Goal: Task Accomplishment & Management: Use online tool/utility

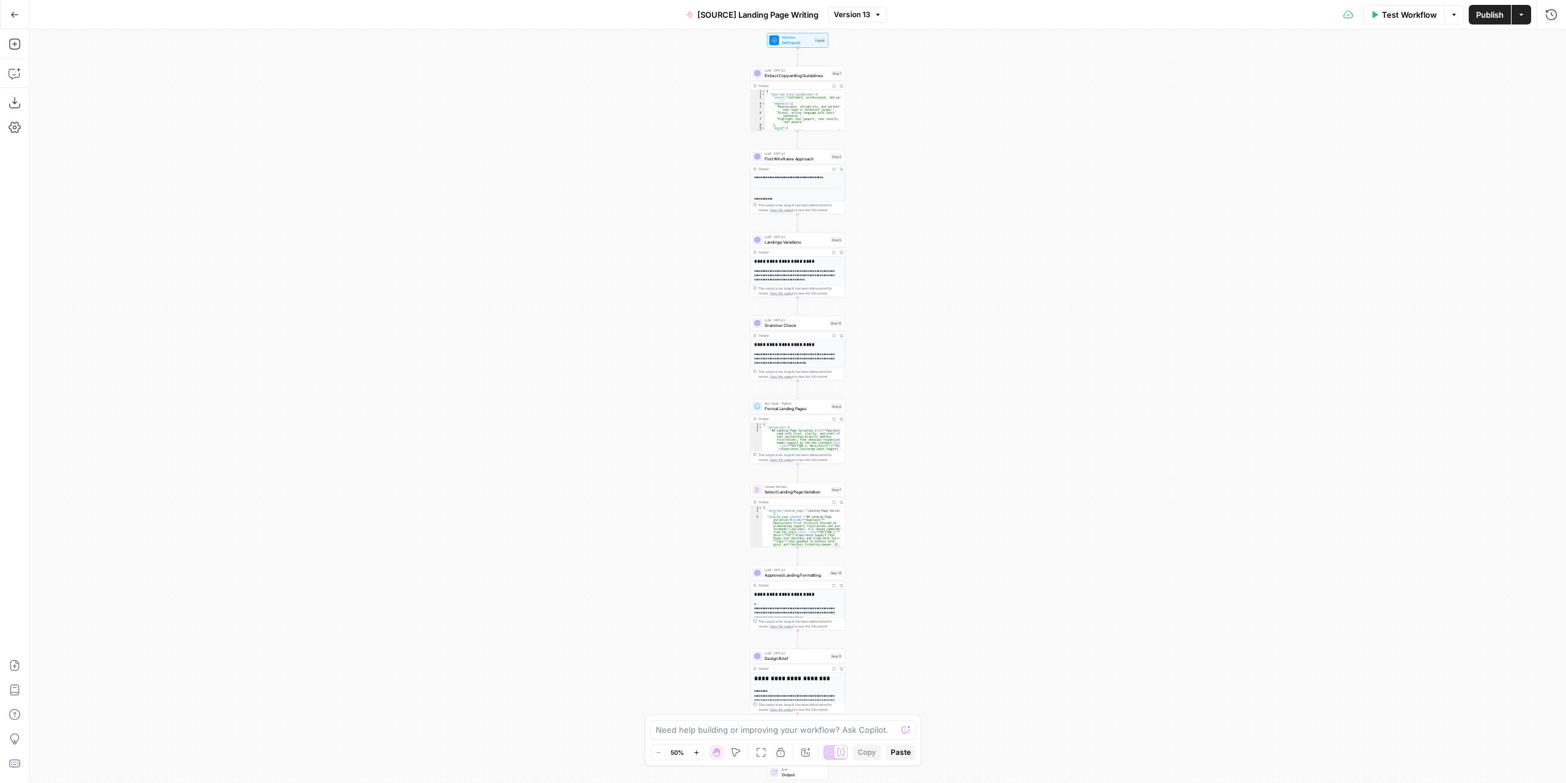
click at [14, 17] on icon "button" at bounding box center [14, 14] width 9 height 9
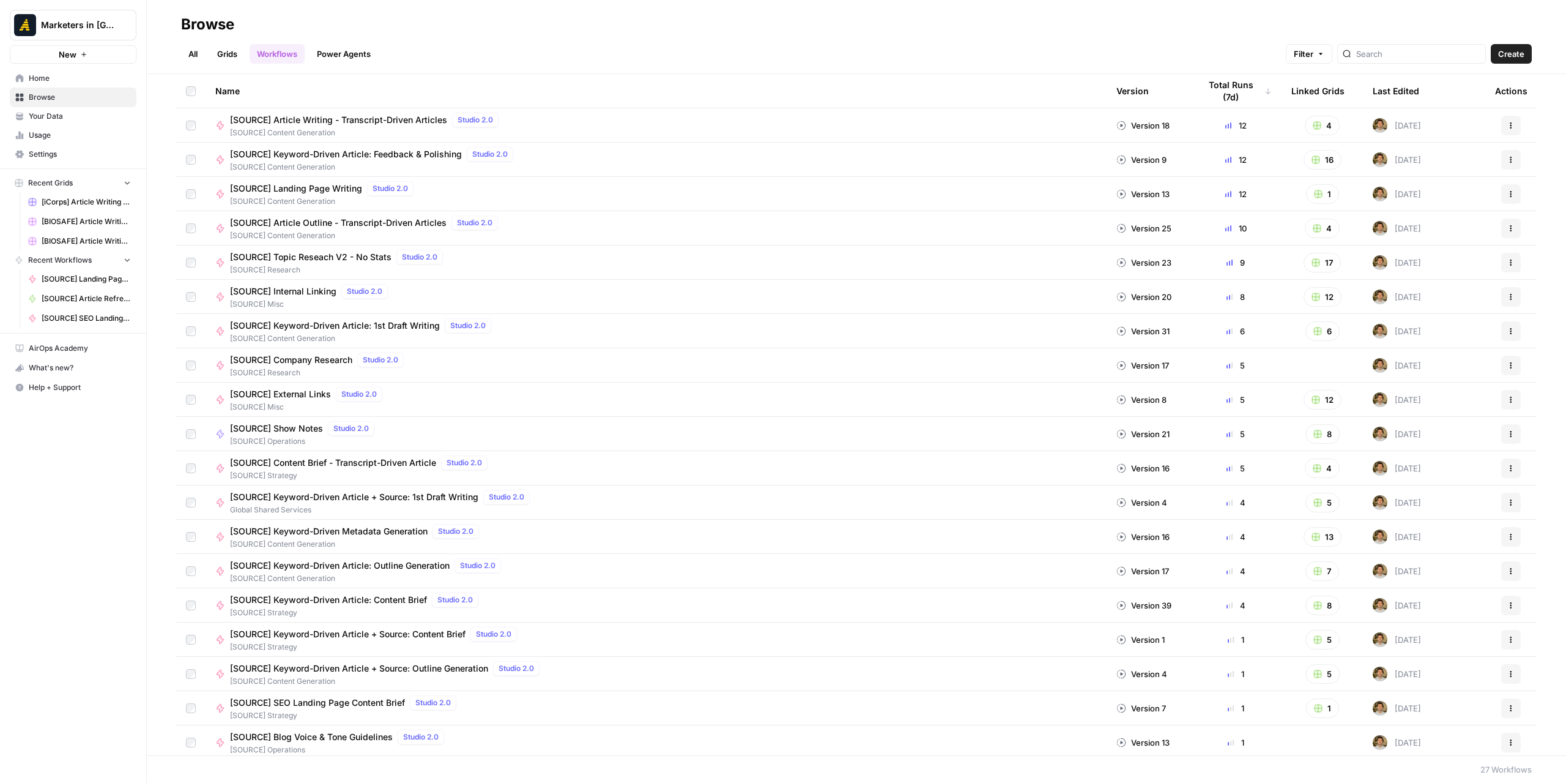
click at [193, 50] on link "All" at bounding box center [193, 54] width 24 height 20
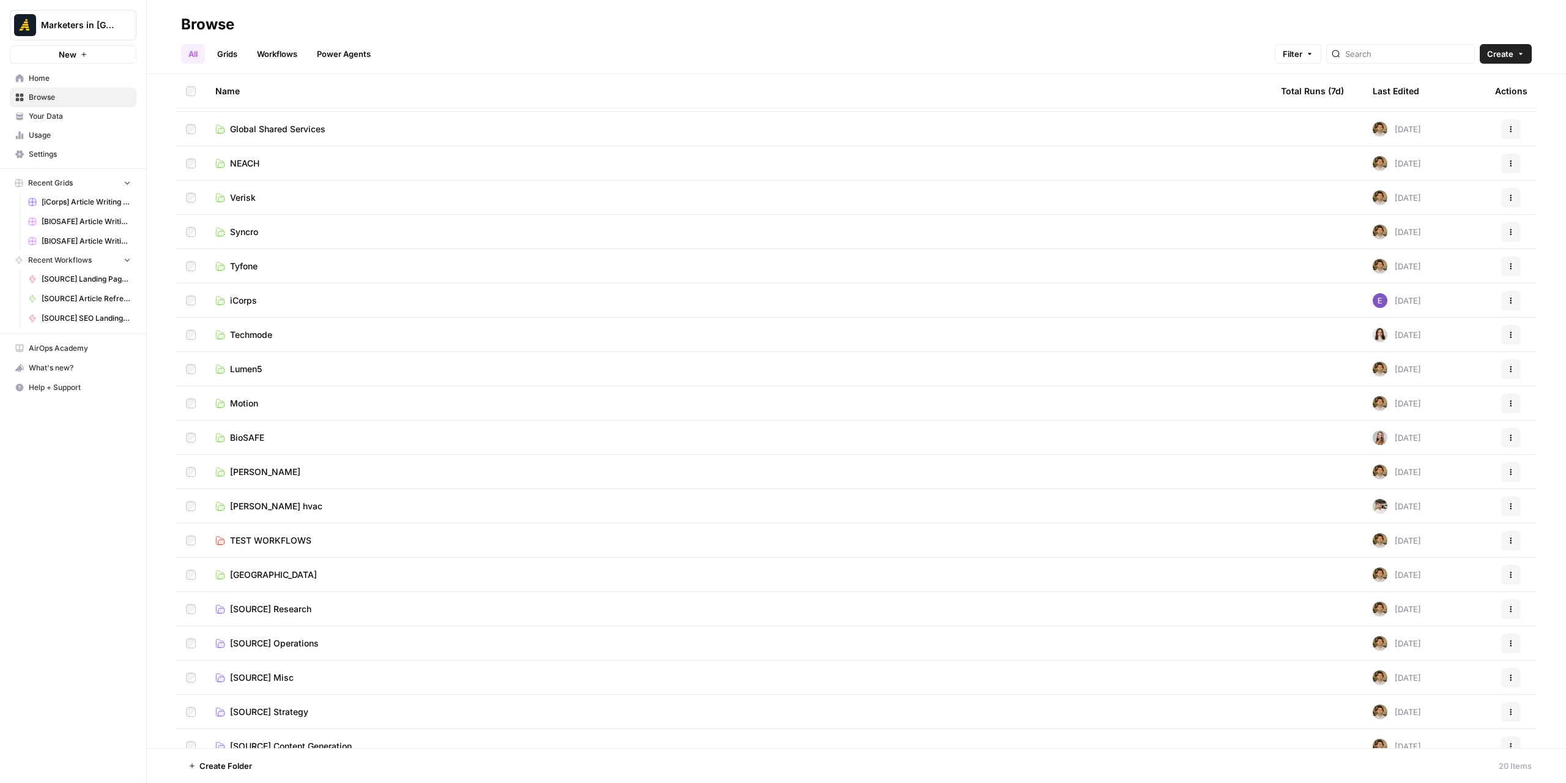
scroll to position [45, 0]
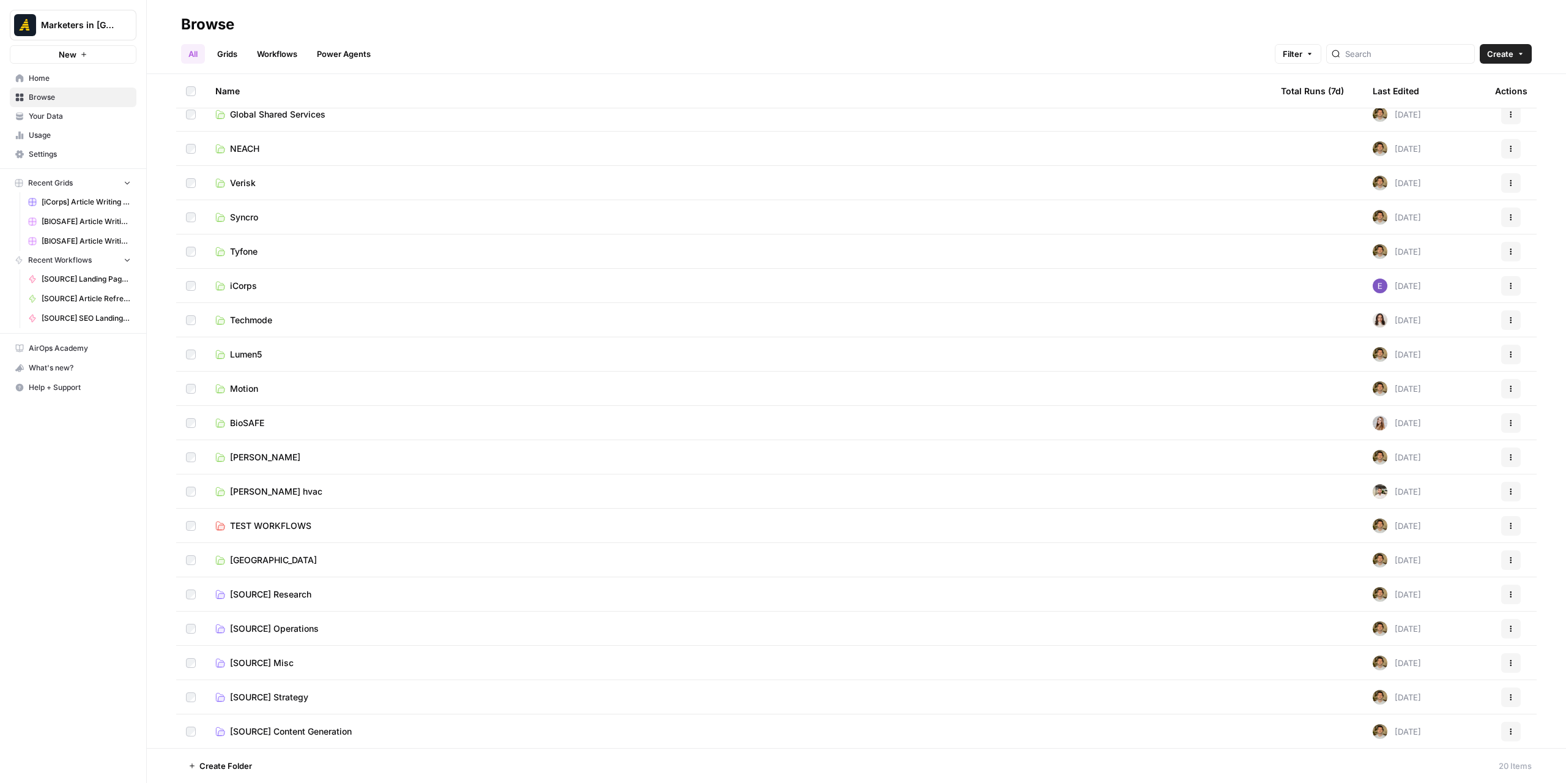
click at [274, 523] on span "TEST WORKFLOWS" at bounding box center [270, 525] width 81 height 12
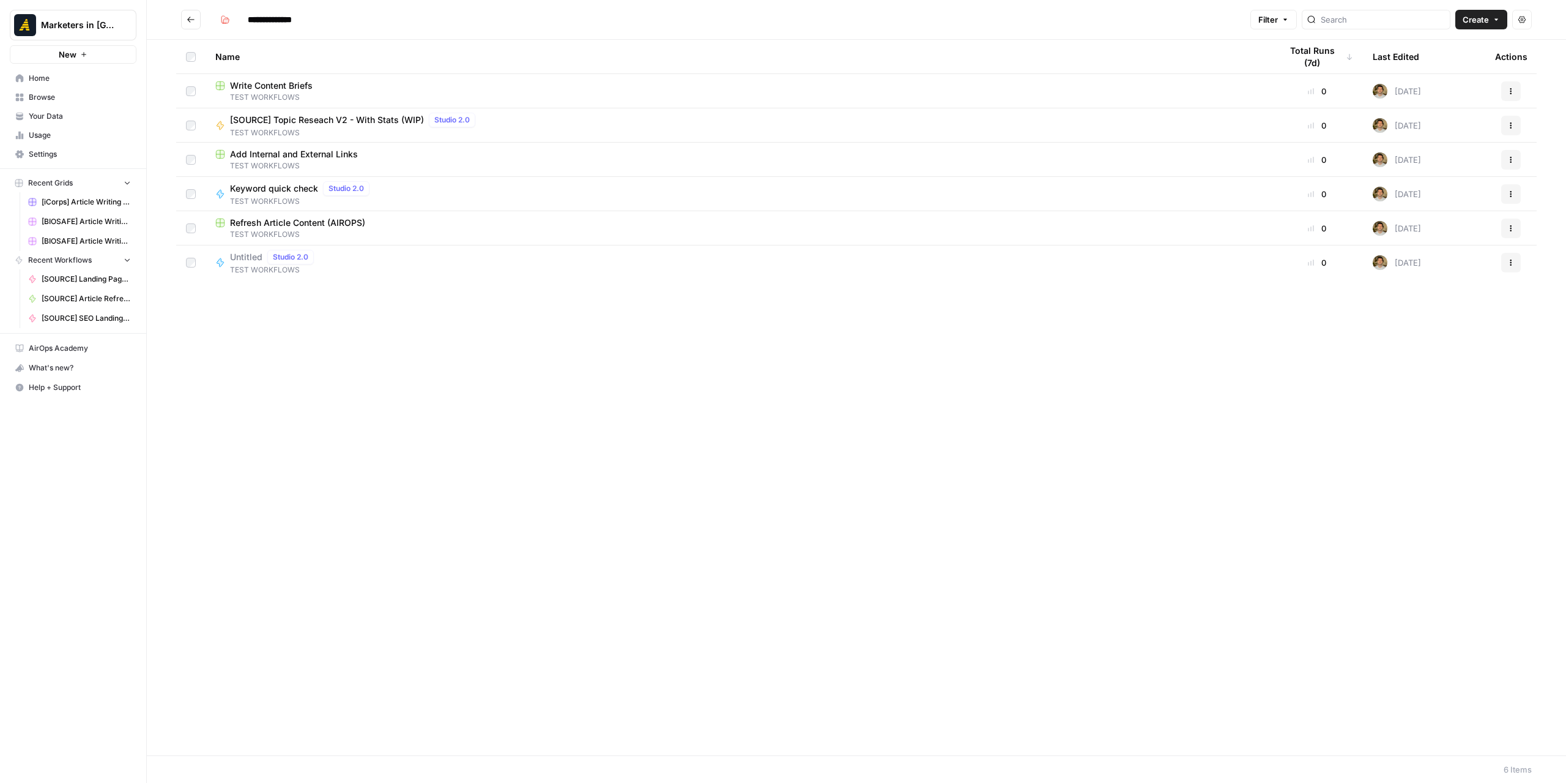
click at [314, 92] on span "TEST WORKFLOWS" at bounding box center [738, 97] width 1046 height 11
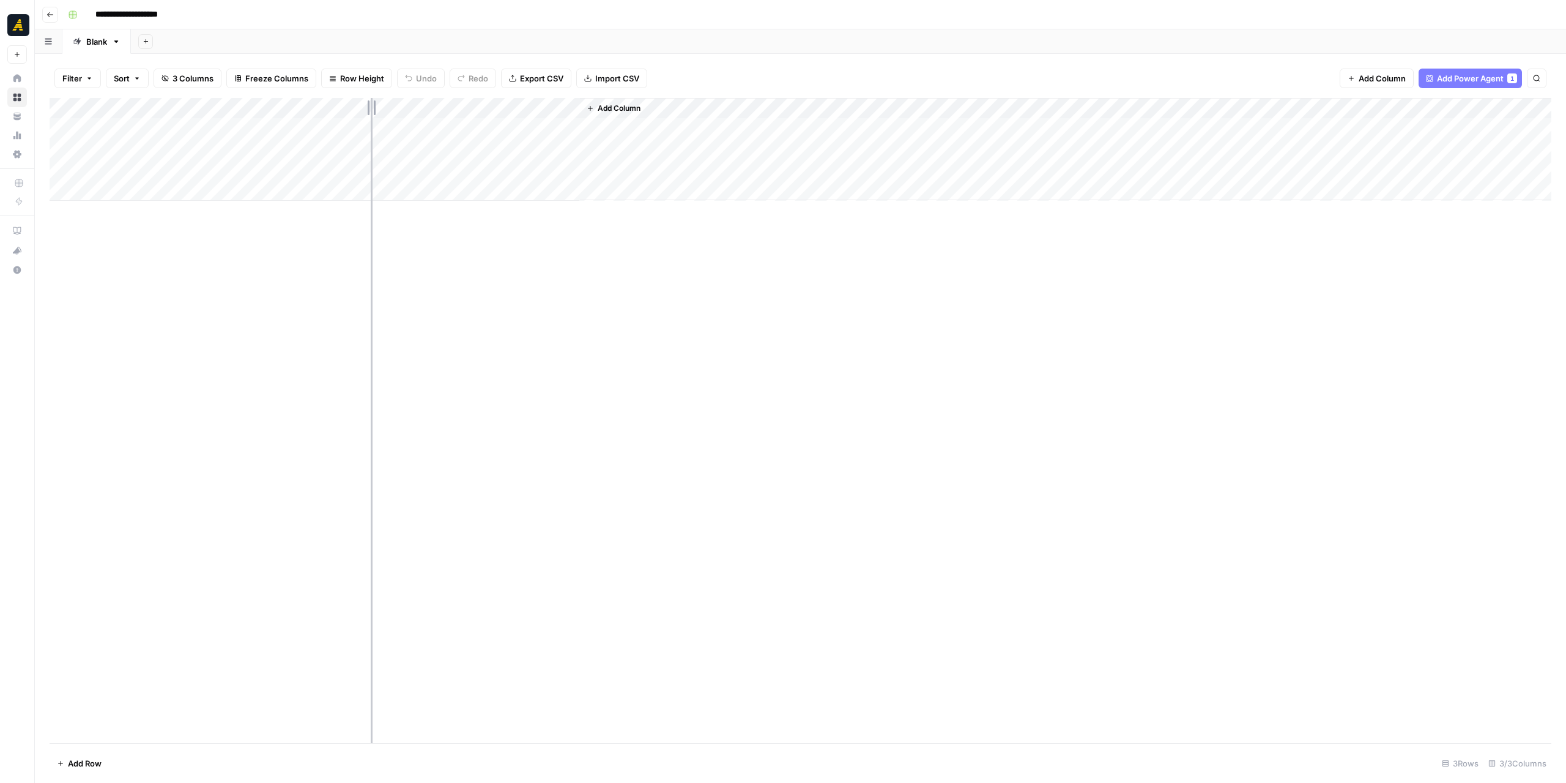
drag, startPoint x: 229, startPoint y: 108, endPoint x: 371, endPoint y: 110, distance: 142.0
click at [371, 110] on div "Add Column" at bounding box center [801, 149] width 1502 height 103
click at [454, 308] on div "Add Column" at bounding box center [801, 420] width 1502 height 645
click at [485, 107] on div "Add Column" at bounding box center [801, 149] width 1502 height 103
click at [447, 226] on span "Edit Workflow" at bounding box center [448, 228] width 107 height 12
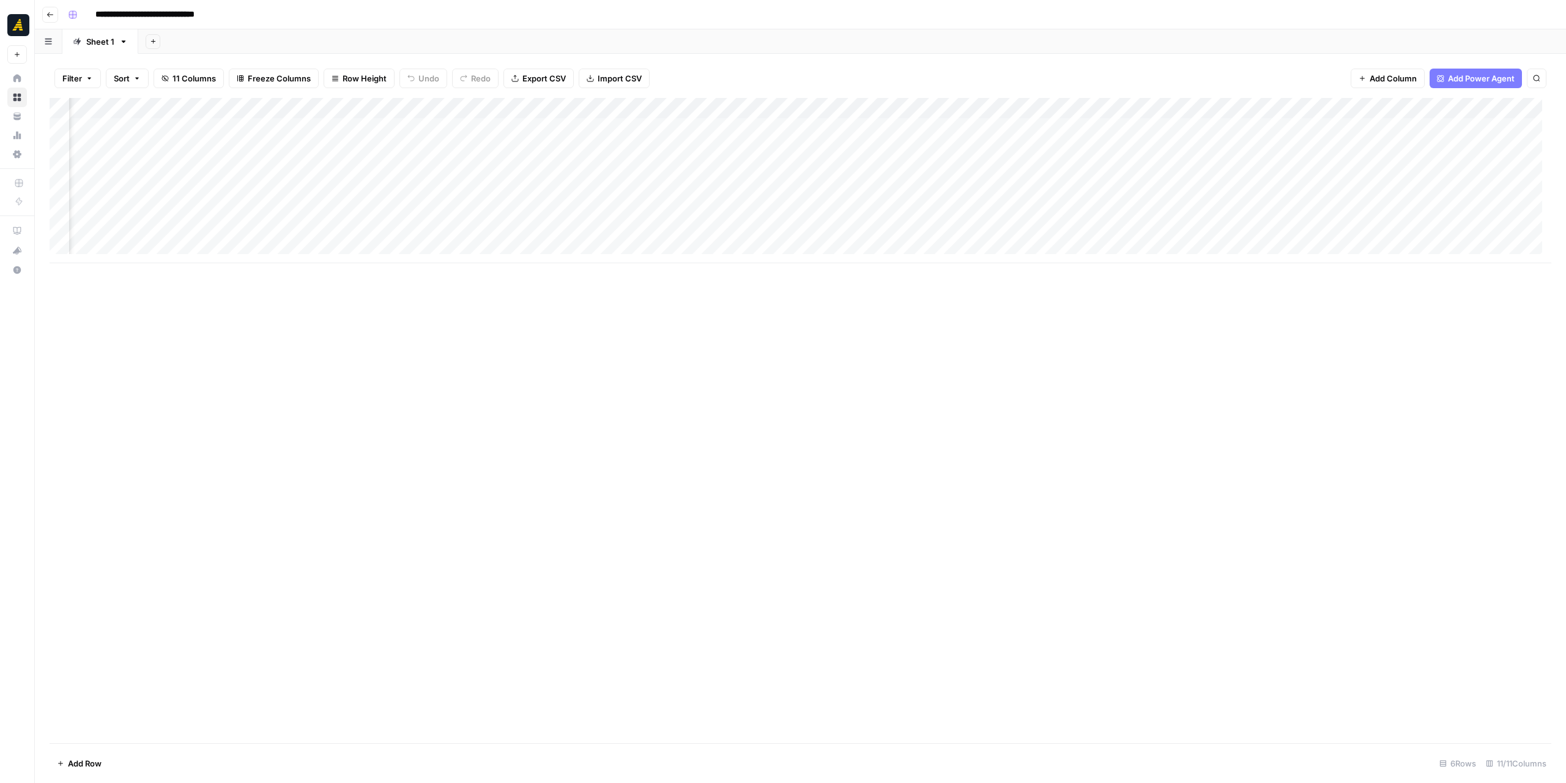
scroll to position [0, 104]
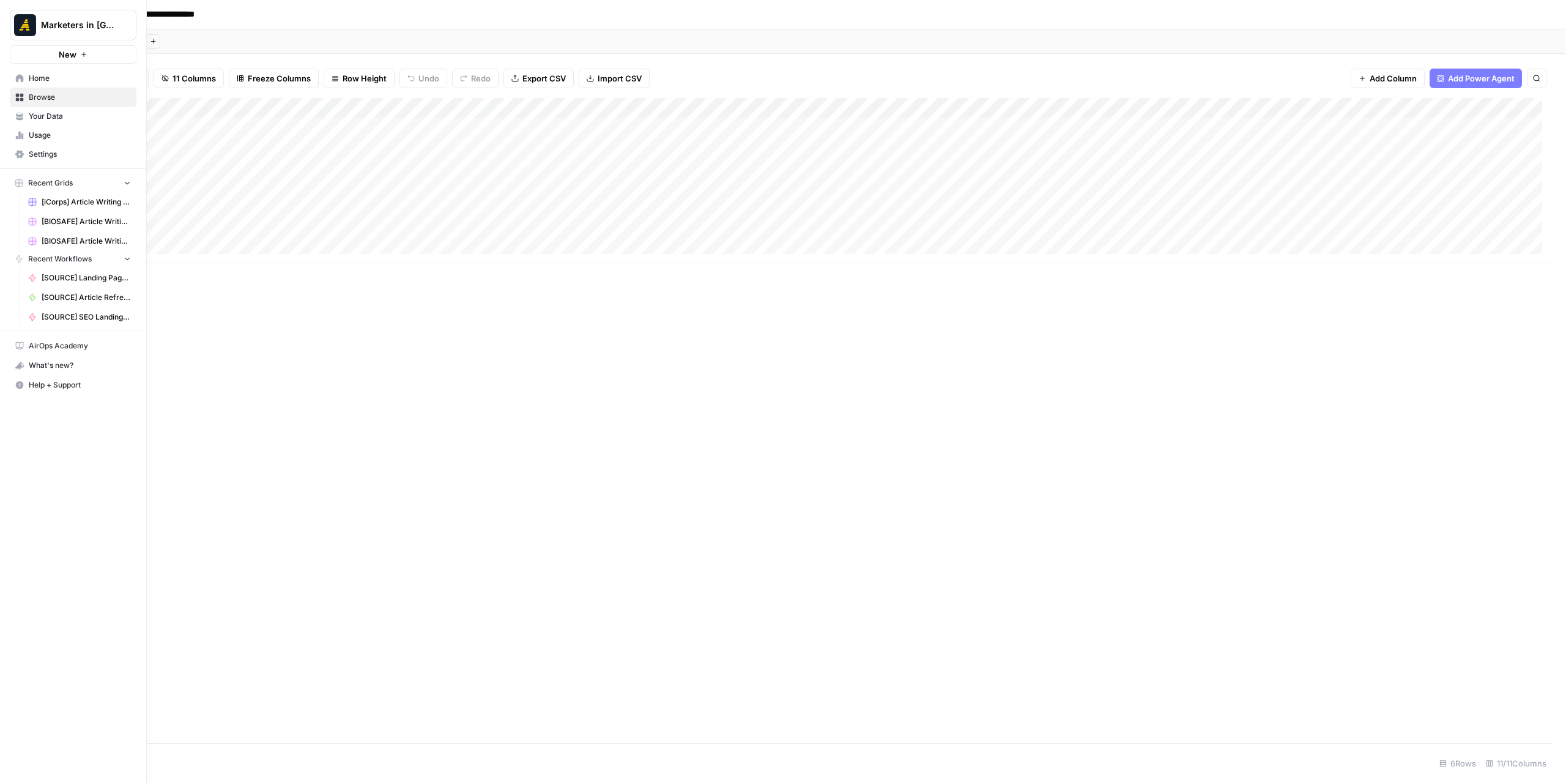
click at [23, 77] on icon at bounding box center [19, 78] width 9 height 9
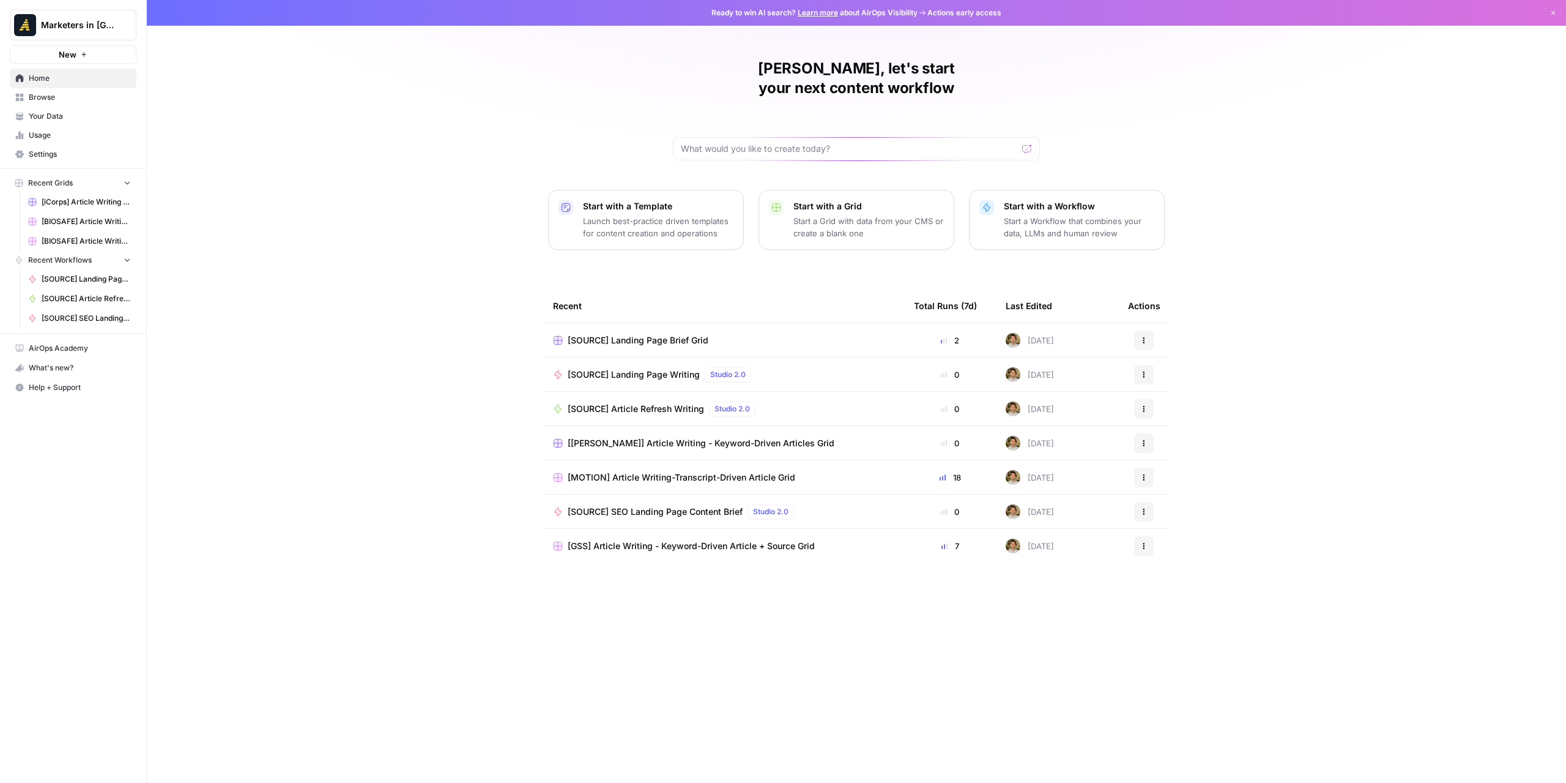
click at [38, 99] on span "Browse" at bounding box center [80, 97] width 102 height 11
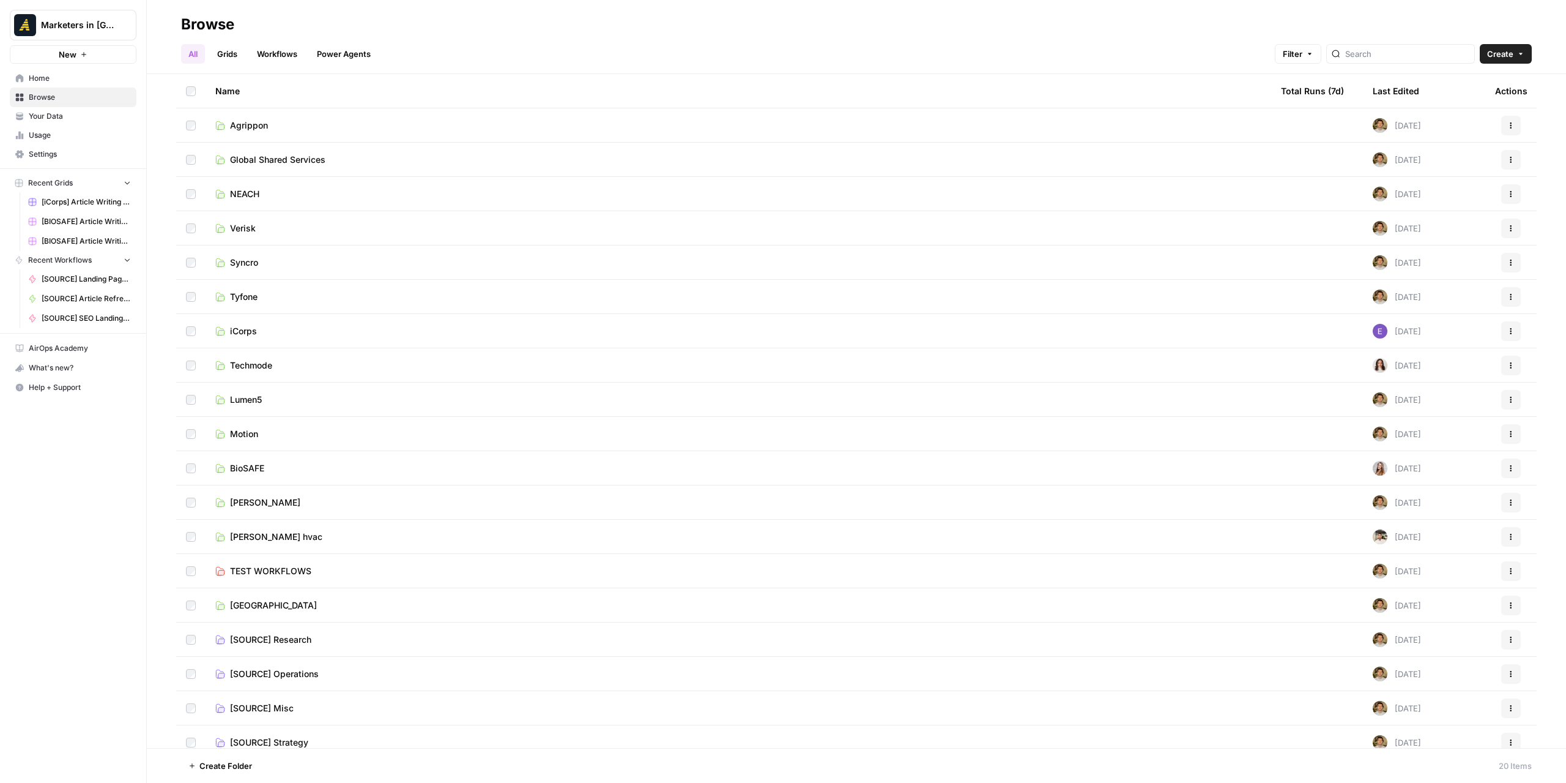
click at [62, 114] on span "Your Data" at bounding box center [80, 116] width 102 height 11
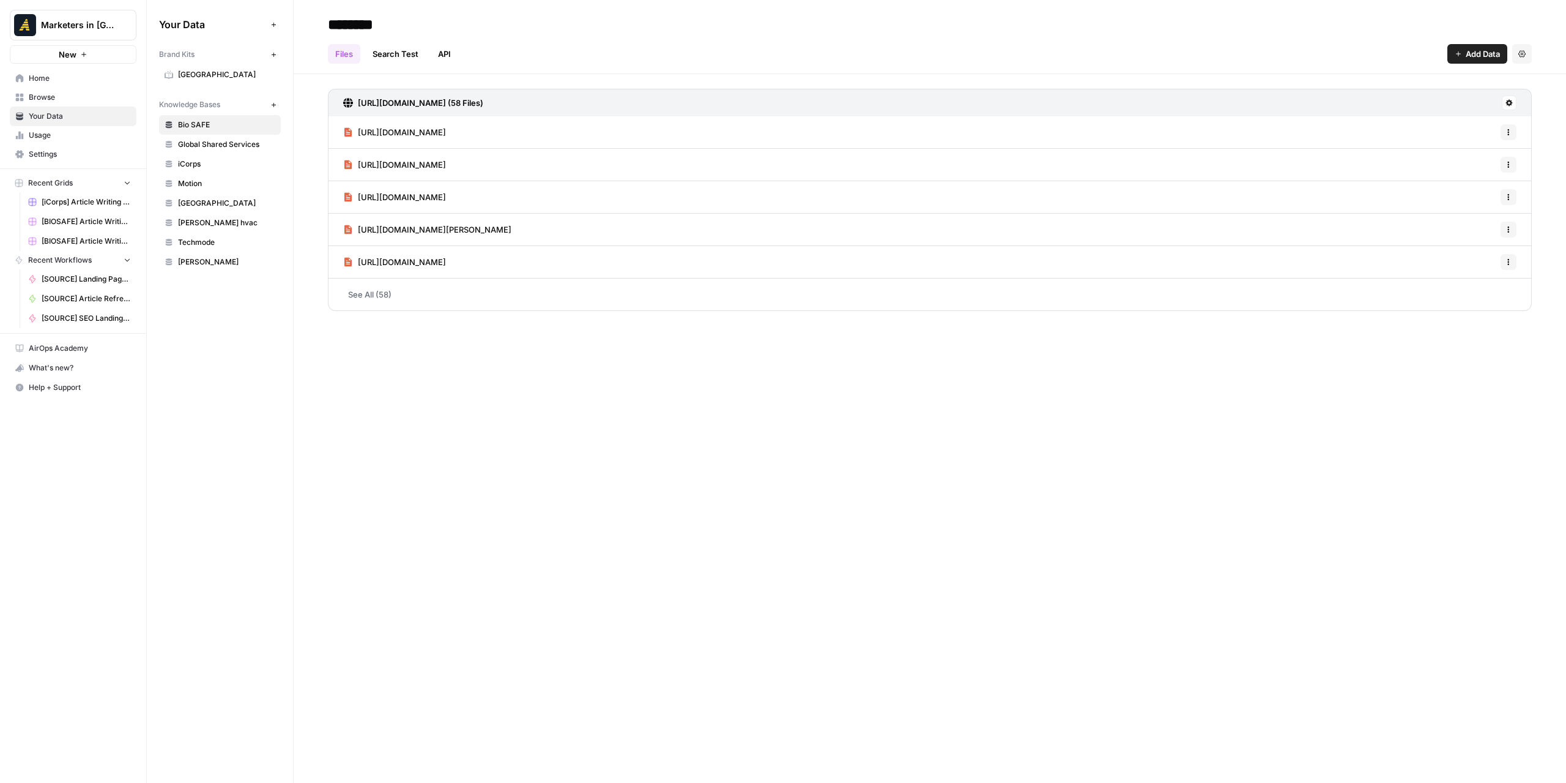
click at [47, 81] on span "Home" at bounding box center [80, 78] width 102 height 11
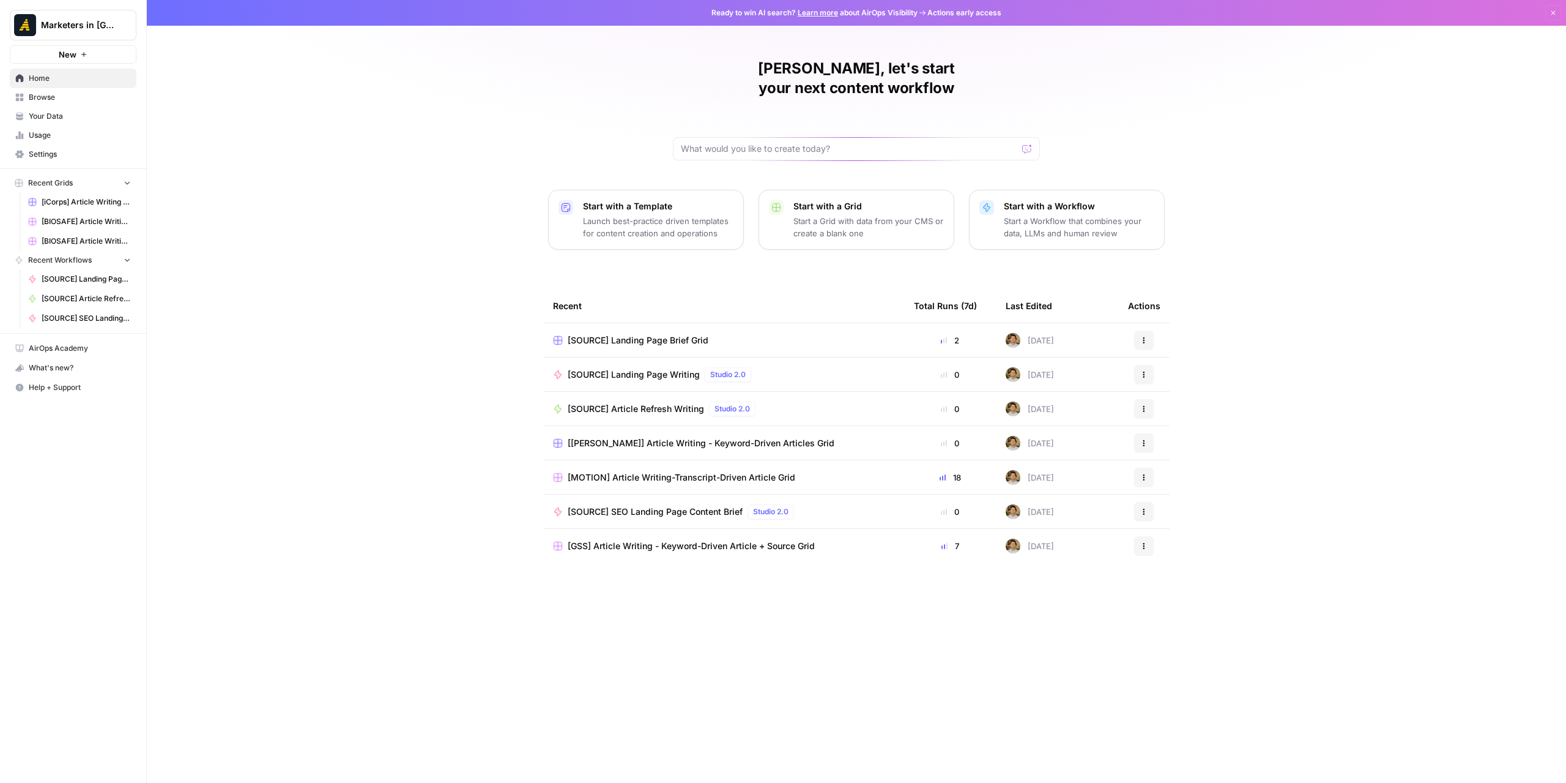
click at [75, 91] on link "Browse" at bounding box center [73, 97] width 127 height 20
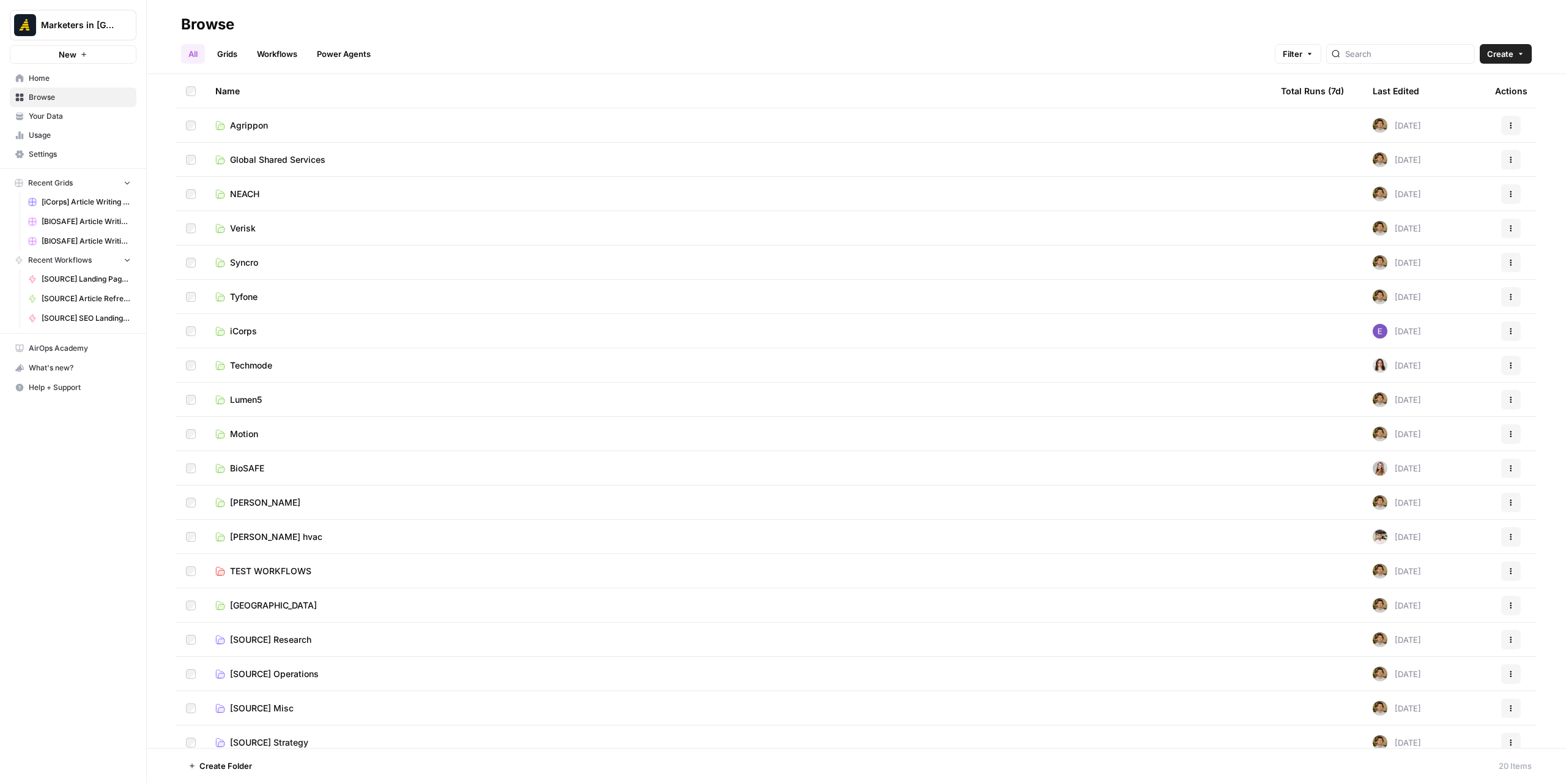
click at [239, 463] on span "BioSAFE" at bounding box center [247, 468] width 34 height 12
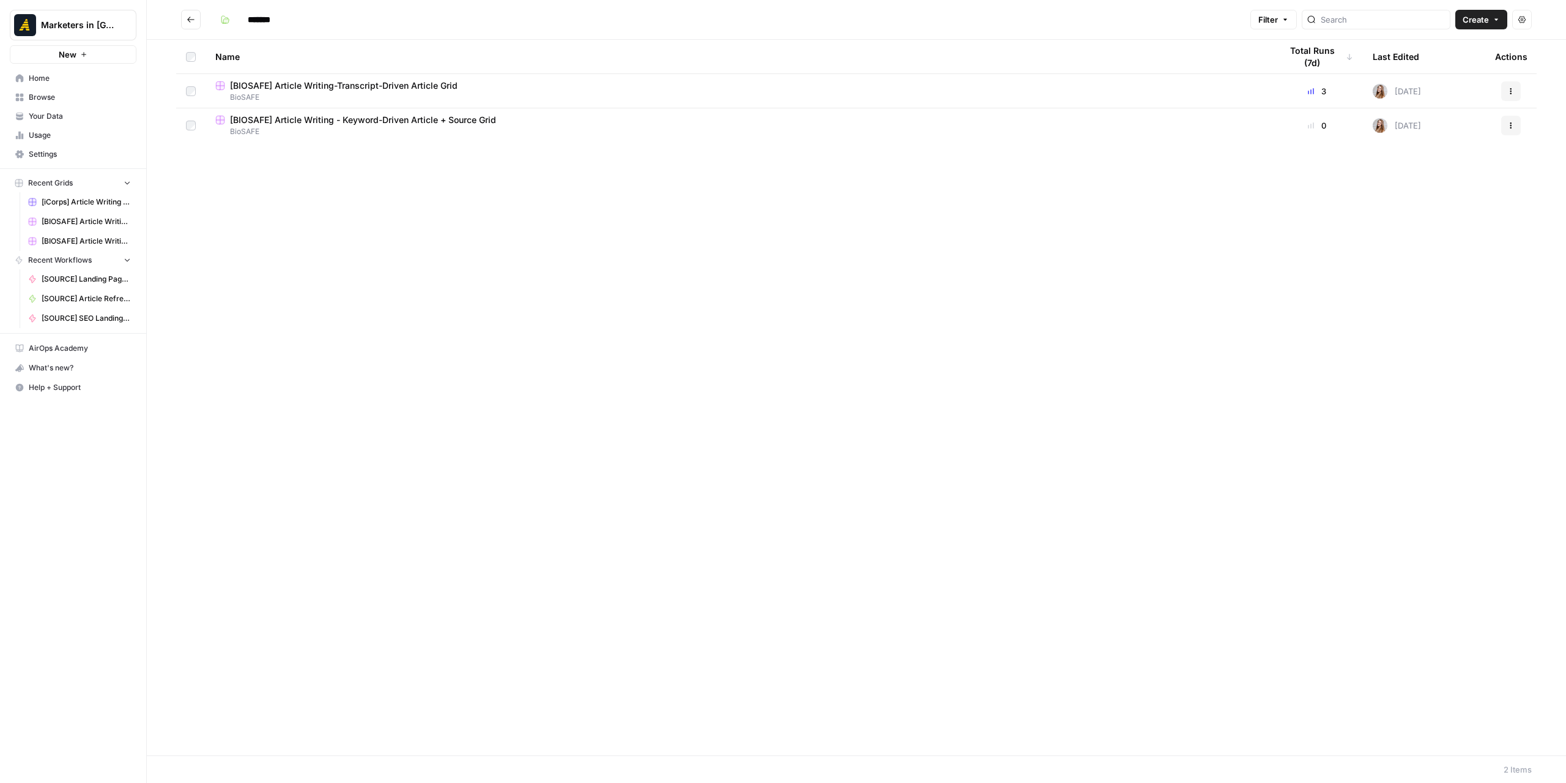
click at [346, 86] on span "[BIOSAFE] Article Writing-Transcript-Driven Article Grid" at bounding box center [344, 86] width 228 height 12
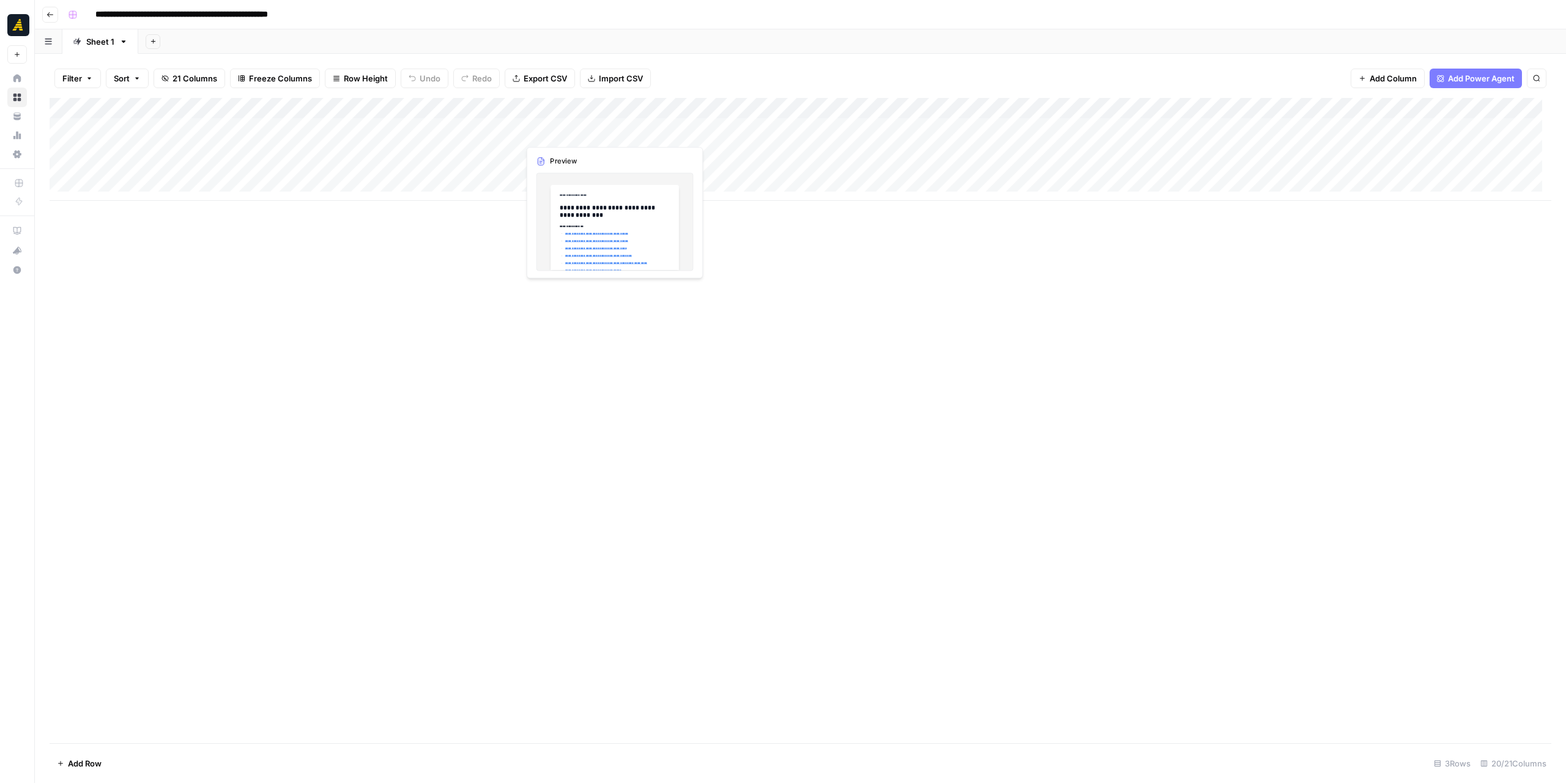
click at [573, 132] on div "Add Column" at bounding box center [801, 149] width 1502 height 103
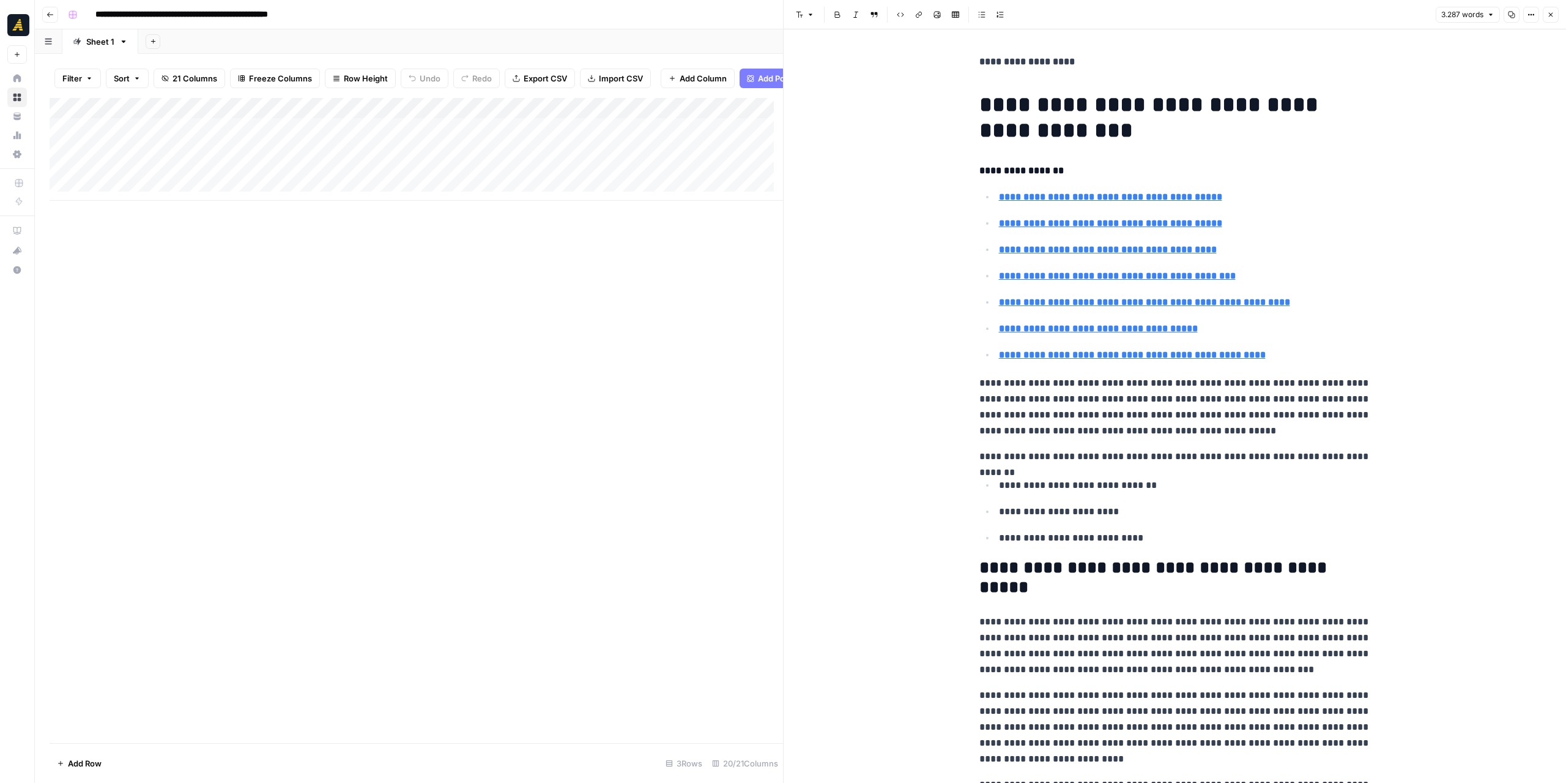
click at [1552, 18] on icon "button" at bounding box center [1550, 14] width 7 height 7
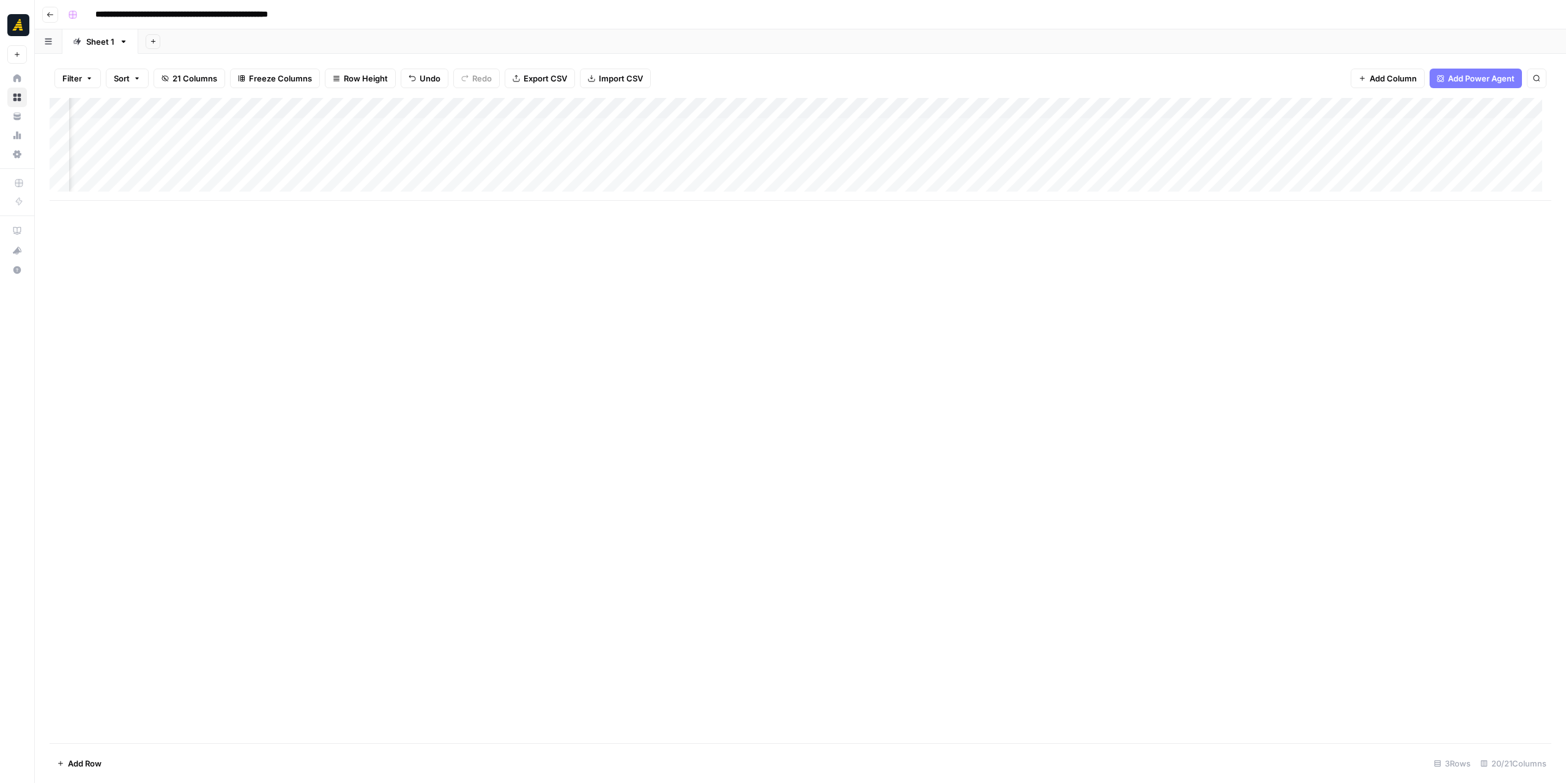
scroll to position [0, 671]
click at [505, 107] on div "Add Column" at bounding box center [801, 149] width 1502 height 103
click at [470, 225] on span "Edit Workflow" at bounding box center [480, 228] width 107 height 12
click at [106, 128] on div "Add Column" at bounding box center [801, 149] width 1502 height 103
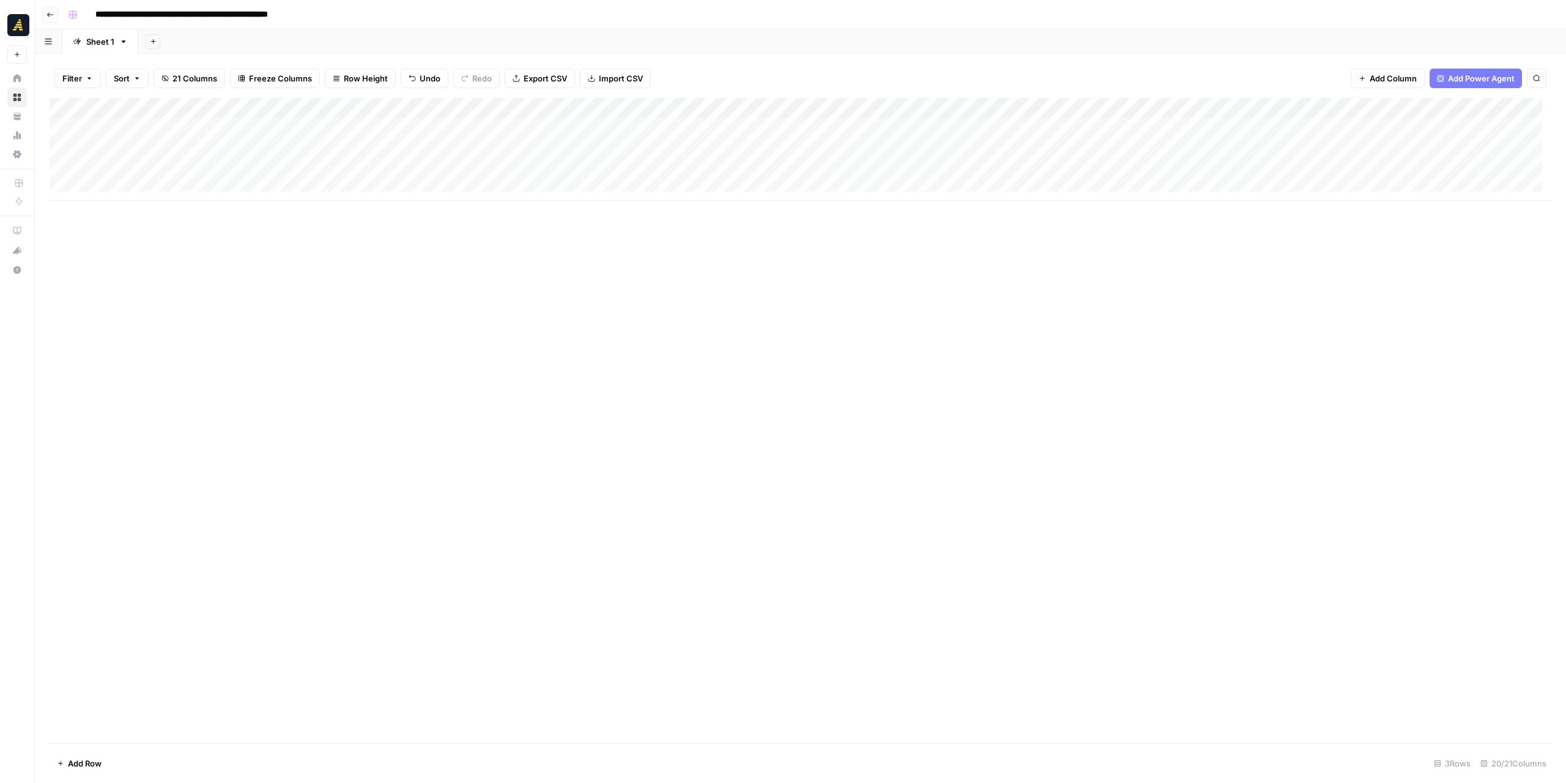
click at [239, 133] on div "Add Column" at bounding box center [801, 149] width 1502 height 103
click at [354, 131] on div "Add Column" at bounding box center [801, 149] width 1502 height 103
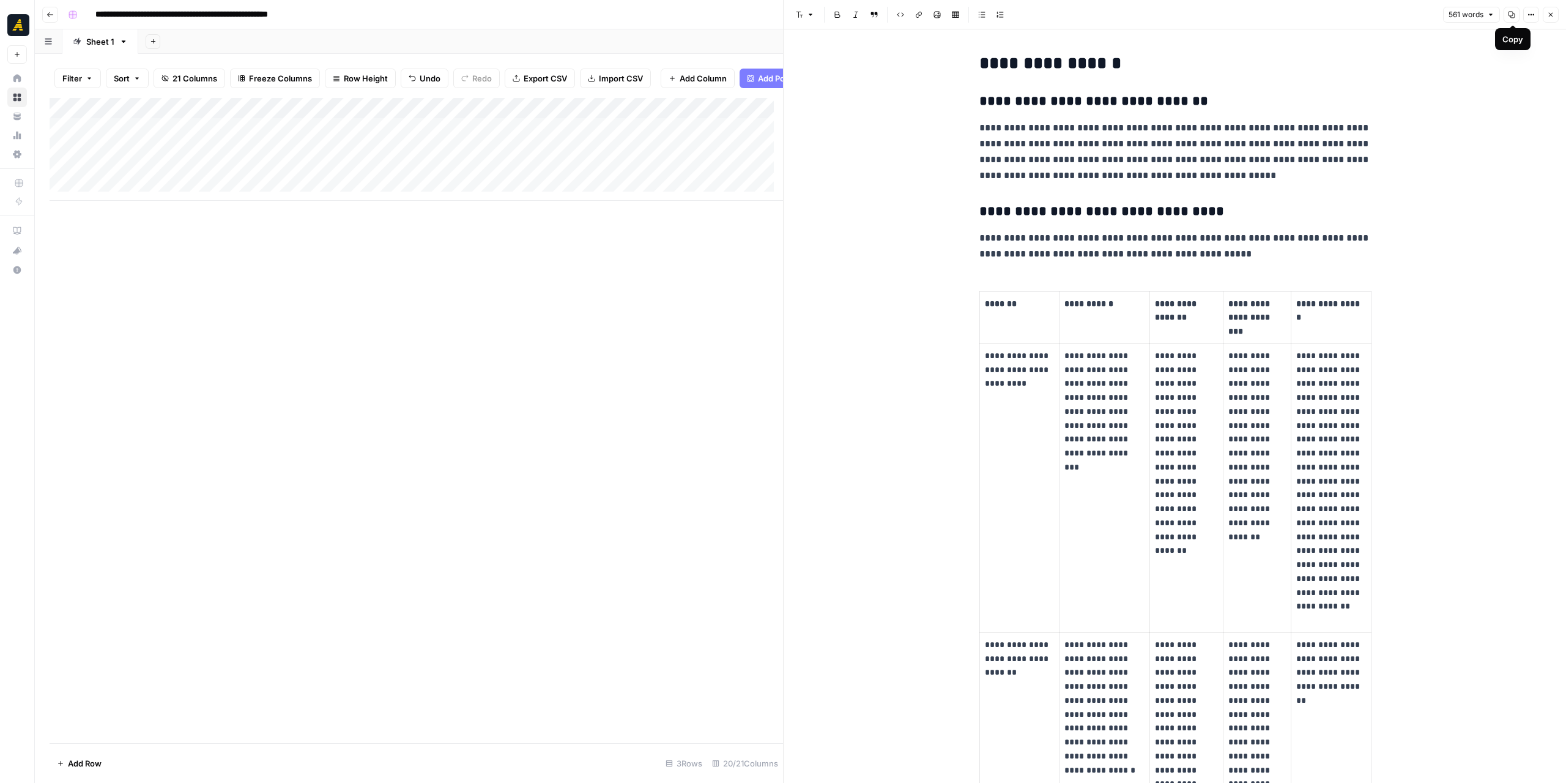
click at [1515, 14] on icon "button" at bounding box center [1511, 14] width 7 height 7
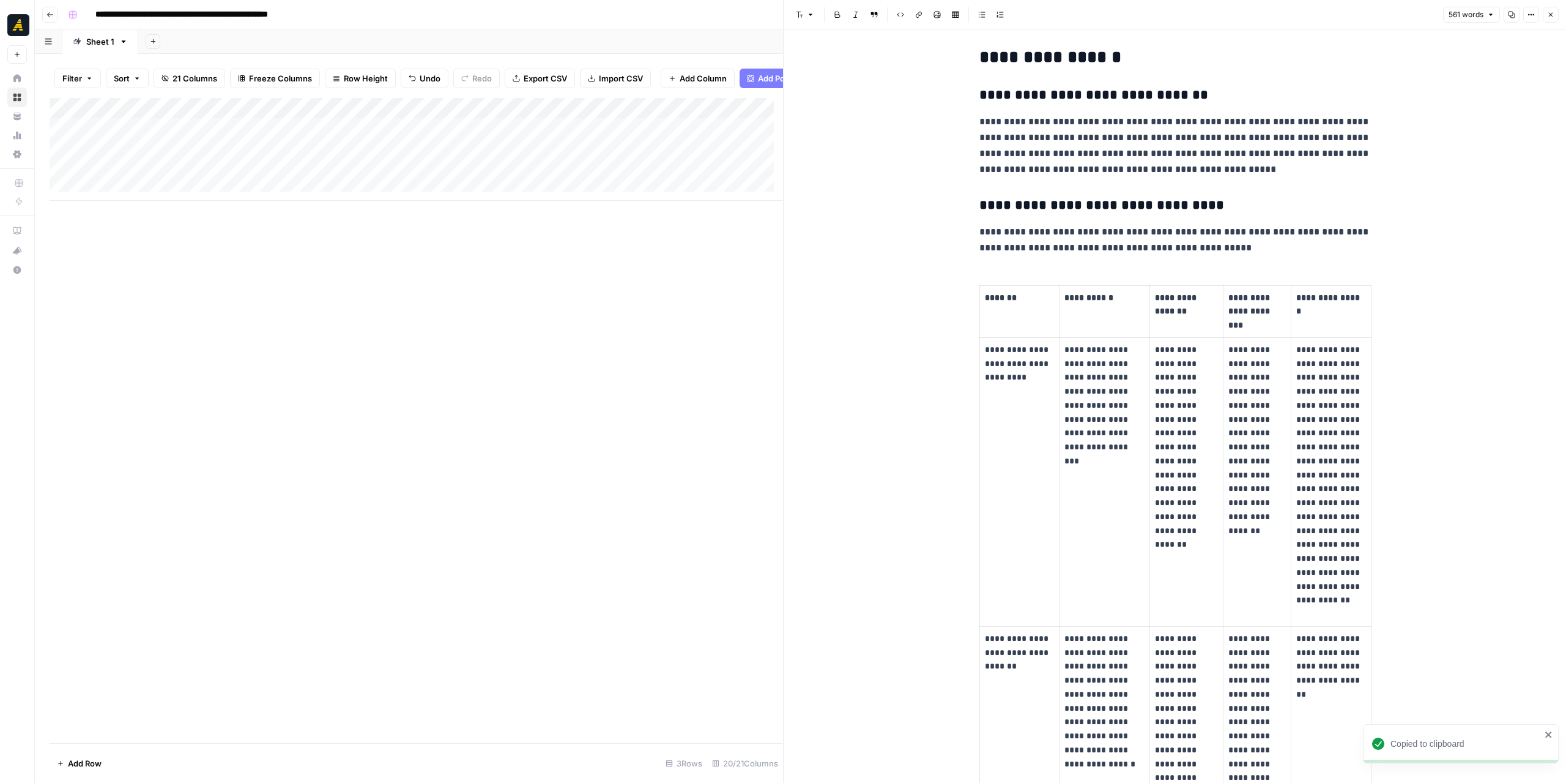
scroll to position [5, 0]
click at [1545, 13] on button "Close" at bounding box center [1551, 15] width 16 height 16
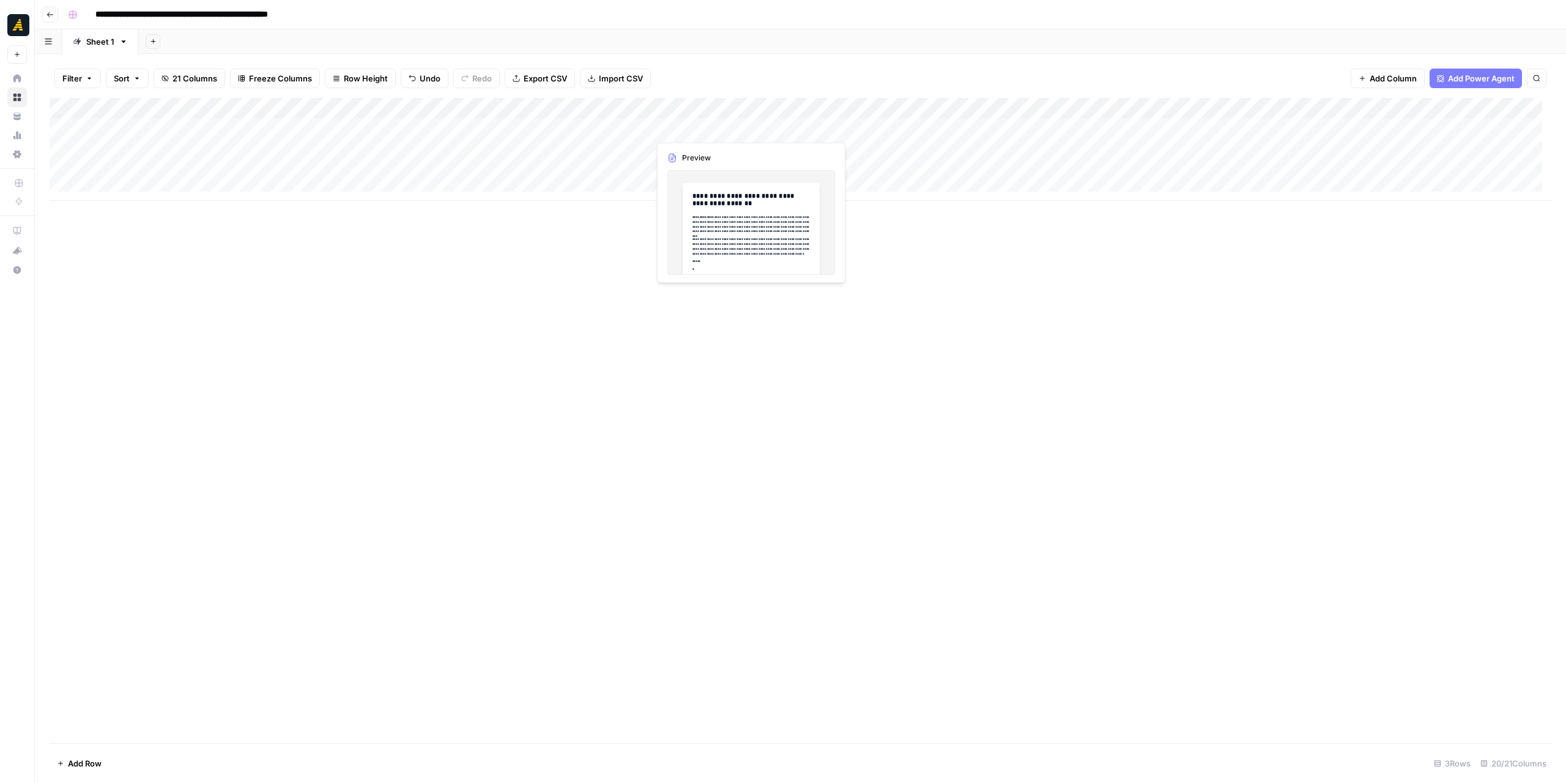
click at [714, 124] on div "Add Column" at bounding box center [801, 149] width 1502 height 103
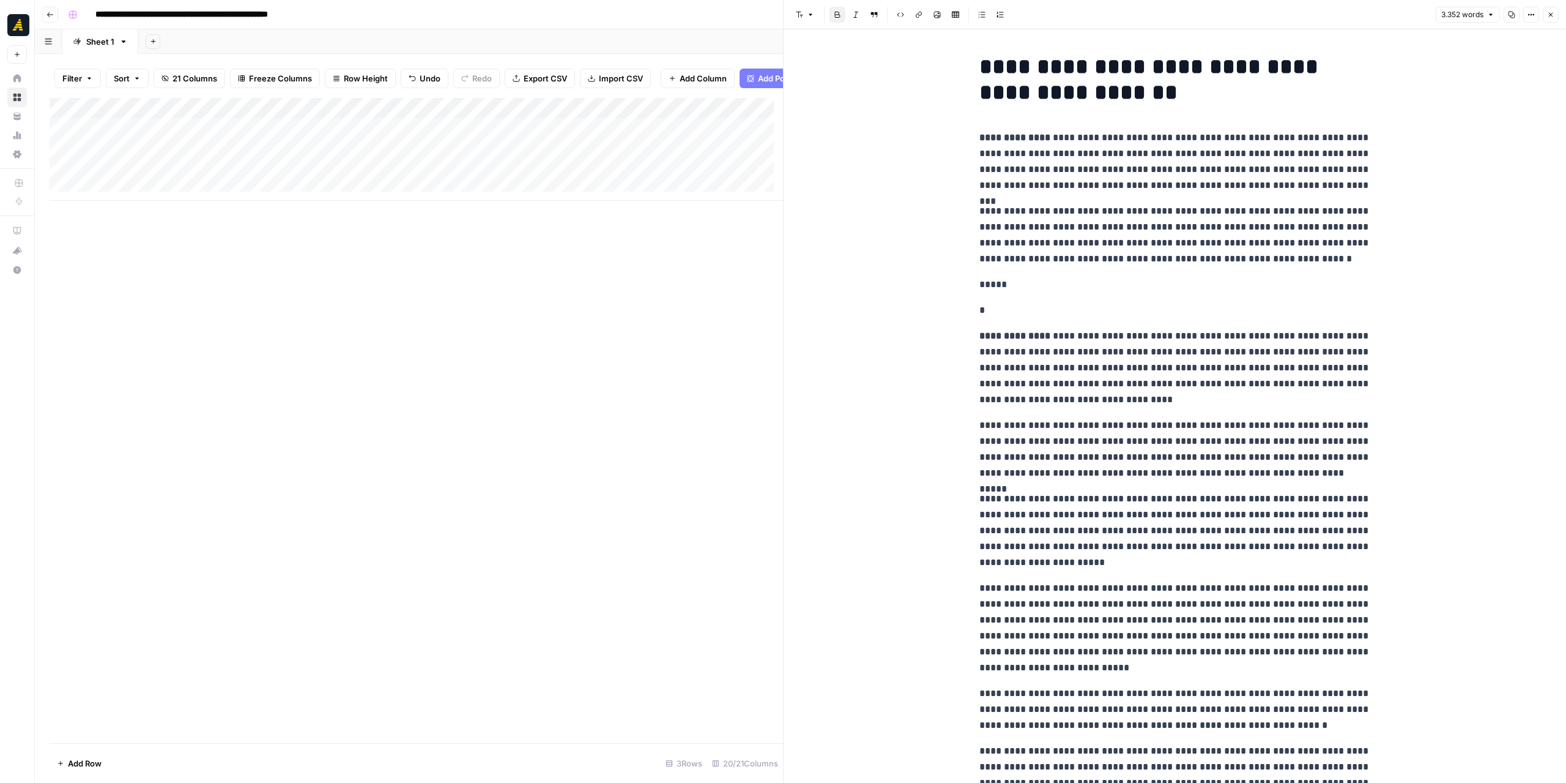
click at [980, 70] on strong "**********" at bounding box center [1152, 80] width 345 height 48
copy div "**********"
click at [430, 132] on div "Add Column" at bounding box center [417, 149] width 734 height 103
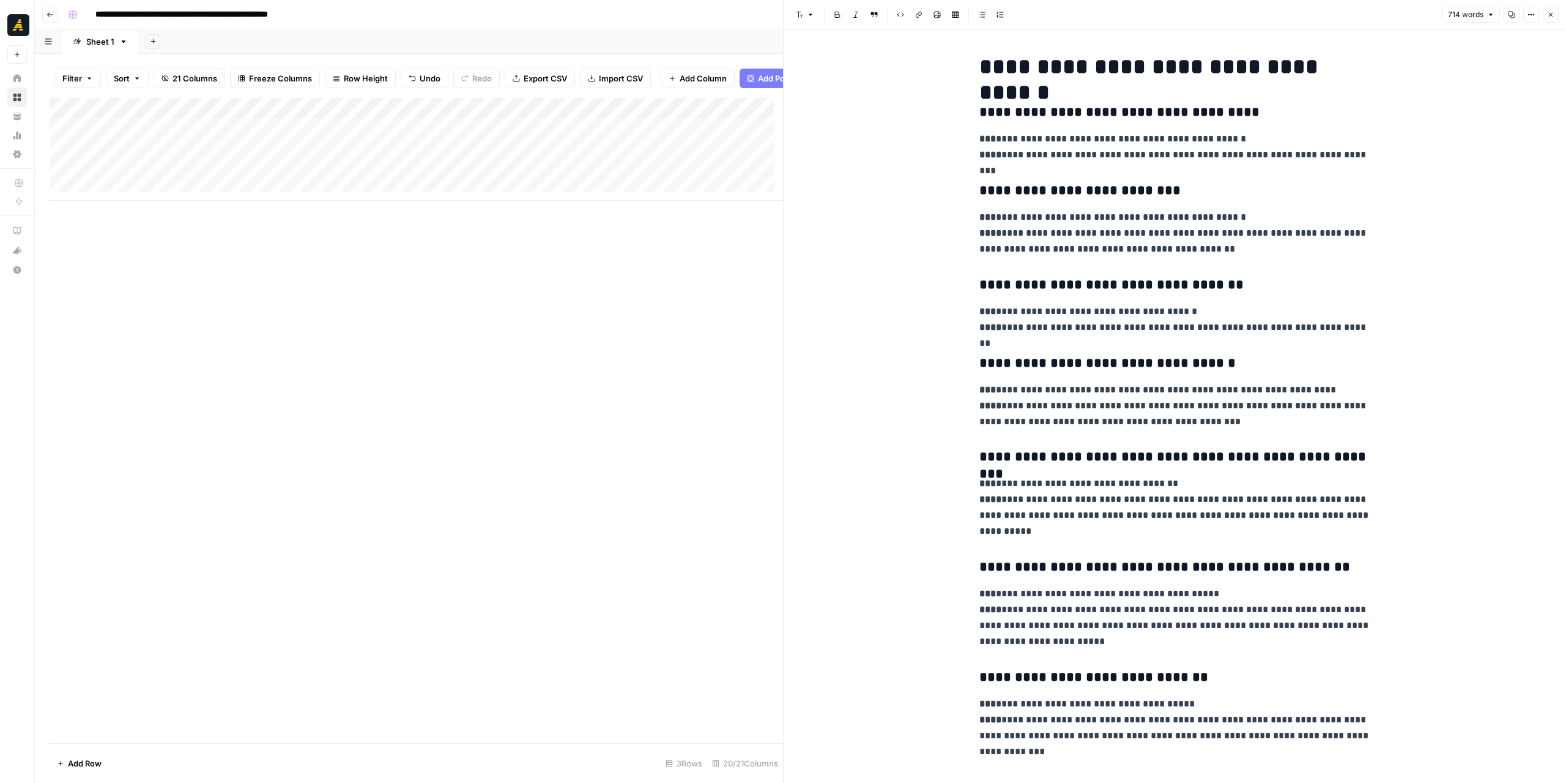
click at [1508, 16] on button "Copy" at bounding box center [1512, 15] width 16 height 16
click at [599, 140] on div "Add Column" at bounding box center [417, 149] width 734 height 103
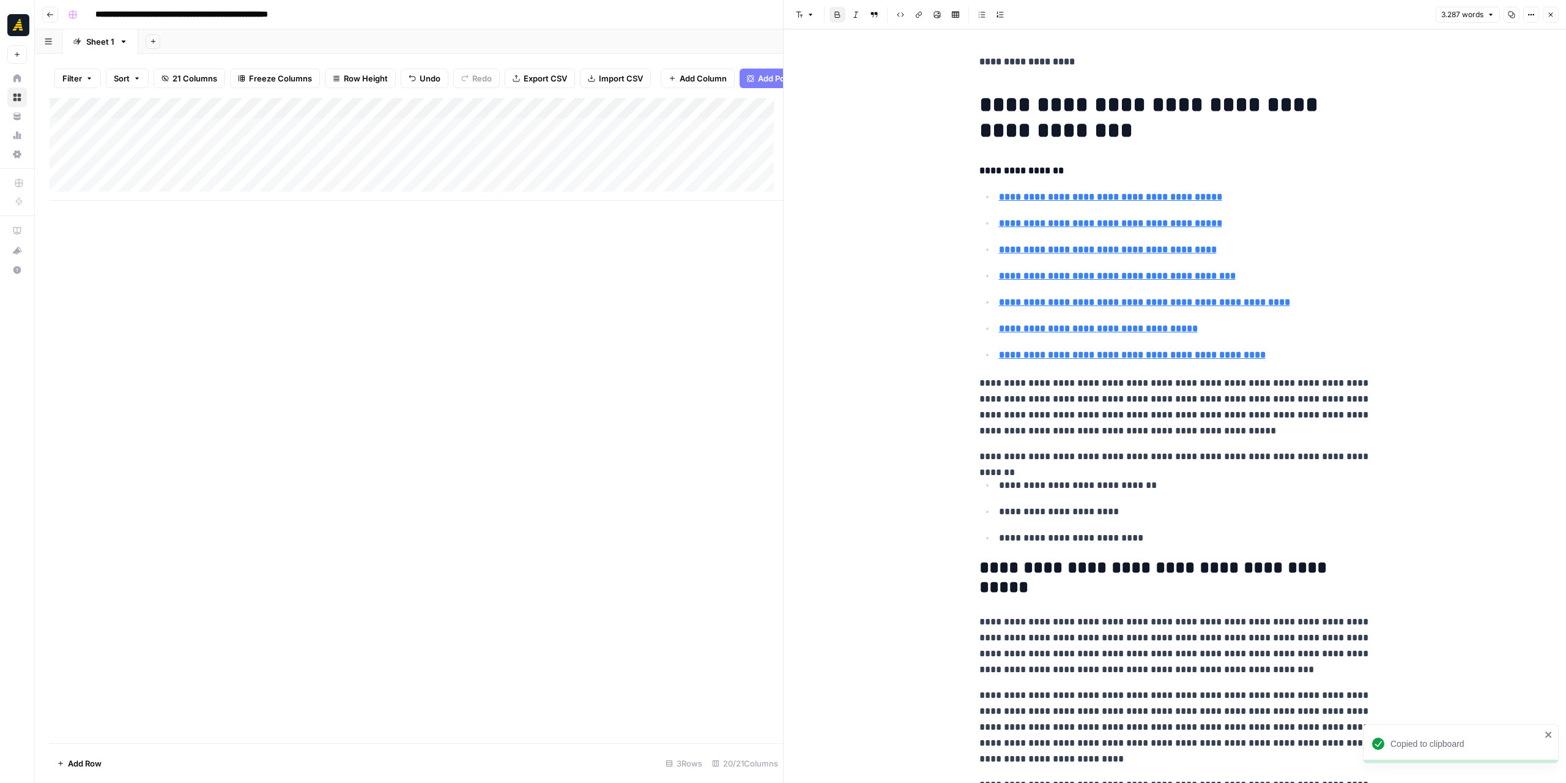
click at [980, 61] on strong "**********" at bounding box center [1027, 61] width 95 height 9
copy div "**********"
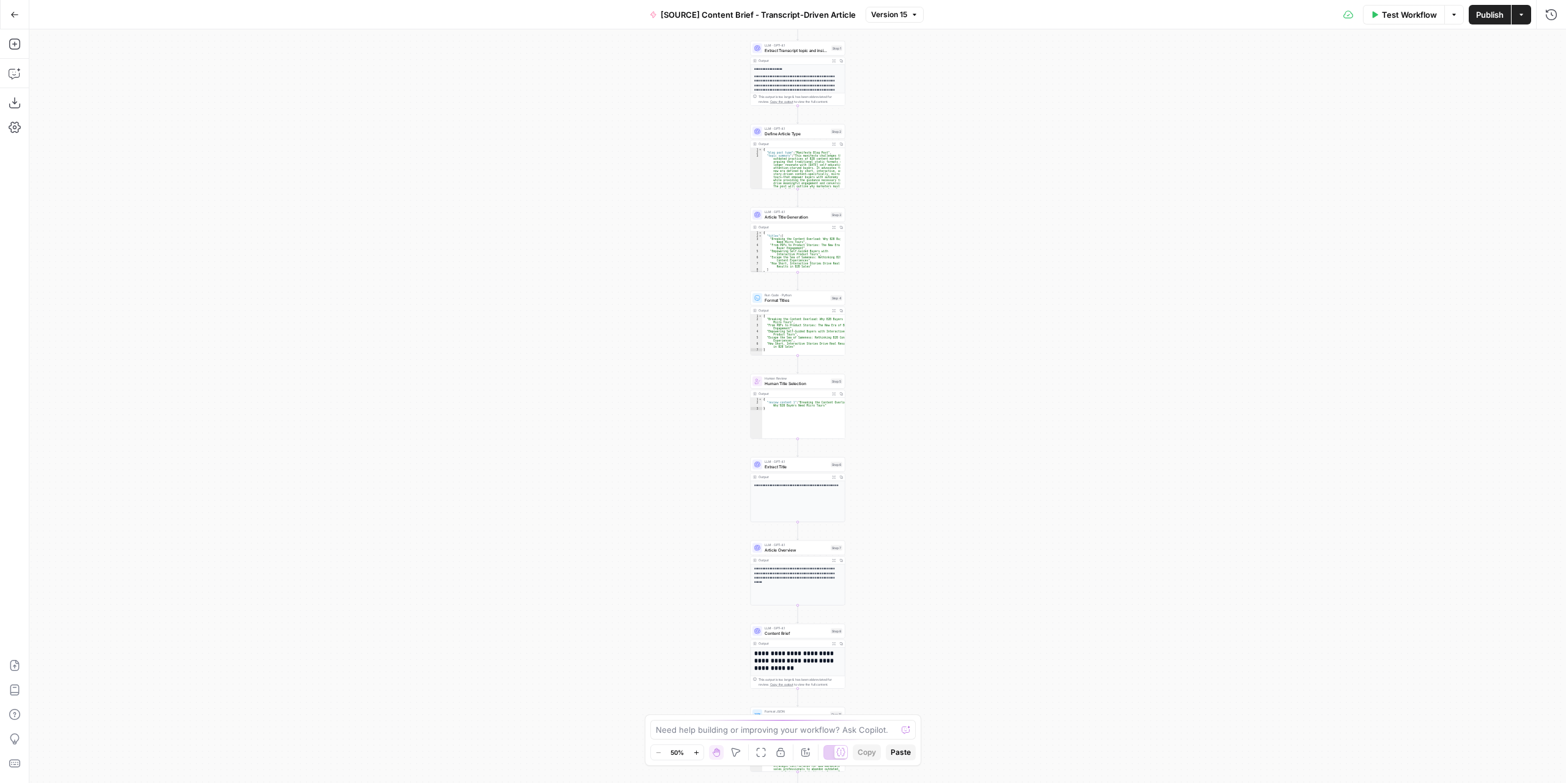
click at [899, 359] on div "**********" at bounding box center [797, 405] width 1537 height 753
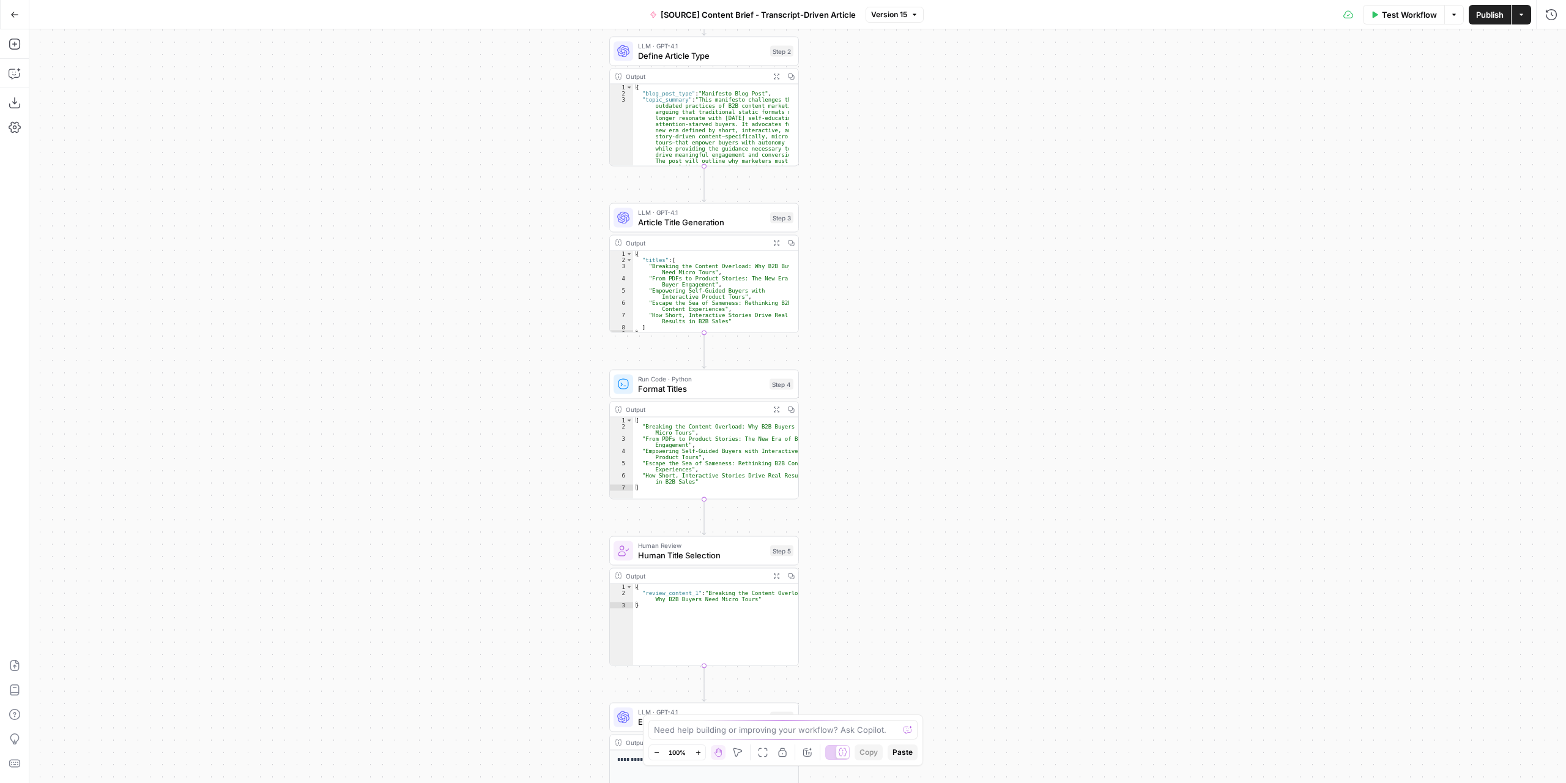
drag, startPoint x: 913, startPoint y: 231, endPoint x: 923, endPoint y: 404, distance: 173.5
click at [923, 404] on div "**********" at bounding box center [797, 405] width 1537 height 753
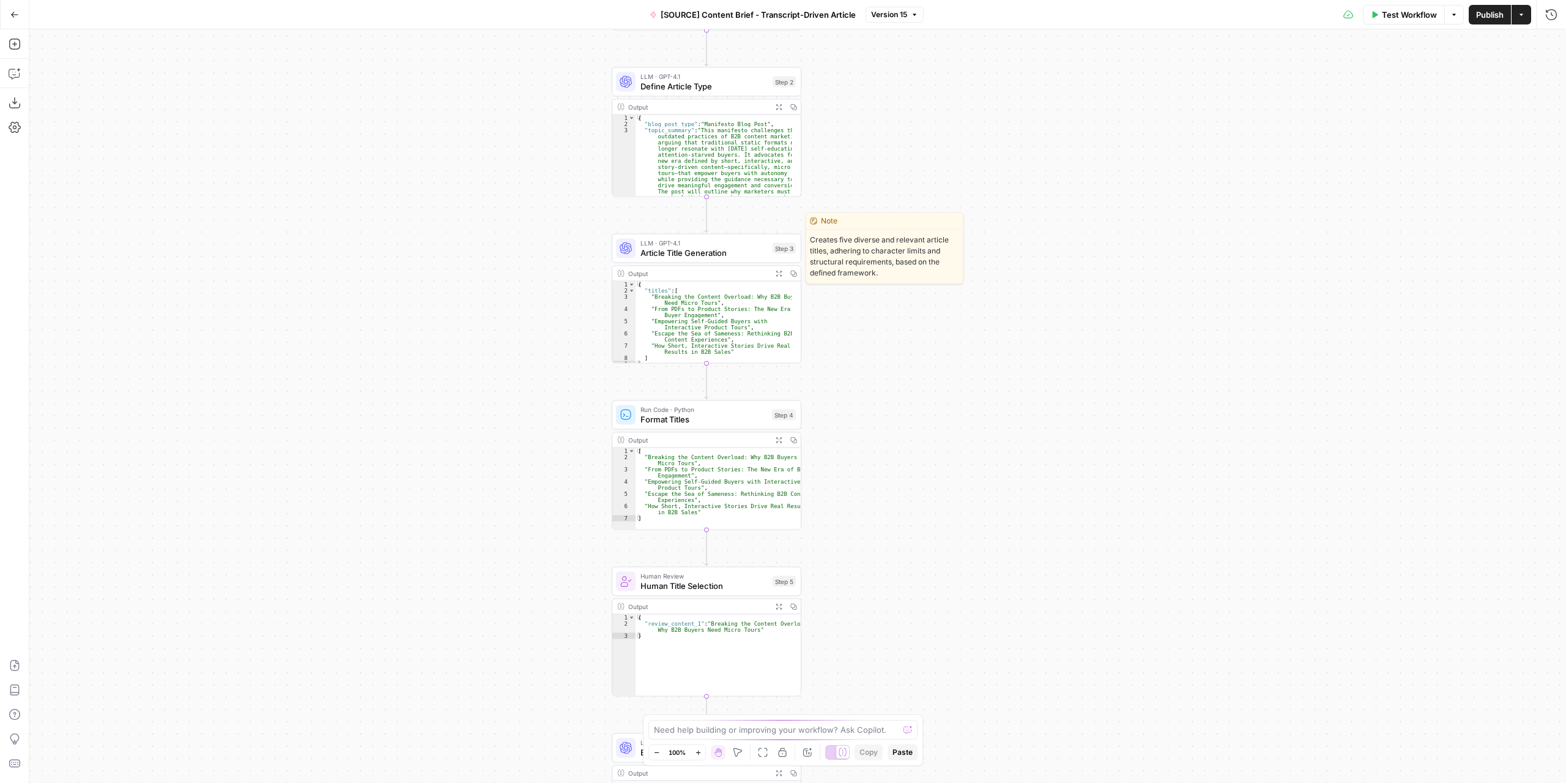
click at [742, 251] on span "Article Title Generation" at bounding box center [704, 253] width 127 height 12
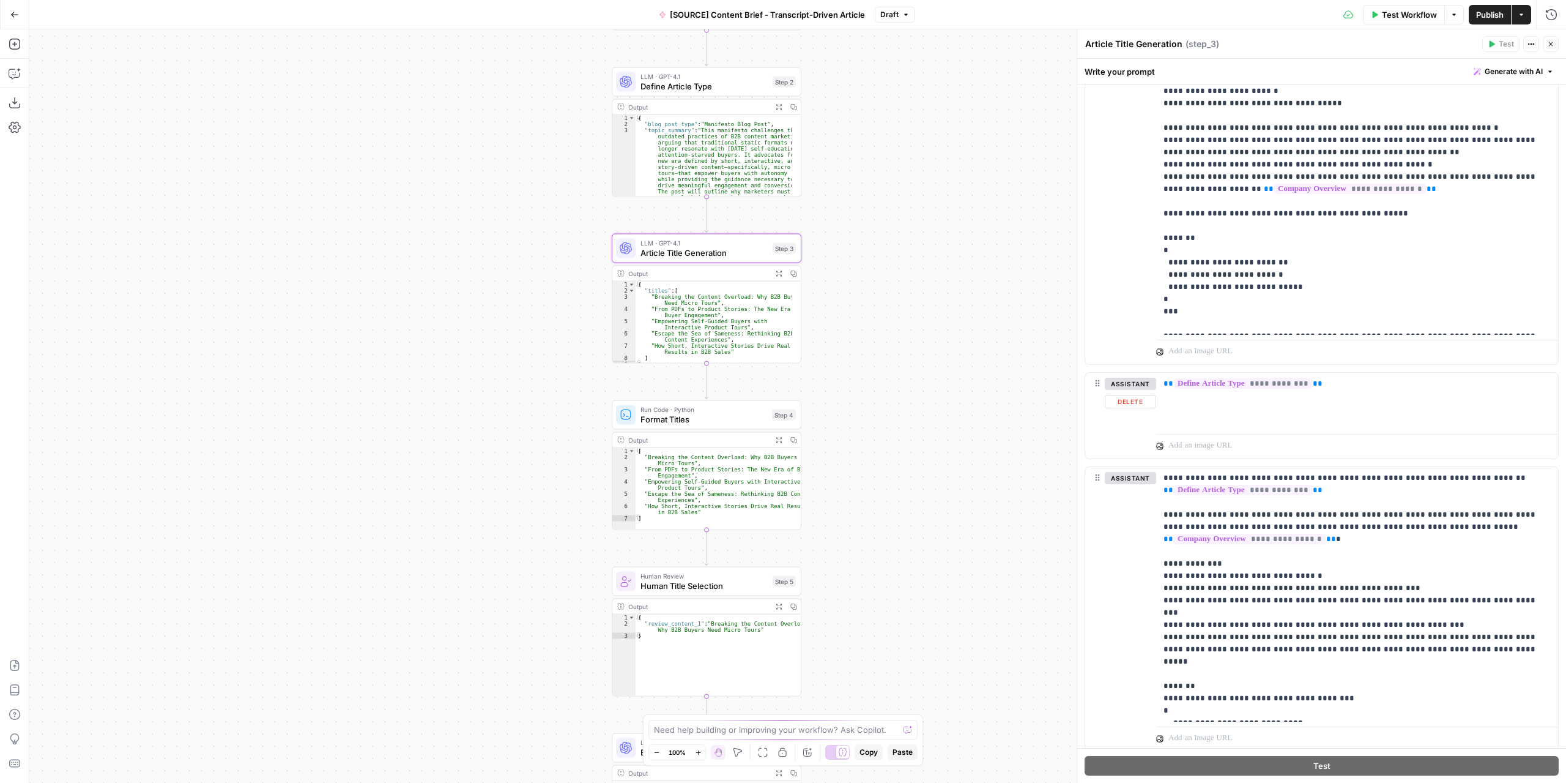
scroll to position [746, 0]
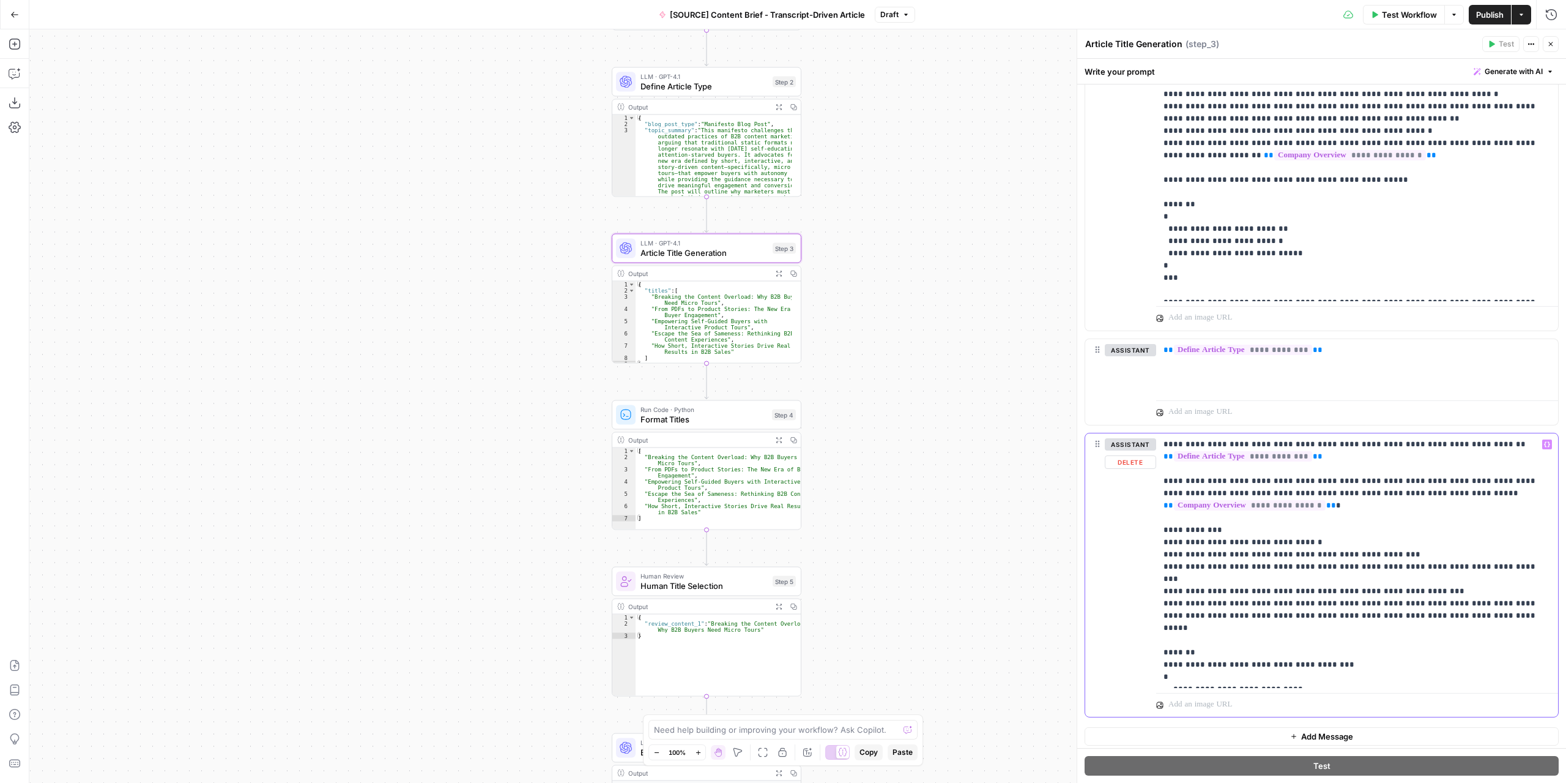
click at [1457, 600] on p "**********" at bounding box center [1353, 560] width 379 height 245
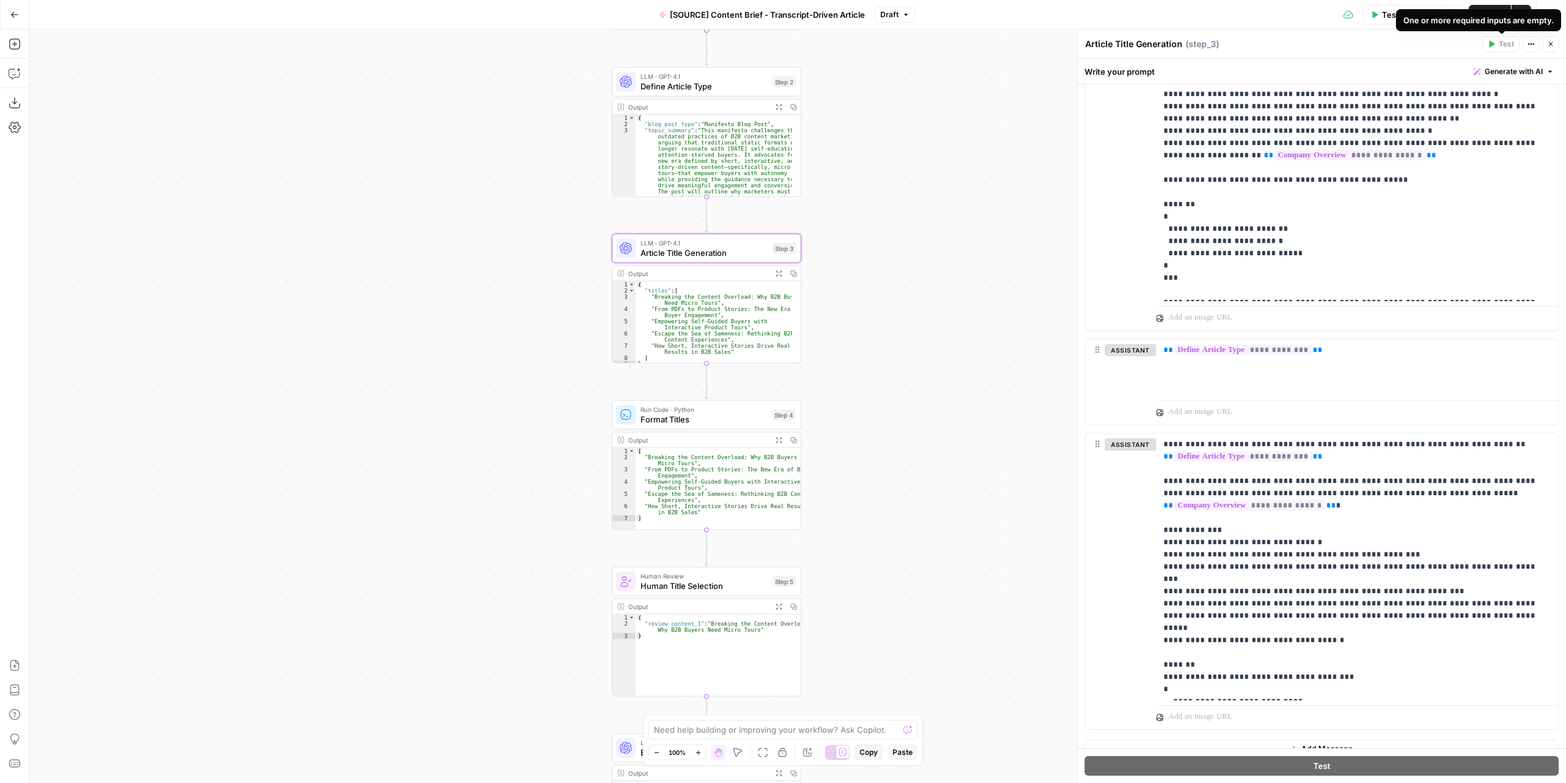
click at [1485, 17] on div "One or more required inputs are empty." at bounding box center [1479, 20] width 151 height 12
click at [1482, 12] on div "One or more required inputs are empty." at bounding box center [1478, 20] width 165 height 22
click at [1482, 9] on div "One or more required inputs are empty." at bounding box center [1478, 20] width 165 height 22
click at [1483, 8] on button "Publish" at bounding box center [1490, 15] width 42 height 20
click at [1555, 50] on button "Close" at bounding box center [1551, 44] width 16 height 16
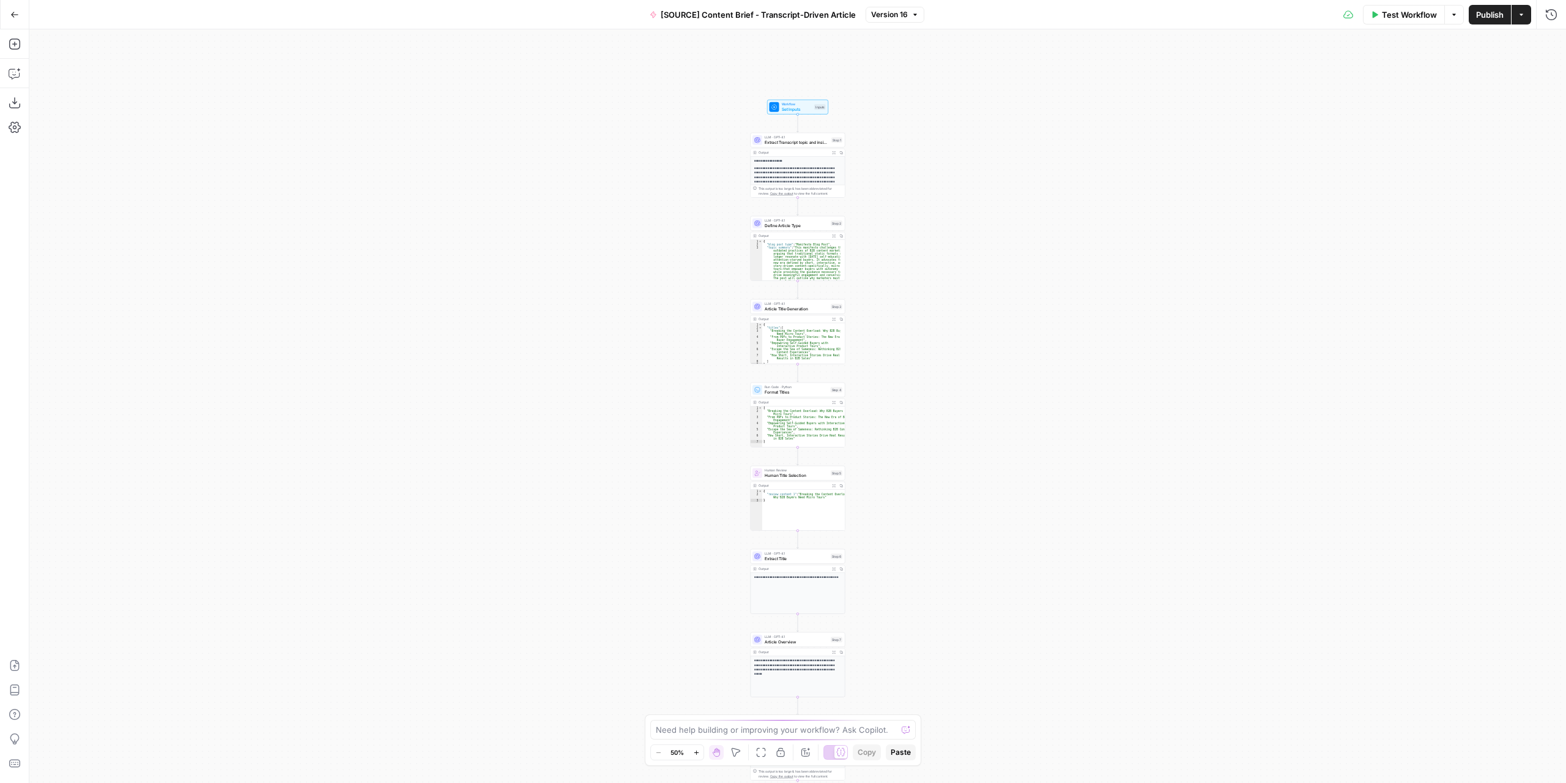
click at [898, 307] on div "**********" at bounding box center [797, 405] width 1537 height 753
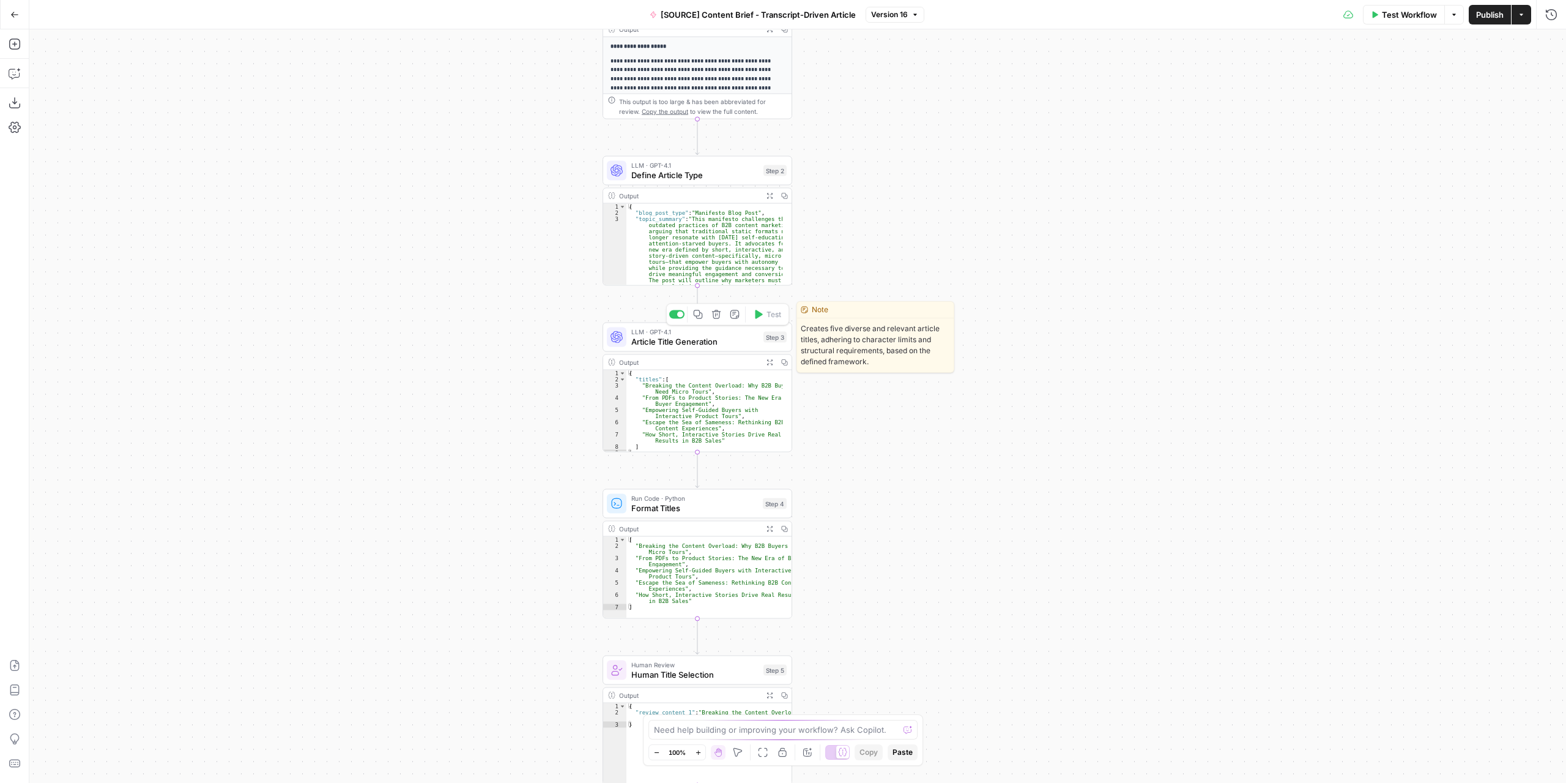
click at [691, 327] on div "LLM · GPT-4.1 Article Title Generation Step 3 Copy step Delete step Edit Note T…" at bounding box center [697, 337] width 180 height 21
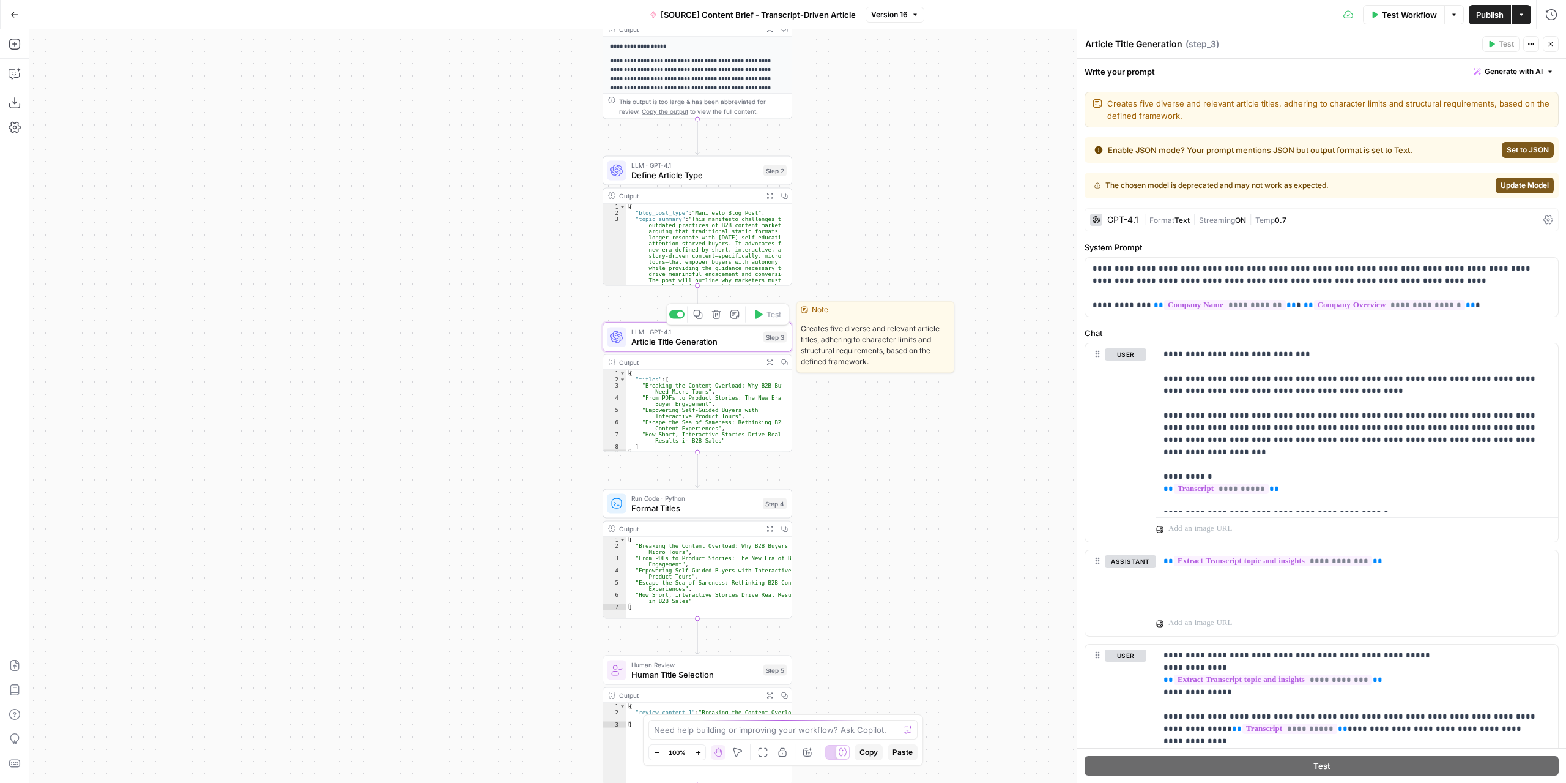
click at [680, 344] on span "Article Title Generation" at bounding box center [694, 341] width 127 height 12
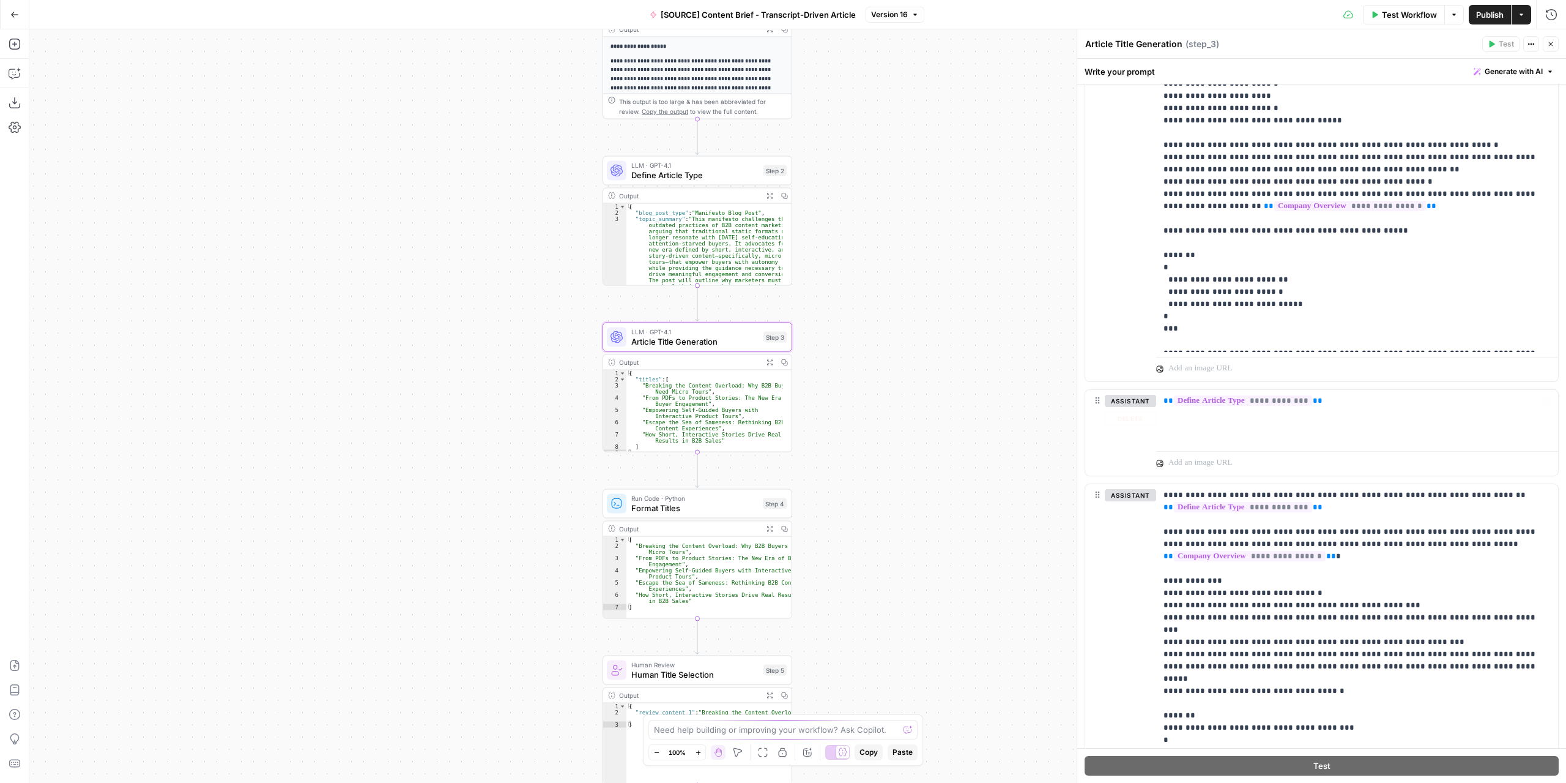
scroll to position [758, 0]
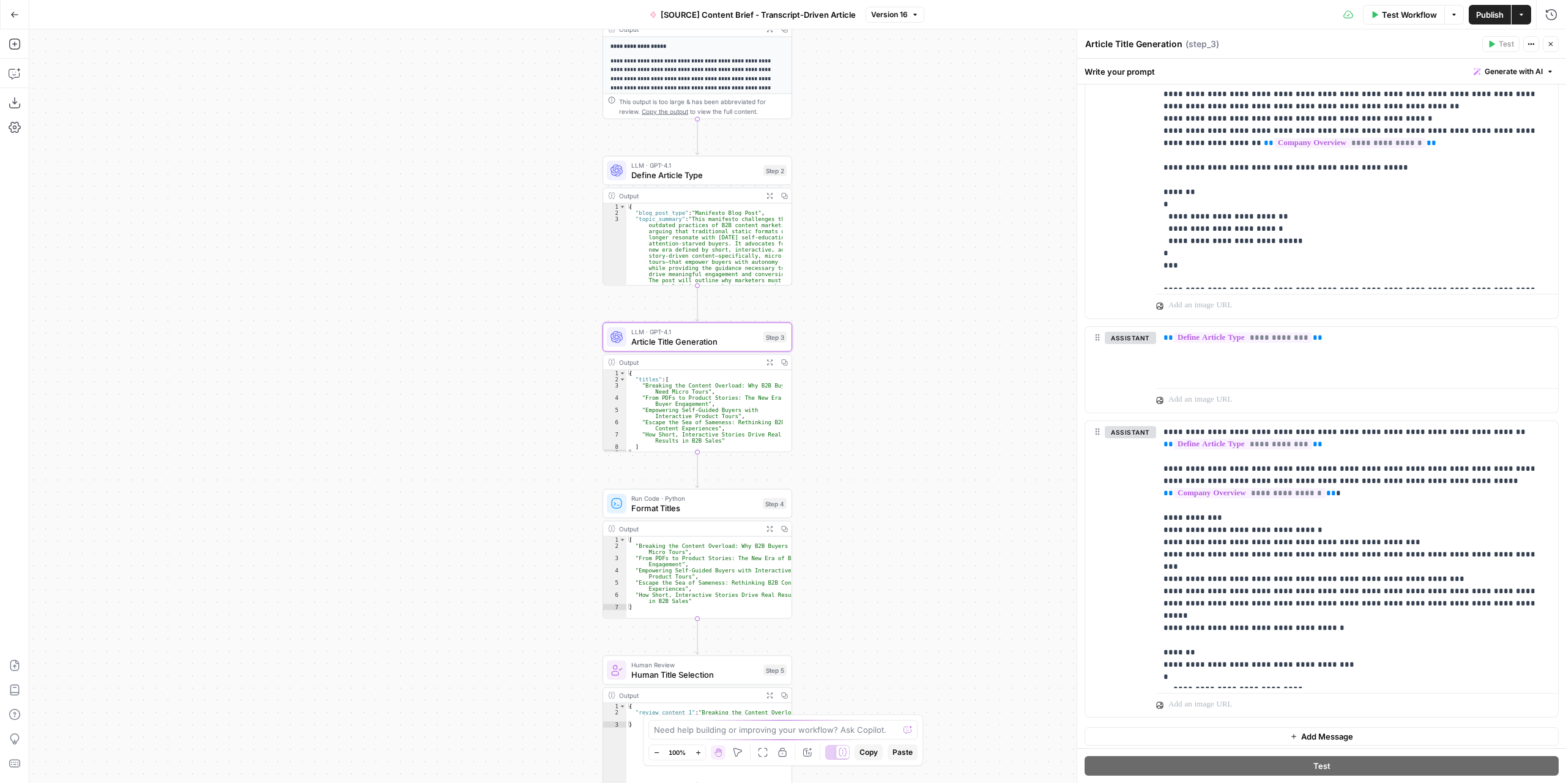
click at [1414, 23] on button "Test Workflow" at bounding box center [1404, 15] width 82 height 20
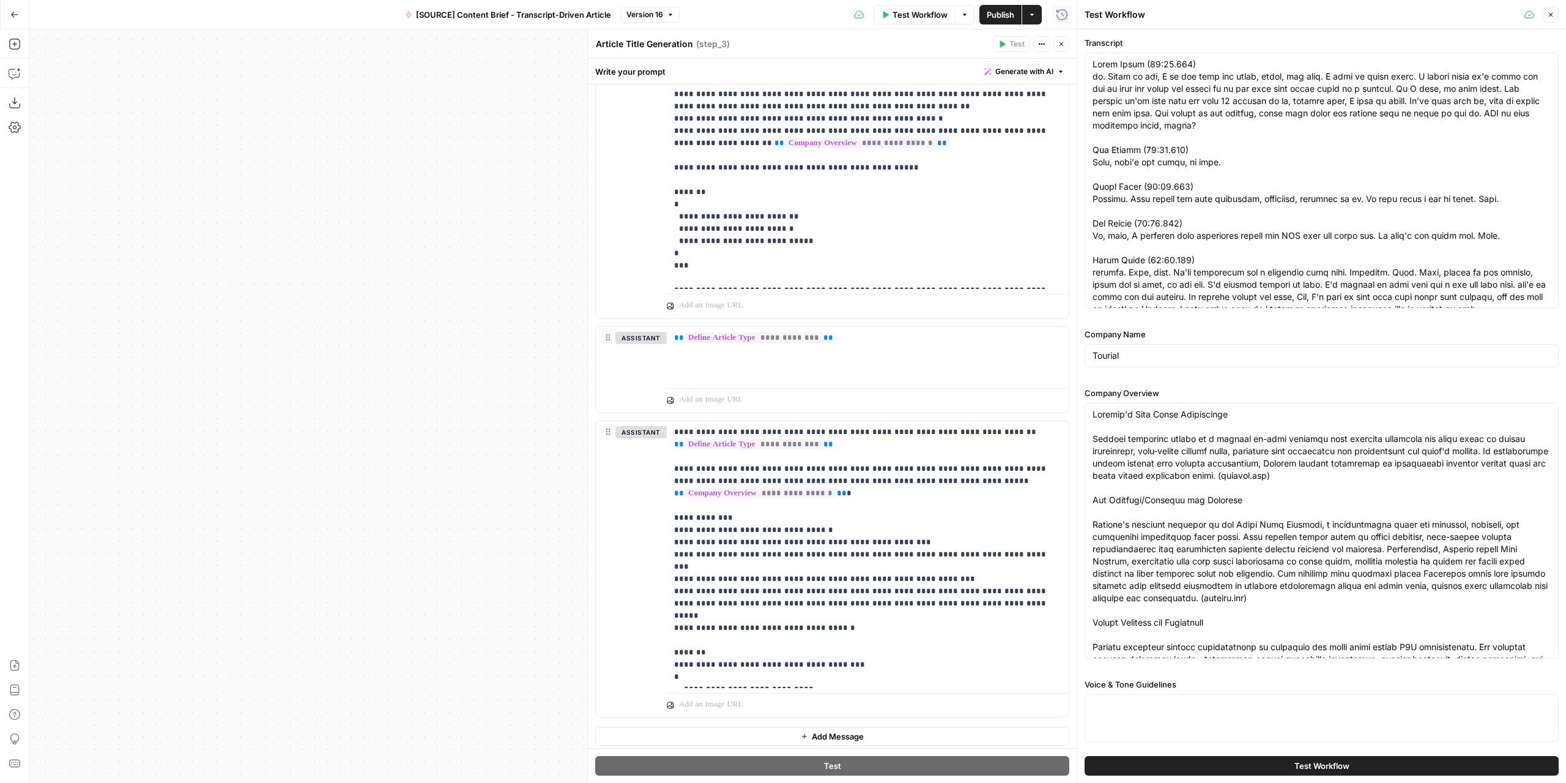
click at [1298, 765] on span "Test Workflow" at bounding box center [1322, 765] width 55 height 12
click at [1061, 45] on icon "button" at bounding box center [1062, 44] width 4 height 4
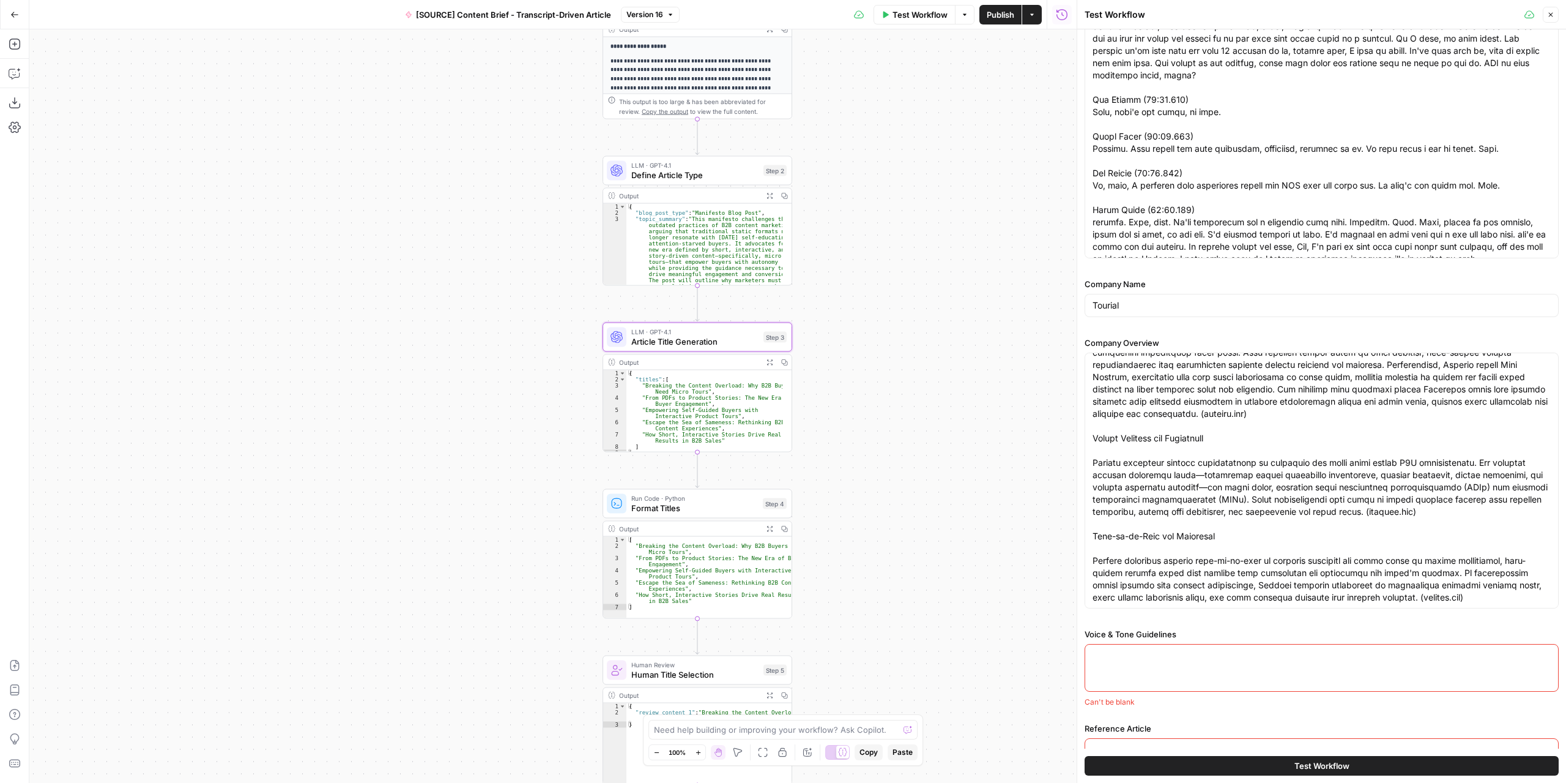
scroll to position [110, 0]
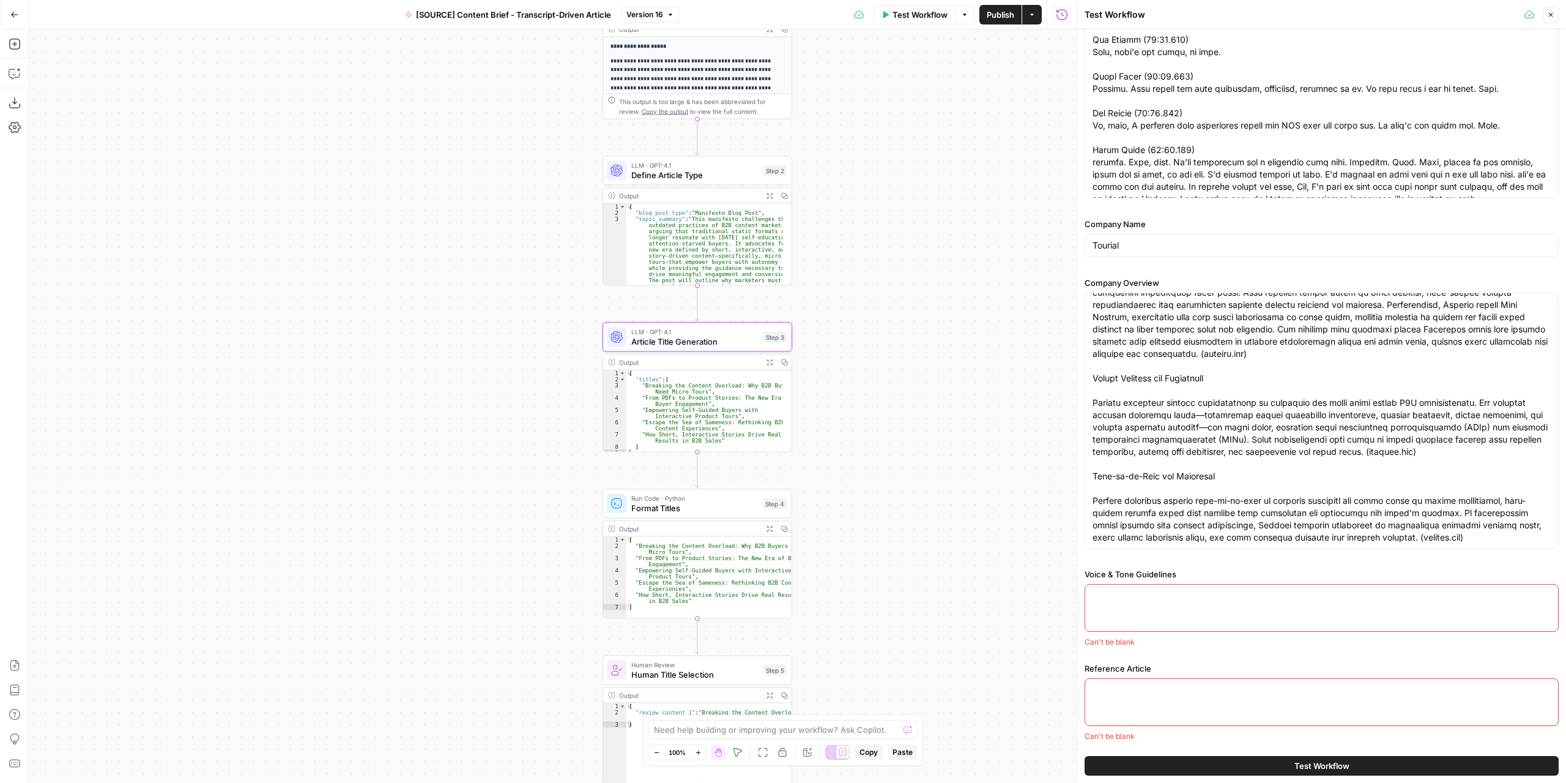
click at [1306, 698] on div at bounding box center [1322, 702] width 474 height 48
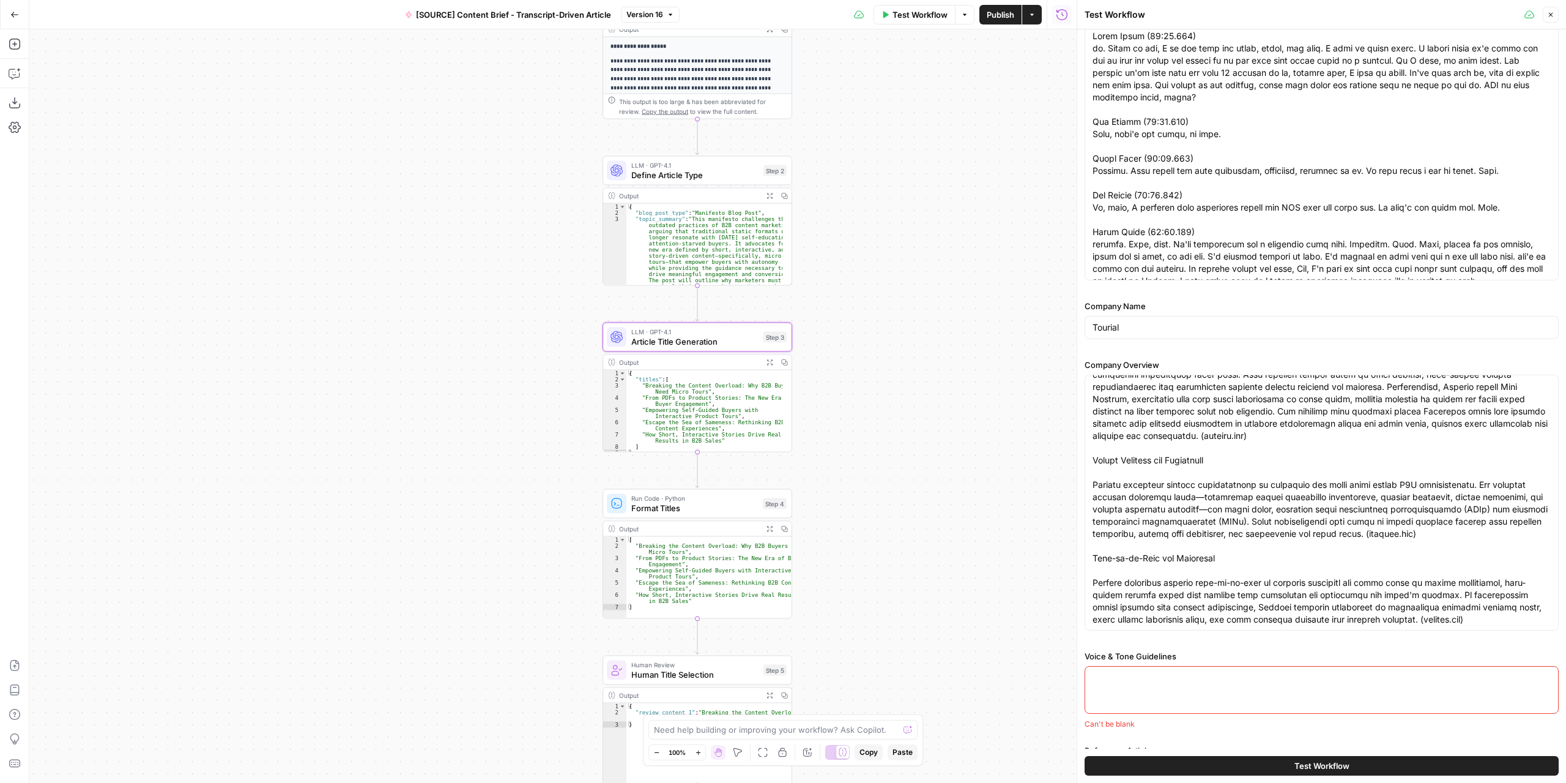
scroll to position [0, 0]
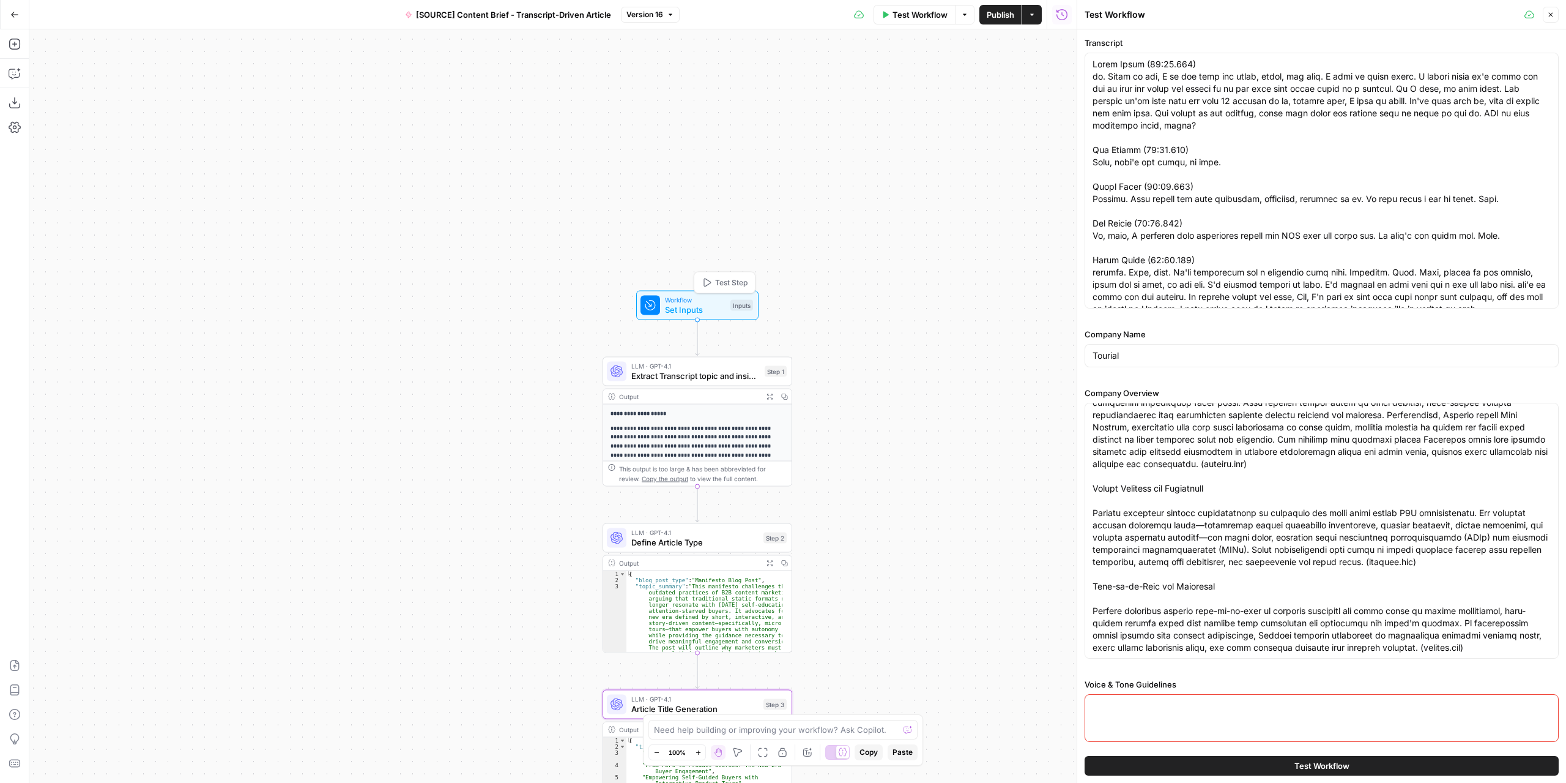
click at [724, 308] on span "Set Inputs" at bounding box center [695, 309] width 61 height 12
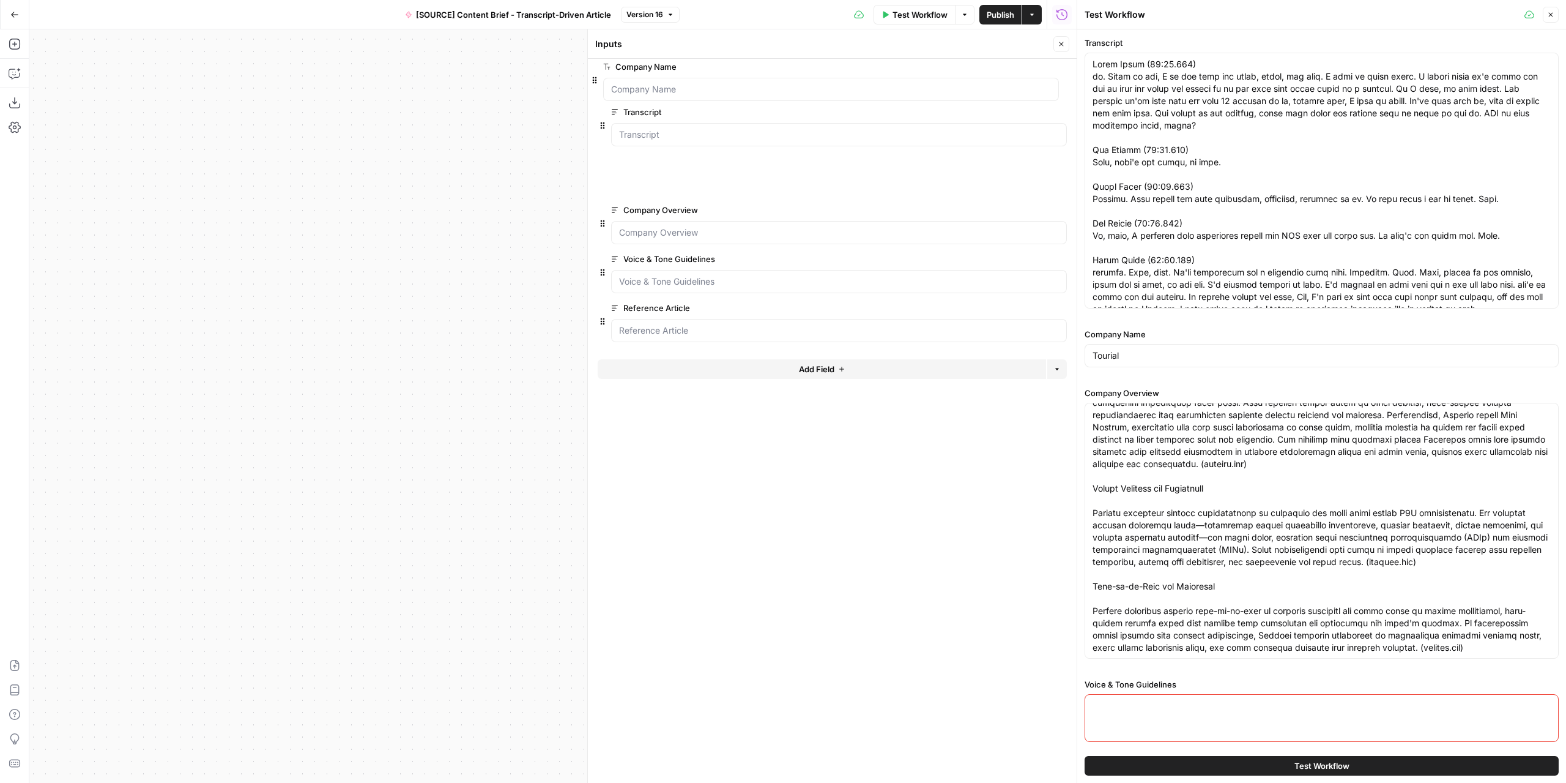
drag, startPoint x: 603, startPoint y: 135, endPoint x: 595, endPoint y: 75, distance: 61.1
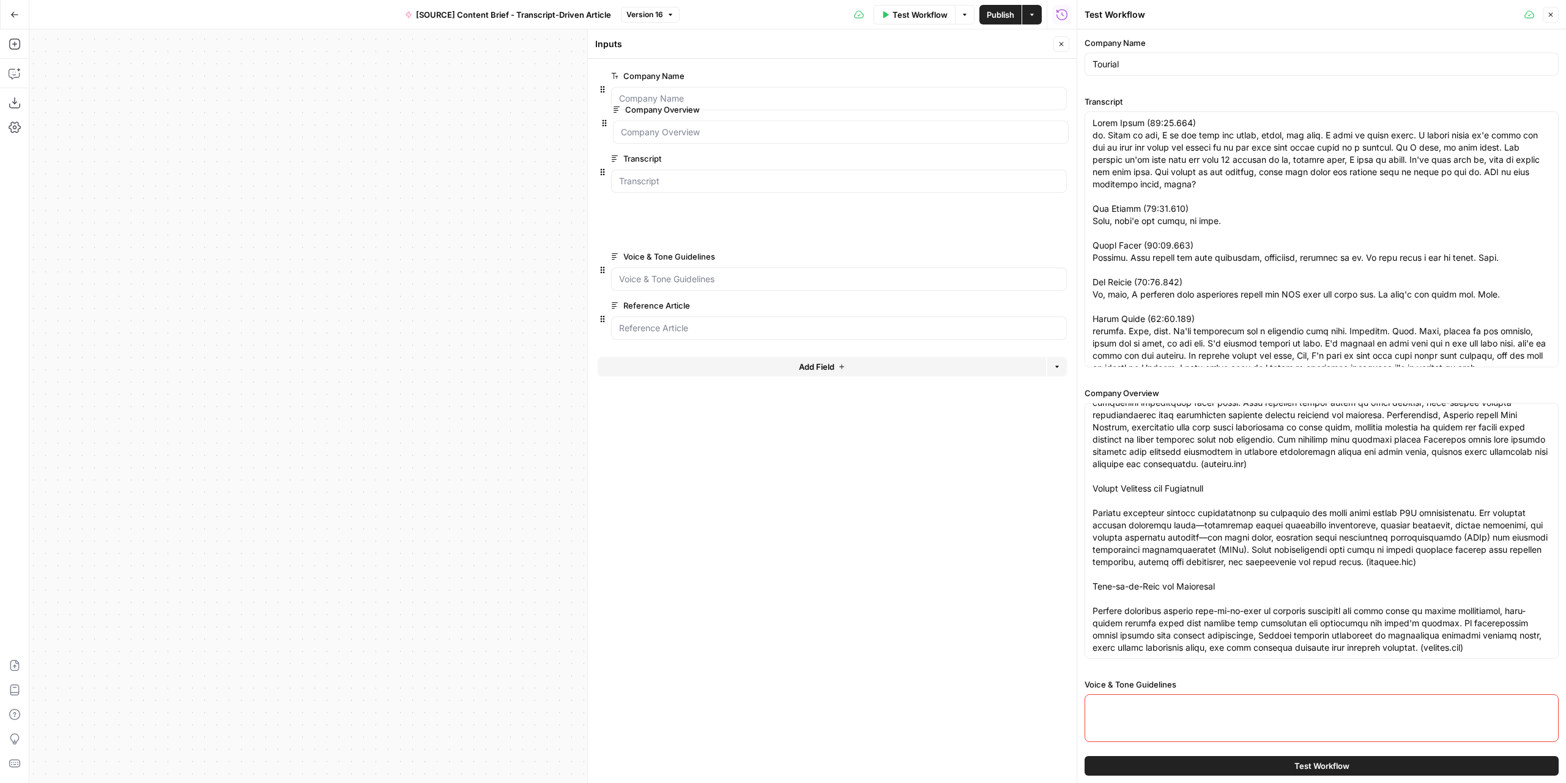
drag, startPoint x: 598, startPoint y: 187, endPoint x: 600, endPoint y: 117, distance: 70.4
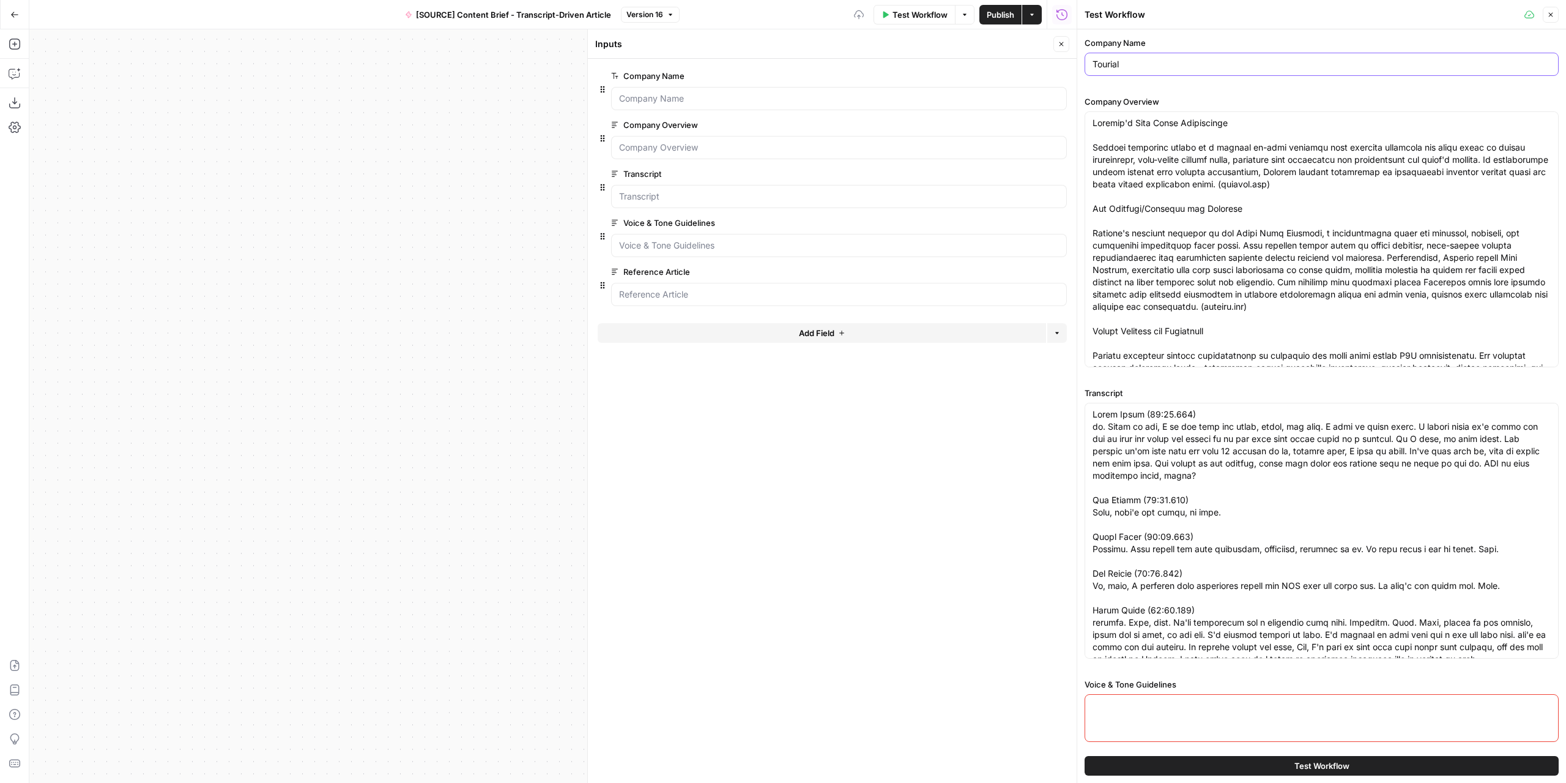
click at [1200, 61] on input "Tourial" at bounding box center [1322, 64] width 458 height 12
click at [1199, 61] on input "Tourial" at bounding box center [1322, 64] width 458 height 12
paste input "BioSAFE Engineering"
type input "BioSAFE Engineering"
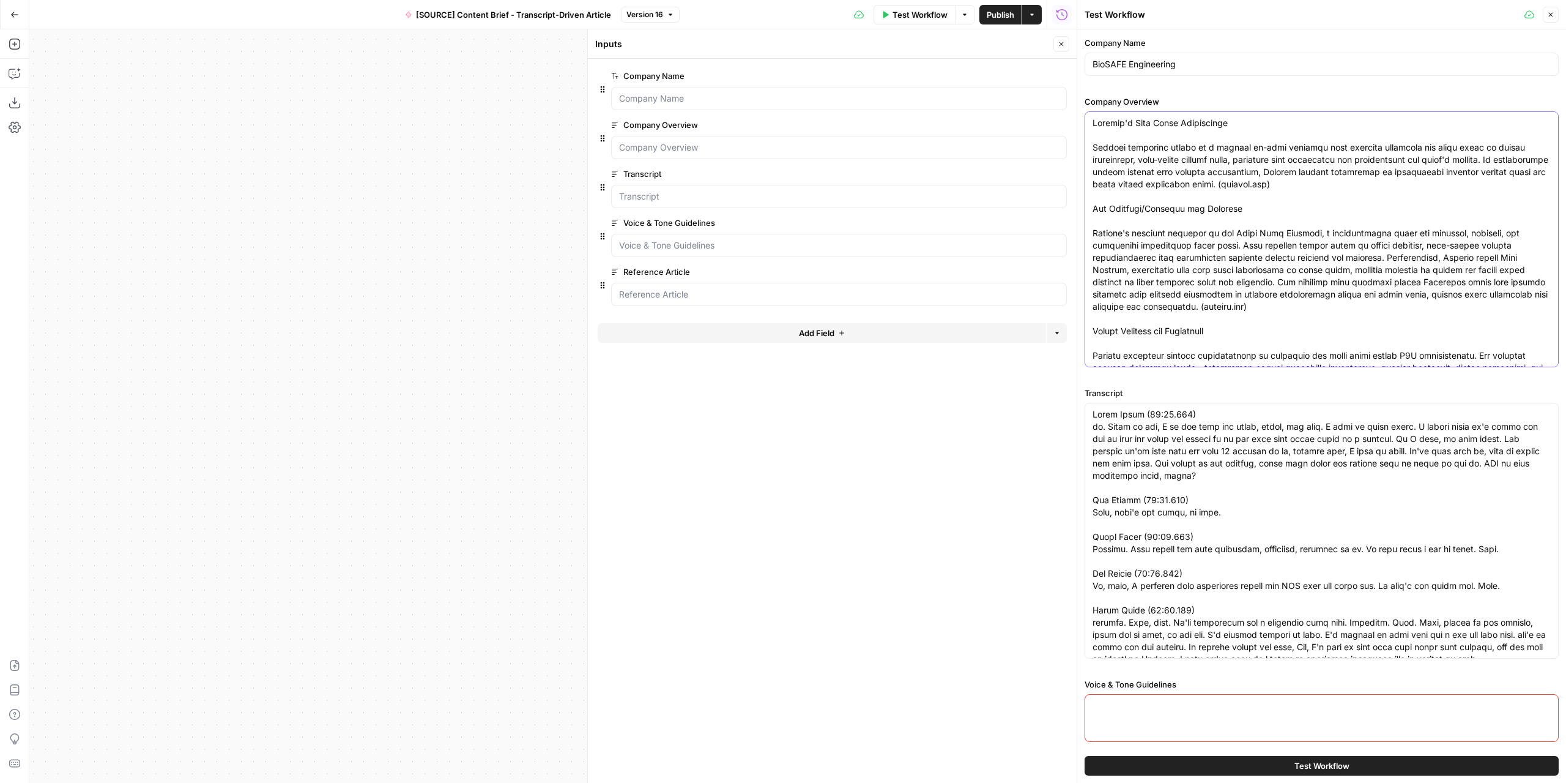
click at [1093, 124] on textarea "Company Overview" at bounding box center [1322, 306] width 458 height 379
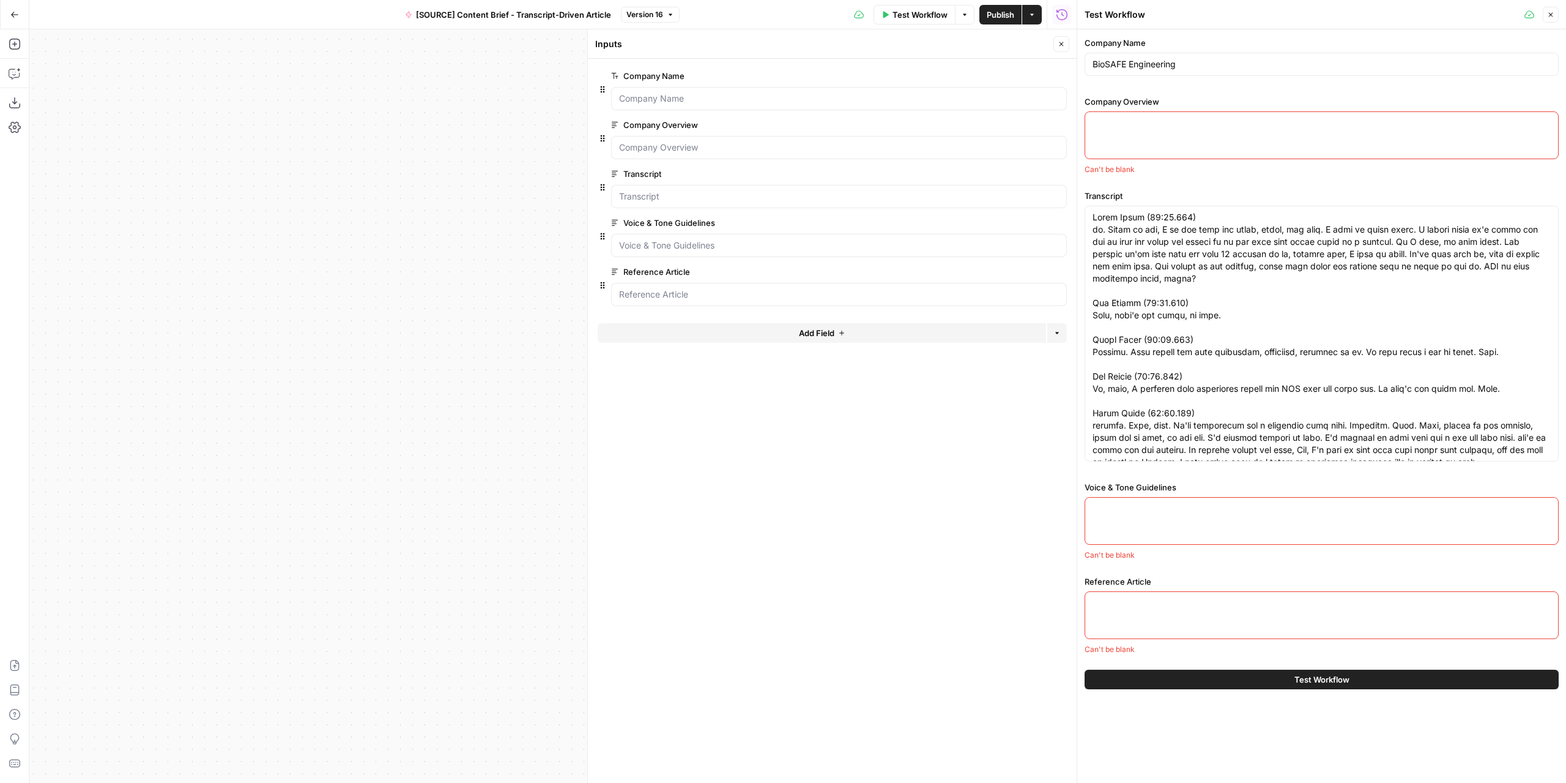
paste textarea "Company Overview BioSAFE's Core Value Proposition BioSAFE Engineering positions…"
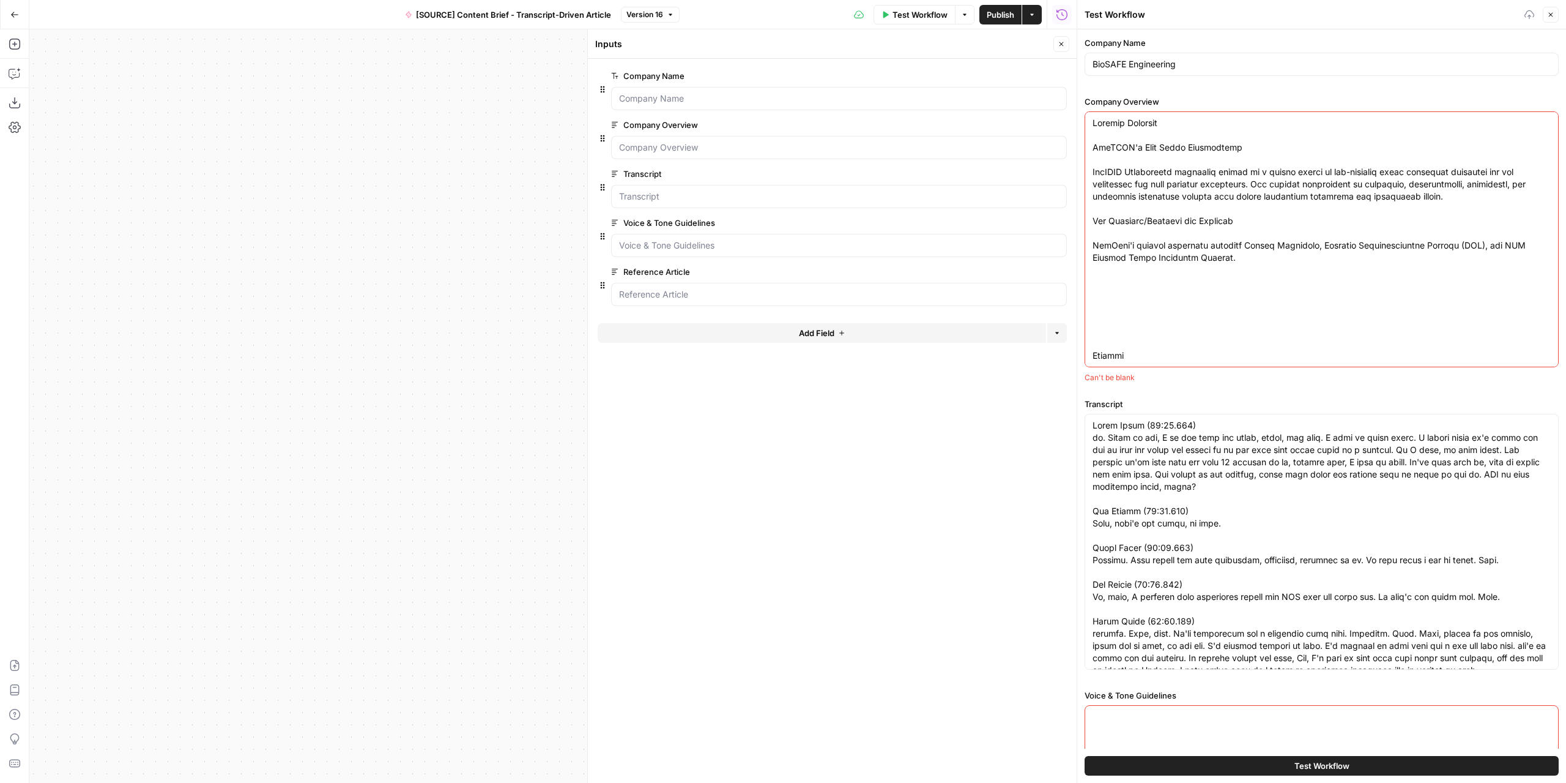
scroll to position [1462, 0]
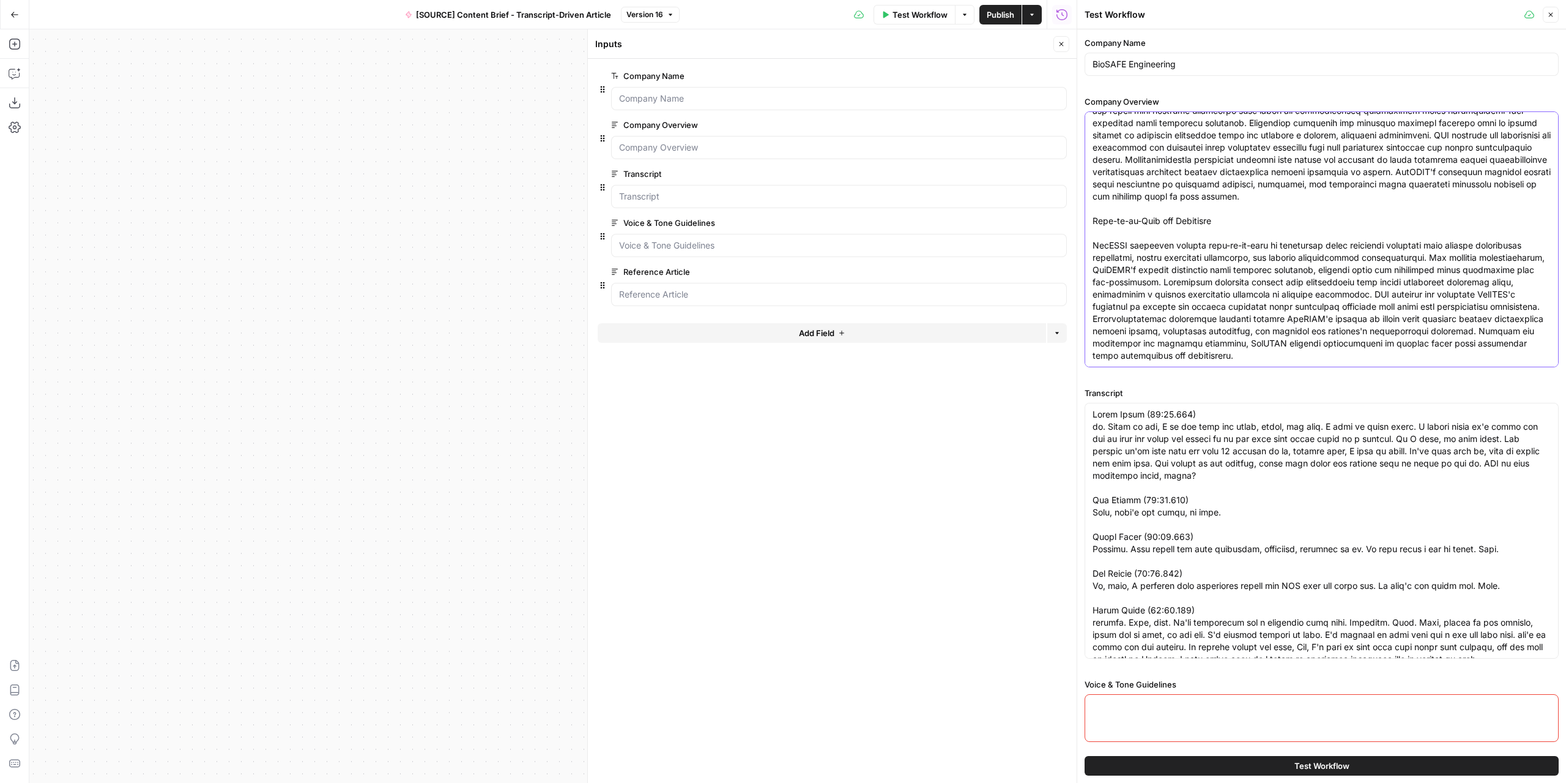
type textarea "Company Overview BioSAFE's Core Value Proposition BioSAFE Engineering positions…"
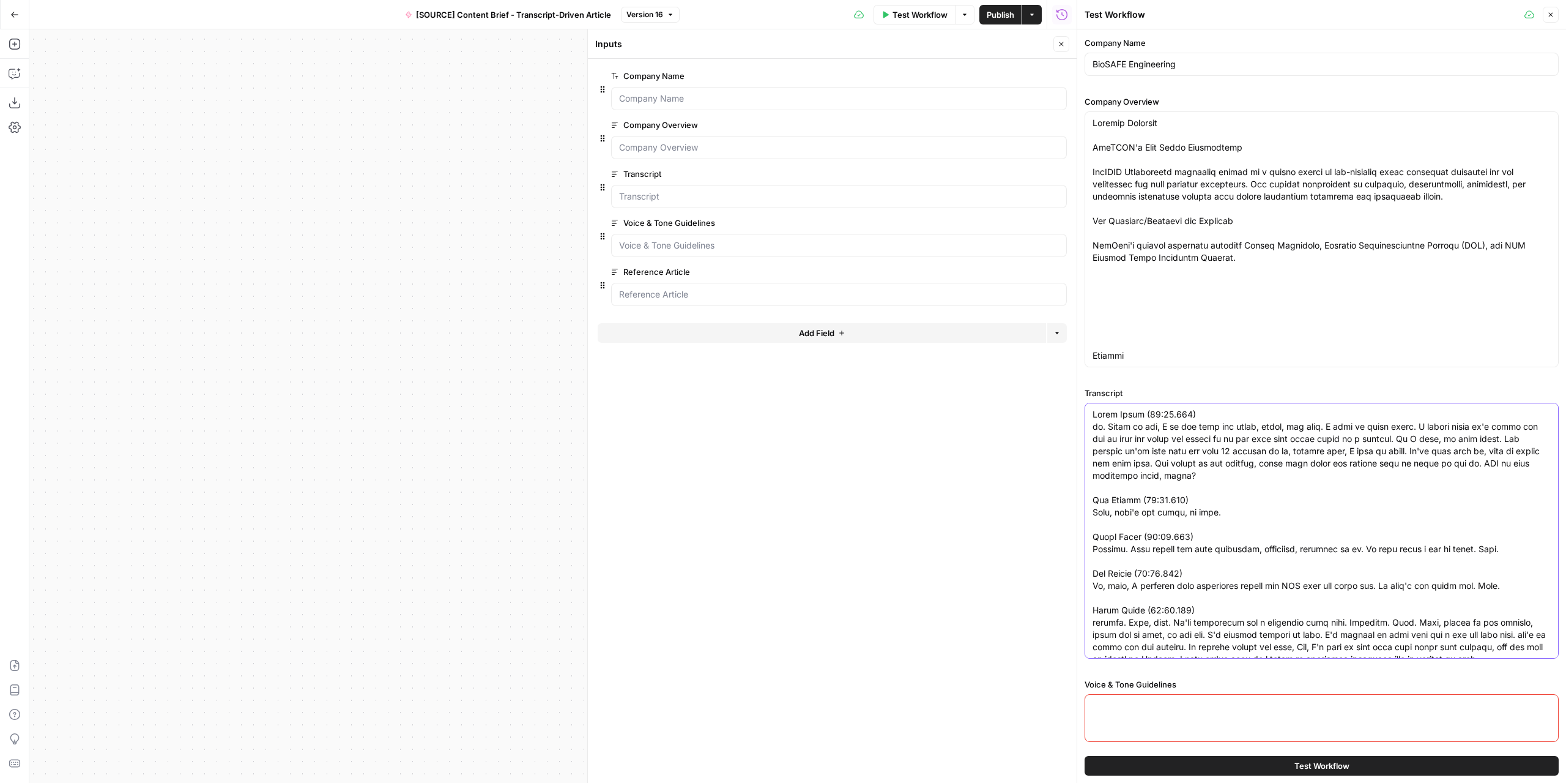
click at [1092, 409] on div at bounding box center [1322, 531] width 474 height 256
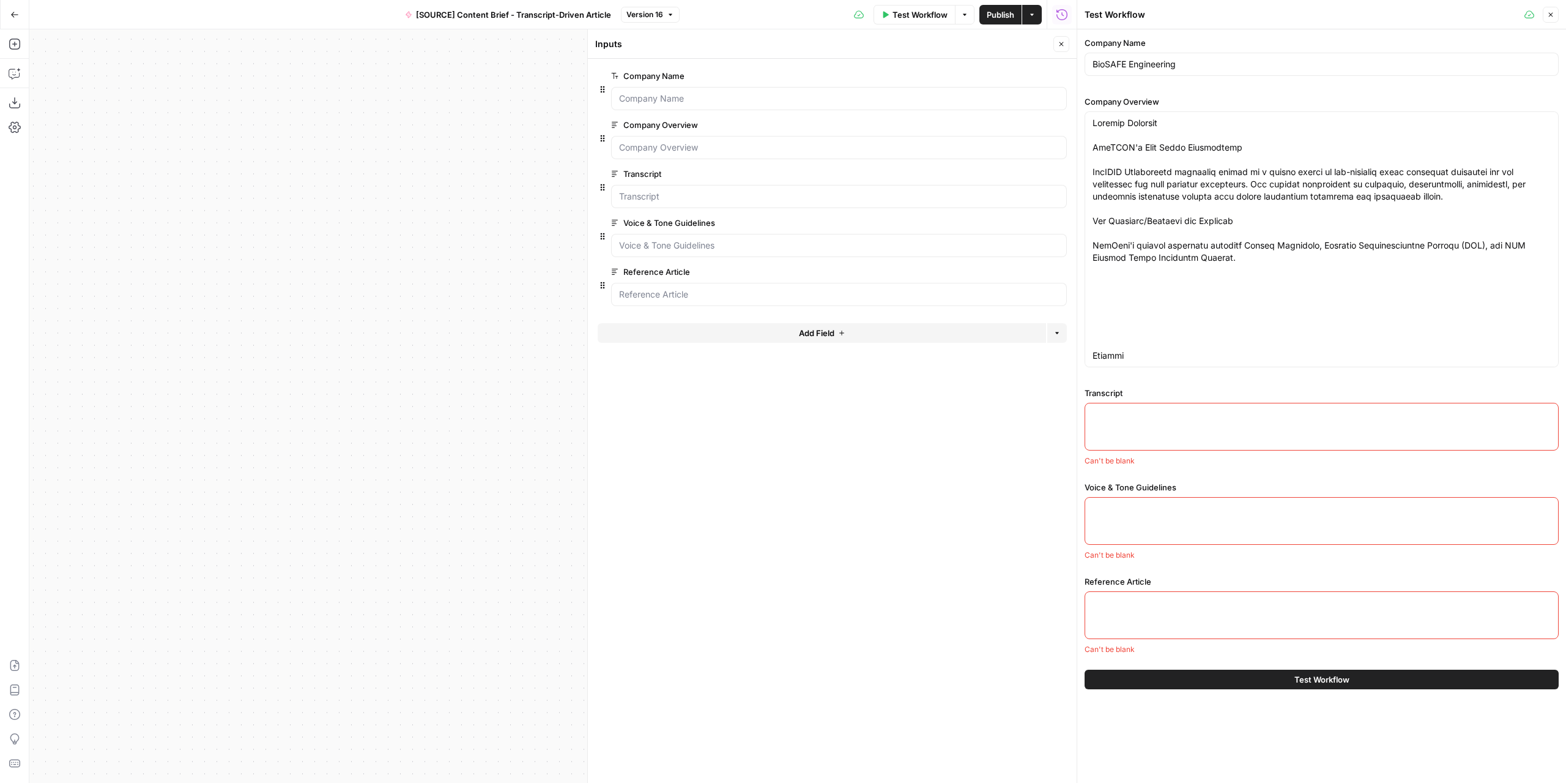
paste textarea "86dwcgmm5 - BioSAFE - Wastewise - Daniel Nelsen Daniel Nelsen: [00:00:00] histo…"
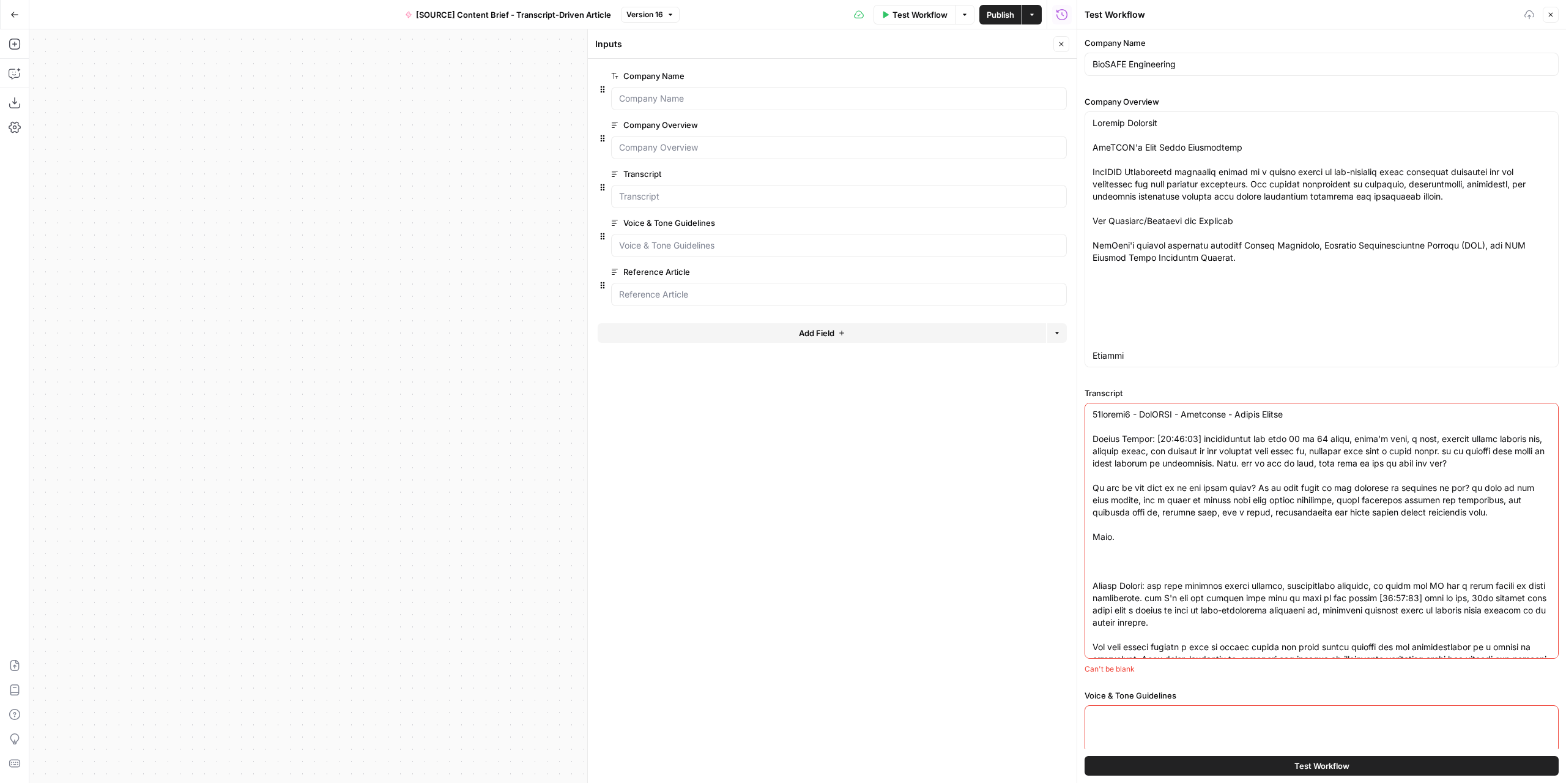
scroll to position [3224, 0]
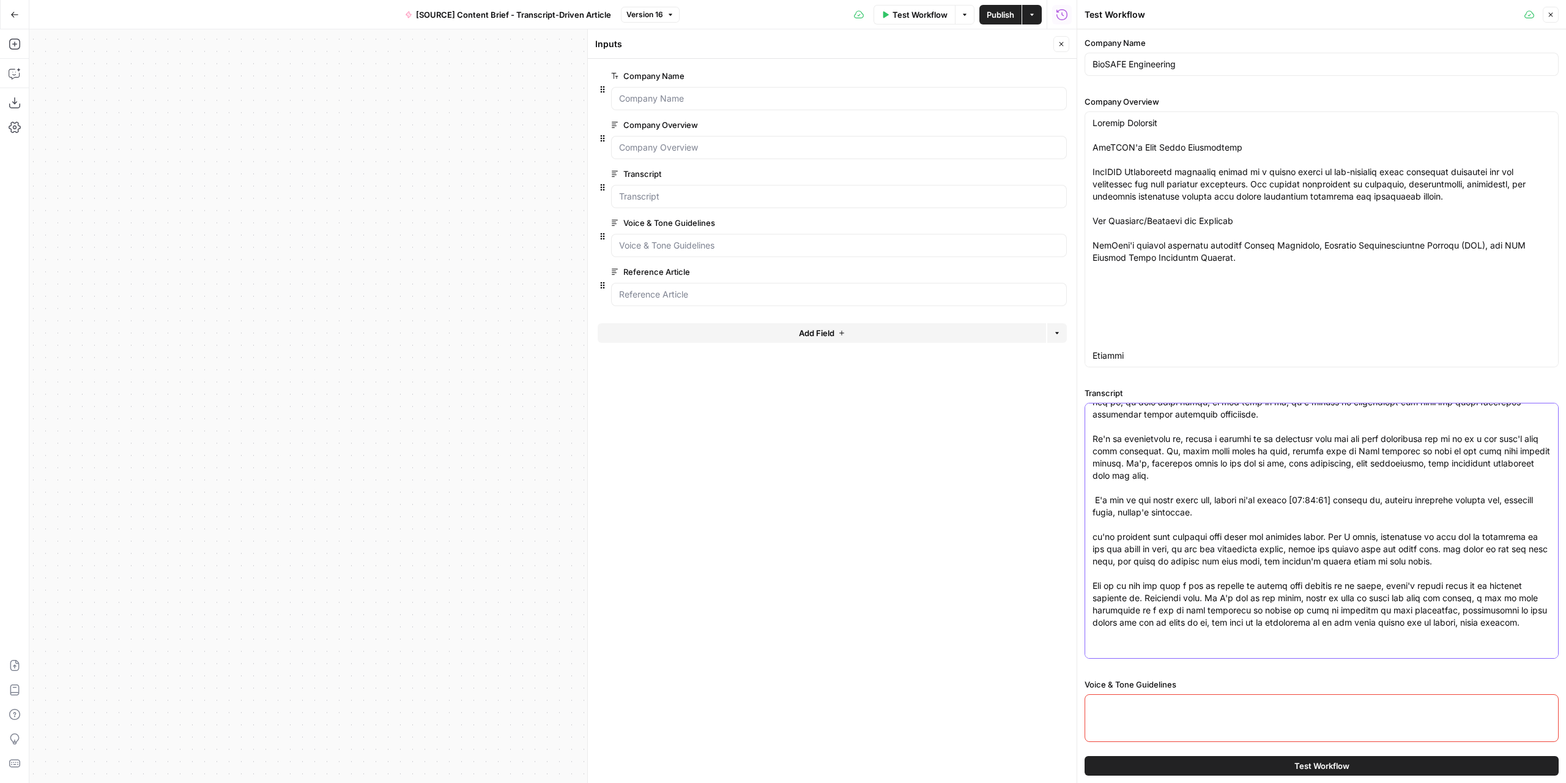
type textarea "86dwcgmm5 - BioSAFE - Wastewise - Daniel Nelsen Daniel Nelsen: [00:00:00] histo…"
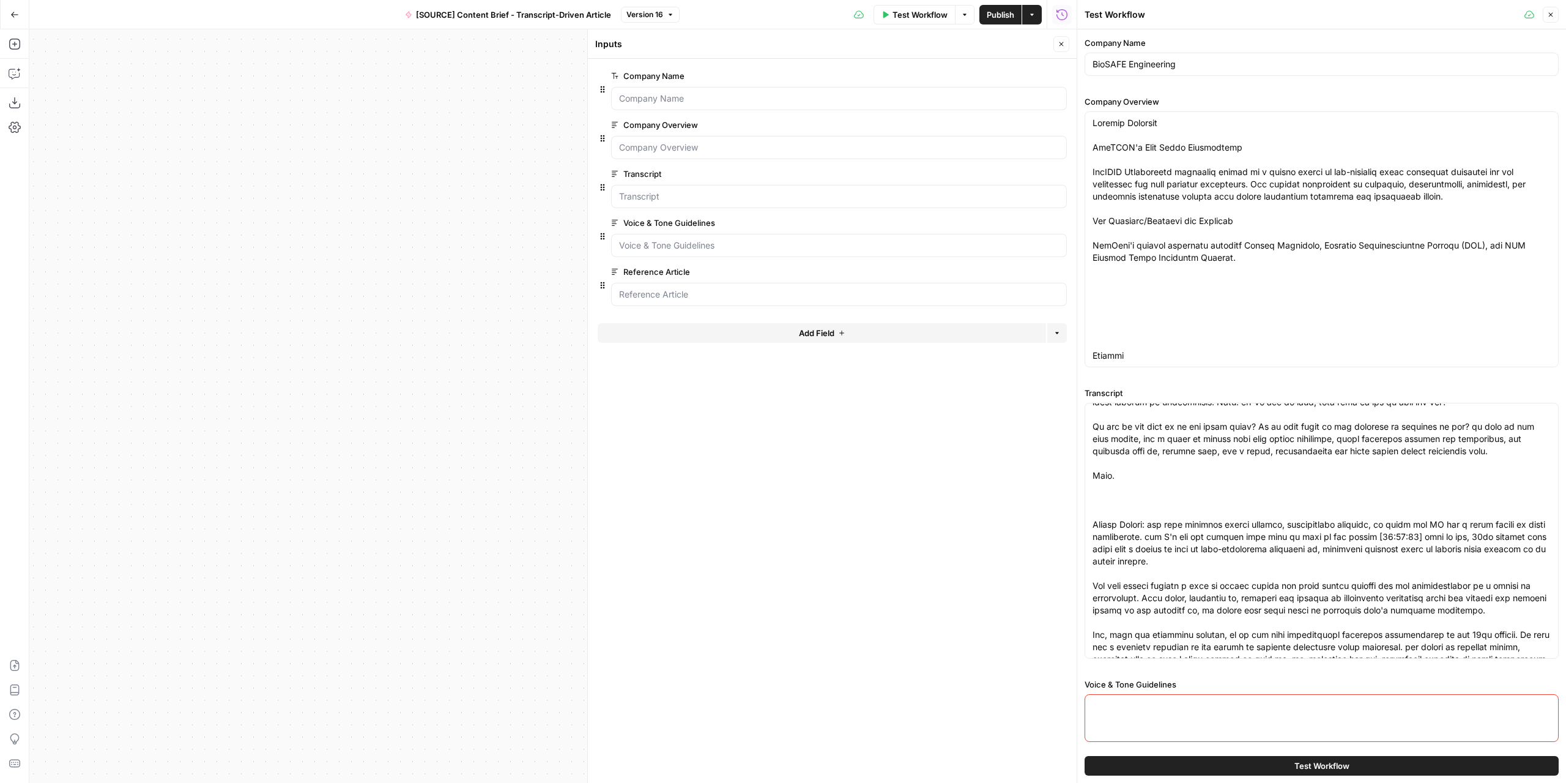
scroll to position [0, 0]
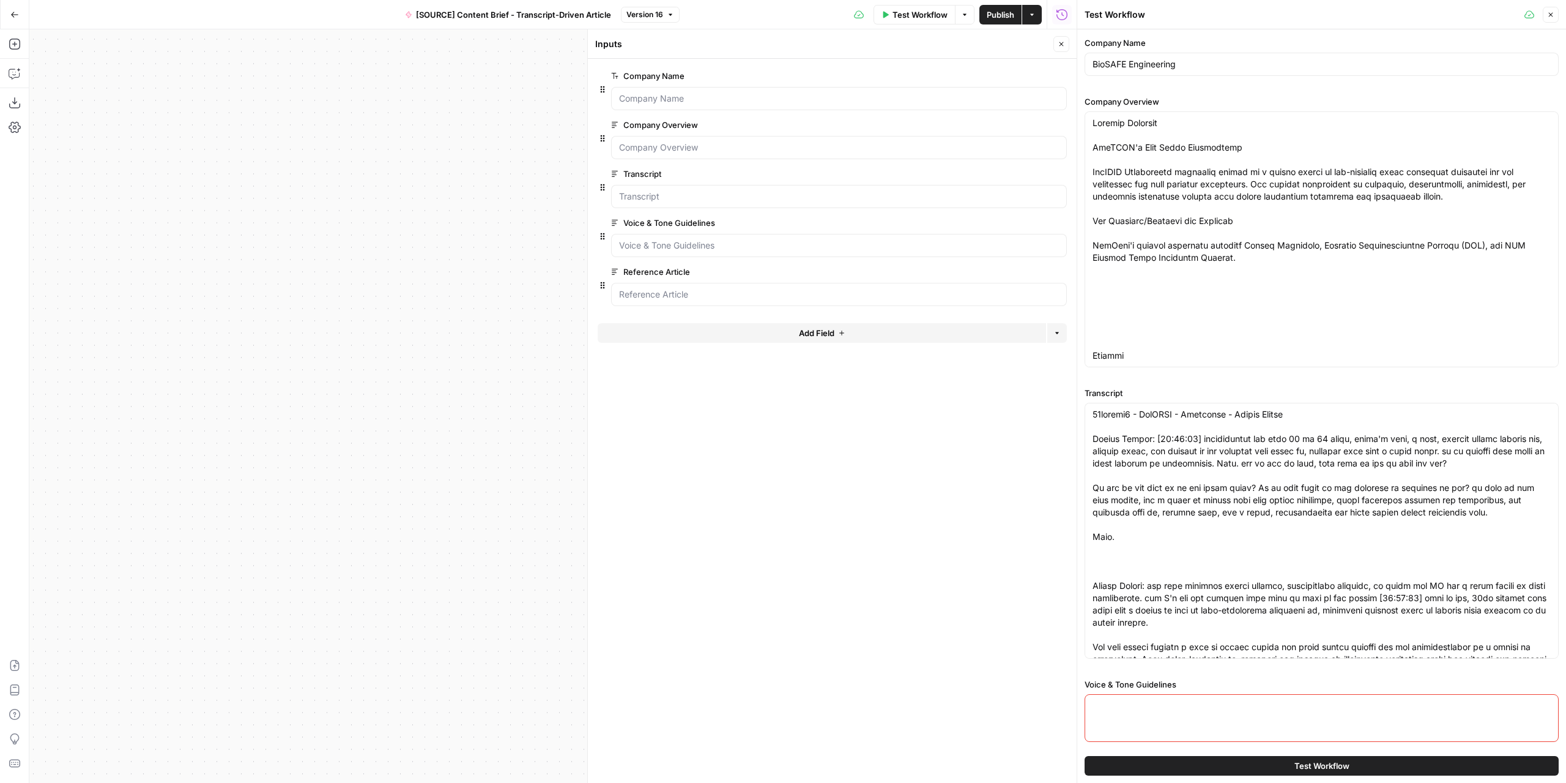
click at [1143, 706] on textarea "Voice & Tone Guidelines" at bounding box center [1322, 705] width 458 height 12
paste textarea "BioSAFE Blog Voice & Tone Guidelines 1. Start with Industry-Relevant Framing BA…"
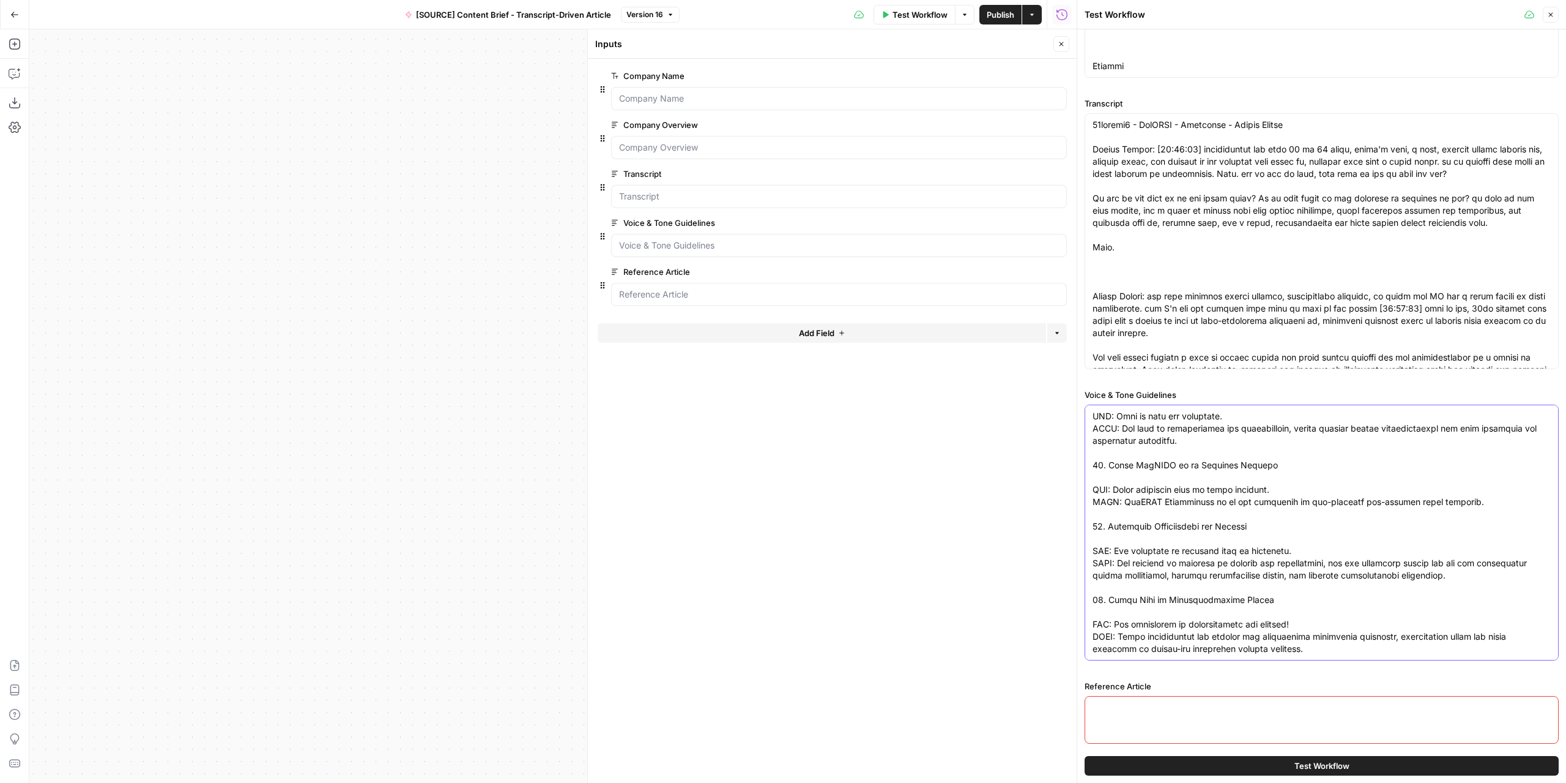
scroll to position [307, 0]
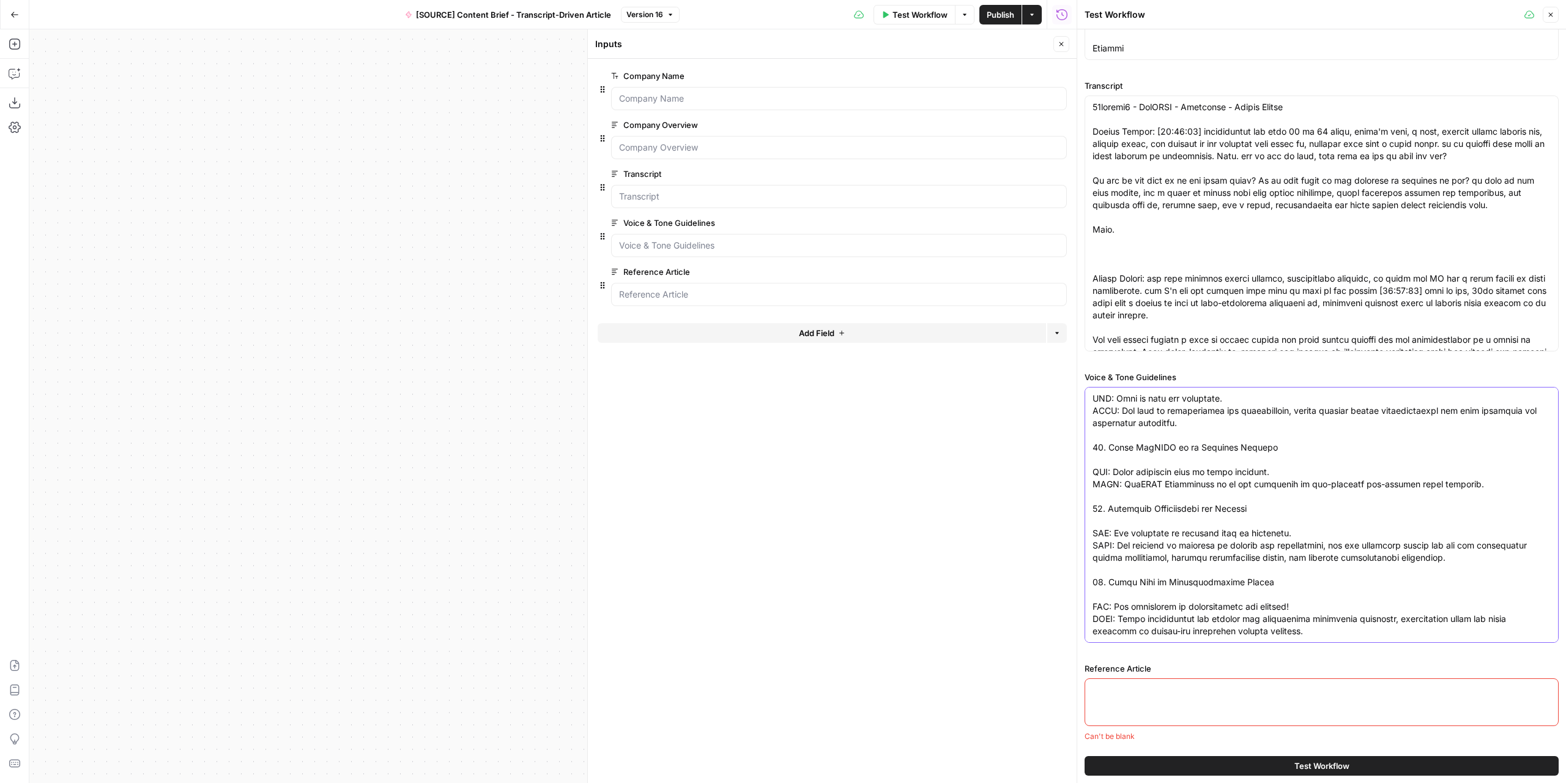
type textarea "BioSAFE Blog Voice & Tone Guidelines 1. Start with Industry-Relevant Framing BA…"
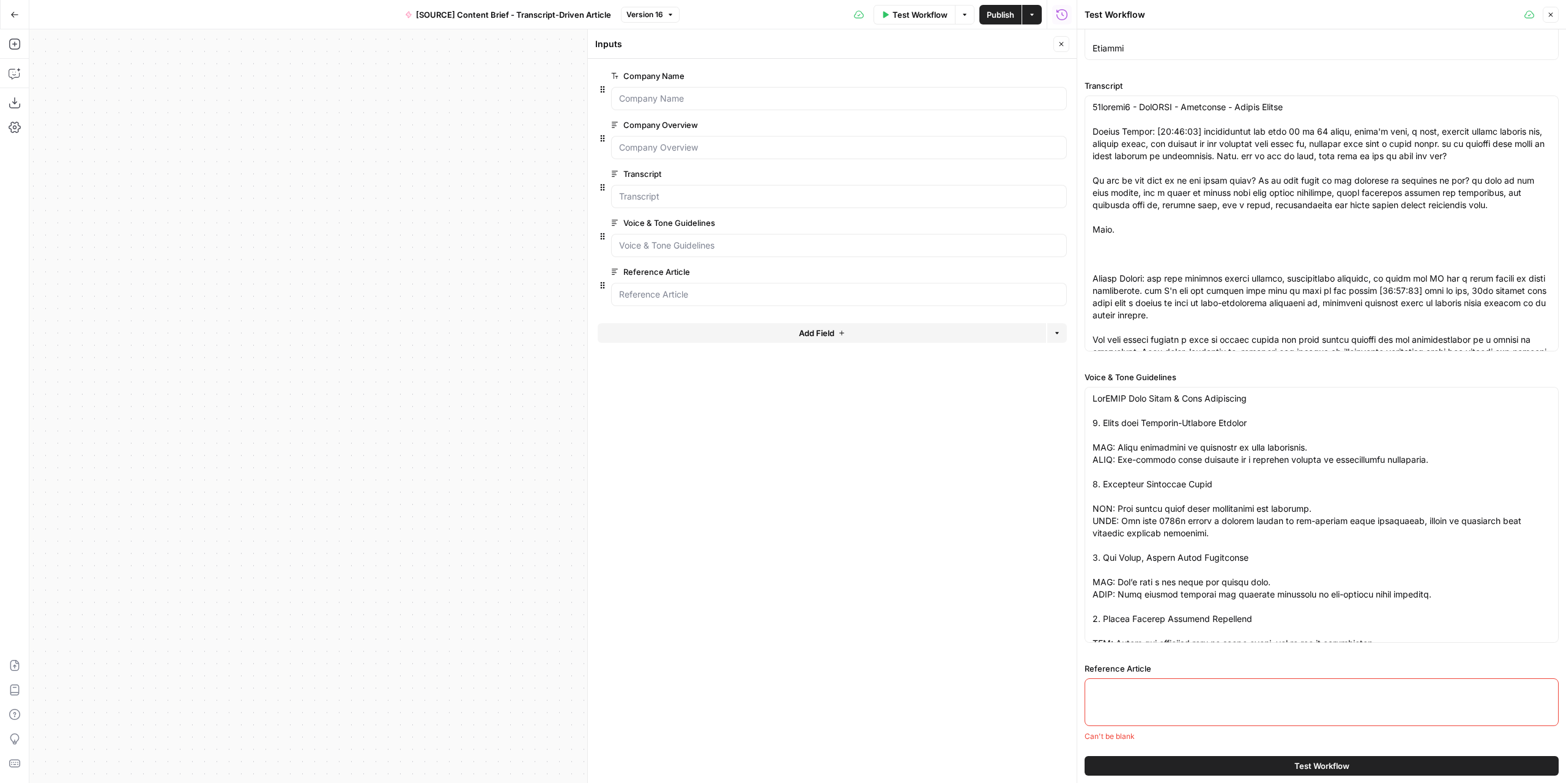
click at [1147, 693] on textarea "Reference Article" at bounding box center [1322, 689] width 458 height 12
paste textarea "Article reference 1 Navigating Modern Biomedical Waste Disposal Table of conten…"
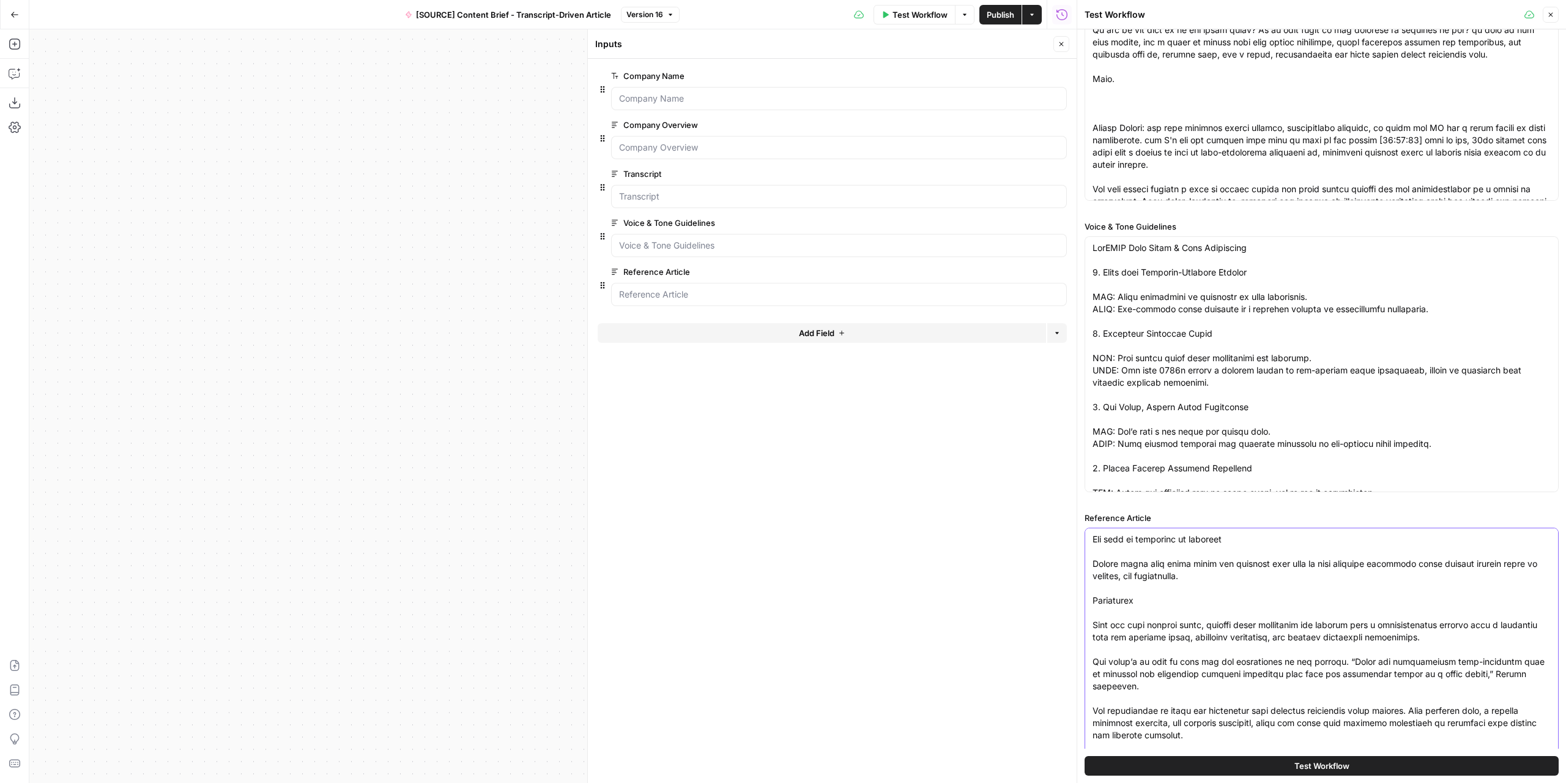
type textarea "Article reference 1 Navigating Modern Biomedical Waste Disposal Table of conten…"
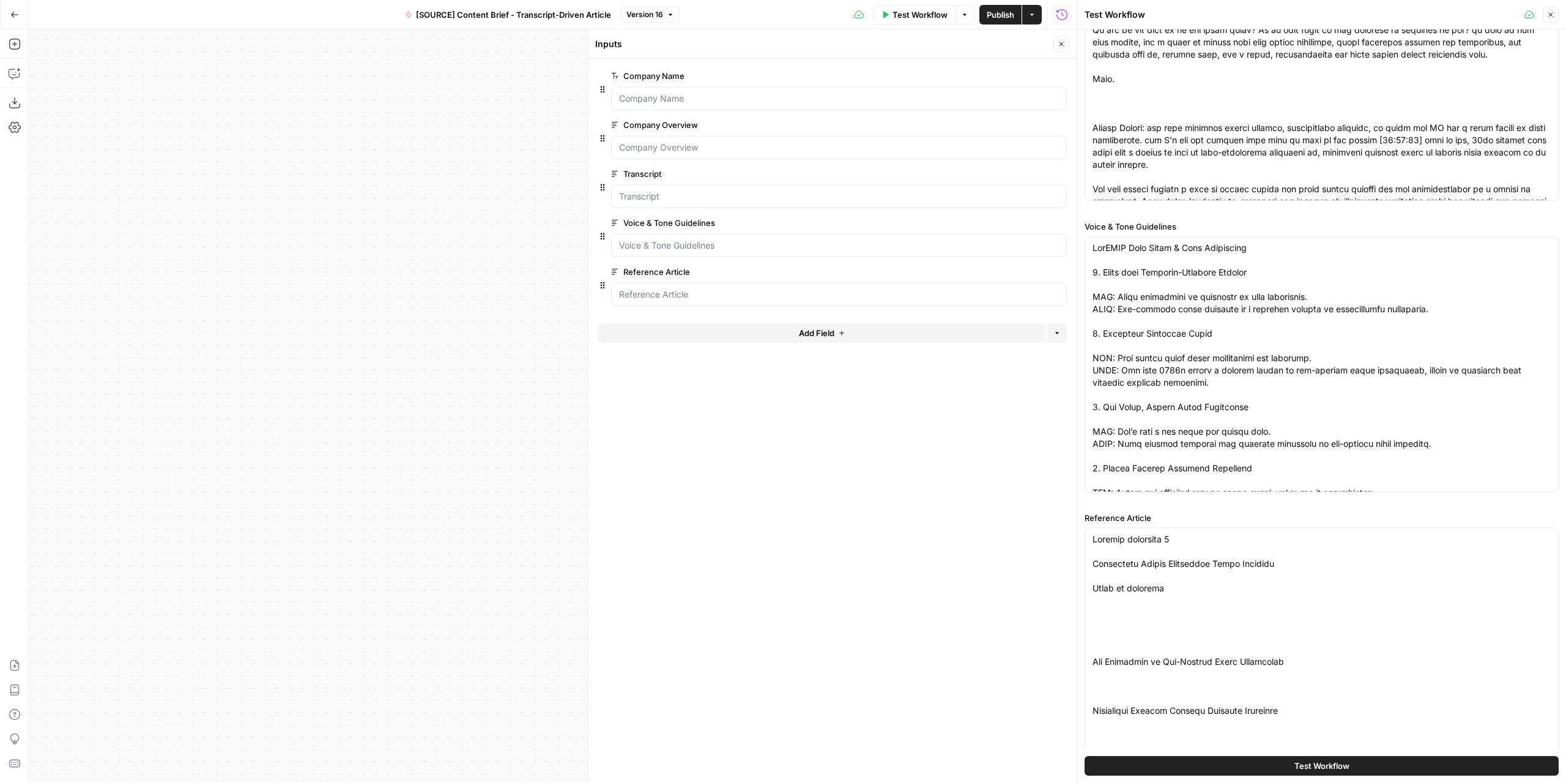
click at [1295, 763] on span "Test Workflow" at bounding box center [1322, 765] width 55 height 12
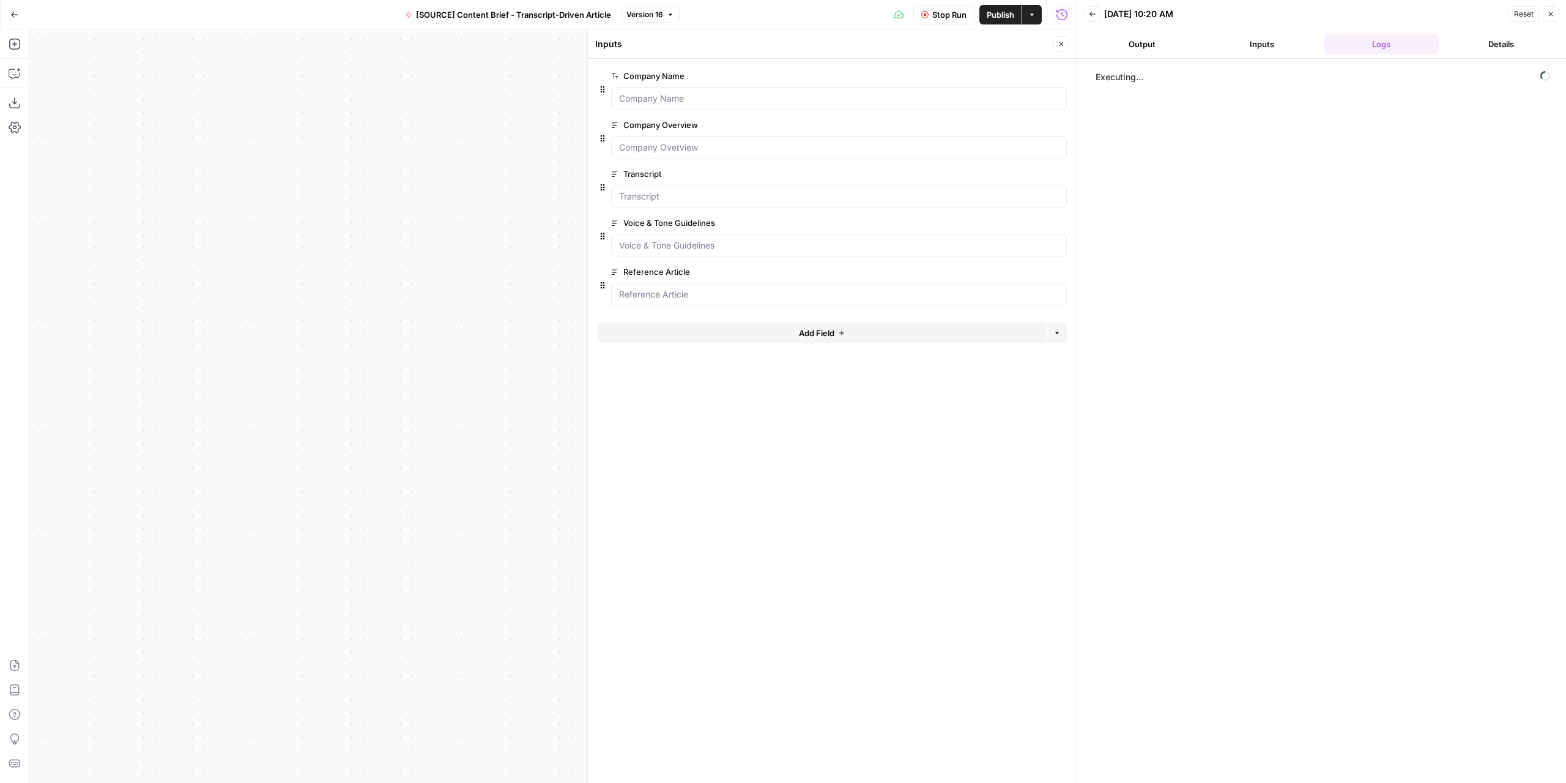
click at [1065, 43] on icon "button" at bounding box center [1061, 43] width 7 height 7
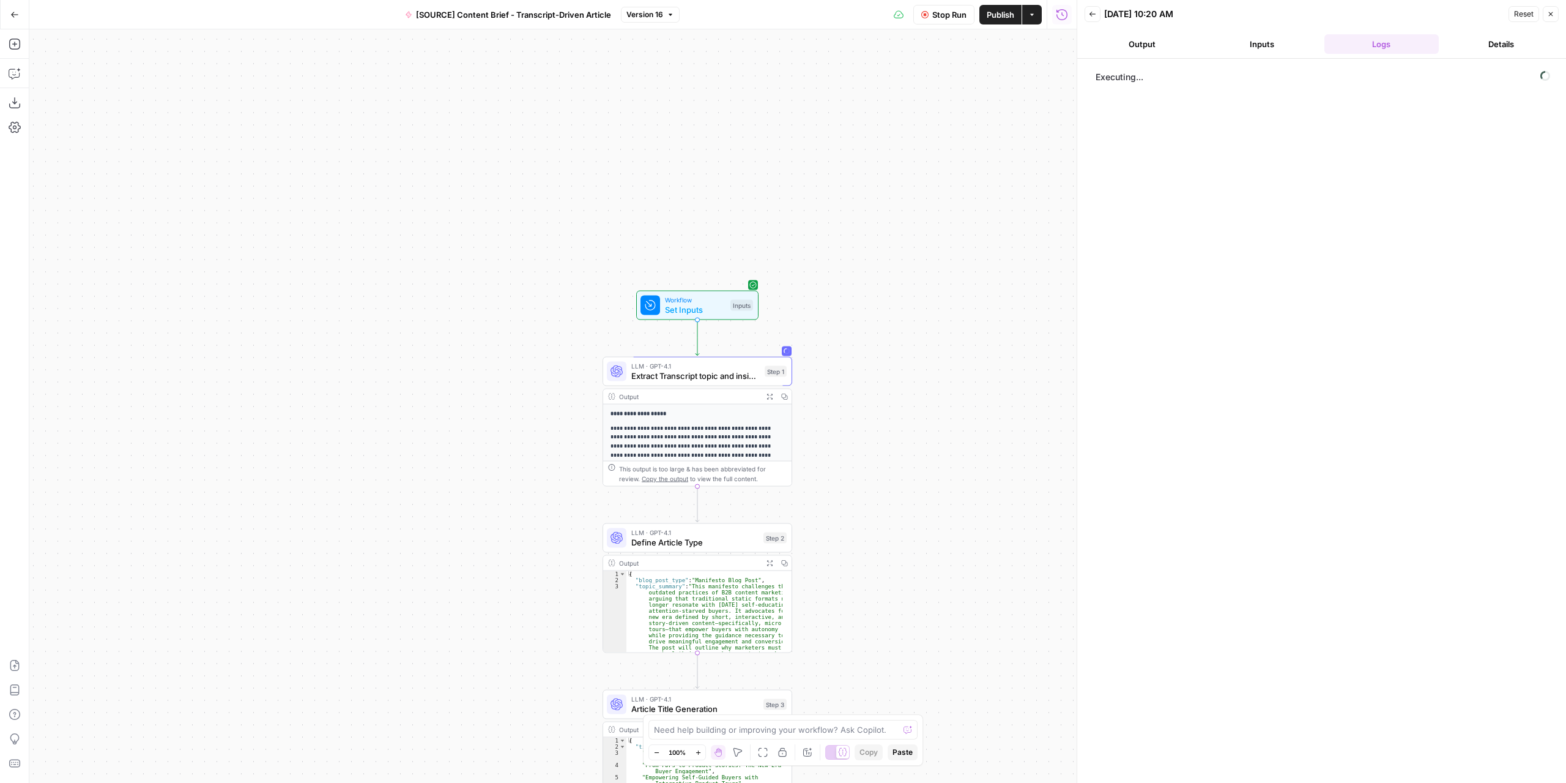
click at [1109, 46] on button "Output" at bounding box center [1142, 44] width 115 height 20
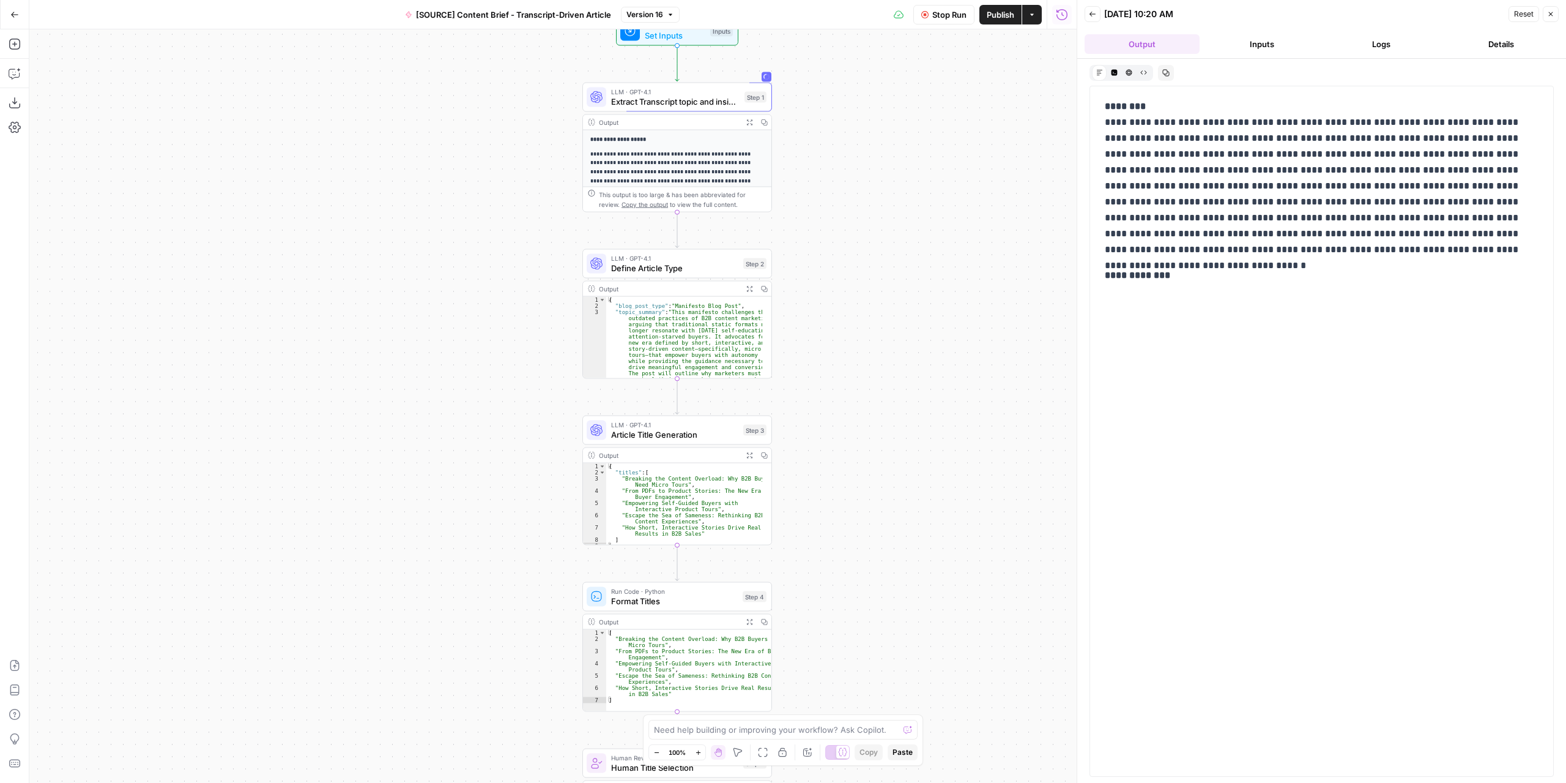
drag, startPoint x: 932, startPoint y: 441, endPoint x: 914, endPoint y: 206, distance: 235.7
click at [914, 206] on div "**********" at bounding box center [552, 405] width 1047 height 753
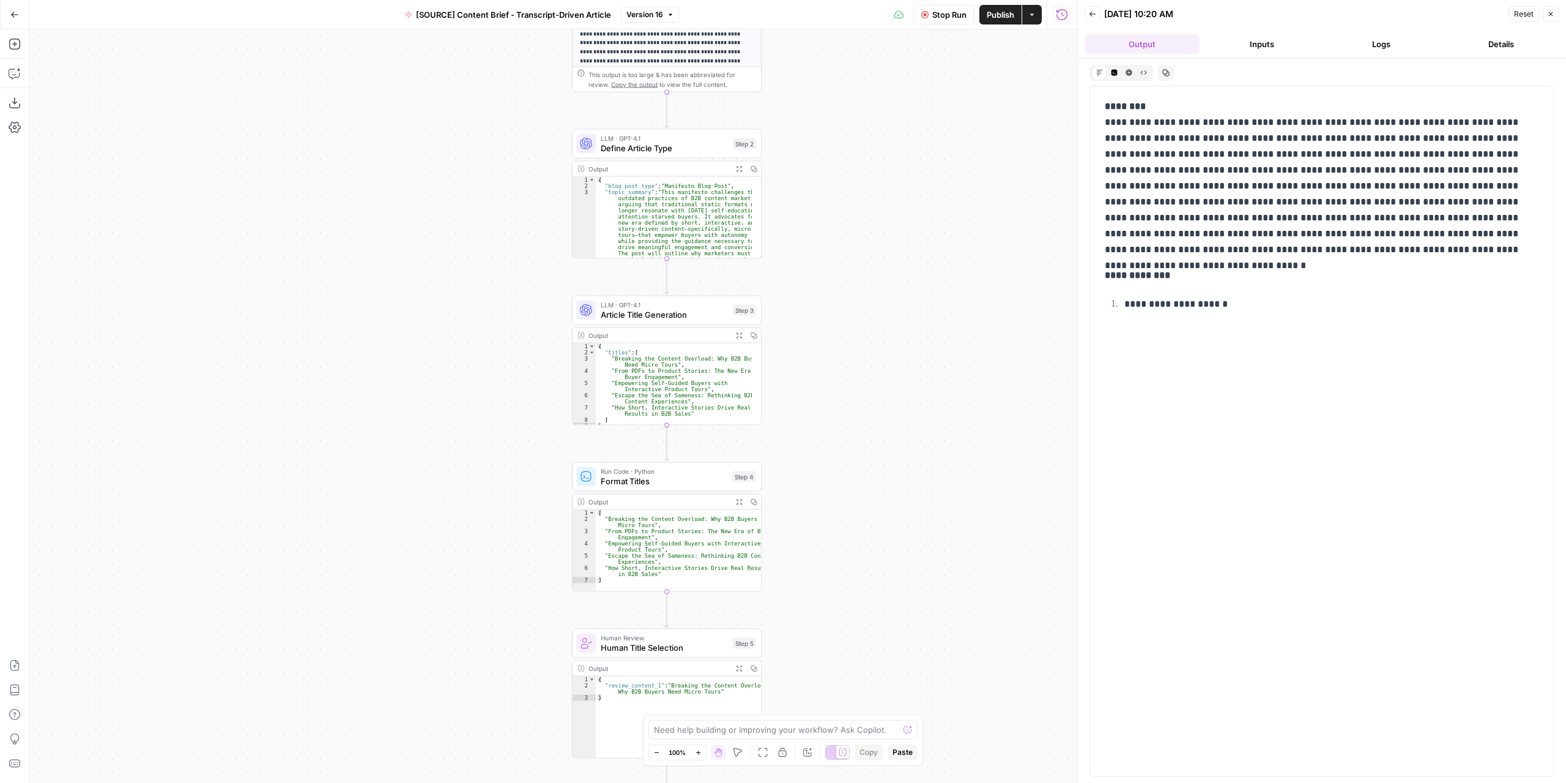
drag, startPoint x: 919, startPoint y: 426, endPoint x: 916, endPoint y: 358, distance: 68.6
click at [916, 358] on div "**********" at bounding box center [552, 405] width 1047 height 753
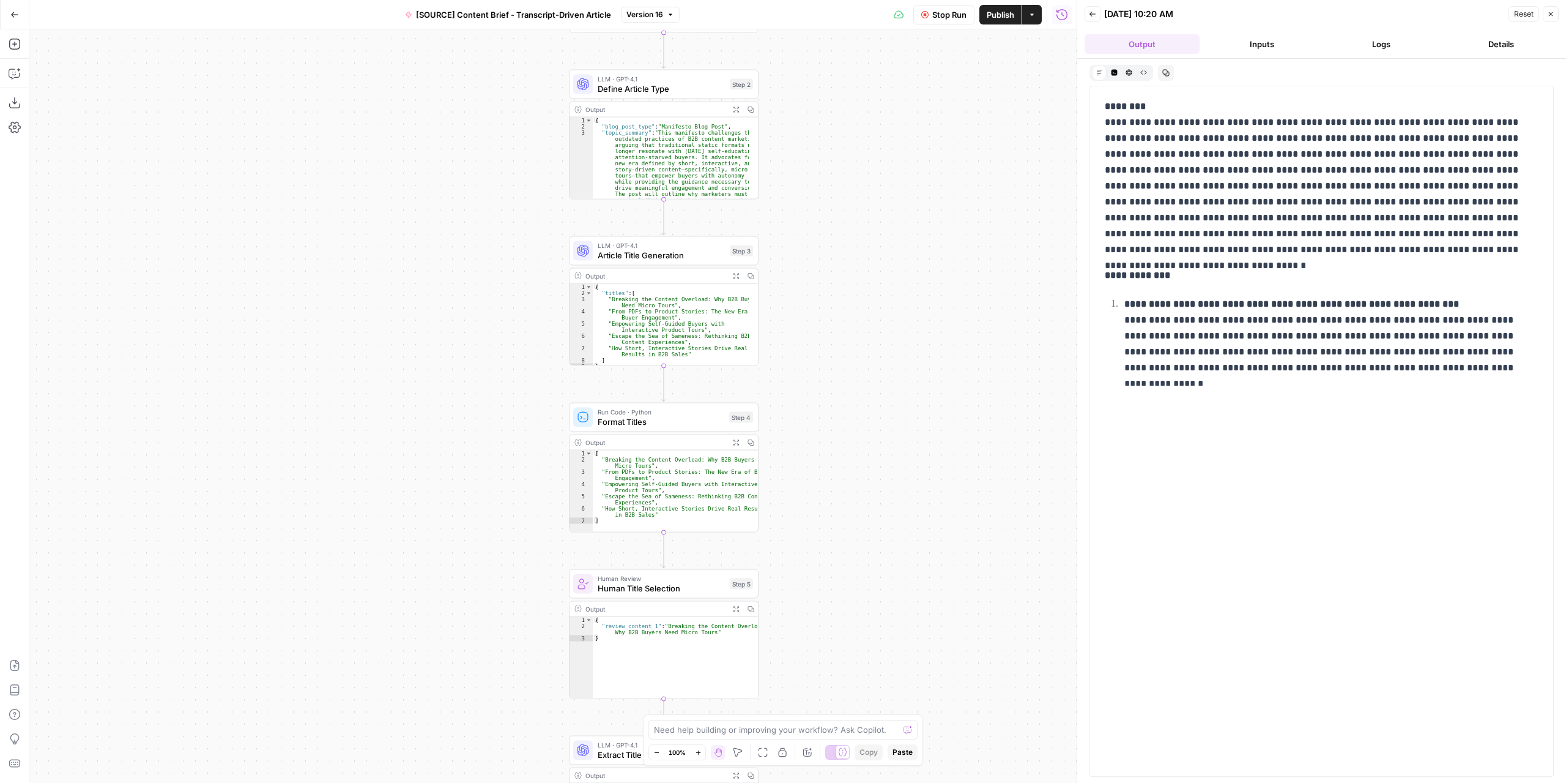
click at [1362, 42] on button "Logs" at bounding box center [1382, 44] width 115 height 20
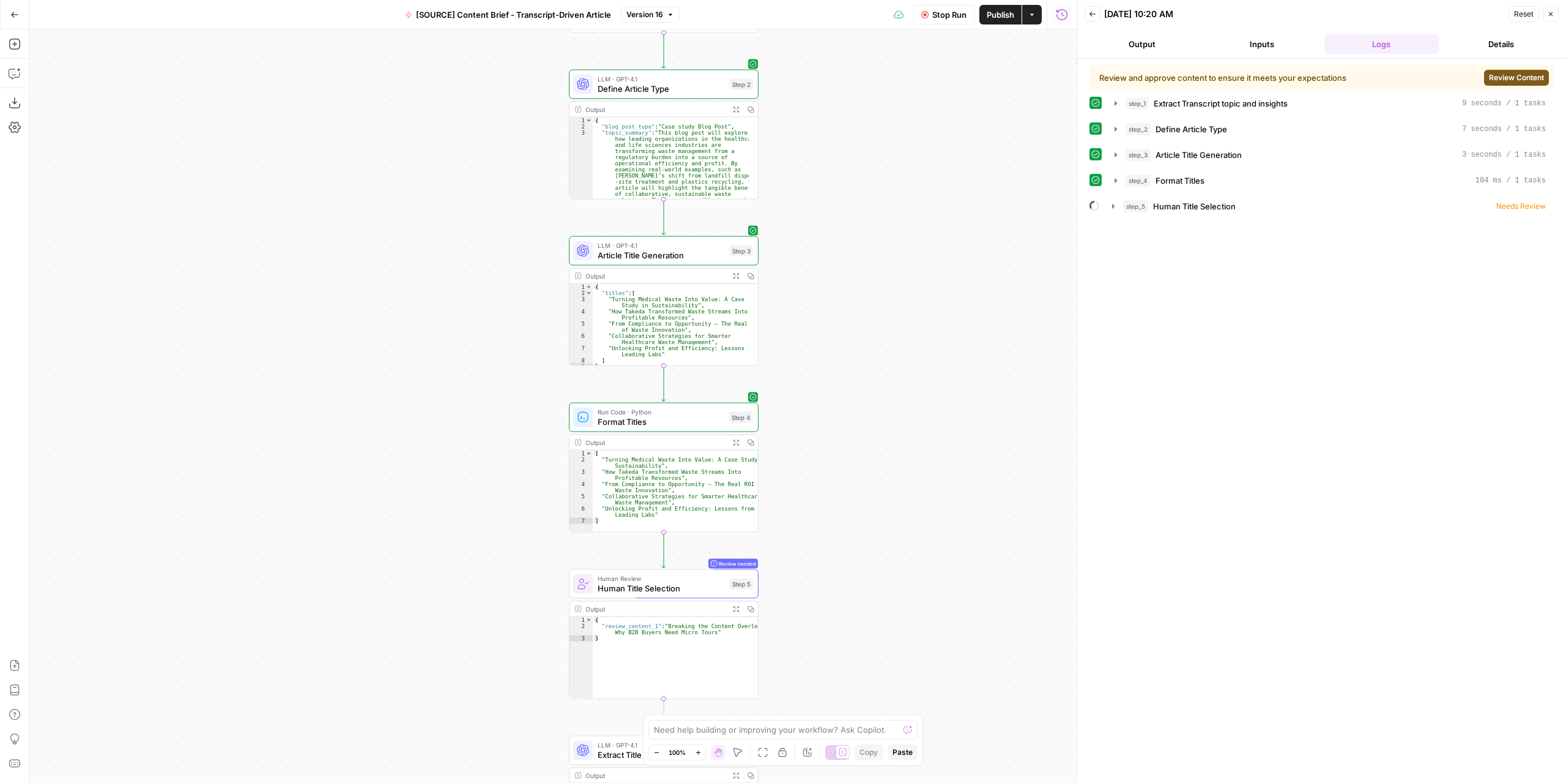
click at [1519, 74] on span "Review Content" at bounding box center [1516, 77] width 55 height 11
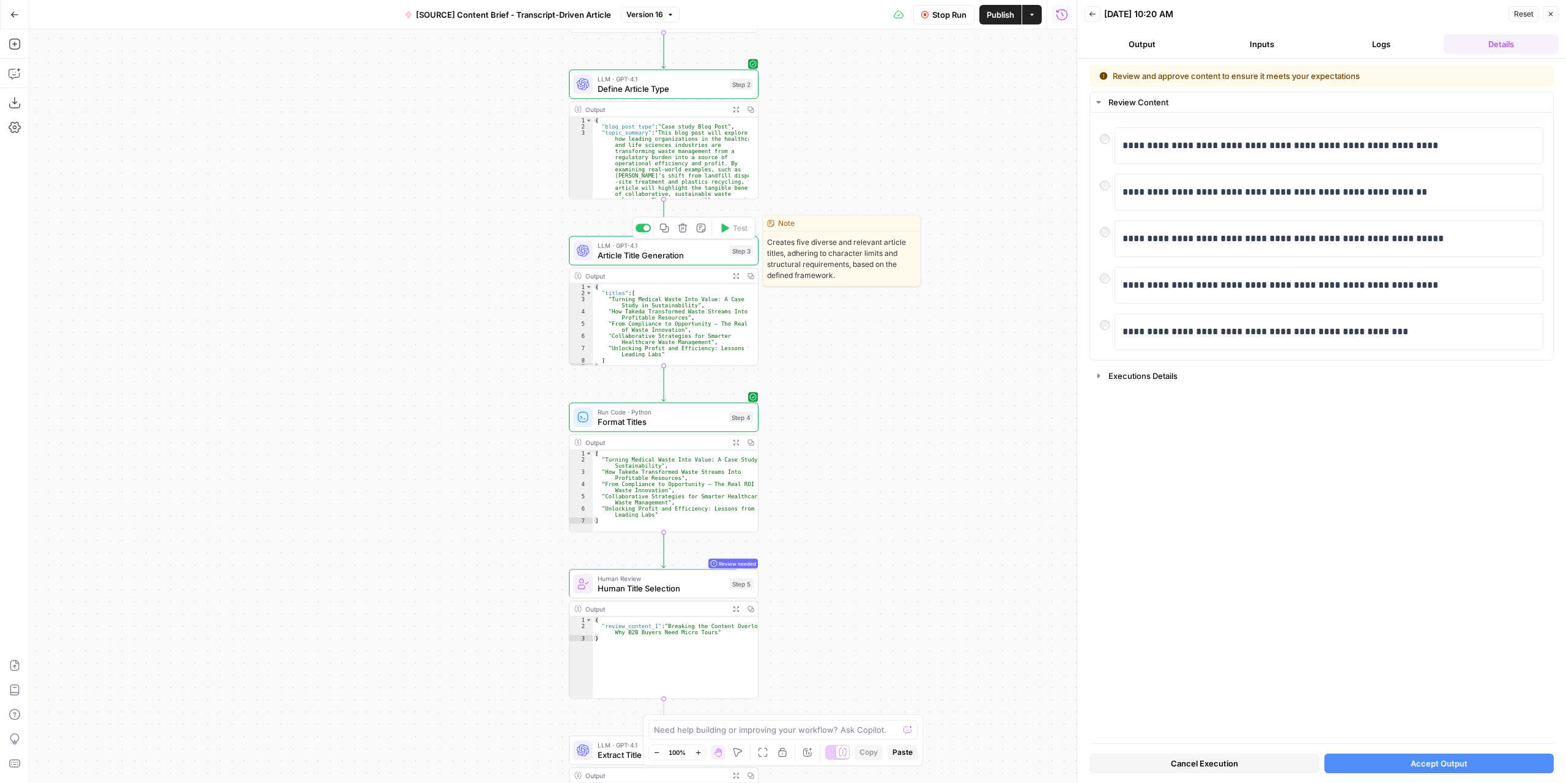
click at [685, 256] on span "Article Title Generation" at bounding box center [661, 255] width 127 height 12
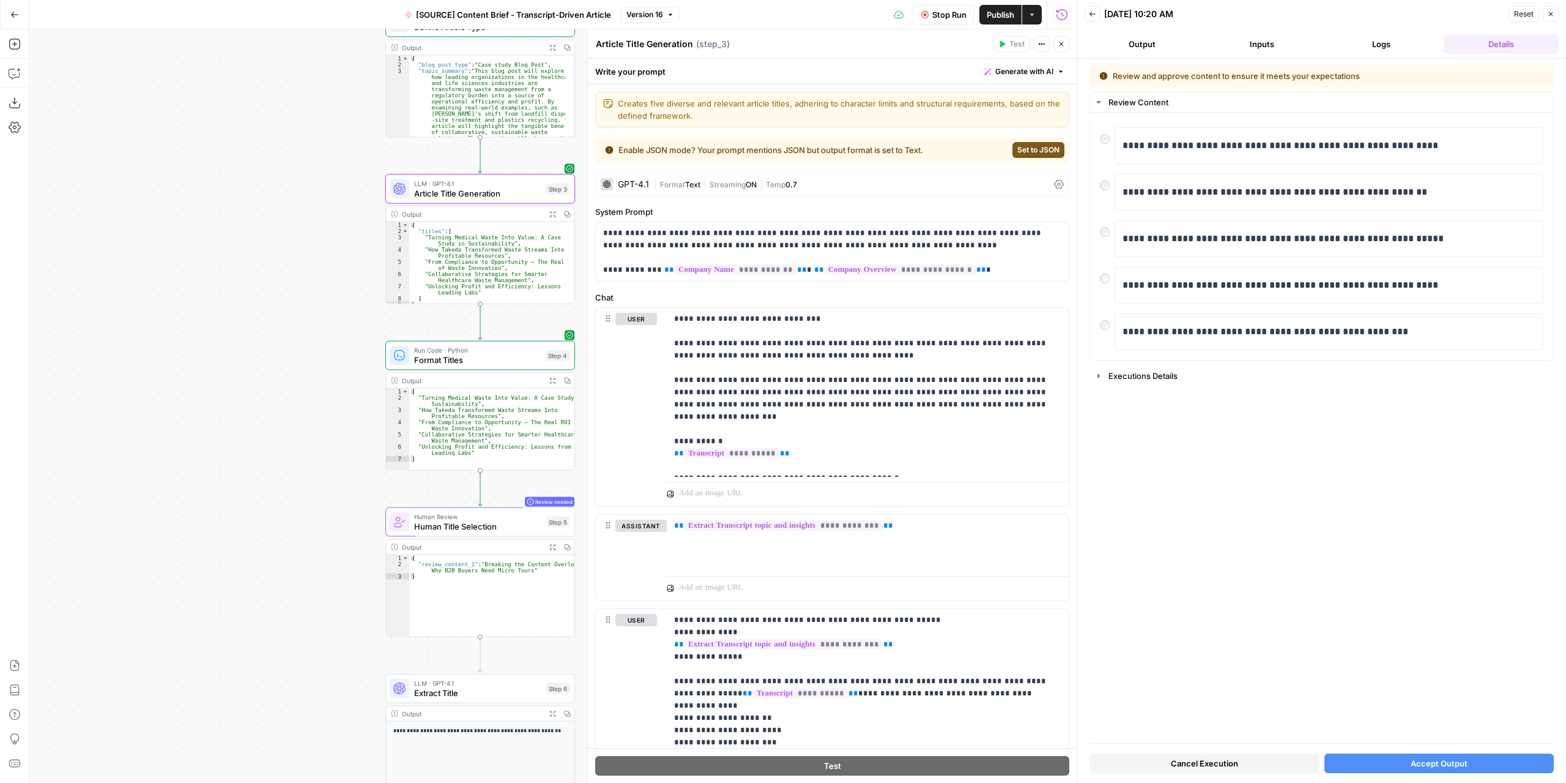
drag, startPoint x: 463, startPoint y: 449, endPoint x: 295, endPoint y: 408, distance: 172.6
click at [295, 408] on div "**********" at bounding box center [552, 405] width 1047 height 753
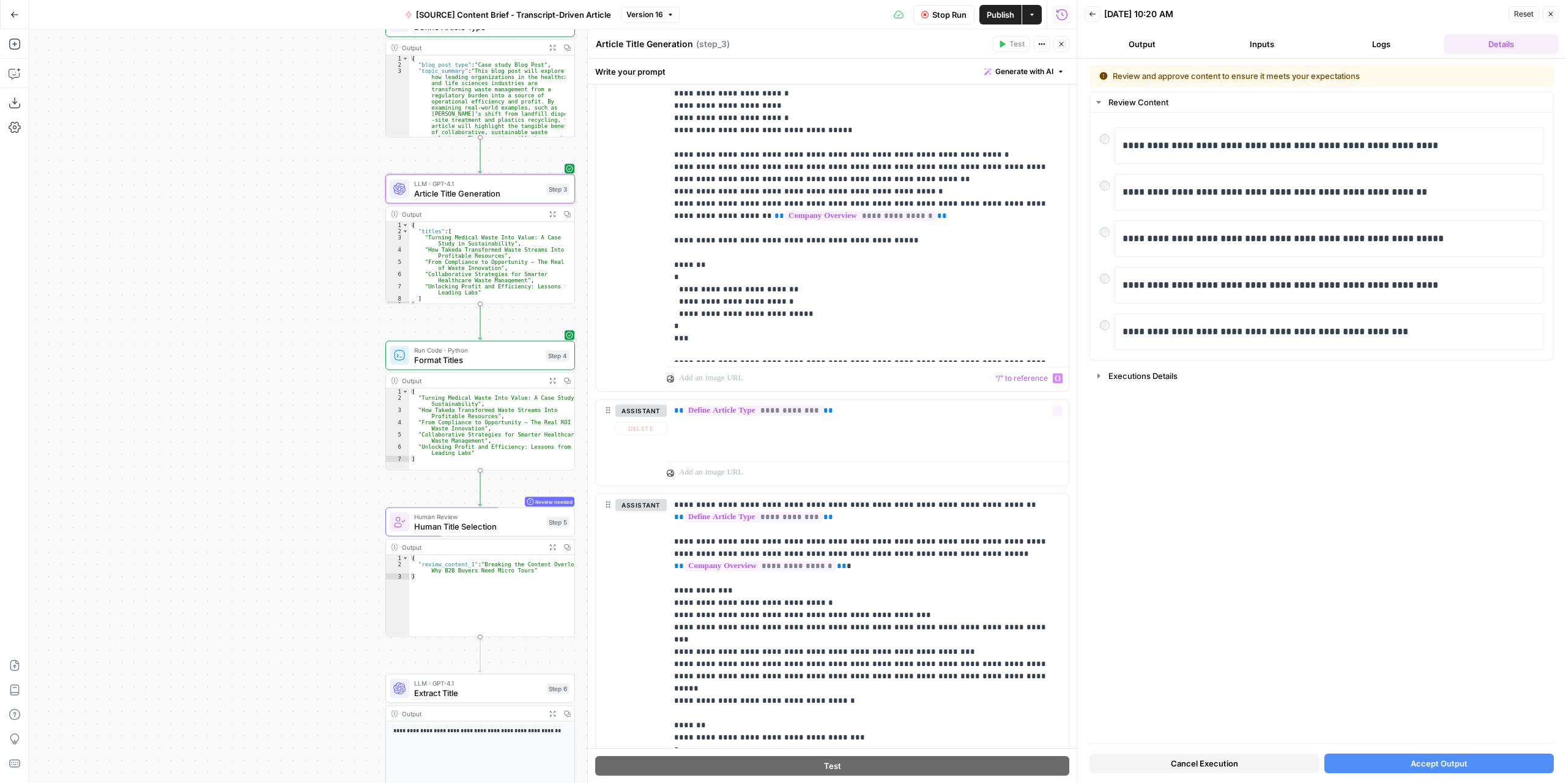
scroll to position [758, 0]
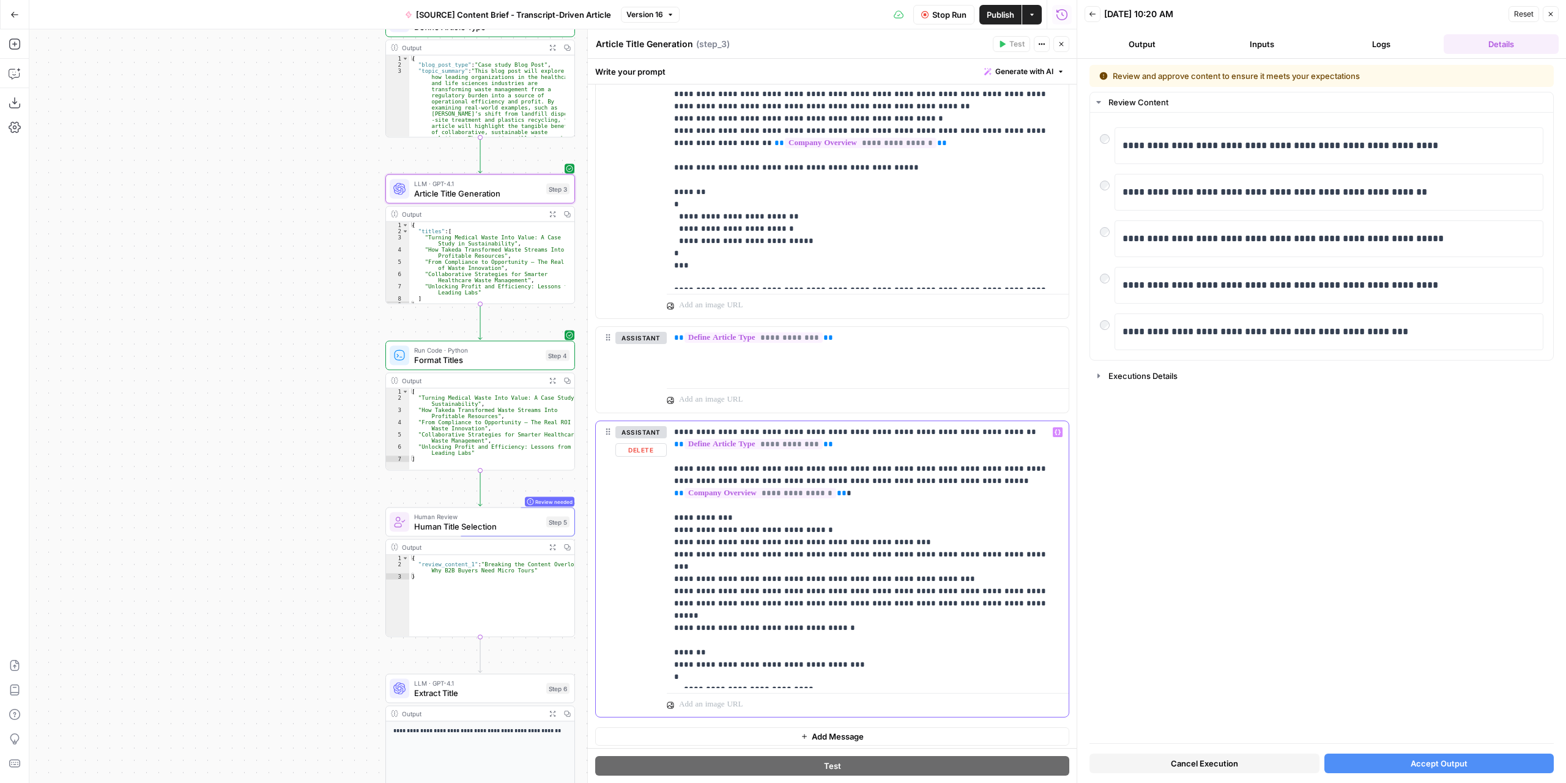
drag, startPoint x: 839, startPoint y: 601, endPoint x: 802, endPoint y: 598, distance: 37.5
click at [802, 598] on p "**********" at bounding box center [863, 554] width 379 height 257
drag, startPoint x: 813, startPoint y: 598, endPoint x: 830, endPoint y: 600, distance: 17.8
click at [813, 598] on p "**********" at bounding box center [863, 554] width 379 height 257
click at [766, 601] on p "**********" at bounding box center [863, 554] width 379 height 257
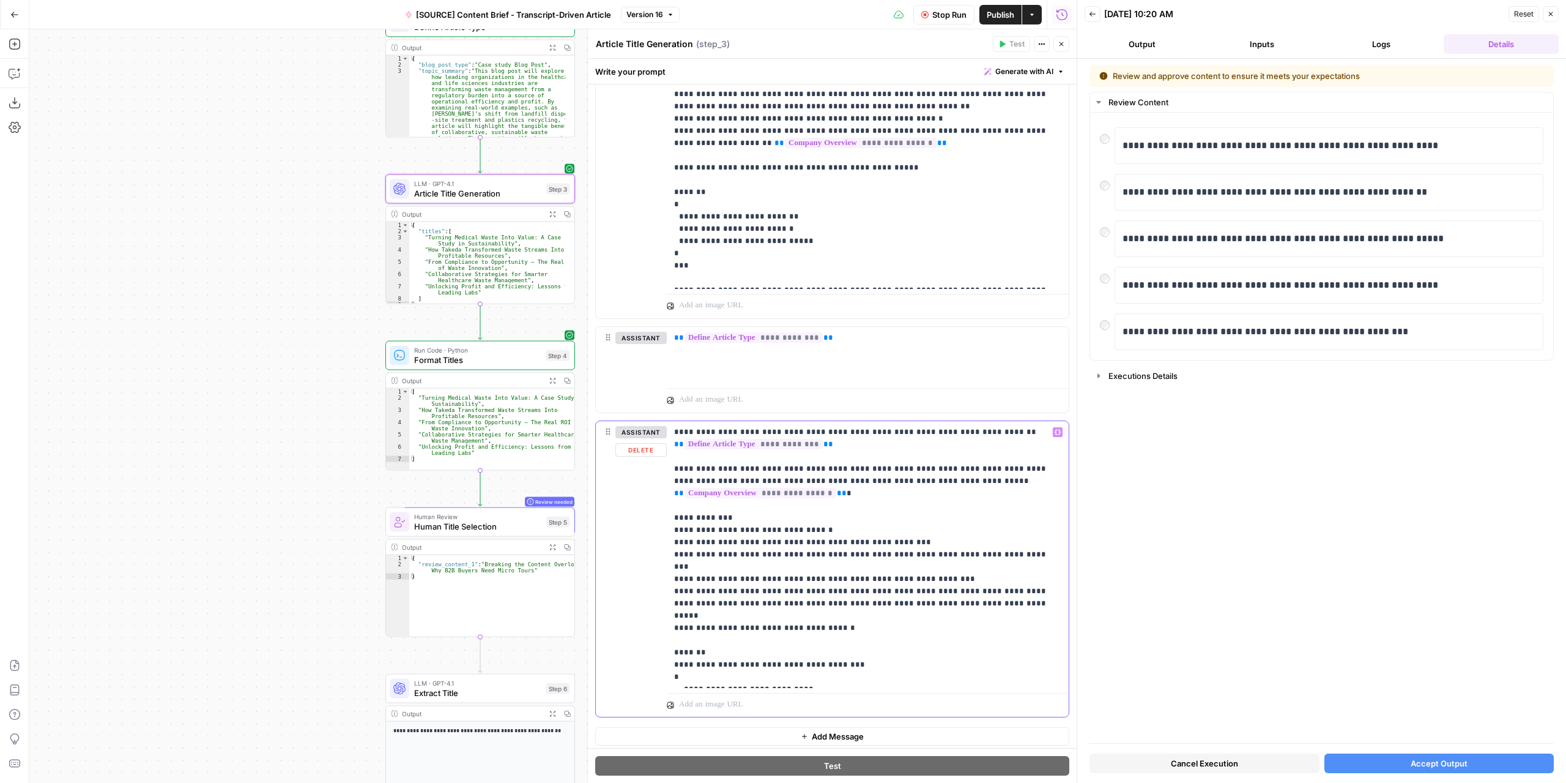
click at [768, 601] on p "**********" at bounding box center [863, 554] width 379 height 257
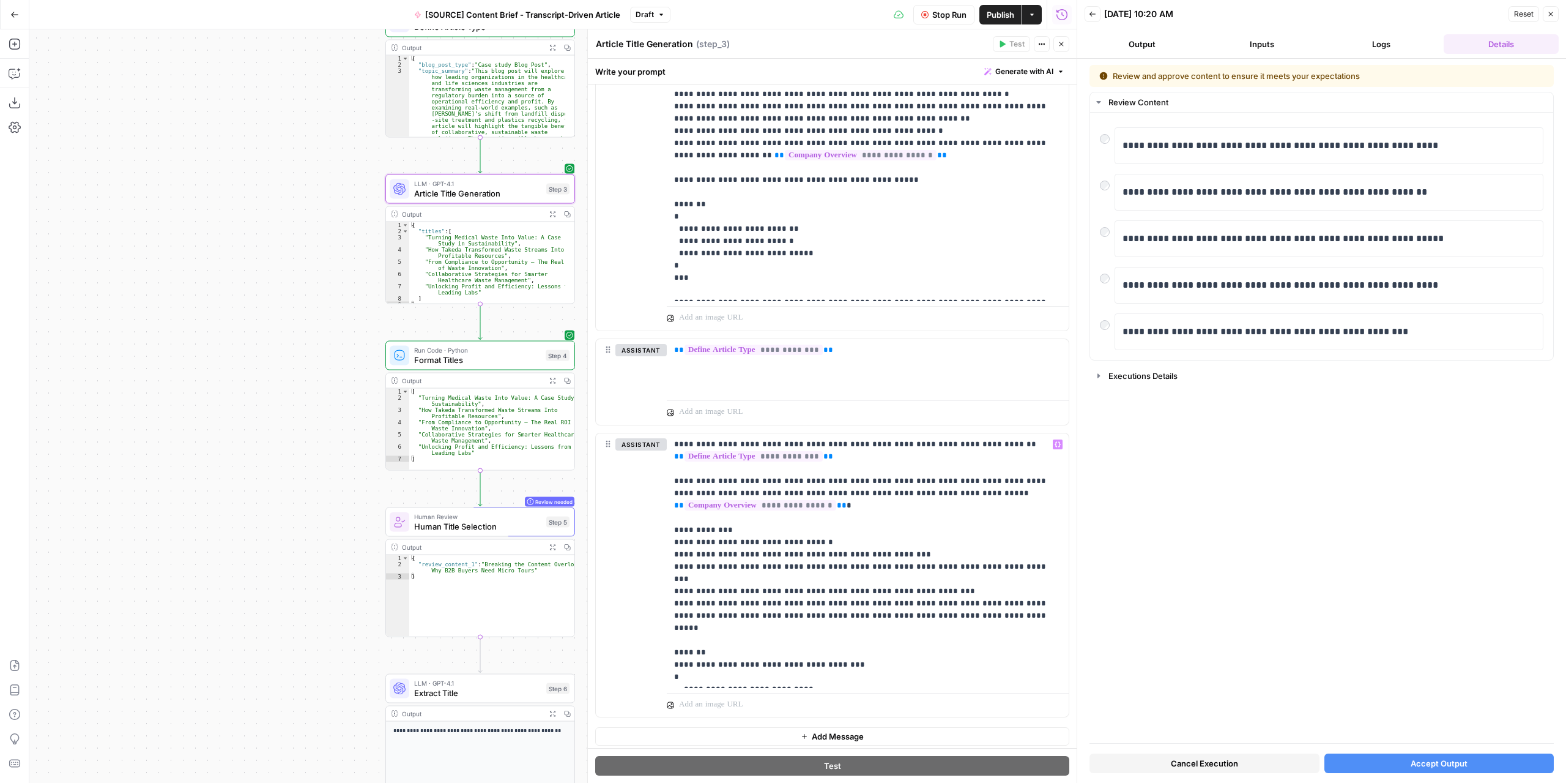
click at [936, 14] on span "Stop Run" at bounding box center [949, 15] width 34 height 12
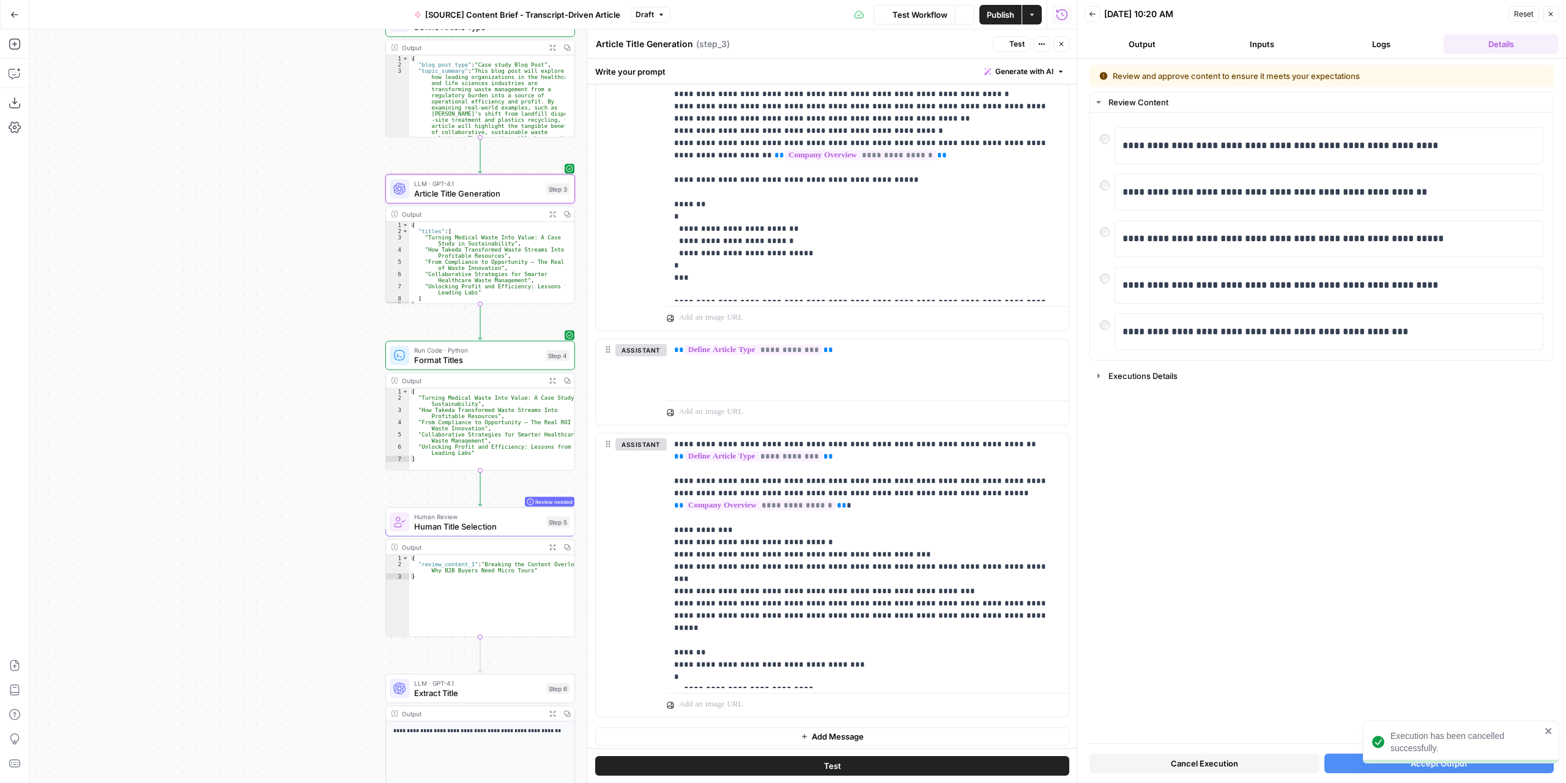
click at [1012, 38] on button "Test" at bounding box center [1011, 44] width 37 height 16
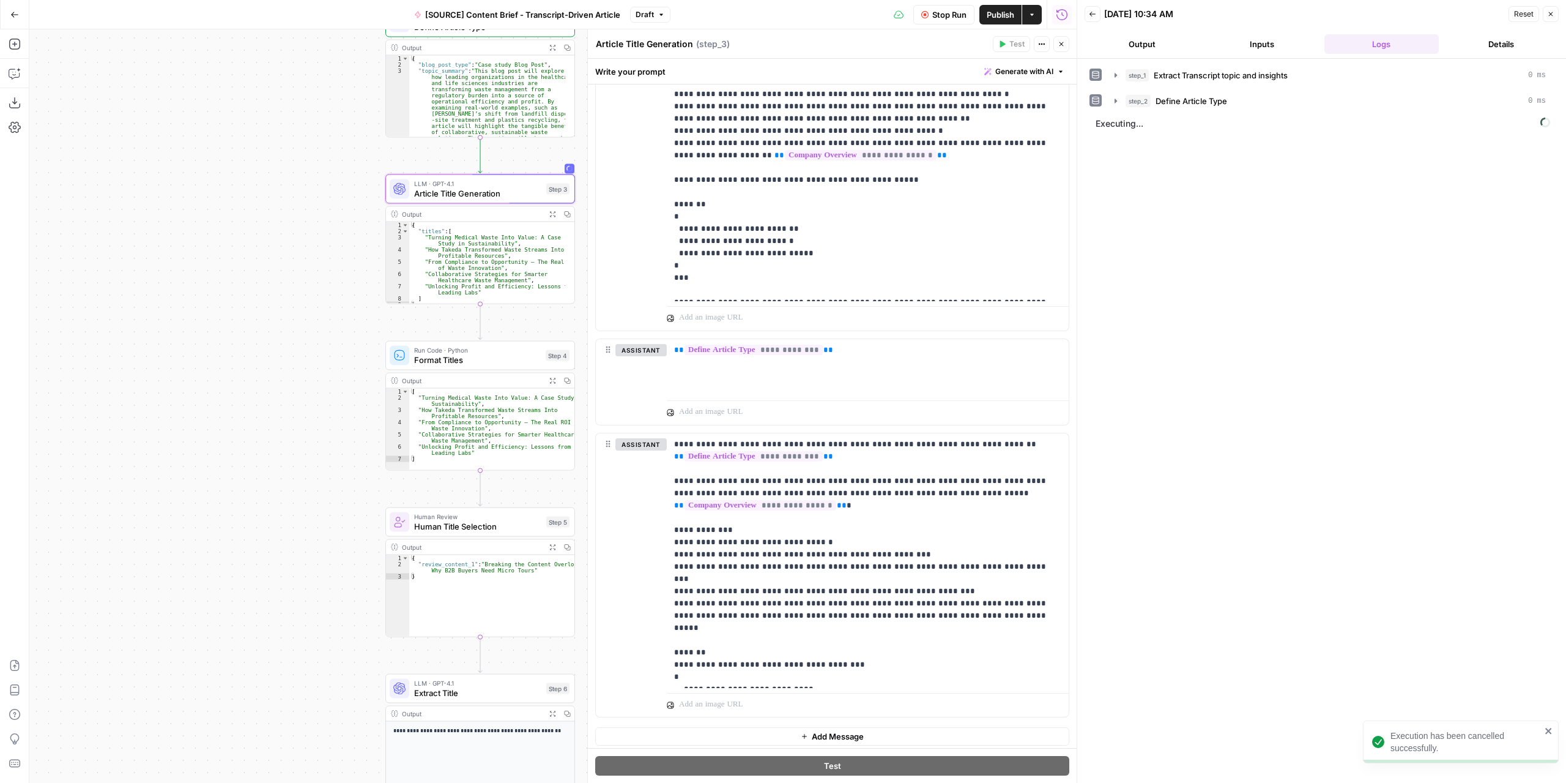
click at [1166, 32] on header "Back 08/18/25 at 10:34 AM Reset Close Output Inputs Logs Details" at bounding box center [1321, 29] width 489 height 59
click at [1169, 47] on button "Output" at bounding box center [1142, 44] width 115 height 20
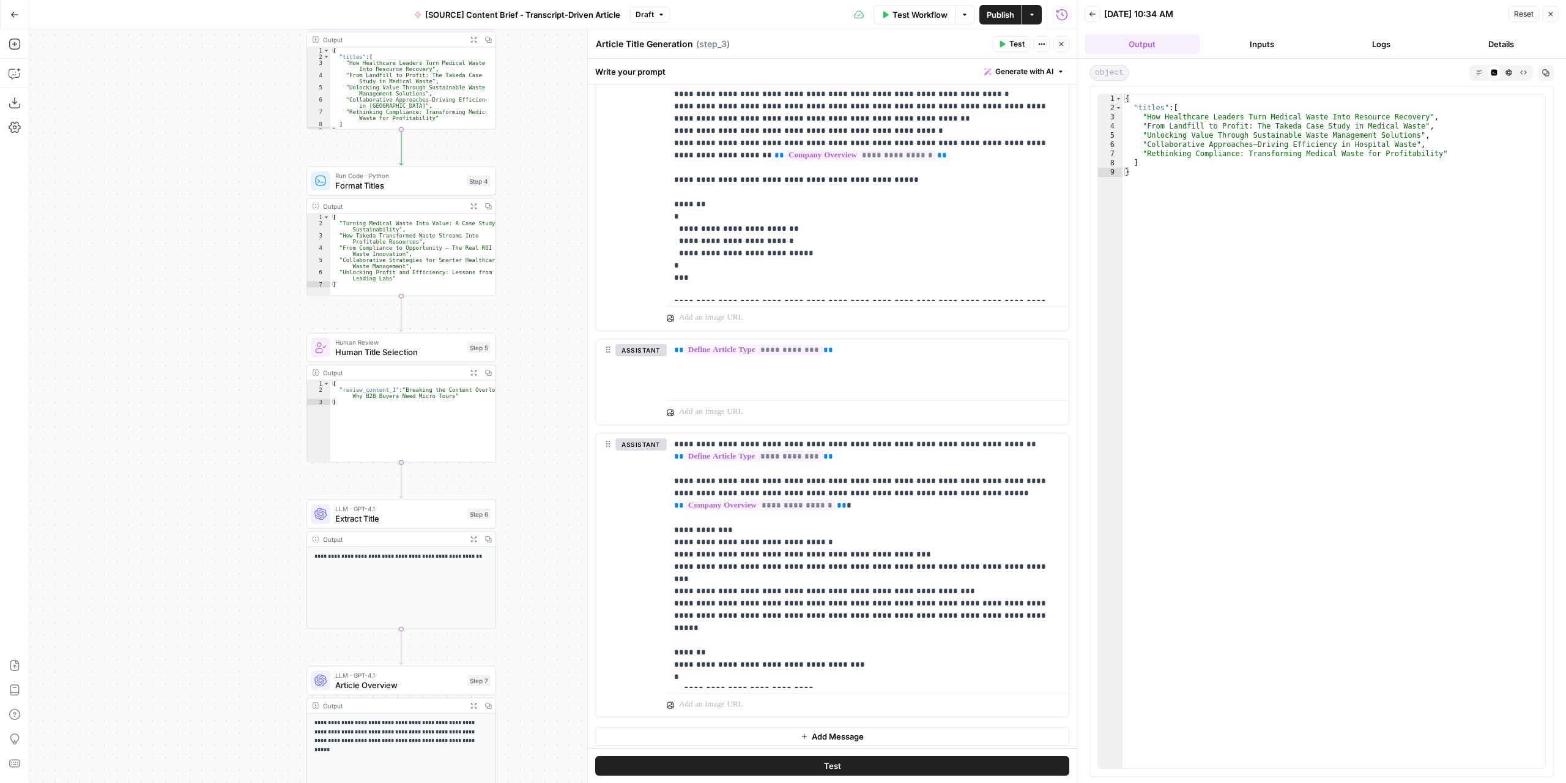
drag, startPoint x: 292, startPoint y: 486, endPoint x: 231, endPoint y: 351, distance: 148.7
click at [231, 351] on div "**********" at bounding box center [552, 405] width 1047 height 753
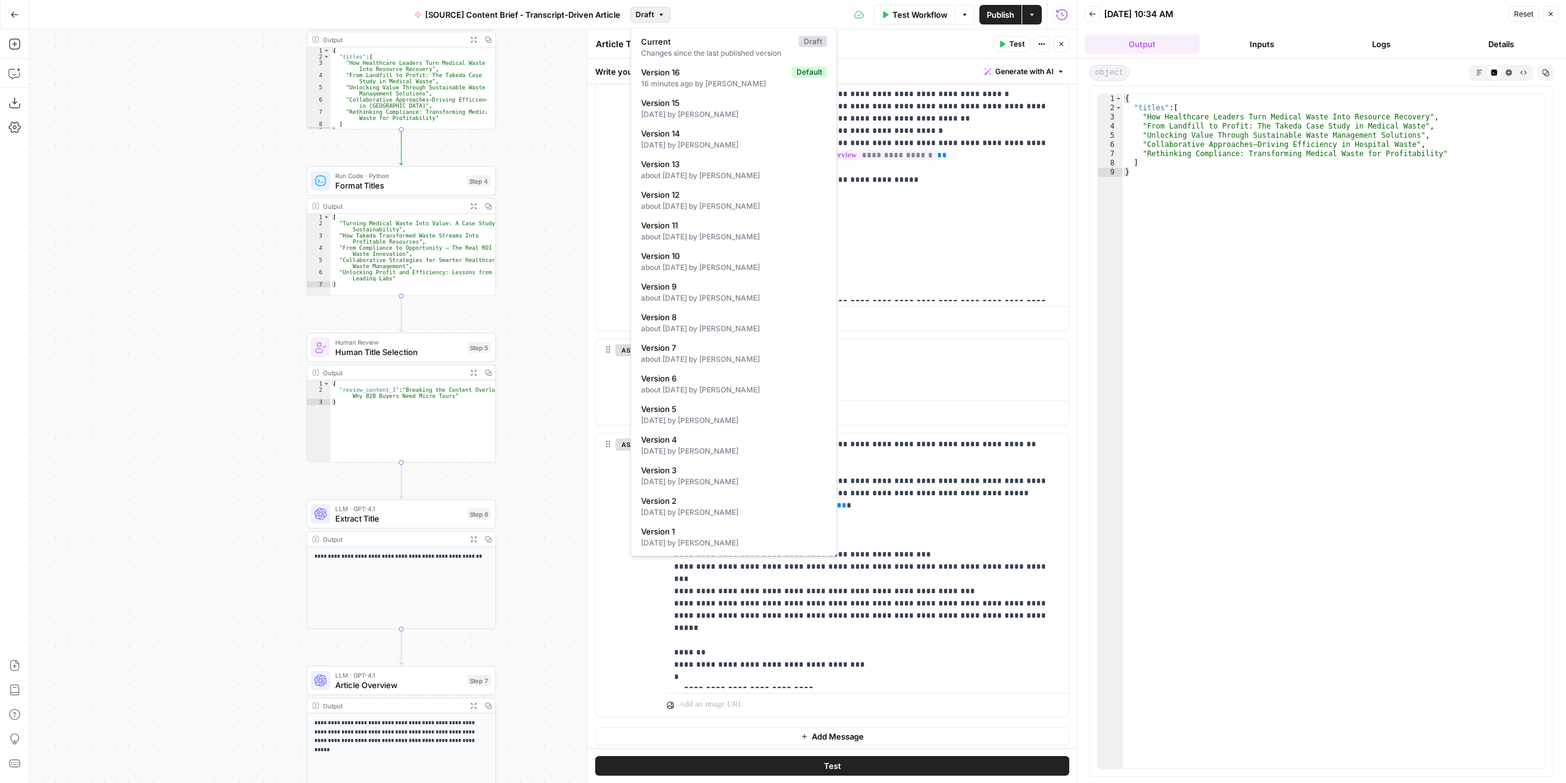
click at [655, 17] on button "Draft" at bounding box center [650, 15] width 40 height 16
click at [690, 76] on span "Version 16" at bounding box center [714, 72] width 146 height 12
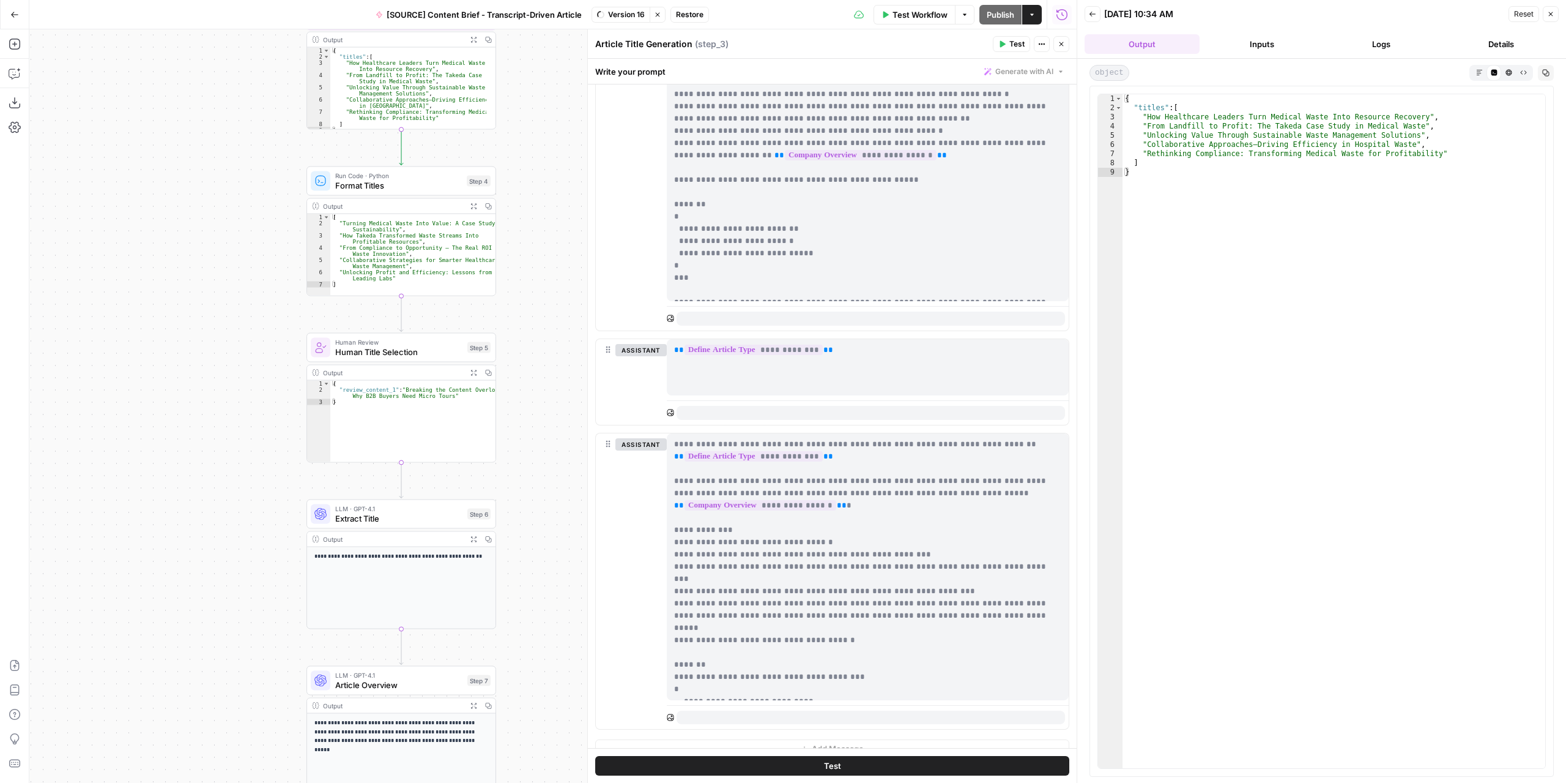
scroll to position [0, 0]
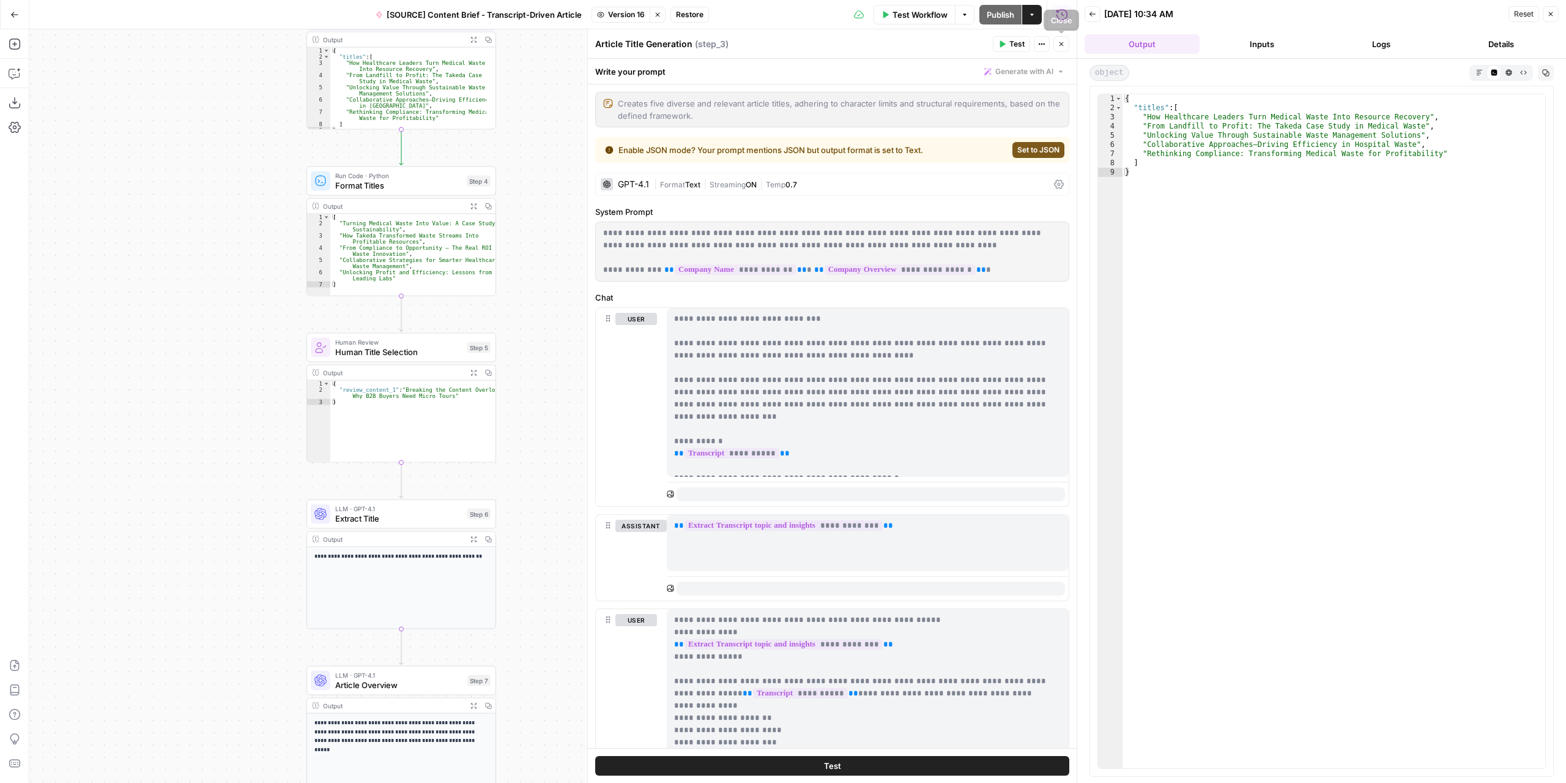
click at [1063, 43] on icon "button" at bounding box center [1061, 43] width 7 height 7
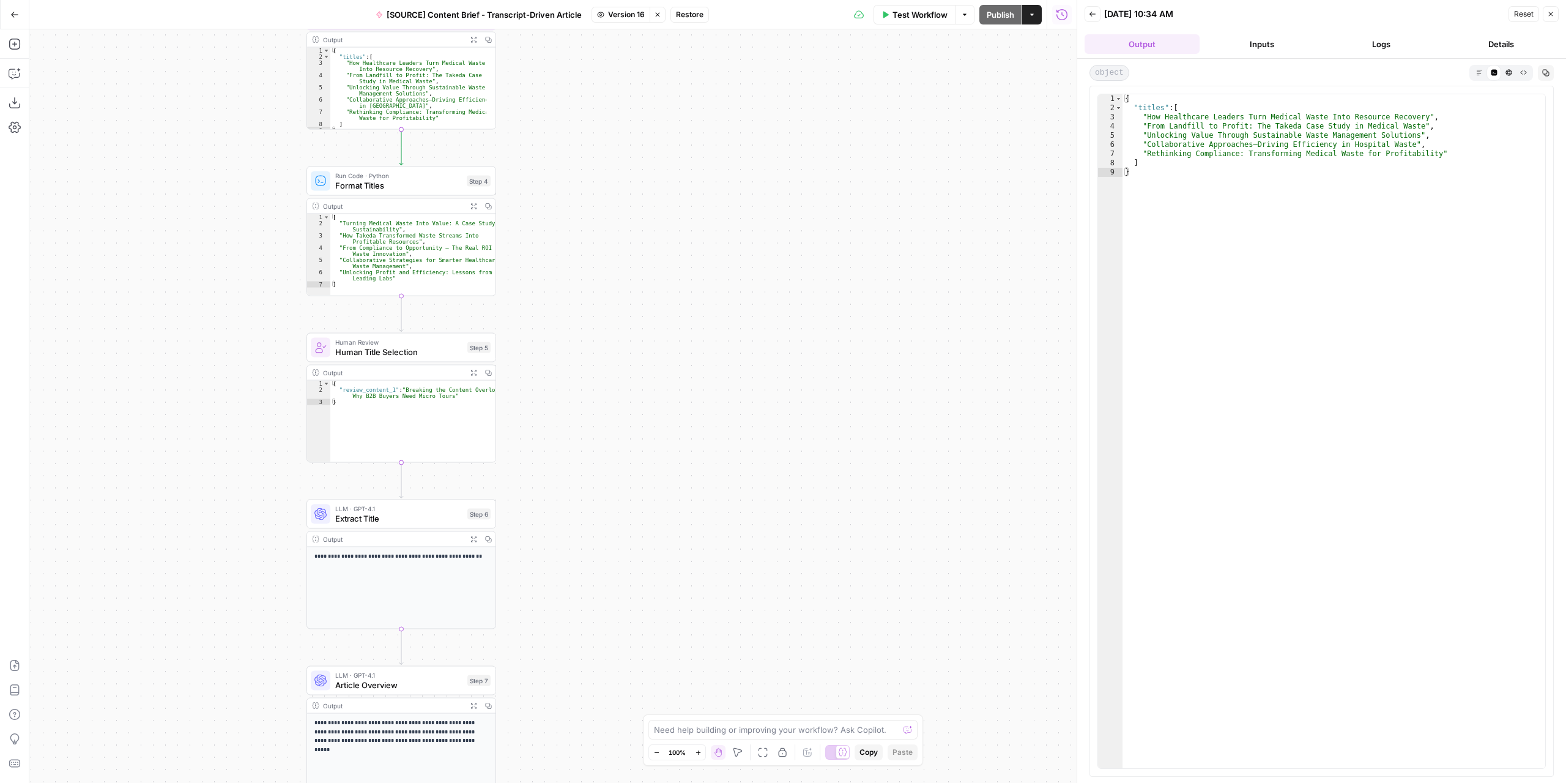
click at [4, 13] on button "Go Back" at bounding box center [15, 15] width 22 height 22
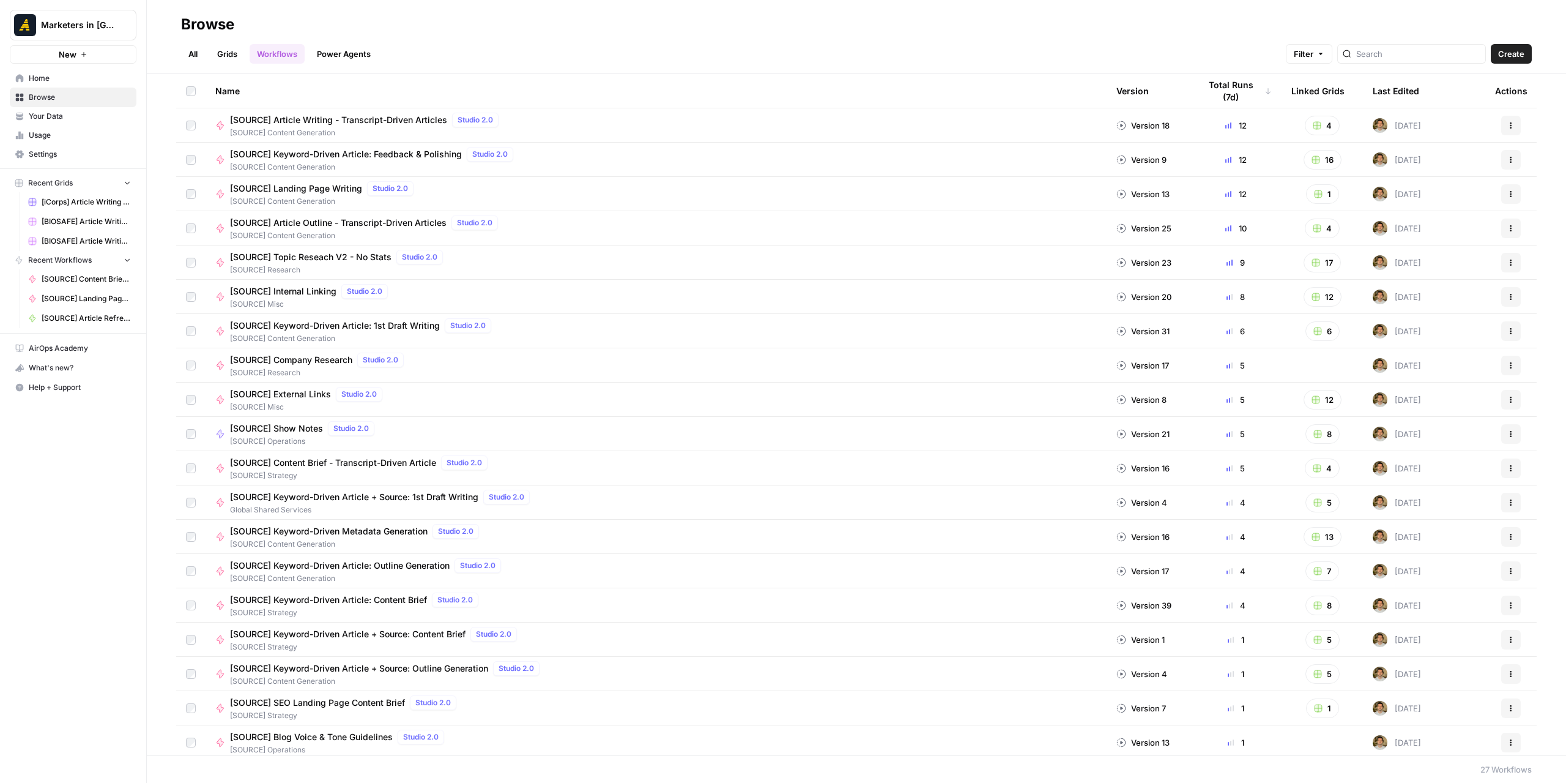
click at [81, 99] on span "Browse" at bounding box center [80, 97] width 102 height 11
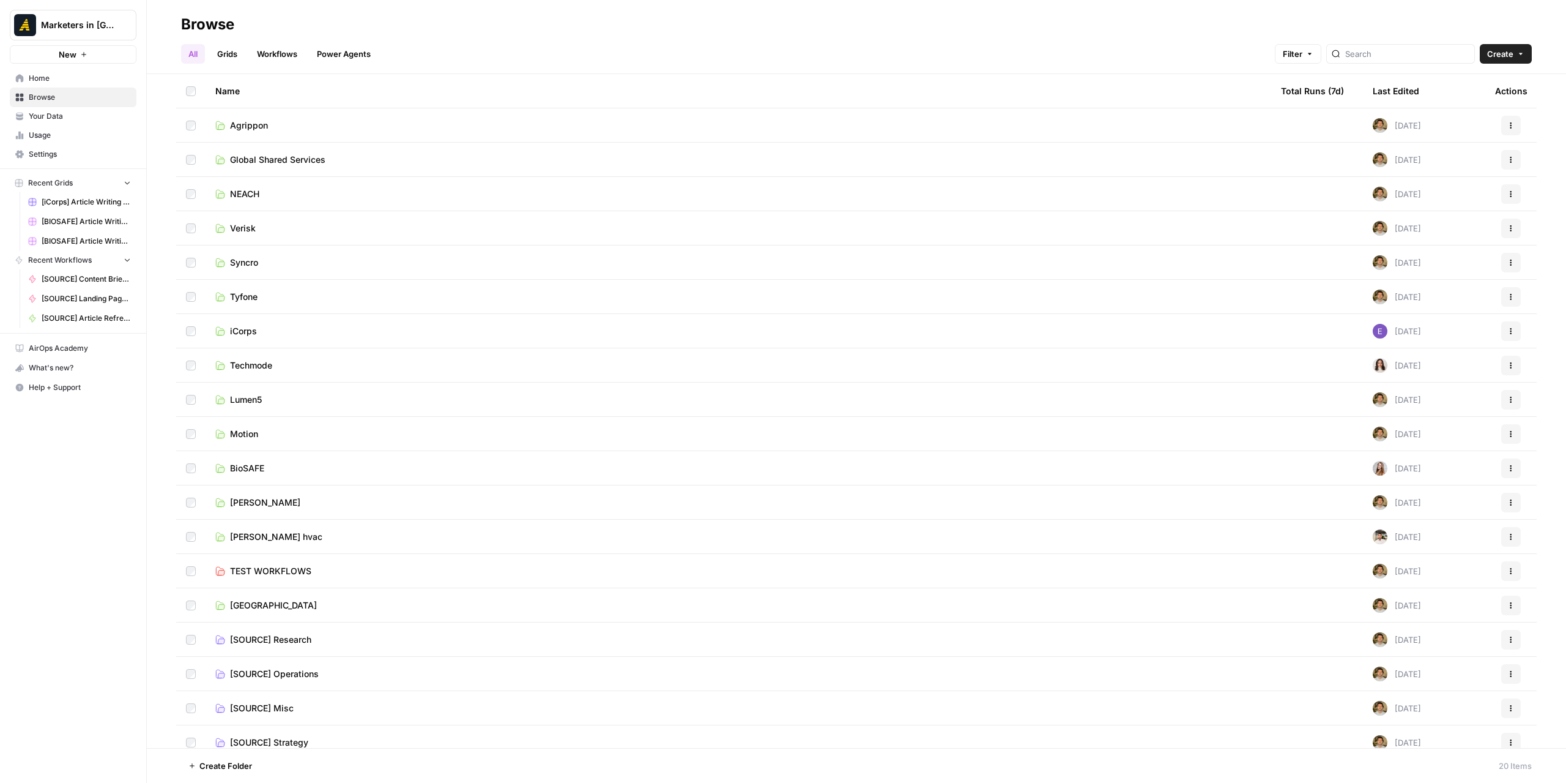
click at [264, 475] on td "BioSAFE" at bounding box center [739, 468] width 1066 height 34
click at [263, 470] on span "BioSAFE" at bounding box center [247, 468] width 34 height 12
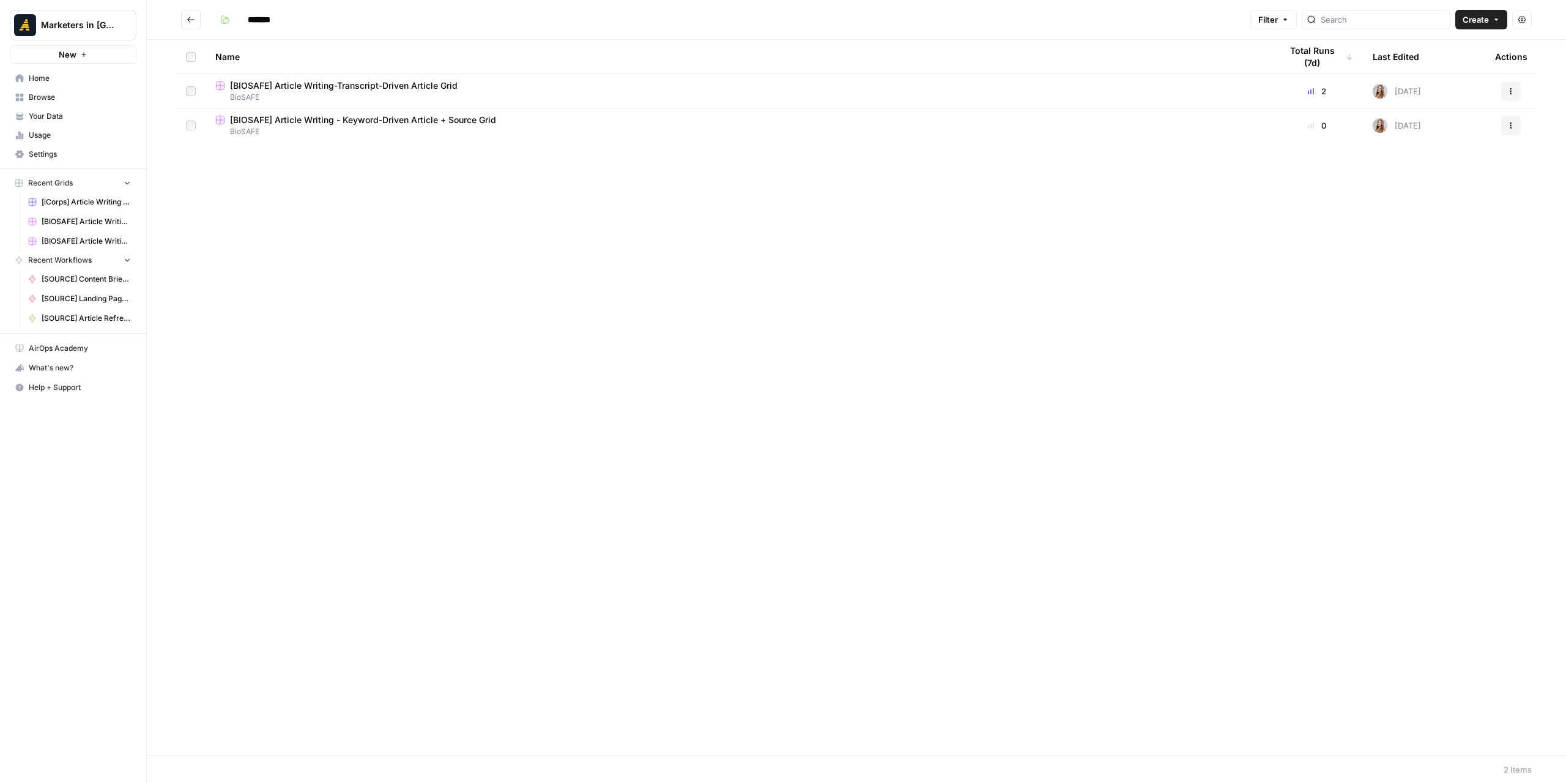
click at [344, 90] on span "[BIOSAFE] Article Writing-Transcript-Driven Article Grid" at bounding box center [344, 86] width 228 height 12
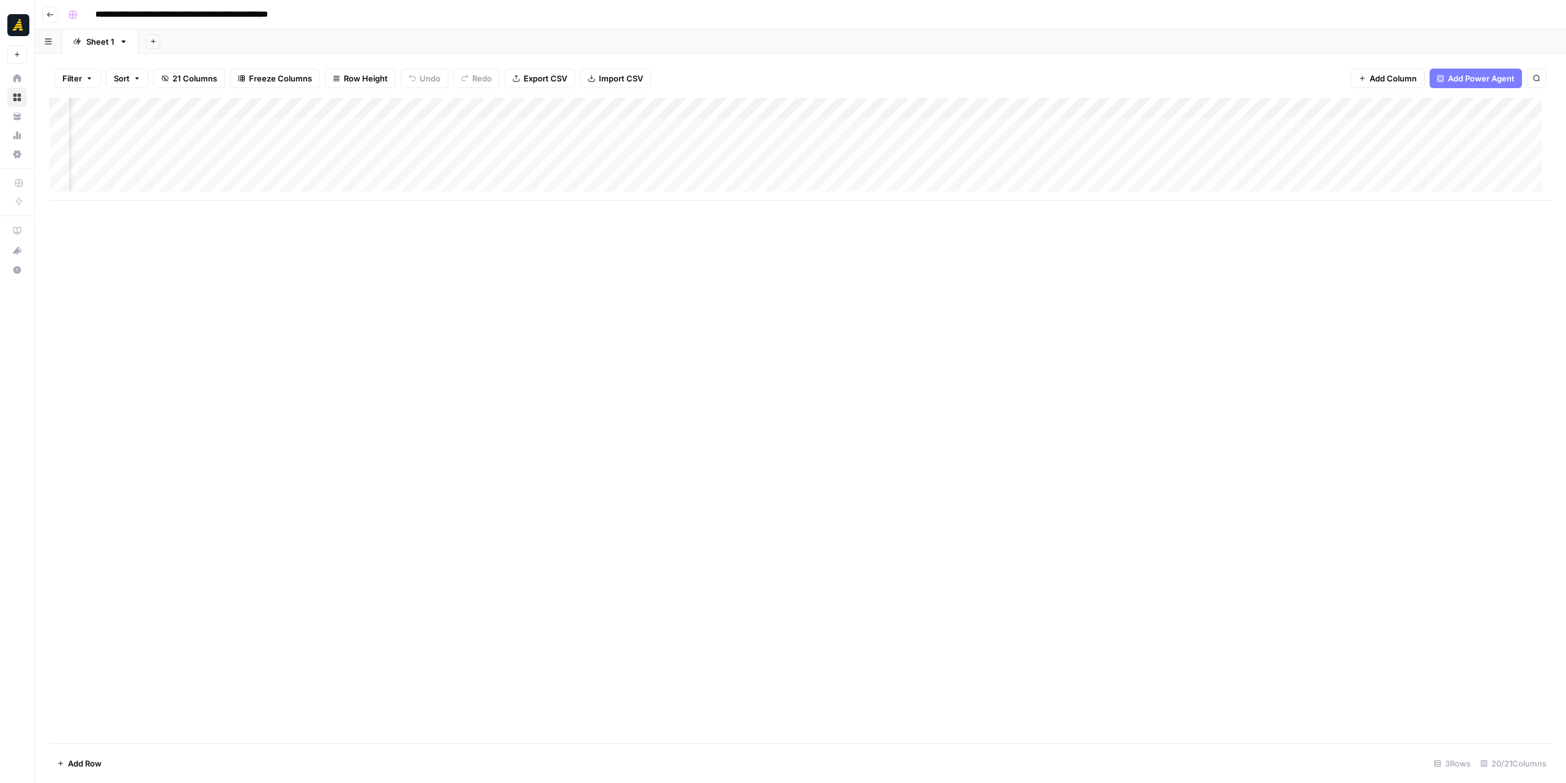
scroll to position [0, 1229]
click at [881, 113] on div "Add Column" at bounding box center [801, 149] width 1502 height 103
click at [799, 222] on span "Edit Workflow" at bounding box center [812, 228] width 107 height 12
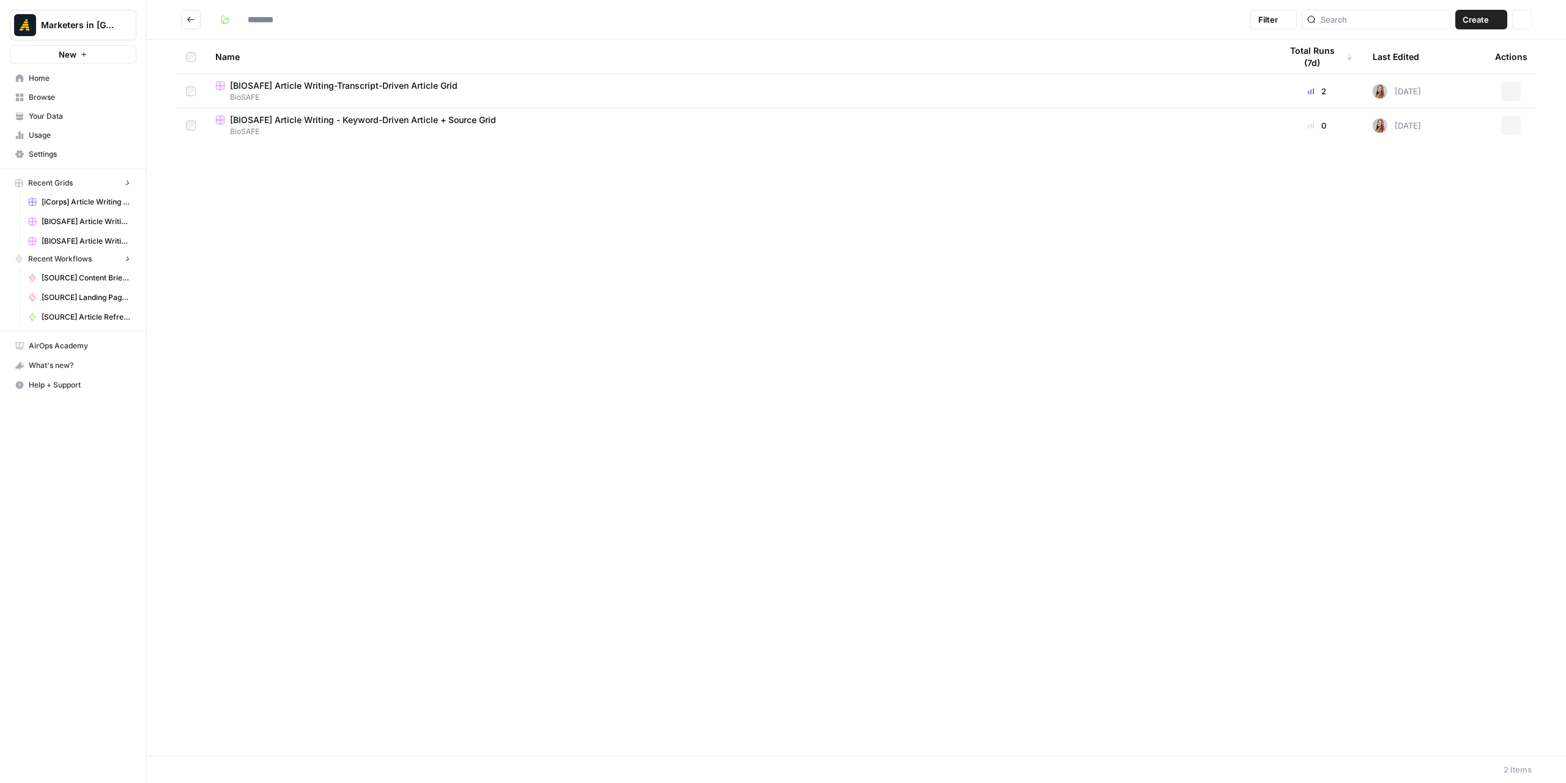
type input "*******"
click at [390, 87] on span "[BIOSAFE] Article Writing-Transcript-Driven Article Grid" at bounding box center [344, 86] width 228 height 12
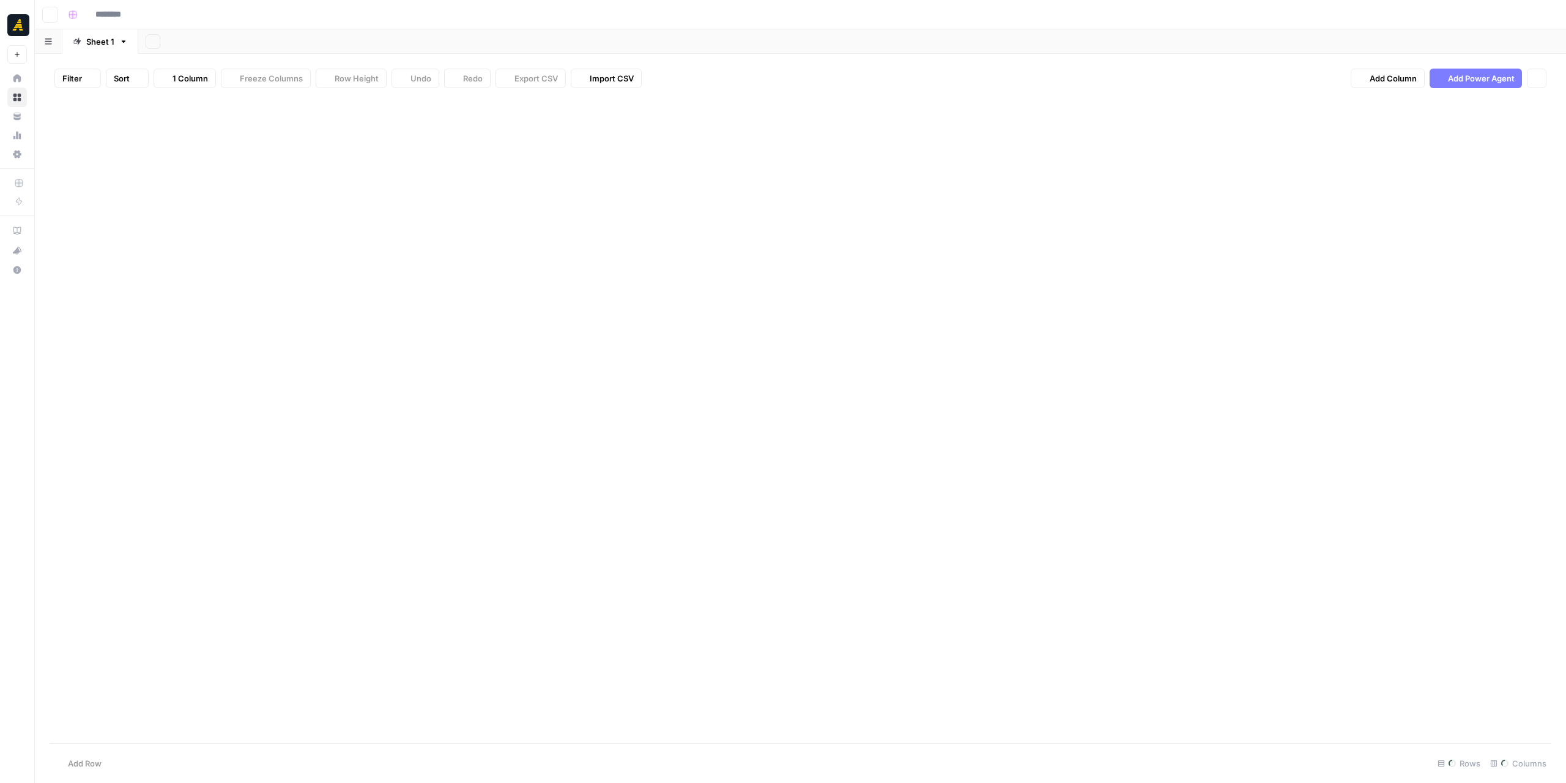
type input "**********"
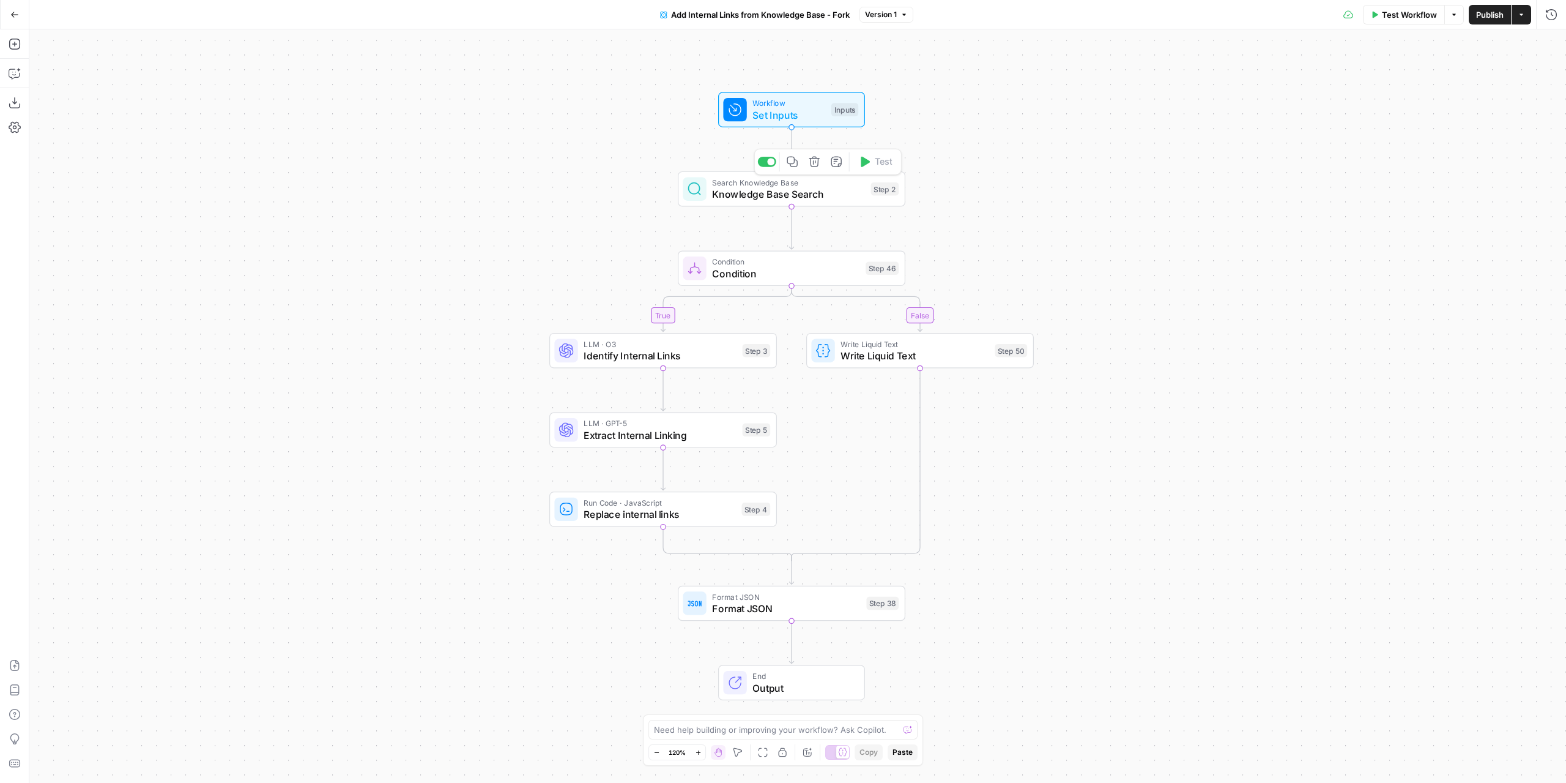
click at [842, 195] on span "Knowledge Base Search" at bounding box center [788, 194] width 153 height 15
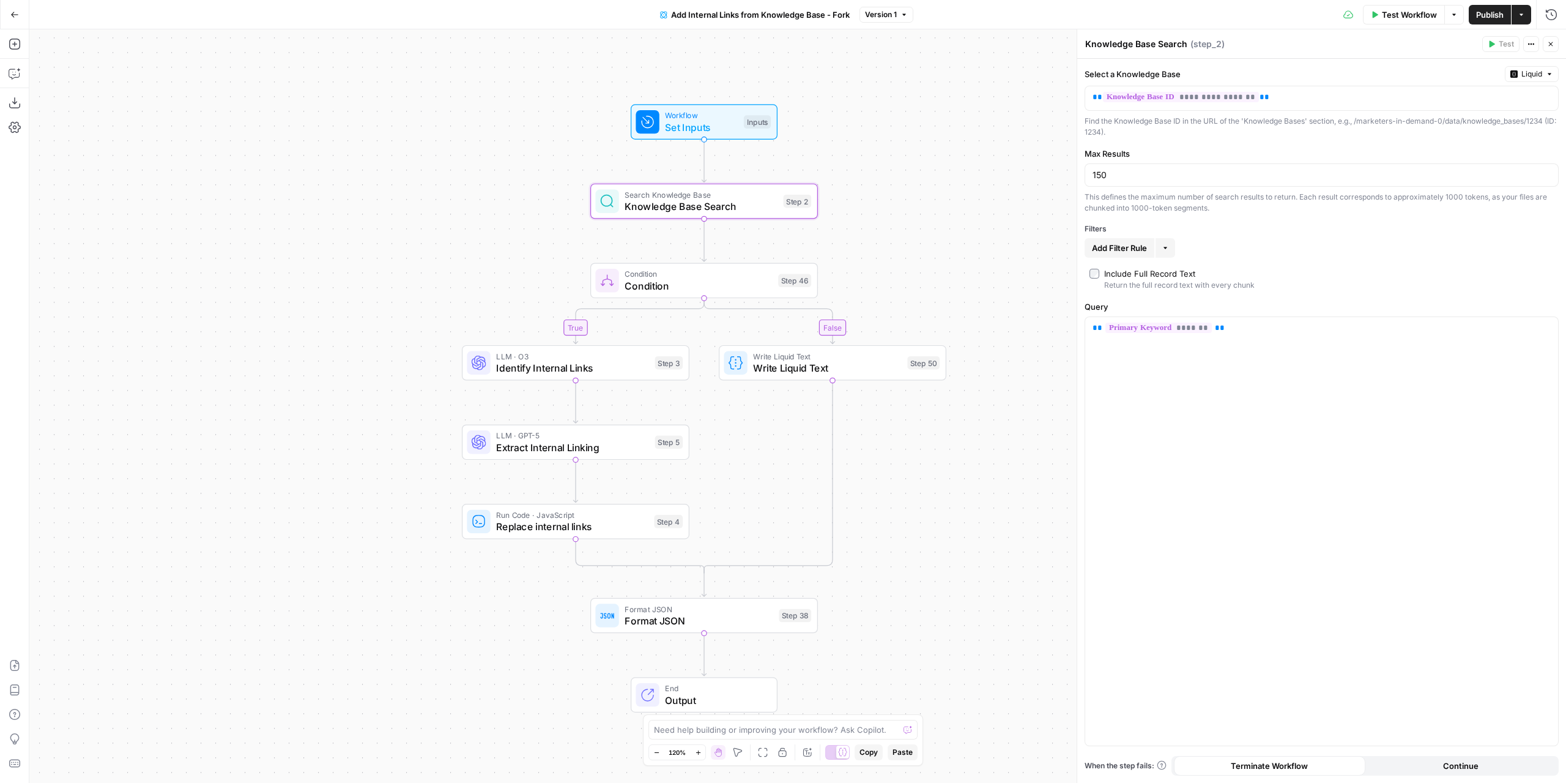
drag, startPoint x: 1009, startPoint y: 201, endPoint x: 925, endPoint y: 198, distance: 83.9
click at [923, 212] on div "true false Workflow Set Inputs Inputs Search Knowledge Base Knowledge Base Sear…" at bounding box center [797, 405] width 1537 height 753
drag, startPoint x: 706, startPoint y: 287, endPoint x: 681, endPoint y: 298, distance: 27.4
click at [706, 287] on span "Condition" at bounding box center [698, 284] width 147 height 15
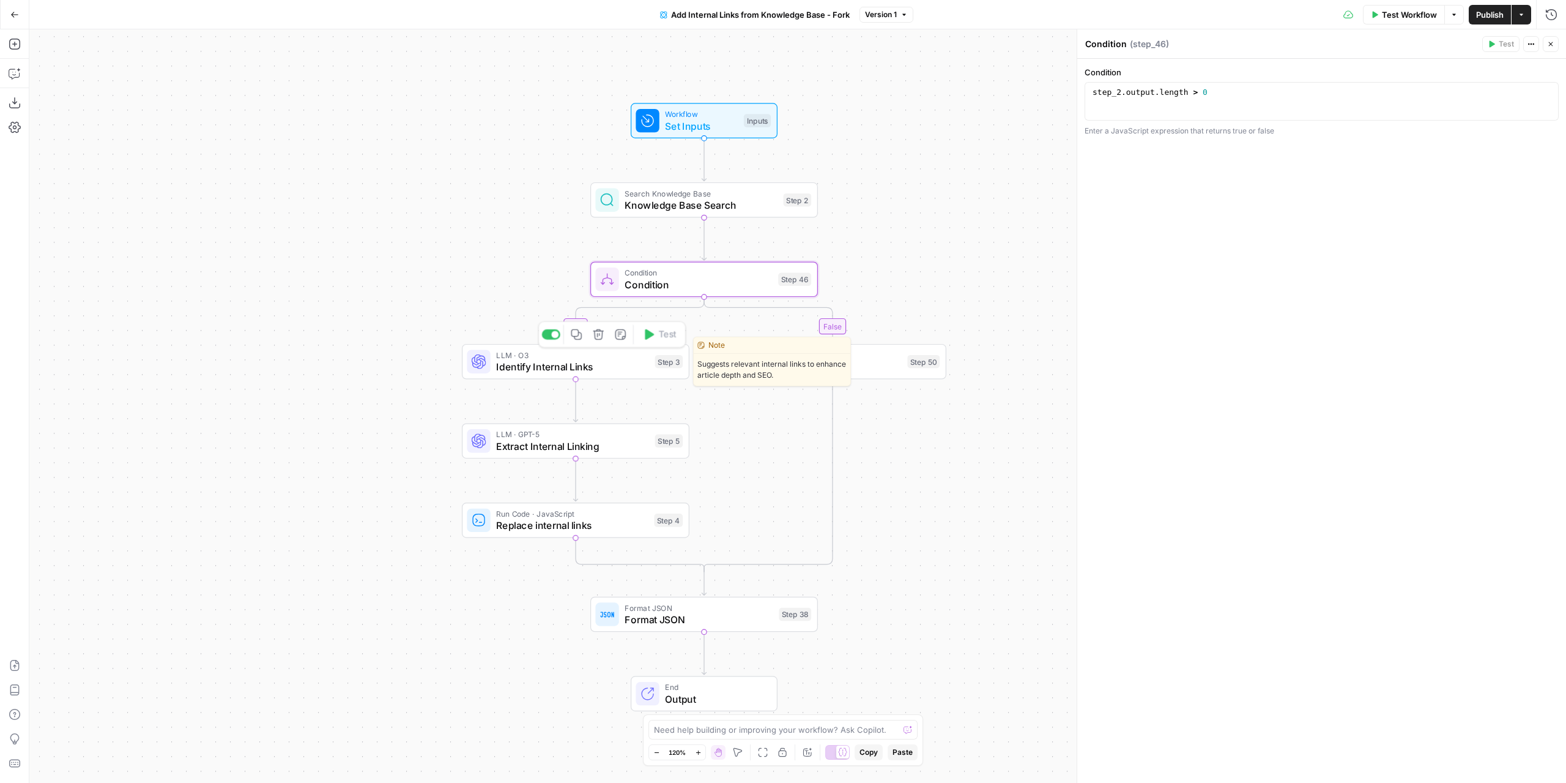
click at [598, 368] on span "Identify Internal Links" at bounding box center [572, 366] width 153 height 15
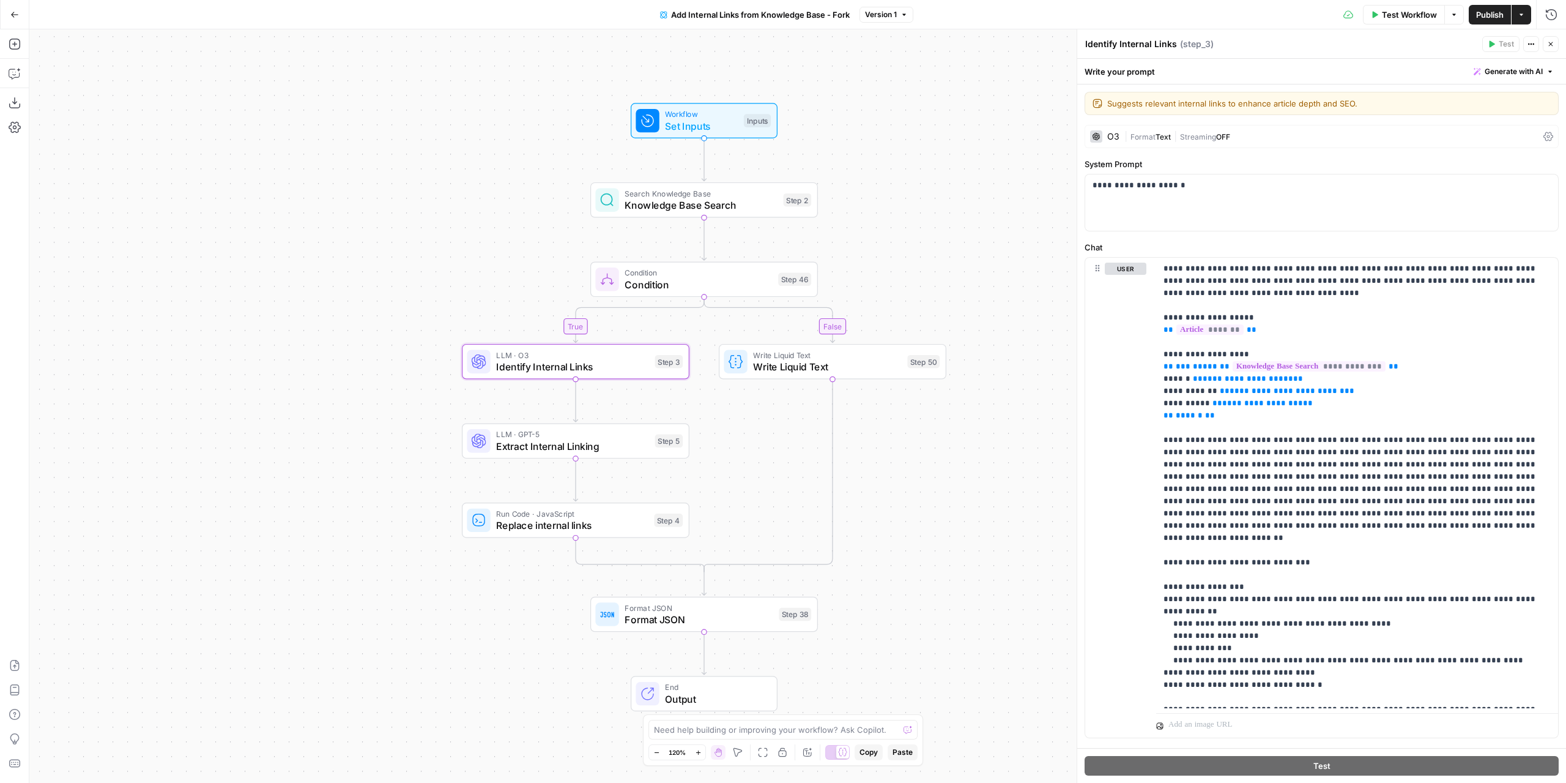
click at [951, 220] on div "true false Workflow Set Inputs Inputs Search Knowledge Base Knowledge Base Sear…" at bounding box center [797, 405] width 1537 height 753
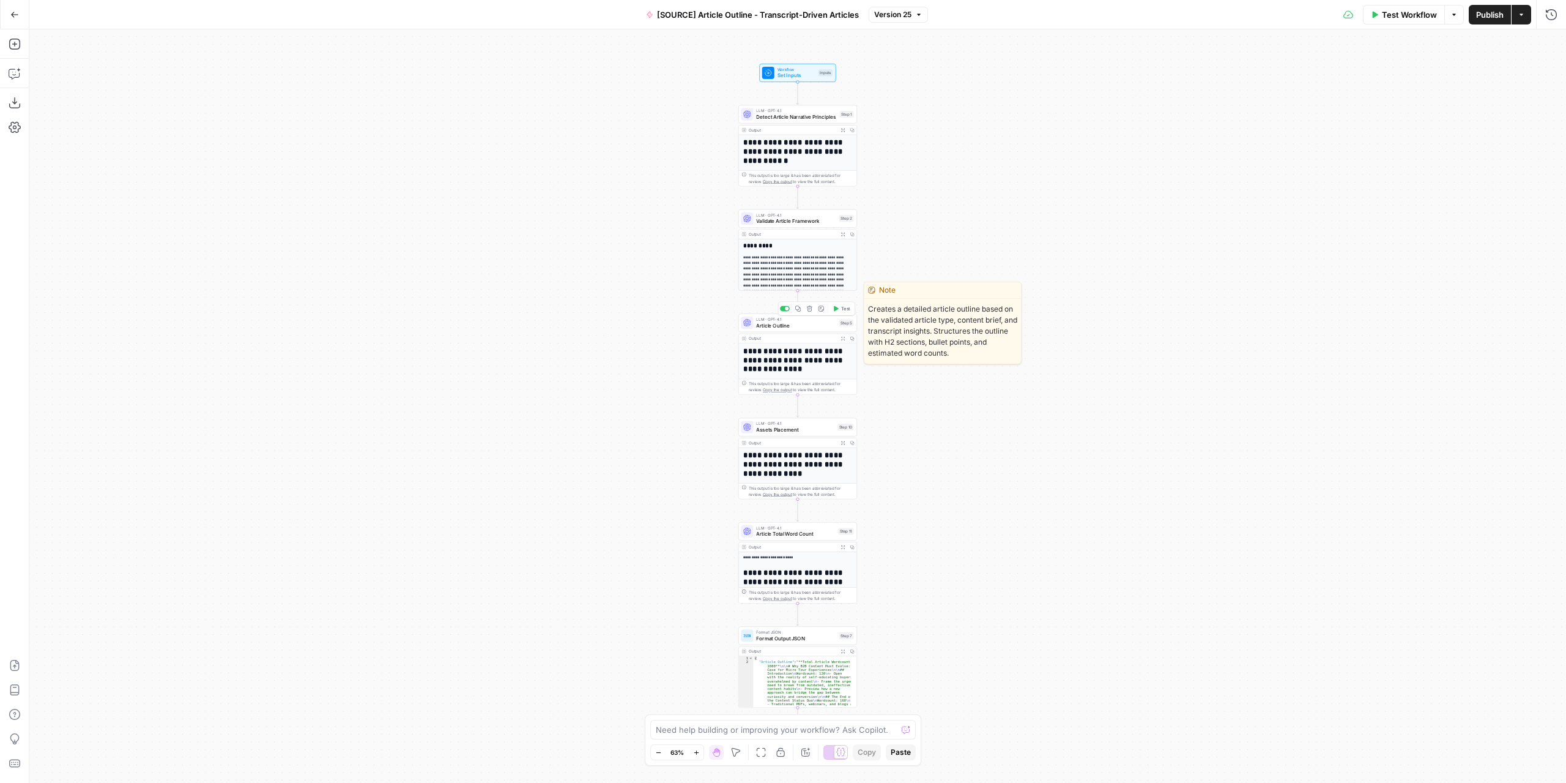
click at [815, 324] on span "Article Outline" at bounding box center [796, 325] width 80 height 8
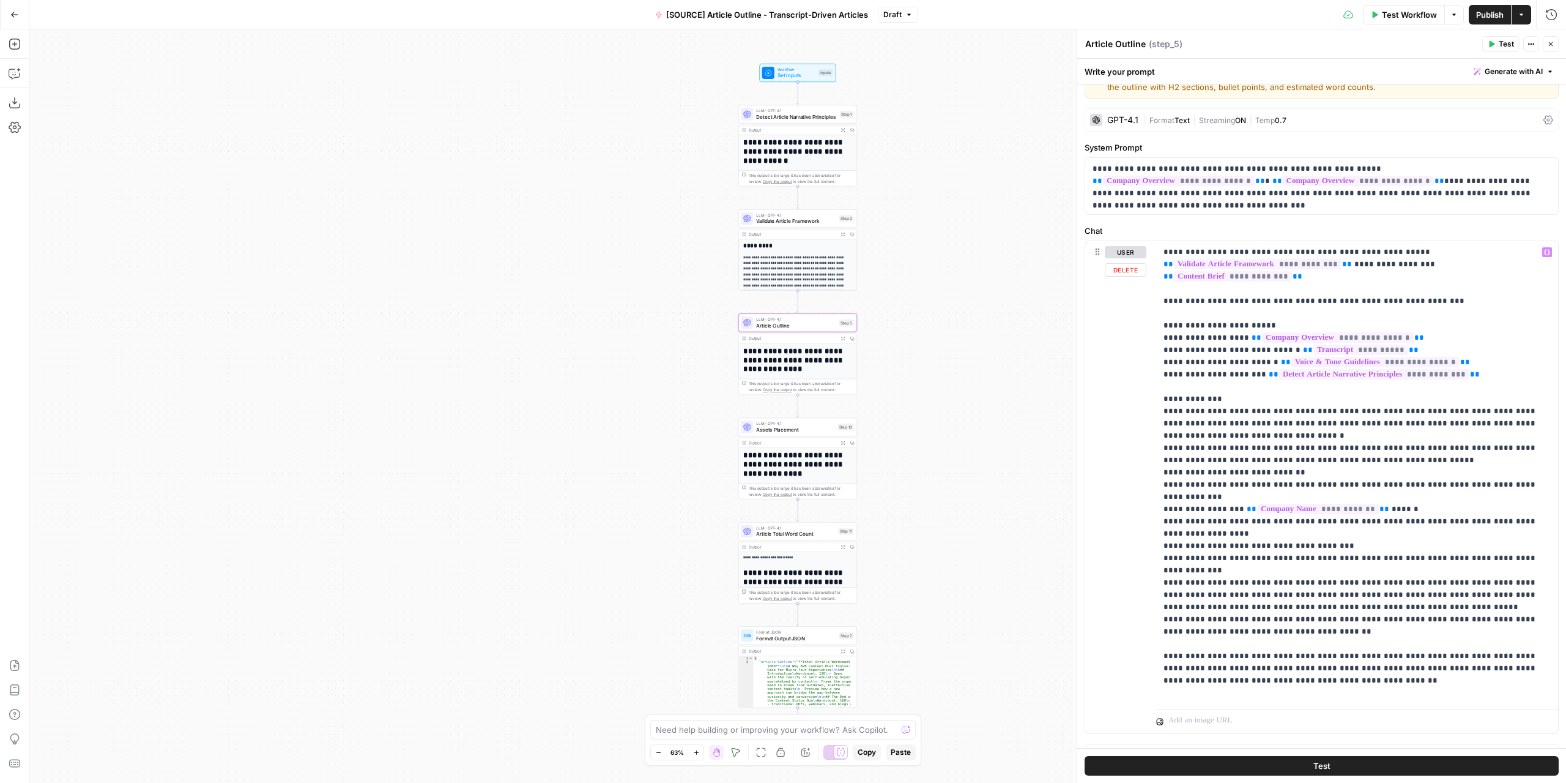
scroll to position [48, 0]
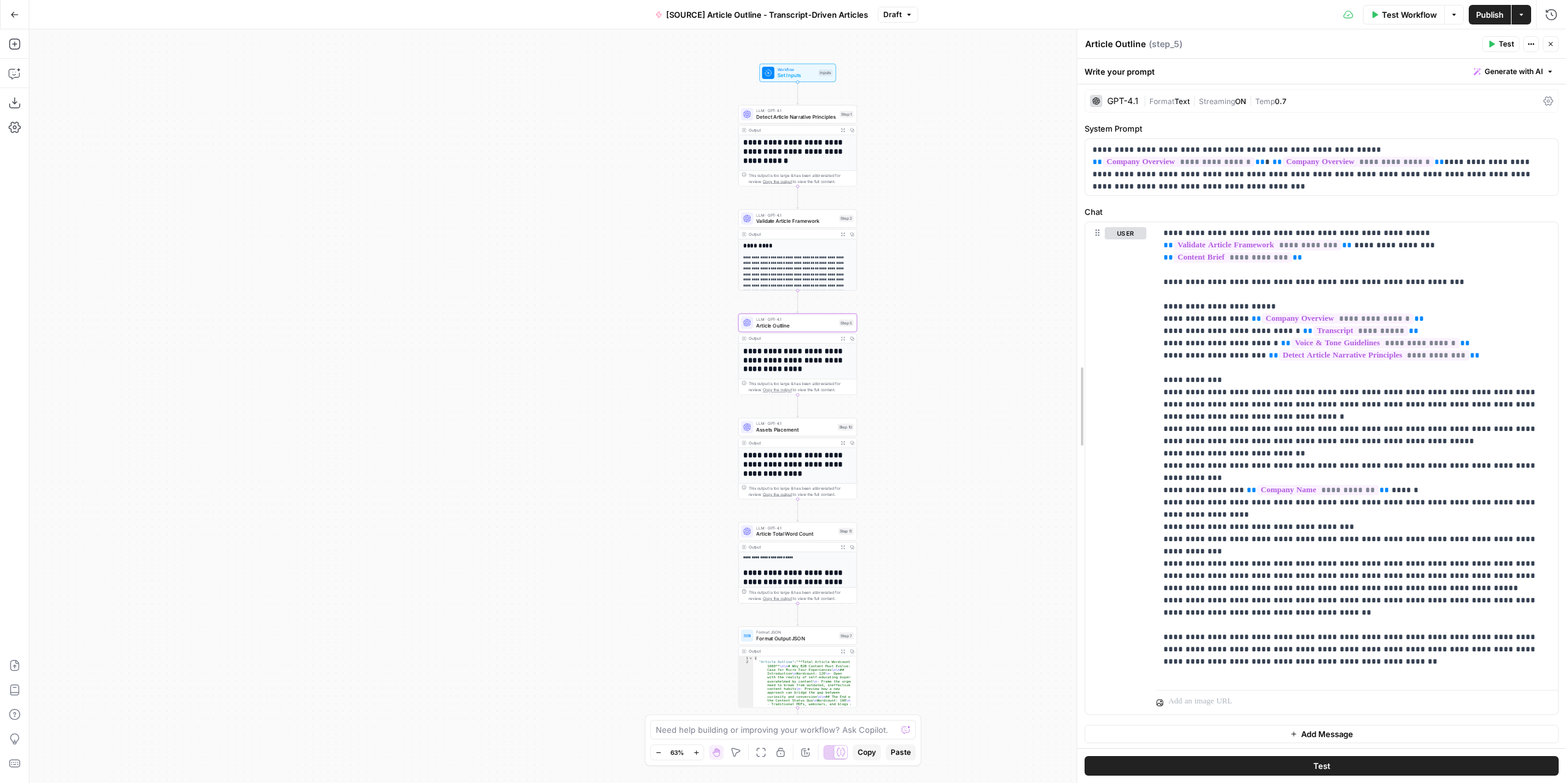
drag, startPoint x: 1077, startPoint y: 389, endPoint x: 903, endPoint y: 385, distance: 173.8
click at [903, 385] on body "**********" at bounding box center [783, 391] width 1566 height 783
click at [1304, 575] on p "**********" at bounding box center [1353, 453] width 379 height 453
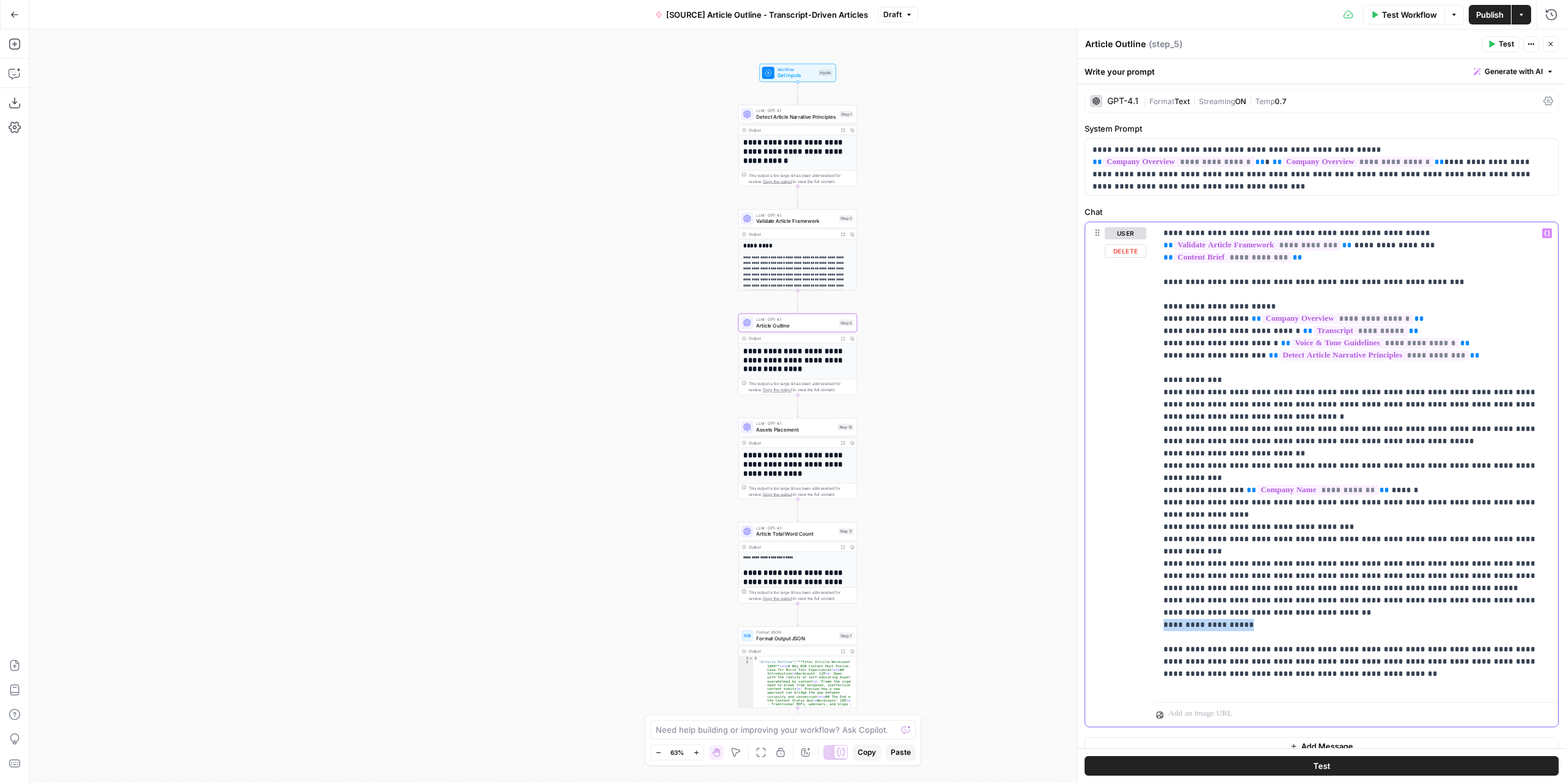
drag, startPoint x: 1273, startPoint y: 586, endPoint x: 1154, endPoint y: 590, distance: 118.8
click at [1154, 590] on div "**********" at bounding box center [1321, 474] width 473 height 504
copy p "**********"
click at [1526, 452] on p "**********" at bounding box center [1353, 459] width 379 height 465
drag, startPoint x: 1173, startPoint y: 462, endPoint x: 1153, endPoint y: 464, distance: 20.3
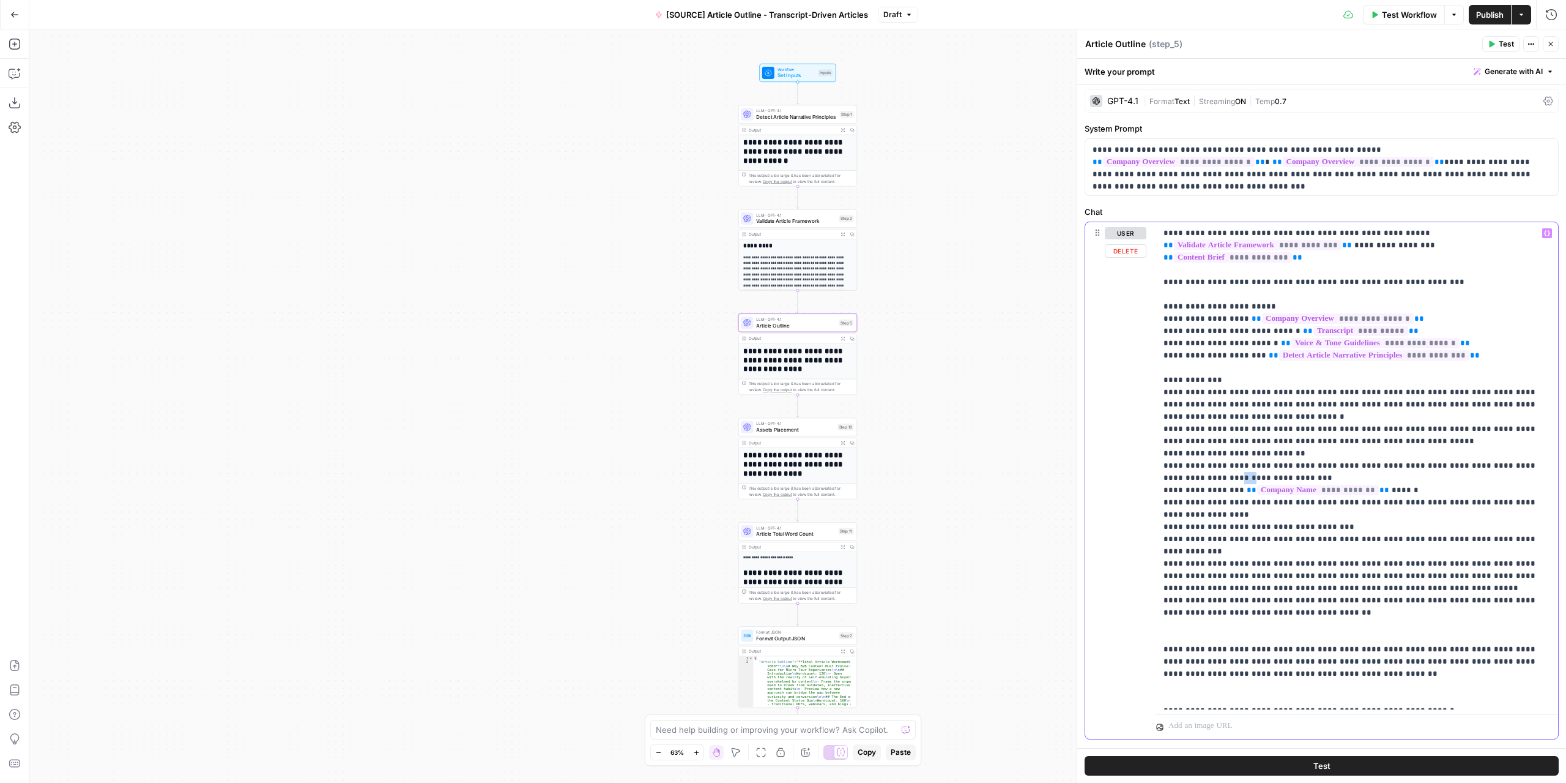
click at [1153, 464] on div "**********" at bounding box center [1321, 480] width 473 height 516
click at [1252, 461] on p "**********" at bounding box center [1353, 465] width 379 height 477
click at [835, 309] on icon "button" at bounding box center [836, 309] width 5 height 6
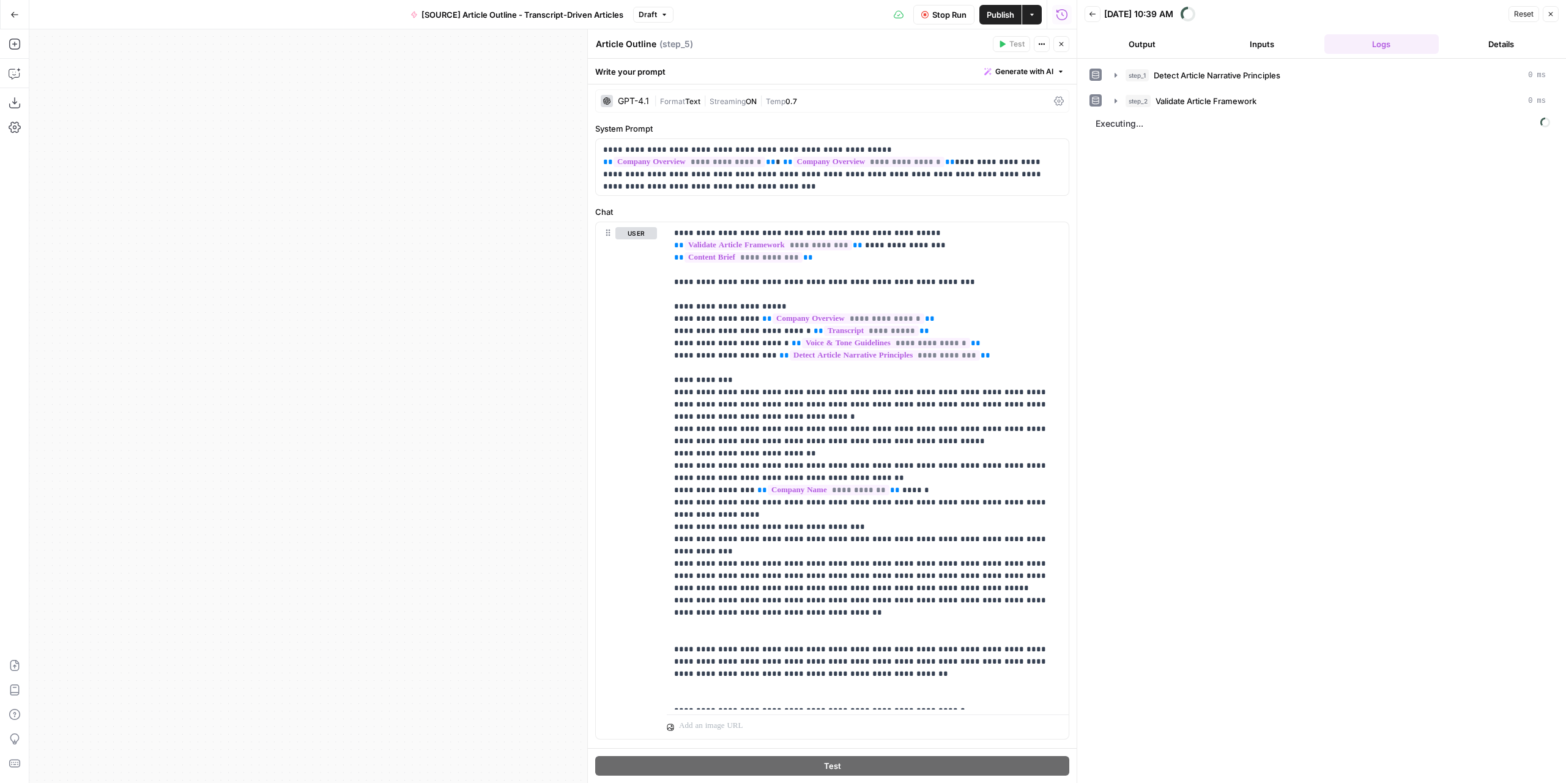
click at [1134, 46] on button "Output" at bounding box center [1142, 44] width 115 height 20
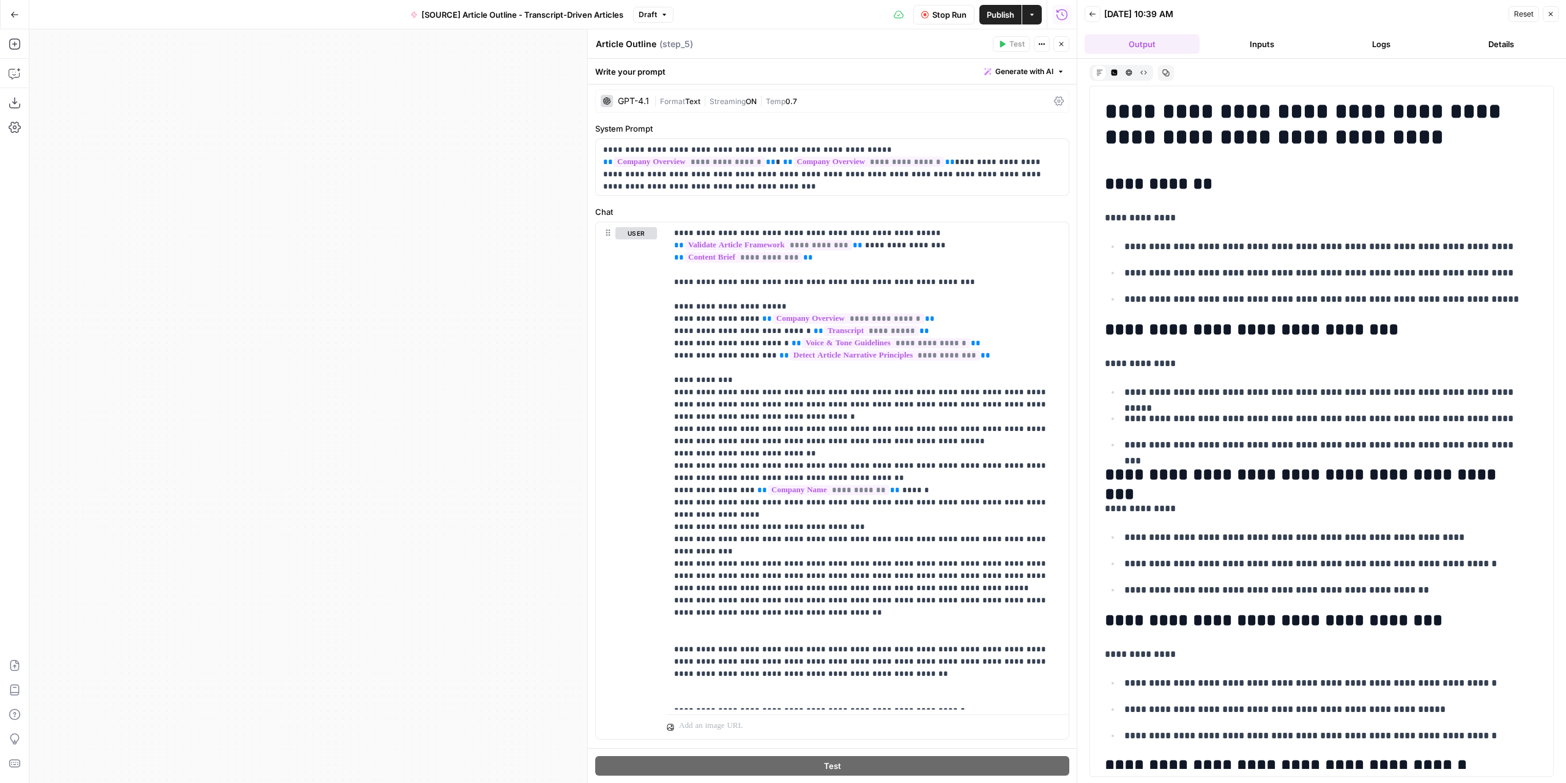
click at [1287, 29] on header "Back 08/18/25 at 10:39 AM Reset Close Output Inputs Logs Details" at bounding box center [1321, 29] width 489 height 59
click at [1284, 31] on header "Back 08/18/25 at 10:39 AM Reset Close Output Inputs Logs Details" at bounding box center [1321, 29] width 489 height 59
click at [1283, 37] on button "Inputs" at bounding box center [1262, 44] width 115 height 20
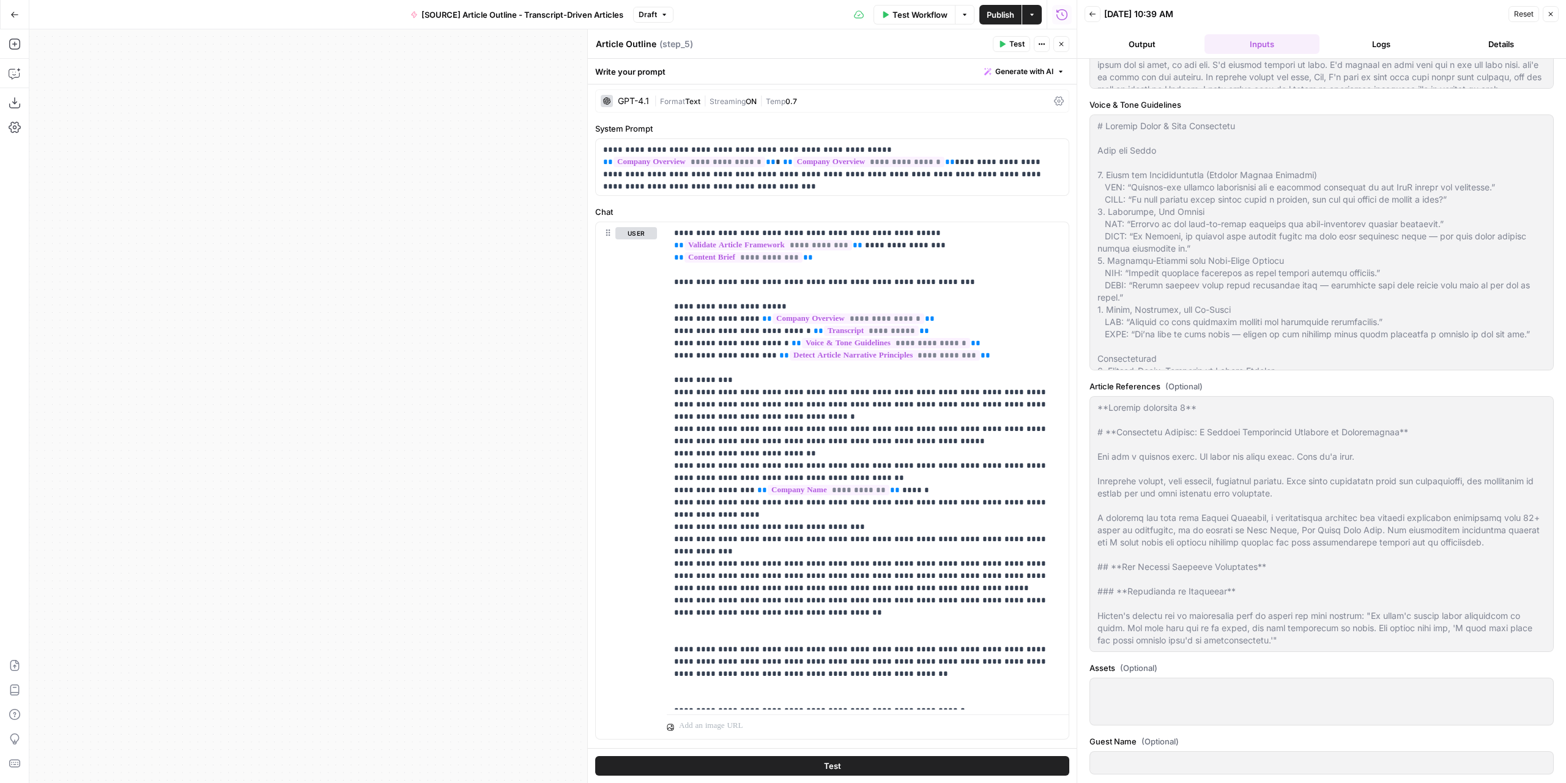
scroll to position [860, 0]
click at [1136, 48] on button "Output" at bounding box center [1142, 44] width 115 height 20
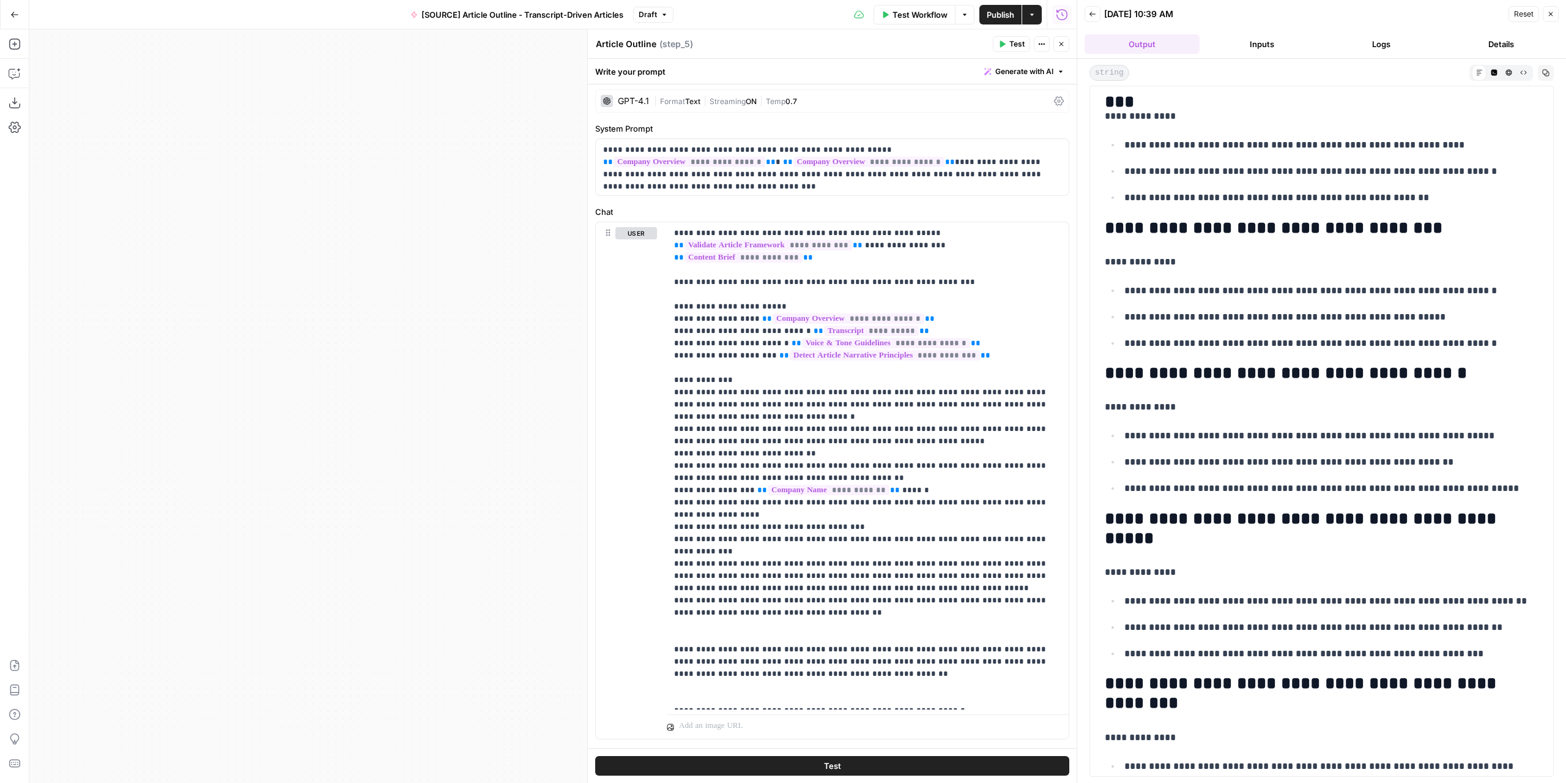
scroll to position [470, 0]
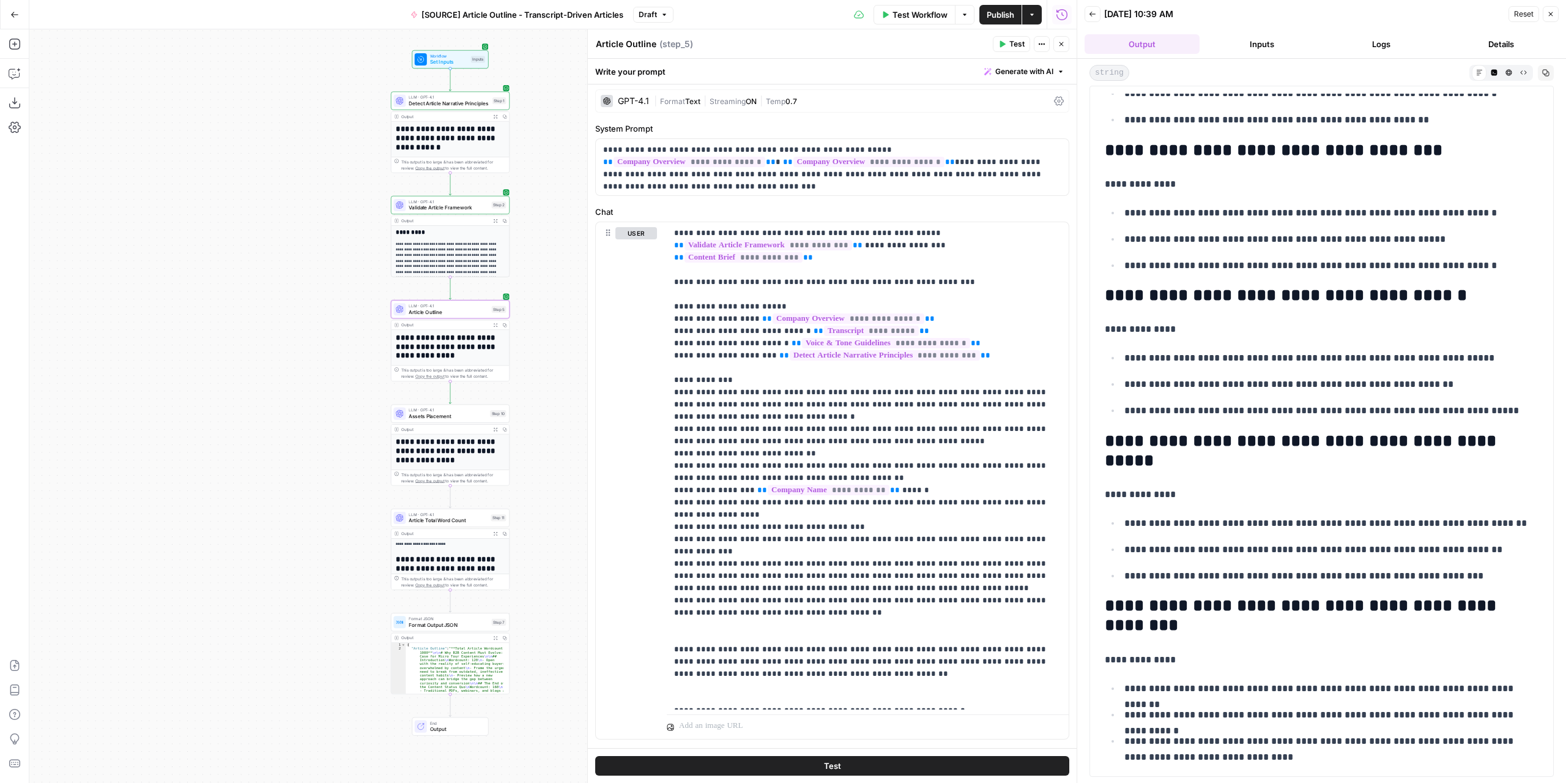
drag, startPoint x: 383, startPoint y: 319, endPoint x: 58, endPoint y: 305, distance: 325.8
click at [58, 305] on div "**********" at bounding box center [552, 405] width 1047 height 753
click at [1038, 524] on p "**********" at bounding box center [863, 465] width 379 height 477
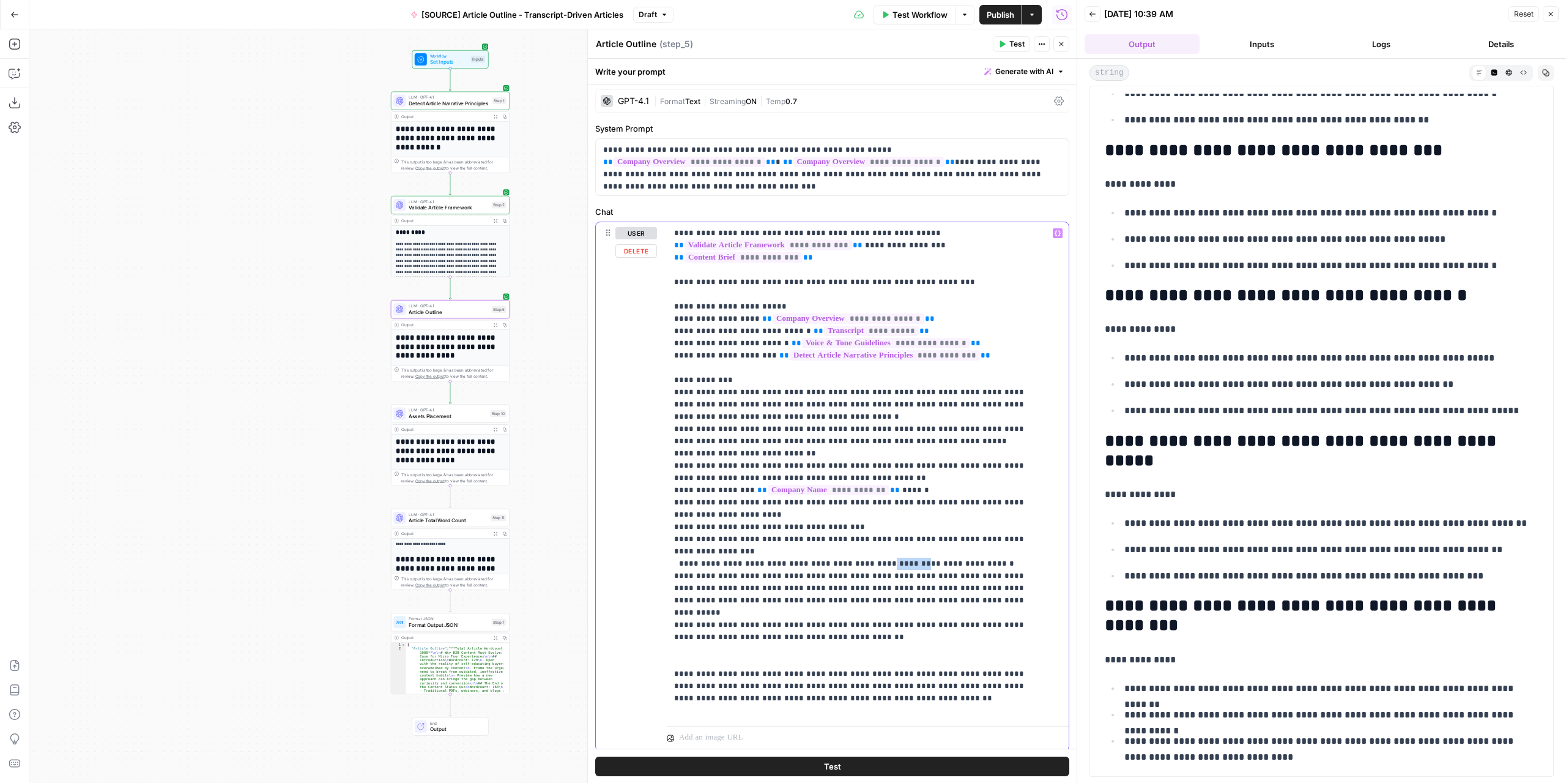
drag, startPoint x: 891, startPoint y: 536, endPoint x: 861, endPoint y: 537, distance: 30.0
click at [861, 537] on p "**********" at bounding box center [858, 471] width 369 height 489
click at [877, 534] on p "**********" at bounding box center [858, 471] width 369 height 489
drag, startPoint x: 879, startPoint y: 535, endPoint x: 860, endPoint y: 535, distance: 18.4
click at [860, 535] on p "**********" at bounding box center [858, 471] width 369 height 489
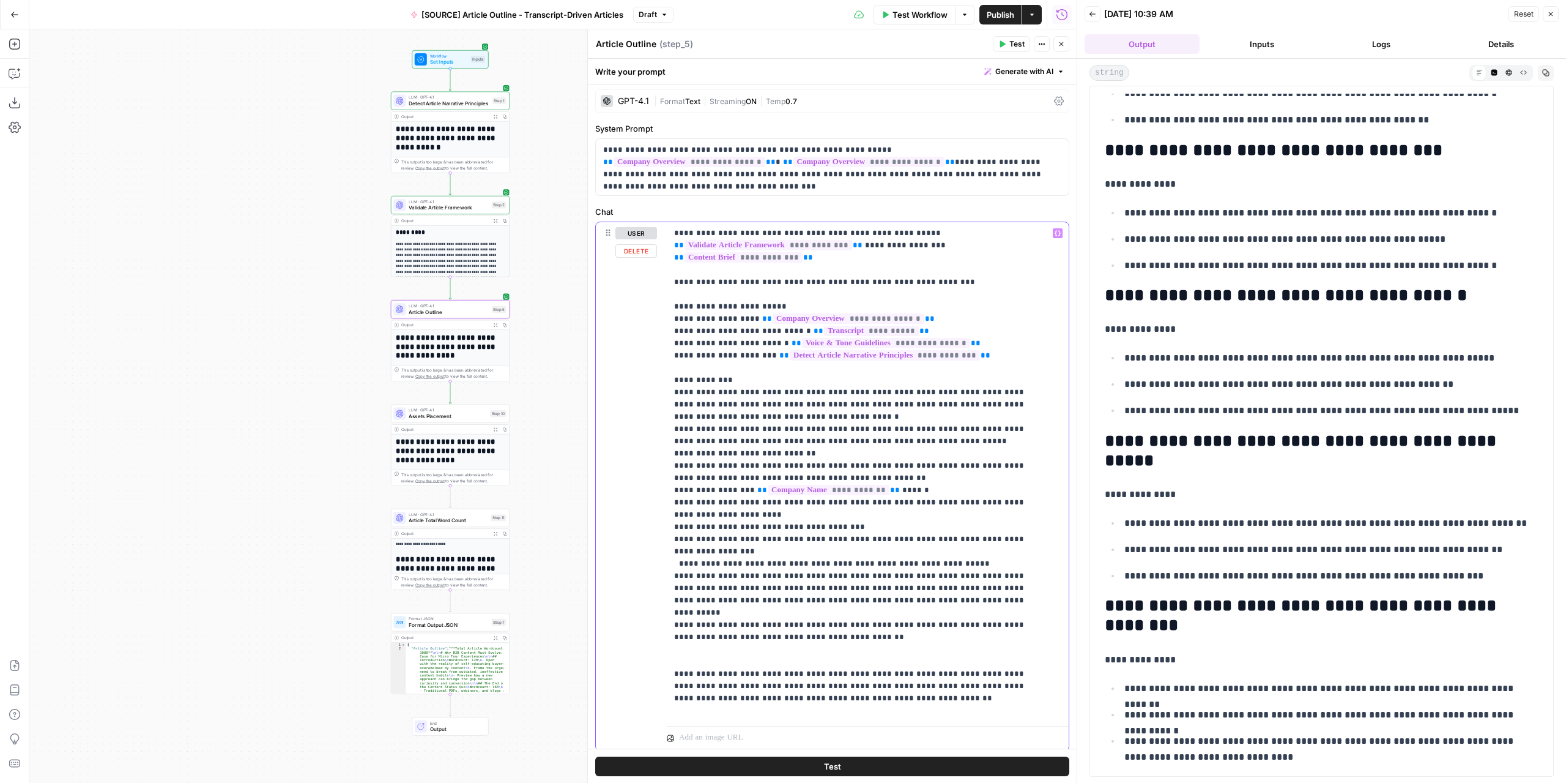
click at [968, 535] on p "**********" at bounding box center [858, 471] width 369 height 489
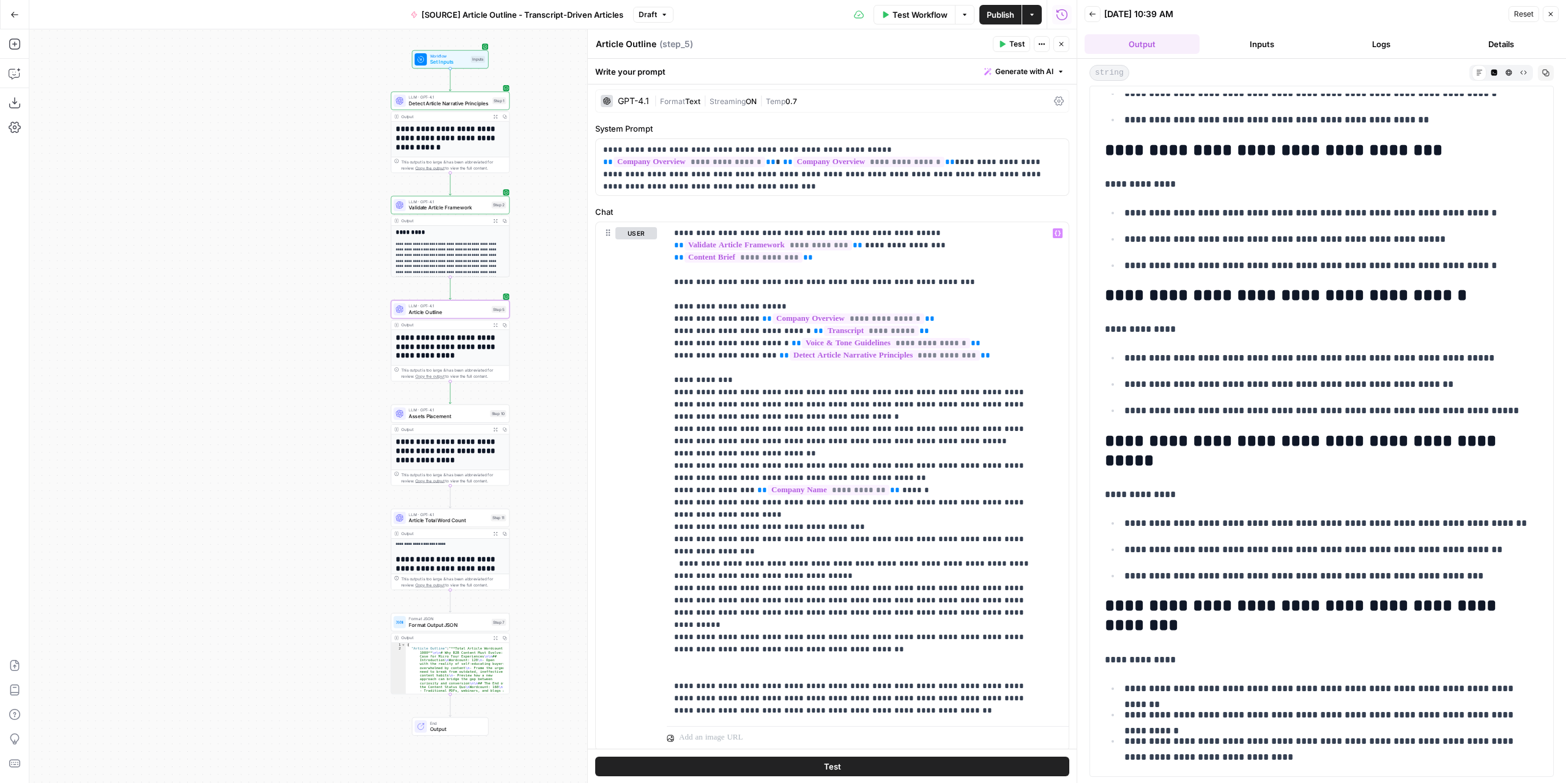
click at [1005, 43] on icon "button" at bounding box center [1003, 44] width 6 height 7
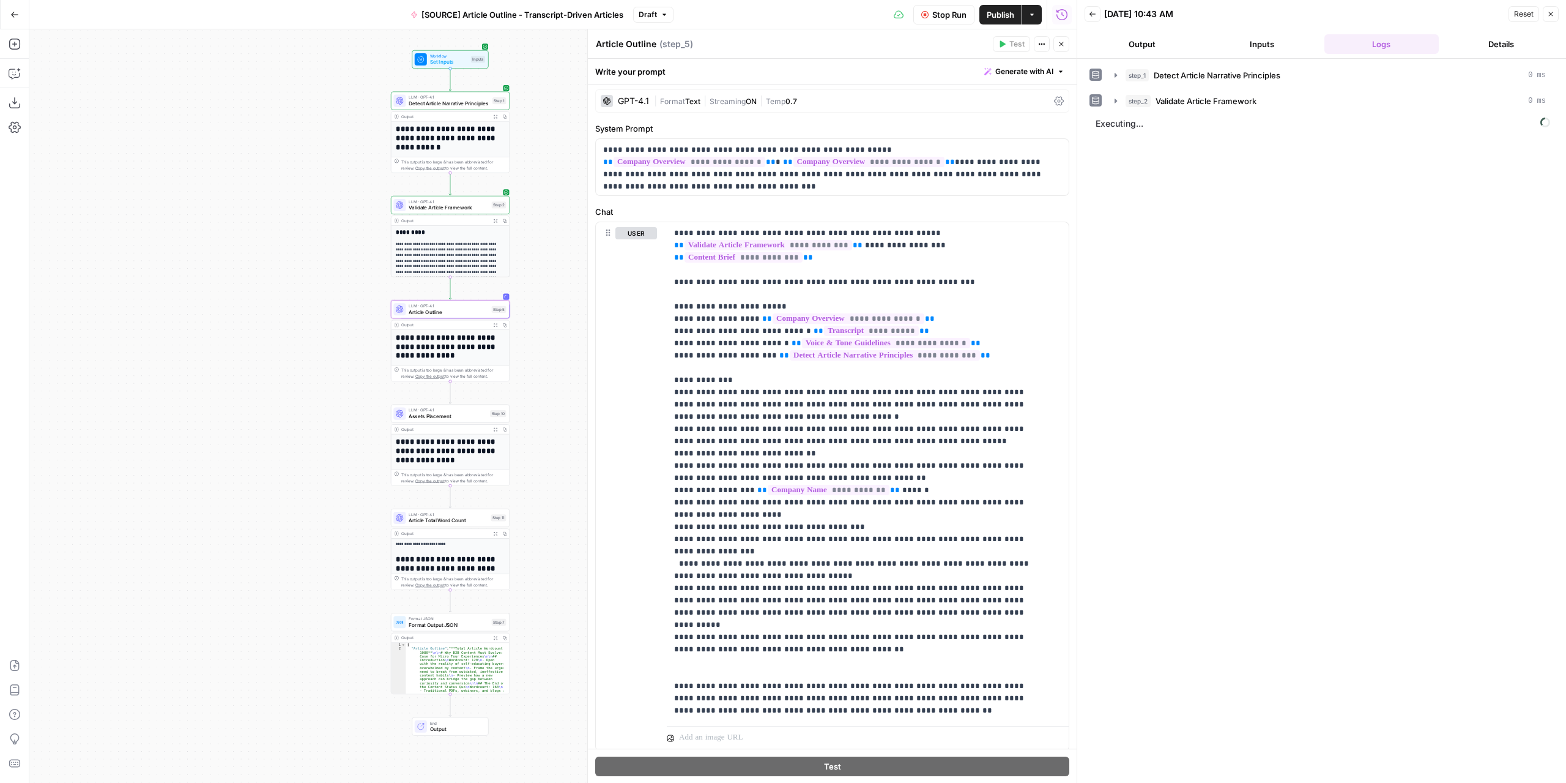
click at [1166, 43] on button "Output" at bounding box center [1142, 44] width 115 height 20
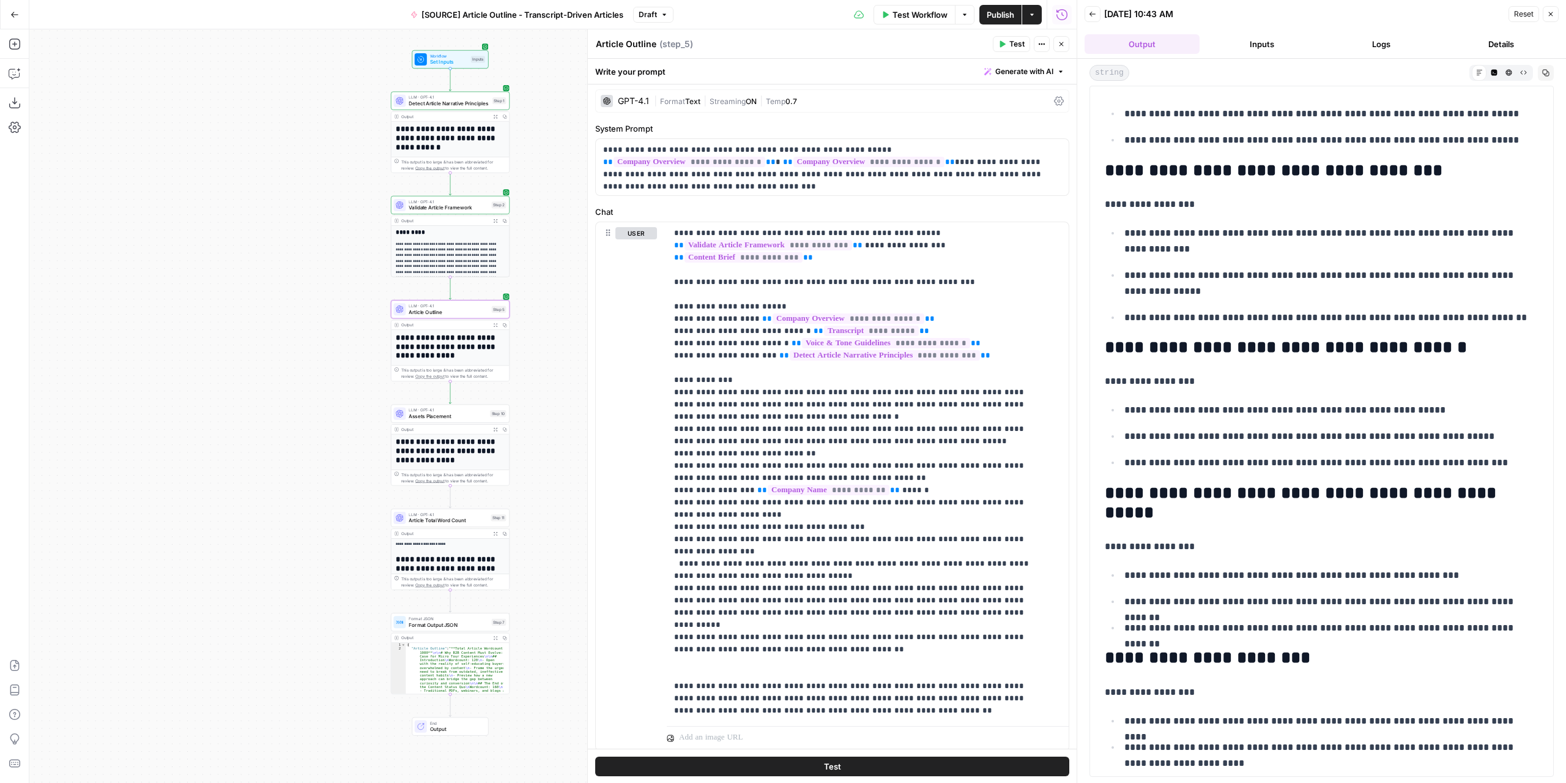
scroll to position [514, 0]
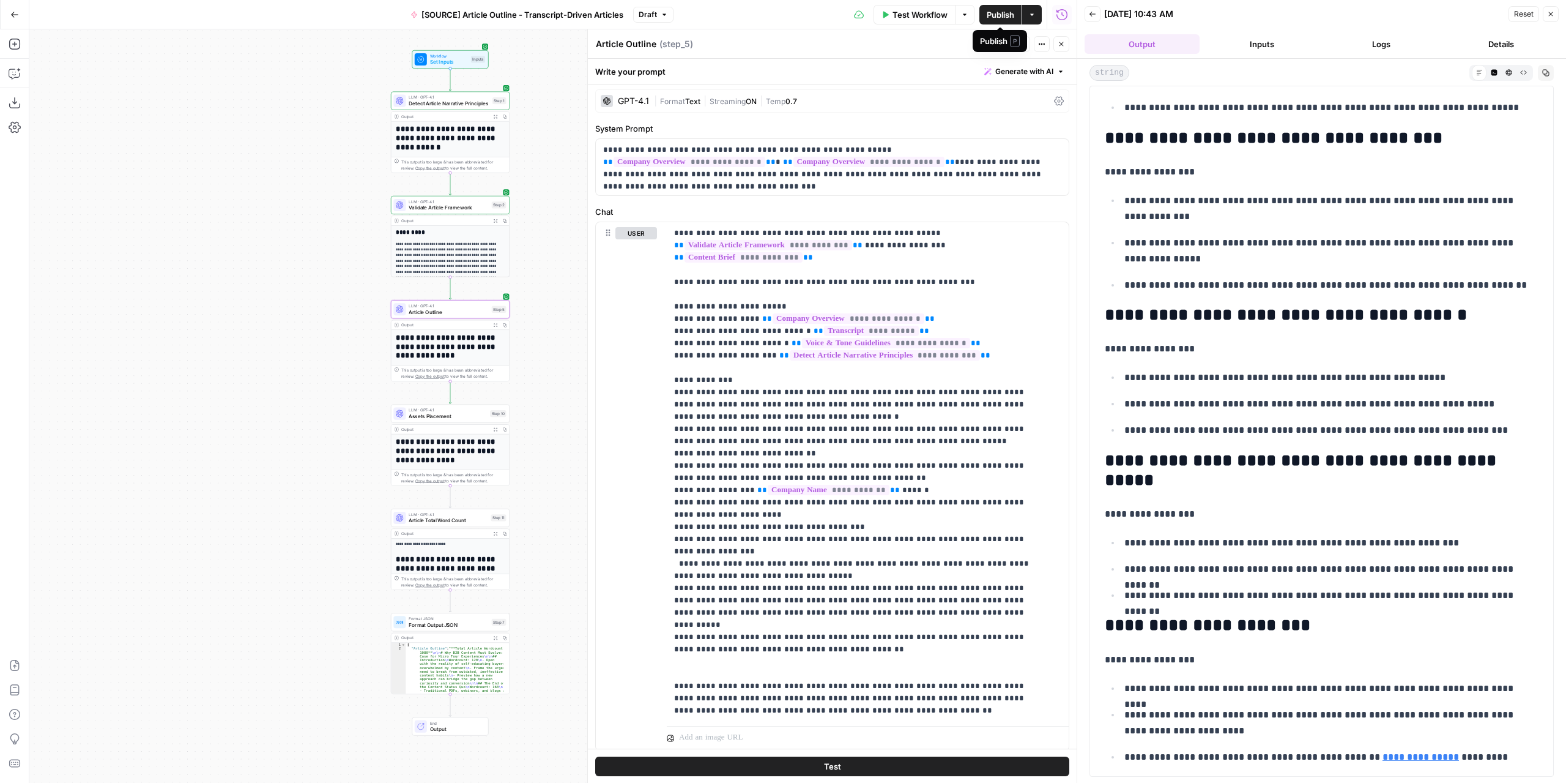
click at [1009, 17] on span "Publish" at bounding box center [1001, 15] width 28 height 12
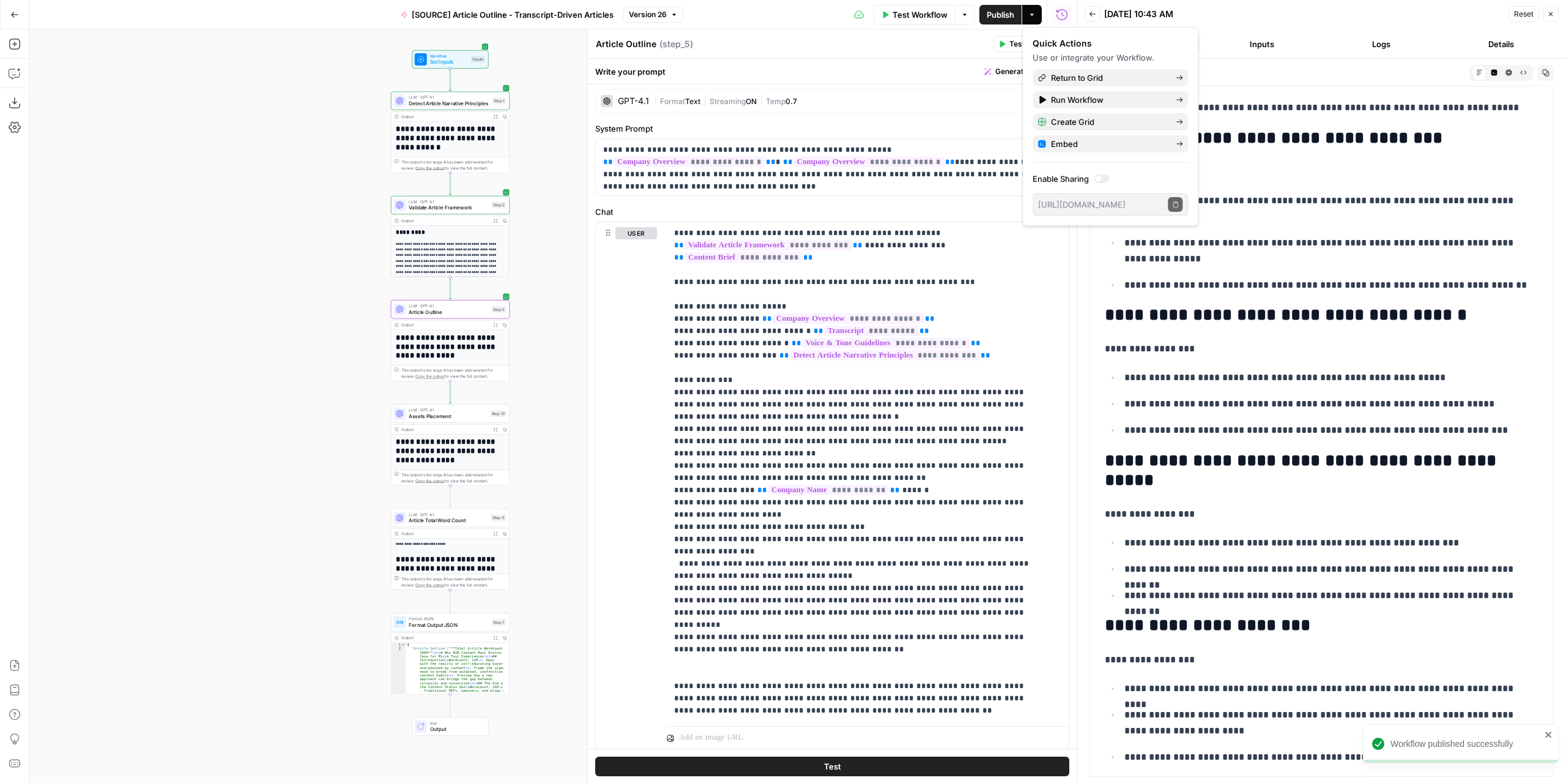
click at [959, 47] on div "Article Outline Article Outline ( step_5 )" at bounding box center [792, 43] width 394 height 13
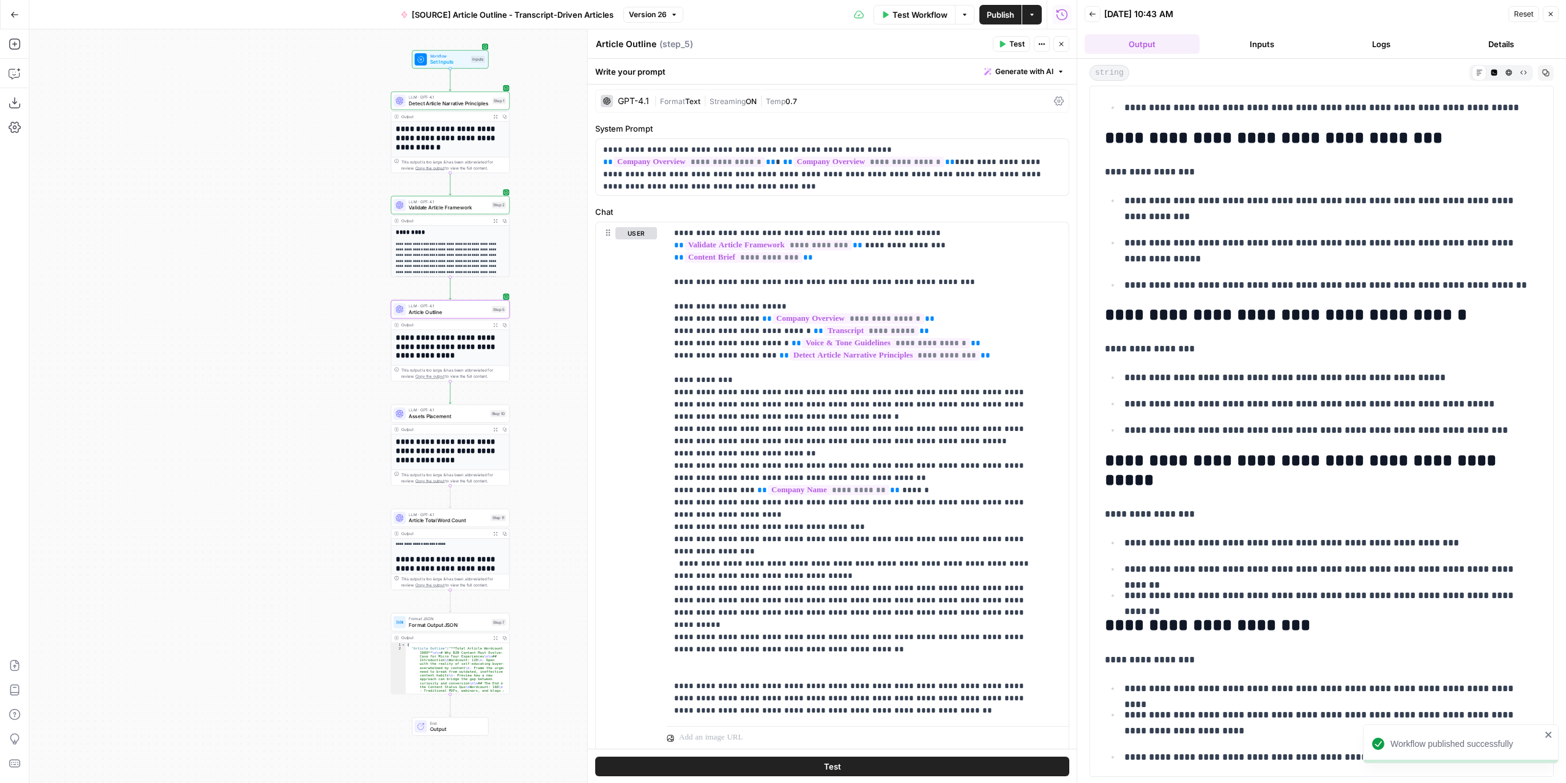
click at [1065, 47] on icon "button" at bounding box center [1061, 43] width 7 height 7
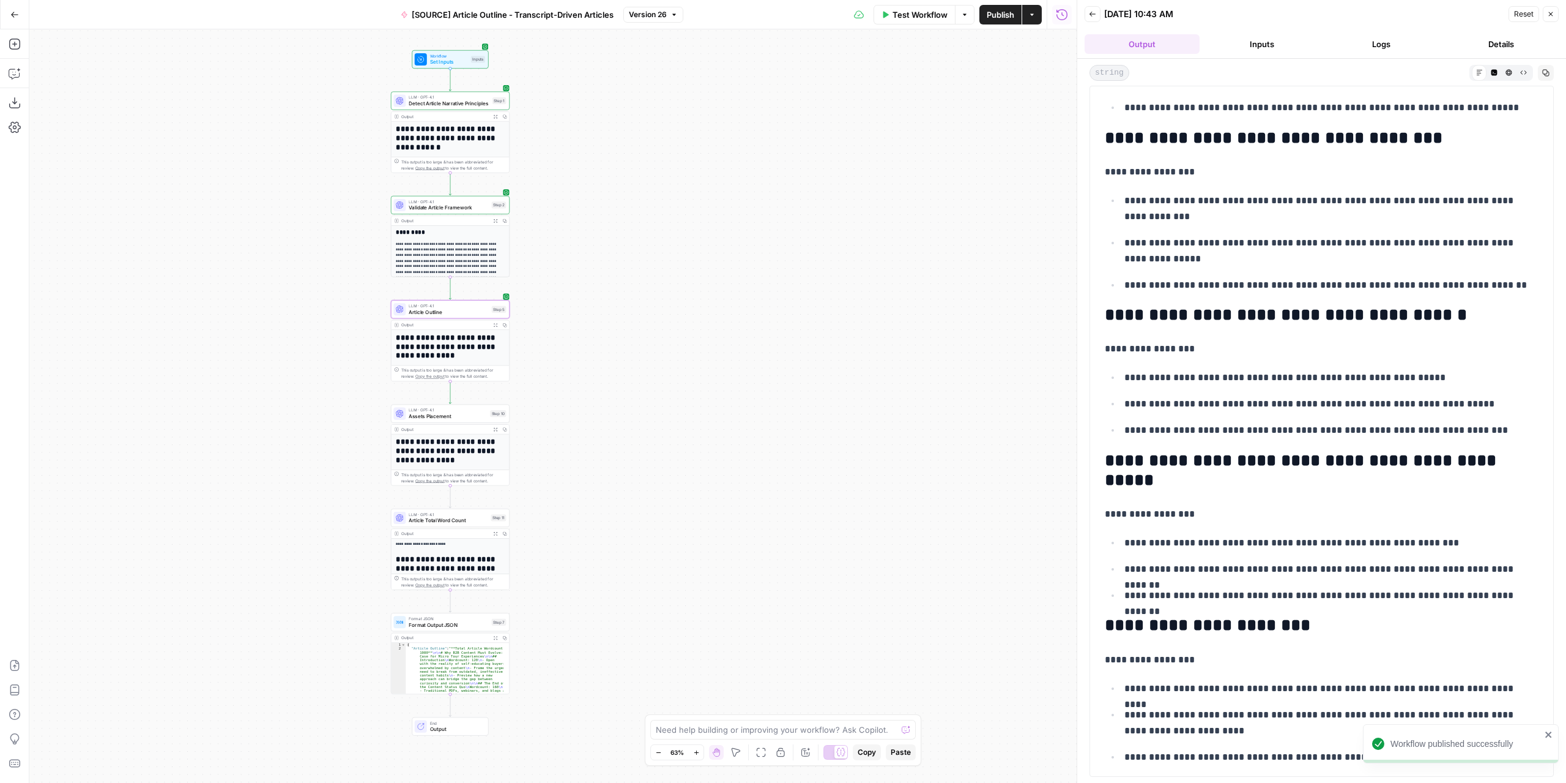
click at [1039, 16] on button "Actions" at bounding box center [1032, 15] width 20 height 20
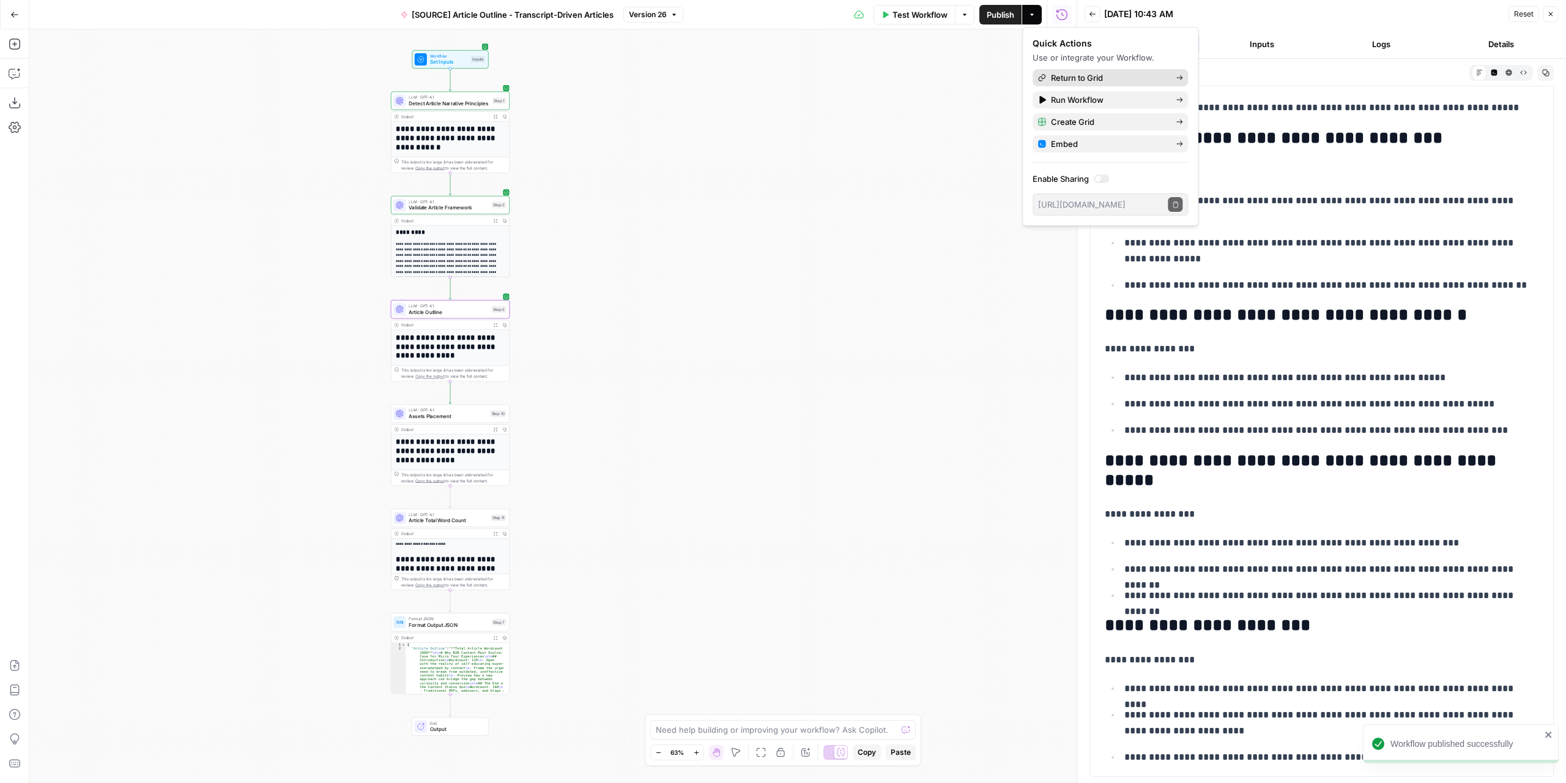
click at [1065, 75] on span "Return to Grid" at bounding box center [1108, 78] width 115 height 12
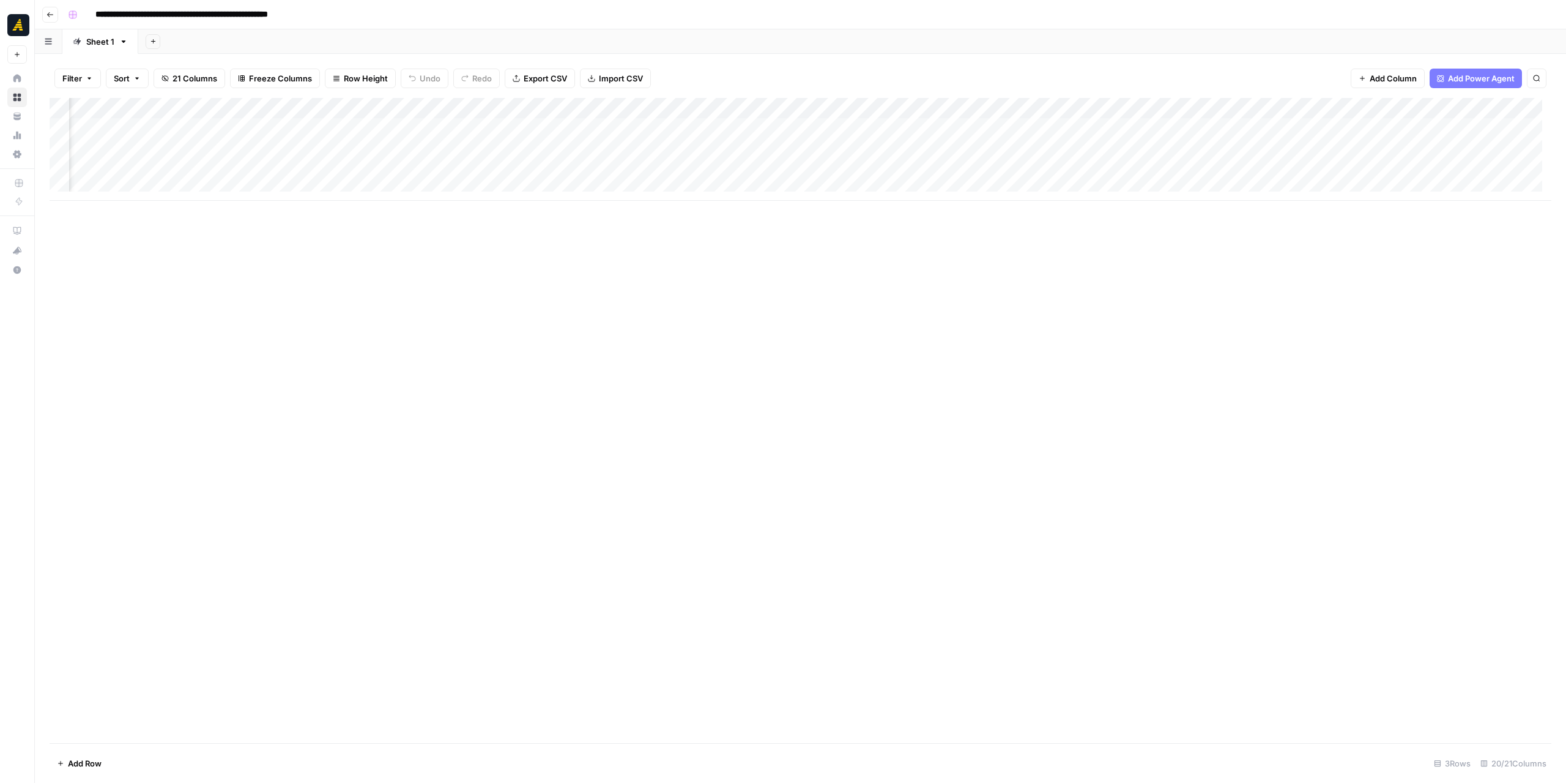
scroll to position [0, 1401]
click at [1095, 105] on div "Add Column" at bounding box center [801, 149] width 1502 height 103
click at [97, 130] on div "Add Column" at bounding box center [801, 149] width 1502 height 103
click at [985, 129] on div "Add Column" at bounding box center [801, 149] width 1502 height 103
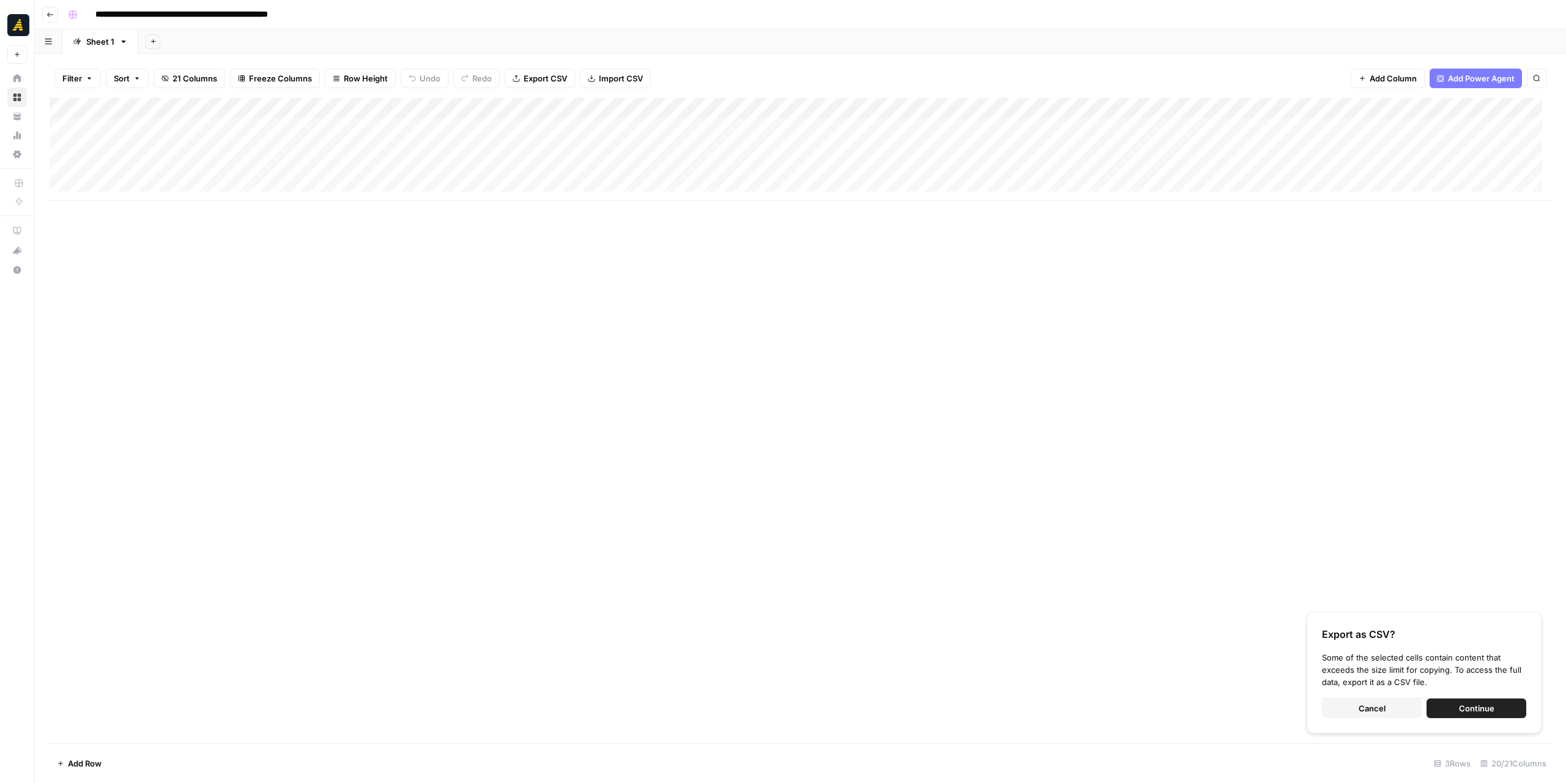
click at [141, 144] on div "Add Column" at bounding box center [801, 149] width 1502 height 103
click at [1007, 148] on div "Add Column" at bounding box center [801, 149] width 1502 height 103
click at [117, 126] on div "Add Column" at bounding box center [801, 160] width 1502 height 124
click at [343, 136] on div "Add Column" at bounding box center [801, 160] width 1502 height 124
click at [128, 149] on div "Add Column" at bounding box center [801, 160] width 1502 height 124
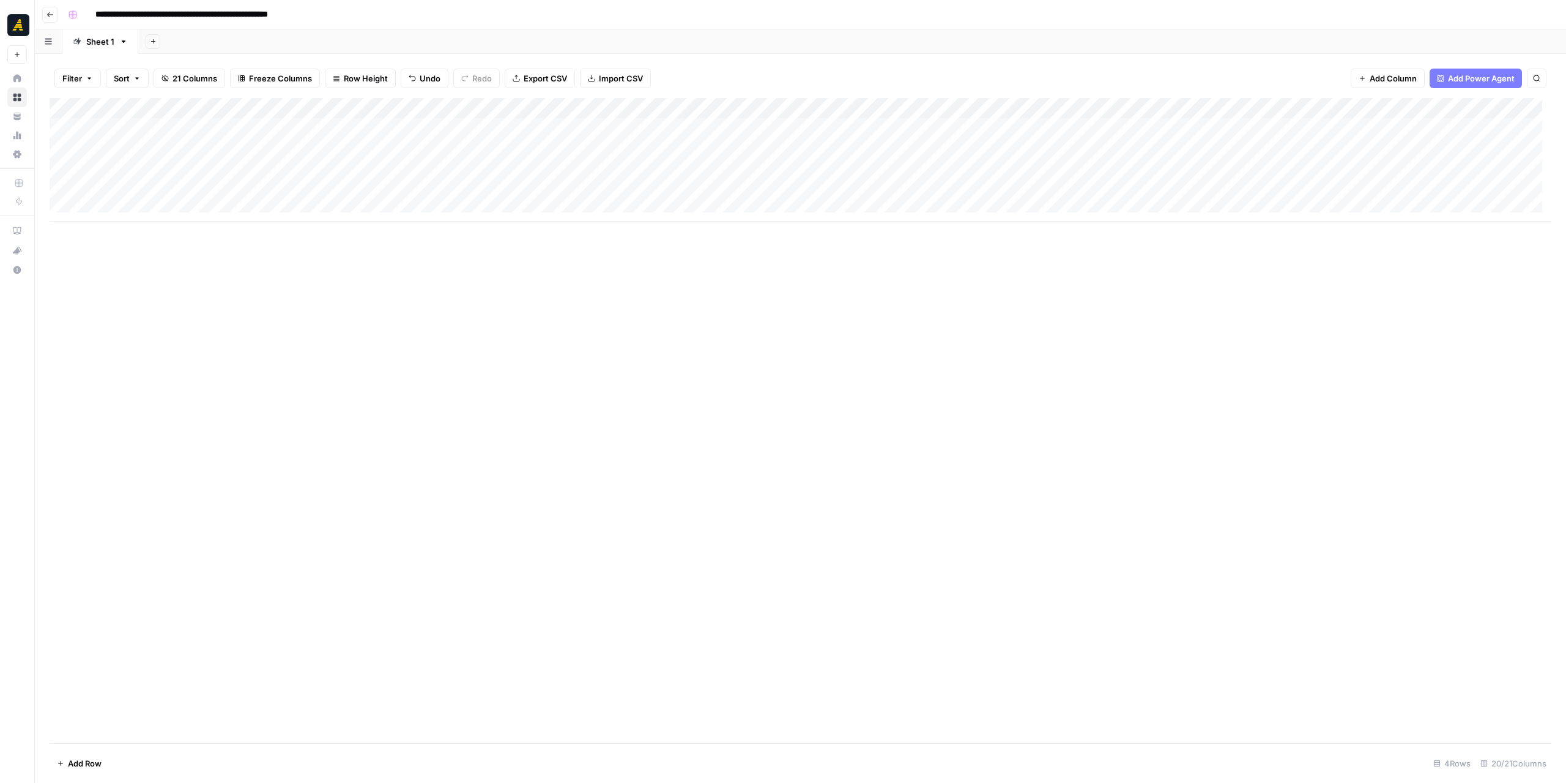
click at [427, 293] on div "Add Column" at bounding box center [801, 420] width 1502 height 645
click at [444, 127] on div "Add Column" at bounding box center [801, 160] width 1502 height 124
click at [689, 134] on div "Add Column" at bounding box center [801, 160] width 1502 height 124
click at [476, 146] on div "Add Column" at bounding box center [801, 160] width 1502 height 124
click at [842, 135] on div "Add Column" at bounding box center [801, 160] width 1502 height 124
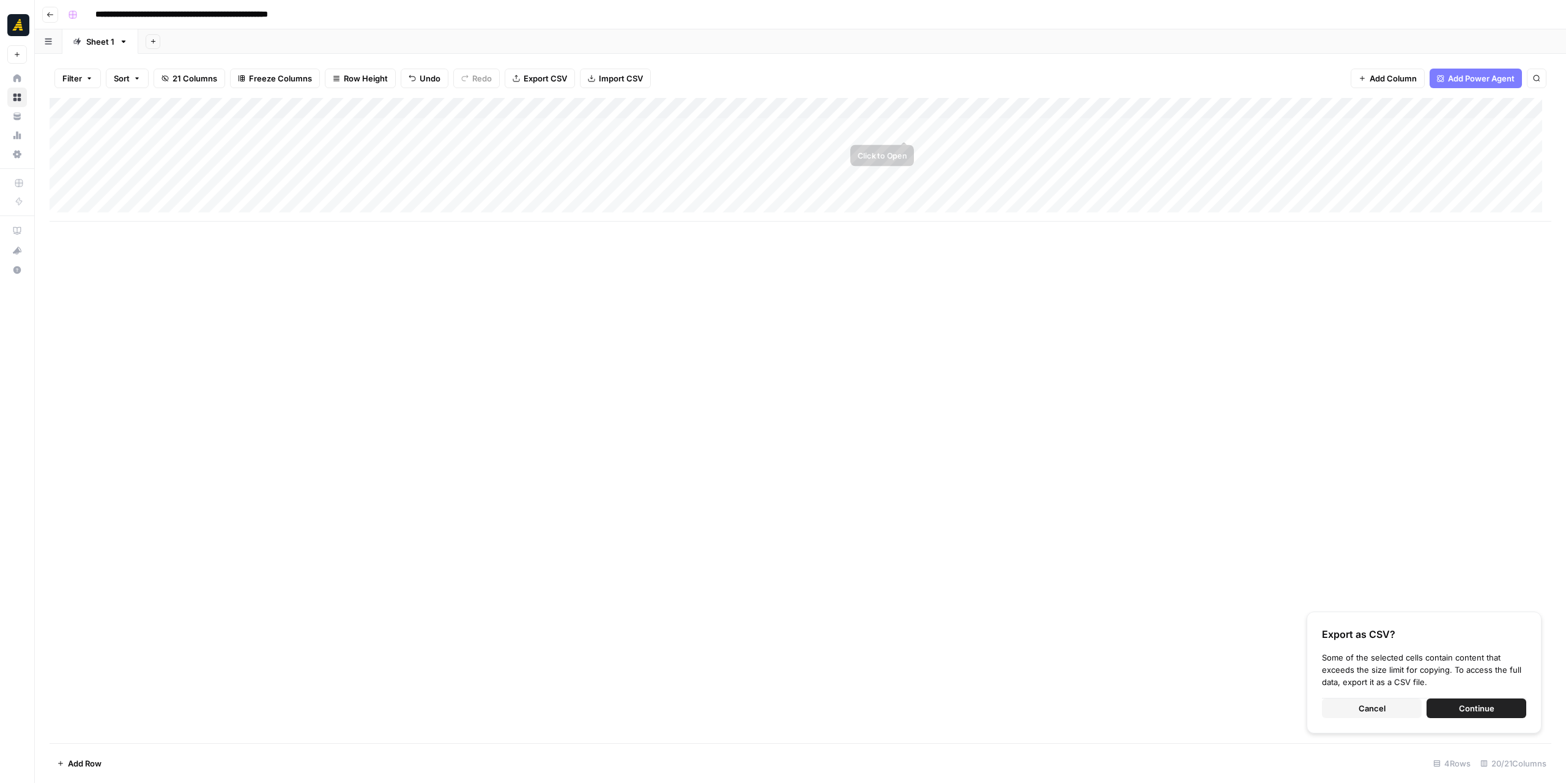
click at [994, 119] on div "Add Column" at bounding box center [801, 160] width 1502 height 124
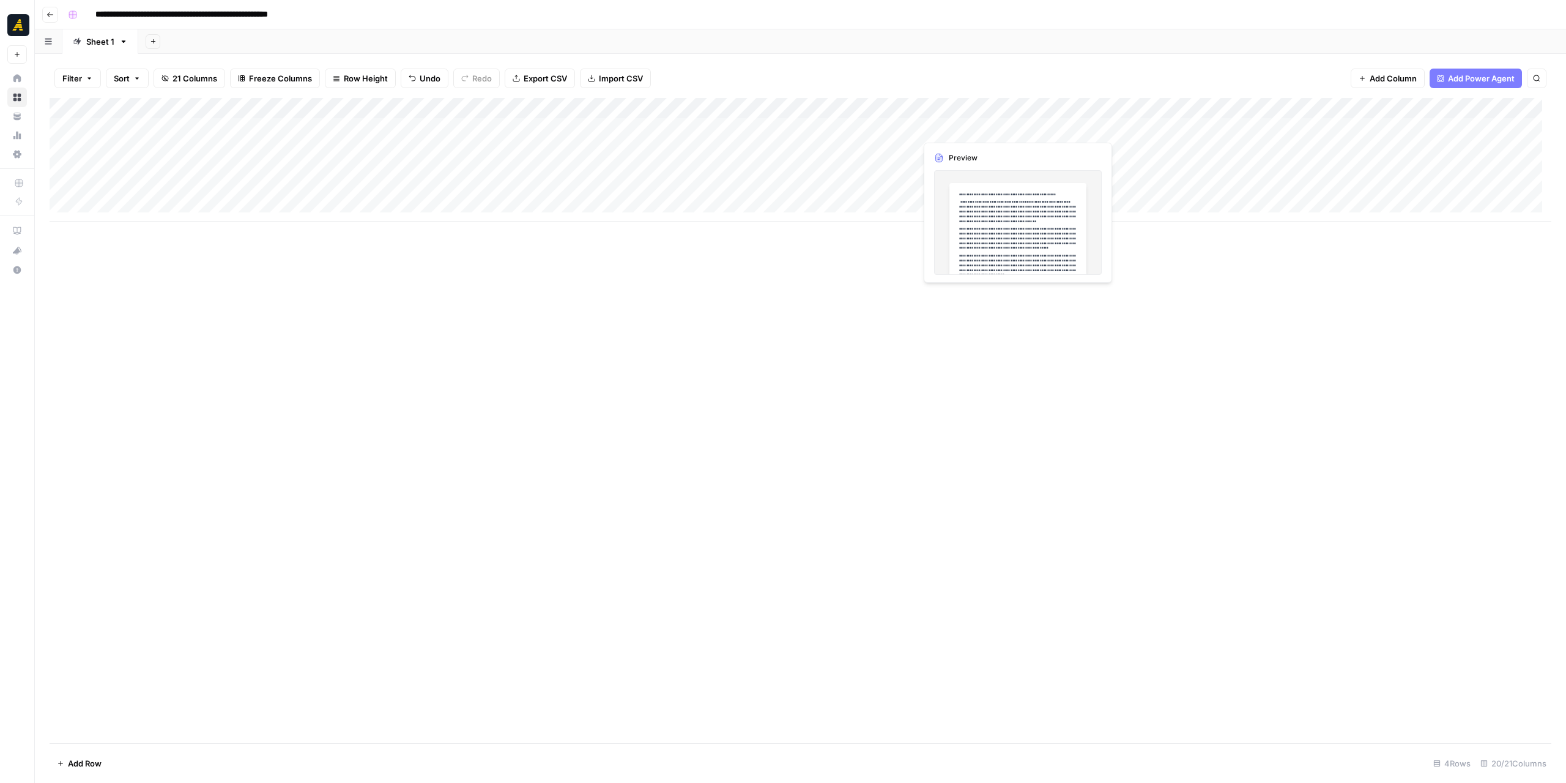
click at [862, 151] on div "Add Column" at bounding box center [801, 160] width 1502 height 124
click at [861, 128] on div "Add Column" at bounding box center [801, 160] width 1502 height 124
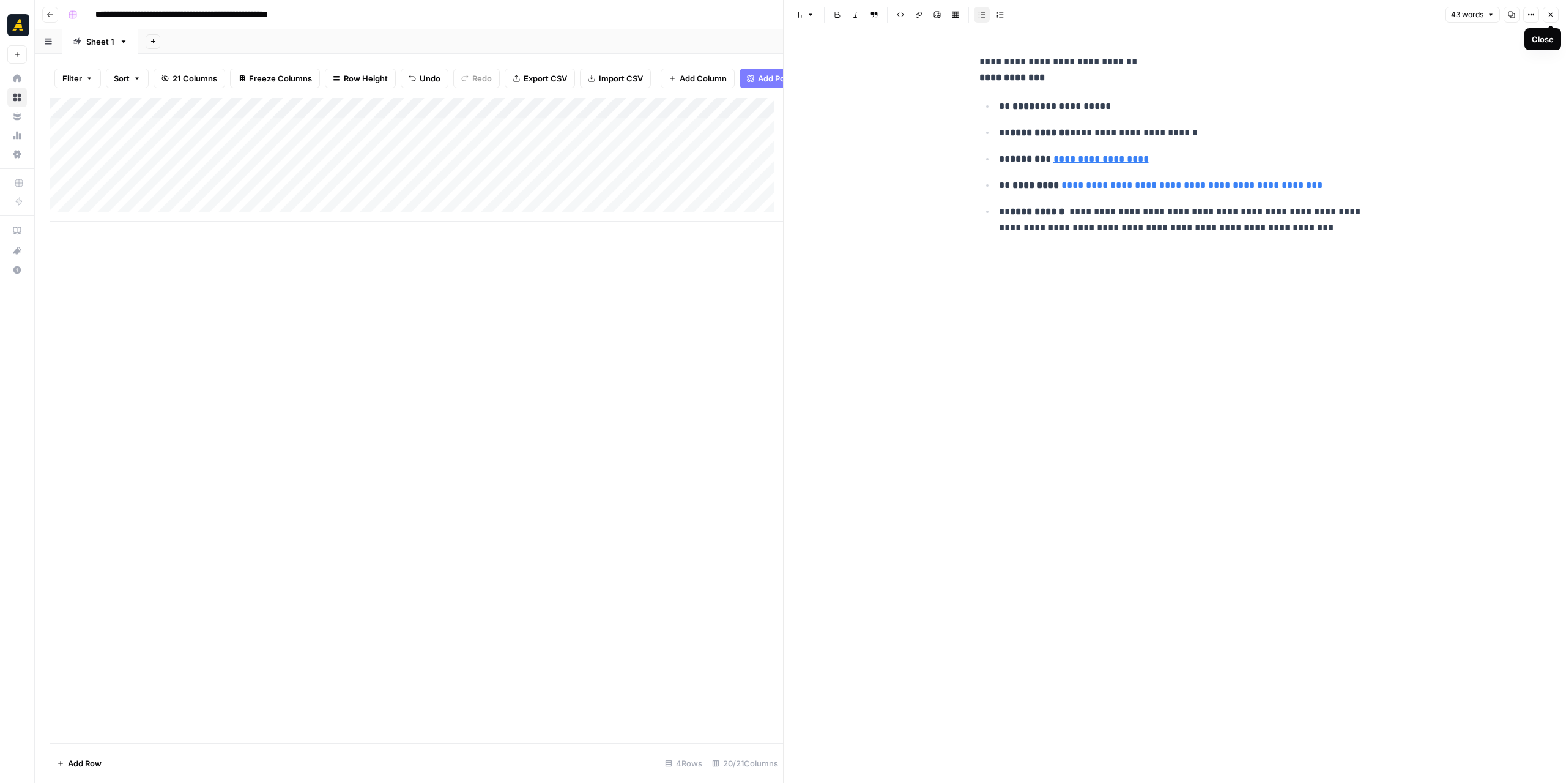
click at [1551, 13] on icon "button" at bounding box center [1550, 14] width 7 height 7
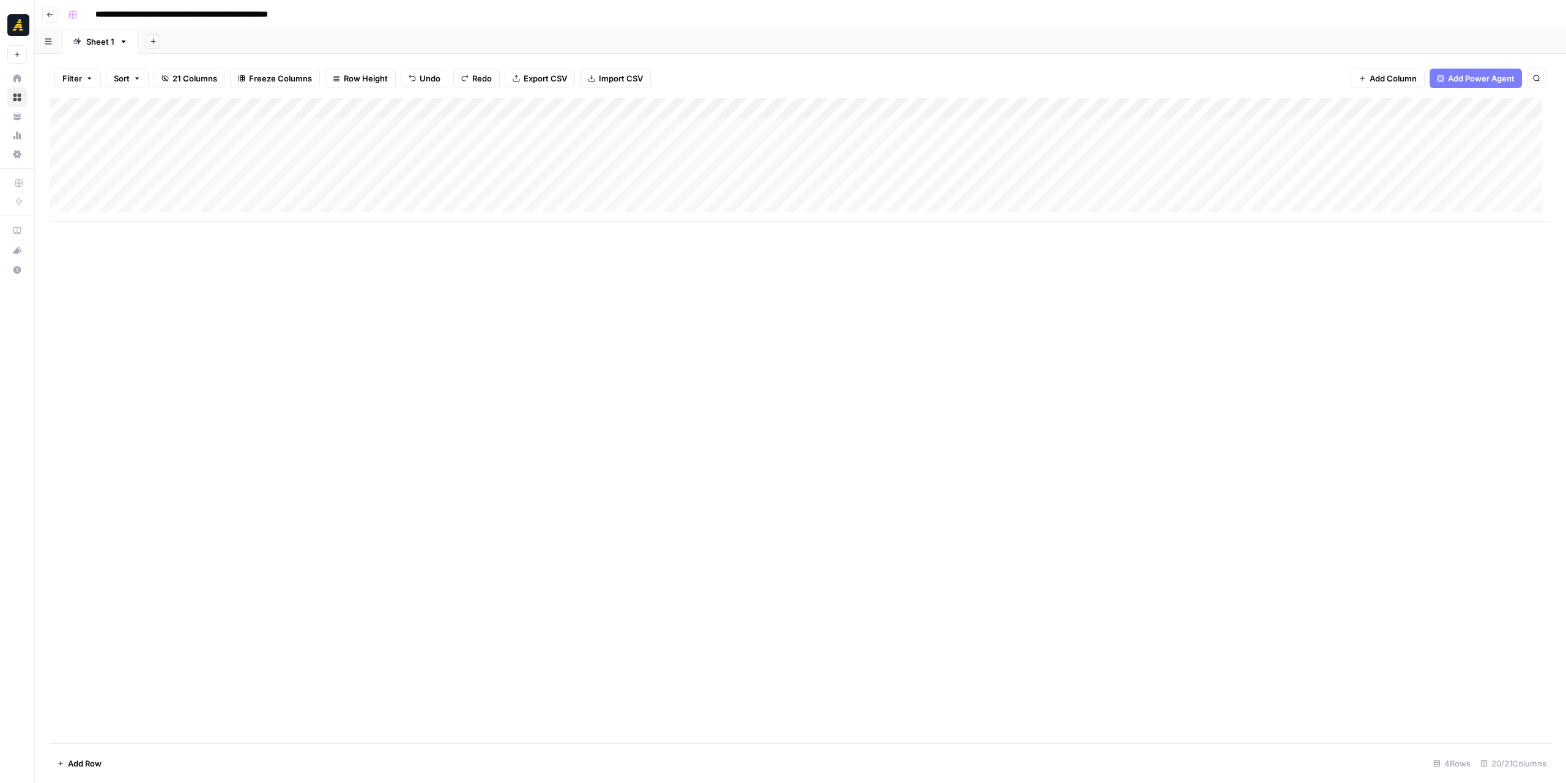
click at [920, 299] on div "Add Column" at bounding box center [801, 420] width 1502 height 645
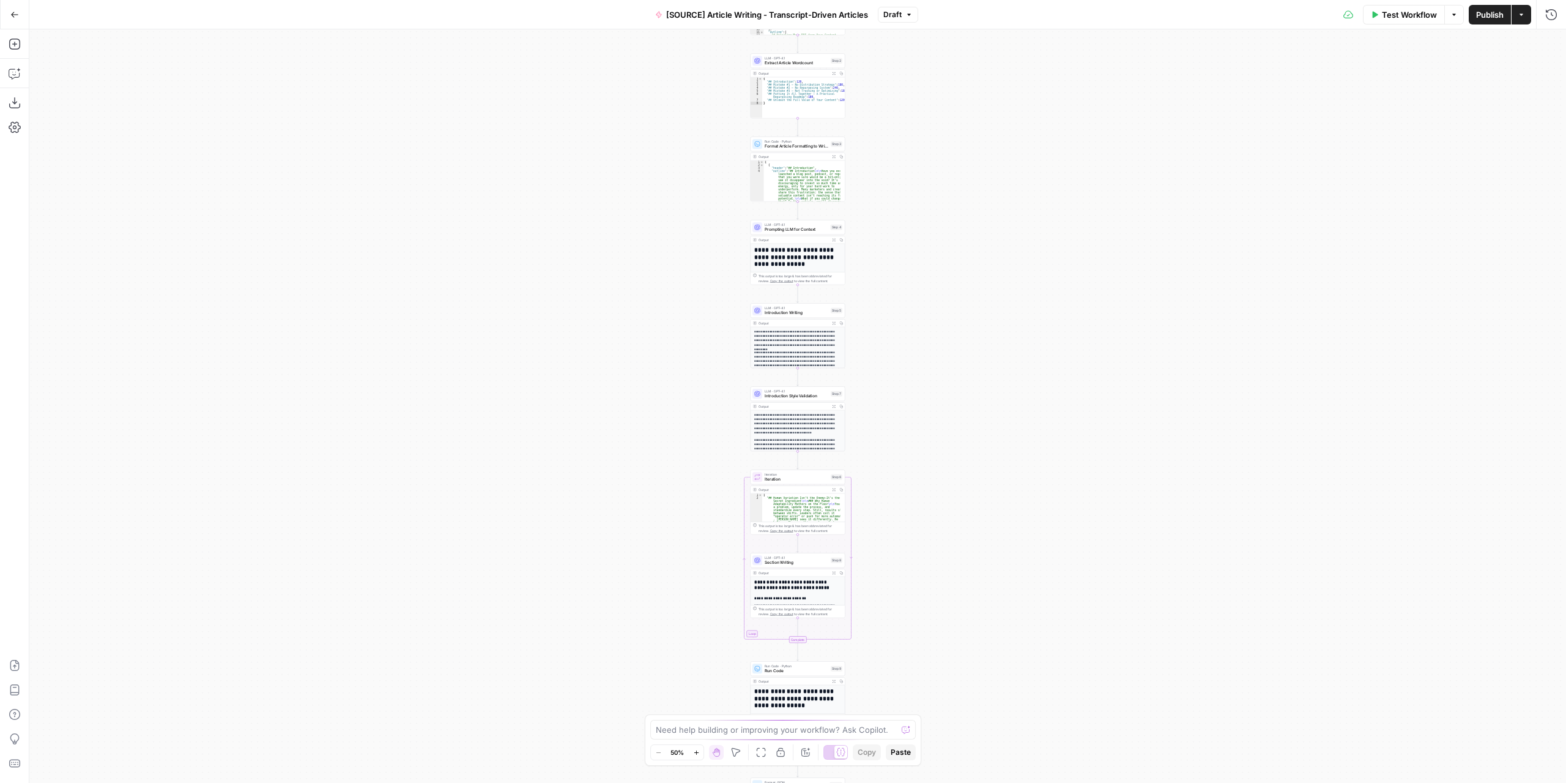
click at [883, 353] on div "Workflow Set Inputs Inputs LLM · GPT-4.1 Extract Article Structure Step 1 Outpu…" at bounding box center [797, 405] width 1537 height 753
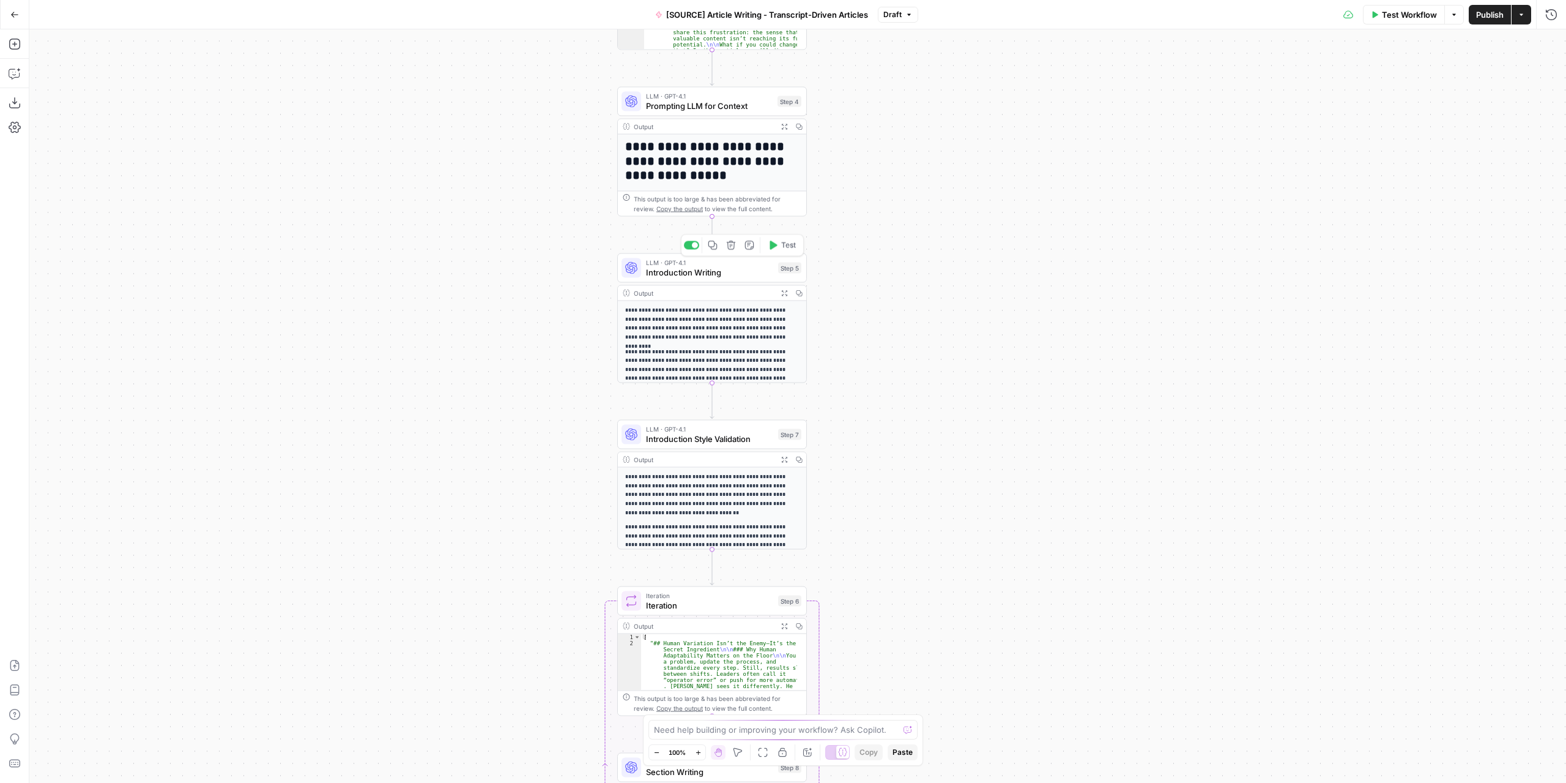
click at [739, 277] on span "Introduction Writing" at bounding box center [709, 272] width 127 height 12
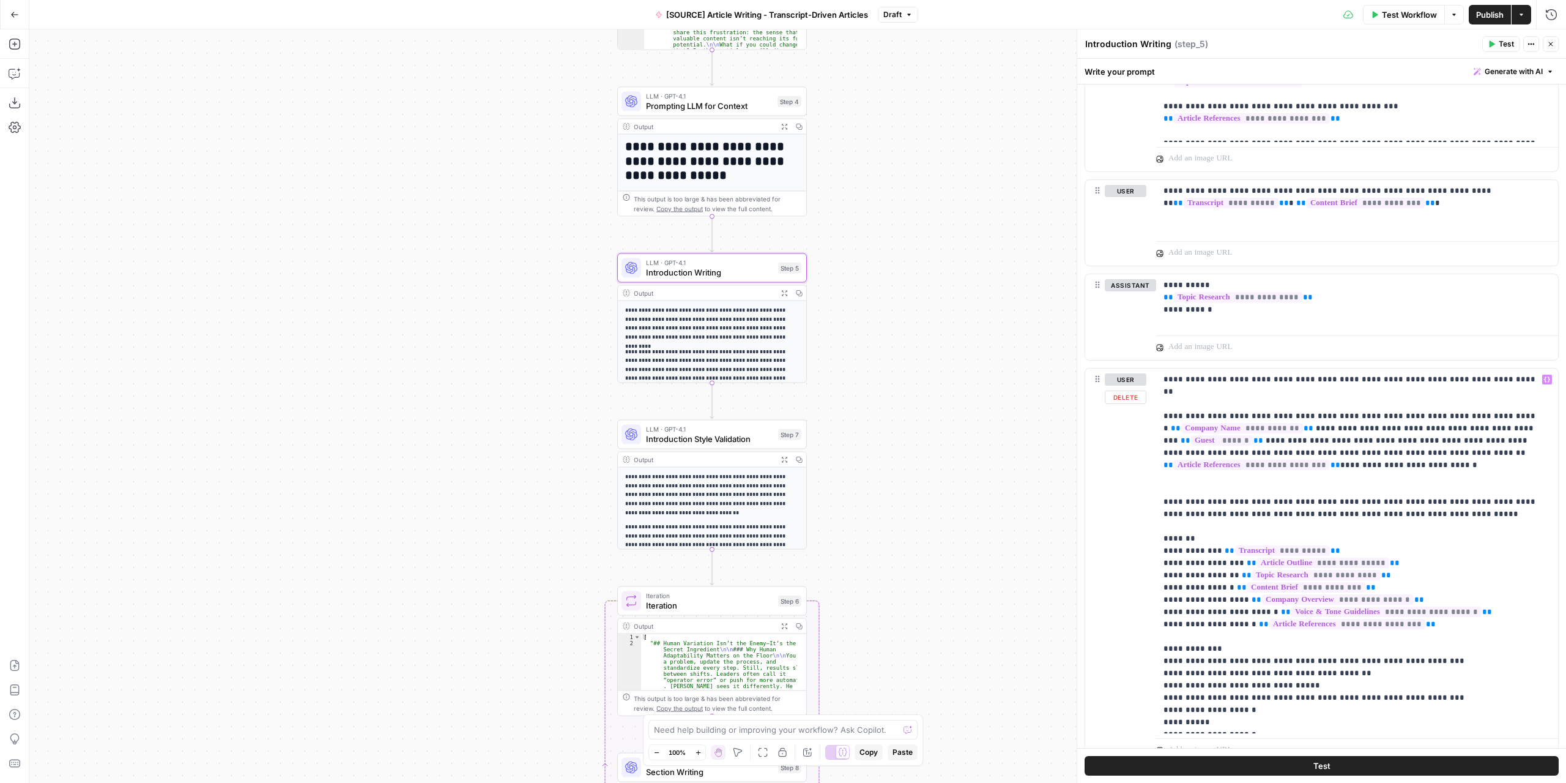
scroll to position [967, 0]
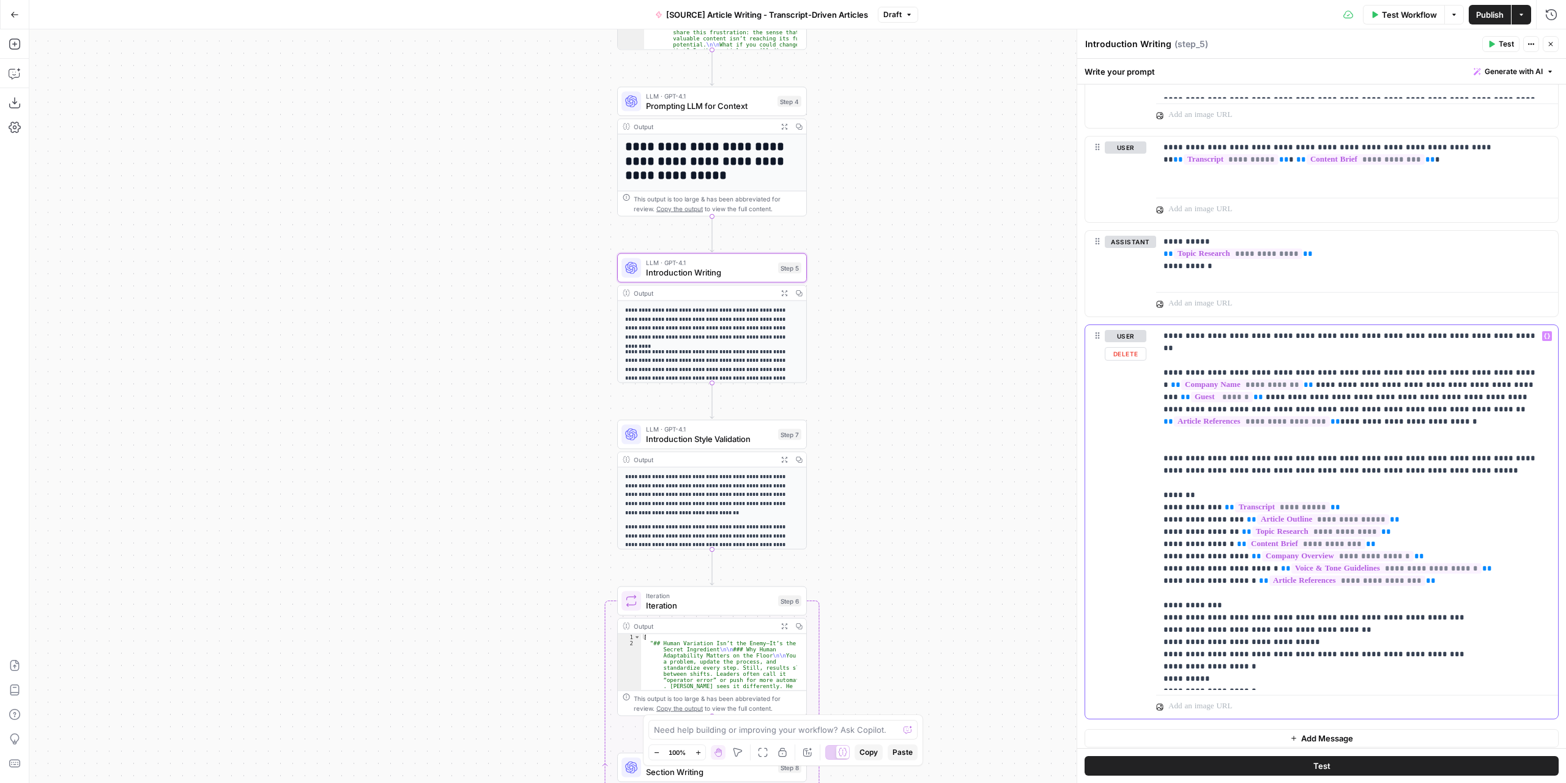
click at [1254, 393] on span "**" at bounding box center [1259, 397] width 10 height 8
click at [1297, 673] on p "**********" at bounding box center [1353, 507] width 379 height 355
drag, startPoint x: 1163, startPoint y: 590, endPoint x: 1208, endPoint y: 591, distance: 45.3
click at [1208, 591] on p "**********" at bounding box center [1353, 507] width 379 height 355
click at [1282, 678] on p "**********" at bounding box center [1353, 507] width 379 height 355
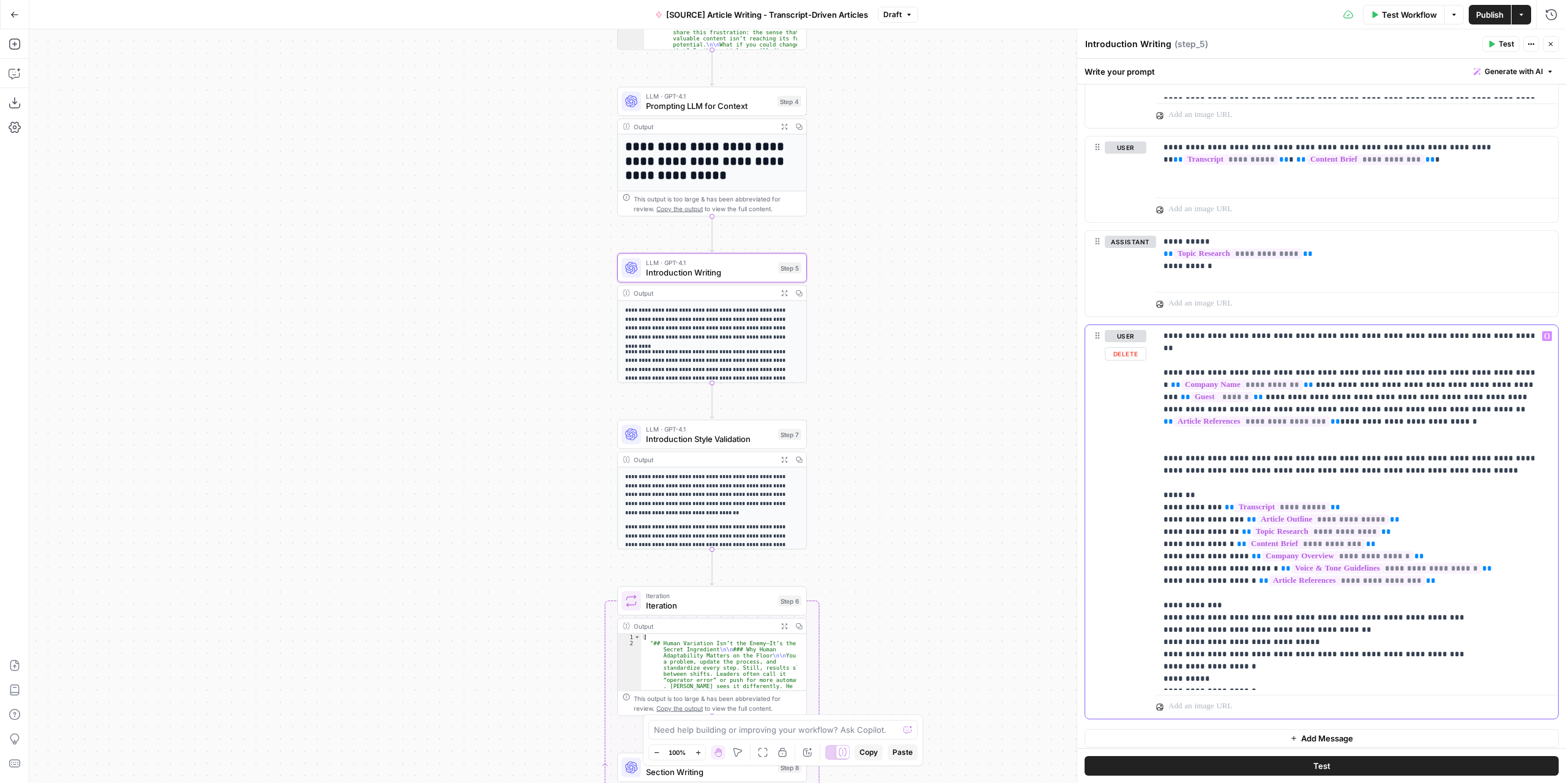
click at [1314, 626] on p "**********" at bounding box center [1353, 507] width 379 height 355
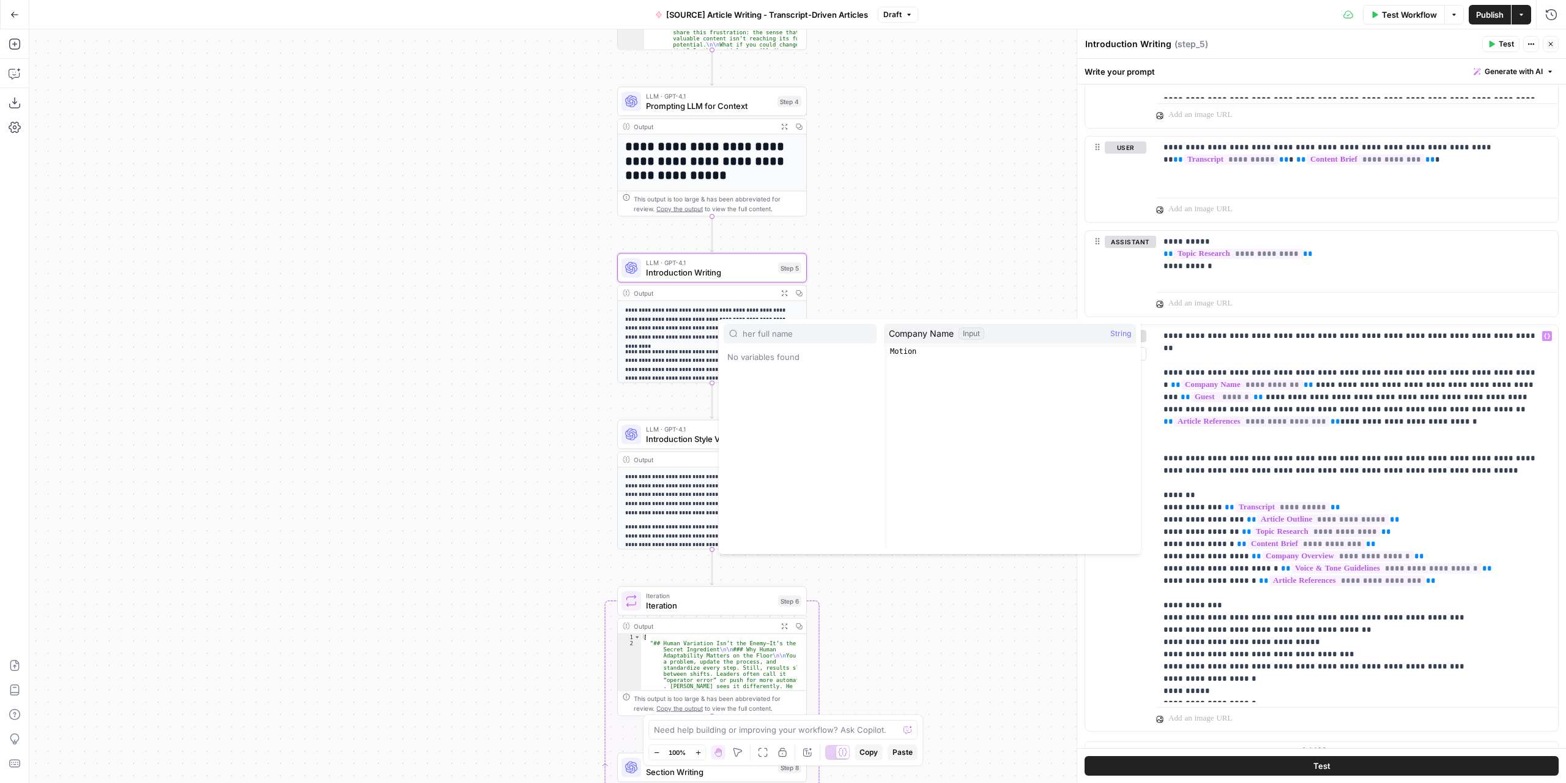
type input "her full name"
click at [1306, 632] on p "**********" at bounding box center [1353, 513] width 379 height 367
click at [1337, 633] on p "**********" at bounding box center [1353, 513] width 379 height 367
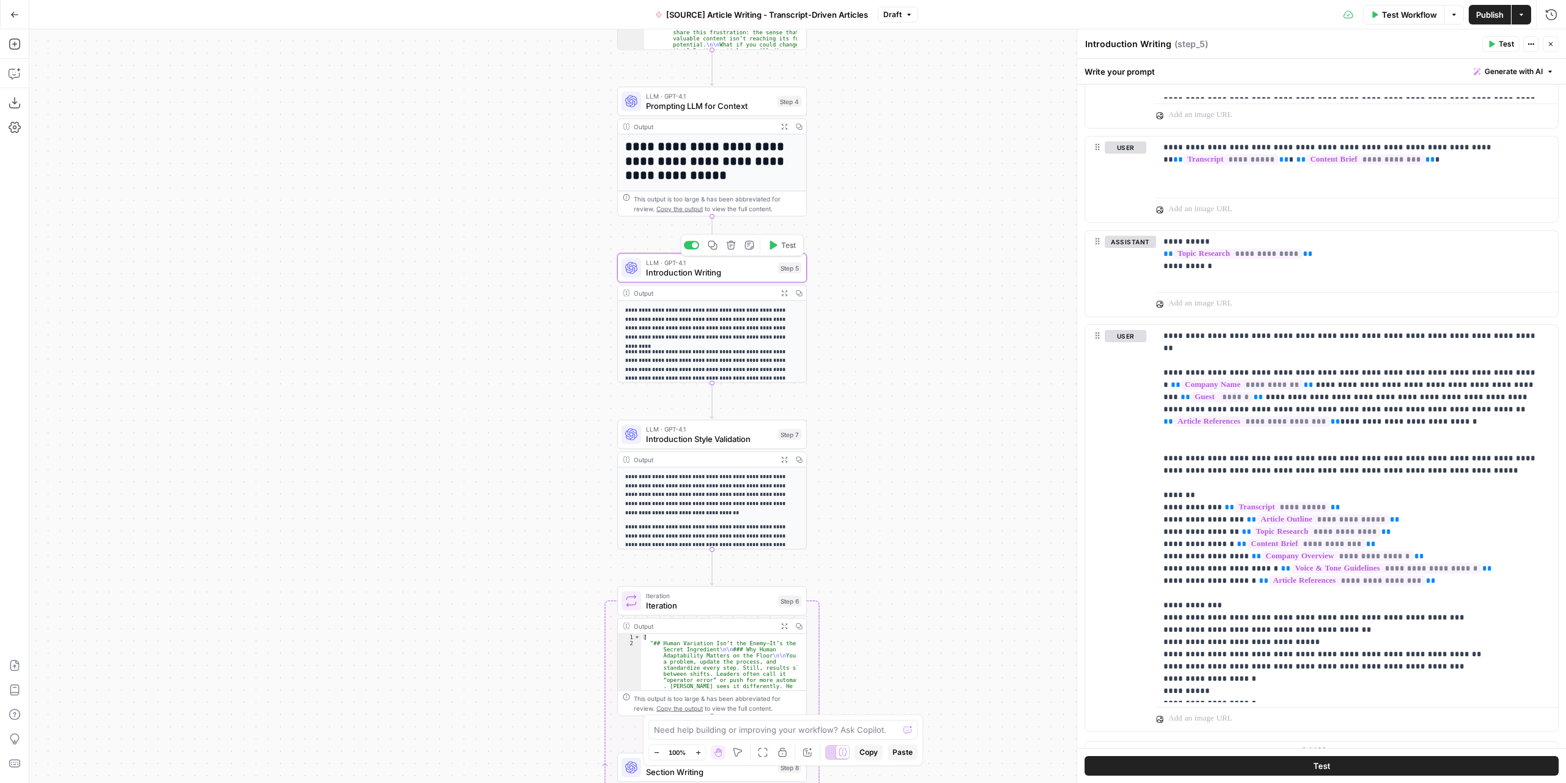
click at [773, 246] on icon "button" at bounding box center [773, 244] width 7 height 9
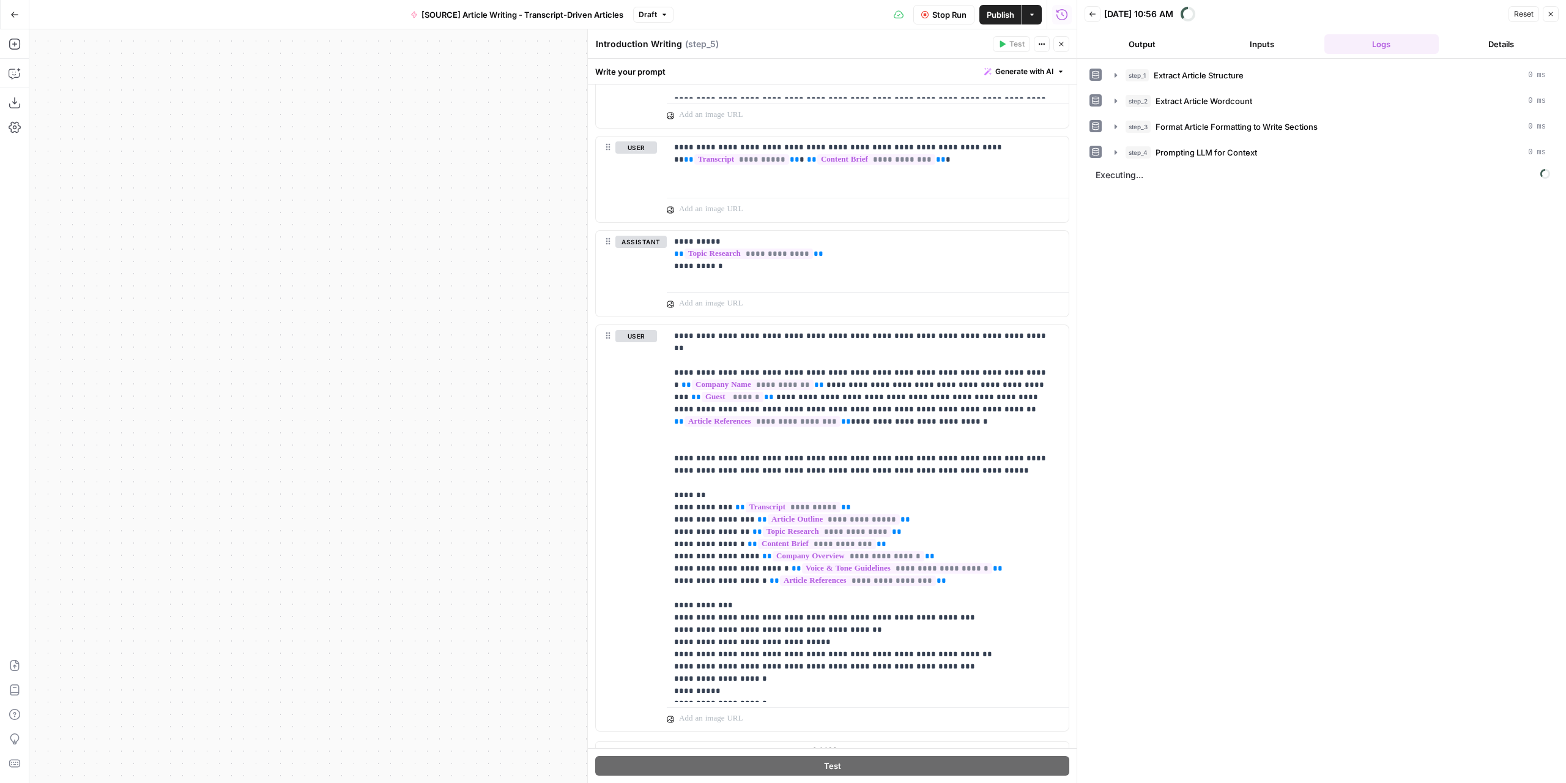
click at [1143, 42] on button "Output" at bounding box center [1142, 44] width 115 height 20
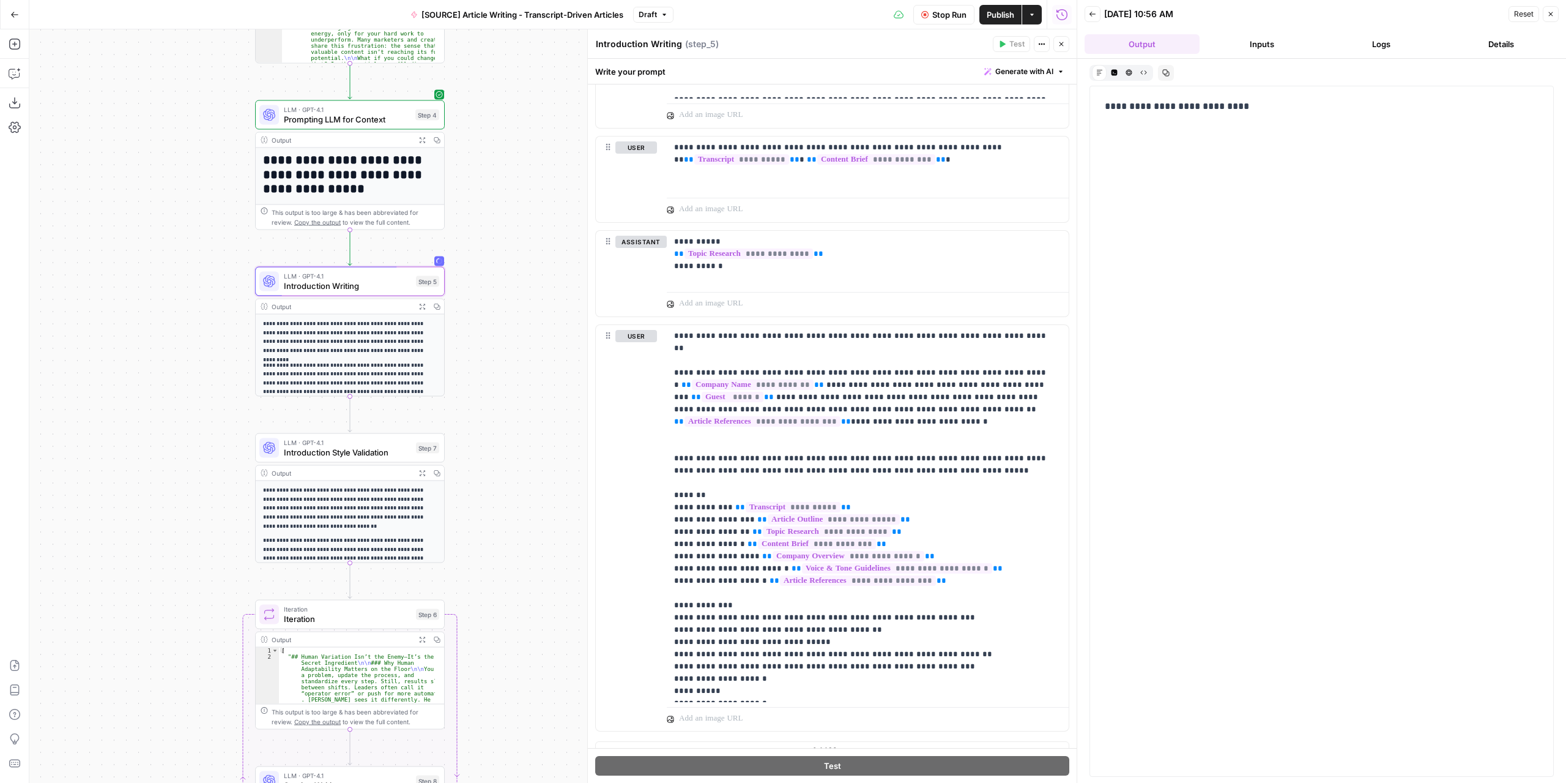
drag, startPoint x: 458, startPoint y: 259, endPoint x: 120, endPoint y: 275, distance: 338.1
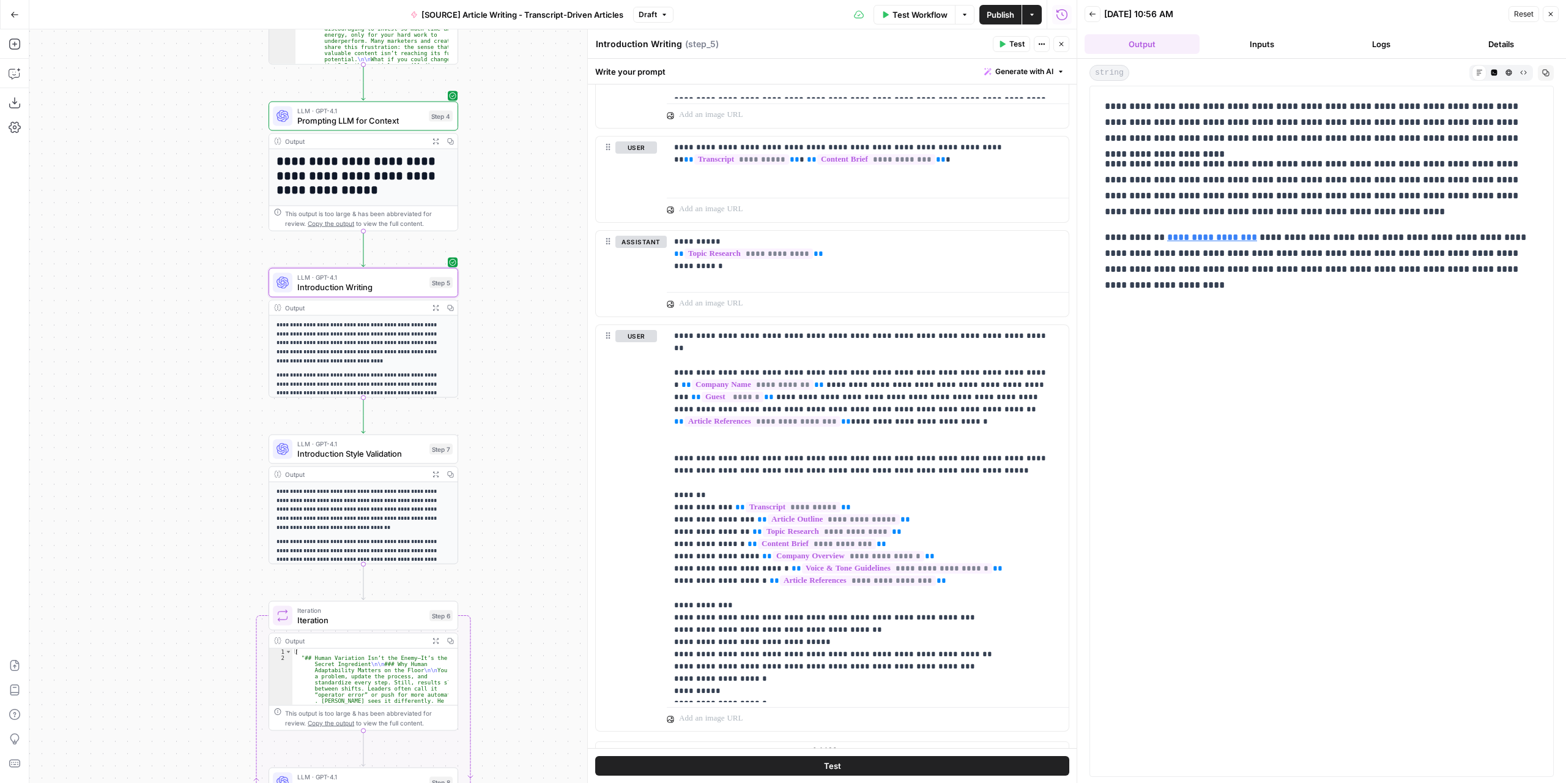
click at [995, 13] on span "Publish" at bounding box center [1001, 15] width 28 height 12
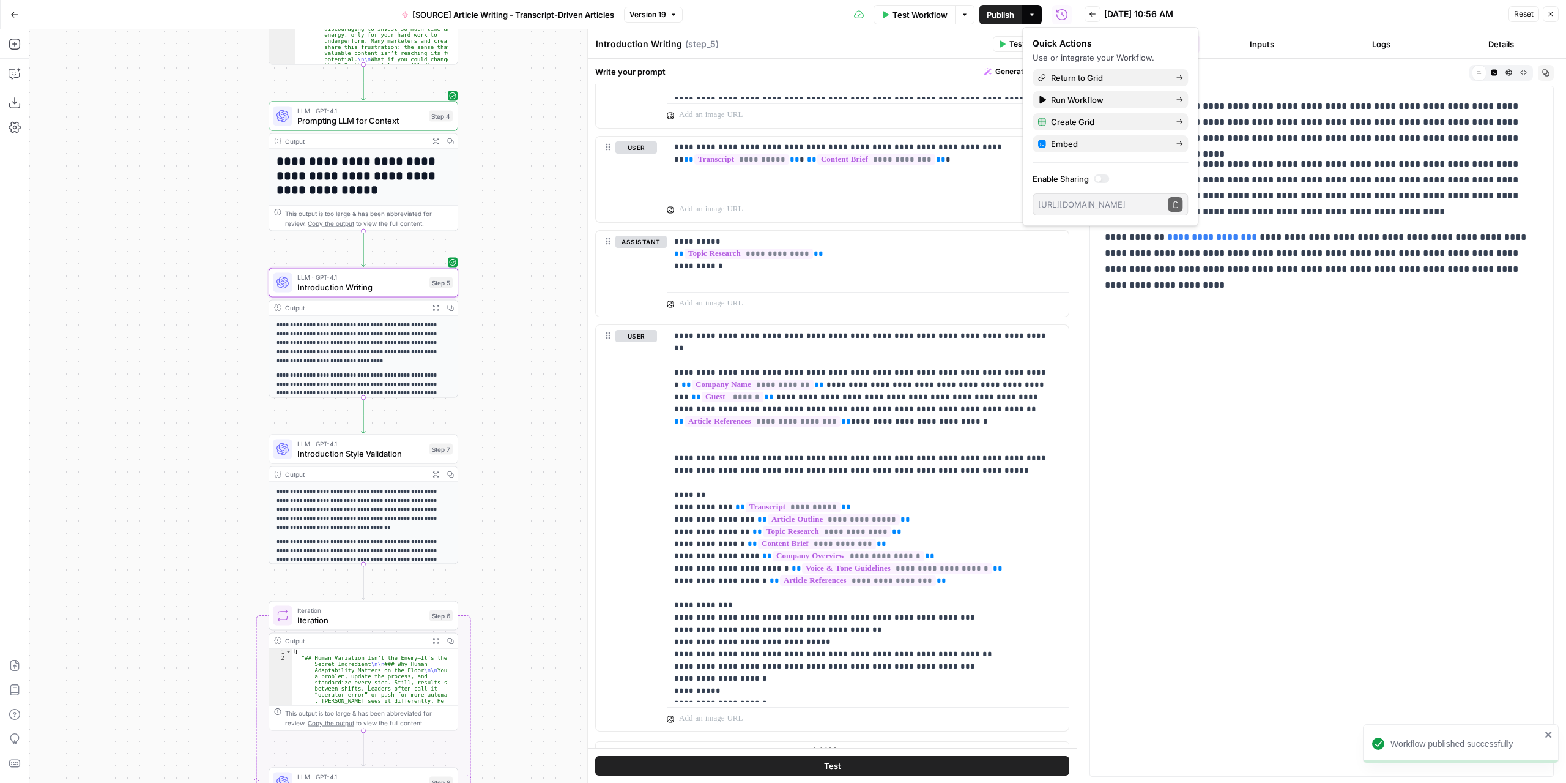
drag, startPoint x: 941, startPoint y: 42, endPoint x: 963, endPoint y: 41, distance: 22.1
click at [942, 42] on div "Introduction Writing Introduction Writing ( step_5 )" at bounding box center [792, 43] width 394 height 13
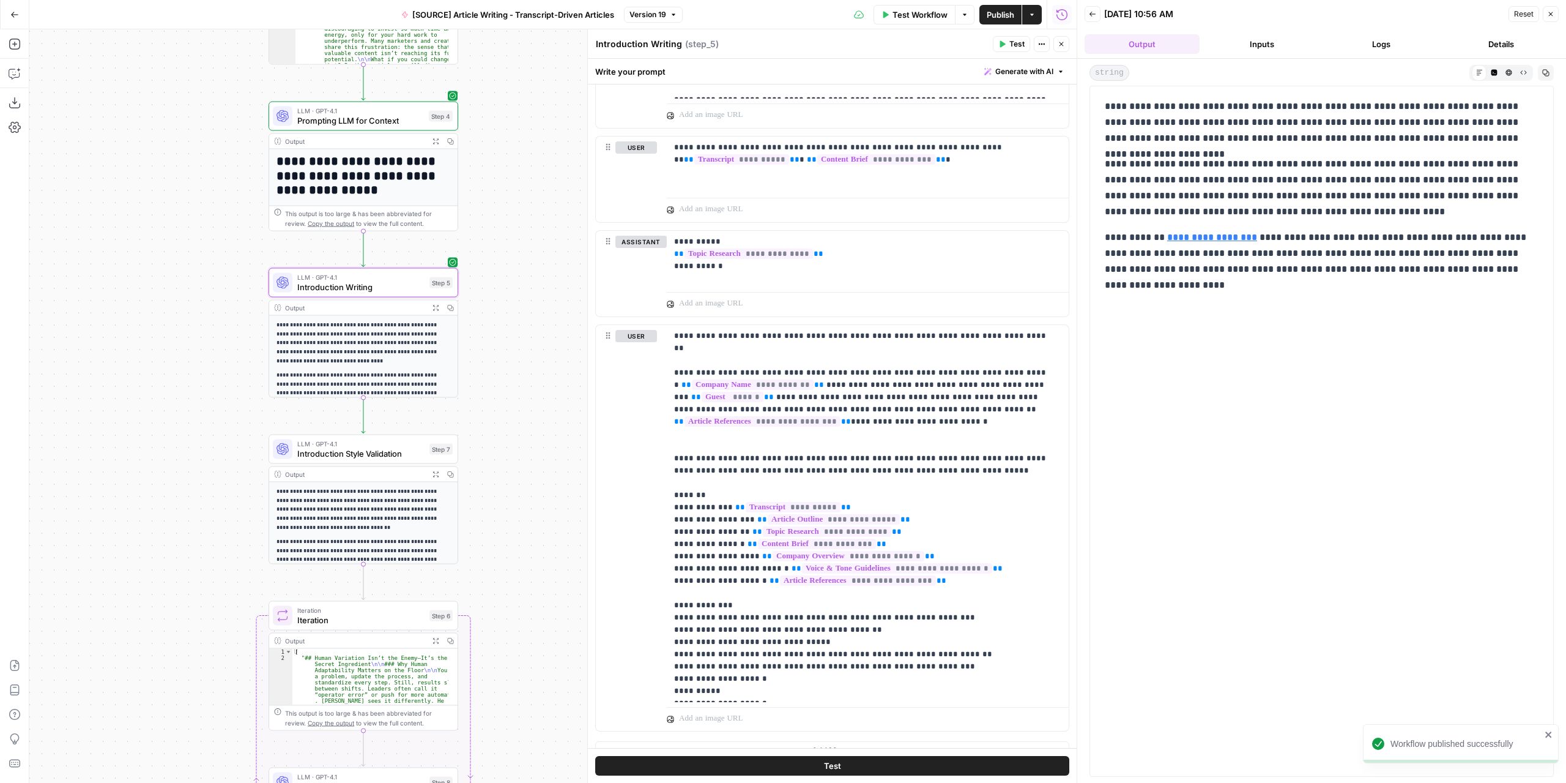
click at [1065, 46] on button "Close" at bounding box center [1062, 44] width 16 height 16
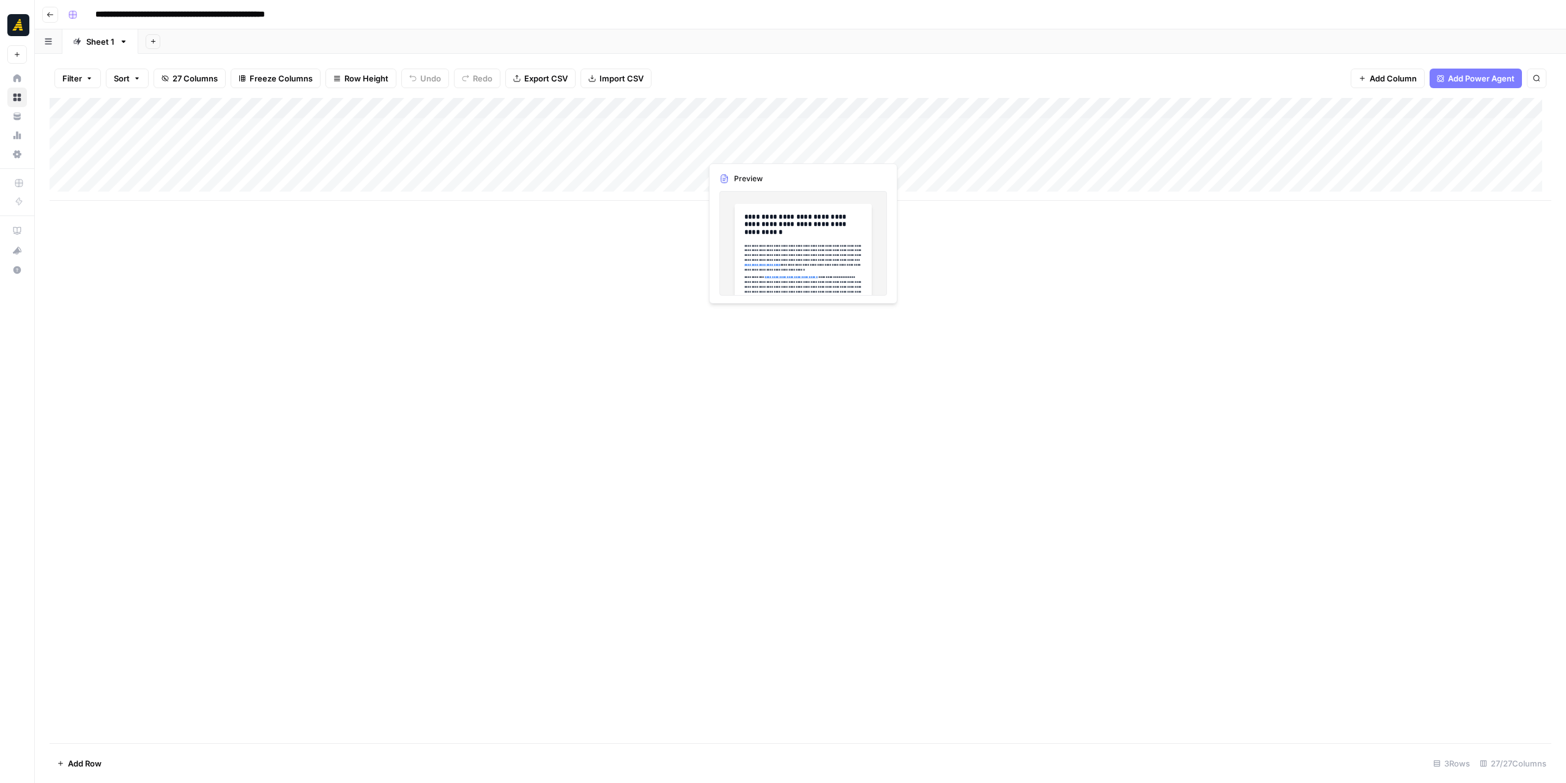
click at [755, 151] on div "Add Column" at bounding box center [801, 149] width 1502 height 103
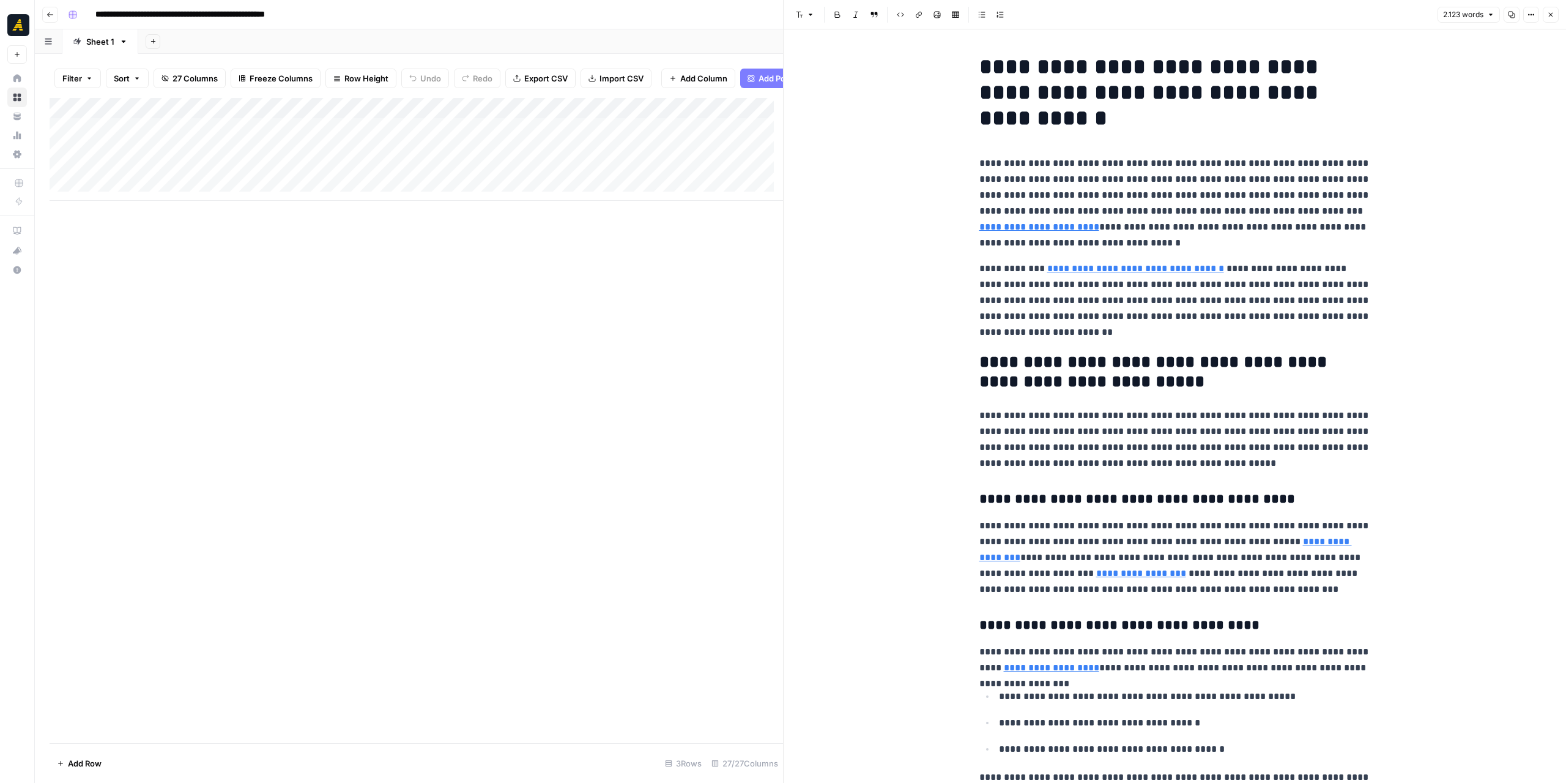
click at [1554, 13] on icon "button" at bounding box center [1550, 14] width 7 height 7
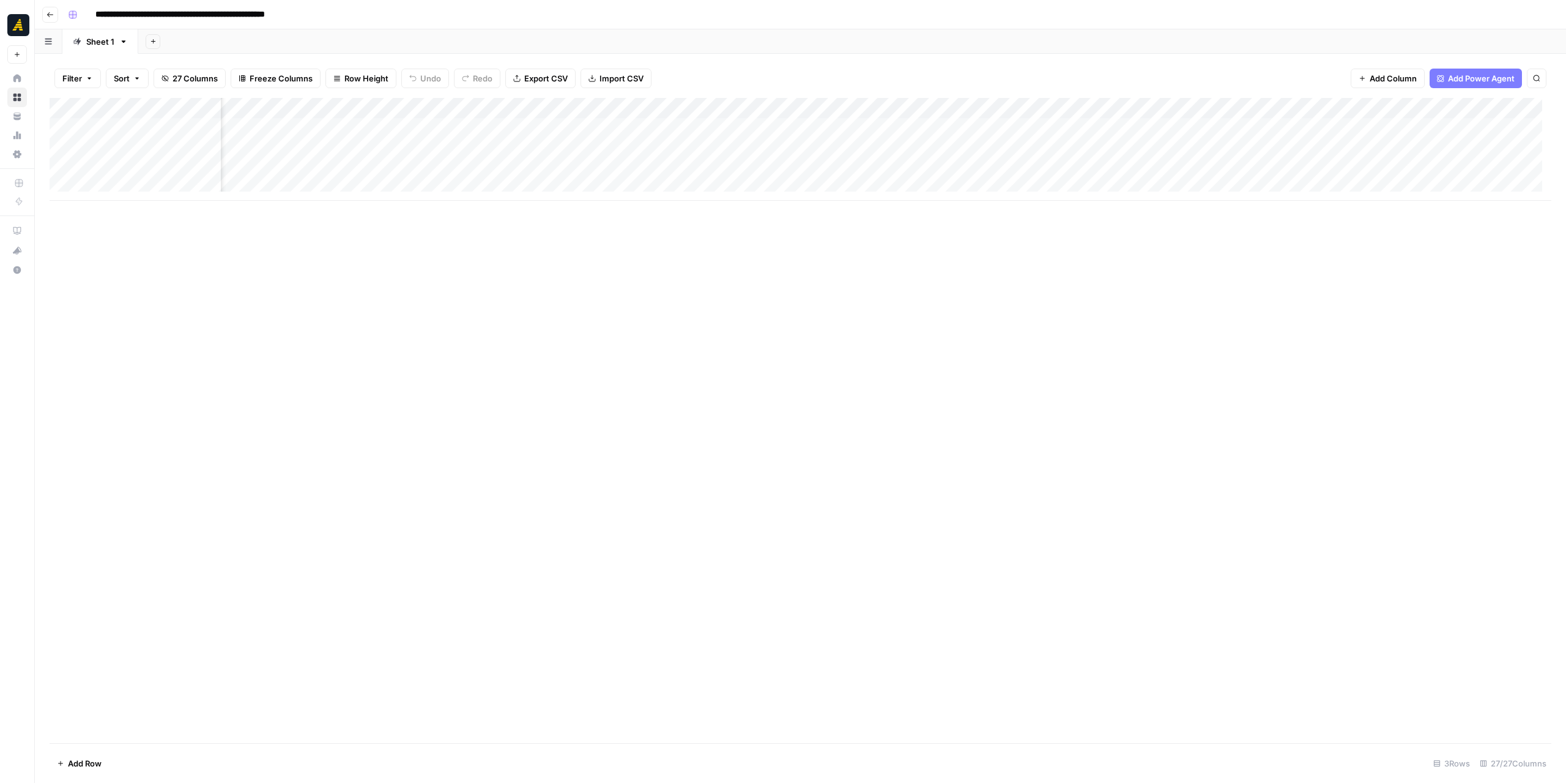
scroll to position [0, 355]
click at [511, 151] on div "Add Column" at bounding box center [801, 149] width 1502 height 103
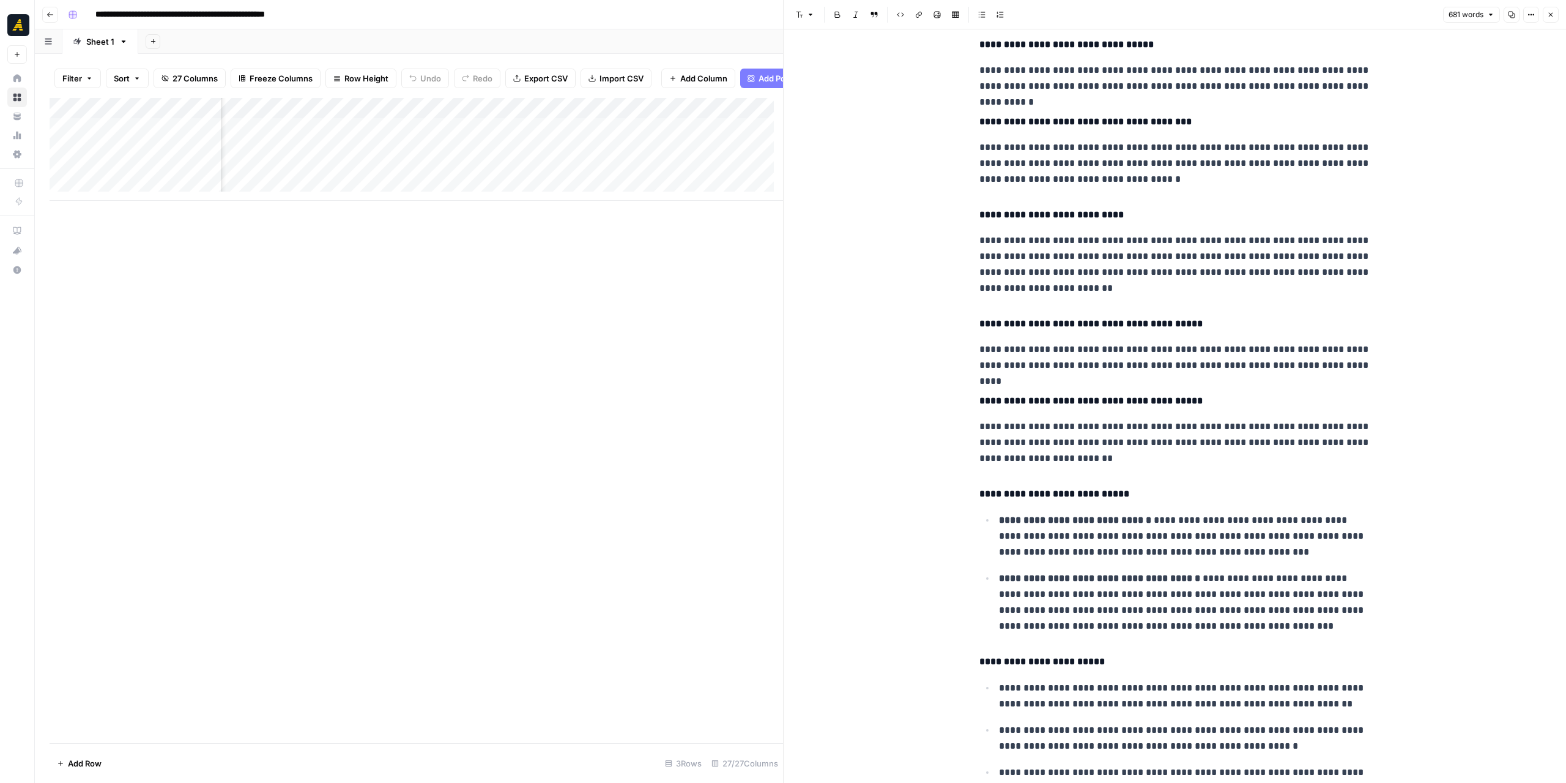
scroll to position [1053, 0]
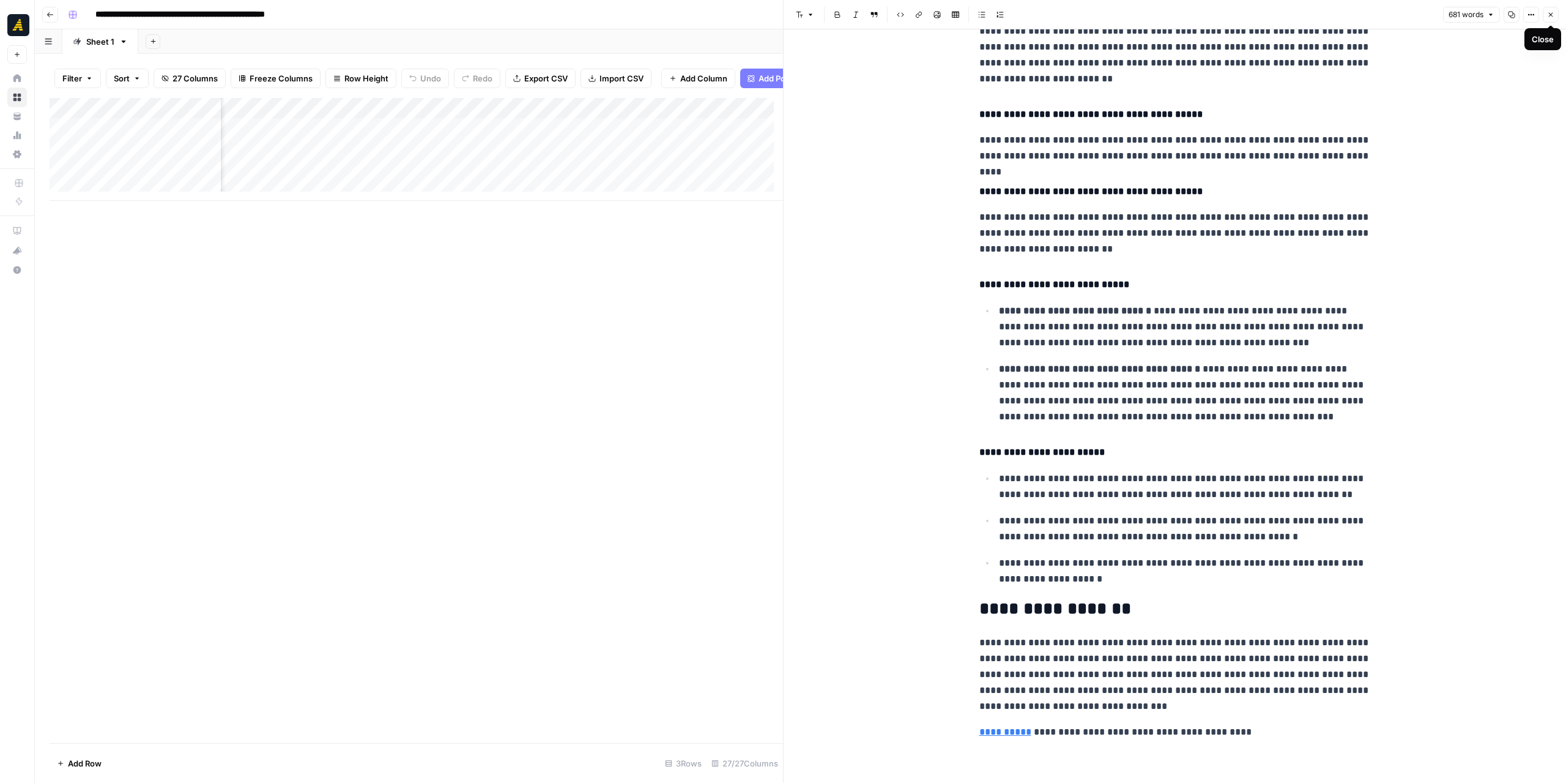
click at [1550, 18] on icon "button" at bounding box center [1550, 14] width 7 height 7
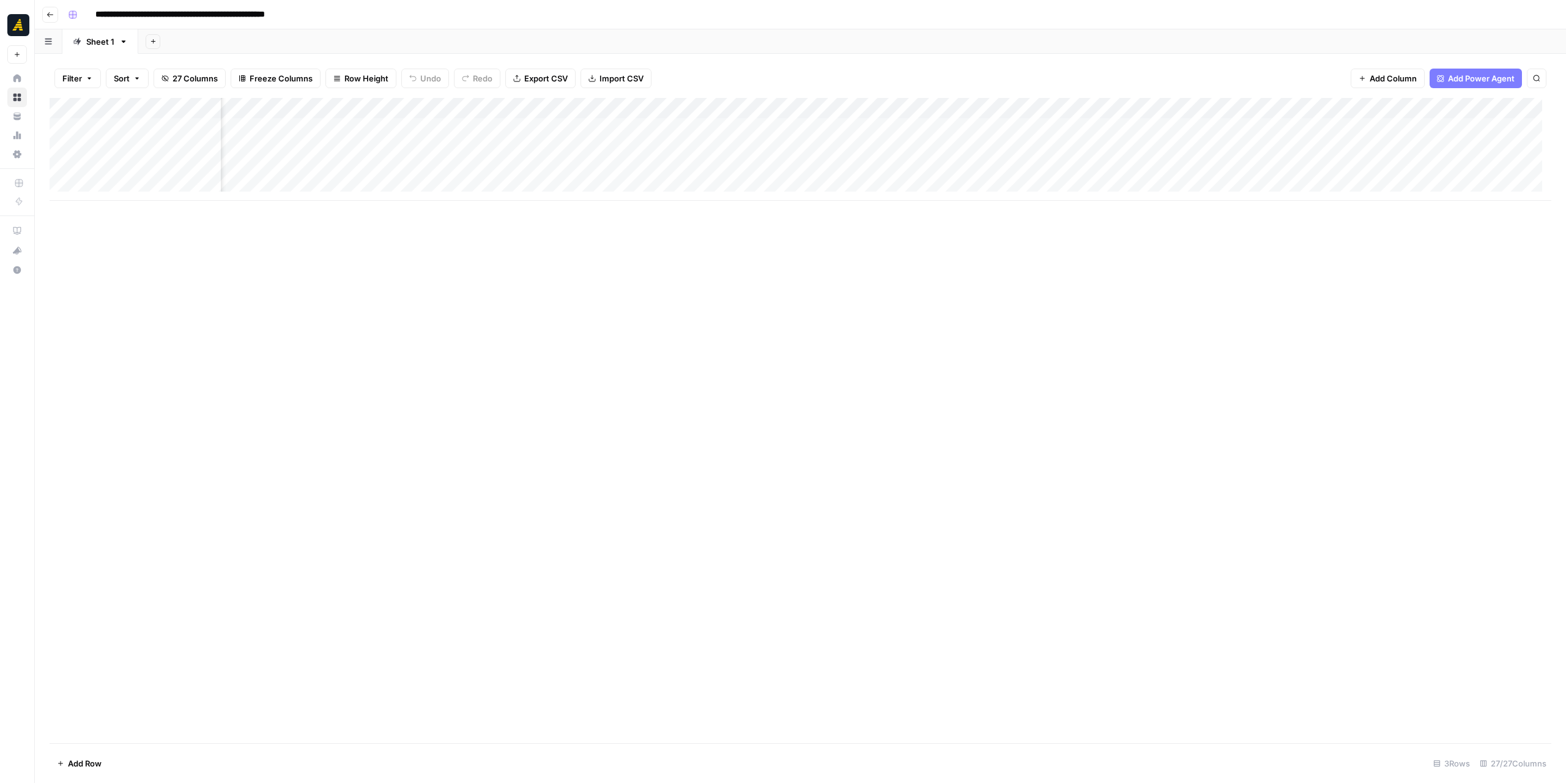
scroll to position [0, 1242]
click at [1067, 146] on div "Add Column" at bounding box center [801, 149] width 1502 height 103
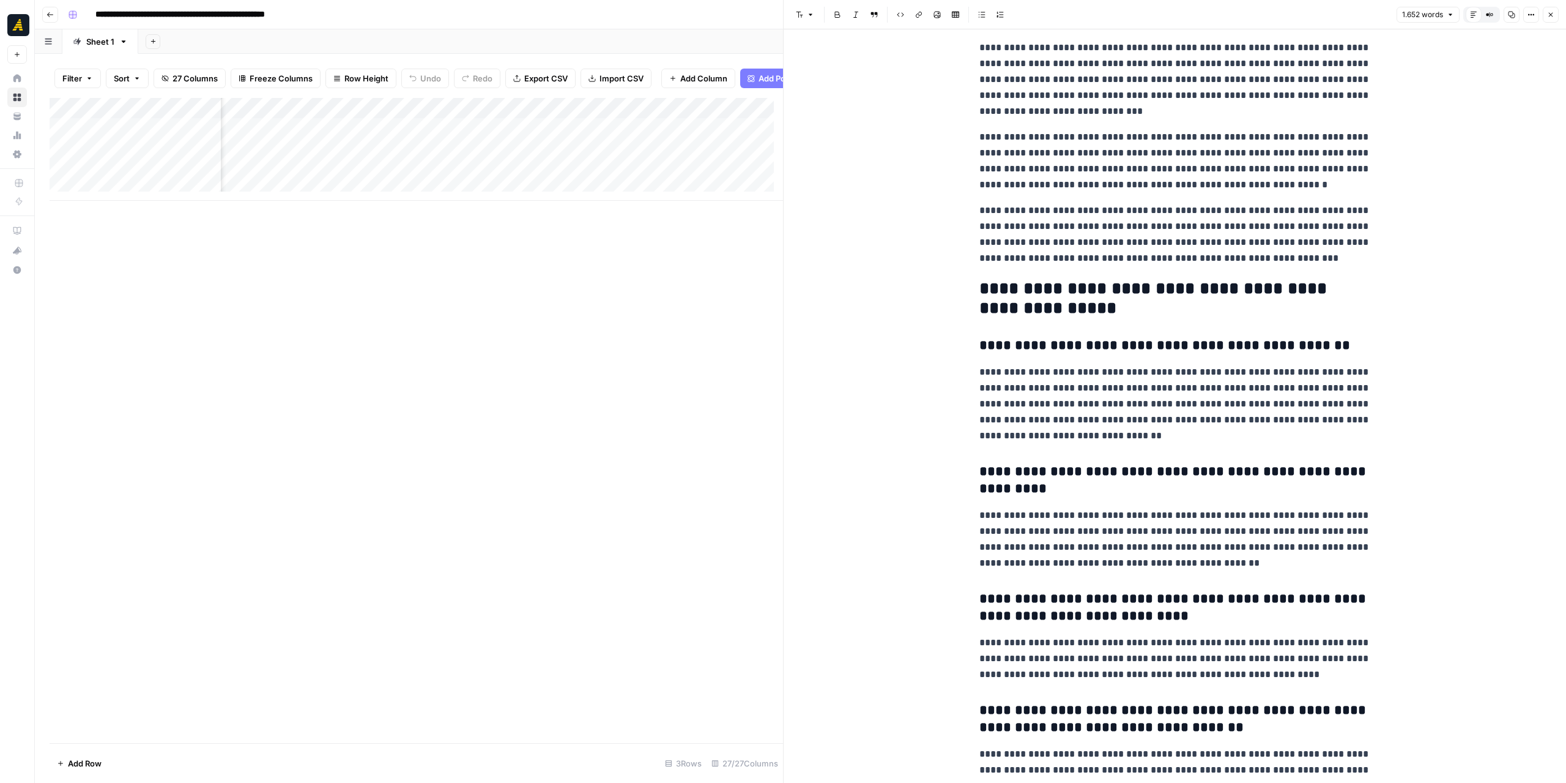
scroll to position [3259, 0]
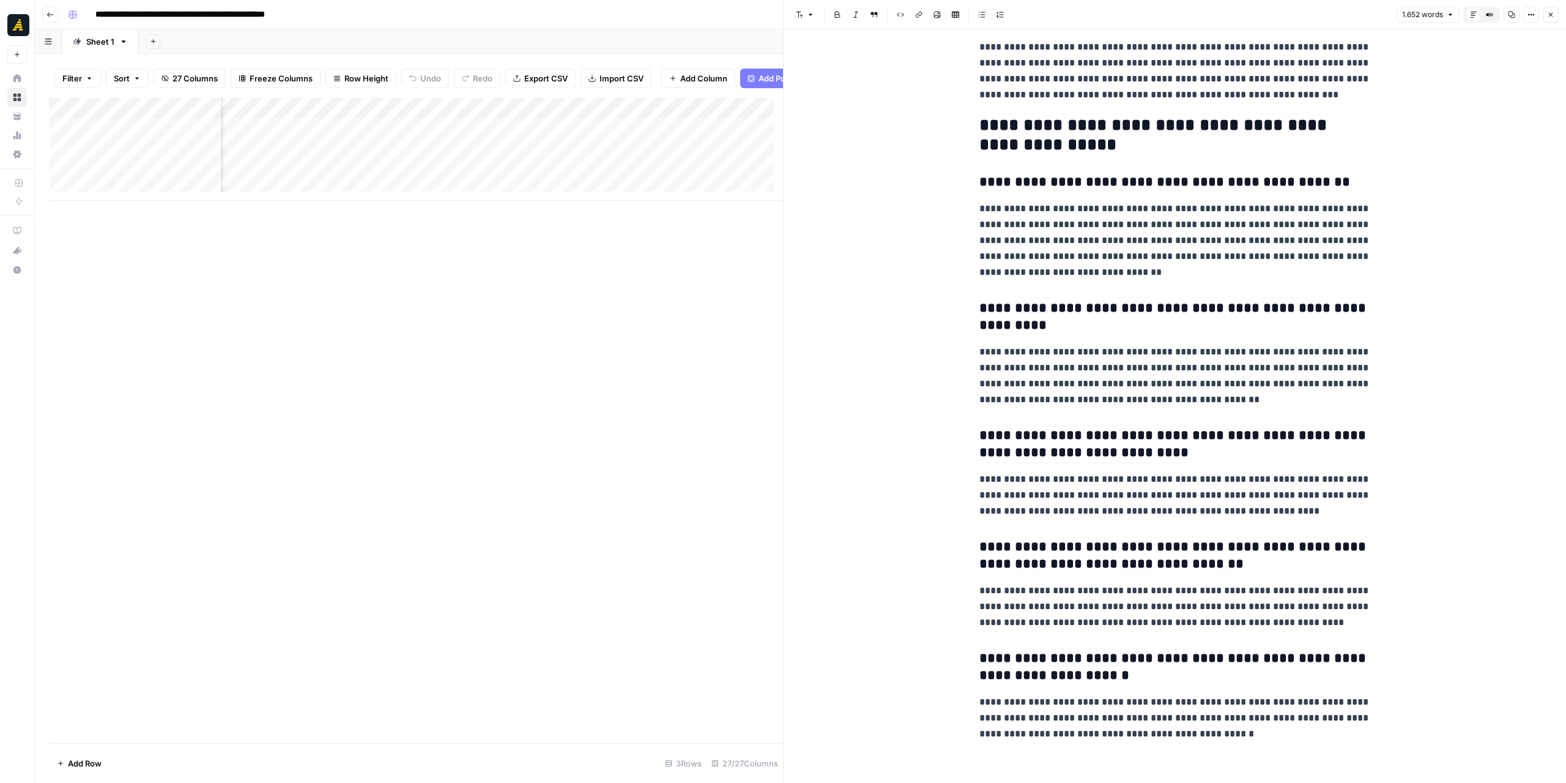
click at [1545, 12] on button "Close" at bounding box center [1551, 15] width 16 height 16
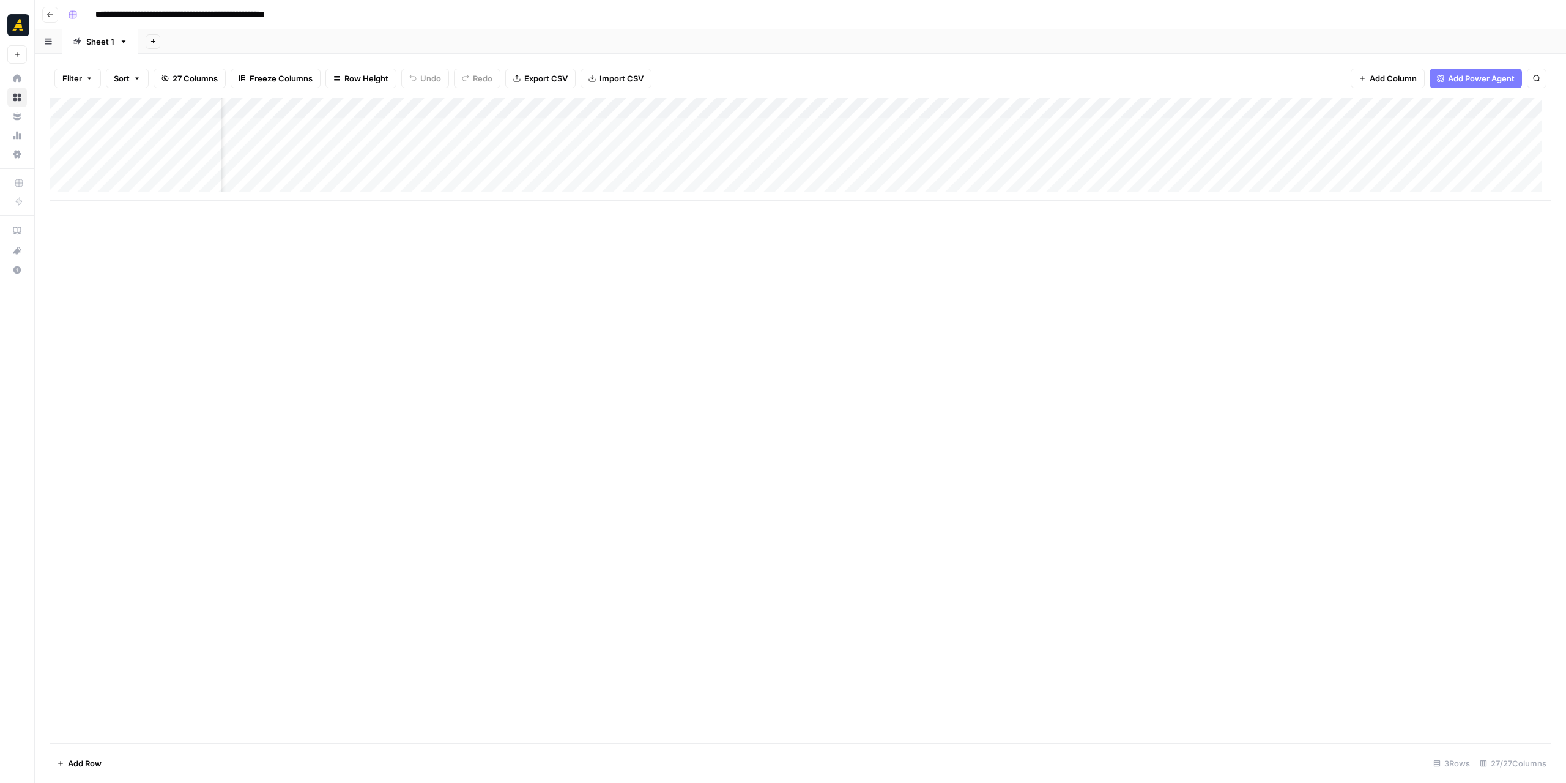
scroll to position [0, 1741]
click at [713, 144] on div "Add Column" at bounding box center [801, 149] width 1502 height 103
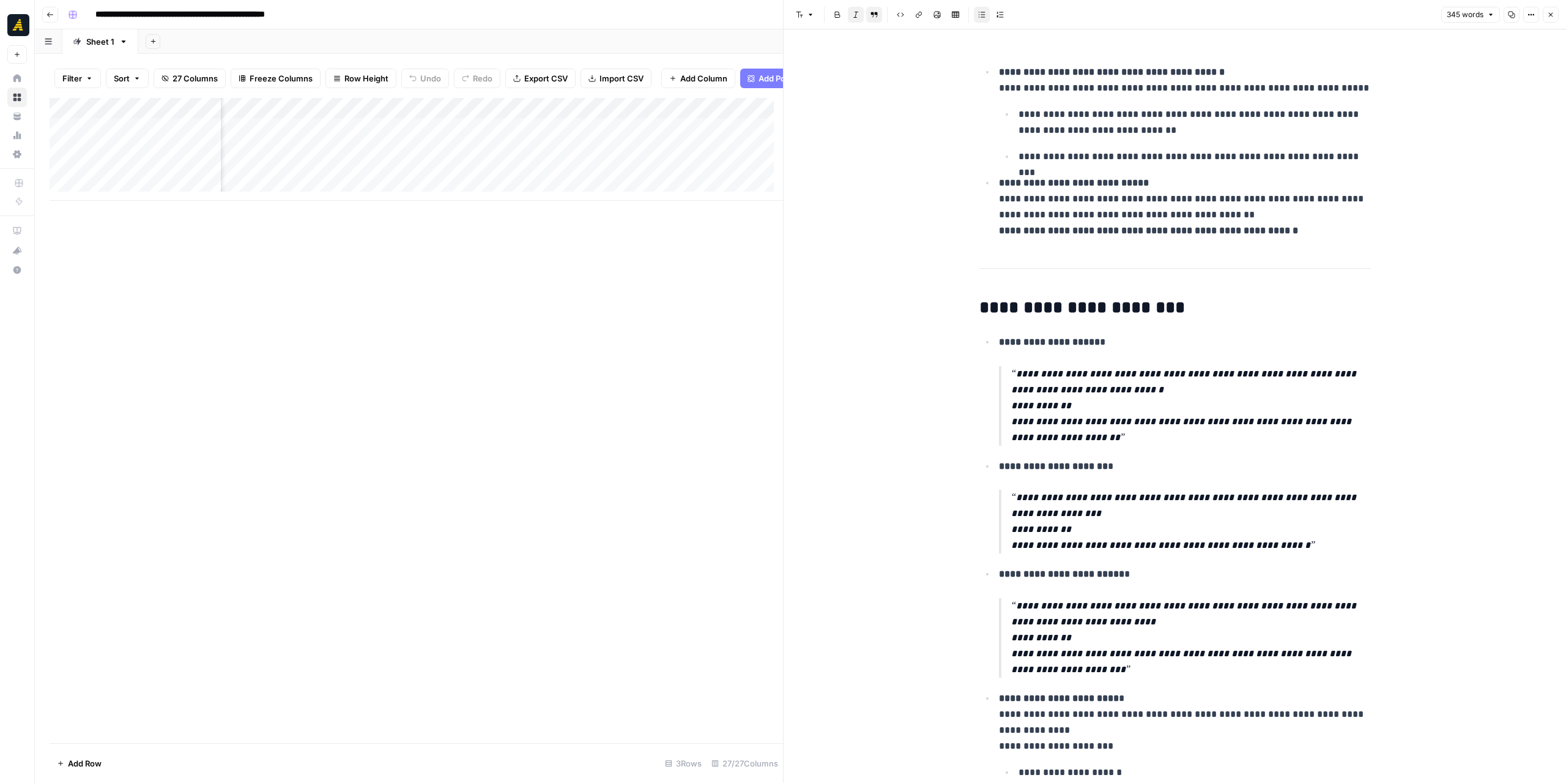
scroll to position [0, 2170]
click at [575, 164] on div "Add Column" at bounding box center [417, 149] width 734 height 103
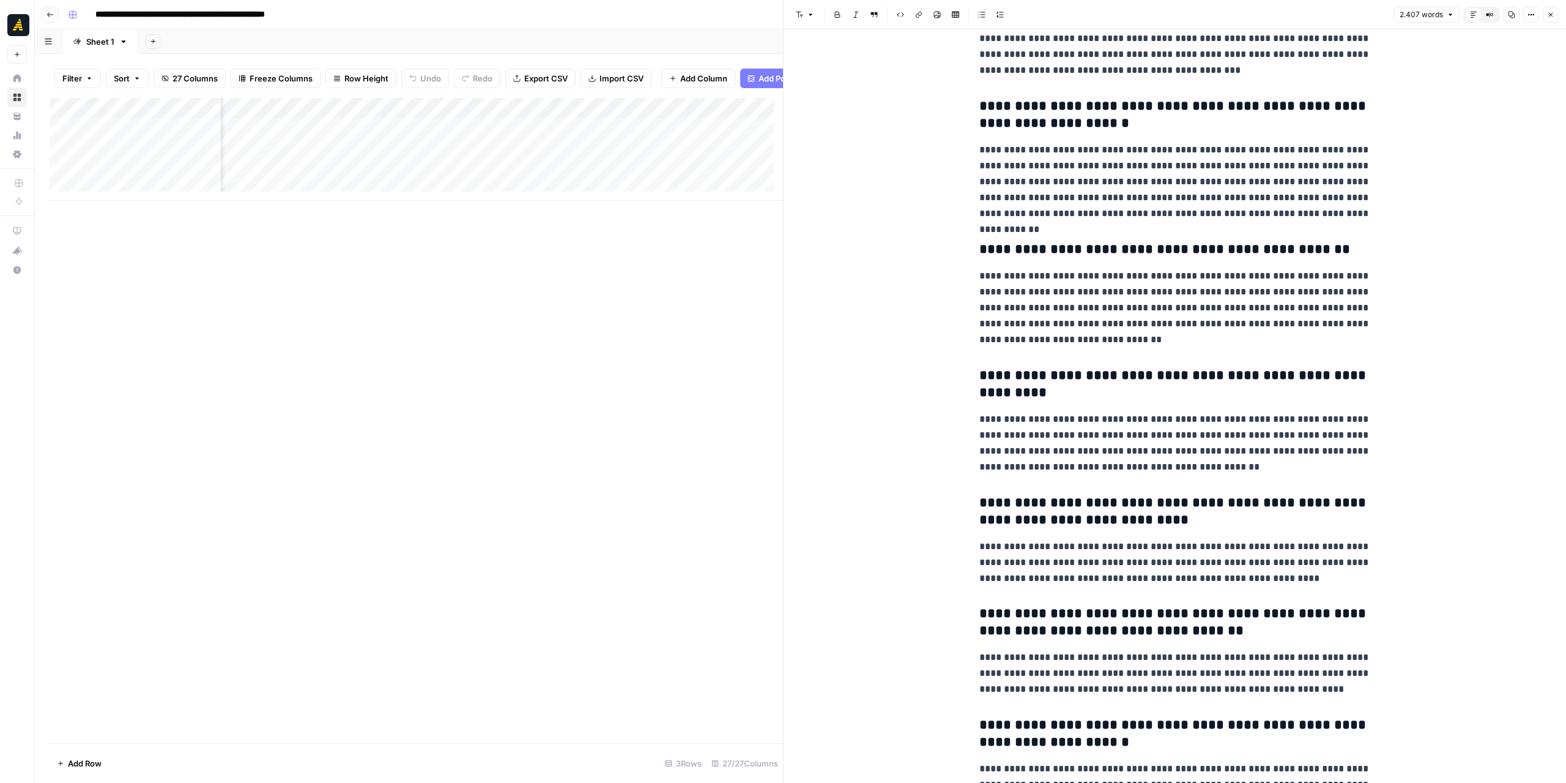
scroll to position [4819, 0]
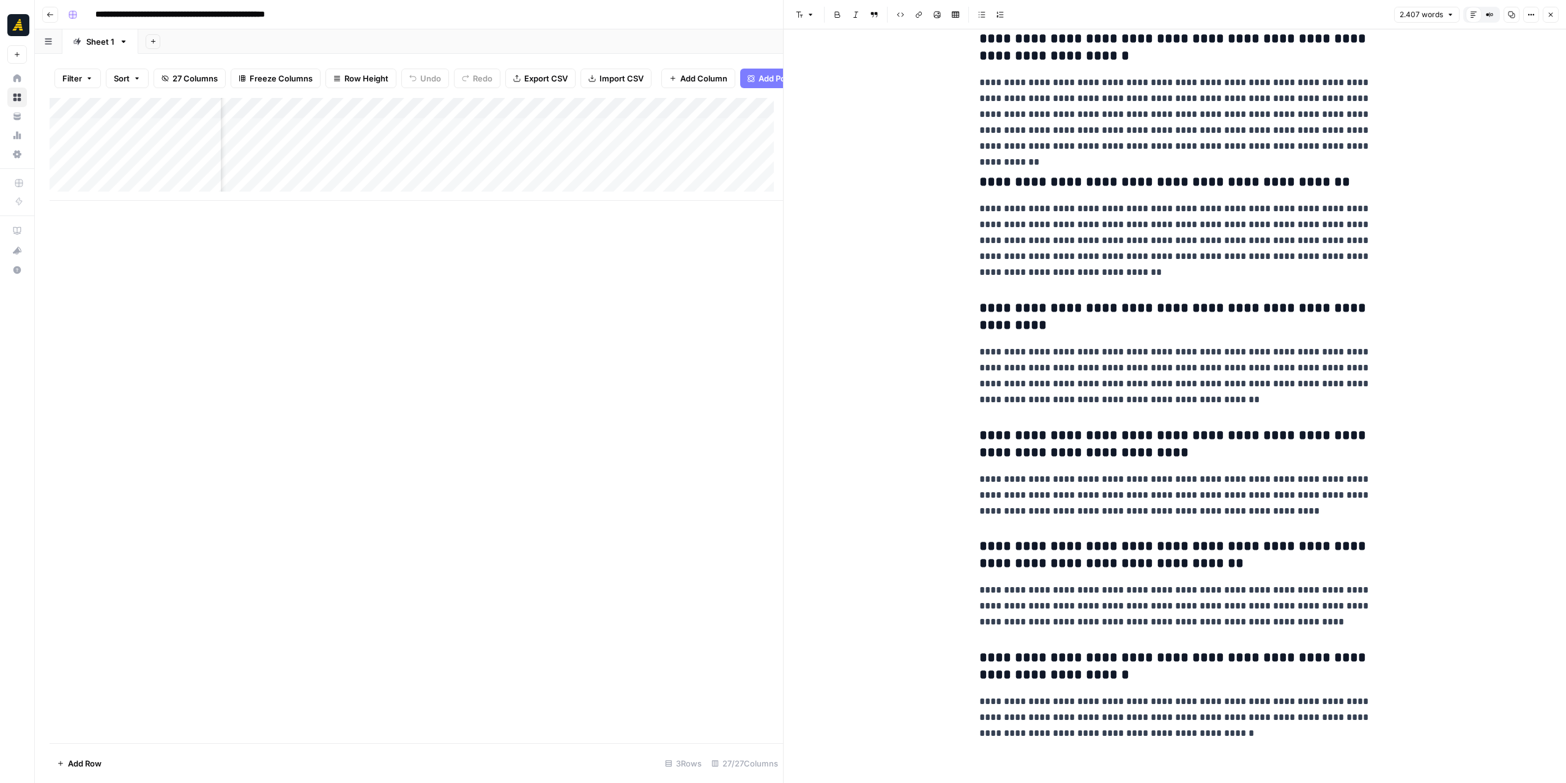
click at [1552, 14] on icon "button" at bounding box center [1550, 14] width 7 height 7
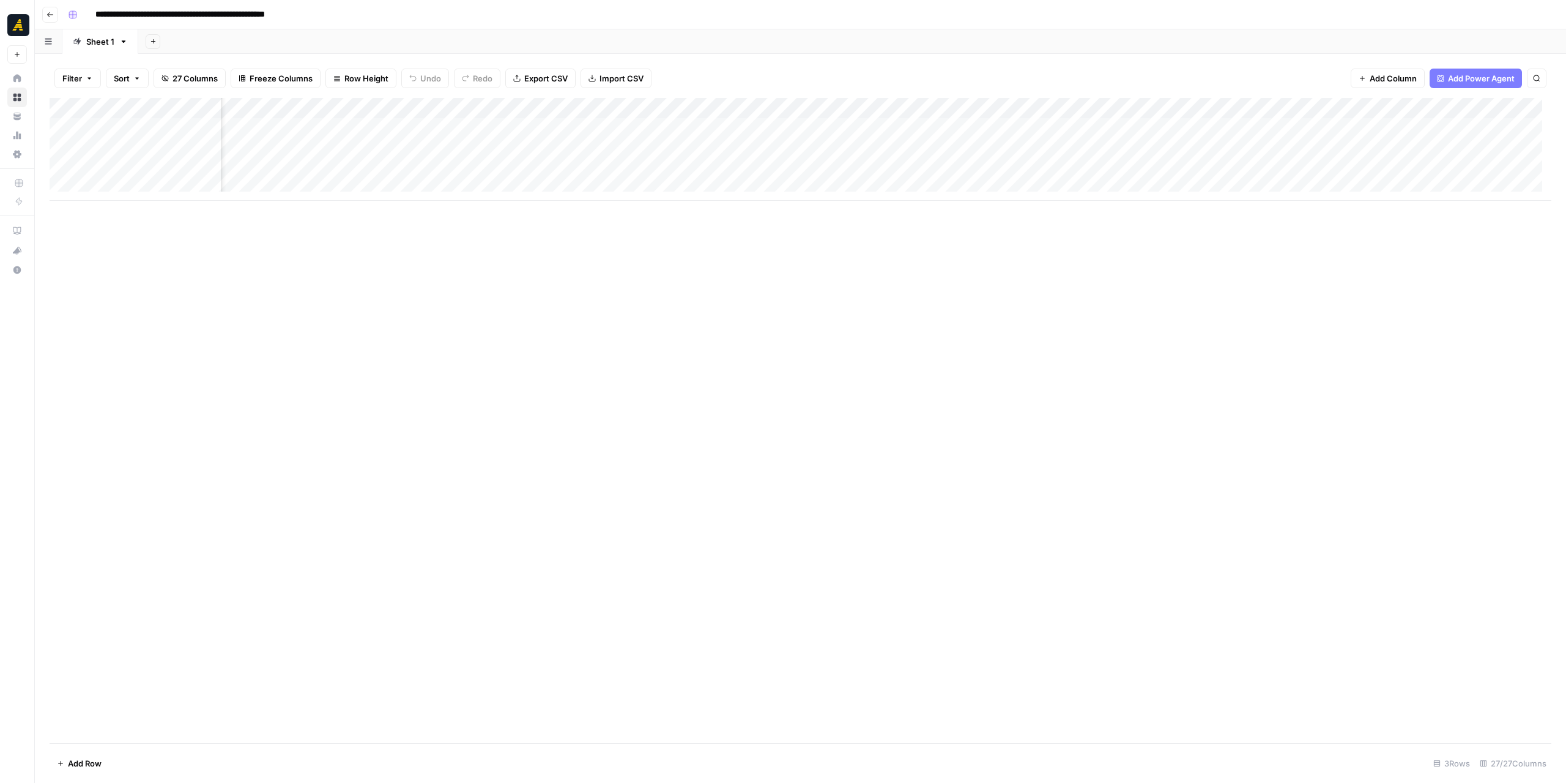
scroll to position [0, 1824]
click at [981, 294] on div "Add Column" at bounding box center [801, 420] width 1502 height 645
click at [224, 382] on div "Add Column" at bounding box center [801, 420] width 1502 height 645
click at [92, 187] on div "Add Column" at bounding box center [801, 149] width 1502 height 103
click at [787, 113] on div "Add Column" at bounding box center [801, 160] width 1502 height 124
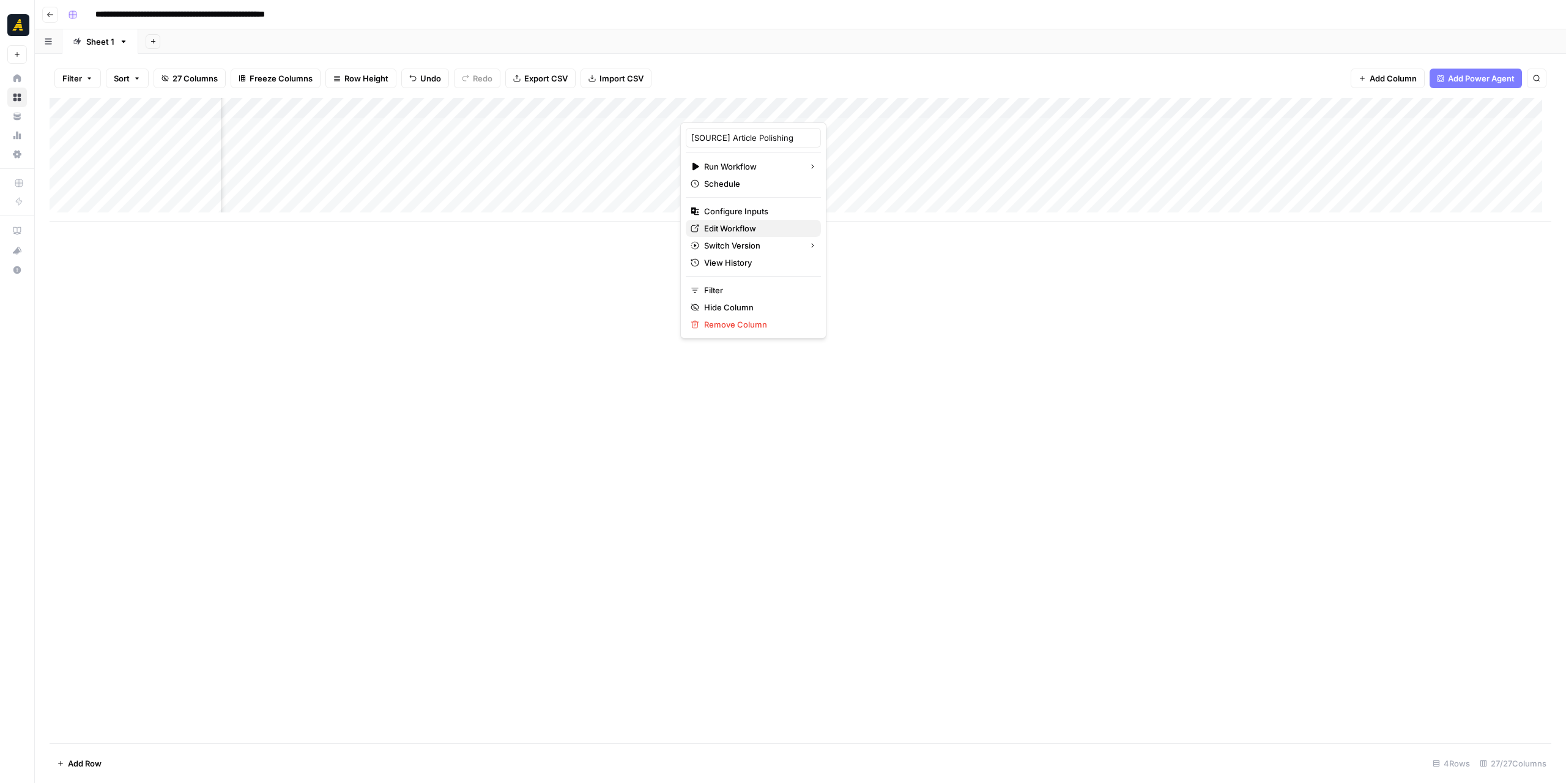
click at [759, 225] on span "Edit Workflow" at bounding box center [757, 228] width 107 height 12
click at [151, 151] on div "Add Column" at bounding box center [801, 160] width 1502 height 124
click at [272, 147] on div "Add Column" at bounding box center [801, 160] width 1502 height 124
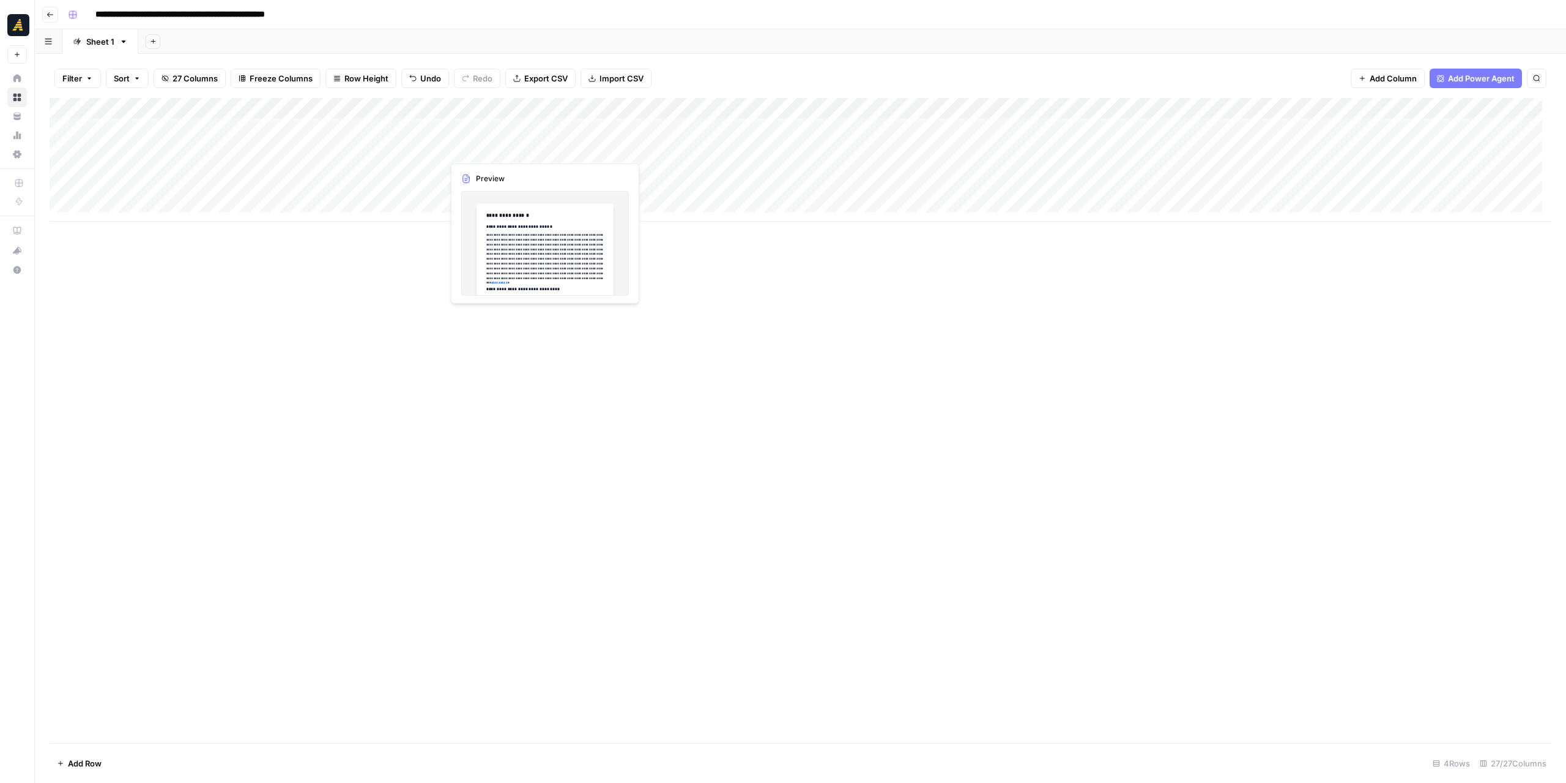
click at [486, 147] on div "Add Column" at bounding box center [801, 160] width 1502 height 124
click at [486, 147] on div at bounding box center [509, 149] width 132 height 23
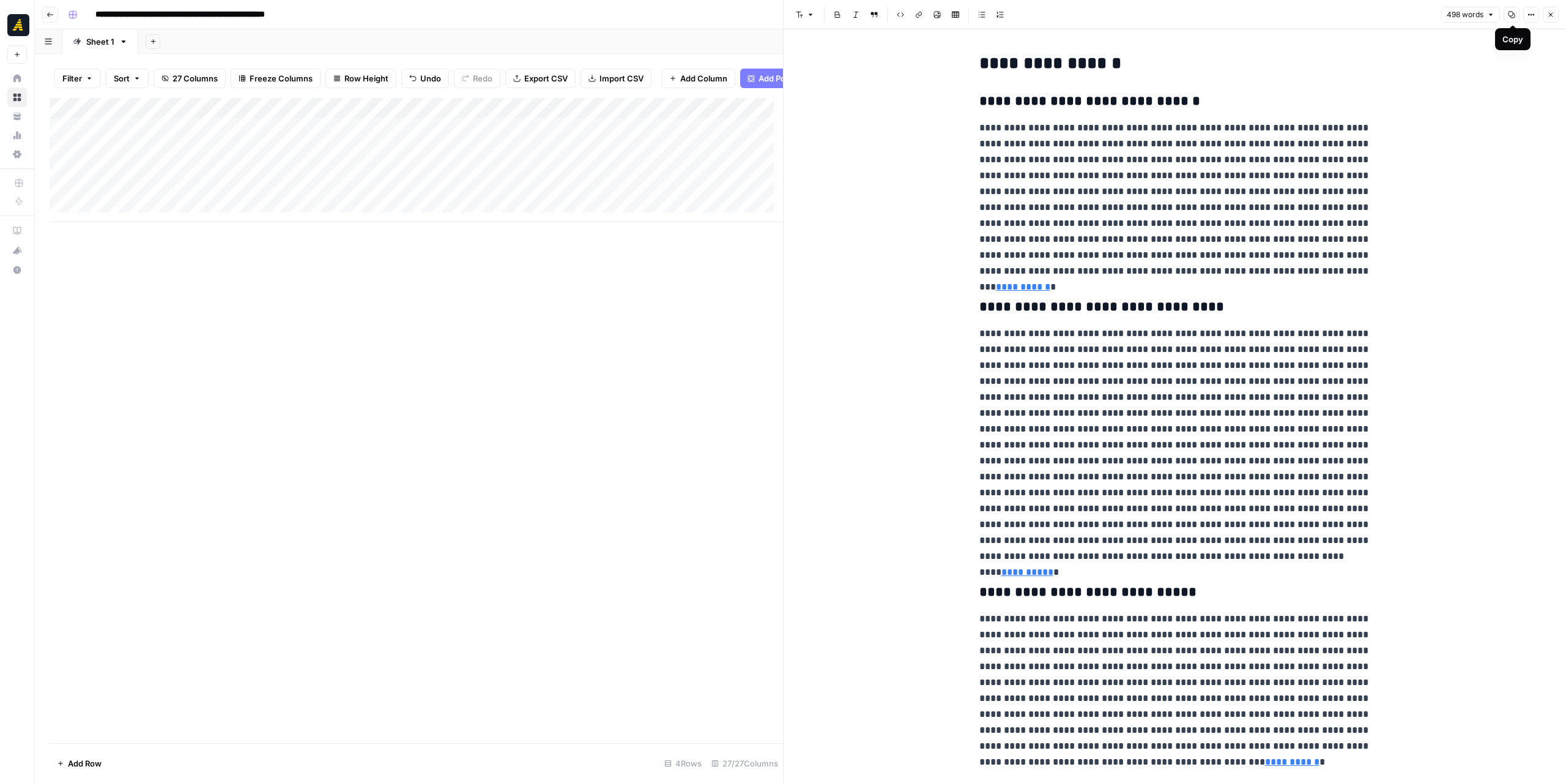
click at [1515, 13] on icon "button" at bounding box center [1511, 14] width 7 height 7
click at [53, 12] on icon "button" at bounding box center [49, 14] width 7 height 7
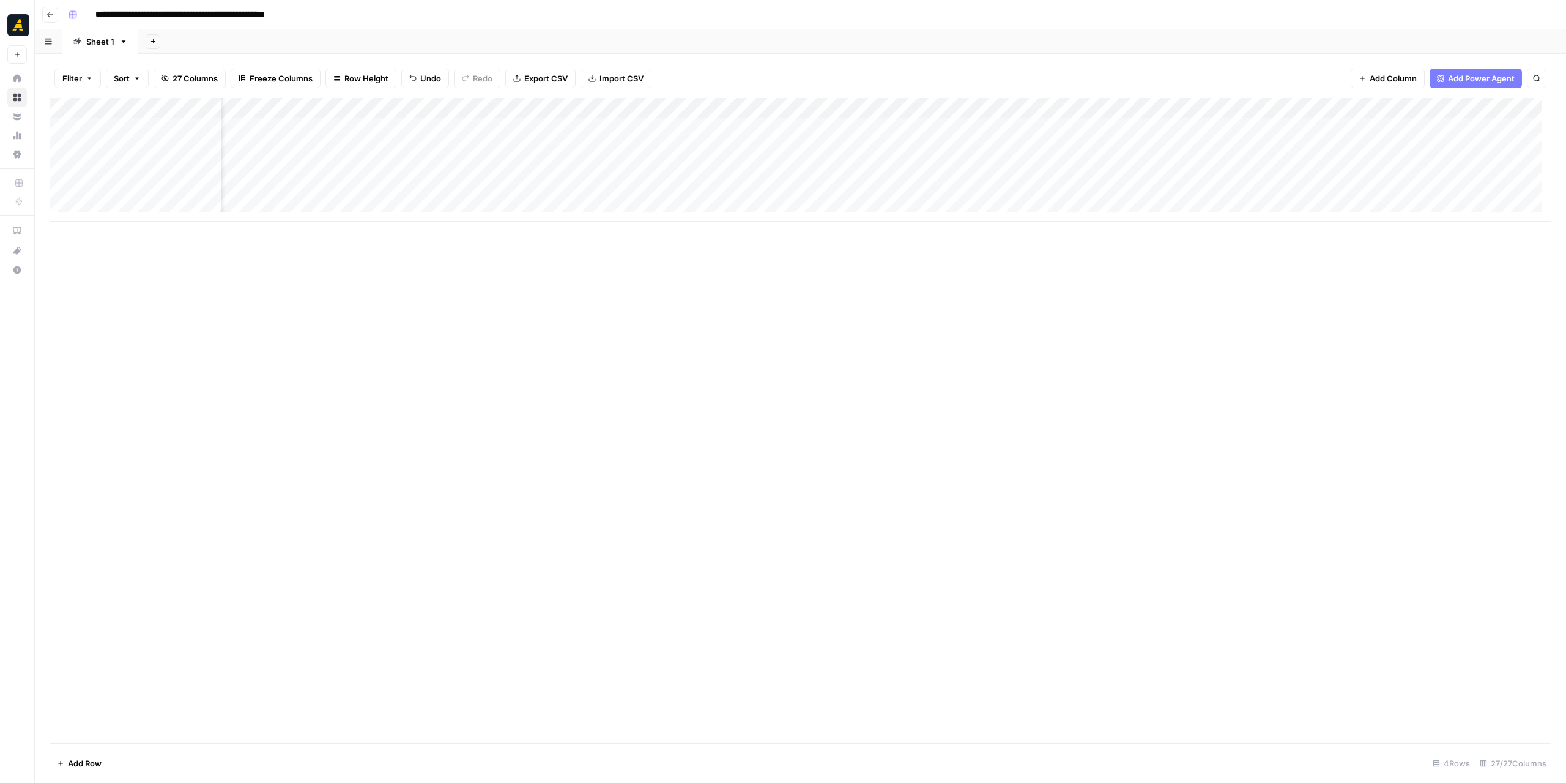
scroll to position [0, 1518]
click at [926, 147] on div "Add Column" at bounding box center [801, 160] width 1502 height 124
click at [827, 149] on div "Add Column" at bounding box center [801, 160] width 1502 height 124
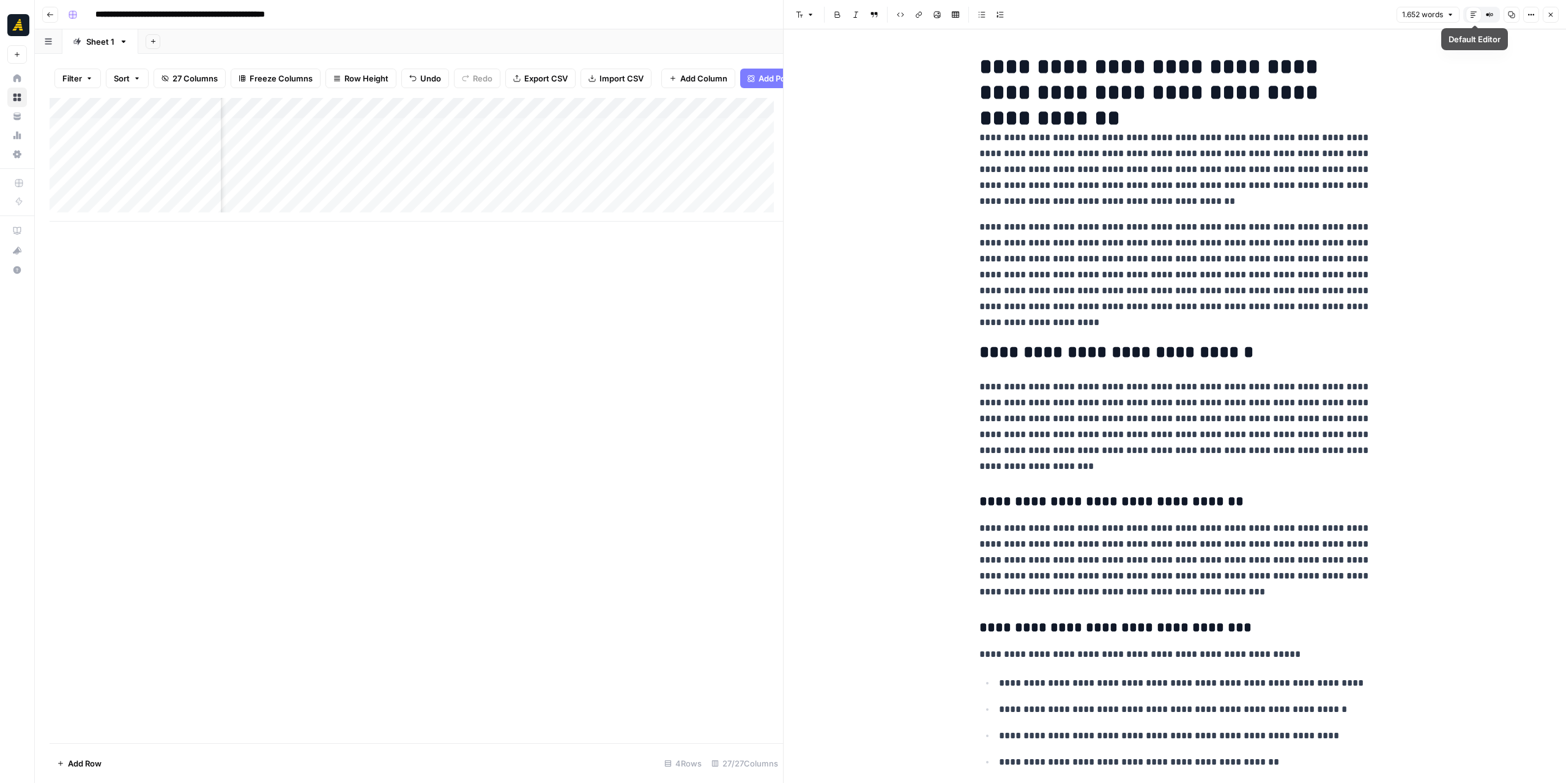
click at [1511, 17] on icon "button" at bounding box center [1511, 14] width 7 height 7
click at [1539, 15] on button "Options" at bounding box center [1531, 15] width 16 height 16
click at [1476, 125] on span "Code" at bounding box center [1495, 130] width 59 height 12
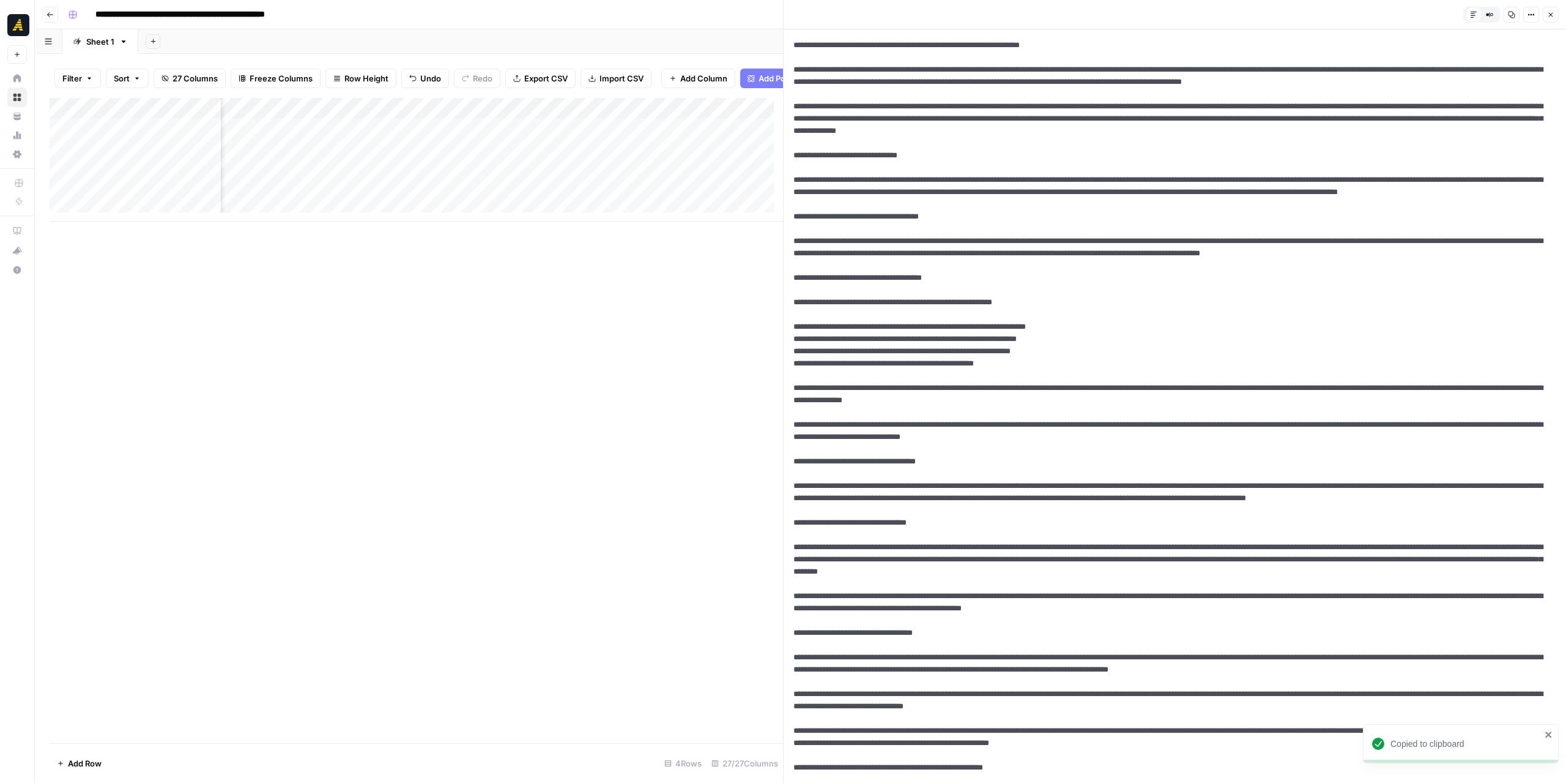
click at [1515, 17] on icon "button" at bounding box center [1511, 14] width 7 height 7
click at [1535, 14] on icon "button" at bounding box center [1531, 14] width 7 height 7
click at [1482, 96] on span "Markdown" at bounding box center [1495, 95] width 59 height 12
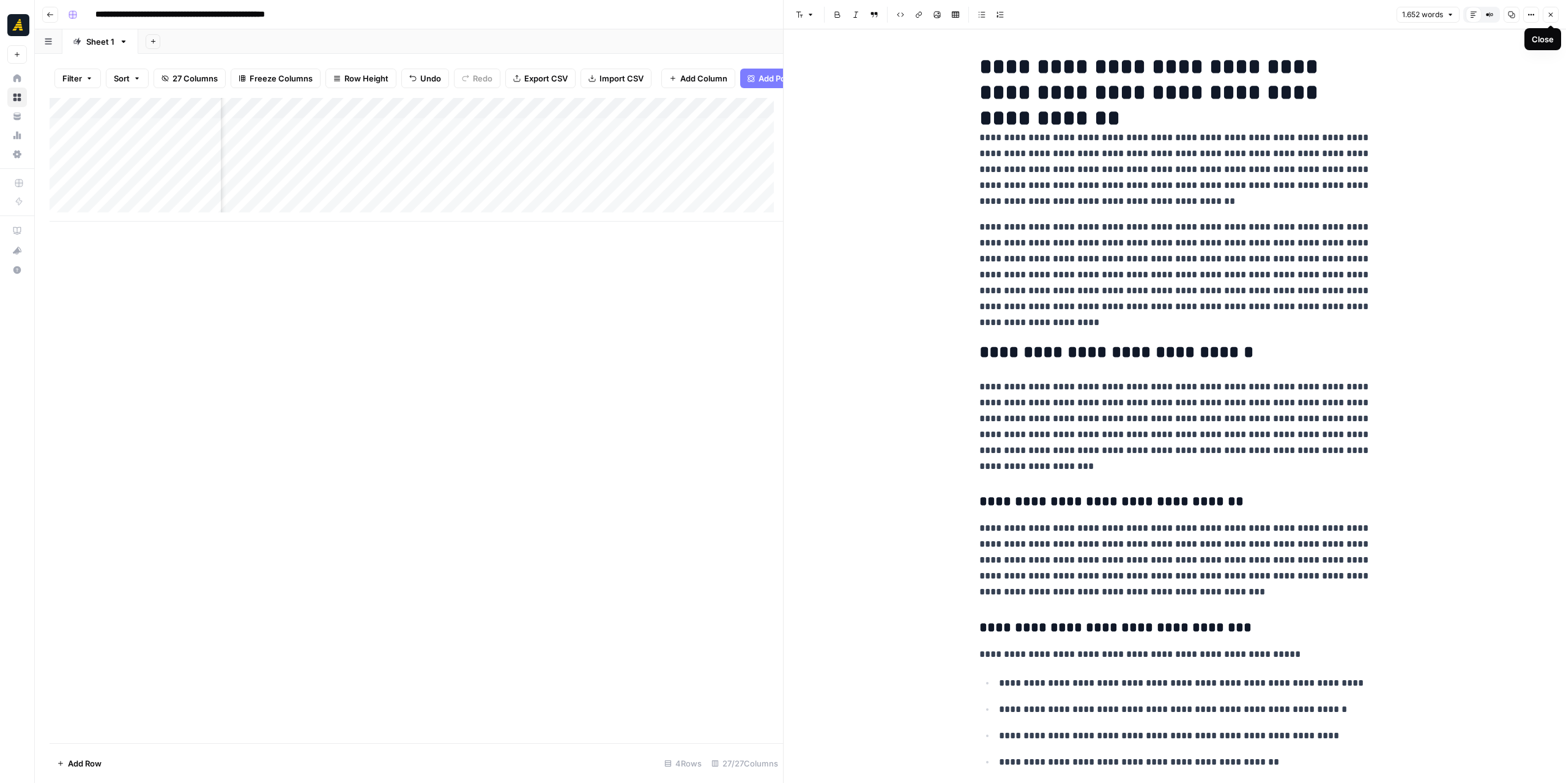
click at [1552, 16] on icon "button" at bounding box center [1550, 14] width 7 height 7
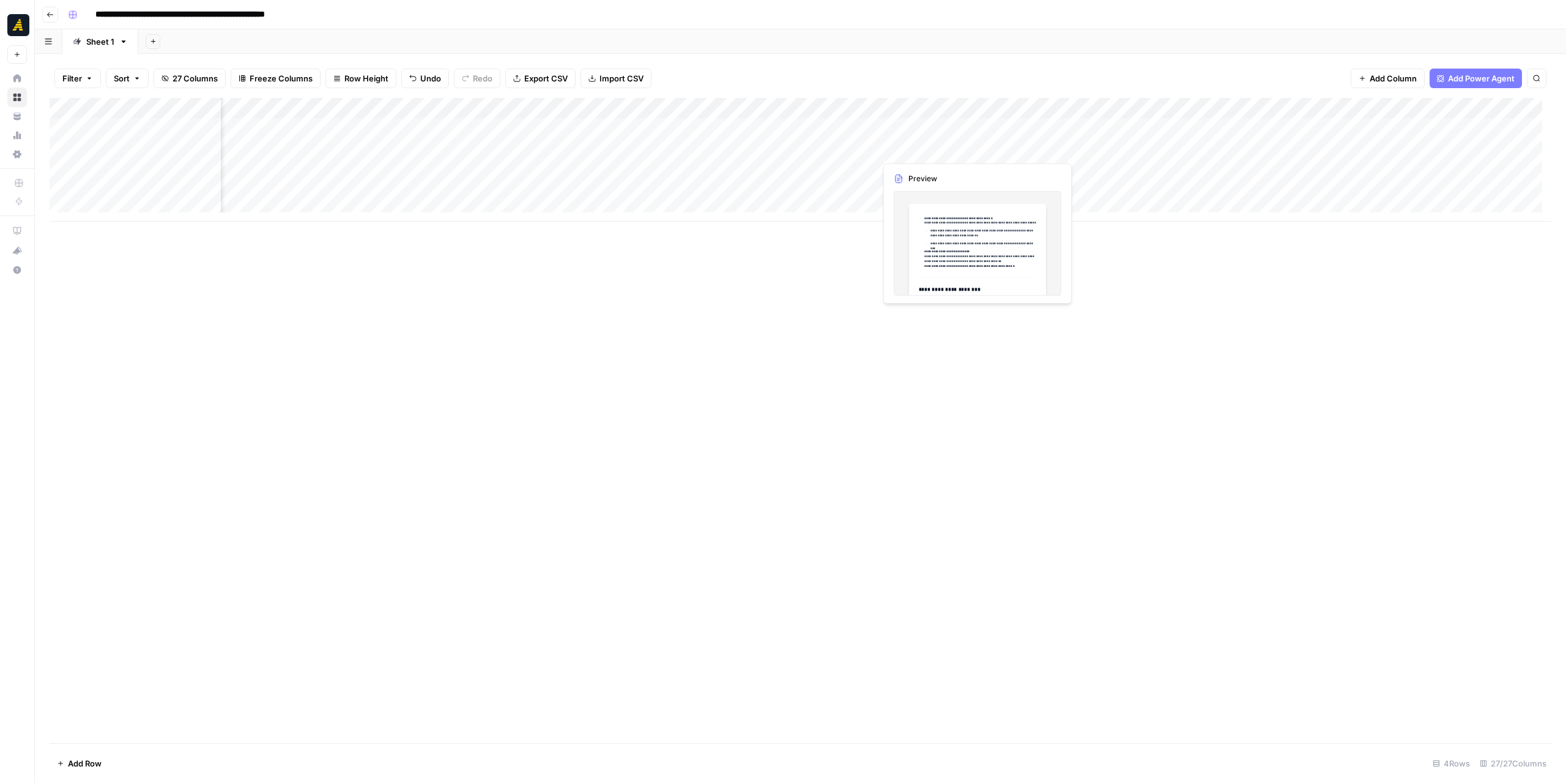
click at [932, 153] on div "Add Column" at bounding box center [801, 160] width 1502 height 124
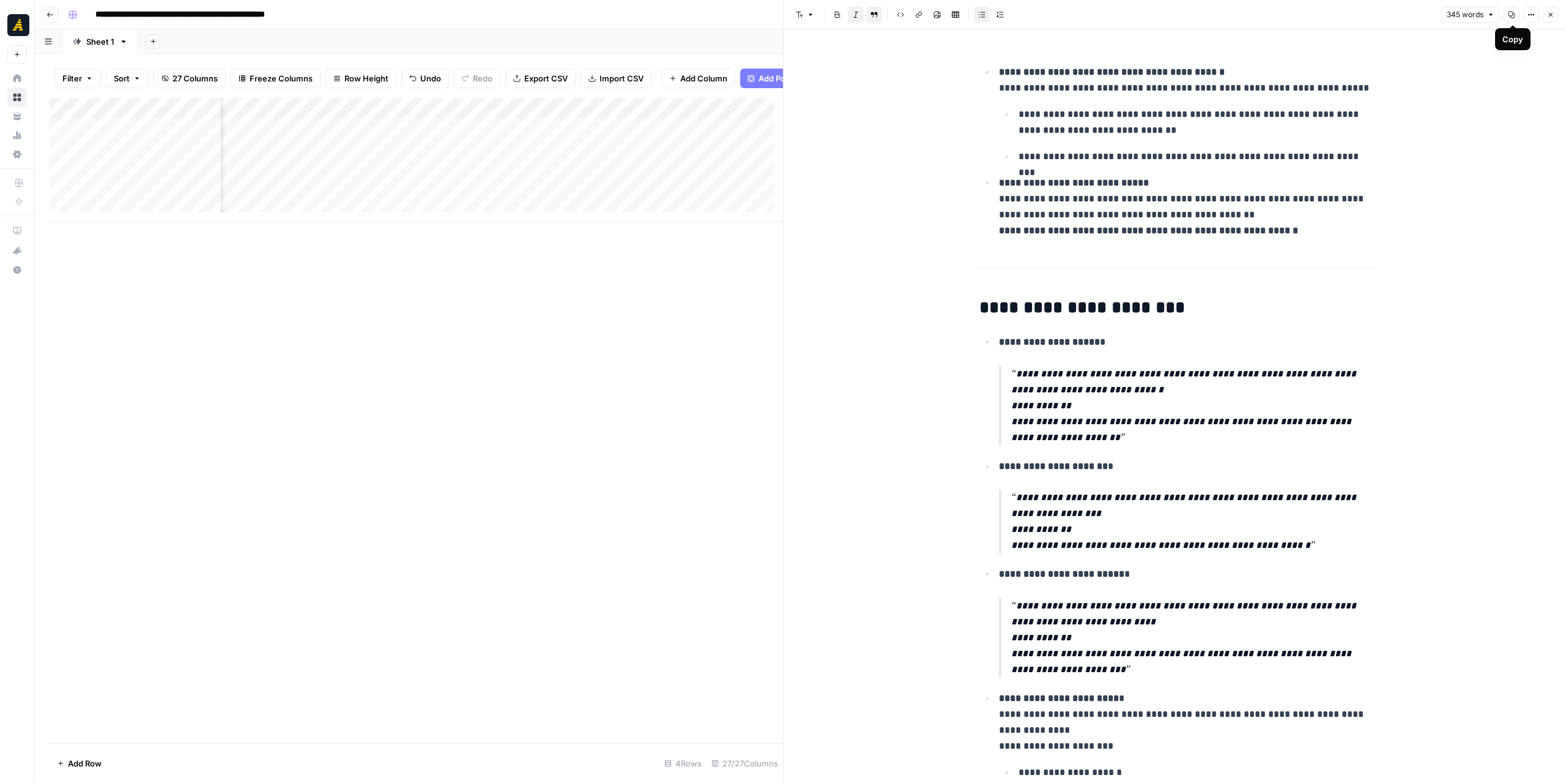
click at [1528, 16] on button "Options" at bounding box center [1531, 15] width 16 height 16
click at [1476, 122] on button "Code" at bounding box center [1491, 129] width 87 height 17
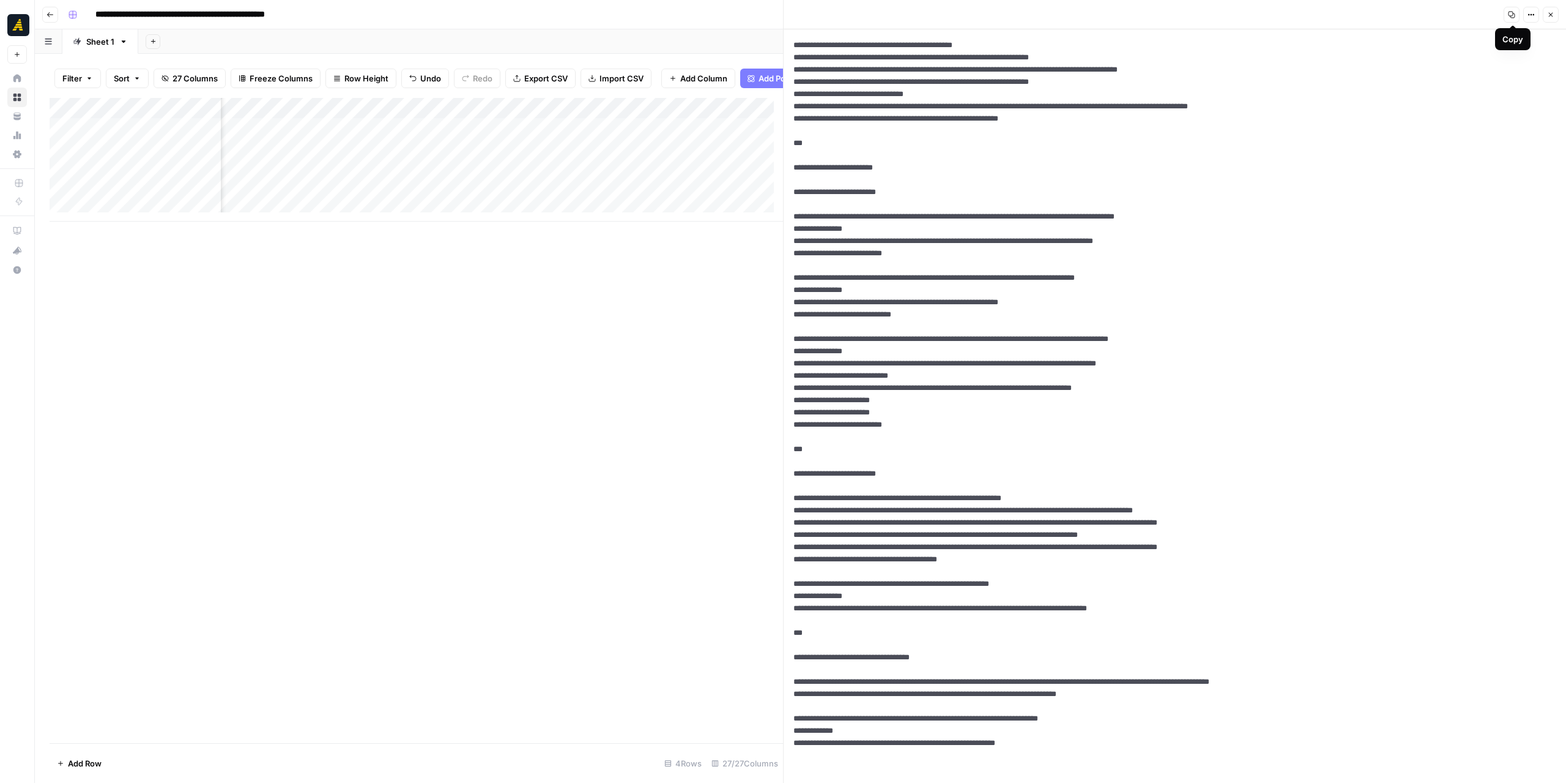
click at [1516, 12] on icon "button" at bounding box center [1511, 14] width 7 height 7
click at [1533, 17] on icon "button" at bounding box center [1531, 14] width 7 height 7
click at [1491, 87] on button "Markdown" at bounding box center [1491, 95] width 87 height 17
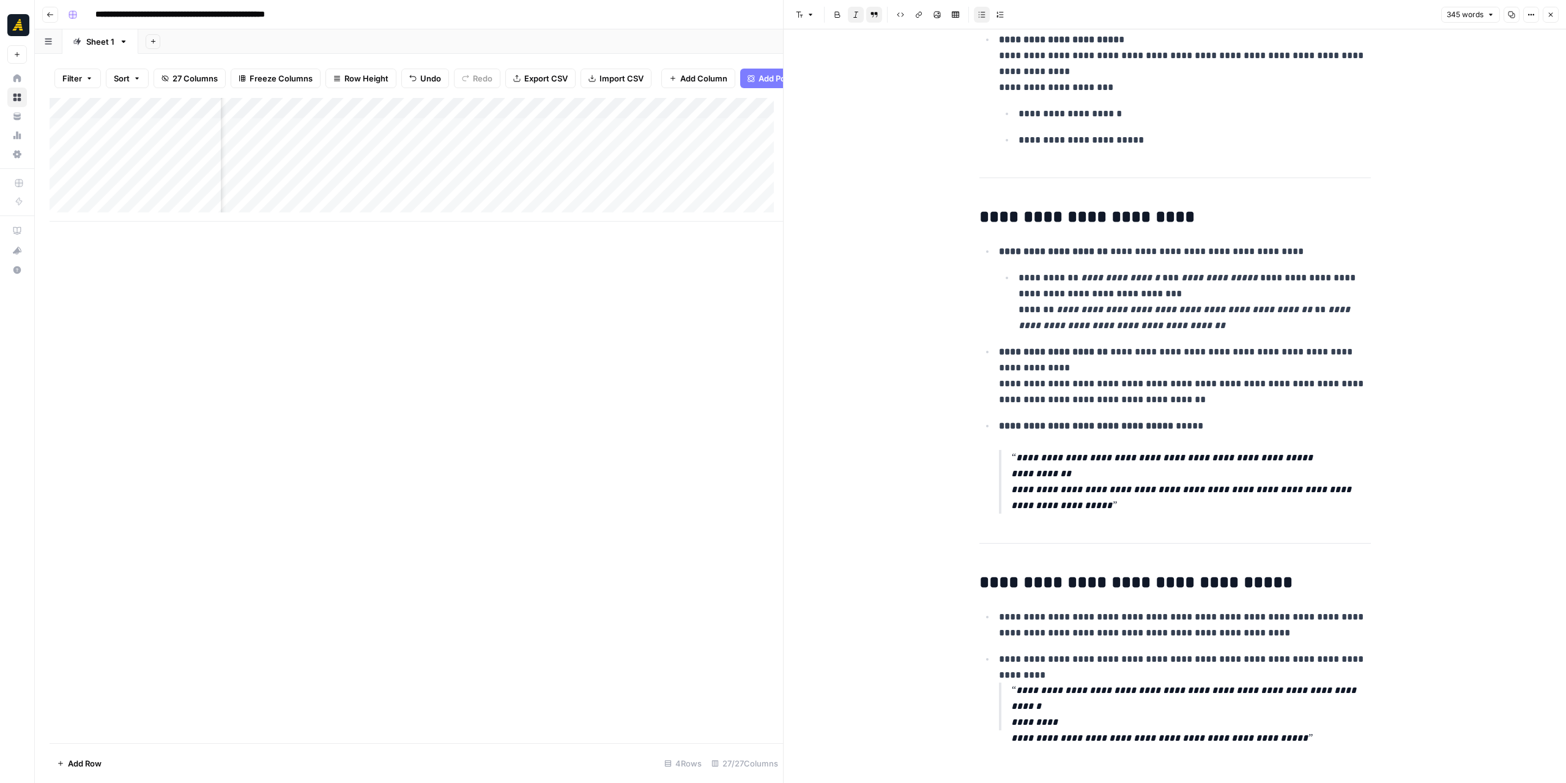
scroll to position [0, 226]
click at [398, 160] on div "Add Column" at bounding box center [417, 160] width 734 height 124
click at [384, 162] on div "Add Column" at bounding box center [417, 160] width 734 height 124
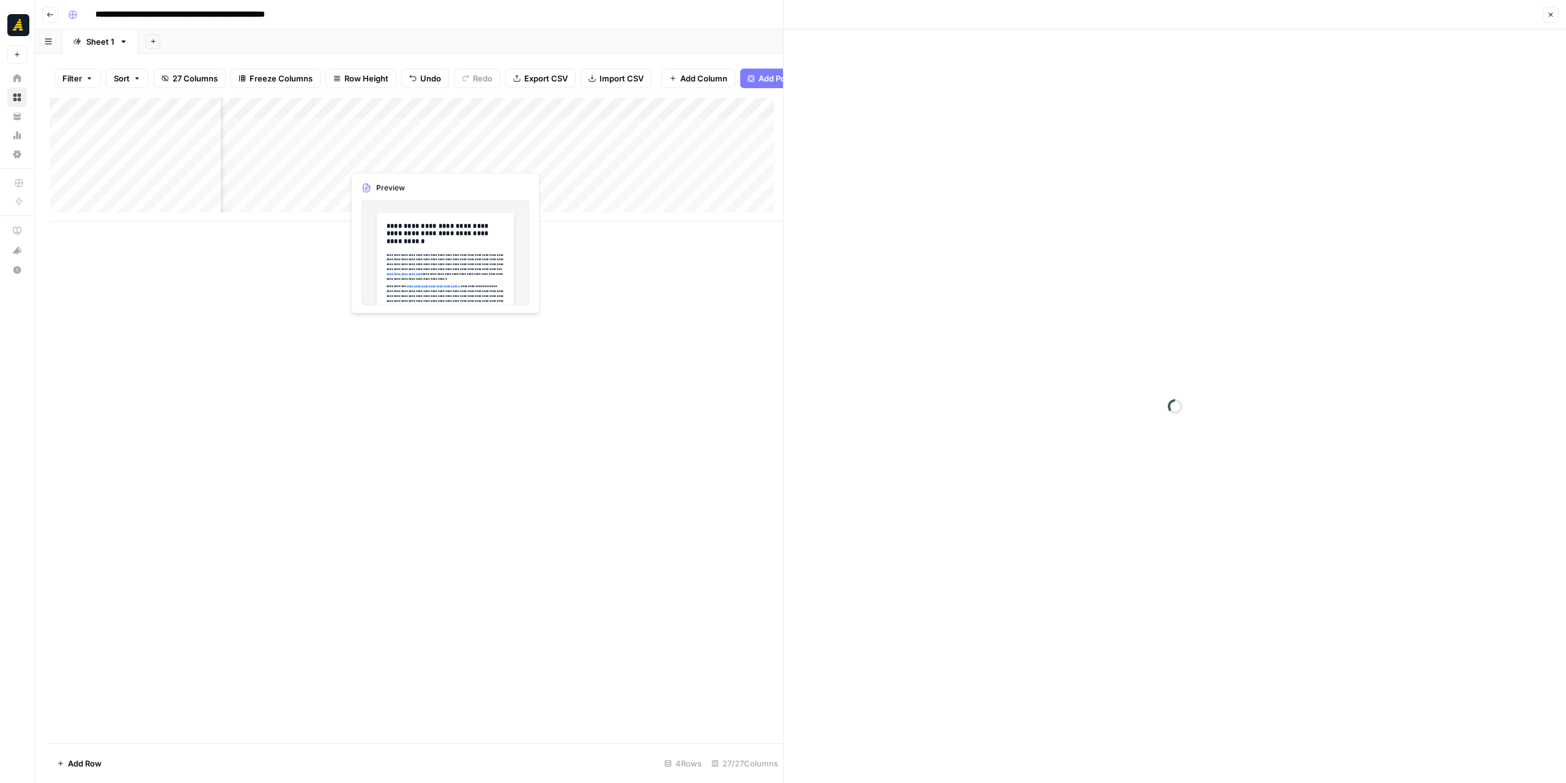
click at [384, 162] on div at bounding box center [399, 158] width 112 height 23
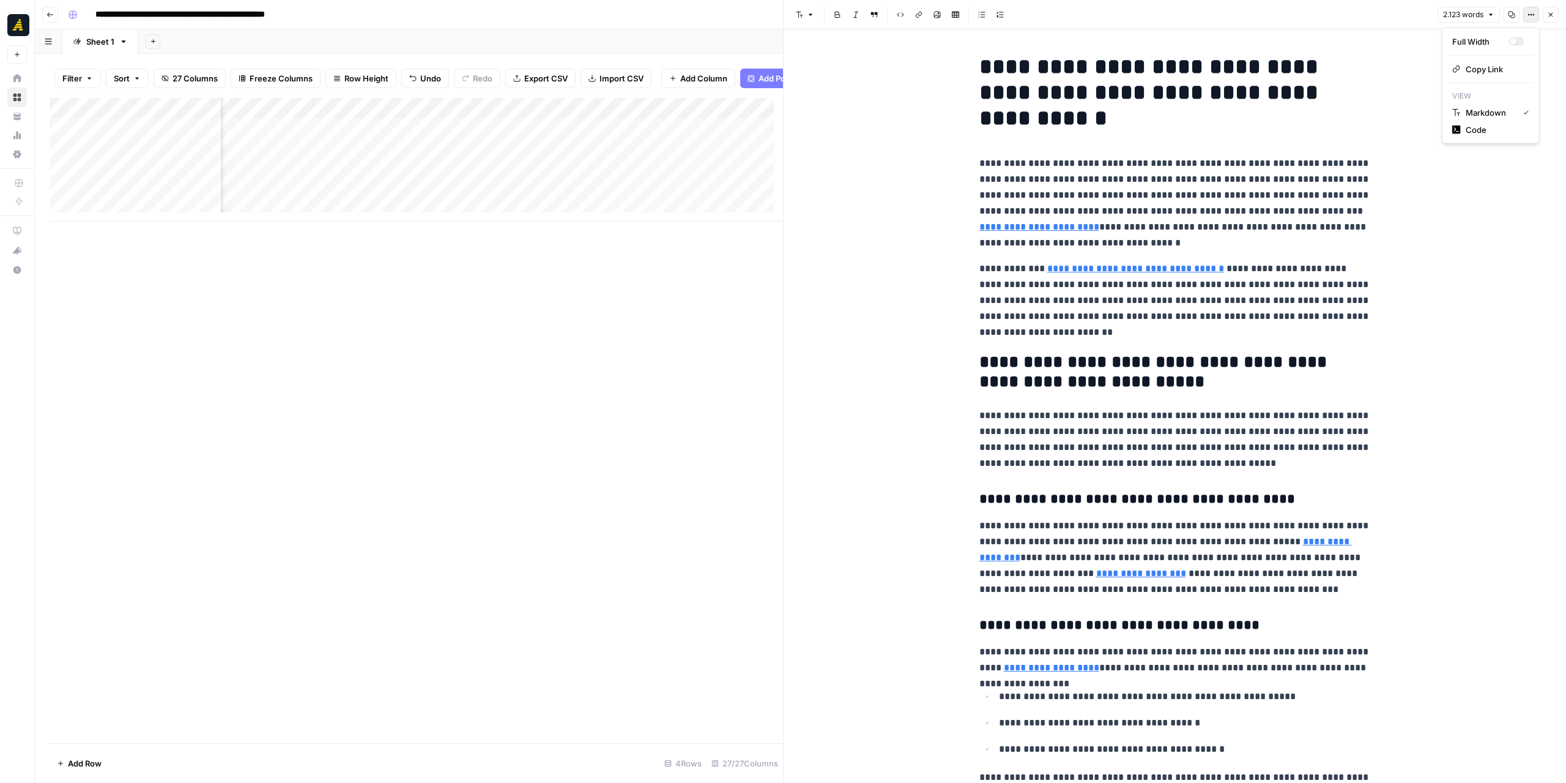
click at [1532, 12] on icon "button" at bounding box center [1531, 14] width 7 height 7
click at [1484, 128] on span "Code" at bounding box center [1495, 130] width 59 height 12
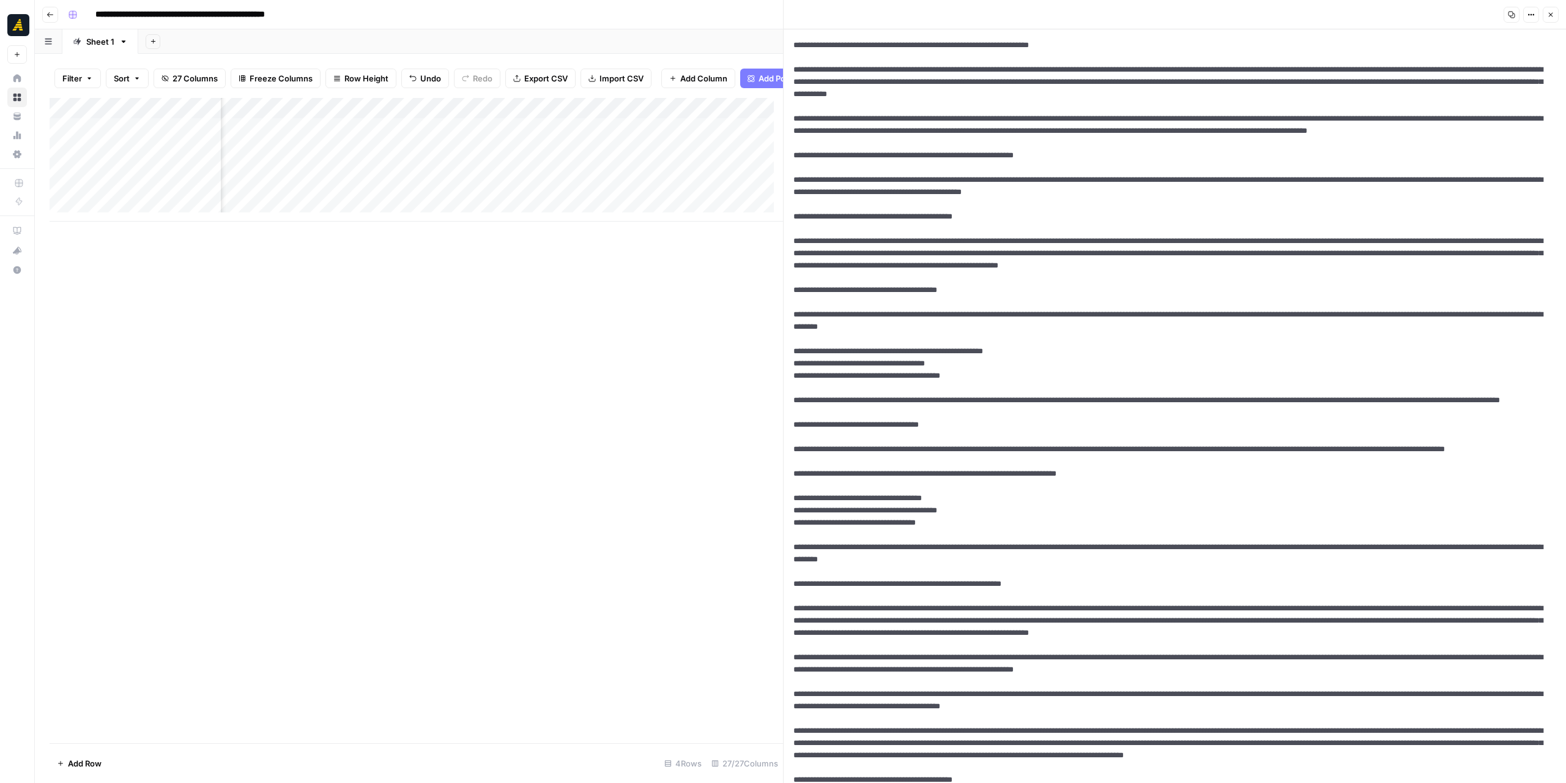
click at [1511, 17] on icon "button" at bounding box center [1512, 15] width 7 height 7
click at [1530, 14] on icon "button" at bounding box center [1529, 15] width 2 height 2
click at [1503, 92] on span "Markdown" at bounding box center [1495, 95] width 59 height 12
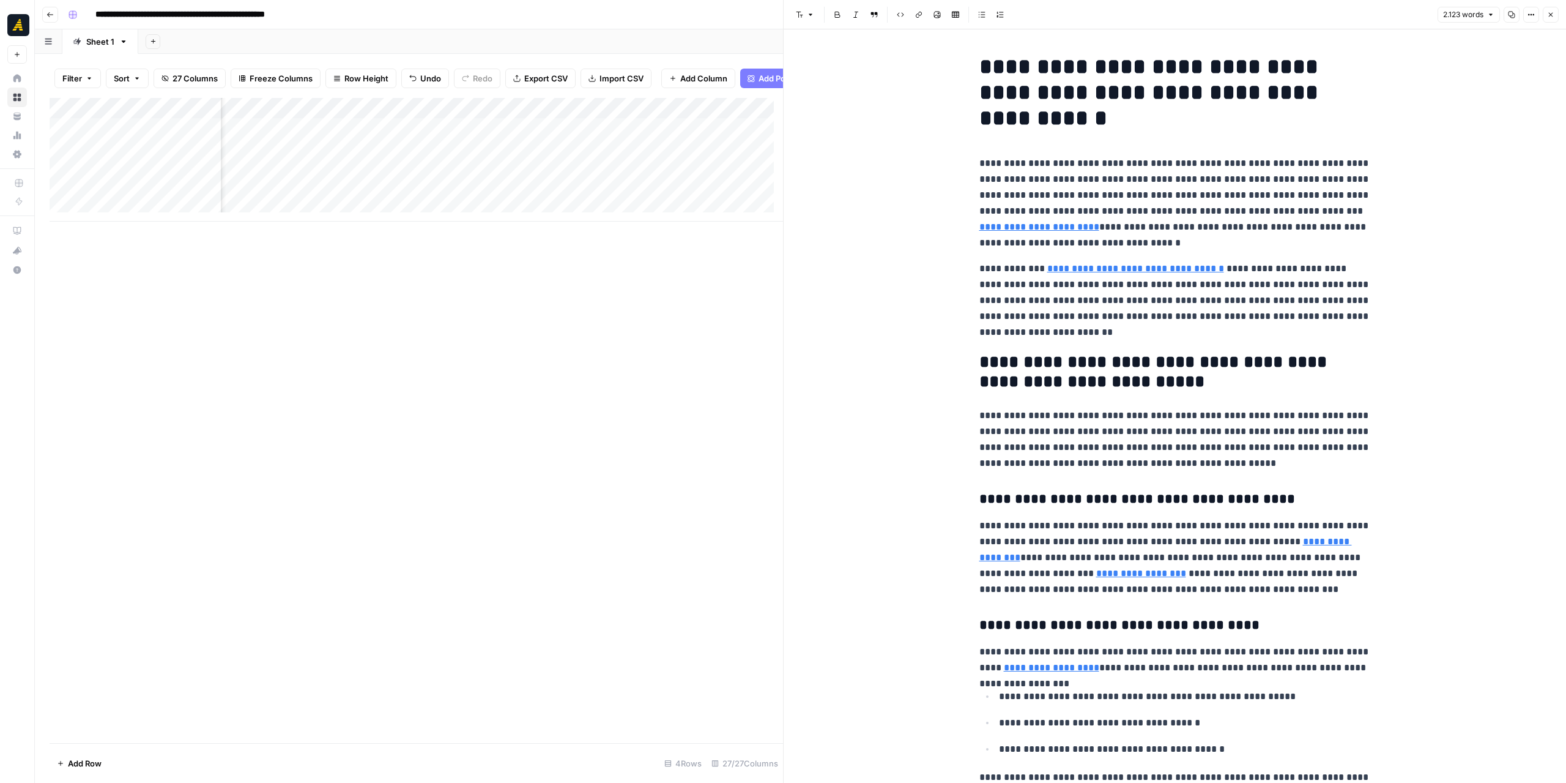
scroll to position [0, 991]
click at [631, 158] on div "Add Column" at bounding box center [417, 160] width 734 height 124
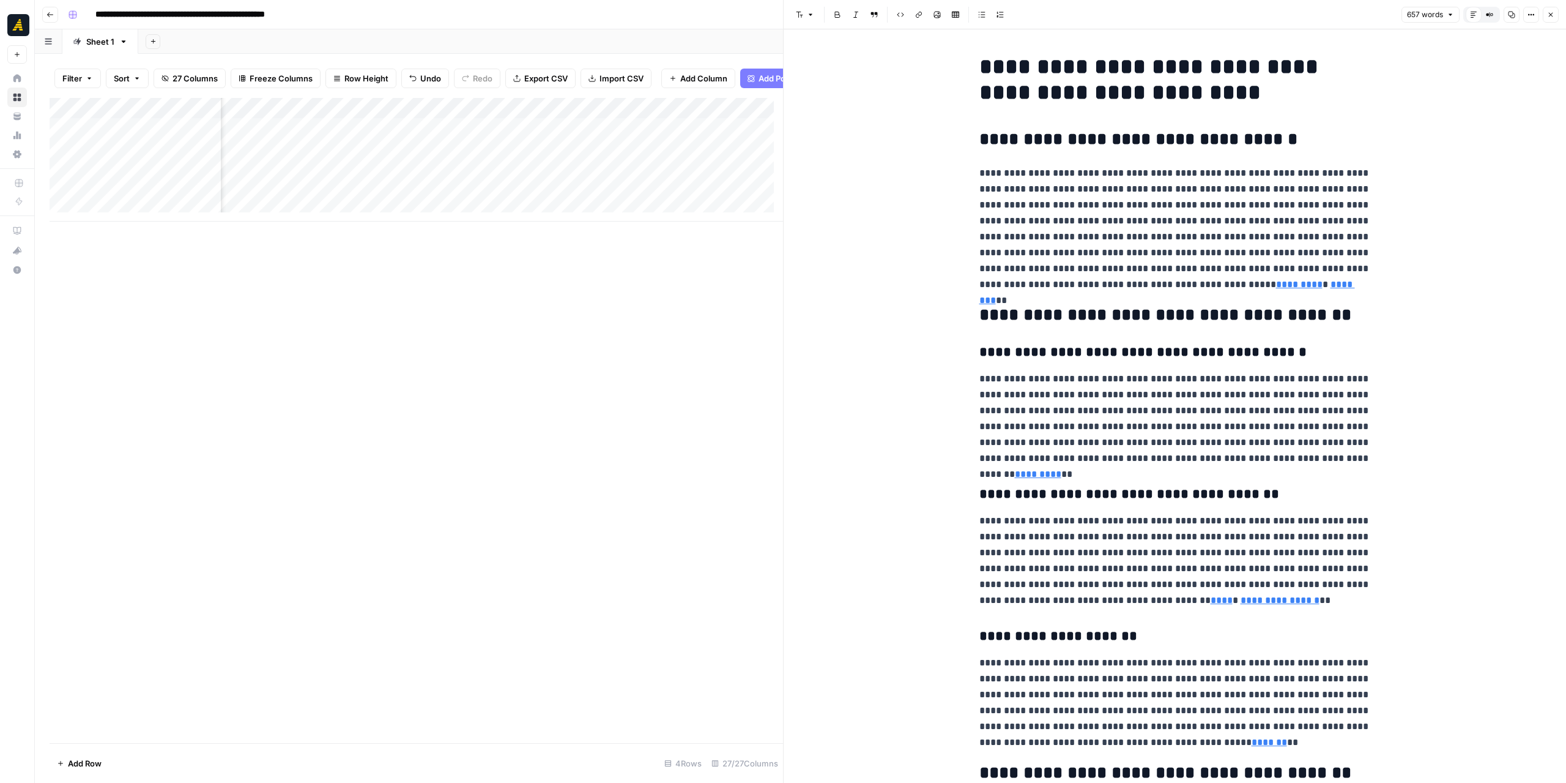
copy div "**********"
click at [518, 160] on div "Add Column" at bounding box center [417, 160] width 734 height 124
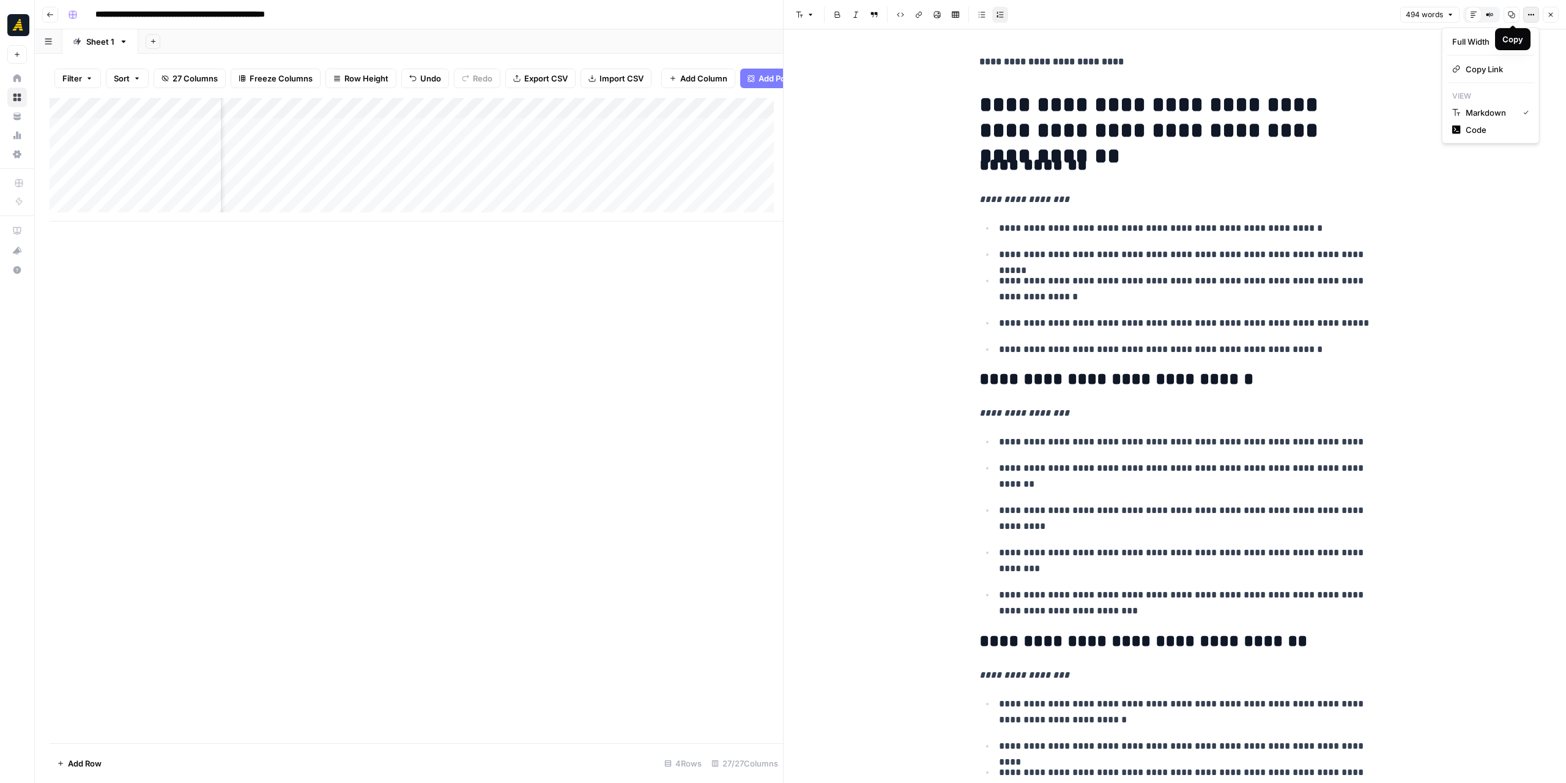
click at [1529, 15] on icon "button" at bounding box center [1529, 15] width 2 height 2
click at [1474, 122] on button "Code" at bounding box center [1491, 129] width 87 height 17
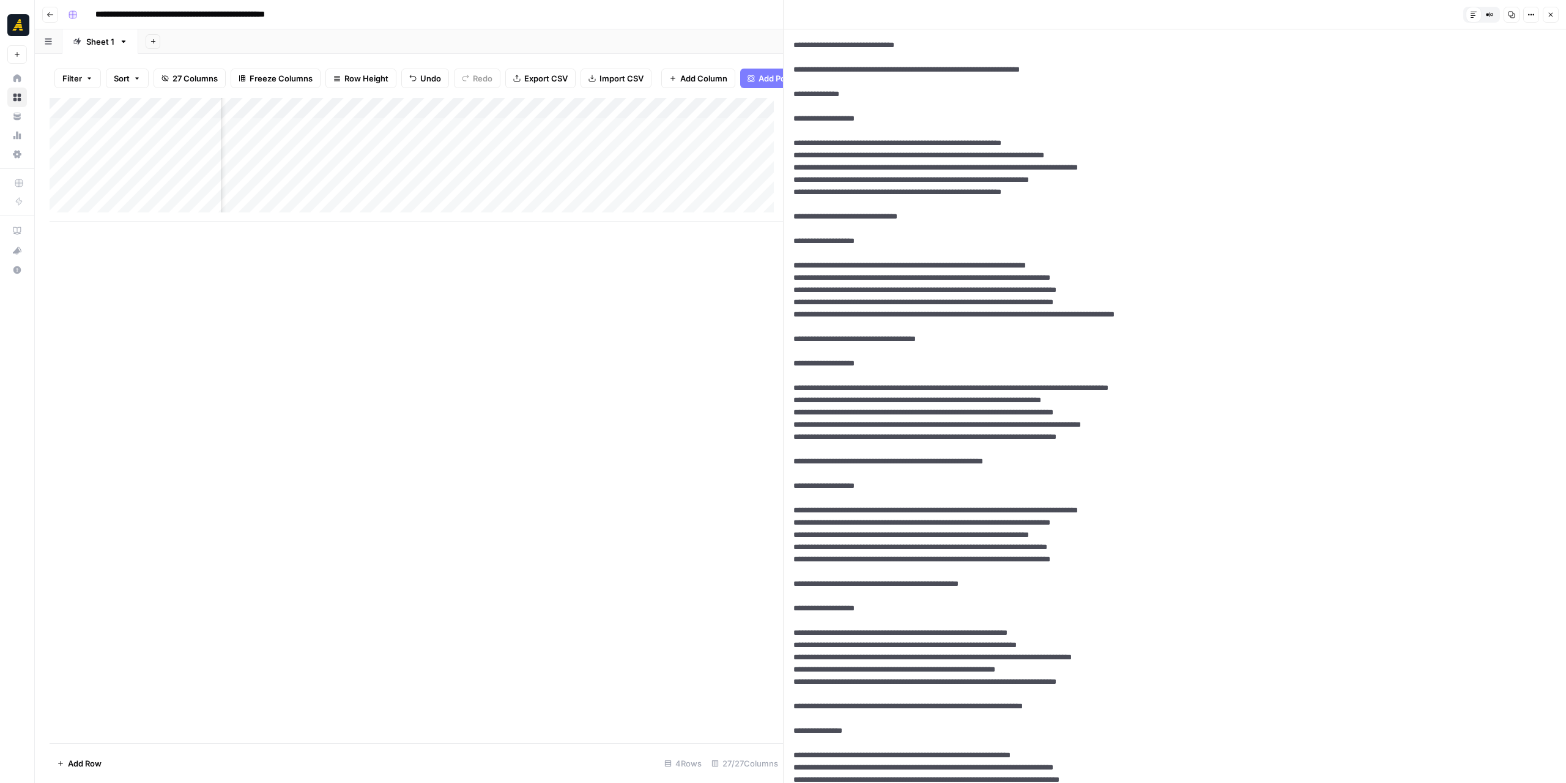
click at [1508, 17] on button "Copy" at bounding box center [1512, 15] width 16 height 16
click at [1527, 15] on button "Options" at bounding box center [1531, 15] width 16 height 16
click at [1492, 99] on span "Markdown" at bounding box center [1495, 95] width 59 height 12
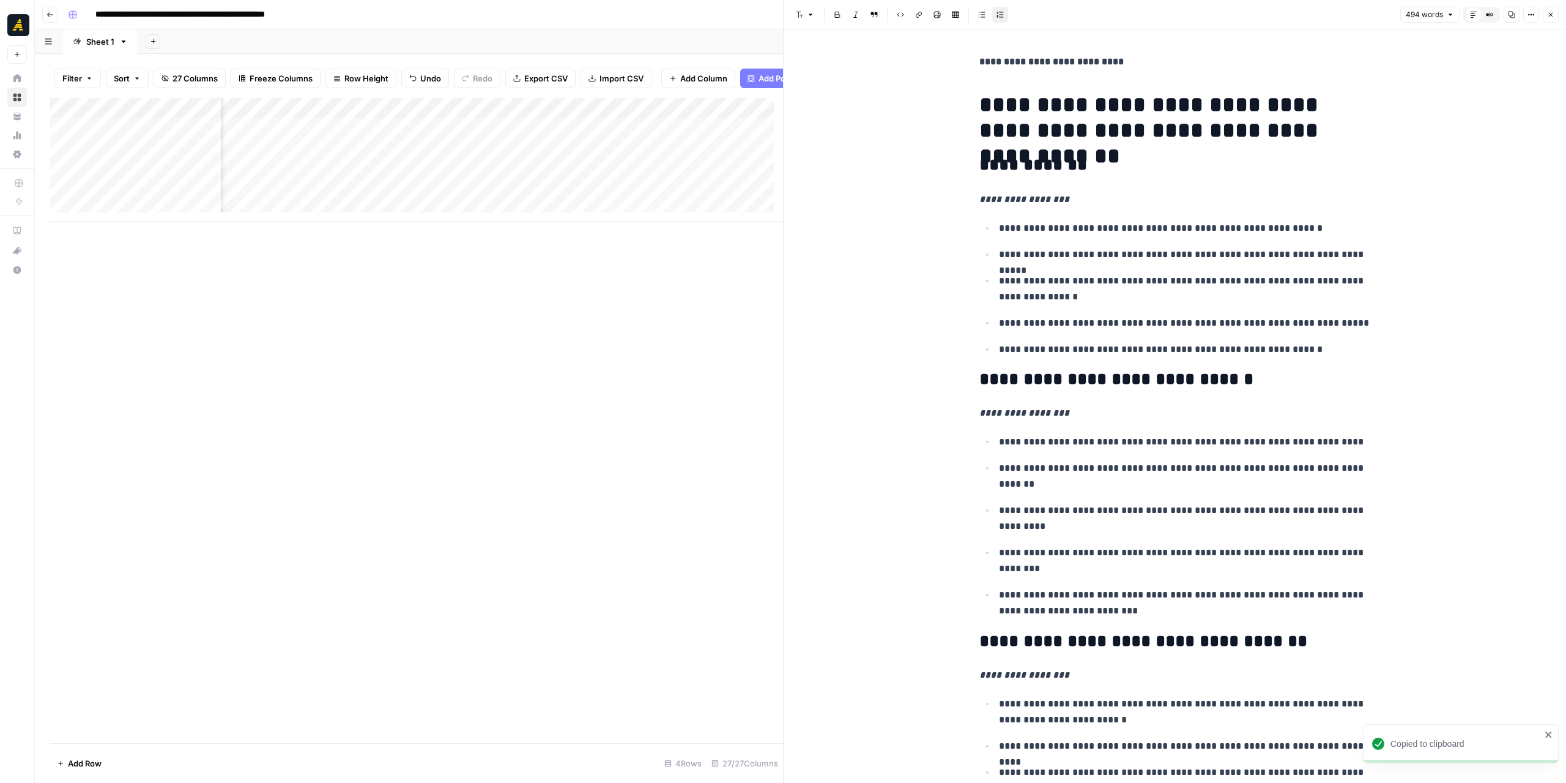
scroll to position [0, 1892]
click at [340, 119] on div "Add Column" at bounding box center [417, 160] width 734 height 124
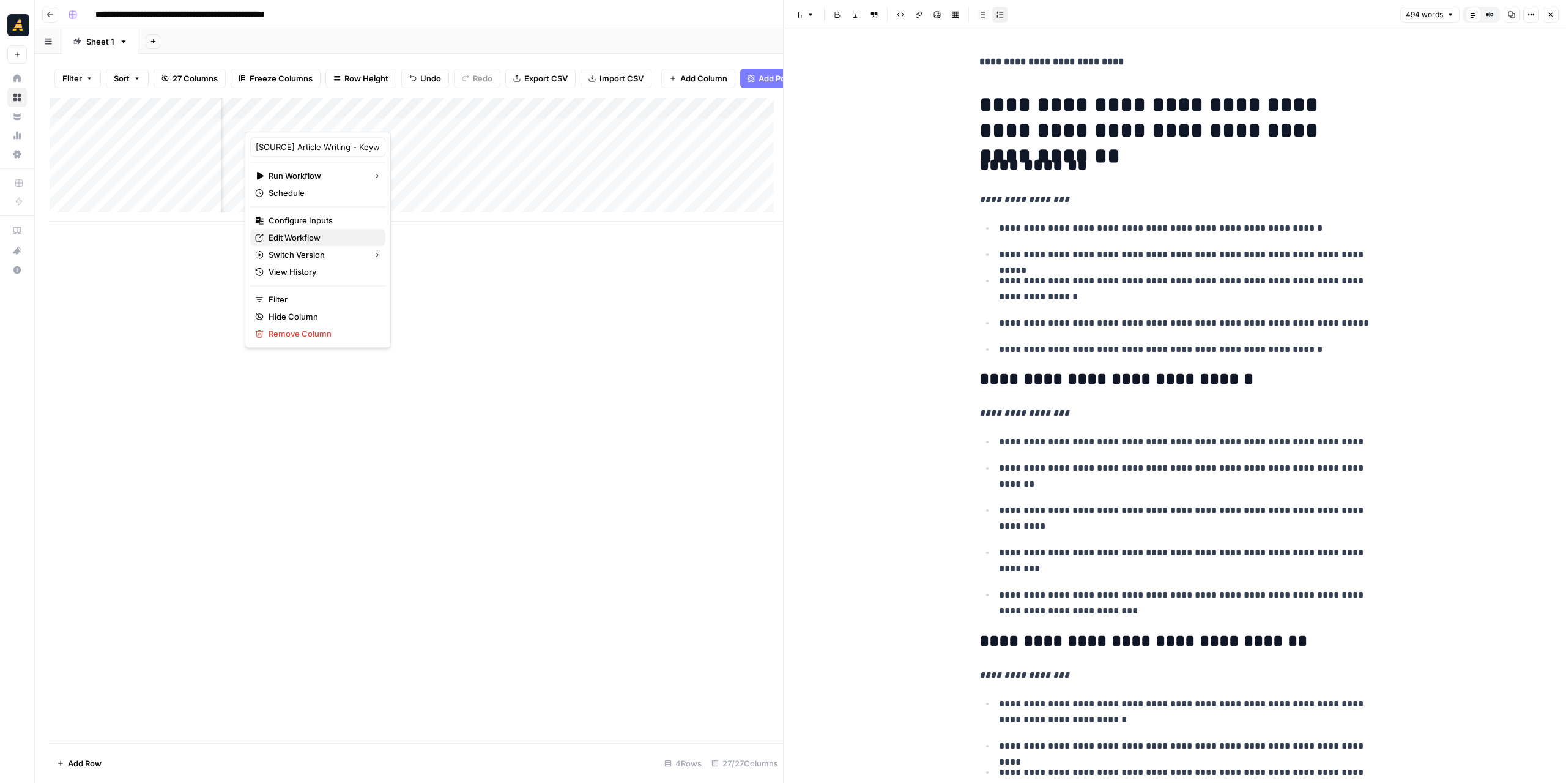
click at [321, 239] on span "Edit Workflow" at bounding box center [322, 237] width 107 height 12
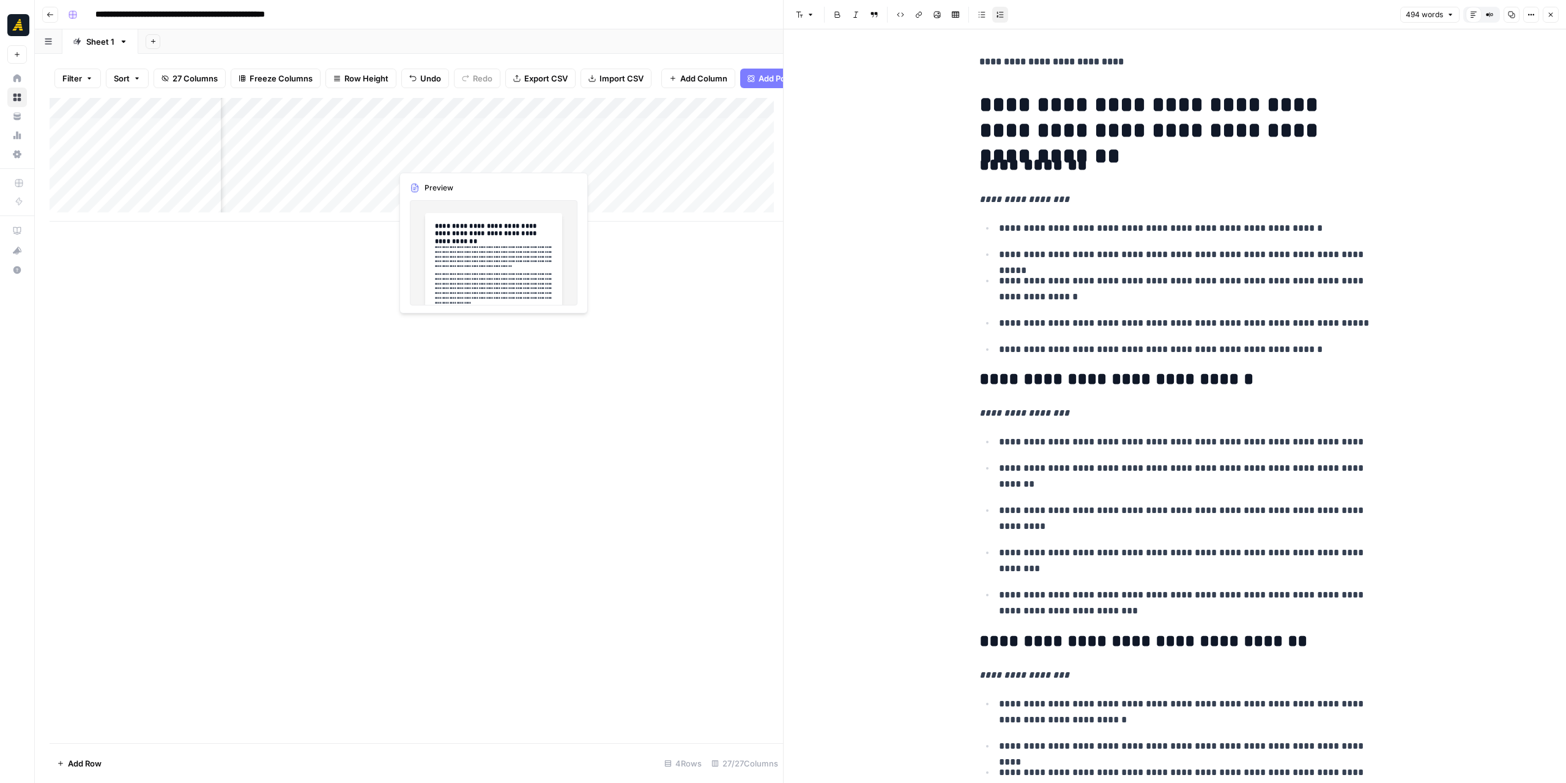
click at [449, 155] on div "Add Column" at bounding box center [417, 160] width 734 height 124
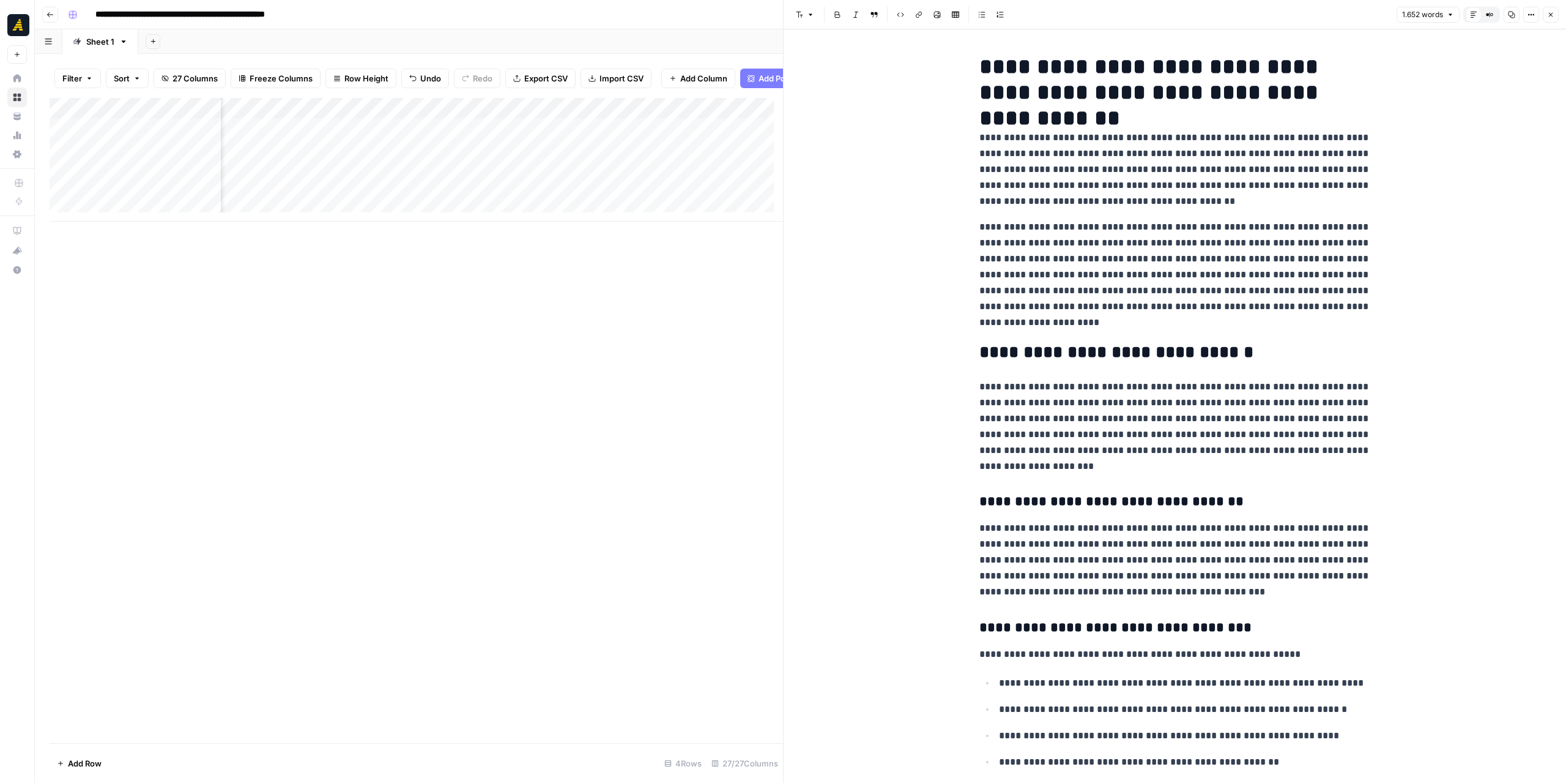
click at [461, 160] on div at bounding box center [448, 158] width 112 height 23
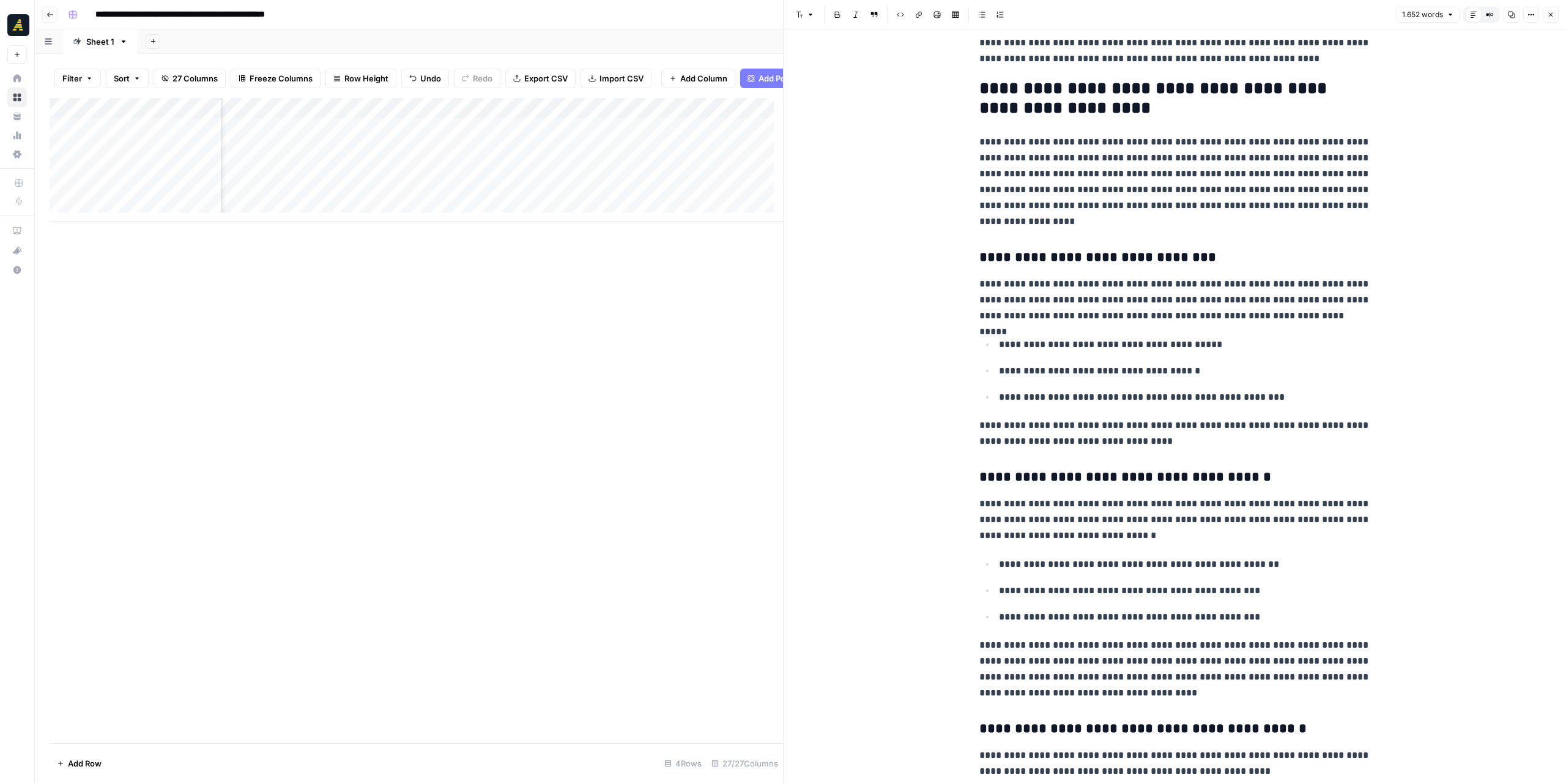
scroll to position [1774, 0]
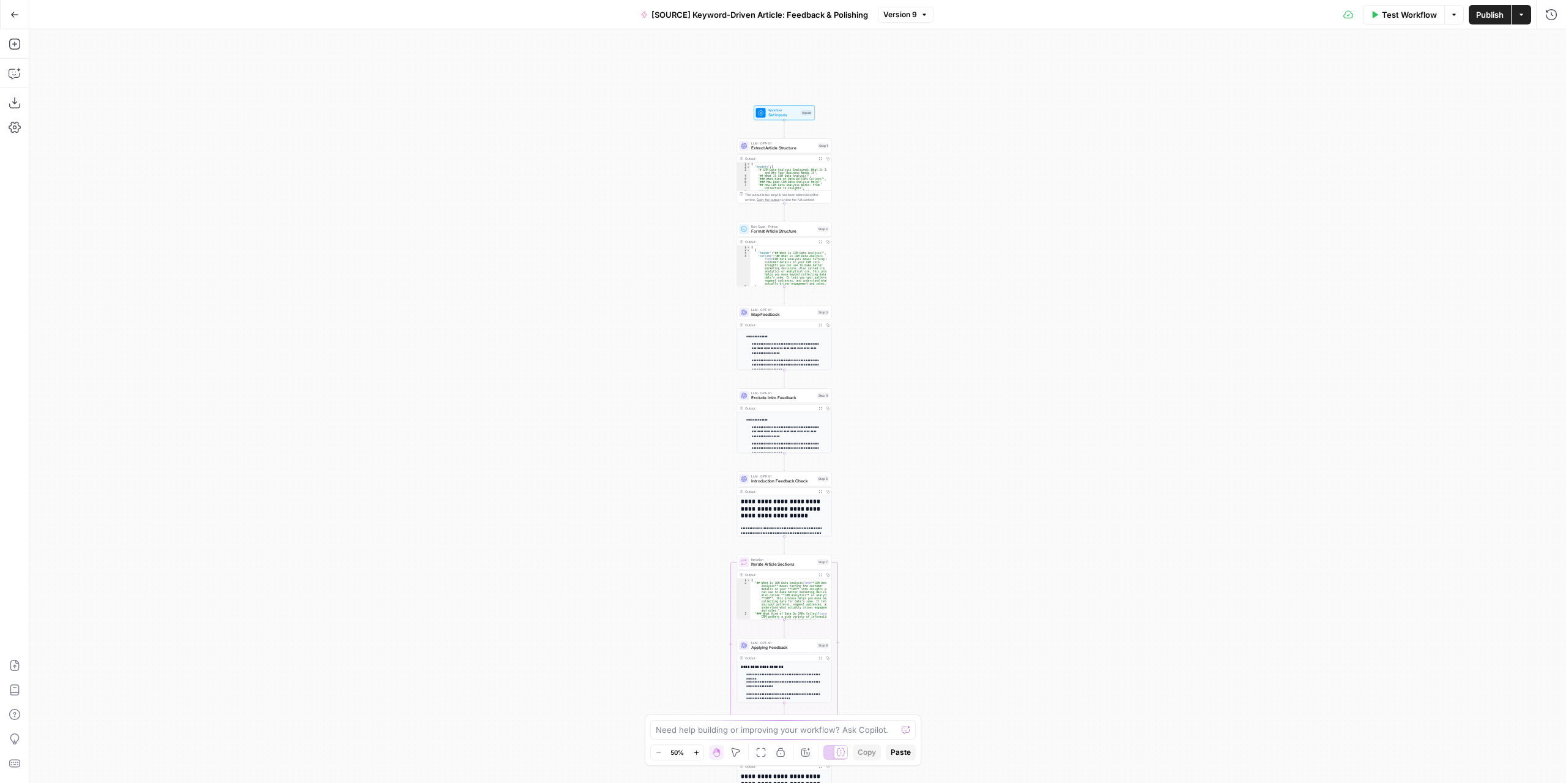
drag, startPoint x: 901, startPoint y: 306, endPoint x: 899, endPoint y: 369, distance: 63.0
click at [899, 369] on div "Workflow Set Inputs Inputs LLM · GPT-4.1 Extract Article Structure Step 1 Outpu…" at bounding box center [797, 405] width 1537 height 753
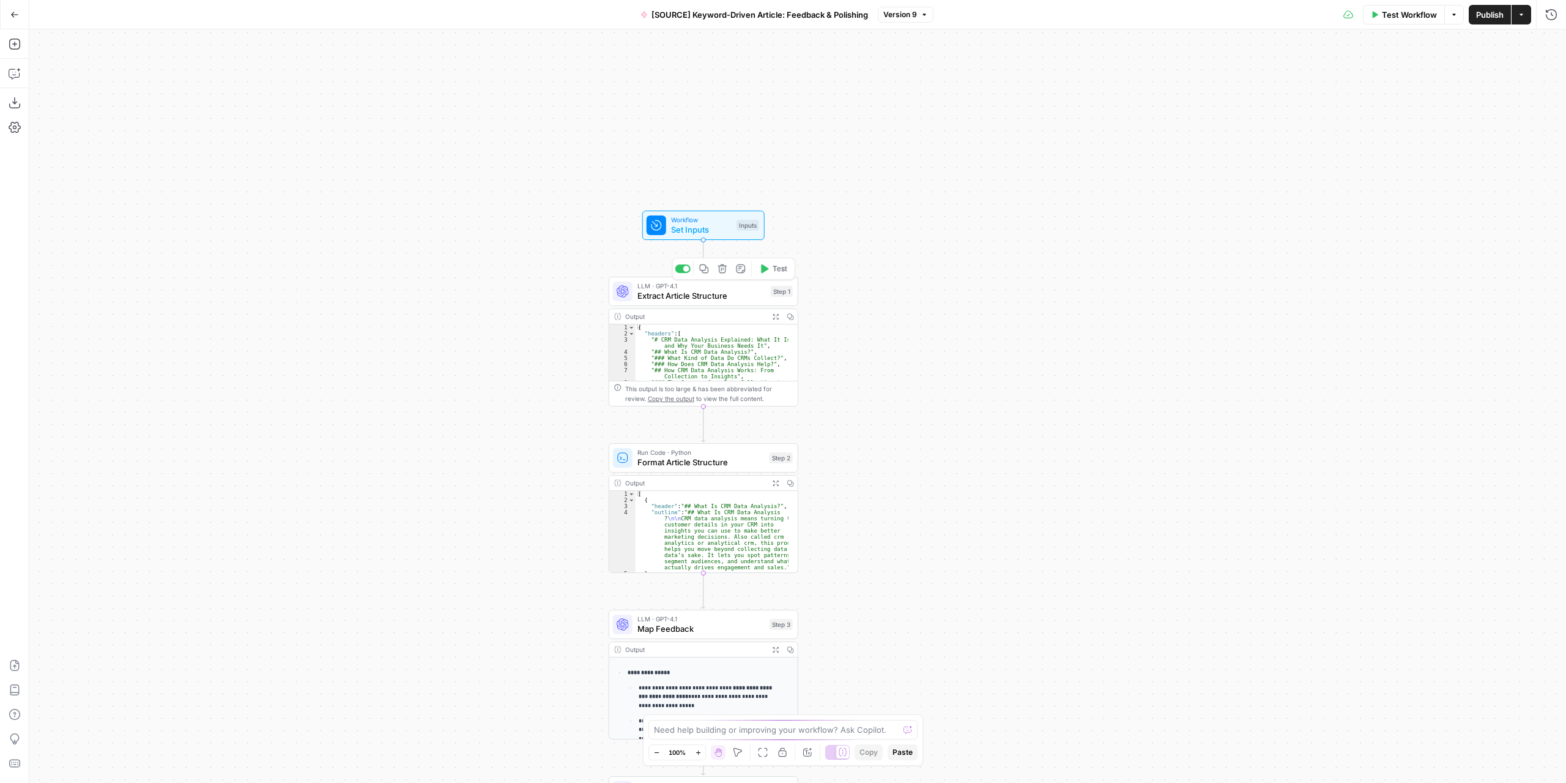
click at [736, 303] on div "LLM · GPT-4.1 Extract Article Structure Step 1 Copy step Delete step Edit Note …" at bounding box center [704, 291] width 190 height 29
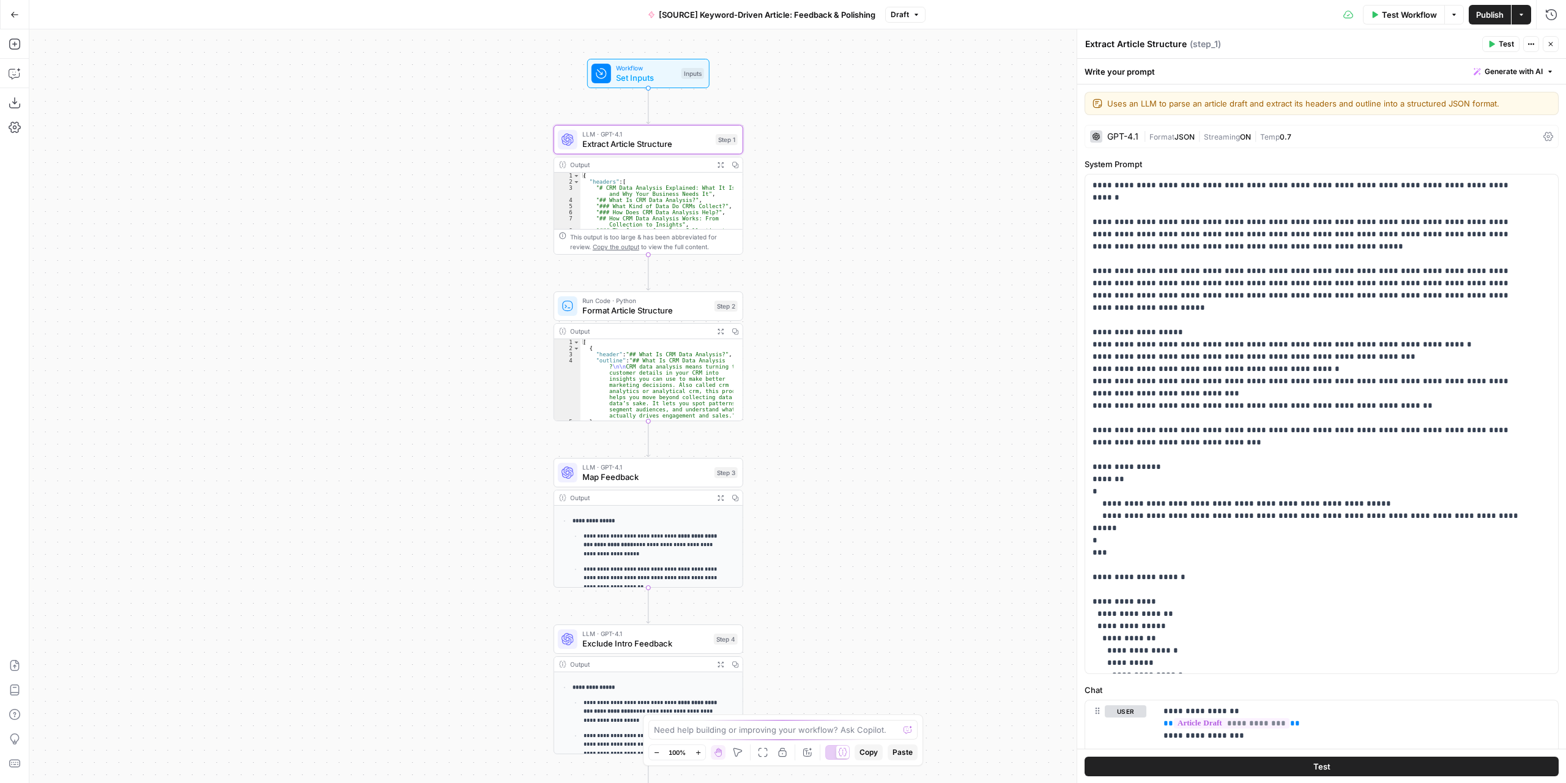
drag, startPoint x: 902, startPoint y: 480, endPoint x: 847, endPoint y: 329, distance: 161.4
click at [847, 329] on div "Workflow Set Inputs Inputs LLM · GPT-4.1 Extract Article Structure Step 1 Outpu…" at bounding box center [797, 405] width 1537 height 753
click at [661, 311] on span "Format Article Structure" at bounding box center [645, 310] width 127 height 12
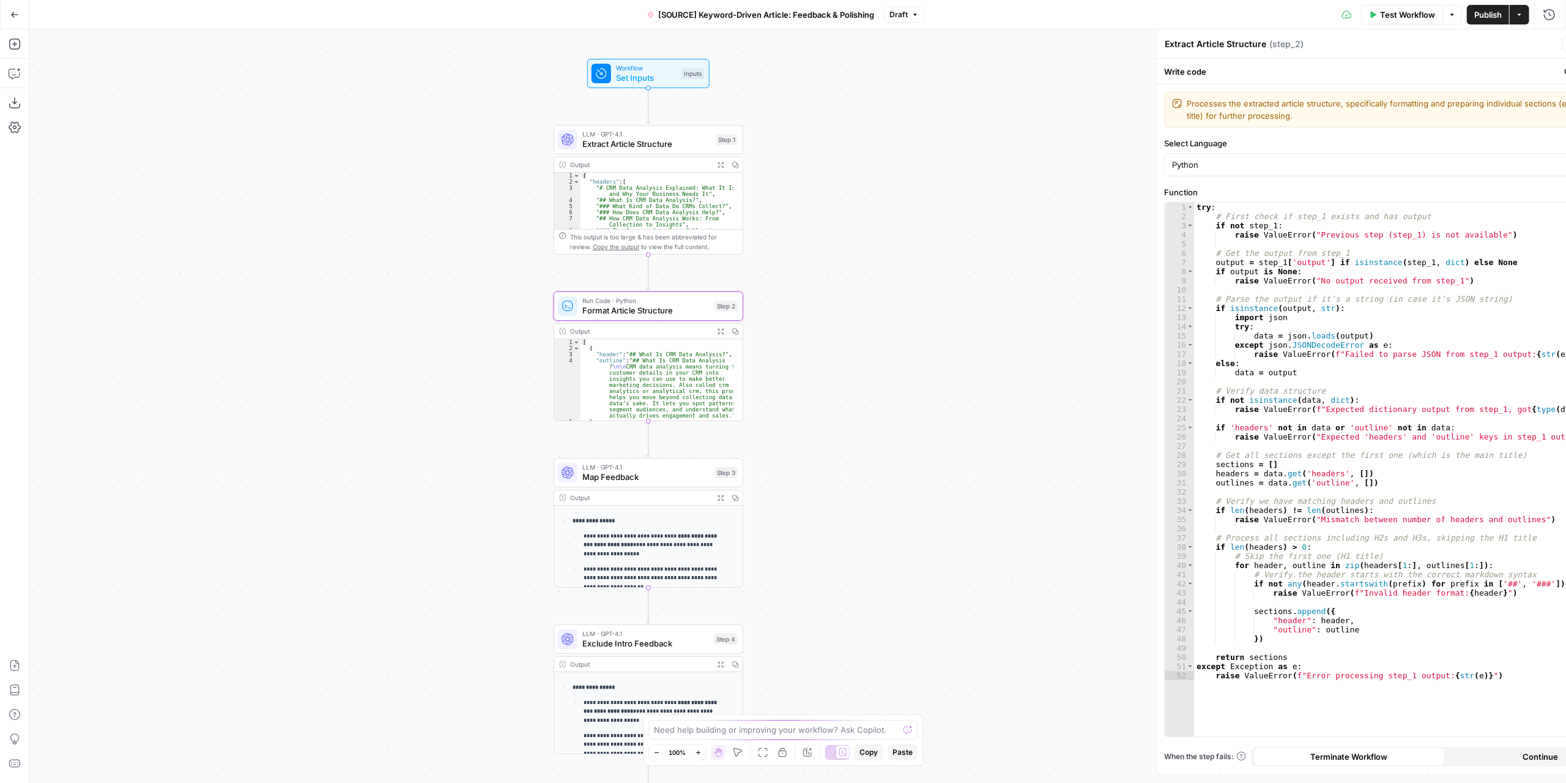
type textarea "Format Article Structure"
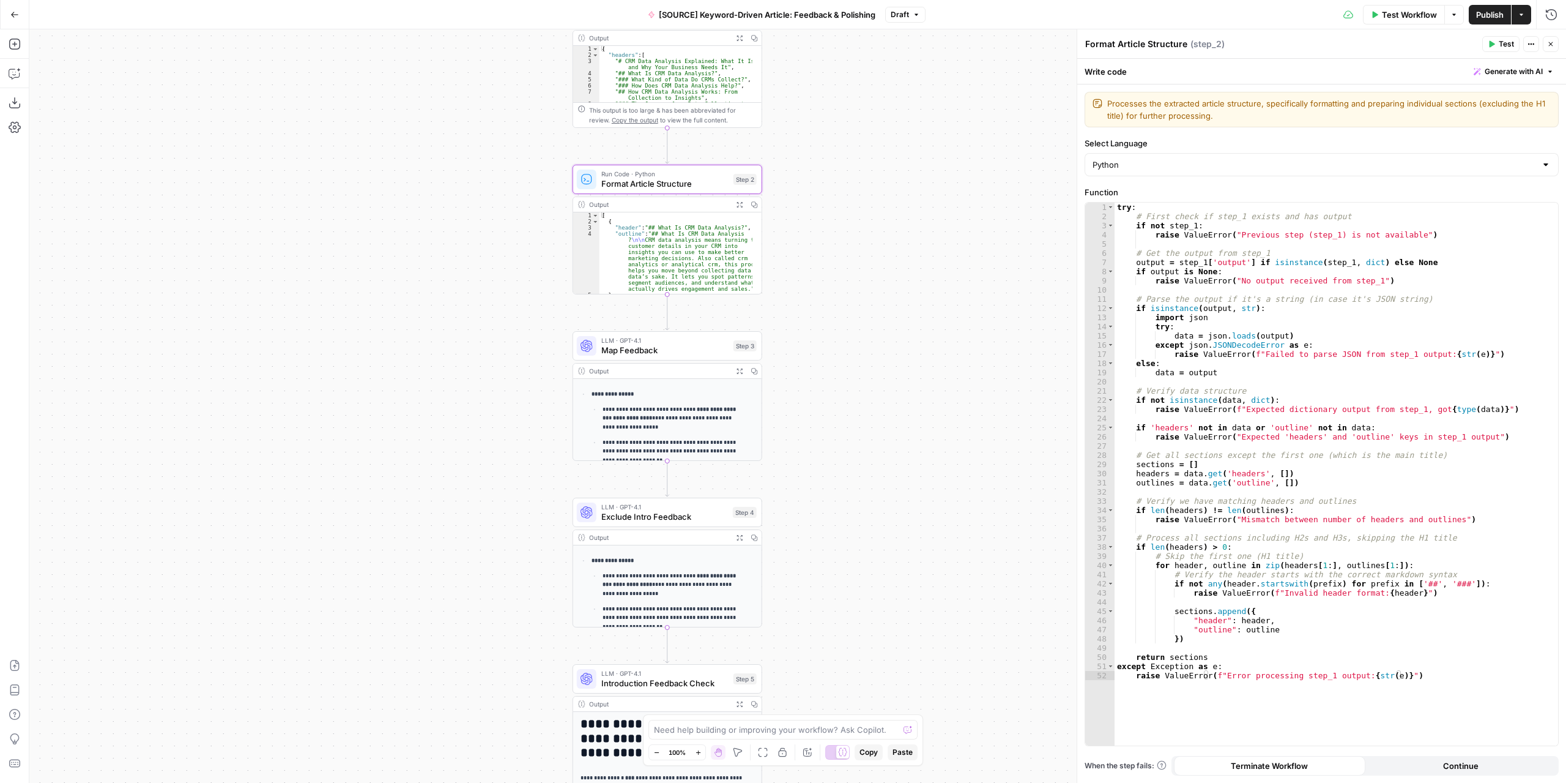
drag, startPoint x: 817, startPoint y: 436, endPoint x: 836, endPoint y: 310, distance: 128.1
click at [836, 310] on div "Workflow Set Inputs Inputs LLM · GPT-4.1 Extract Article Structure Step 1 Outpu…" at bounding box center [797, 405] width 1537 height 753
click at [699, 348] on span "Map Feedback" at bounding box center [664, 350] width 127 height 12
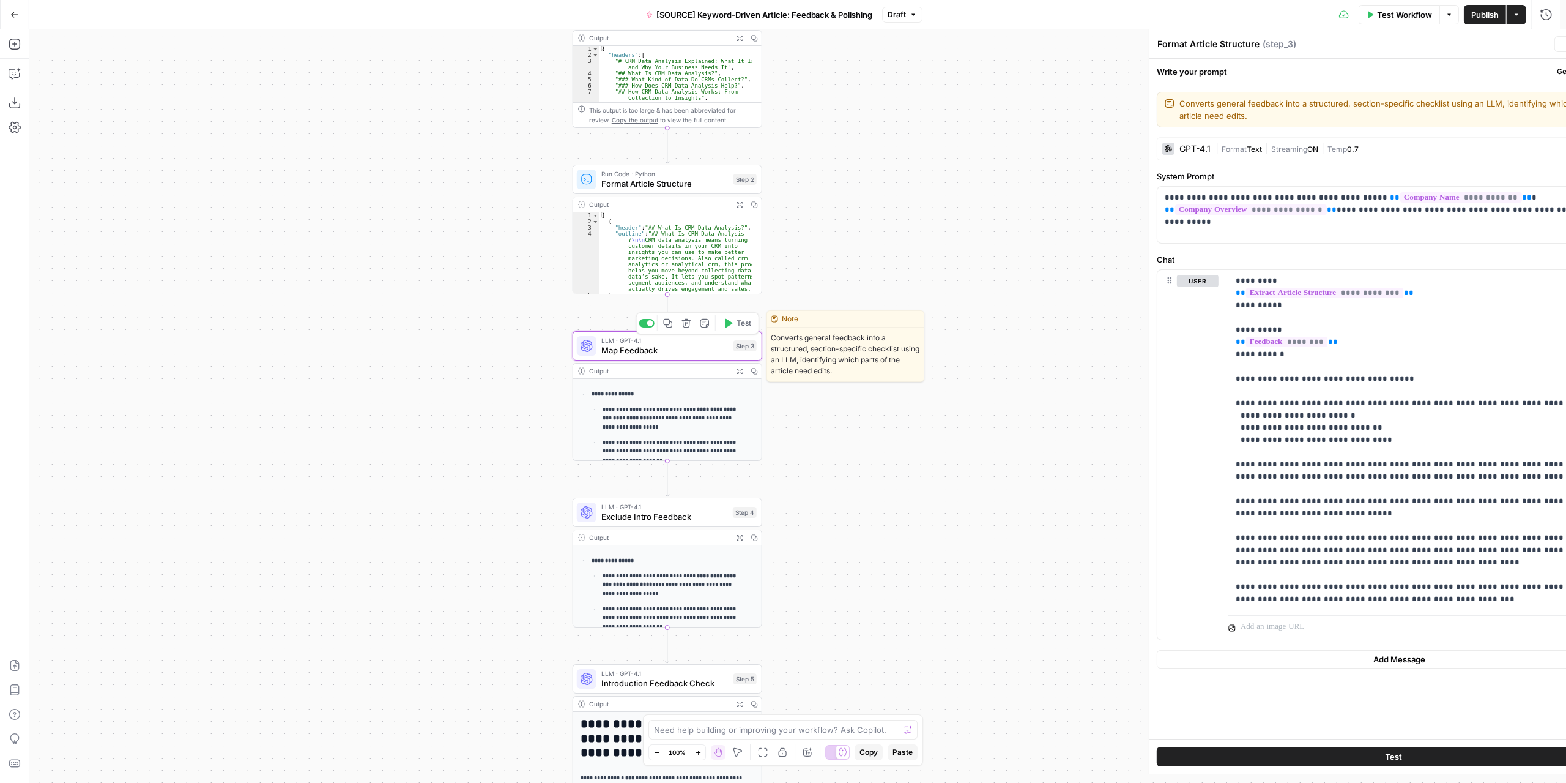
type textarea "Map Feedback"
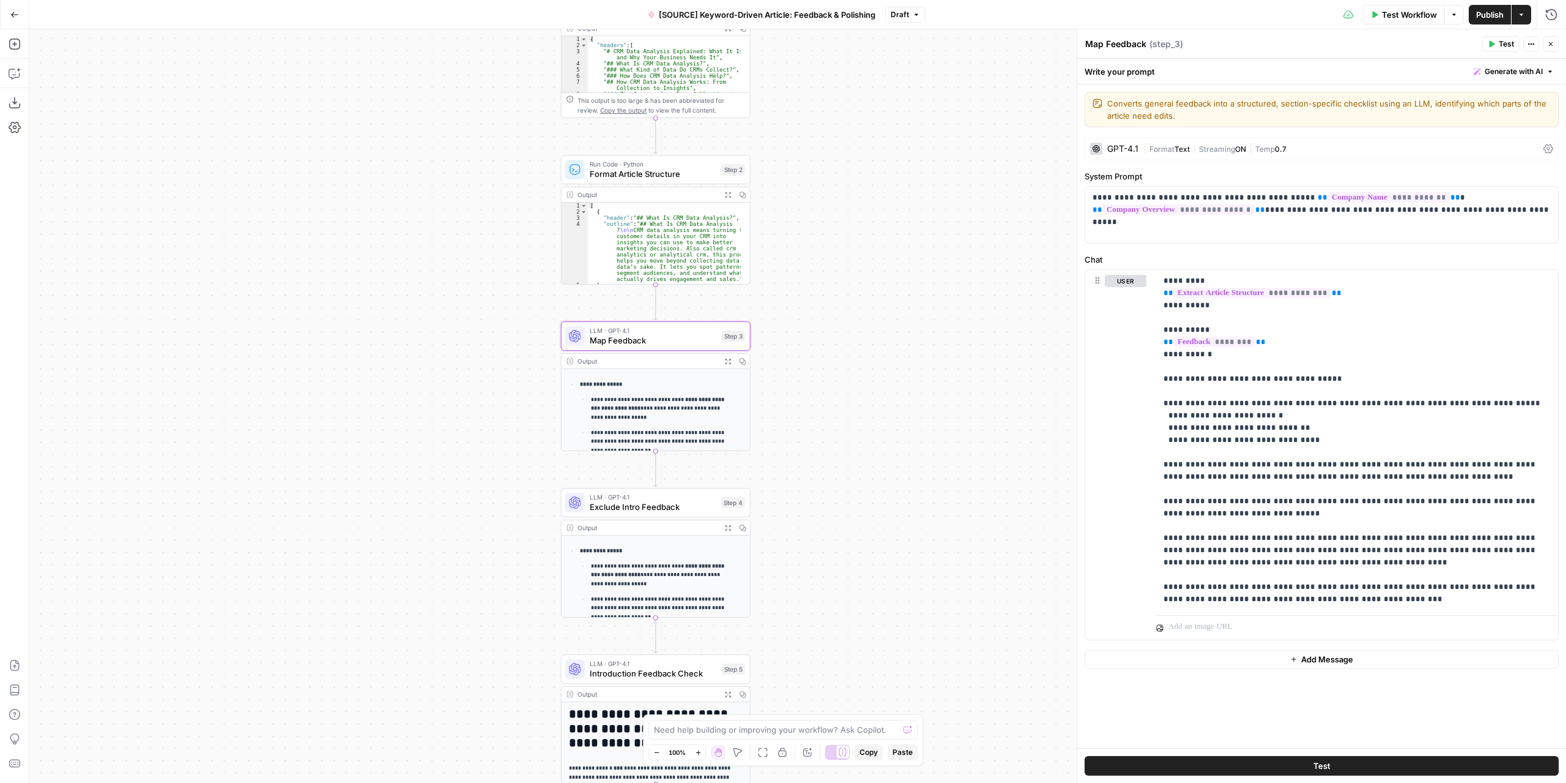
drag, startPoint x: 940, startPoint y: 217, endPoint x: 935, endPoint y: 158, distance: 58.3
click at [935, 158] on div "Workflow Set Inputs Inputs LLM · GPT-4.1 Extract Article Structure Step 1 Outpu…" at bounding box center [797, 405] width 1537 height 753
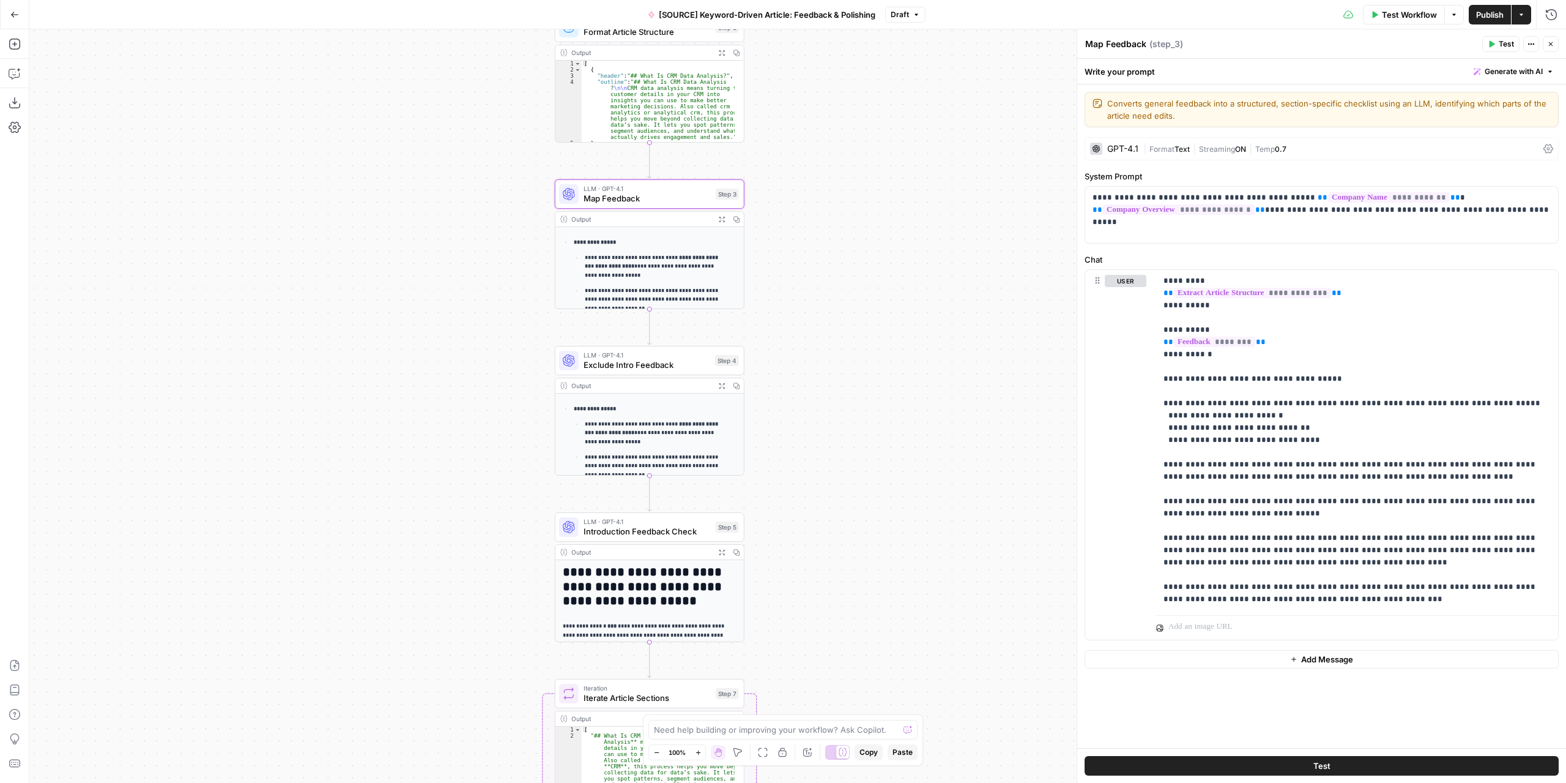
drag, startPoint x: 905, startPoint y: 425, endPoint x: 893, endPoint y: 332, distance: 93.7
click at [893, 332] on div "Workflow Set Inputs Inputs LLM · GPT-4.1 Extract Article Structure Step 1 Outpu…" at bounding box center [797, 405] width 1537 height 753
click at [691, 371] on div "LLM · GPT-4.1 Exclude Intro Feedback Step 4 Copy step Delete step Edit Note Test" at bounding box center [650, 360] width 190 height 29
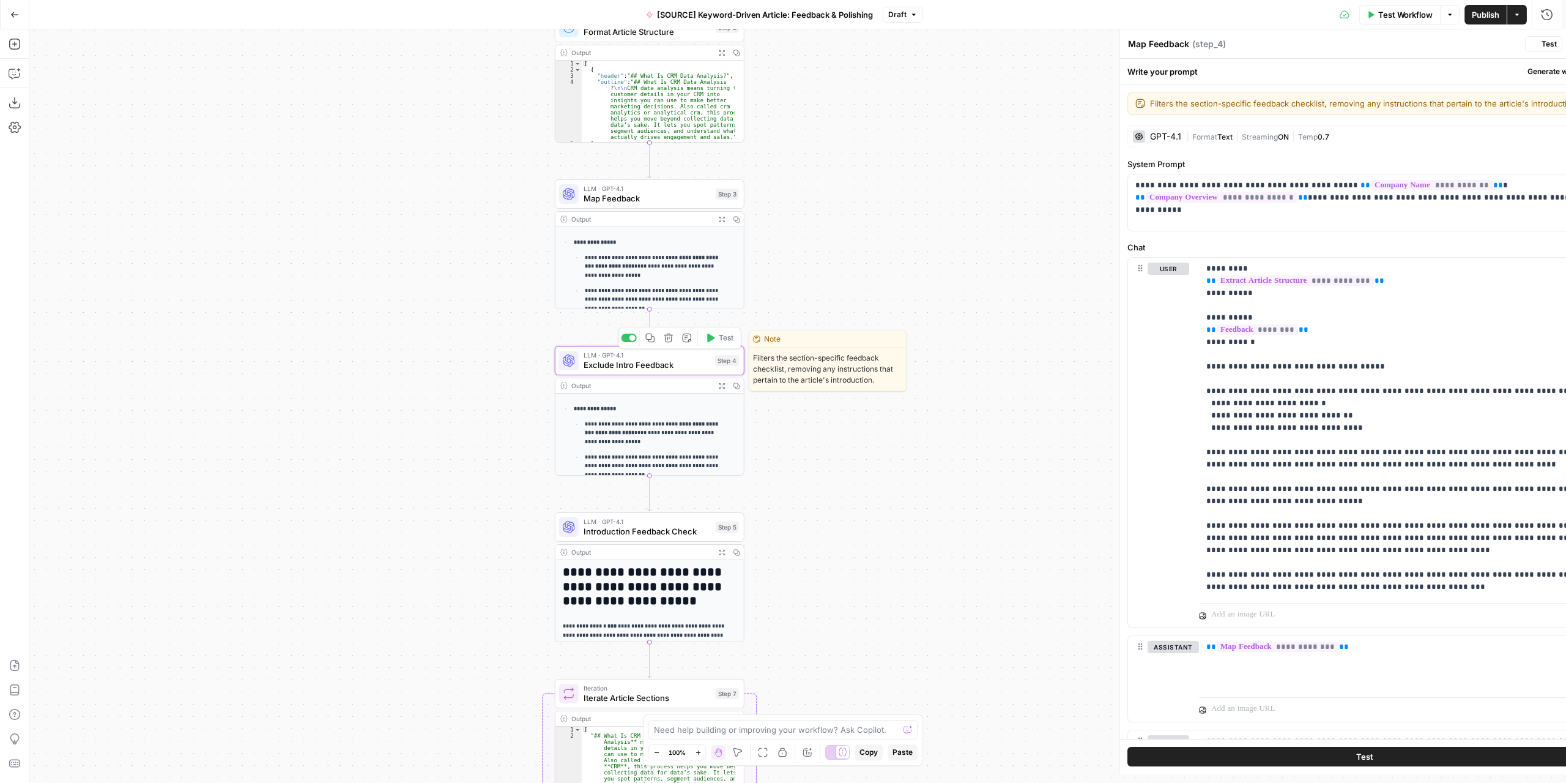
type textarea "Exclude Intro Feedback"
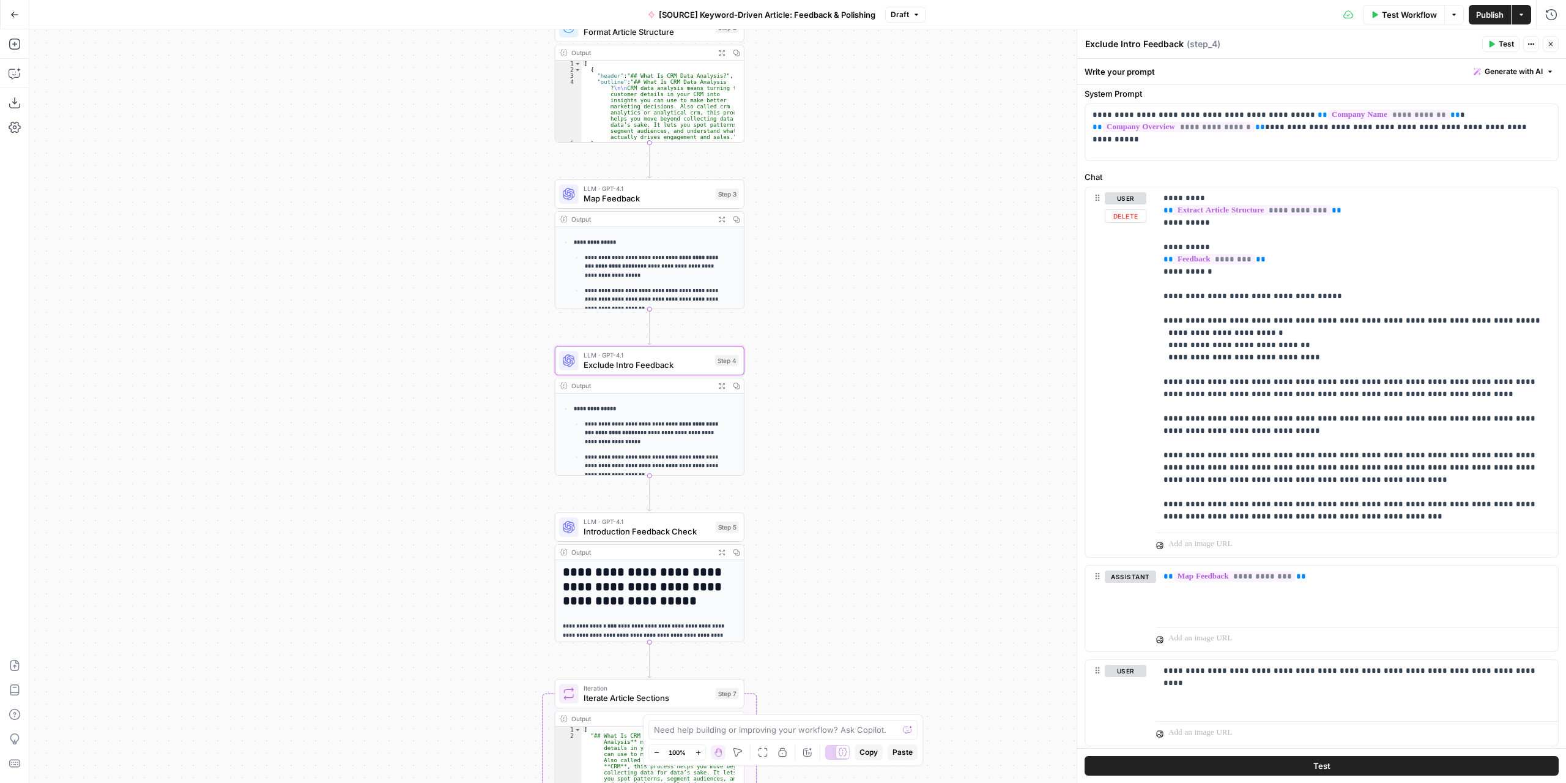
scroll to position [100, 0]
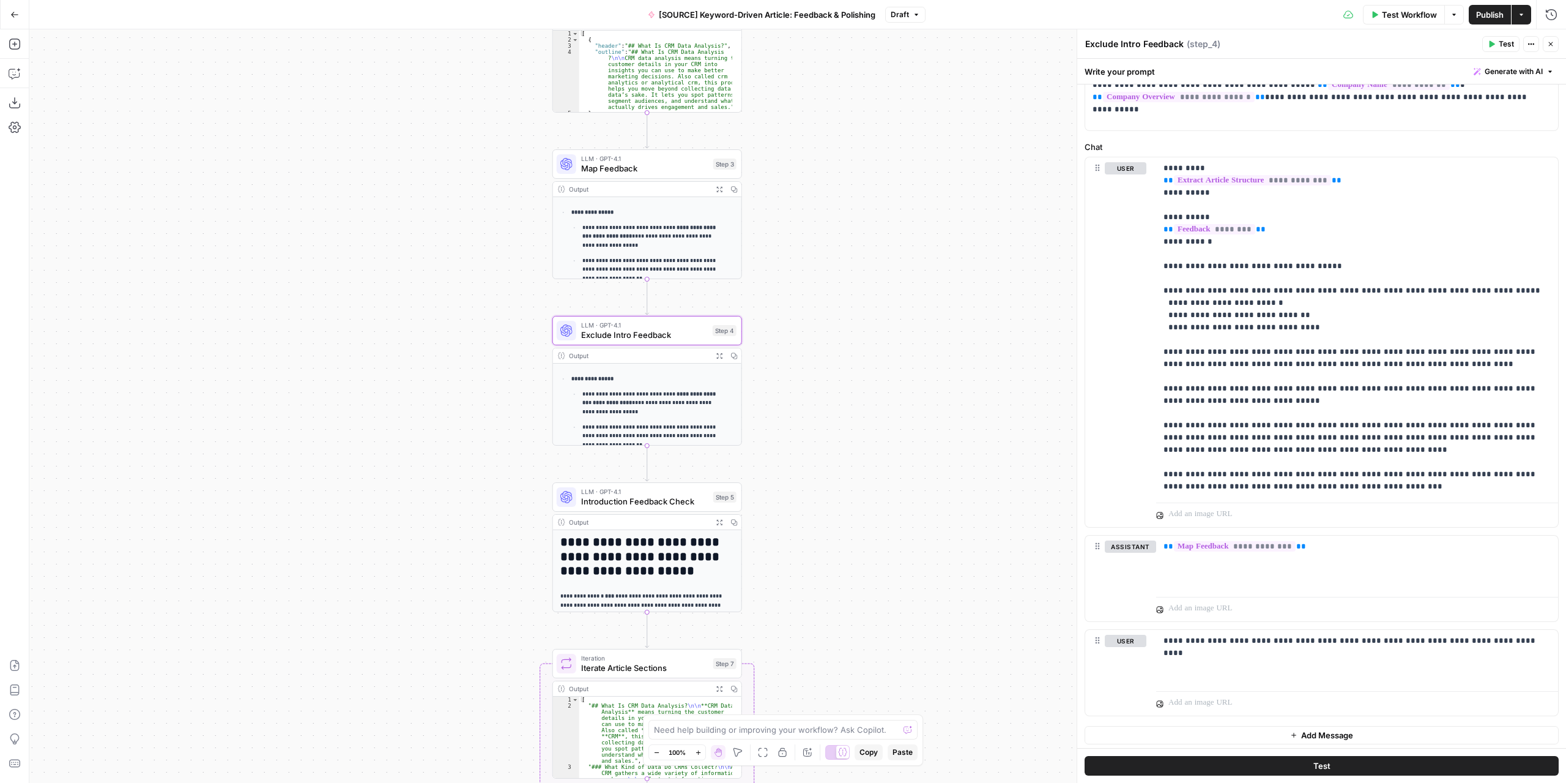
drag, startPoint x: 870, startPoint y: 430, endPoint x: 866, endPoint y: 384, distance: 46.7
click at [866, 384] on div "Workflow Set Inputs Inputs LLM · GPT-4.1 Extract Article Structure Step 1 Outpu…" at bounding box center [797, 405] width 1537 height 753
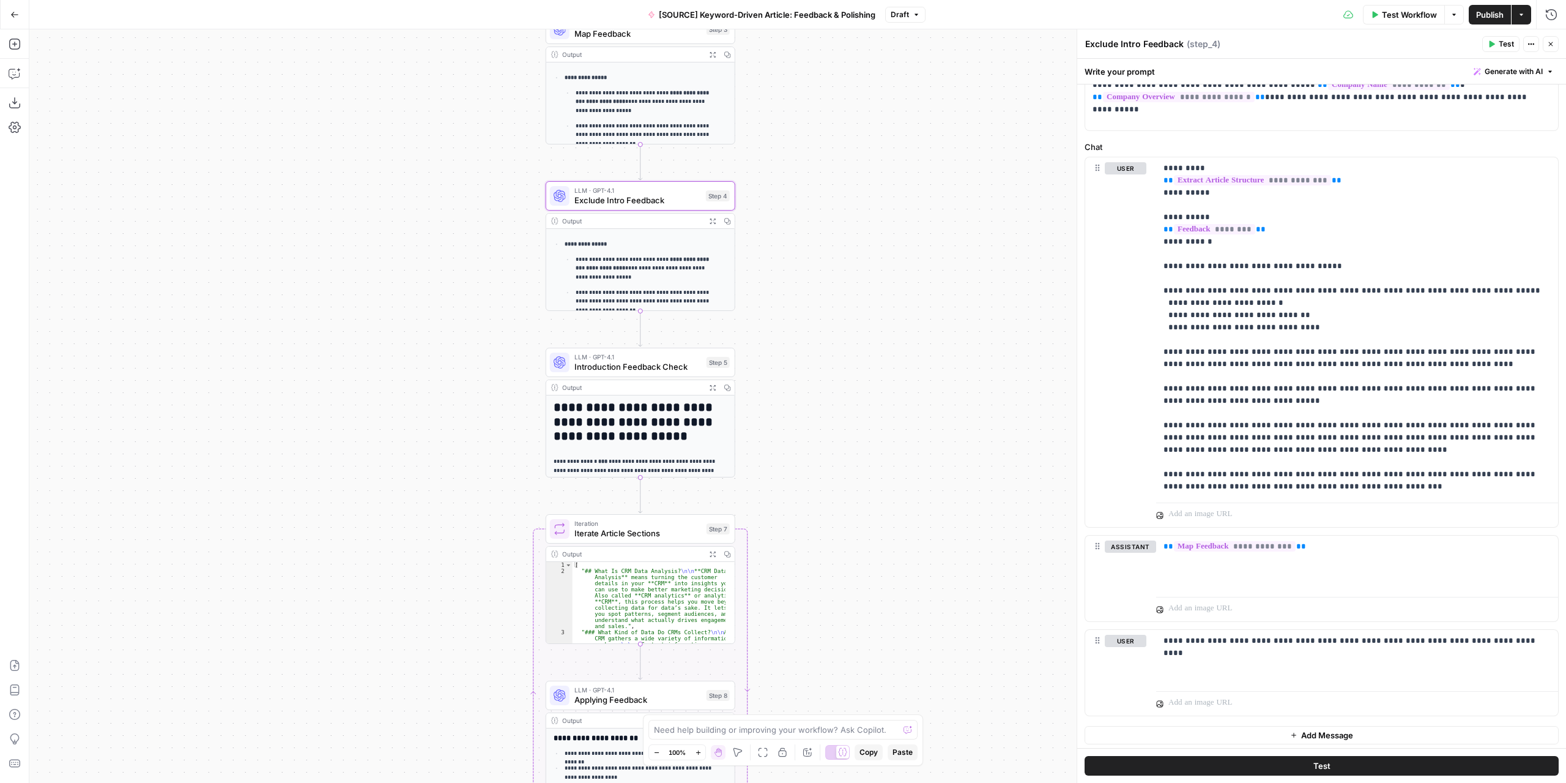
drag, startPoint x: 828, startPoint y: 470, endPoint x: 826, endPoint y: 371, distance: 98.5
click at [826, 371] on div "Workflow Set Inputs Inputs LLM · GPT-4.1 Extract Article Structure Step 1 Outpu…" at bounding box center [797, 405] width 1537 height 753
click at [677, 368] on span "Introduction Feedback Check" at bounding box center [638, 366] width 127 height 12
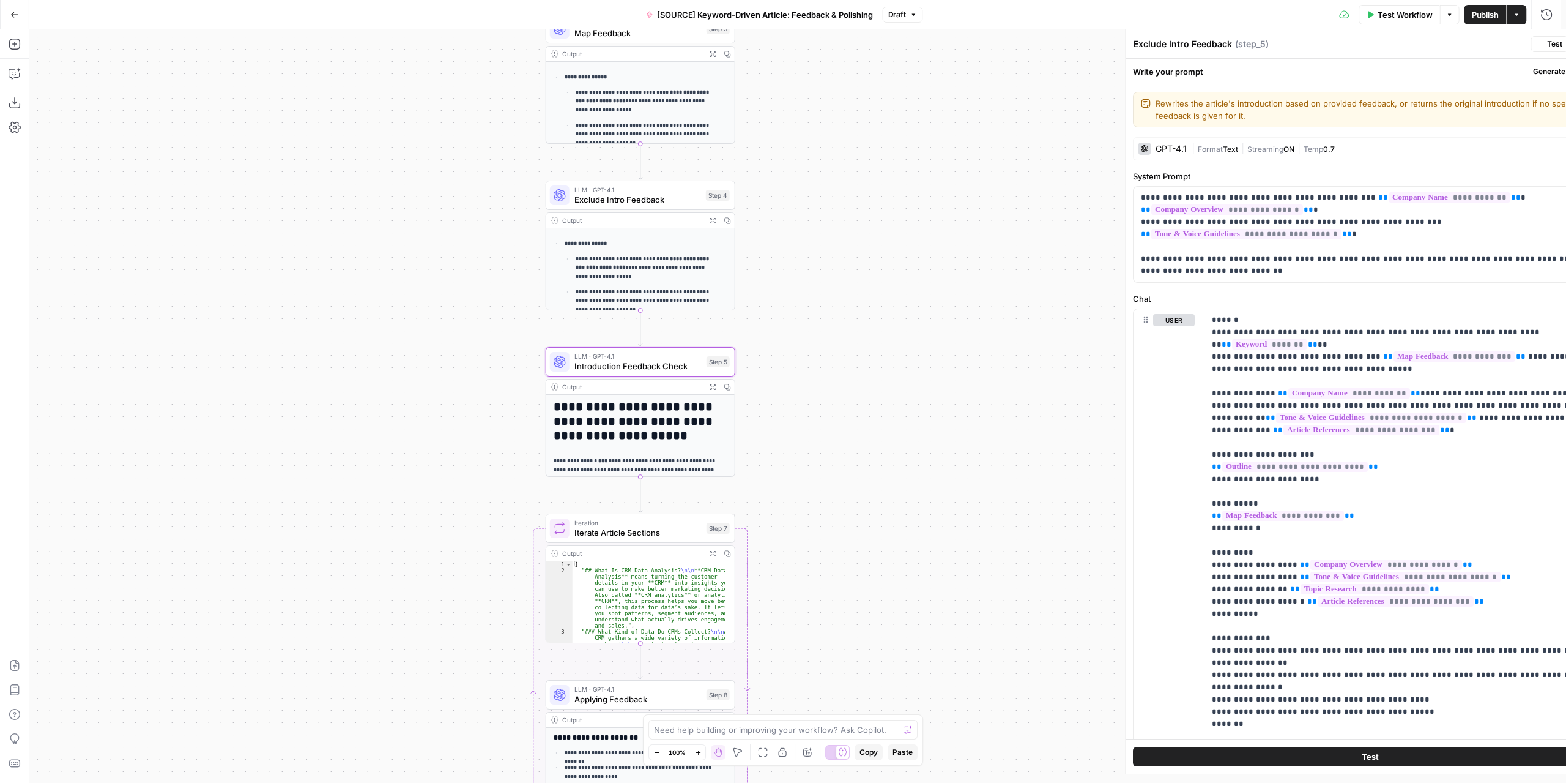
type textarea "Introduction Feedback Check"
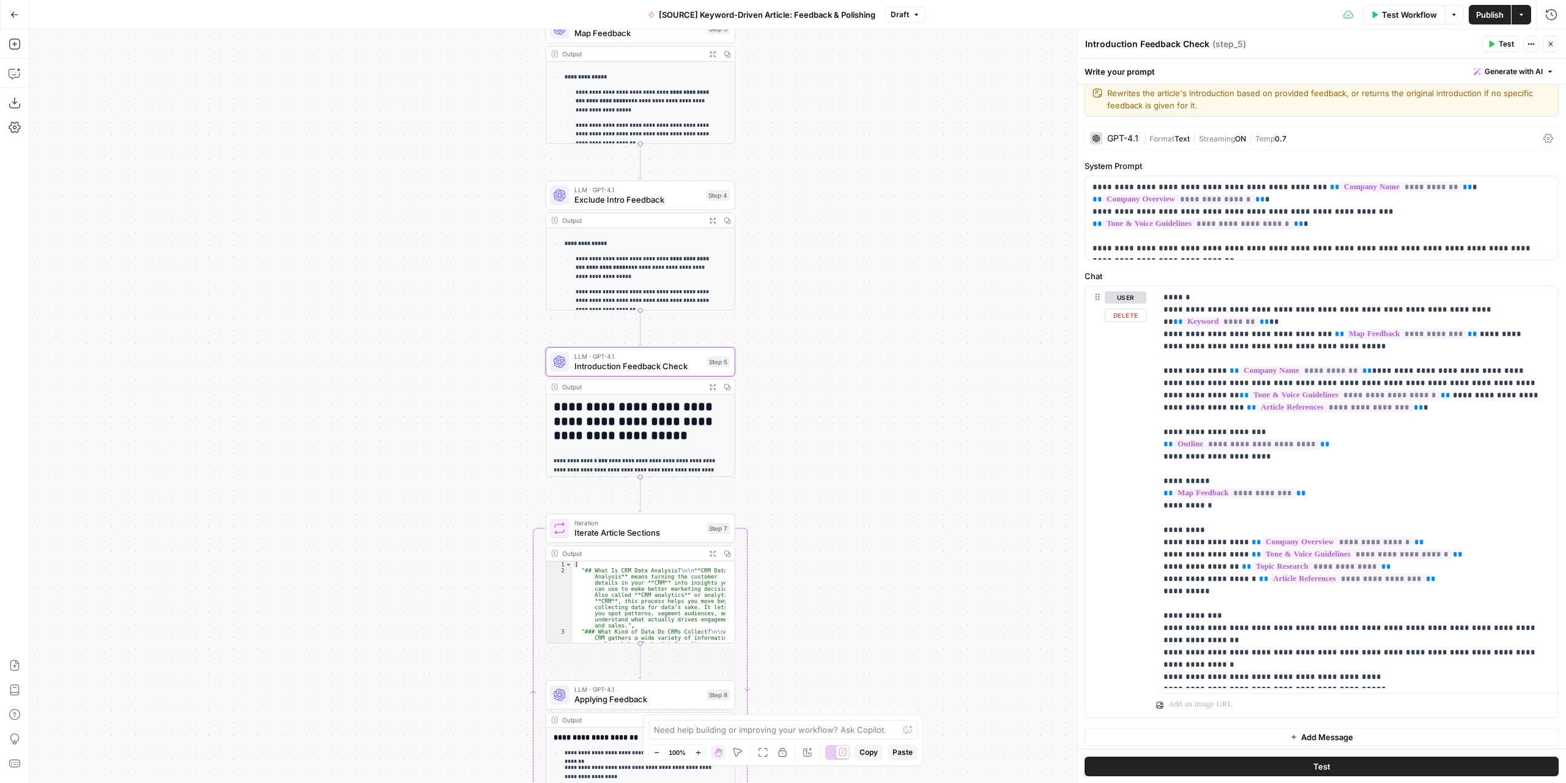
scroll to position [13, 0]
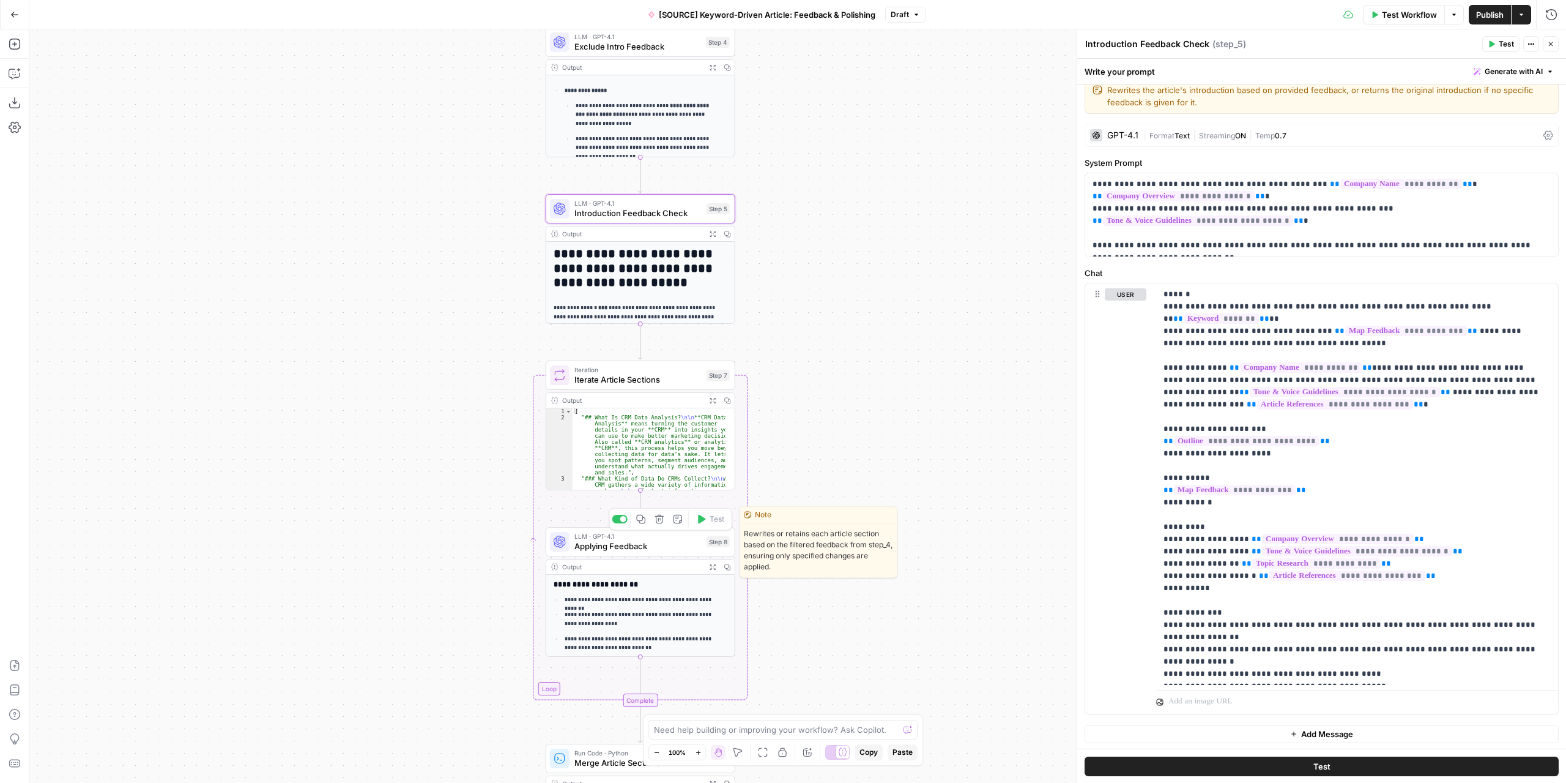
click at [678, 544] on span "Applying Feedback" at bounding box center [638, 546] width 127 height 12
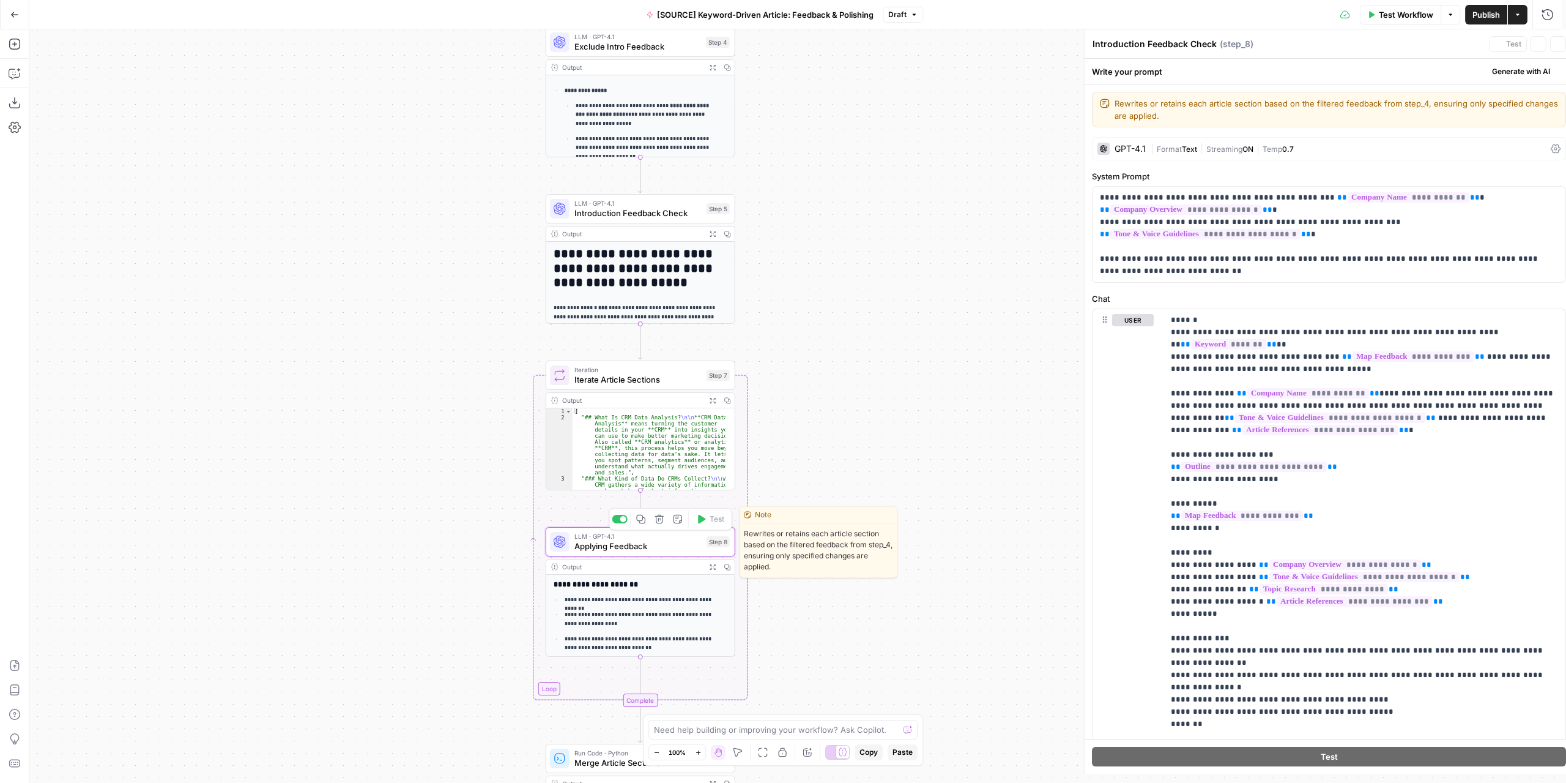
type textarea "Applying Feedback"
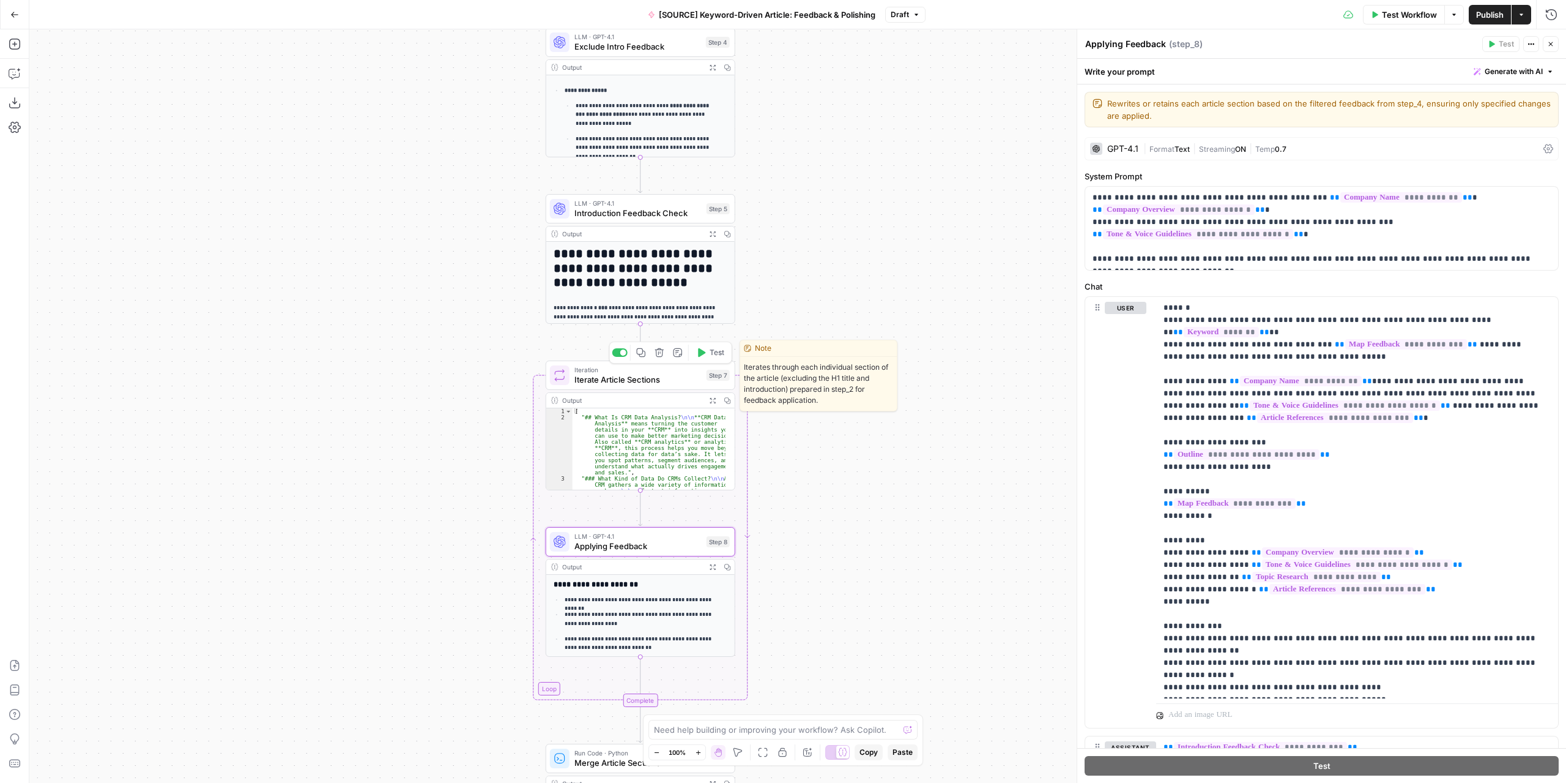
click at [663, 379] on span "Iterate Article Sections" at bounding box center [638, 379] width 127 height 12
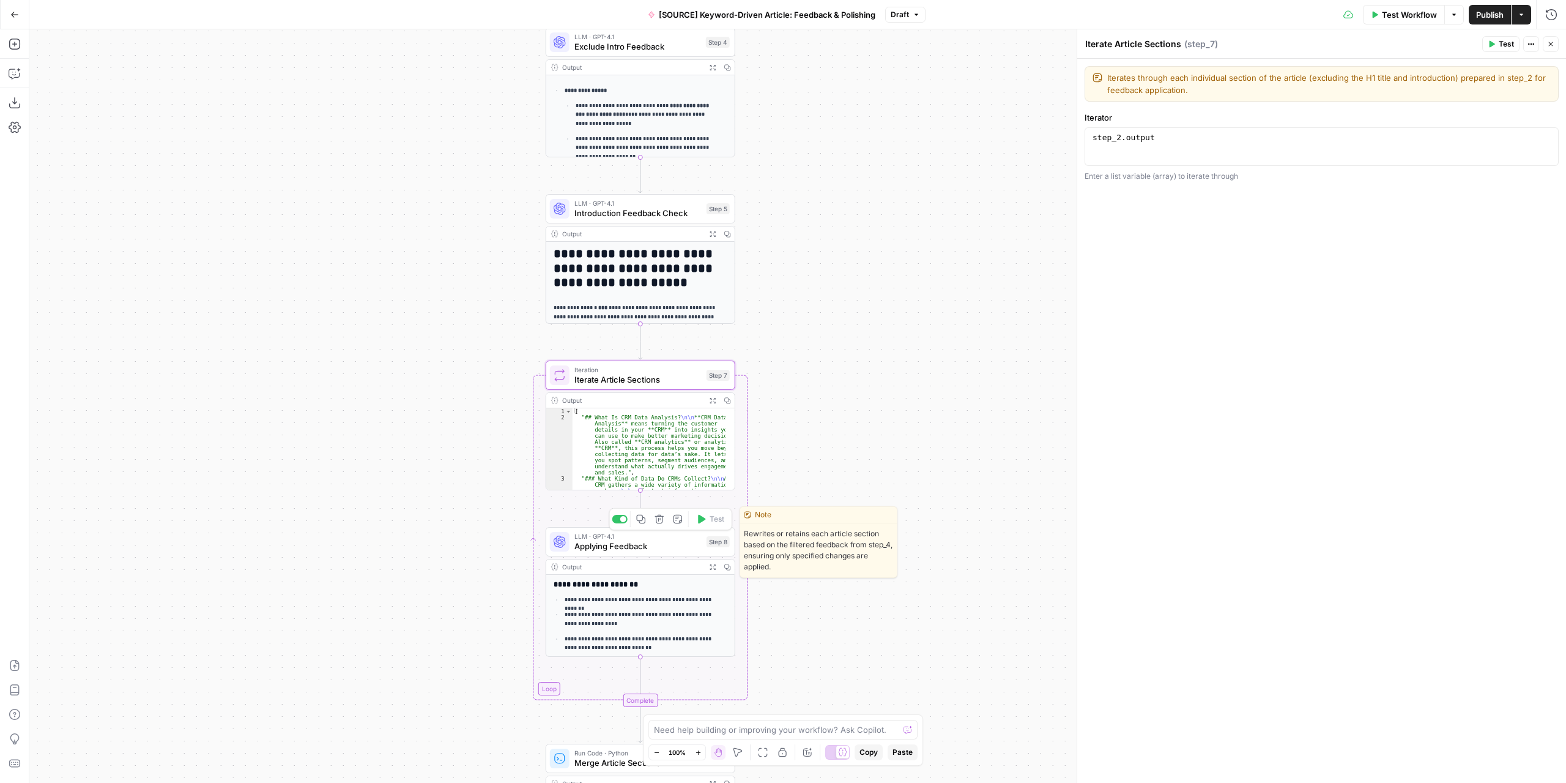
click at [677, 546] on span "Applying Feedback" at bounding box center [638, 546] width 127 height 12
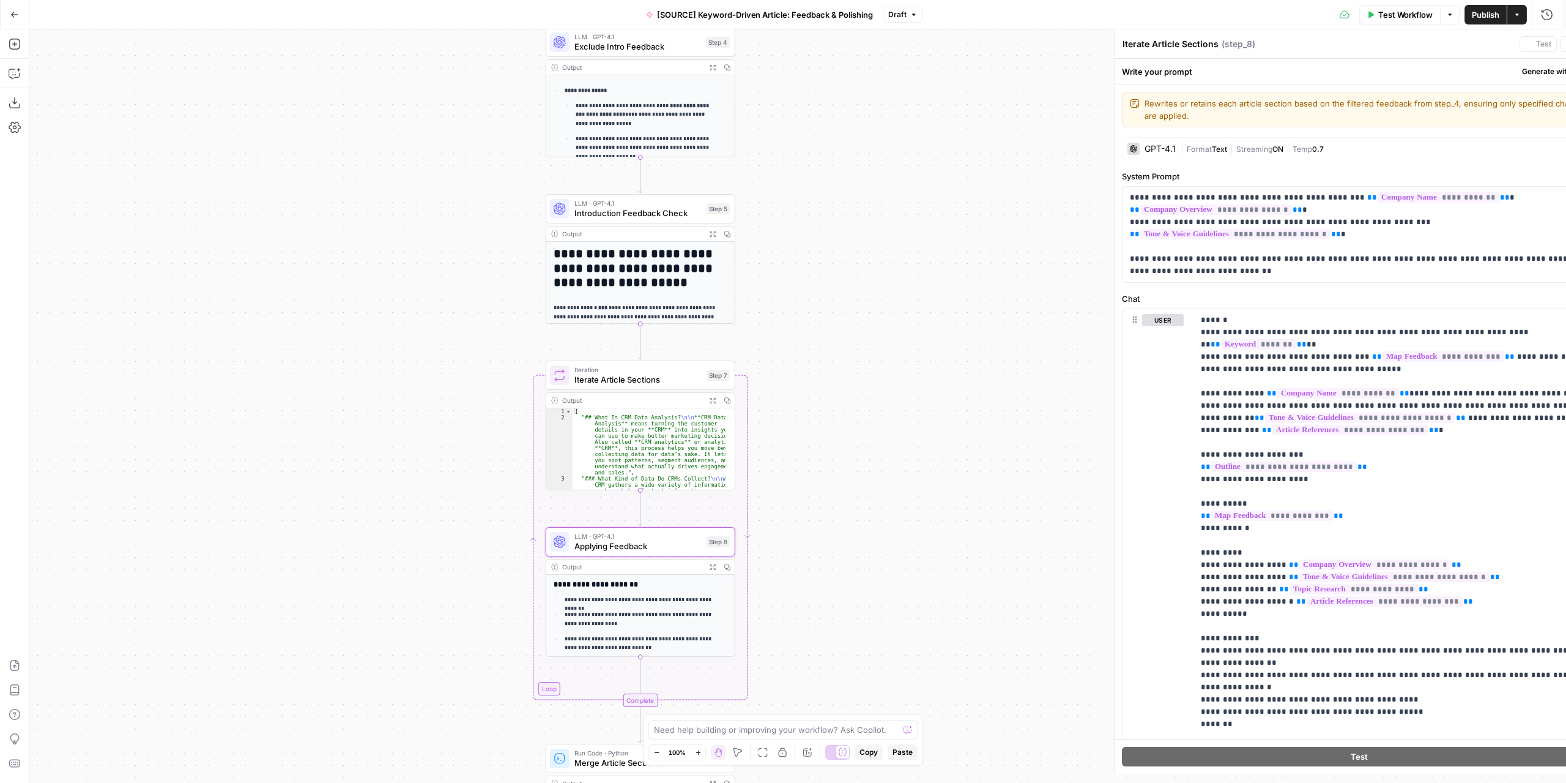
type textarea "Applying Feedback"
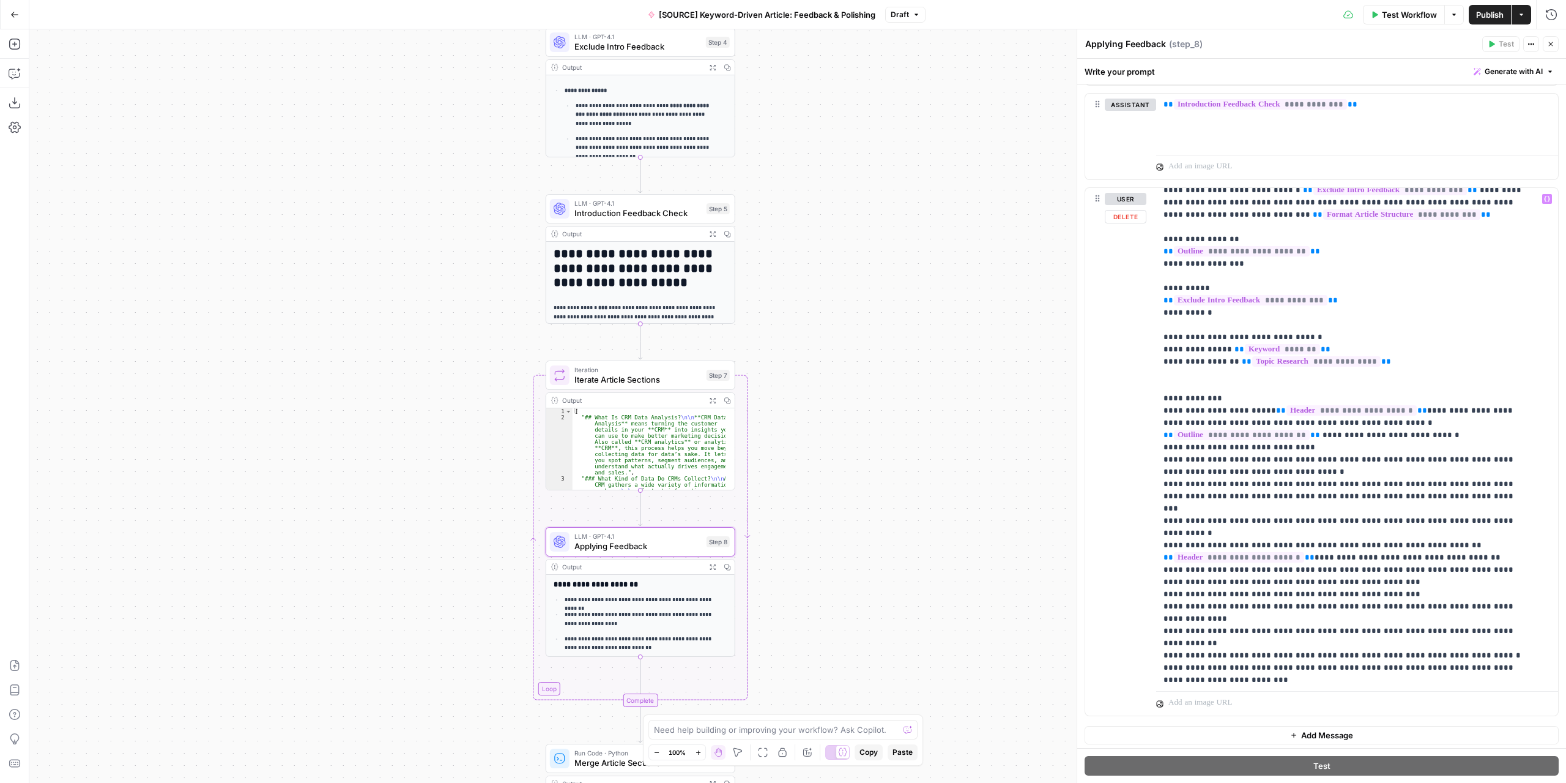
scroll to position [37, 0]
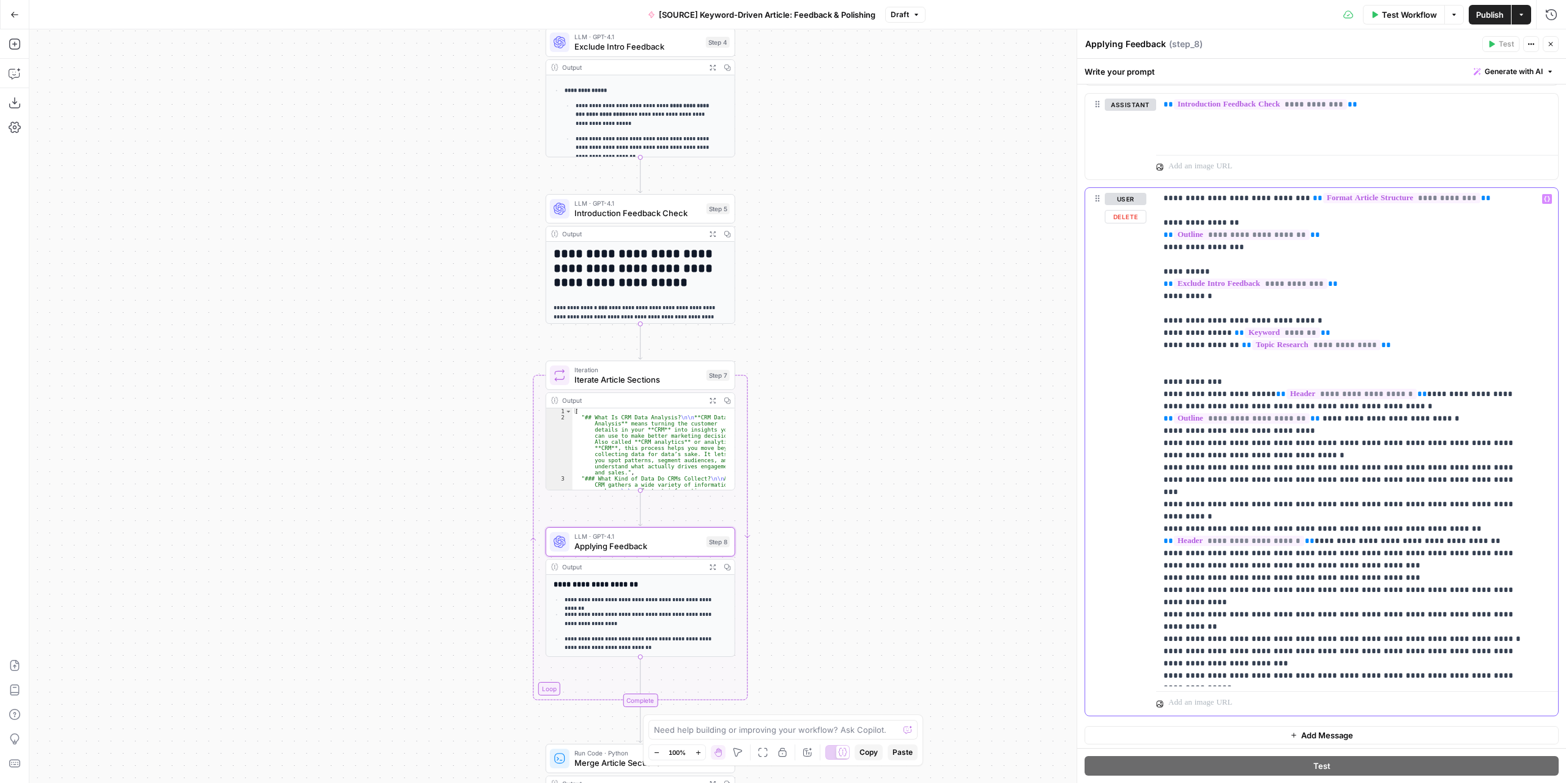
click at [1250, 478] on p "**********" at bounding box center [1348, 418] width 369 height 526
click at [1427, 15] on span "Test Workflow" at bounding box center [1409, 15] width 55 height 12
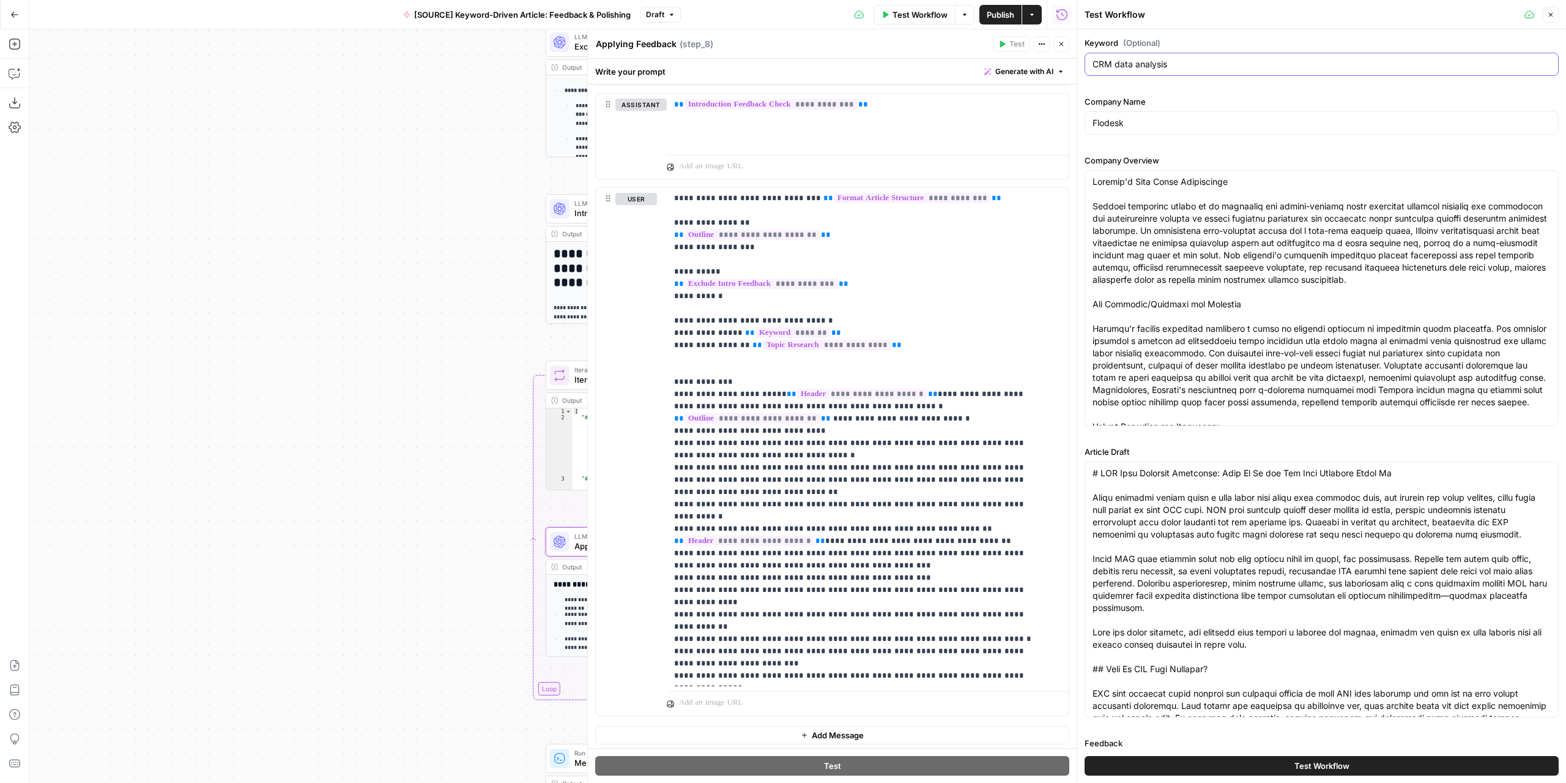
click at [1190, 64] on input "CRM data analysis" at bounding box center [1322, 64] width 458 height 12
paste input "call center automation"
type input "call center automation"
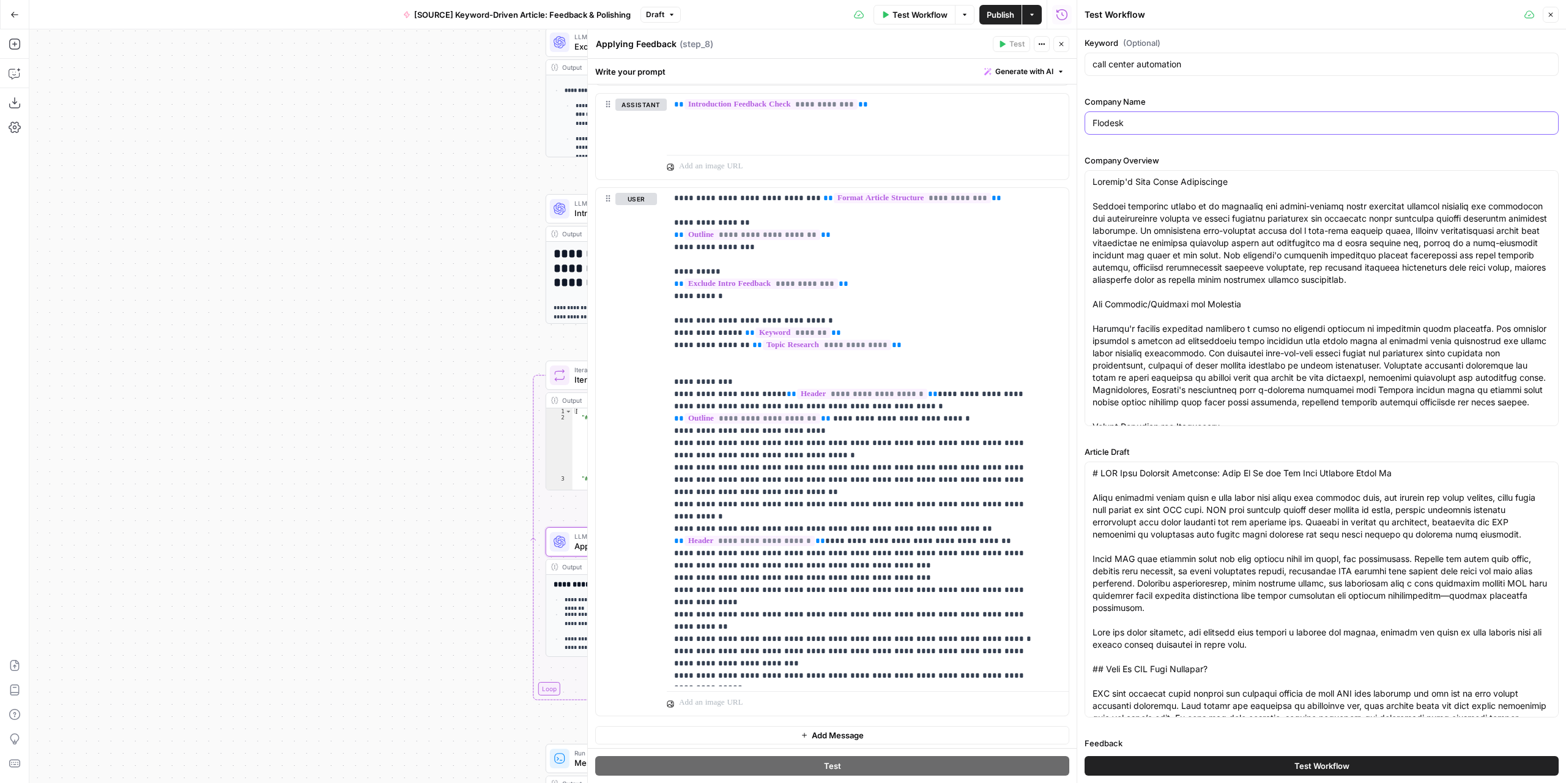
click at [1176, 127] on input "Flodesk" at bounding box center [1322, 123] width 458 height 12
click at [1175, 125] on input "Flodesk" at bounding box center [1322, 123] width 458 height 12
paste input "iCorps"
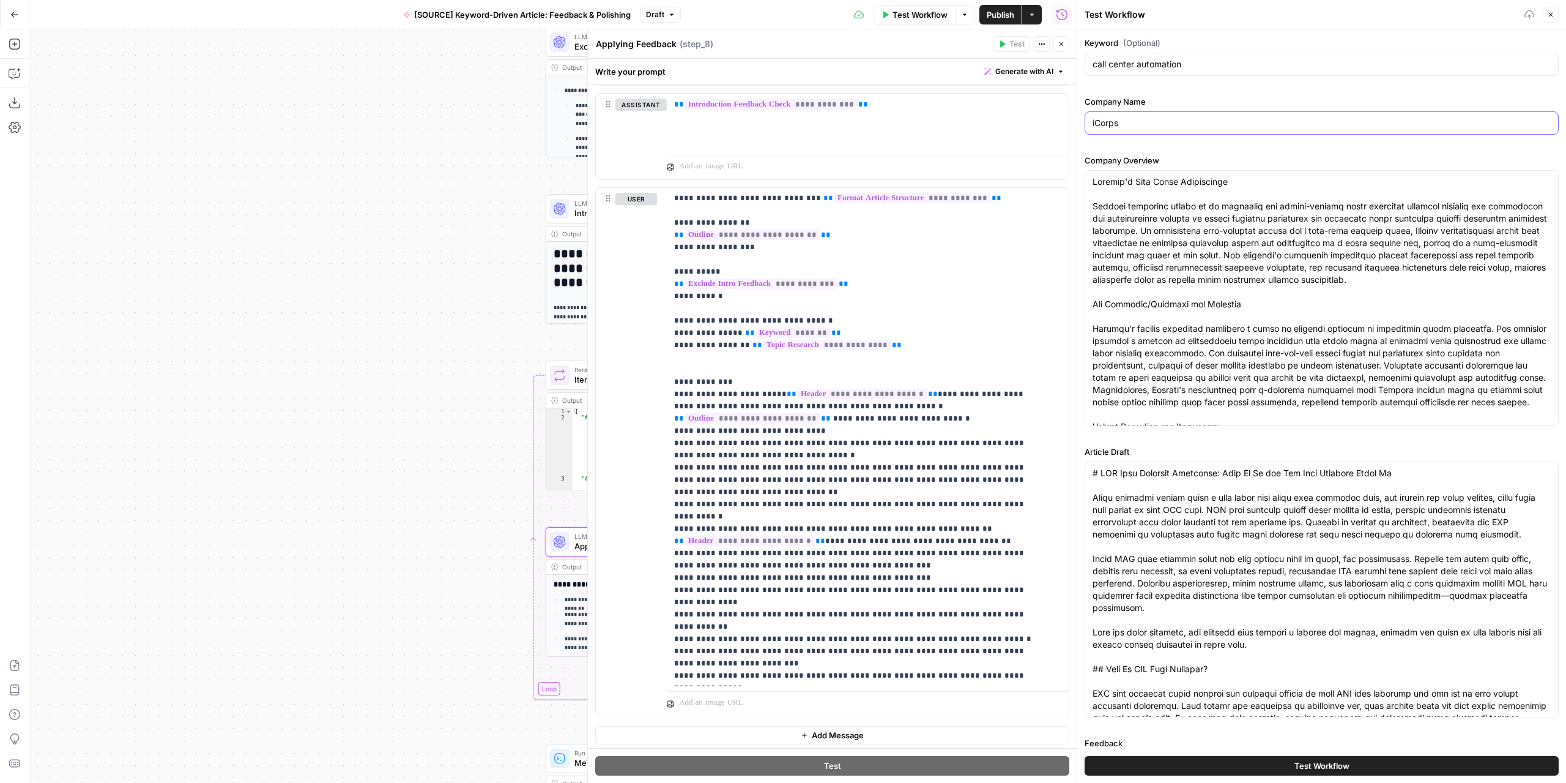
type input "iCorps"
click at [1090, 184] on div at bounding box center [1322, 298] width 474 height 256
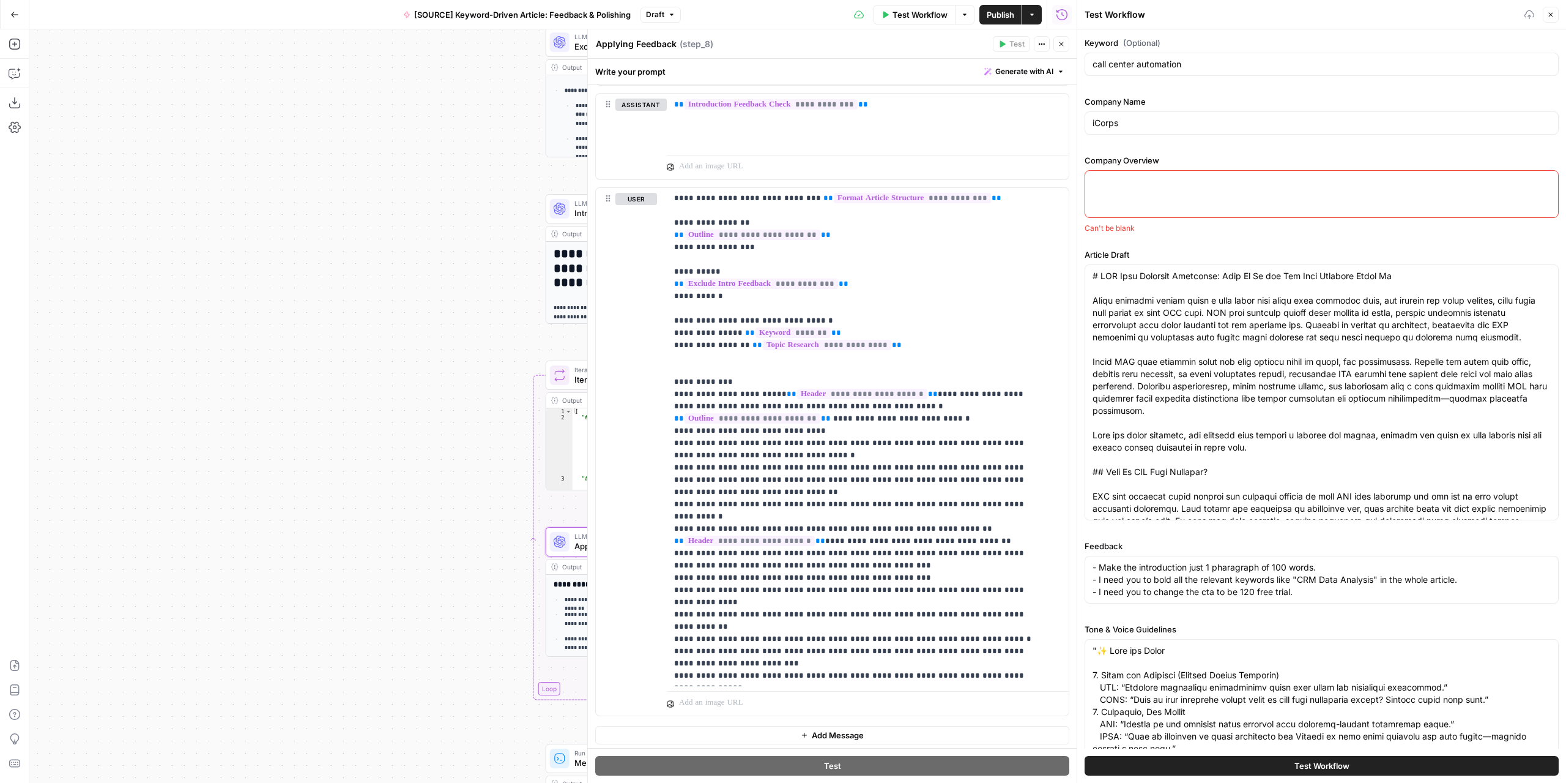
paste textarea "Company Overview iCorps's Core Value Proposition iCorps Technologies positions …"
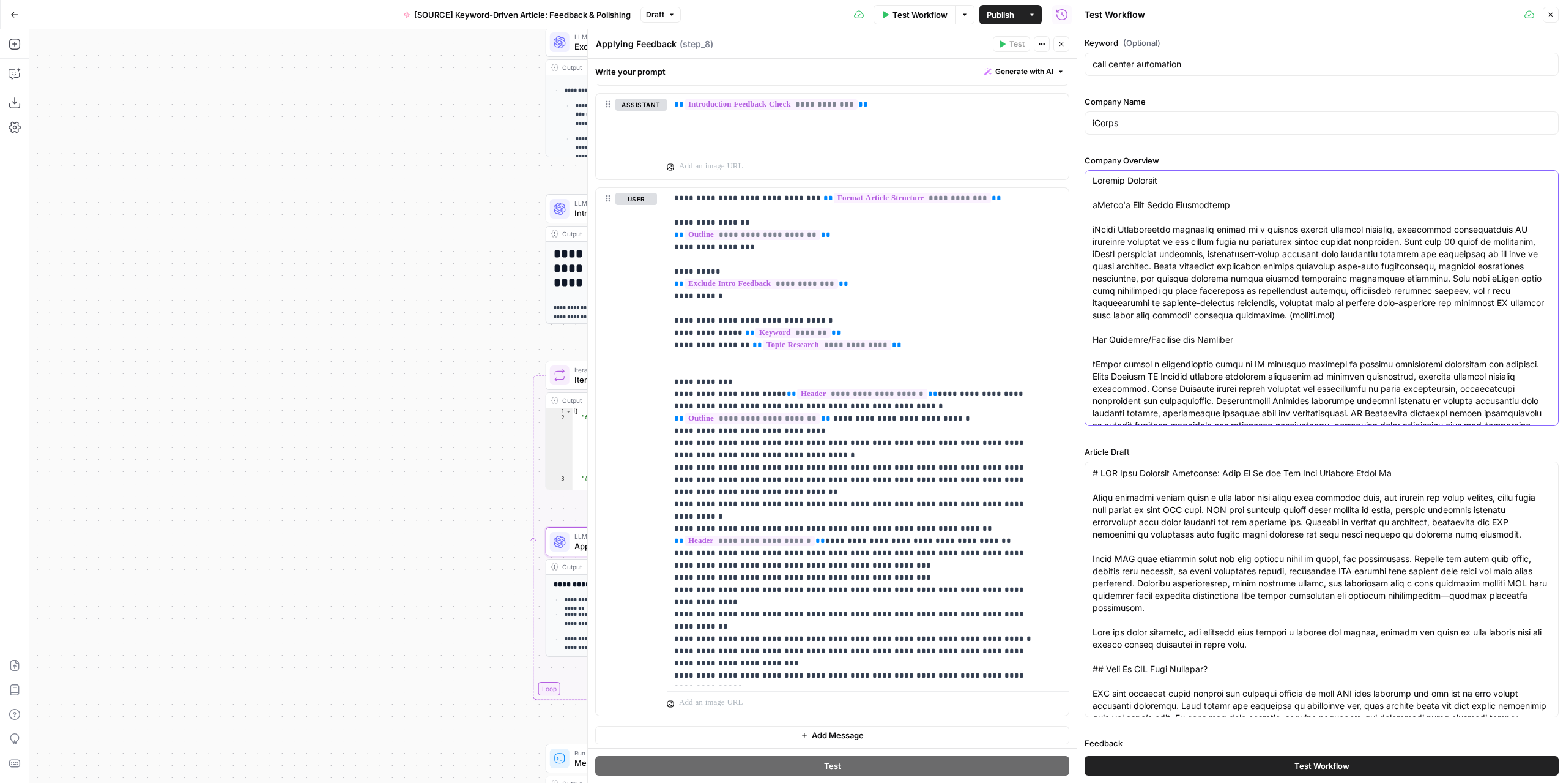
scroll to position [0, 0]
type textarea "Company Overview iCorps's Core Value Proposition iCorps Technologies positions …"
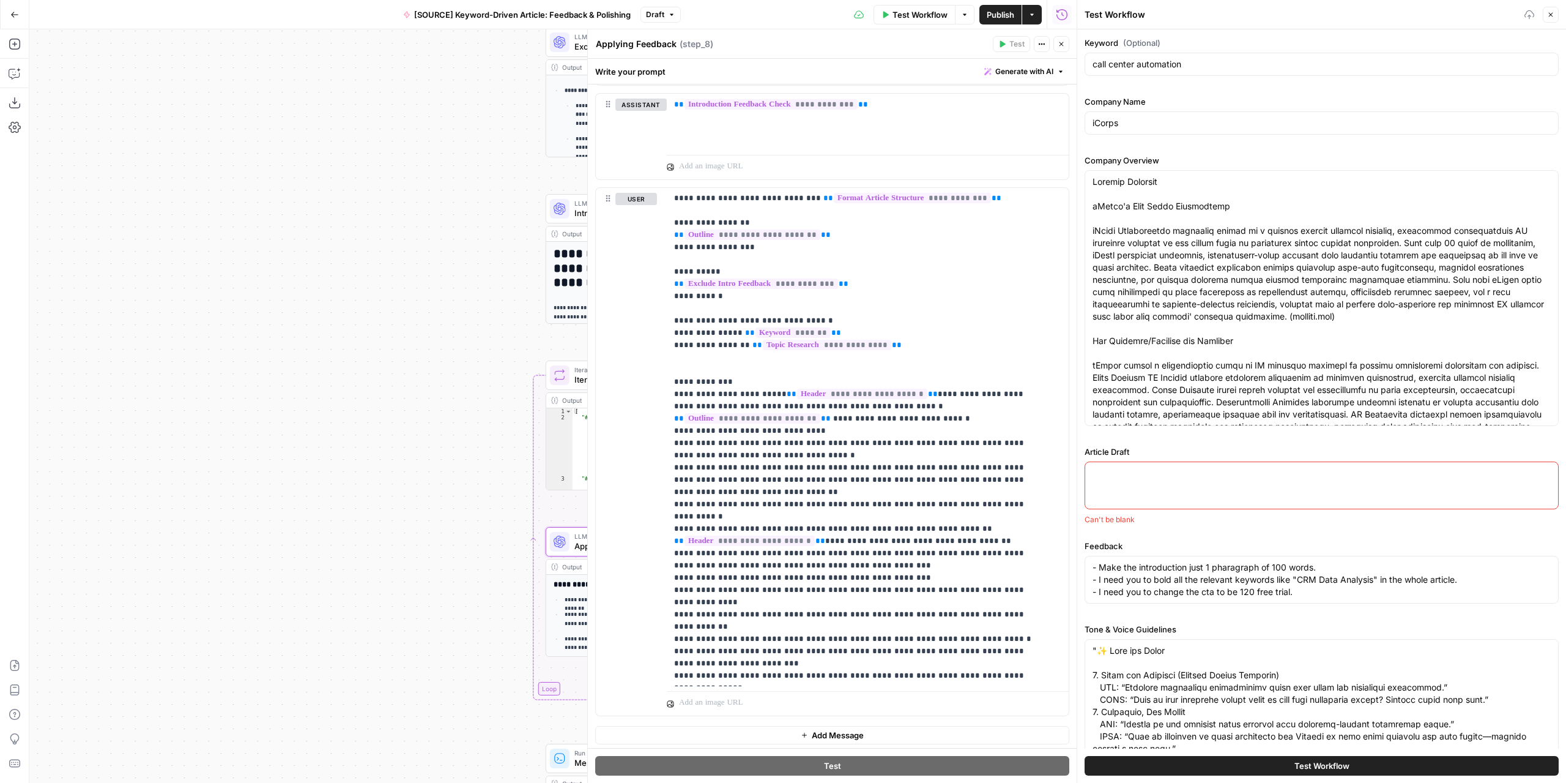
paste textarea "# Call Center Automation Made Simple: Answer More Calls Without More Staff Ever…"
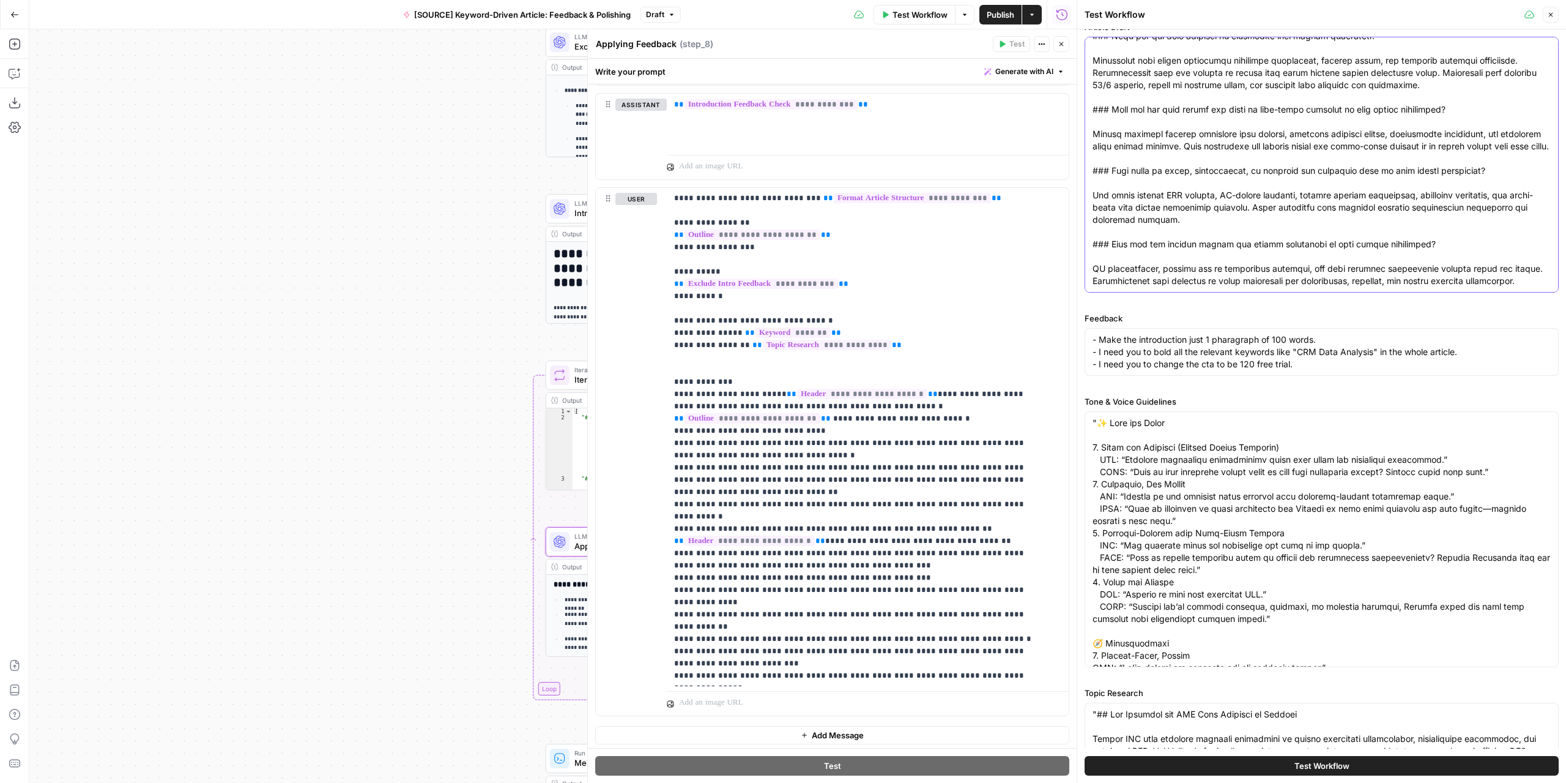
scroll to position [426, 0]
type textarea "# Call Center Automation Made Simple: Answer More Calls Without More Staff Ever…"
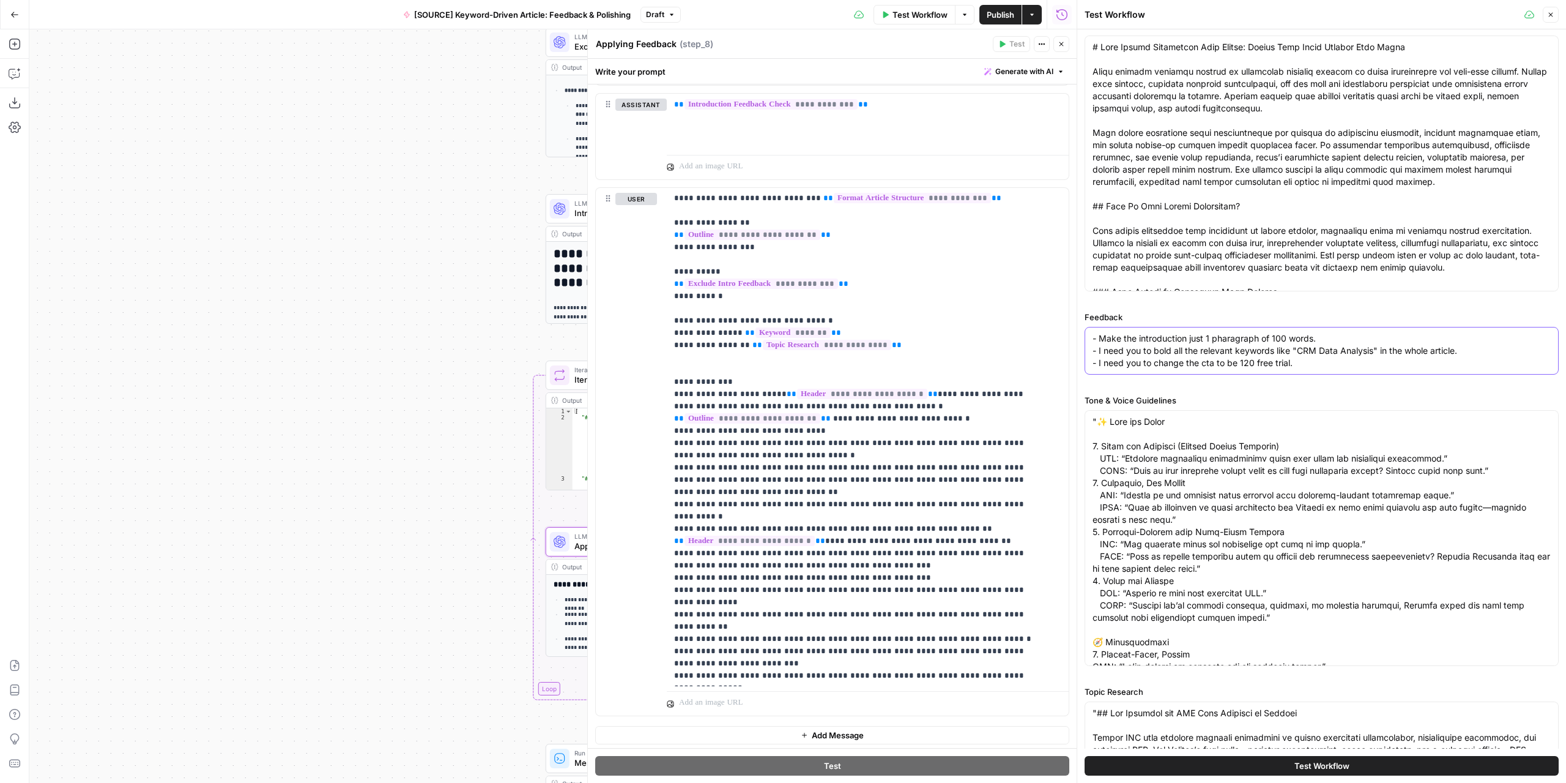
drag, startPoint x: 1317, startPoint y: 366, endPoint x: 1087, endPoint y: 341, distance: 231.5
click at [1087, 341] on div "- Make the introduction just 1 pharagraph of 100 words. - I need you to bold al…" at bounding box center [1322, 351] width 474 height 48
paste textarea "* **Use more specific transitions between sections** Some paragraphs jump direc…"
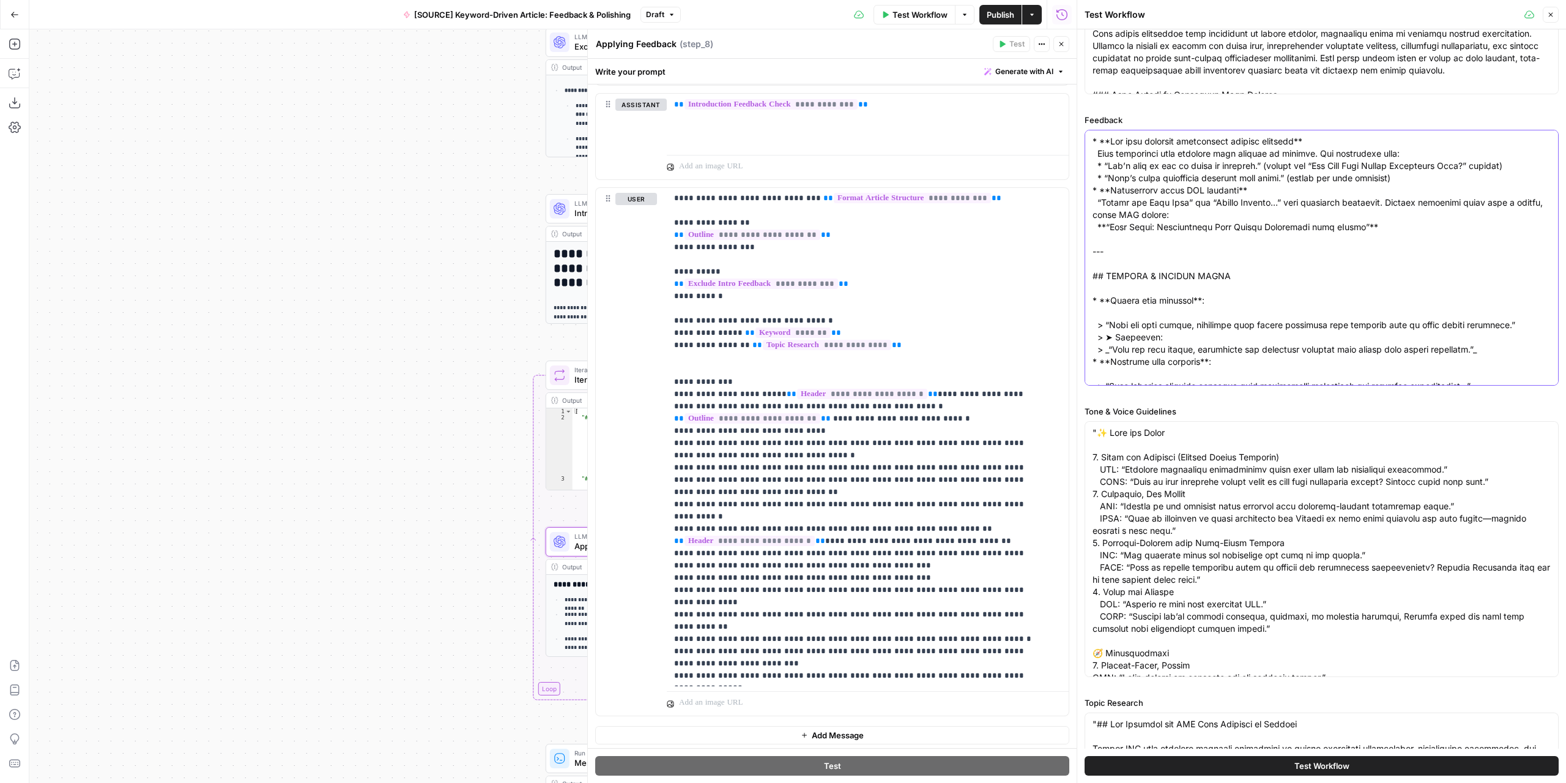
scroll to position [671, 0]
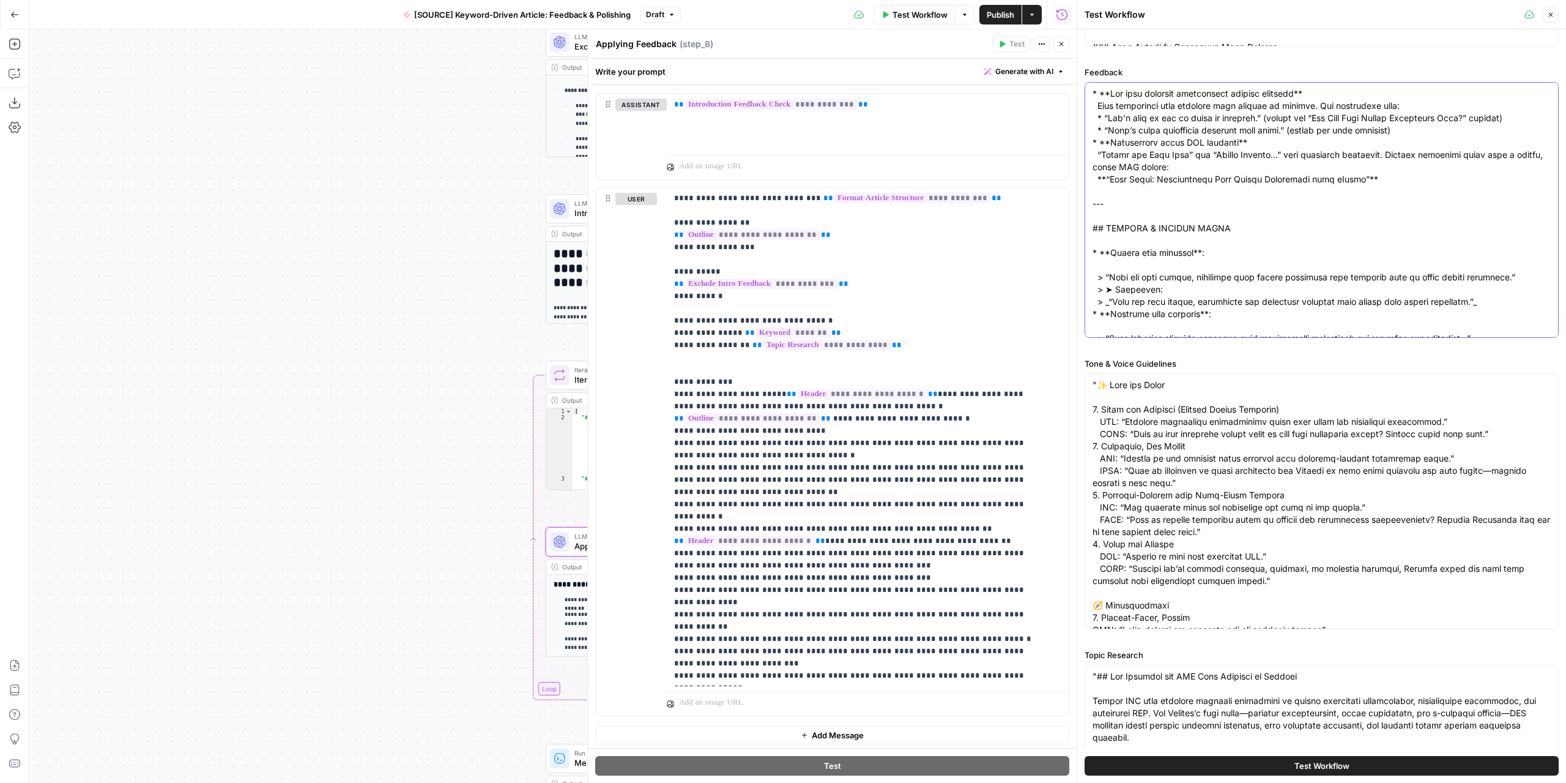
type textarea "* **Use more specific transitions between sections** Some paragraphs jump direc…"
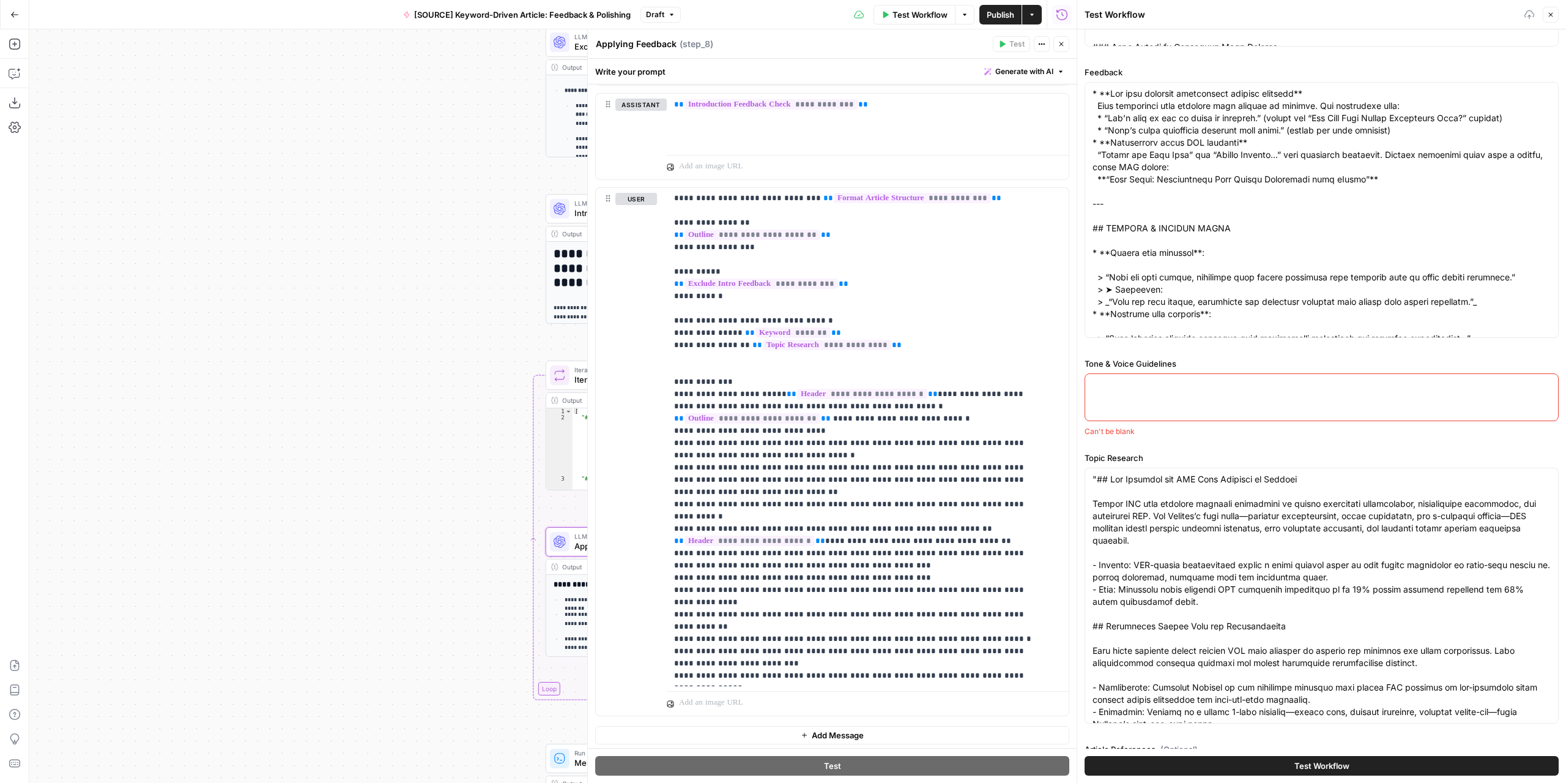
paste textarea ""# Voice & Tone Guidelines # iCorps Blog Voice & Tone Guidelines ### 1\. Lead w…"
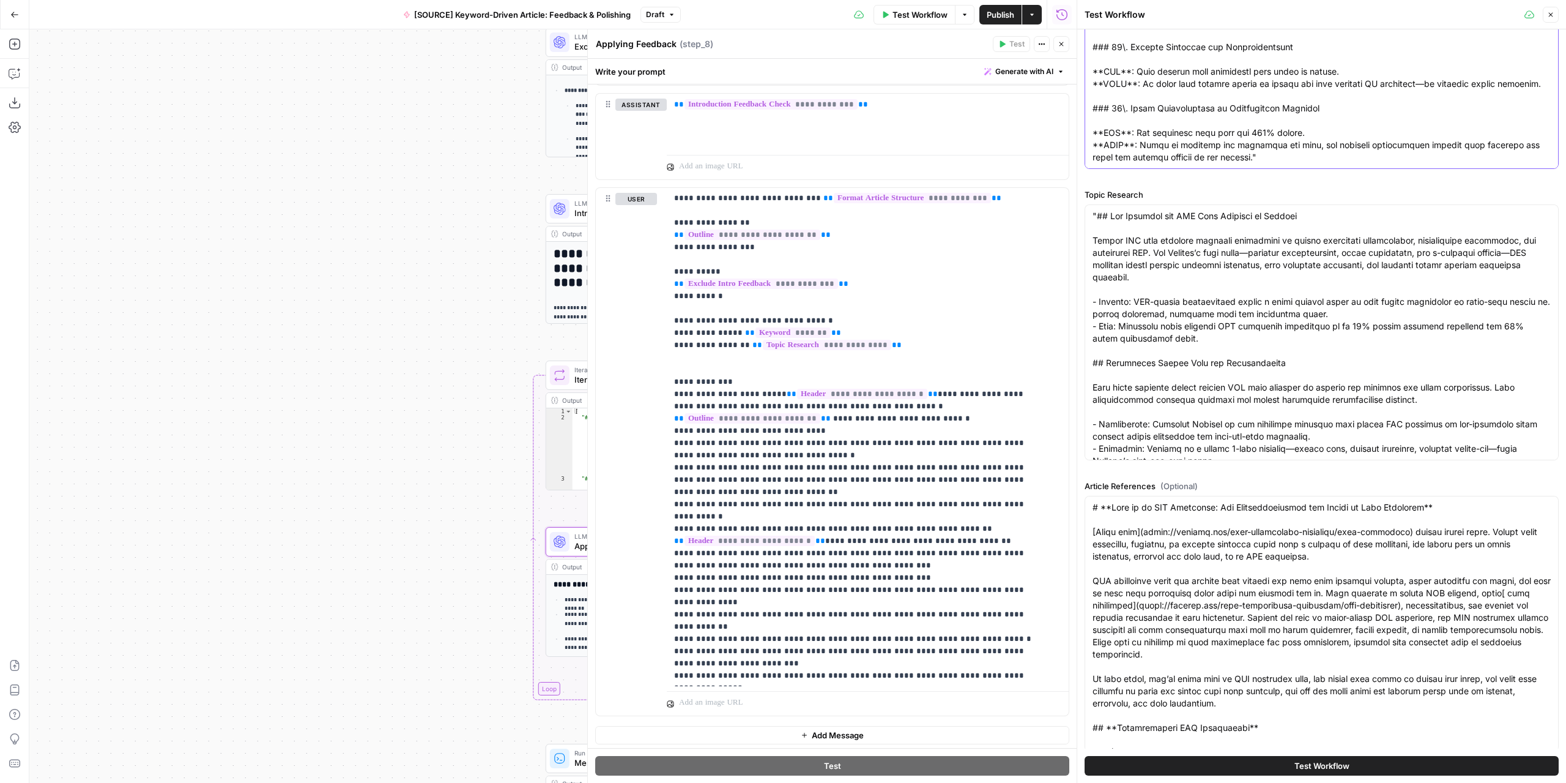
scroll to position [1145, 0]
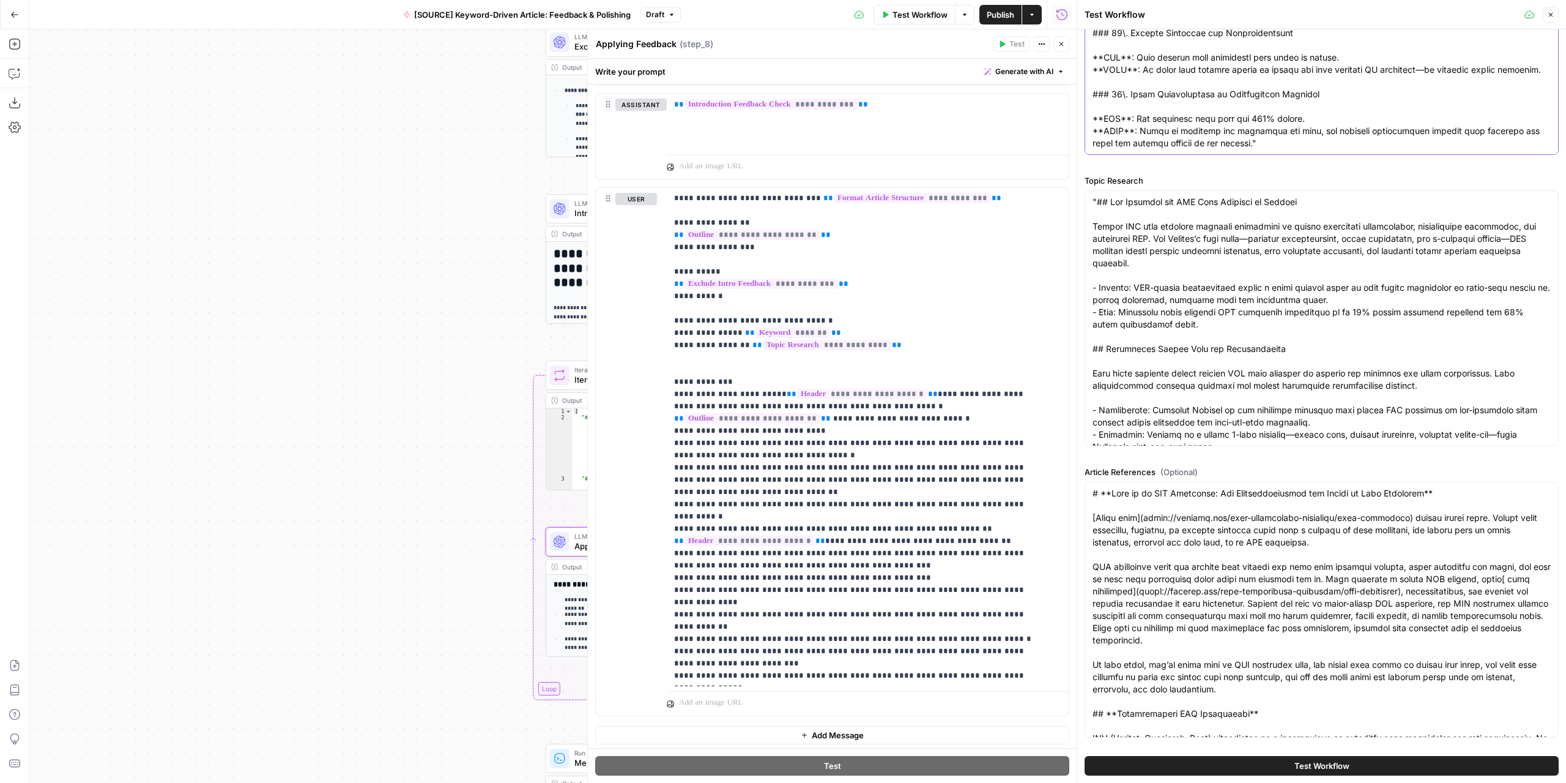
type textarea ""# Voice & Tone Guidelines # iCorps Blog Voice & Tone Guidelines ### 1\. Lead w…"
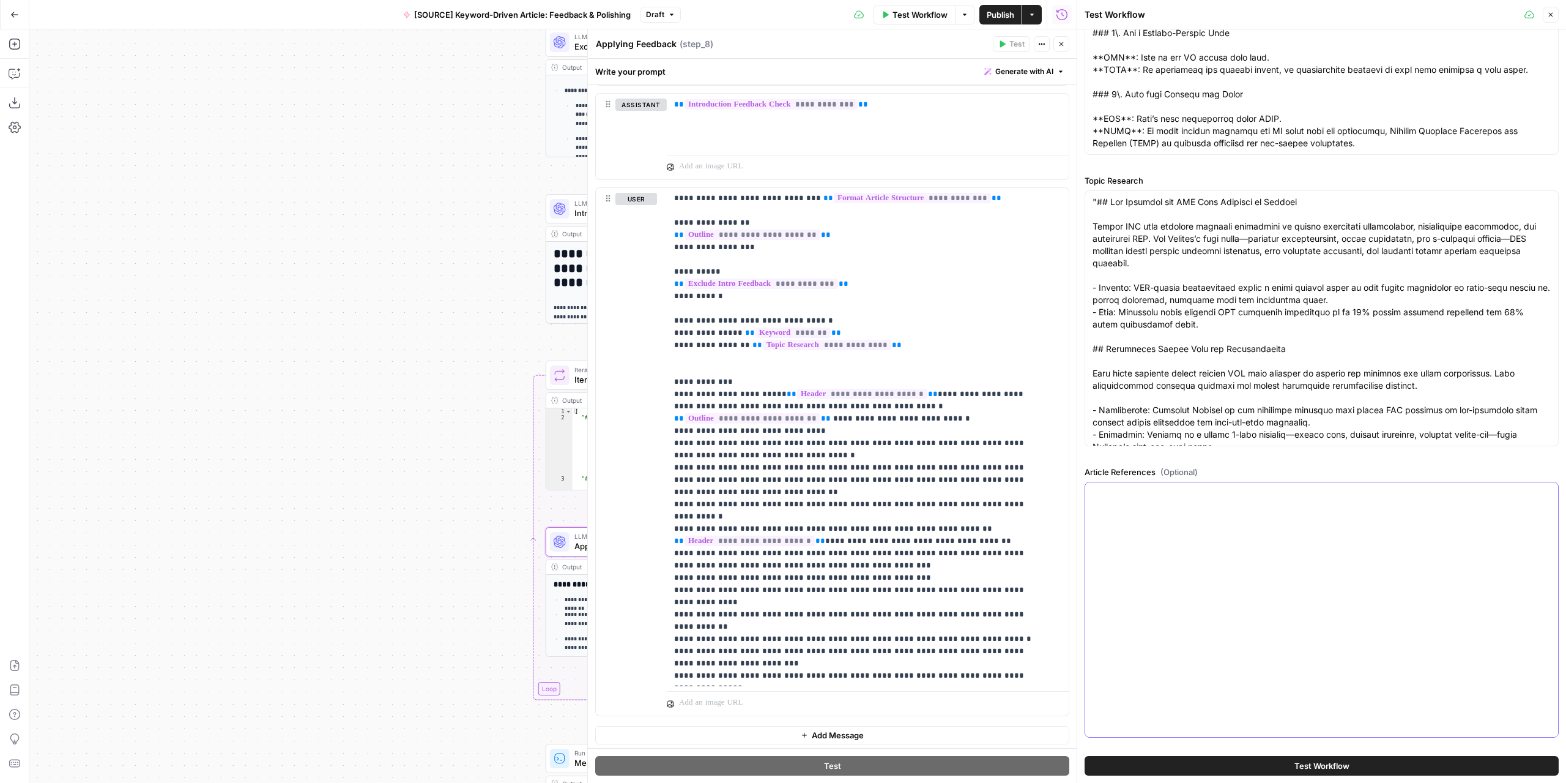
scroll to position [937, 0]
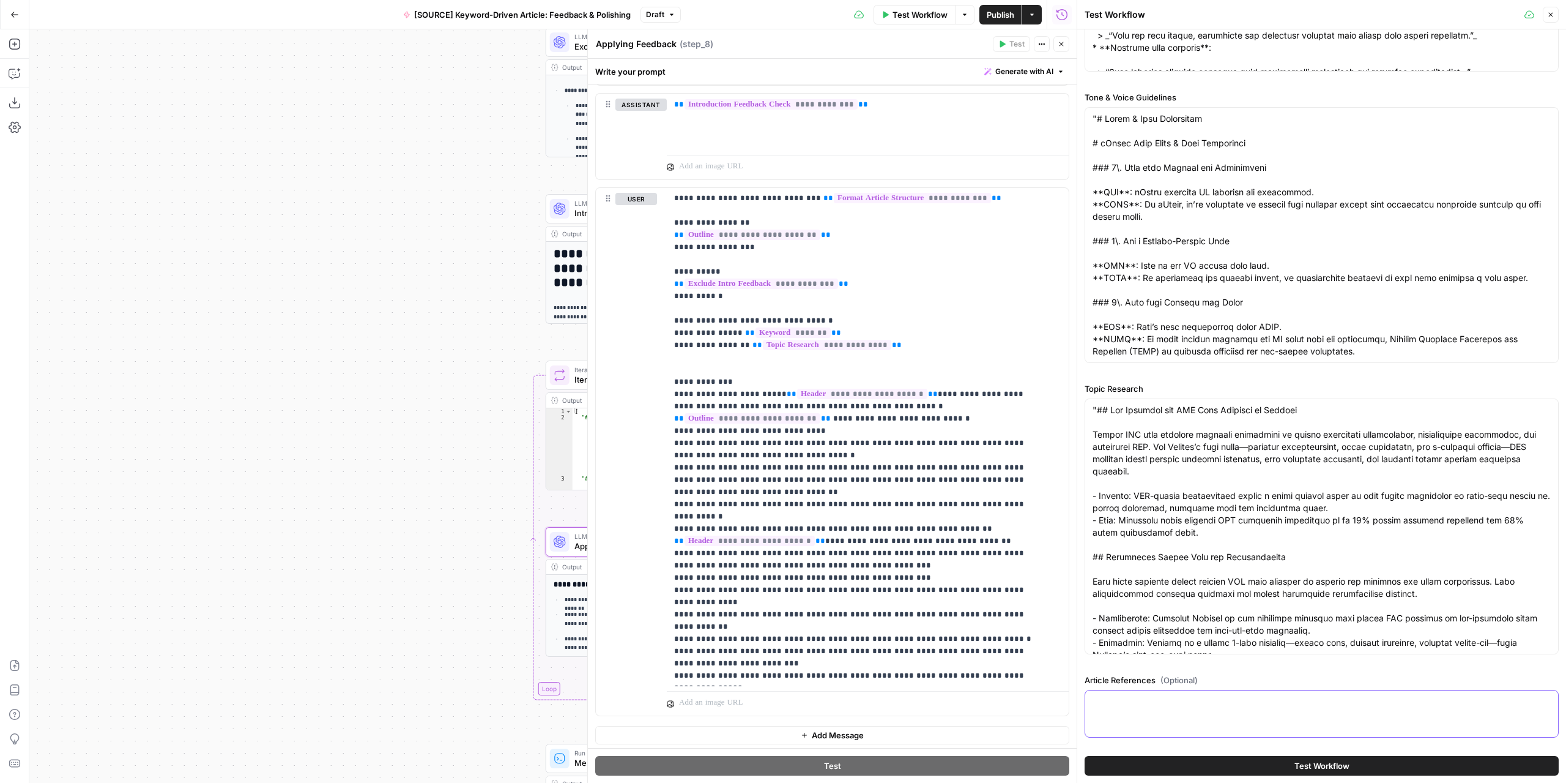
paste textarea "# **Understanding Janitorial Service Contracts and Pricing in Washington DC** E…"
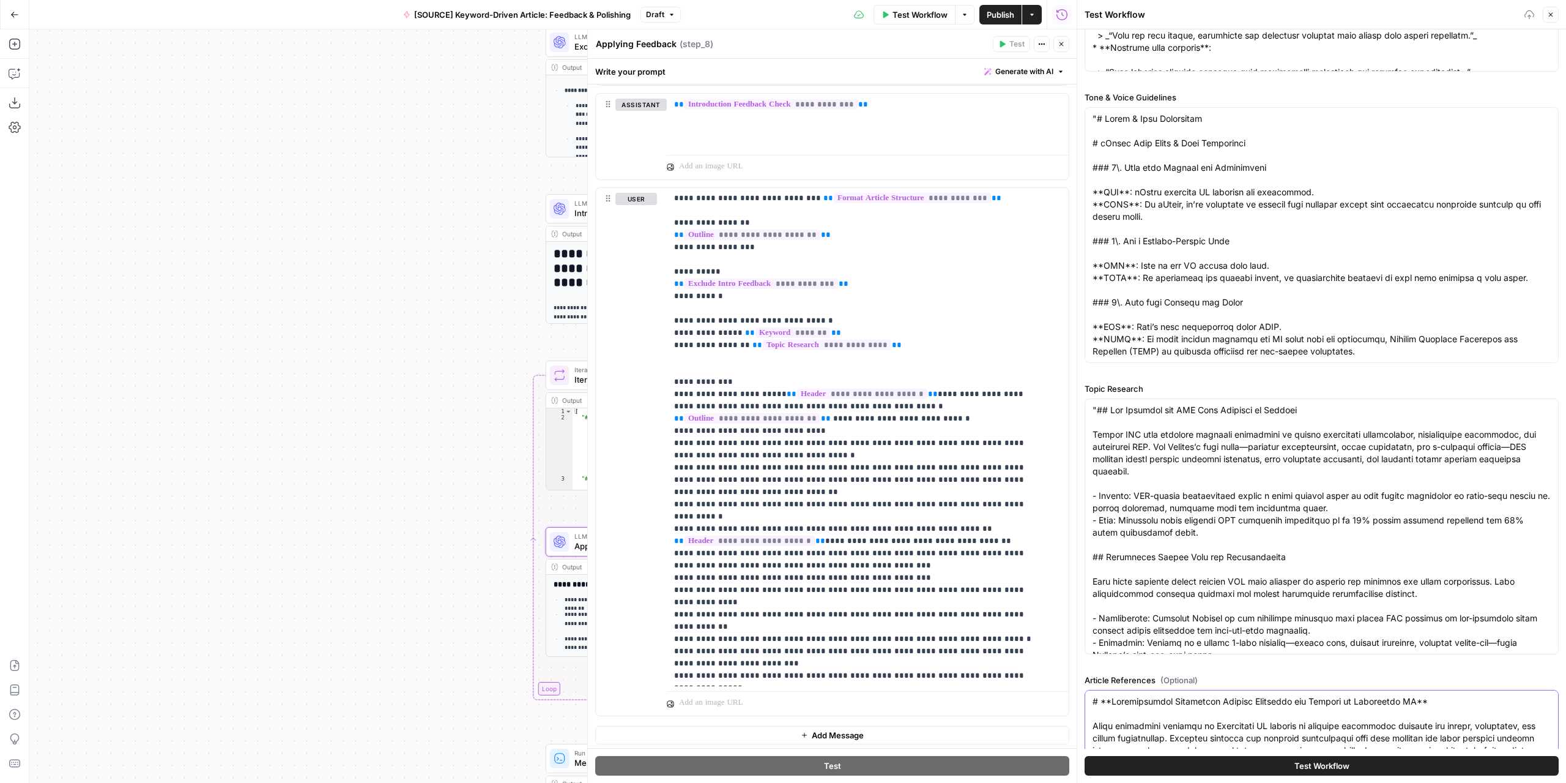
scroll to position [1145, 0]
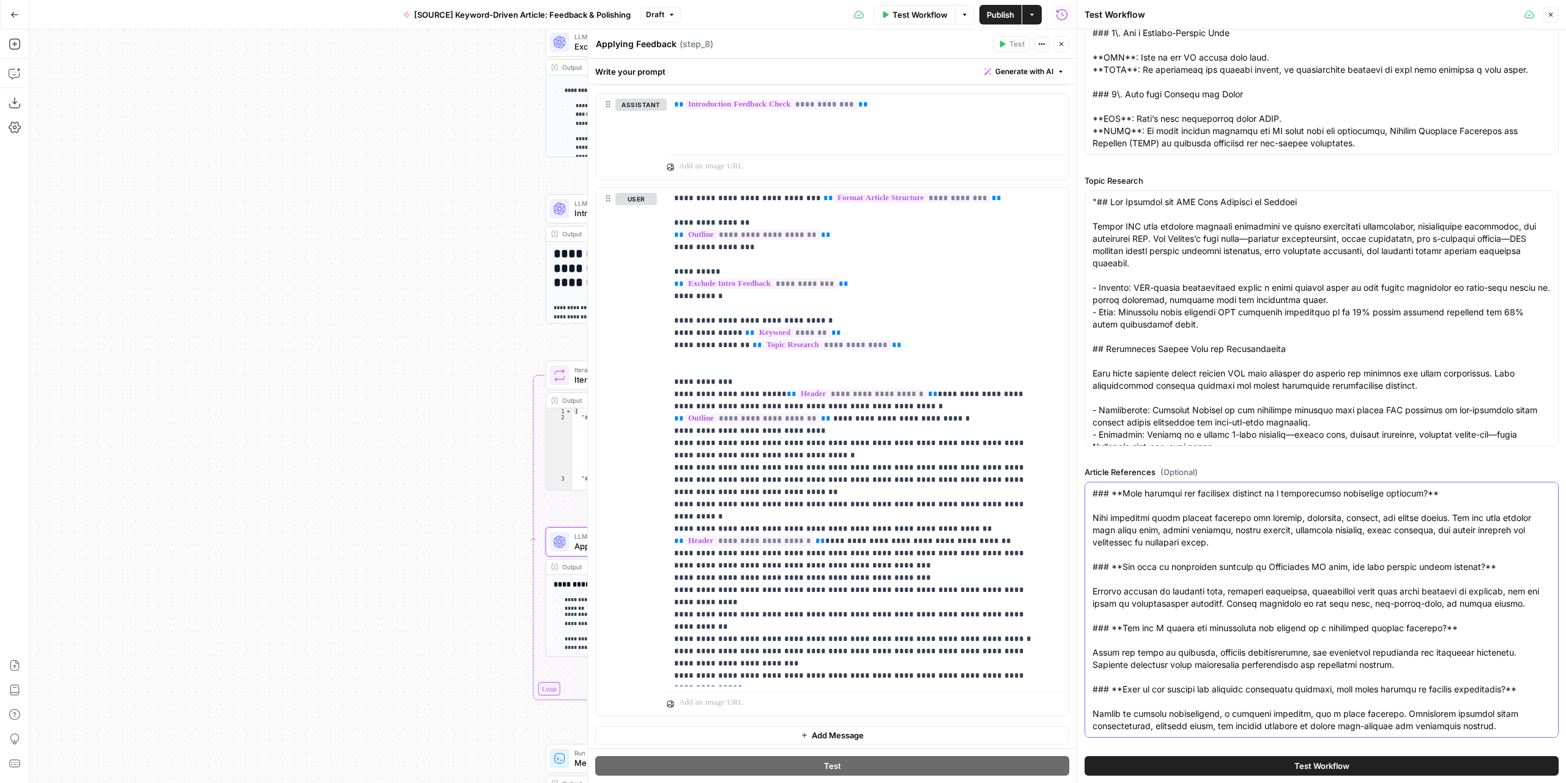
type textarea "# **Understanding Janitorial Service Contracts and Pricing in Washington DC** E…"
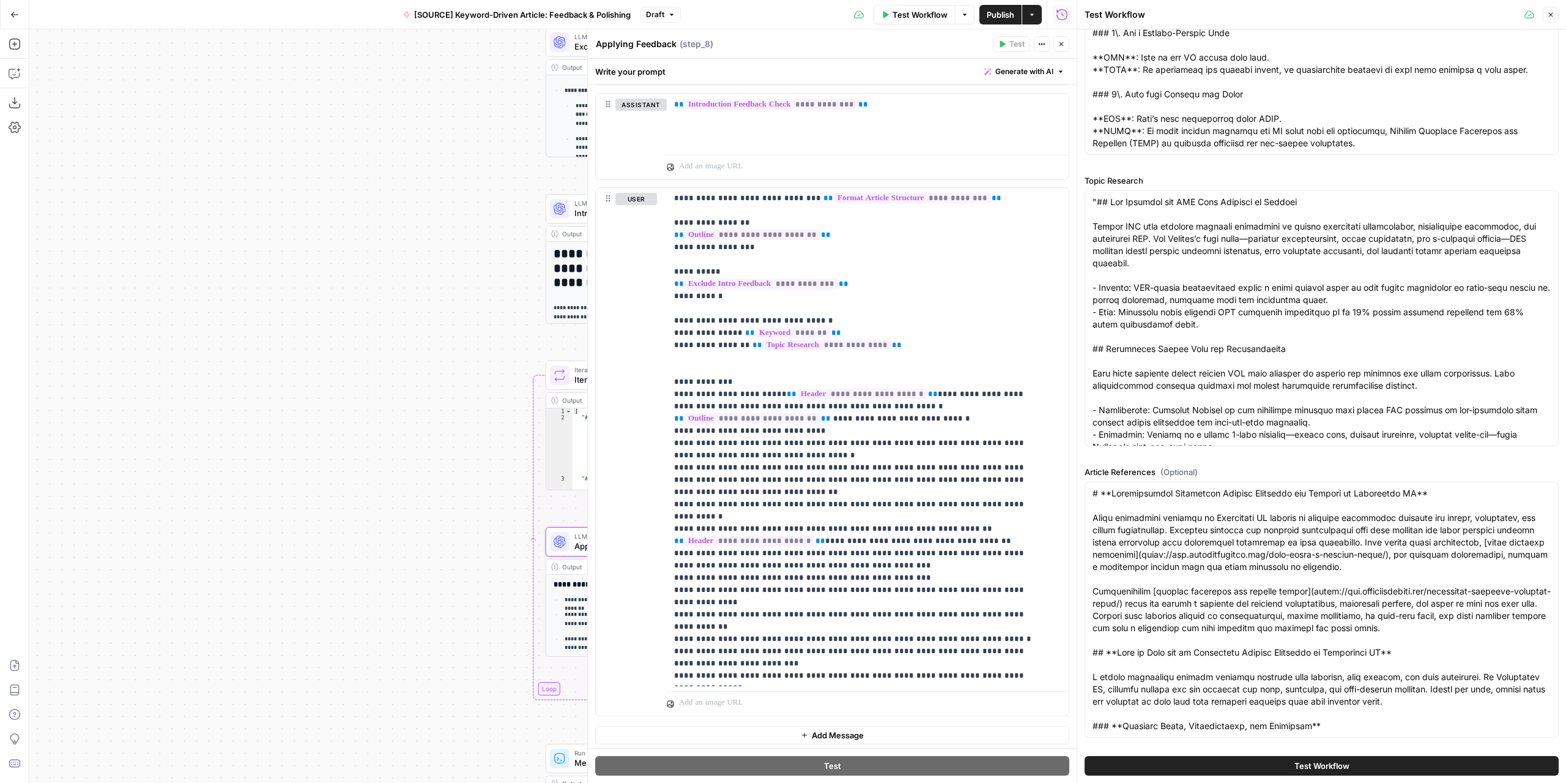
click at [1092, 198] on div at bounding box center [1322, 318] width 474 height 256
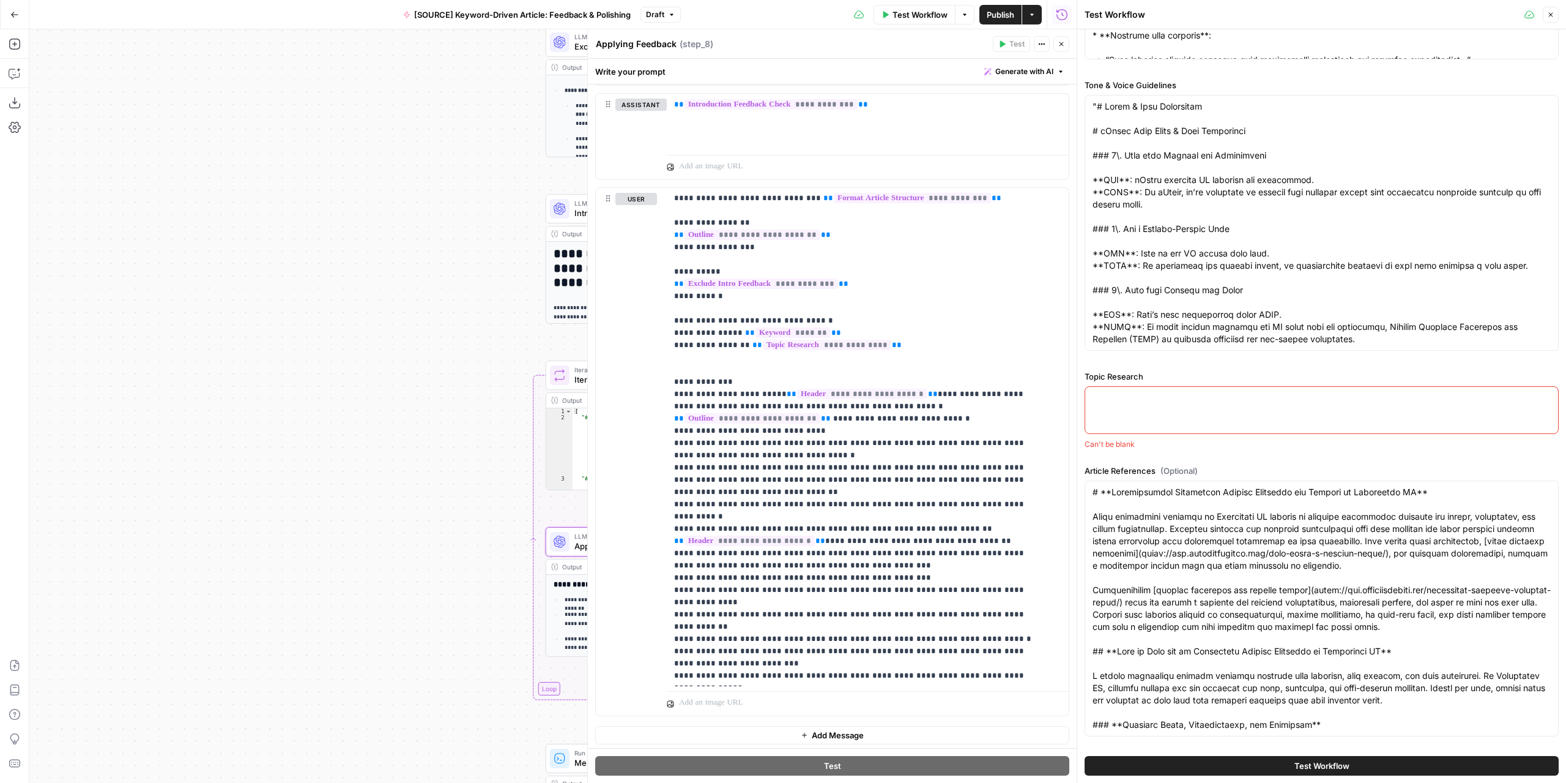
scroll to position [948, 0]
paste textarea "Internal Expert Guide: Call Center Automation & iCorps Understanding Call Cente…"
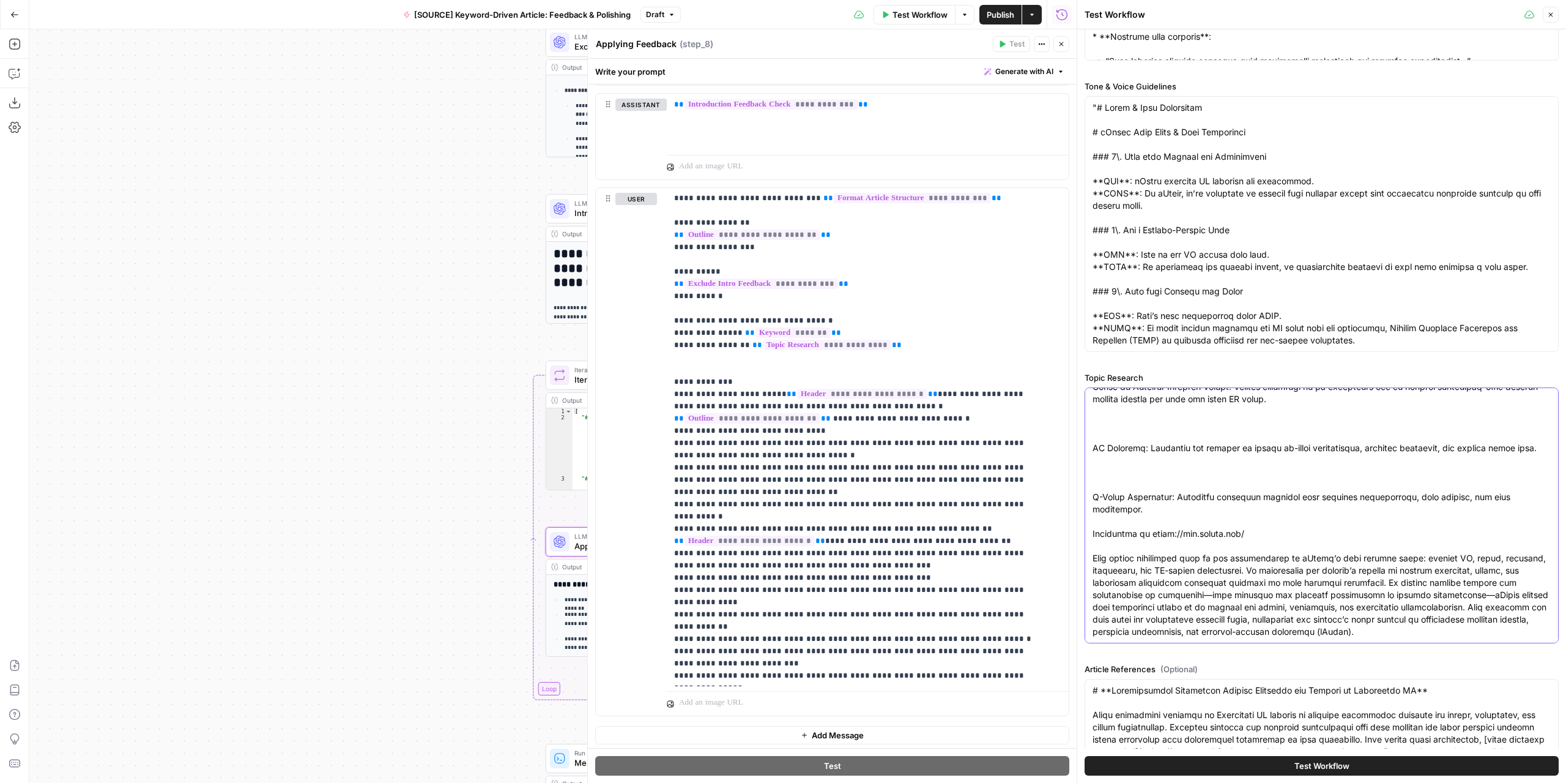
type textarea "Internal Expert Guide: Call Center Automation & iCorps Understanding Call Cente…"
click at [1211, 765] on button "Test Workflow" at bounding box center [1322, 766] width 474 height 20
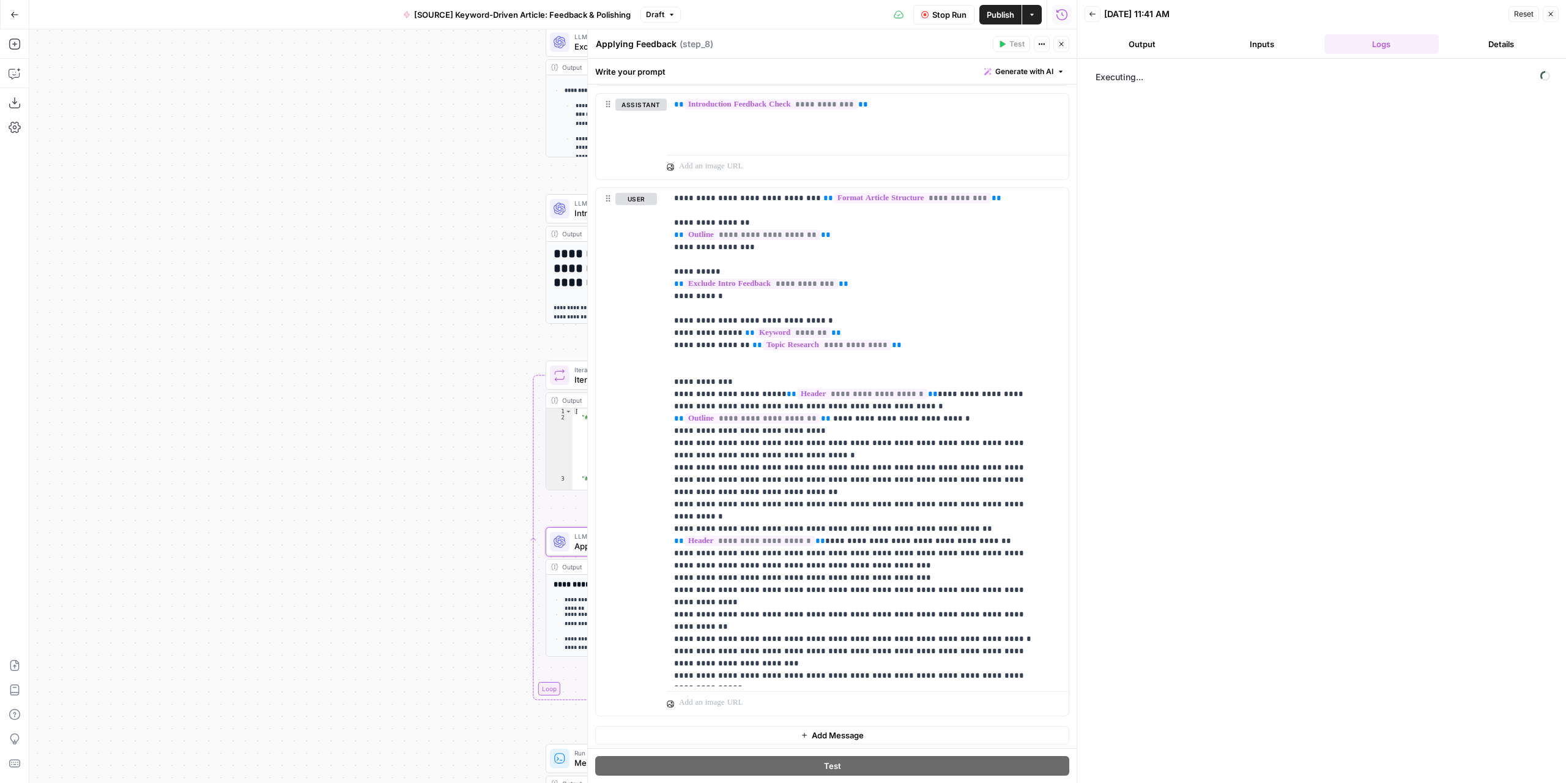
click at [1057, 44] on button "Close" at bounding box center [1062, 44] width 16 height 16
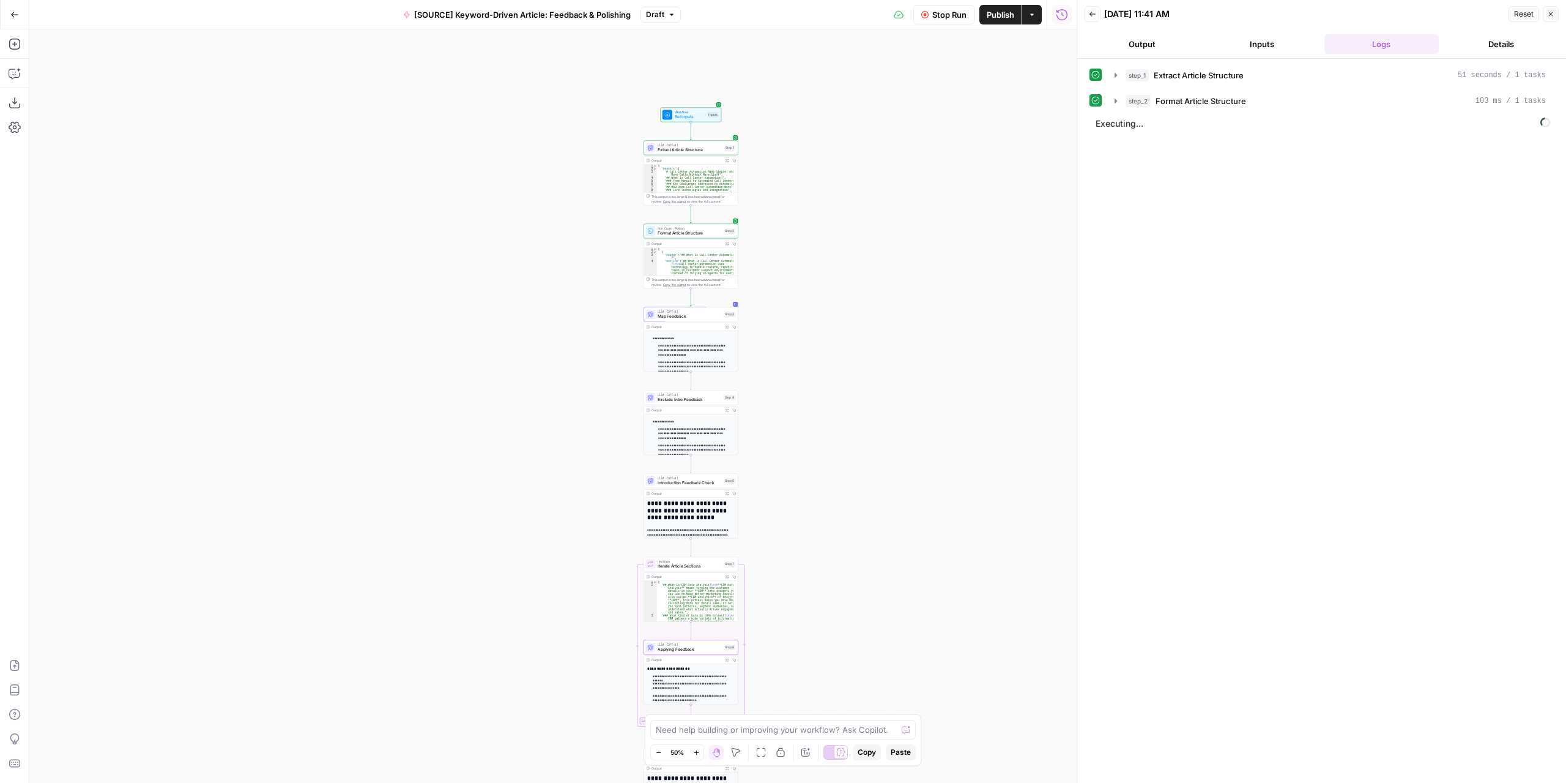
drag, startPoint x: 923, startPoint y: 454, endPoint x: 855, endPoint y: 307, distance: 162.3
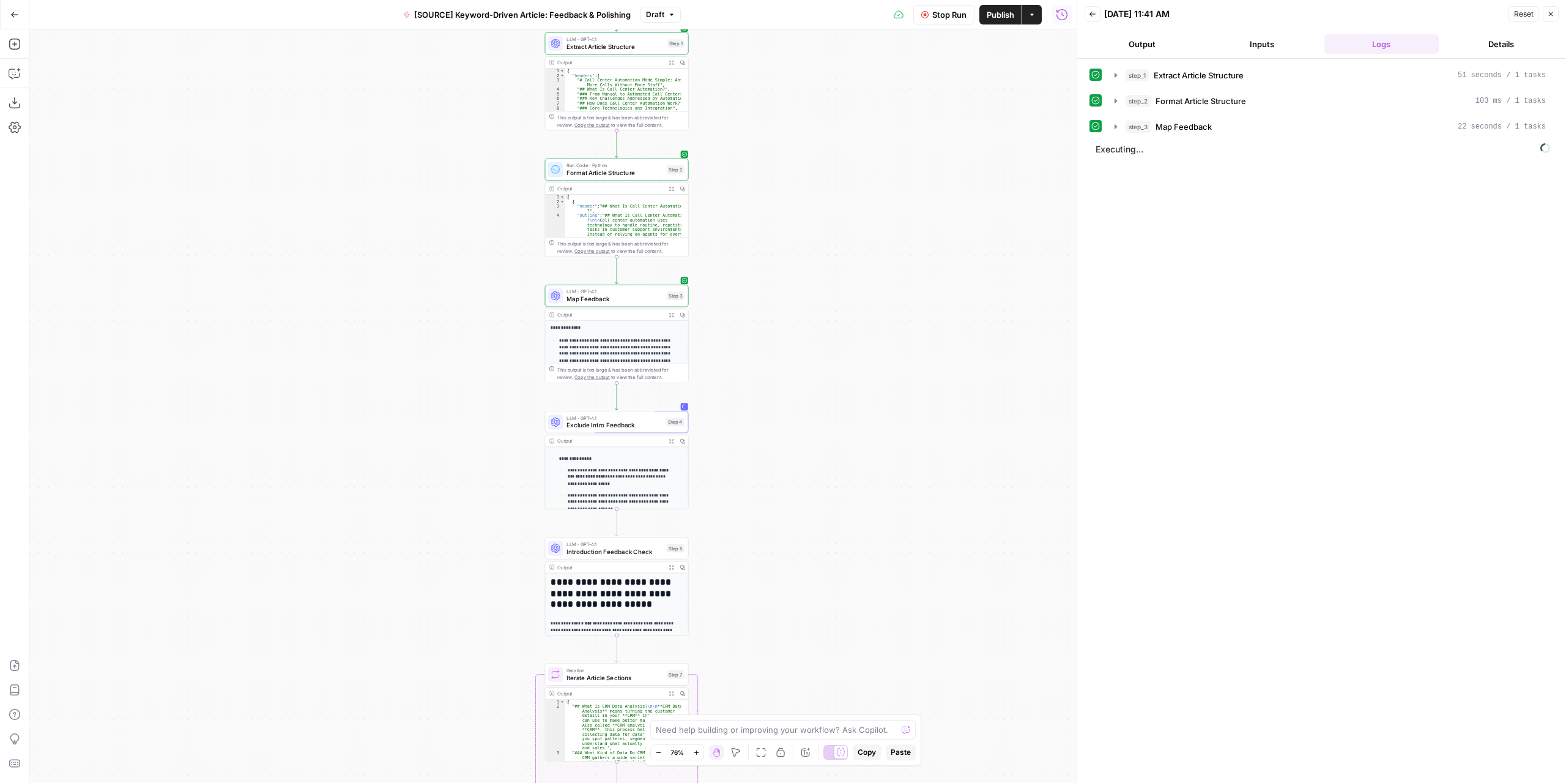
click at [676, 318] on button "Expand Output" at bounding box center [671, 314] width 11 height 11
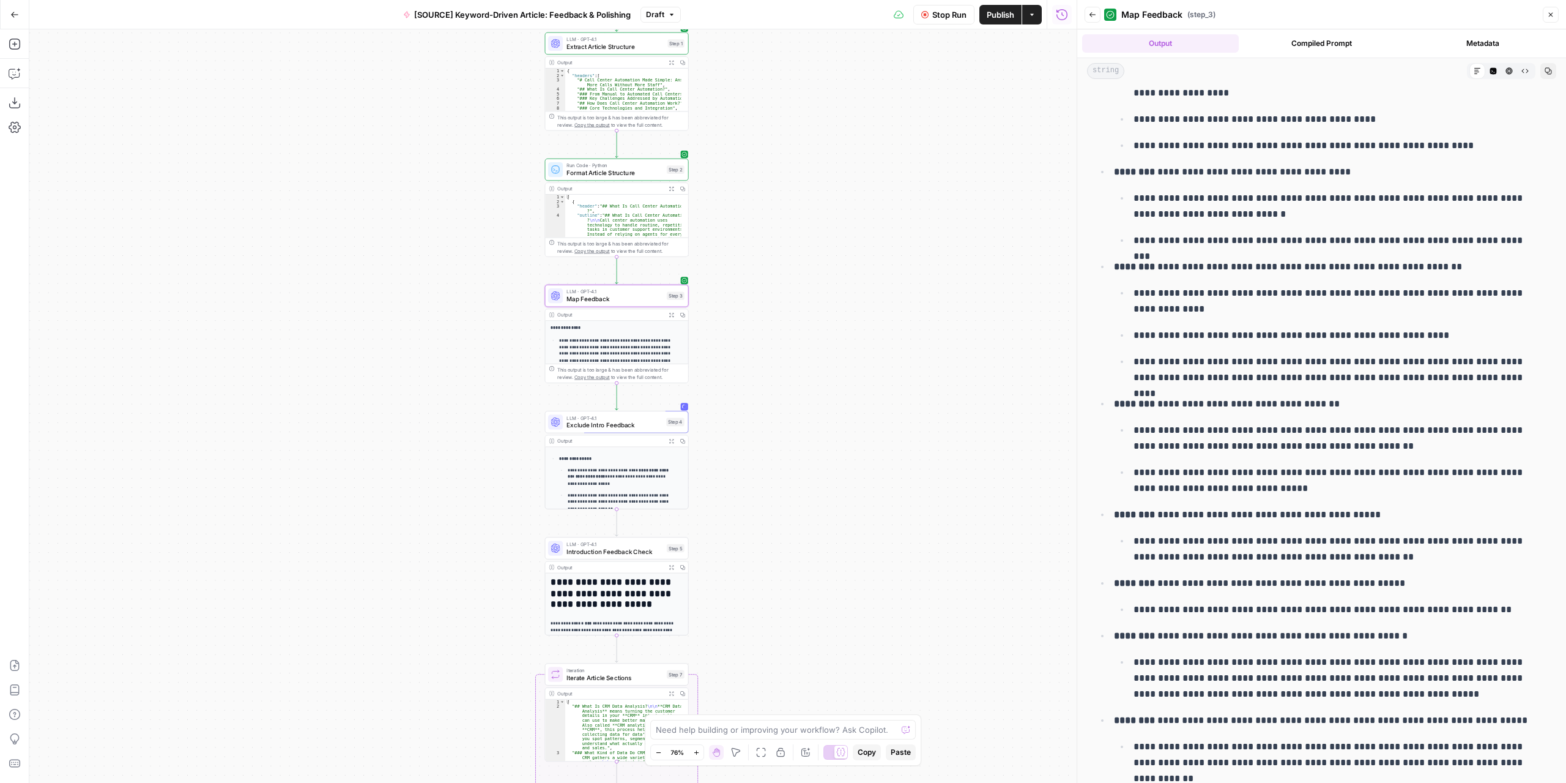
scroll to position [795, 0]
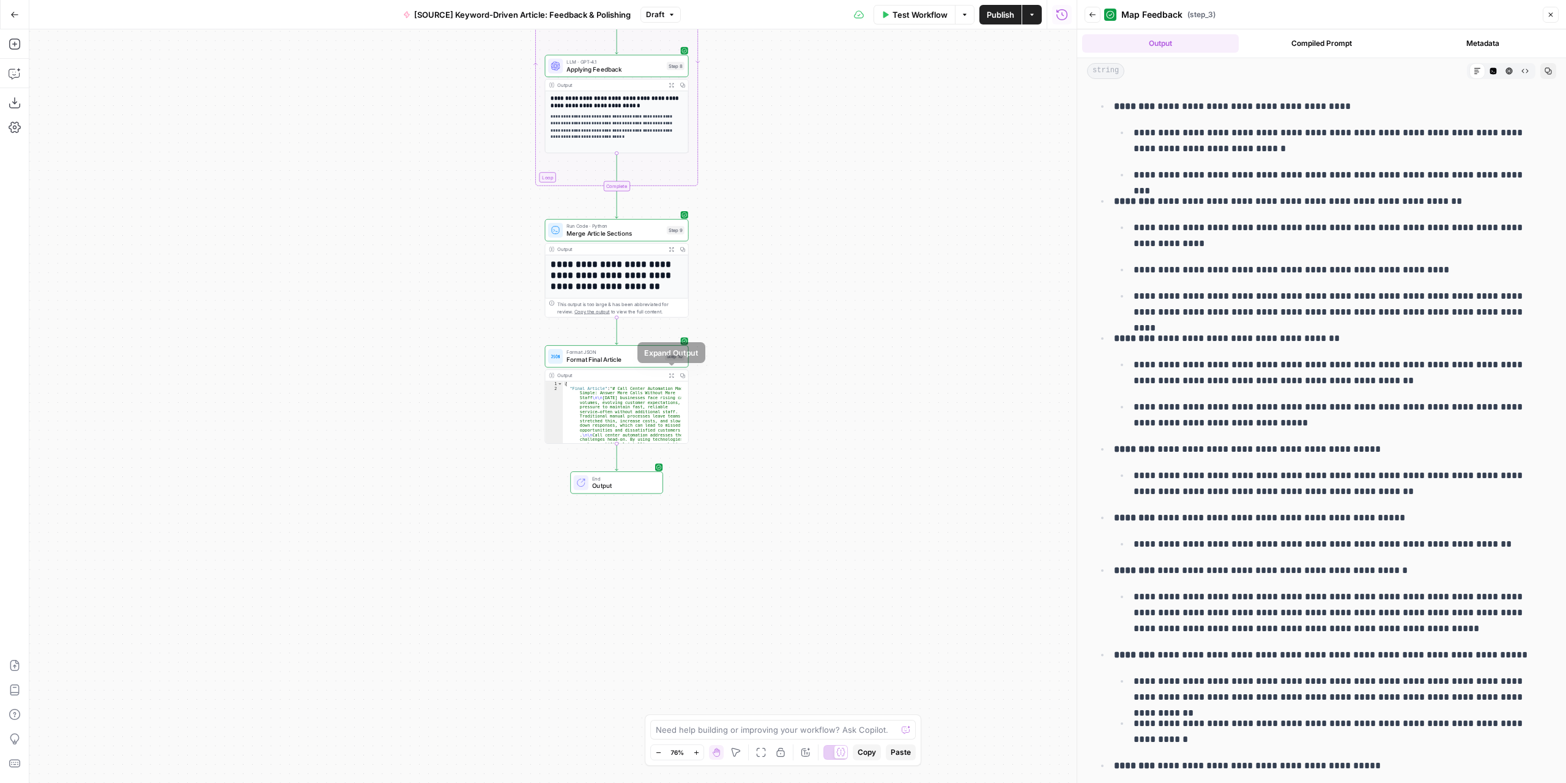
click at [673, 378] on button "Expand Output" at bounding box center [671, 375] width 11 height 11
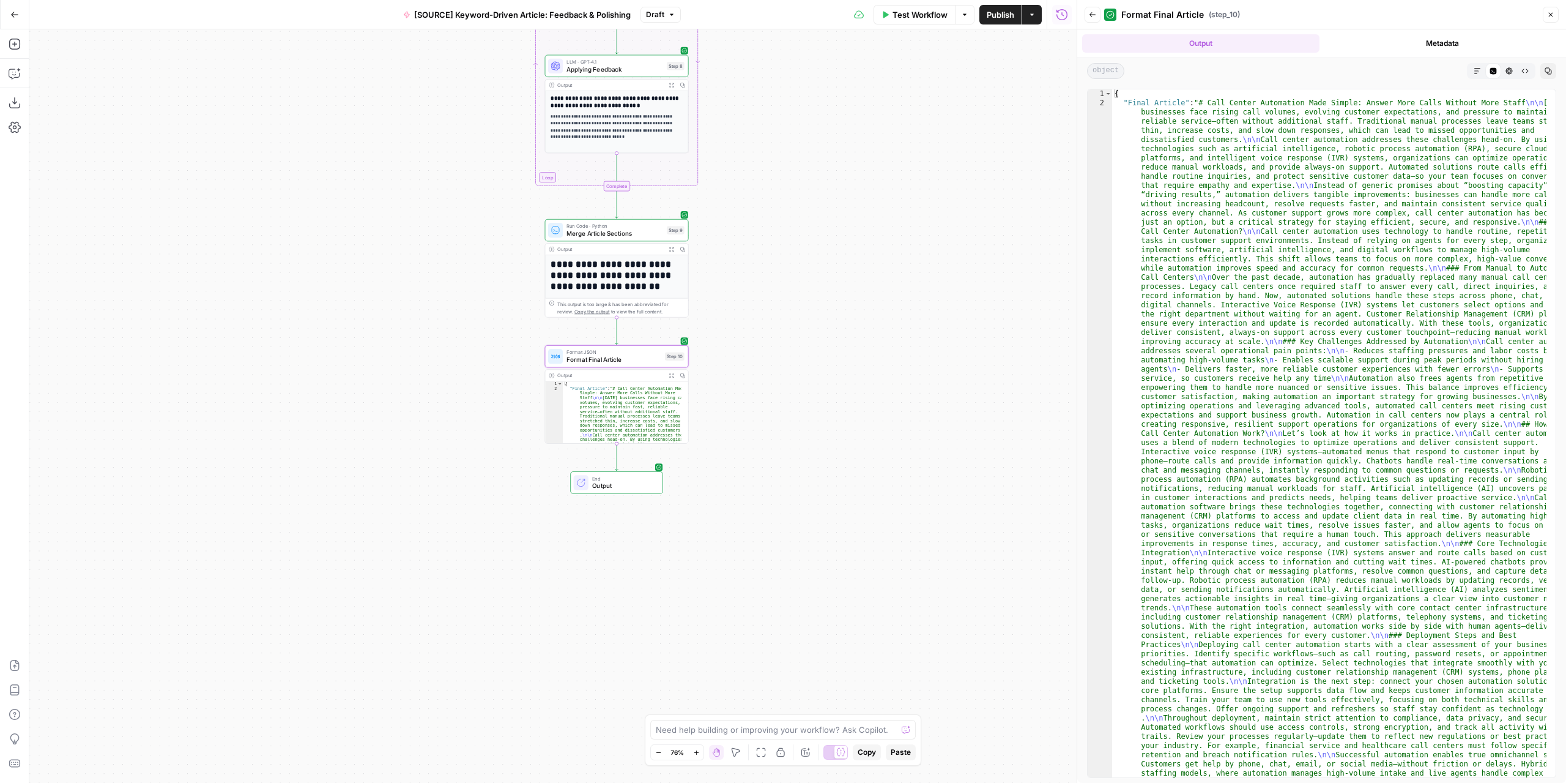
click at [1479, 73] on icon "button" at bounding box center [1477, 70] width 7 height 7
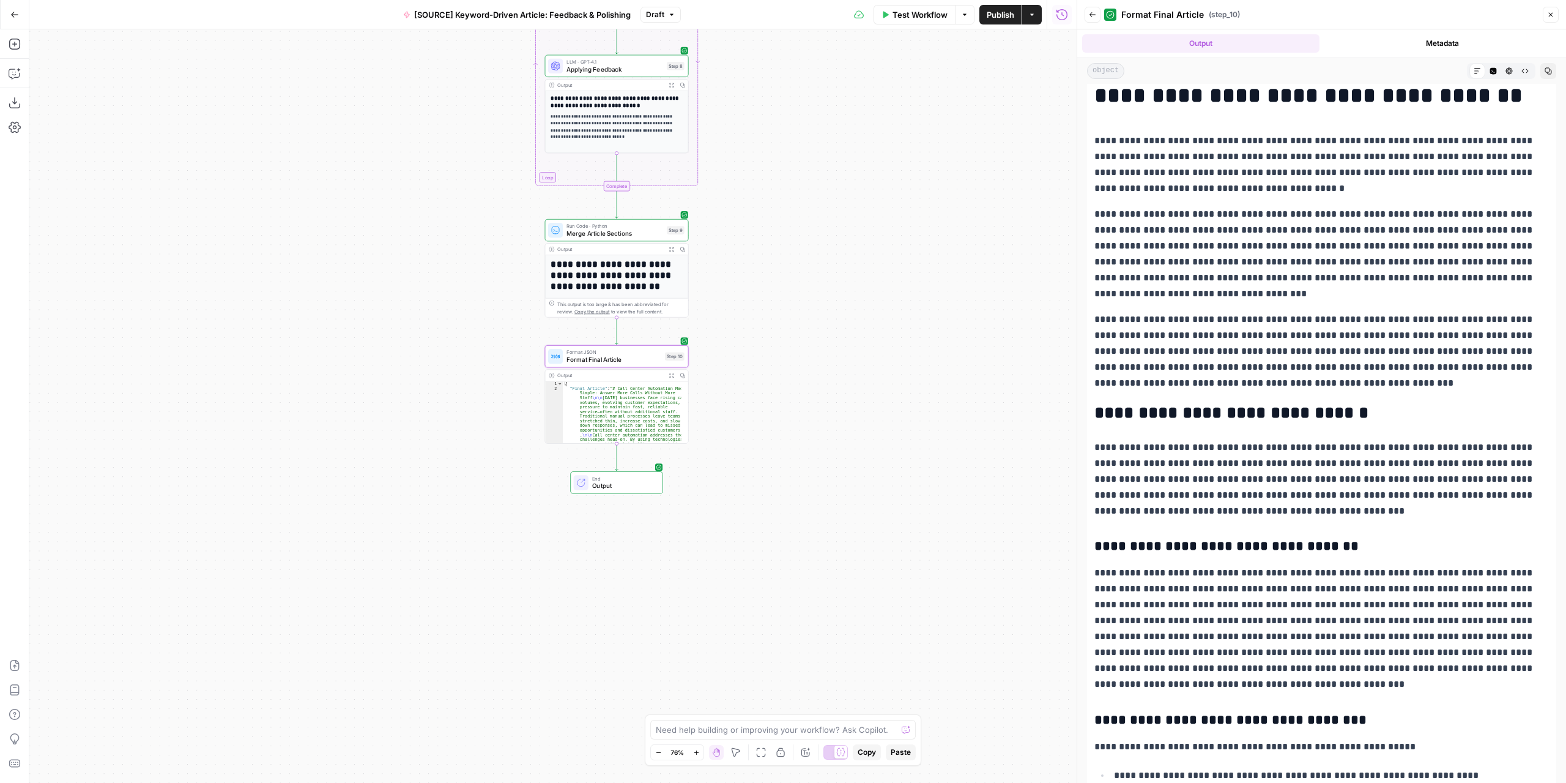
scroll to position [47, 0]
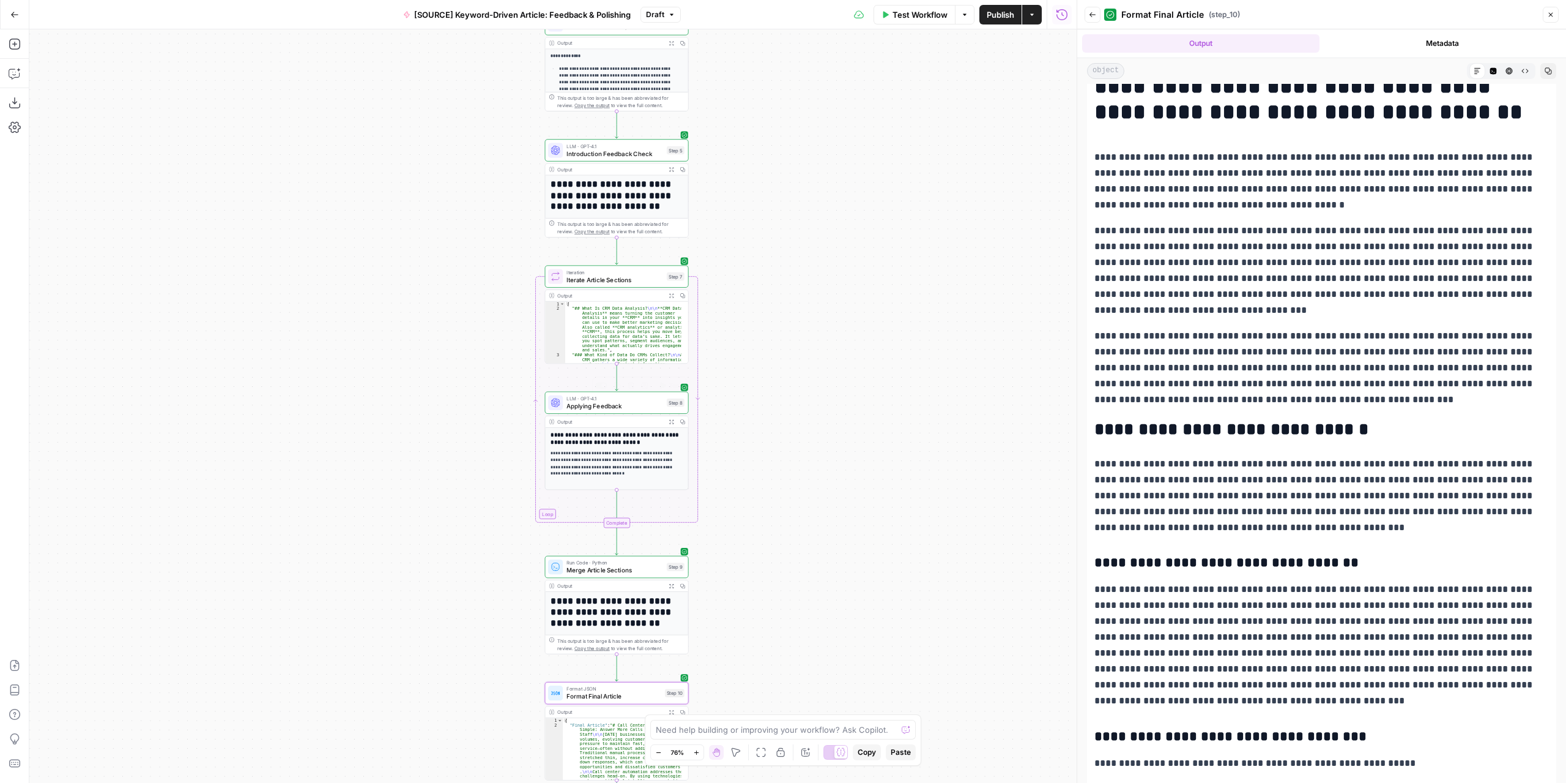
click at [637, 409] on span "Applying Feedback" at bounding box center [615, 405] width 97 height 9
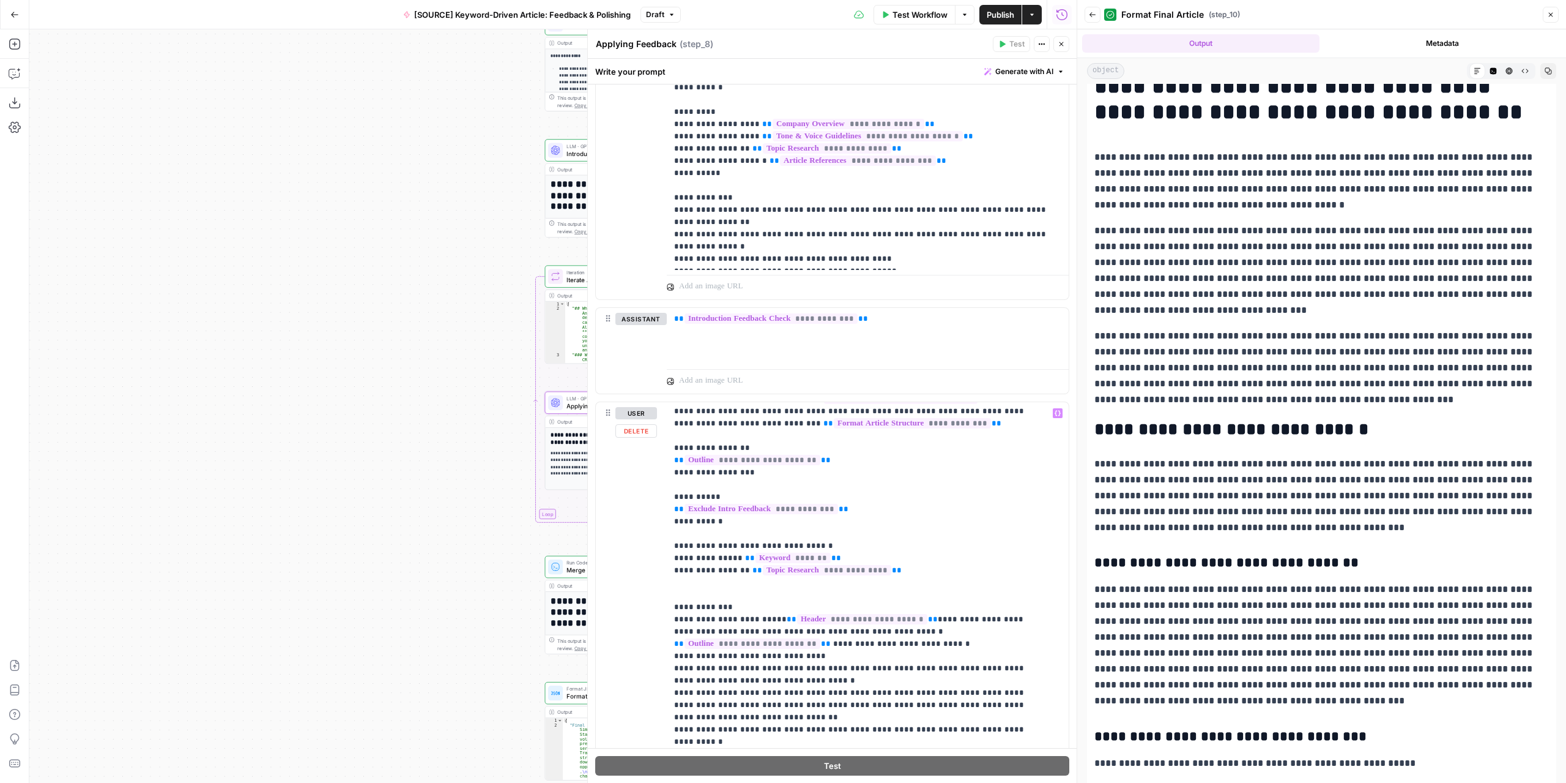
scroll to position [37, 0]
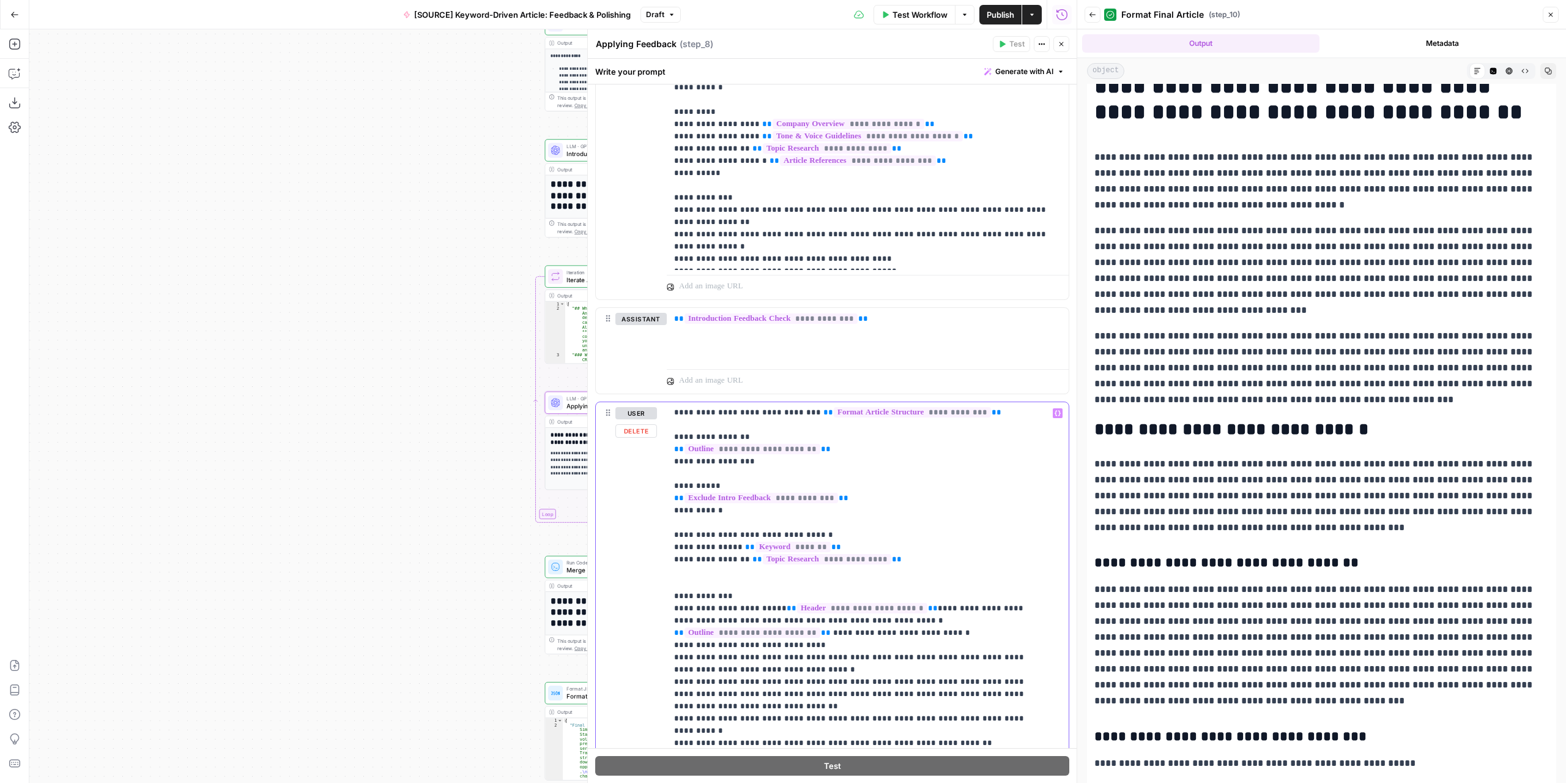
click at [887, 691] on p "**********" at bounding box center [858, 633] width 369 height 526
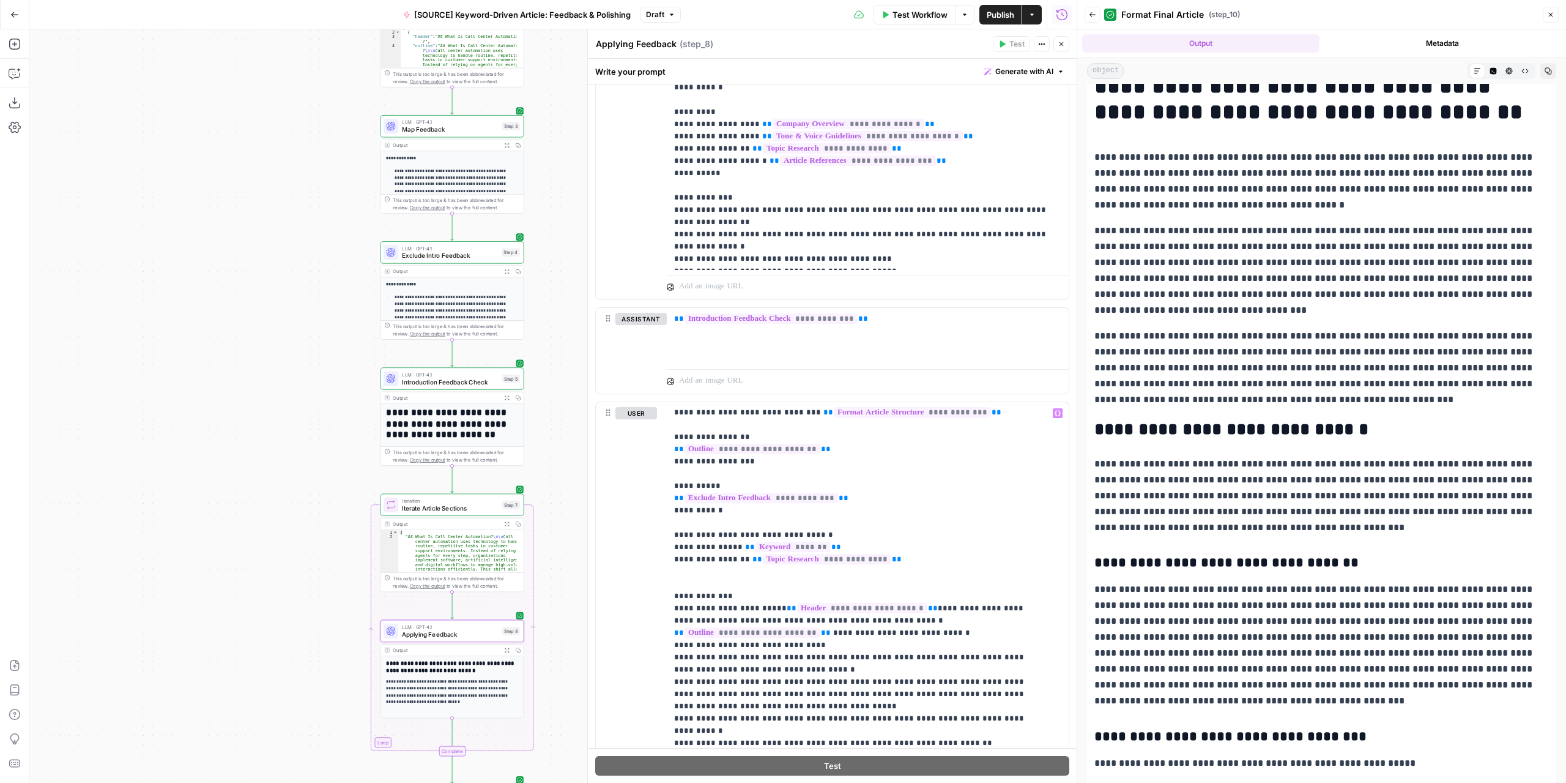
drag, startPoint x: 408, startPoint y: 281, endPoint x: 165, endPoint y: 666, distance: 455.1
click at [164, 668] on div "Workflow Set Inputs Inputs LLM · GPT-4.1 Extract Article Structure Step 1 Outpu…" at bounding box center [552, 405] width 1047 height 753
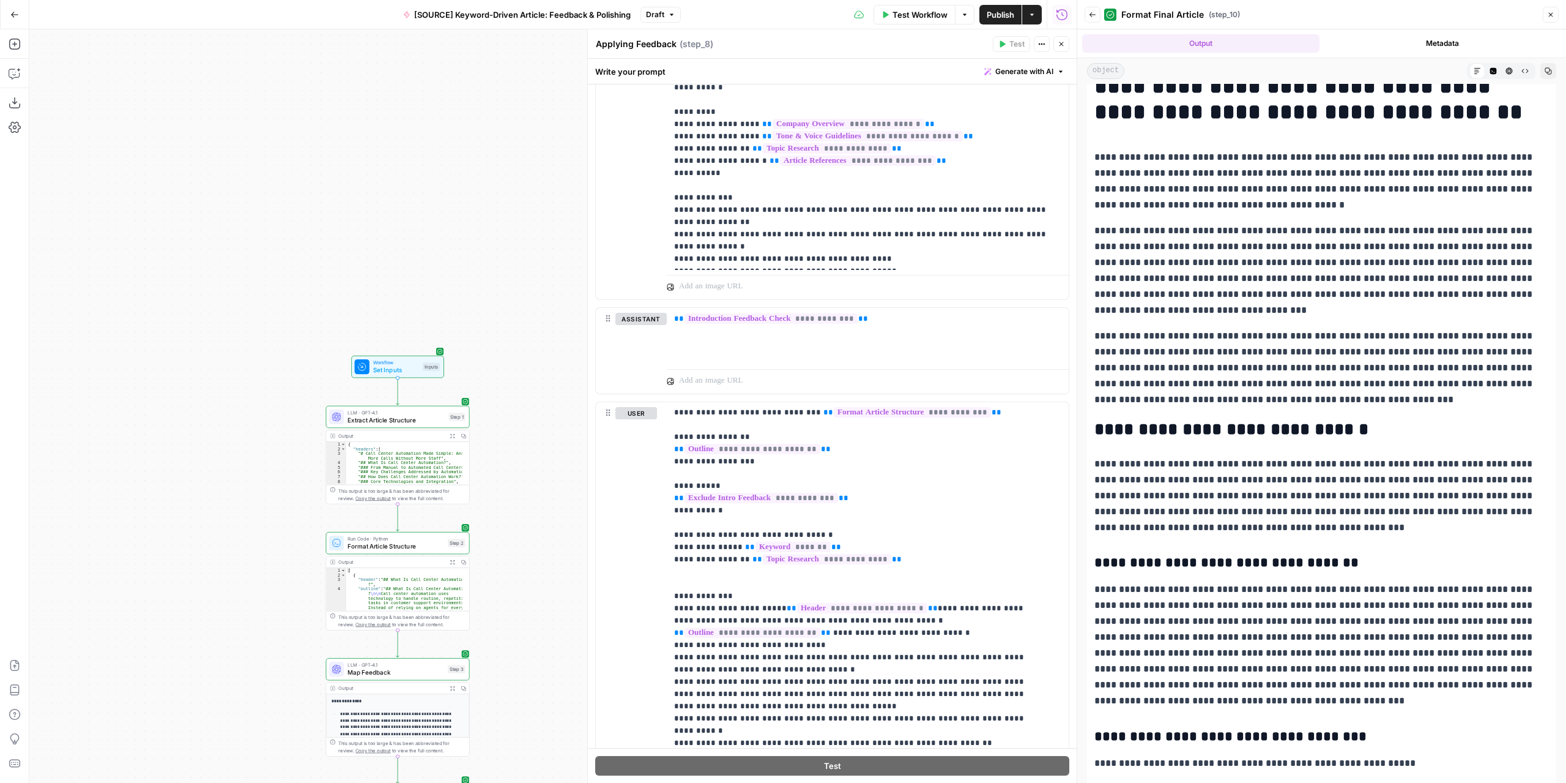
drag, startPoint x: 477, startPoint y: 348, endPoint x: 486, endPoint y: 640, distance: 292.0
click at [486, 640] on div "Workflow Set Inputs Inputs LLM · GPT-4.1 Extract Article Structure Step 1 Outpu…" at bounding box center [552, 405] width 1047 height 753
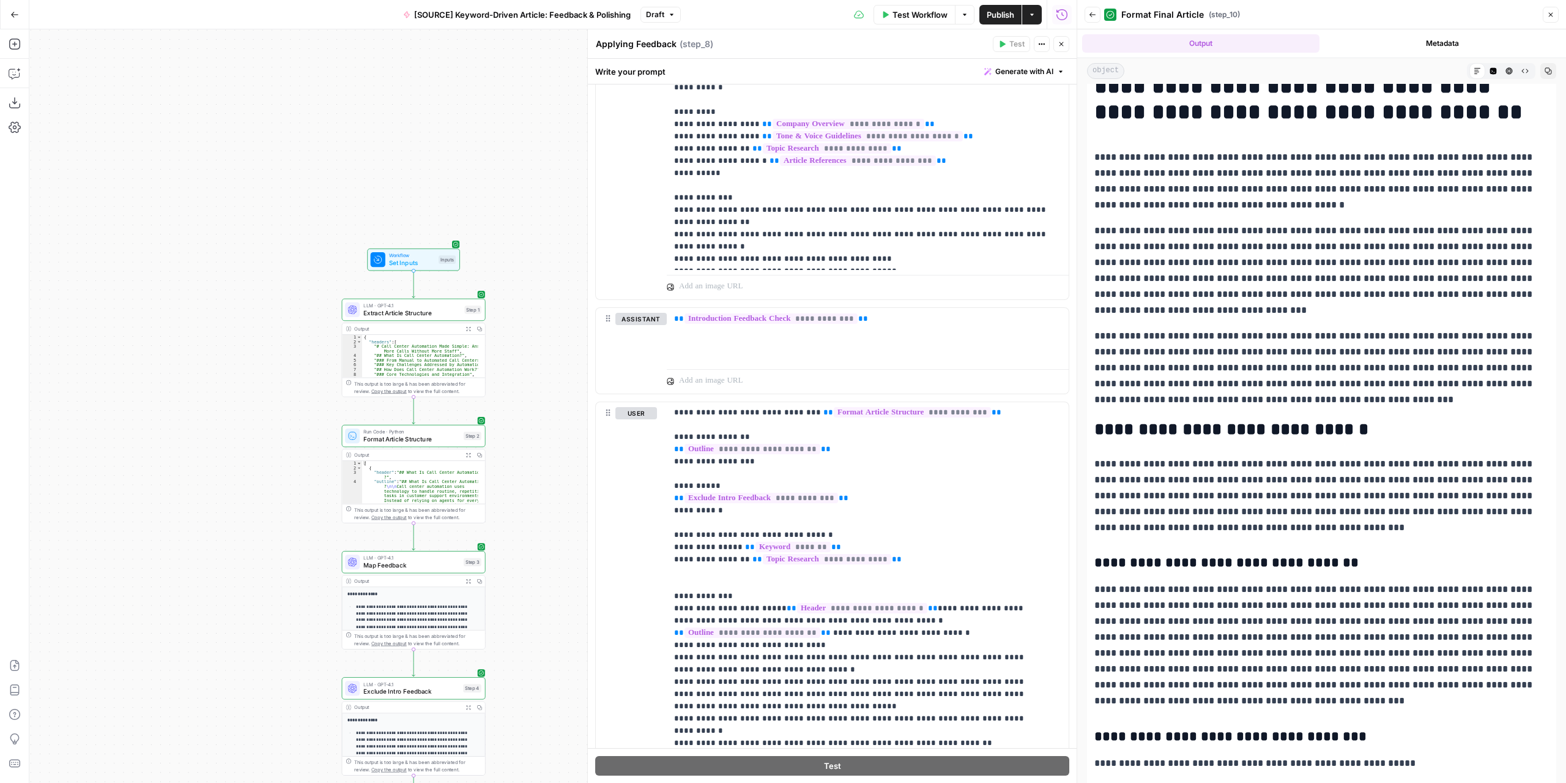
drag, startPoint x: 510, startPoint y: 603, endPoint x: 524, endPoint y: 505, distance: 98.3
click at [524, 505] on div "Workflow Set Inputs Inputs LLM · GPT-4.1 Extract Article Structure Step 1 Outpu…" at bounding box center [552, 405] width 1047 height 753
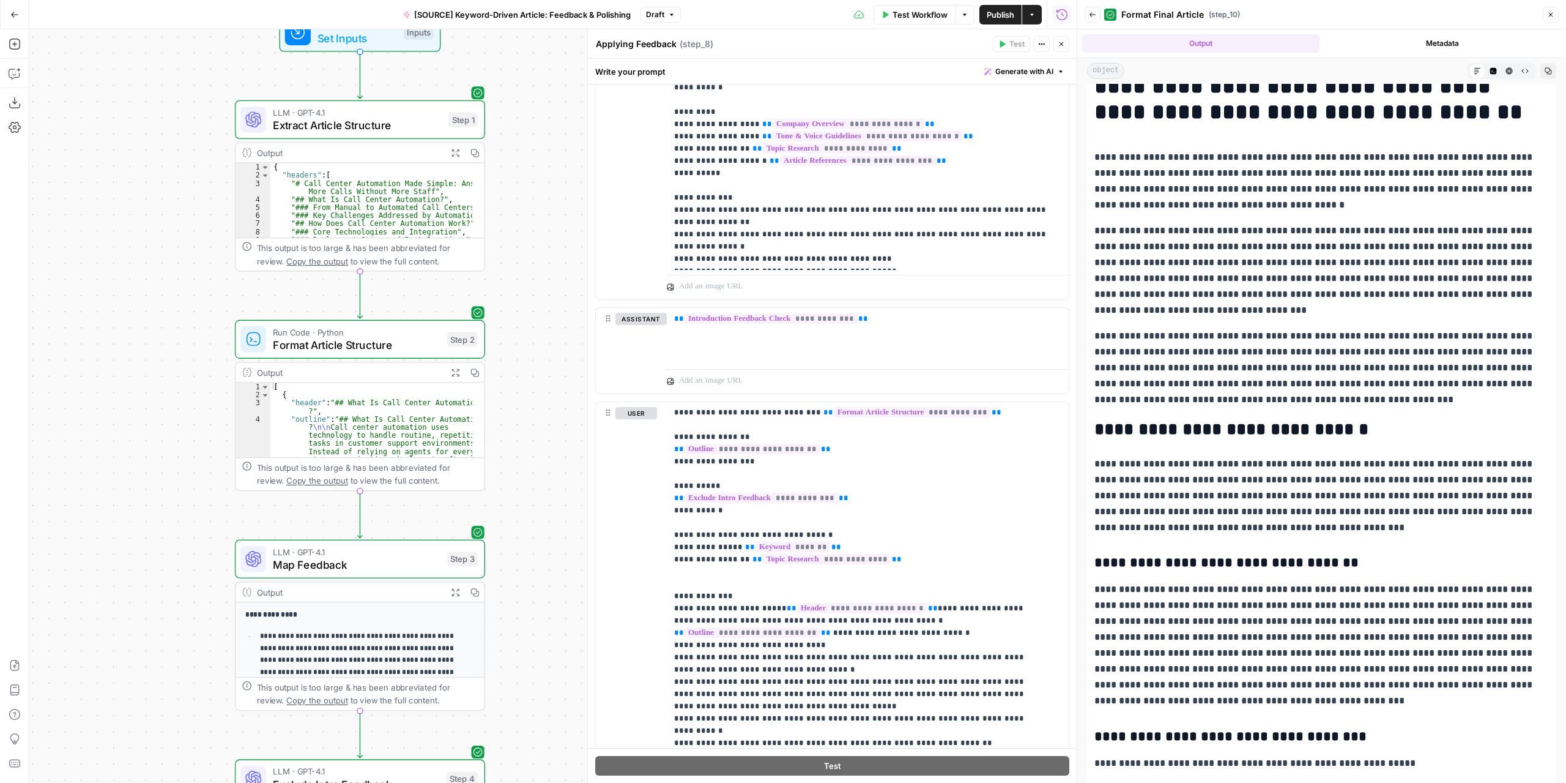
drag, startPoint x: 513, startPoint y: 506, endPoint x: 529, endPoint y: 463, distance: 45.7
click at [529, 463] on div "Workflow Set Inputs Inputs LLM · GPT-4.1 Extract Article Structure Step 1 Outpu…" at bounding box center [552, 405] width 1047 height 753
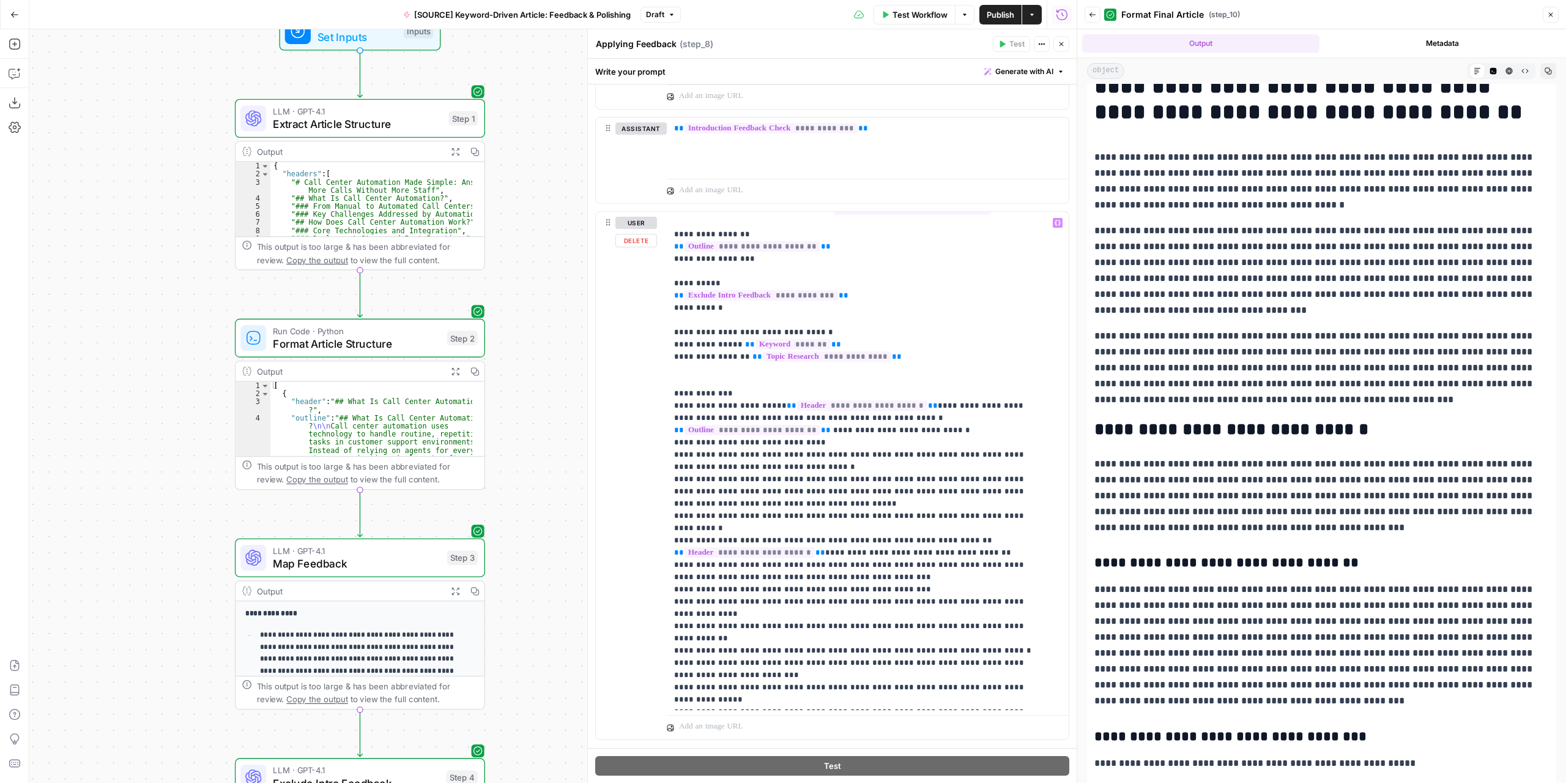
scroll to position [642, 0]
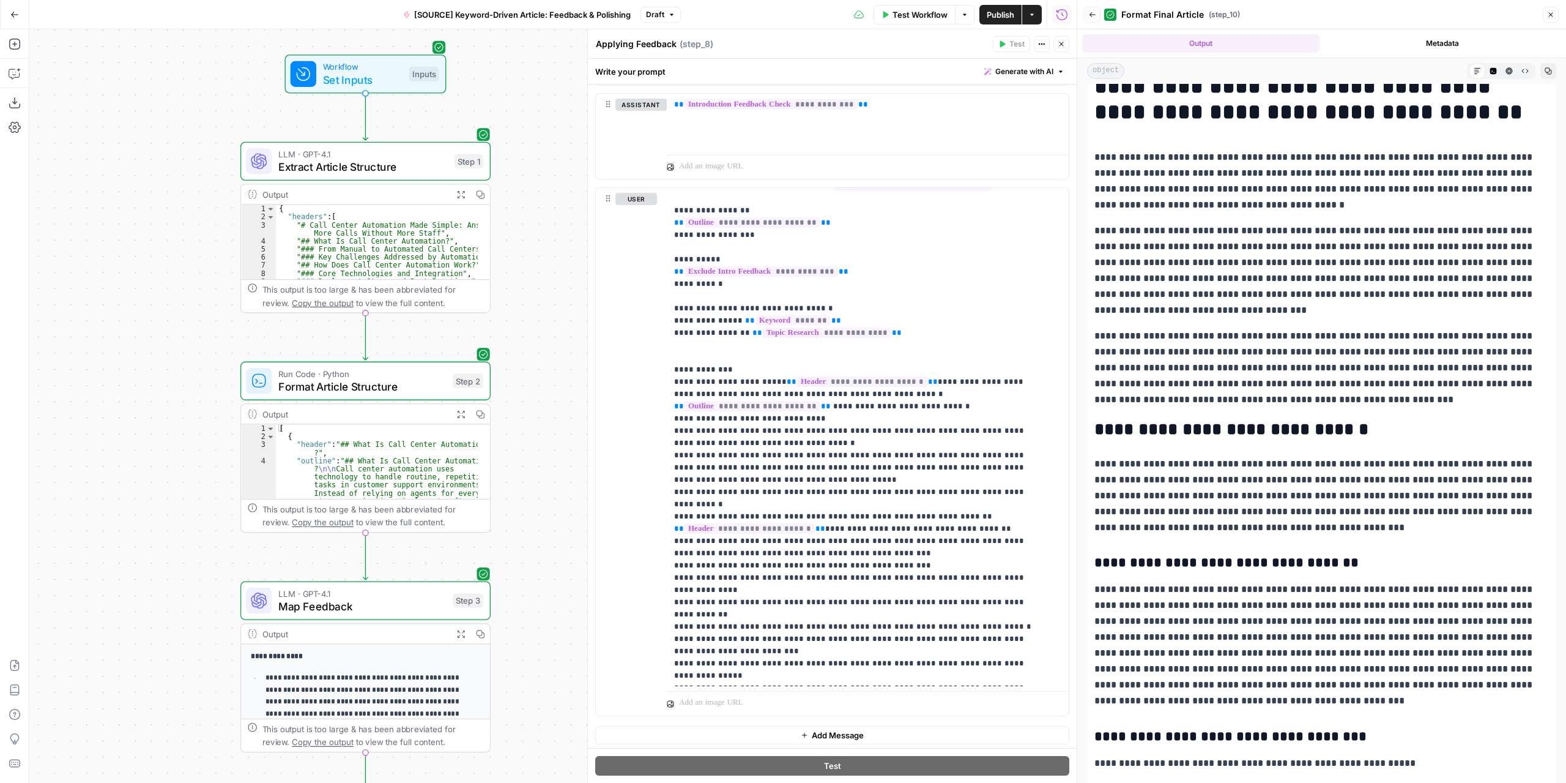
drag, startPoint x: 543, startPoint y: 399, endPoint x: 548, endPoint y: 614, distance: 215.4
click at [549, 612] on div "Workflow Set Inputs Inputs LLM · GPT-4.1 Extract Article Structure Step 1 Outpu…" at bounding box center [552, 405] width 1047 height 753
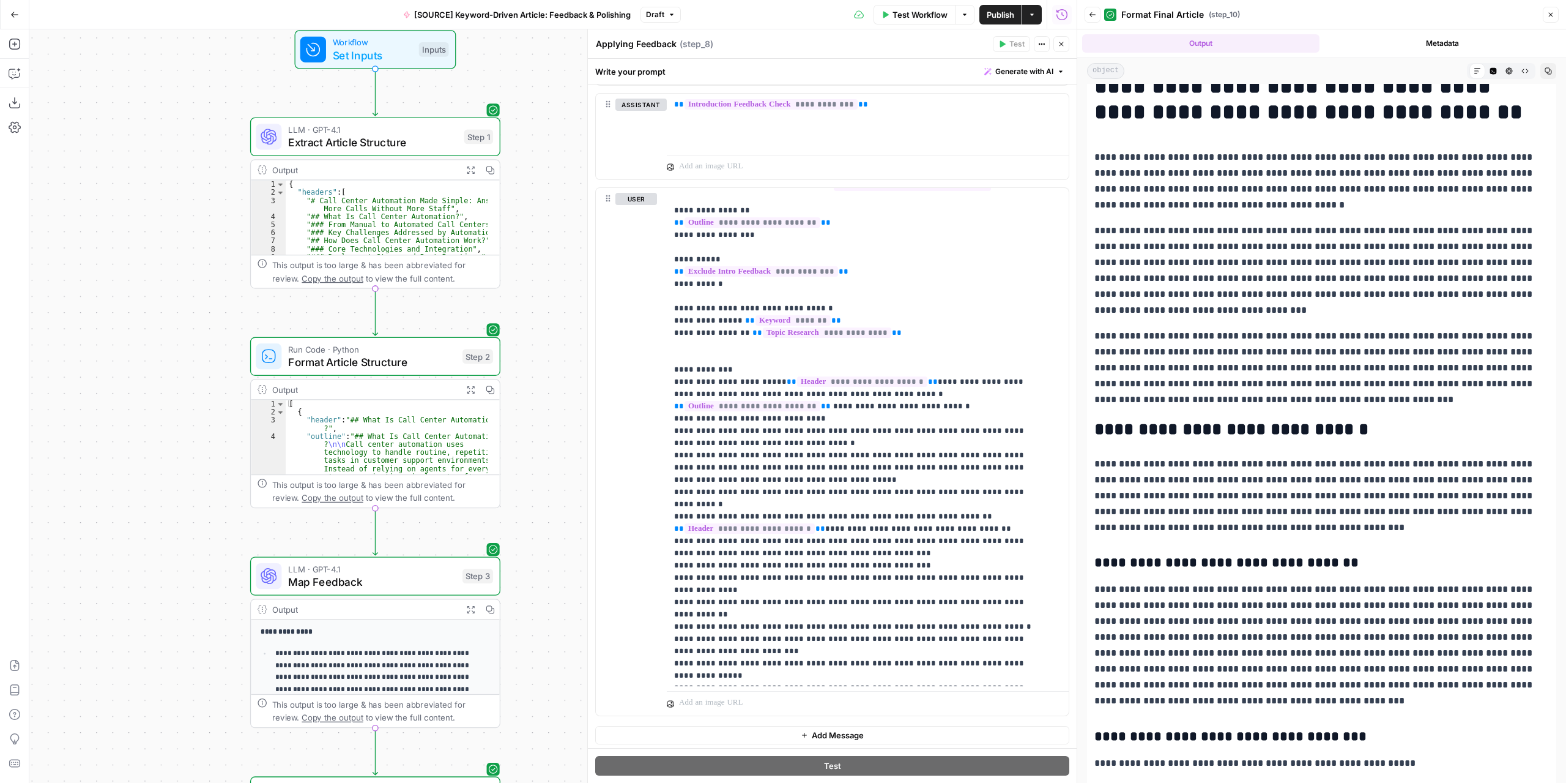
drag, startPoint x: 556, startPoint y: 516, endPoint x: 570, endPoint y: 299, distance: 217.7
click at [570, 299] on div "Workflow Set Inputs Inputs LLM · GPT-4.1 Extract Article Structure Step 1 Outpu…" at bounding box center [552, 405] width 1047 height 753
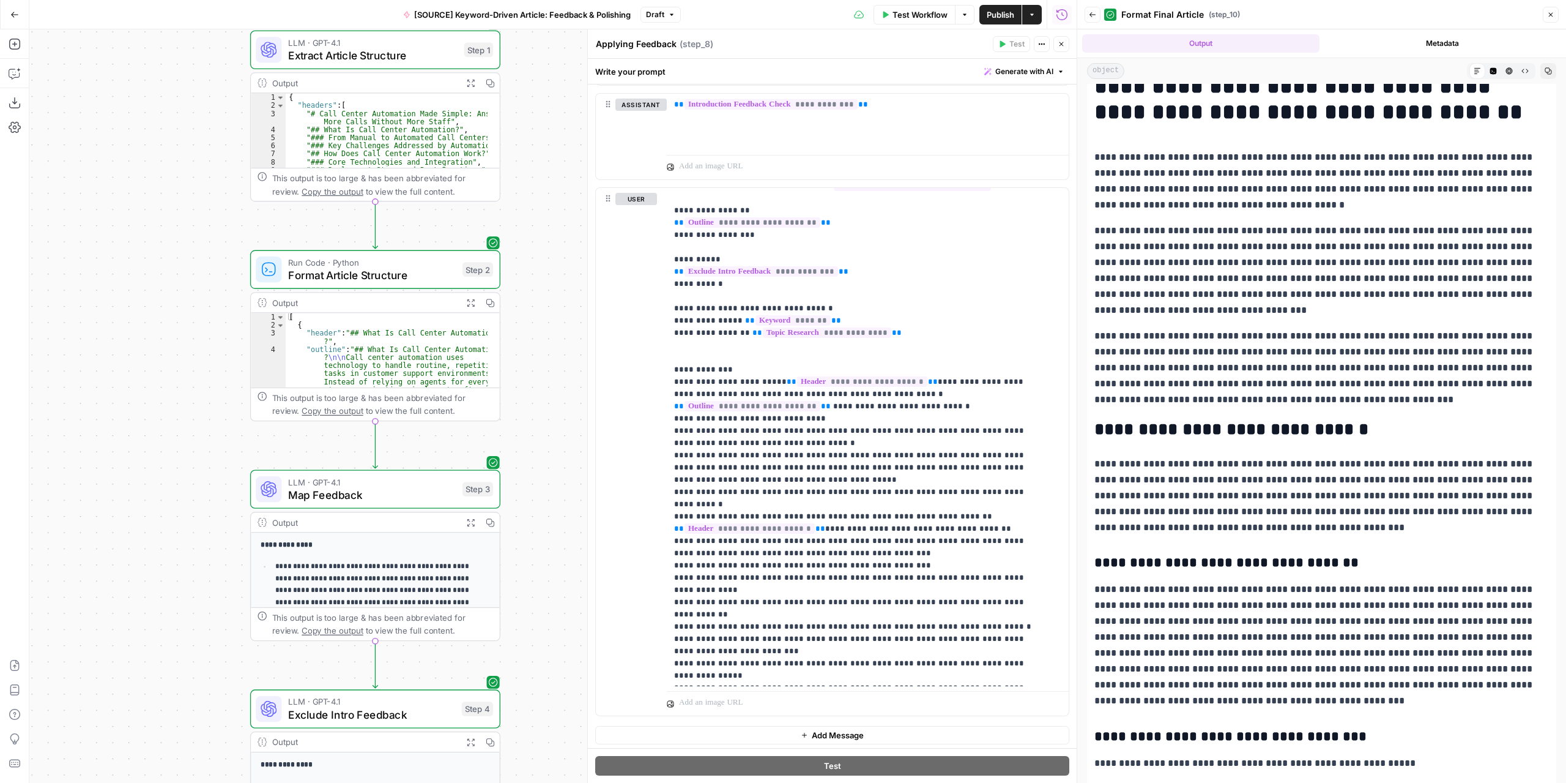
drag, startPoint x: 568, startPoint y: 422, endPoint x: 562, endPoint y: 357, distance: 65.1
click at [562, 357] on div "Workflow Set Inputs Inputs LLM · GPT-4.1 Extract Article Structure Step 1 Outpu…" at bounding box center [552, 405] width 1047 height 753
click at [469, 306] on button "Expand Output" at bounding box center [471, 302] width 20 height 20
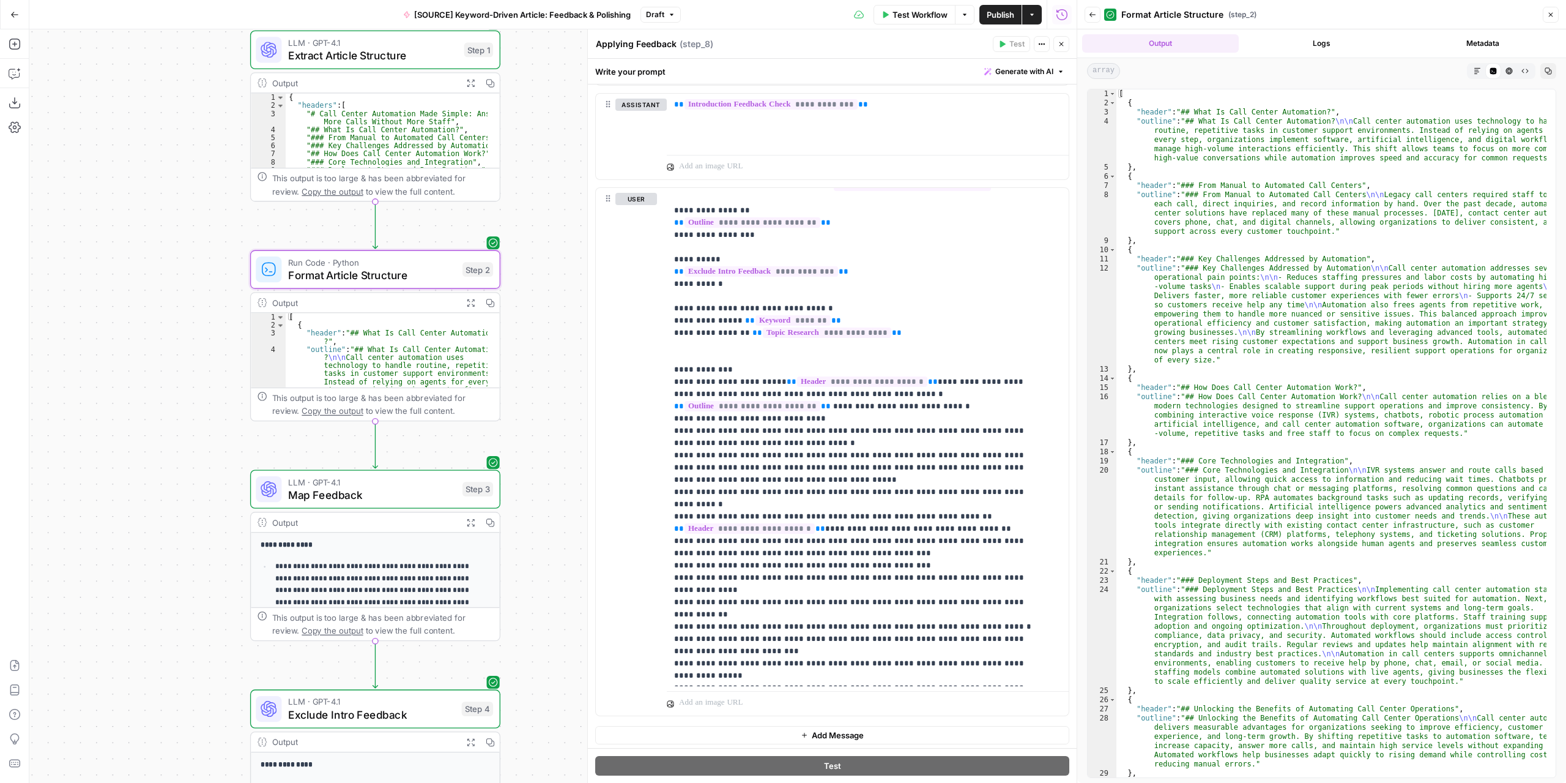
click at [1552, 18] on button "Close" at bounding box center [1551, 15] width 16 height 16
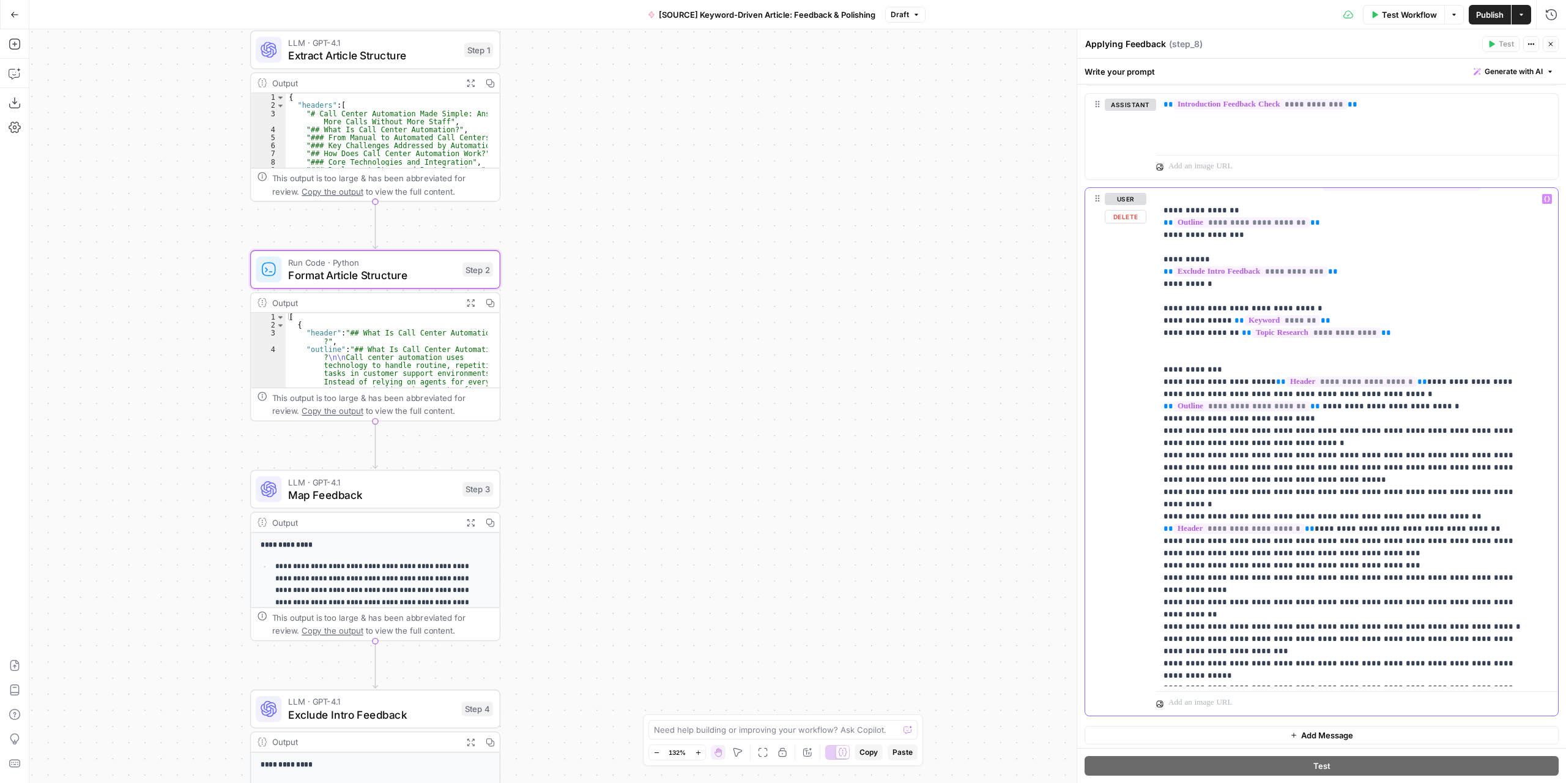
click at [1295, 513] on p "**********" at bounding box center [1348, 412] width 369 height 538
click at [1421, 462] on p "**********" at bounding box center [1348, 412] width 369 height 538
click at [1544, 196] on icon "button" at bounding box center [1547, 199] width 6 height 6
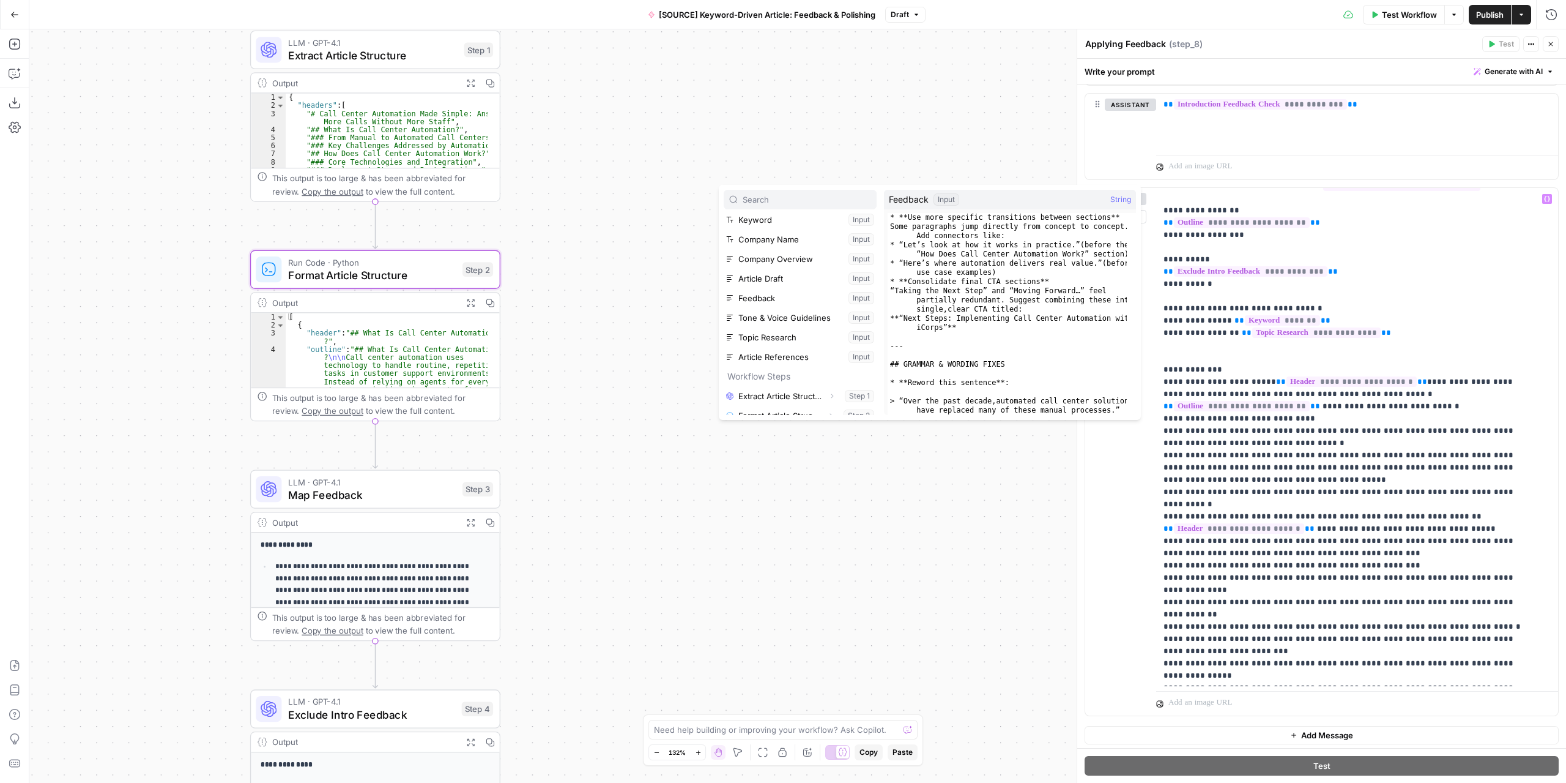
scroll to position [0, 0]
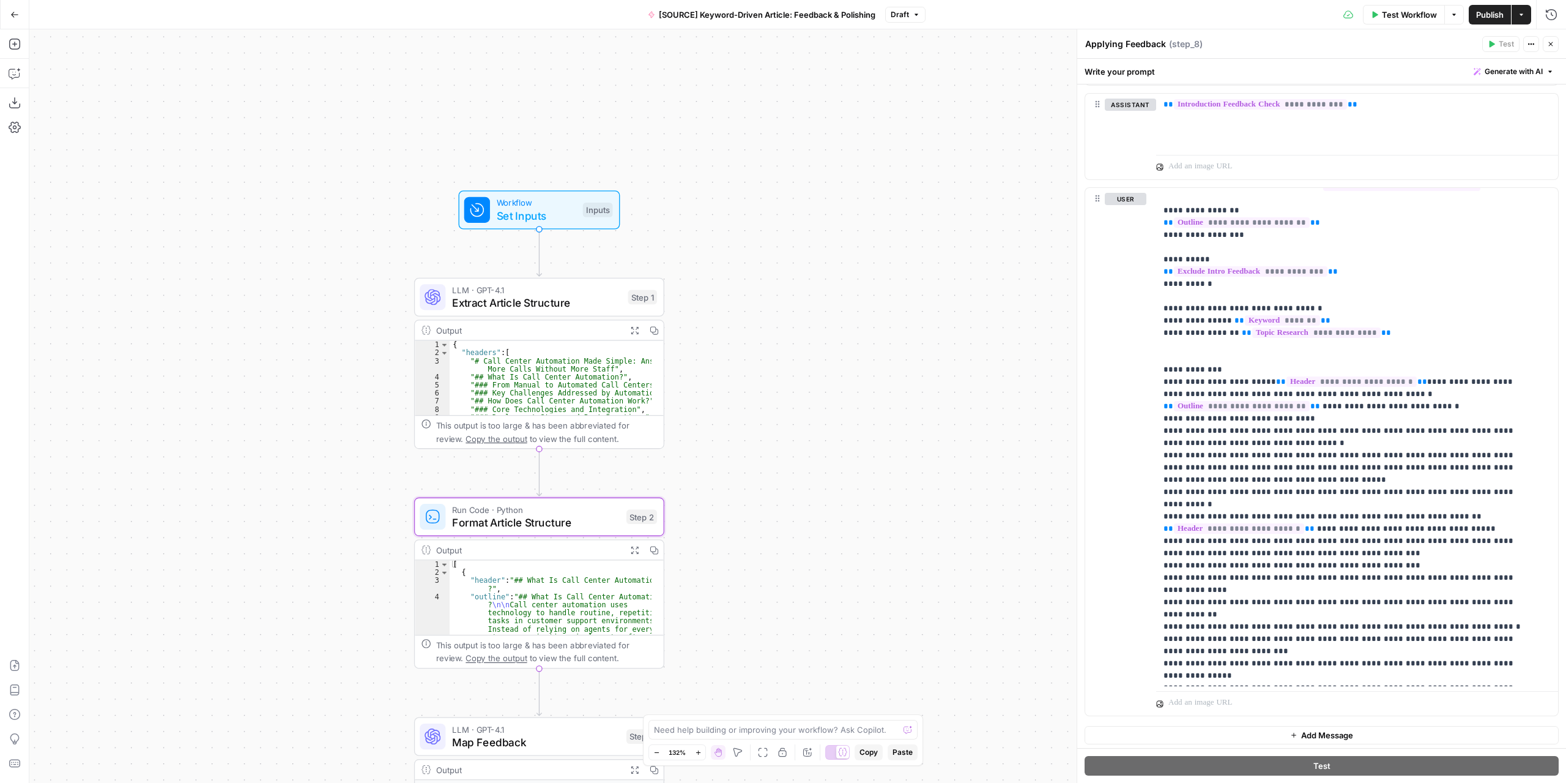
drag, startPoint x: 521, startPoint y: 325, endPoint x: 685, endPoint y: 573, distance: 296.6
click at [685, 573] on div "Workflow Set Inputs Inputs LLM · GPT-4.1 Extract Article Structure Step 1 Outpu…" at bounding box center [797, 405] width 1537 height 753
click at [1422, 467] on p "**********" at bounding box center [1348, 412] width 369 height 538
click at [1544, 196] on icon "button" at bounding box center [1547, 199] width 6 height 6
click at [556, 203] on span "Workflow" at bounding box center [537, 202] width 80 height 13
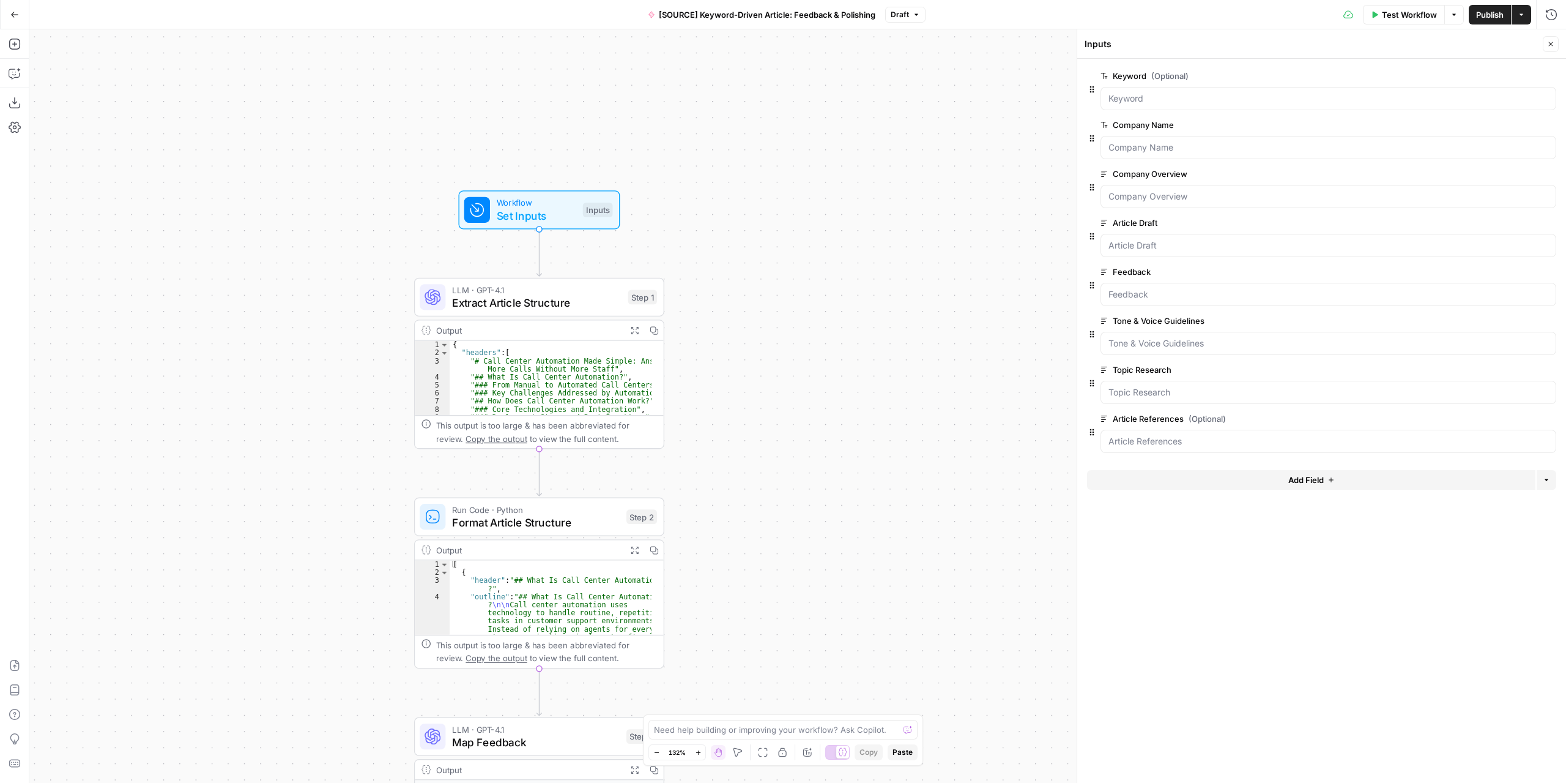
click at [1285, 480] on button "Add Field" at bounding box center [1311, 480] width 448 height 20
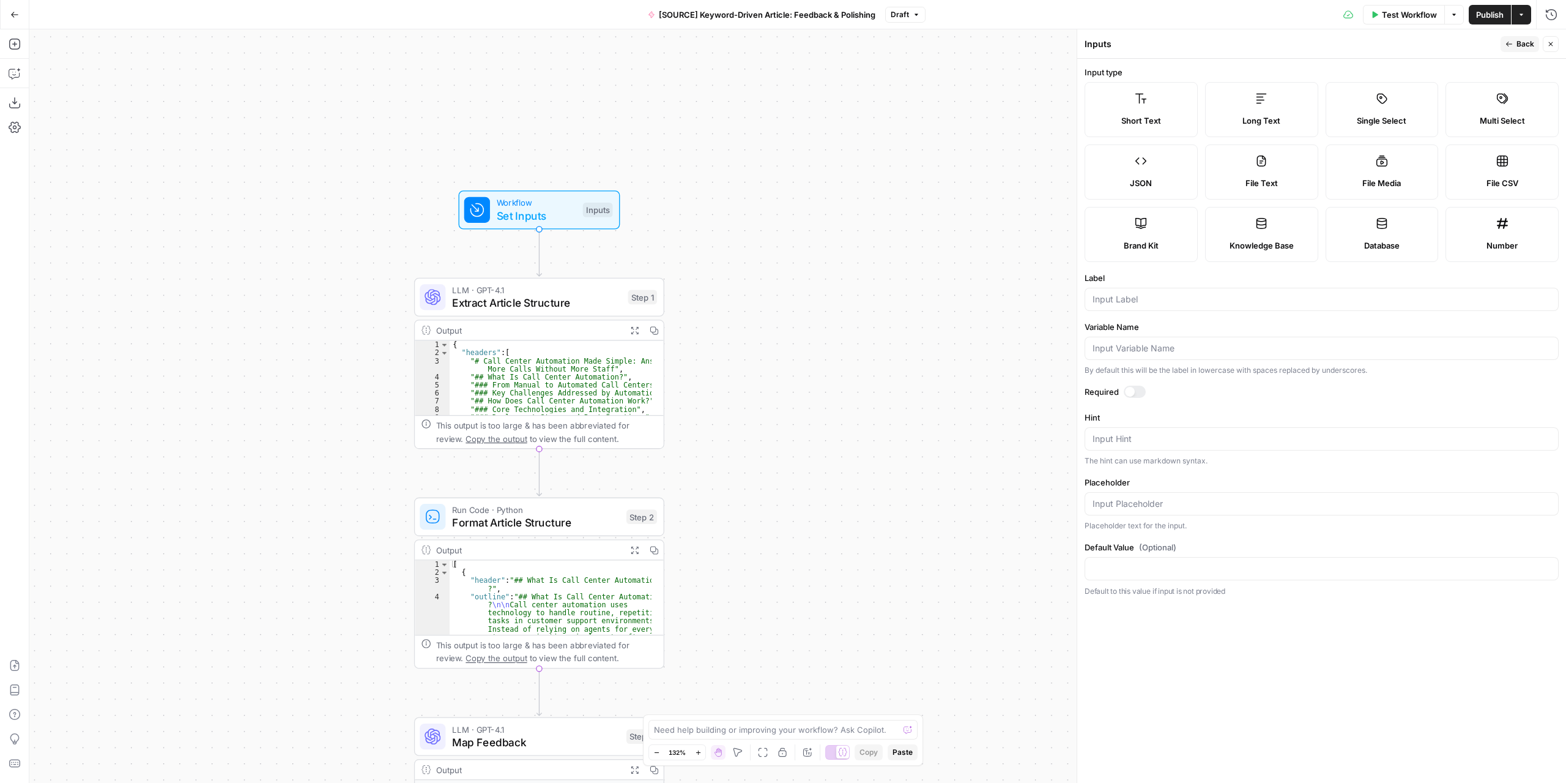
click at [1248, 122] on span "Long Text" at bounding box center [1262, 120] width 38 height 12
drag, startPoint x: 1150, startPoint y: 311, endPoint x: 1148, endPoint y: 301, distance: 10.1
click at [1148, 307] on form "Input type Short Text Long Text Single Select Multi Select JSON File Text File …" at bounding box center [1321, 421] width 489 height 724
click at [1148, 300] on input "Label" at bounding box center [1322, 299] width 458 height 12
click at [1123, 296] on input "Article Putline" at bounding box center [1322, 299] width 458 height 12
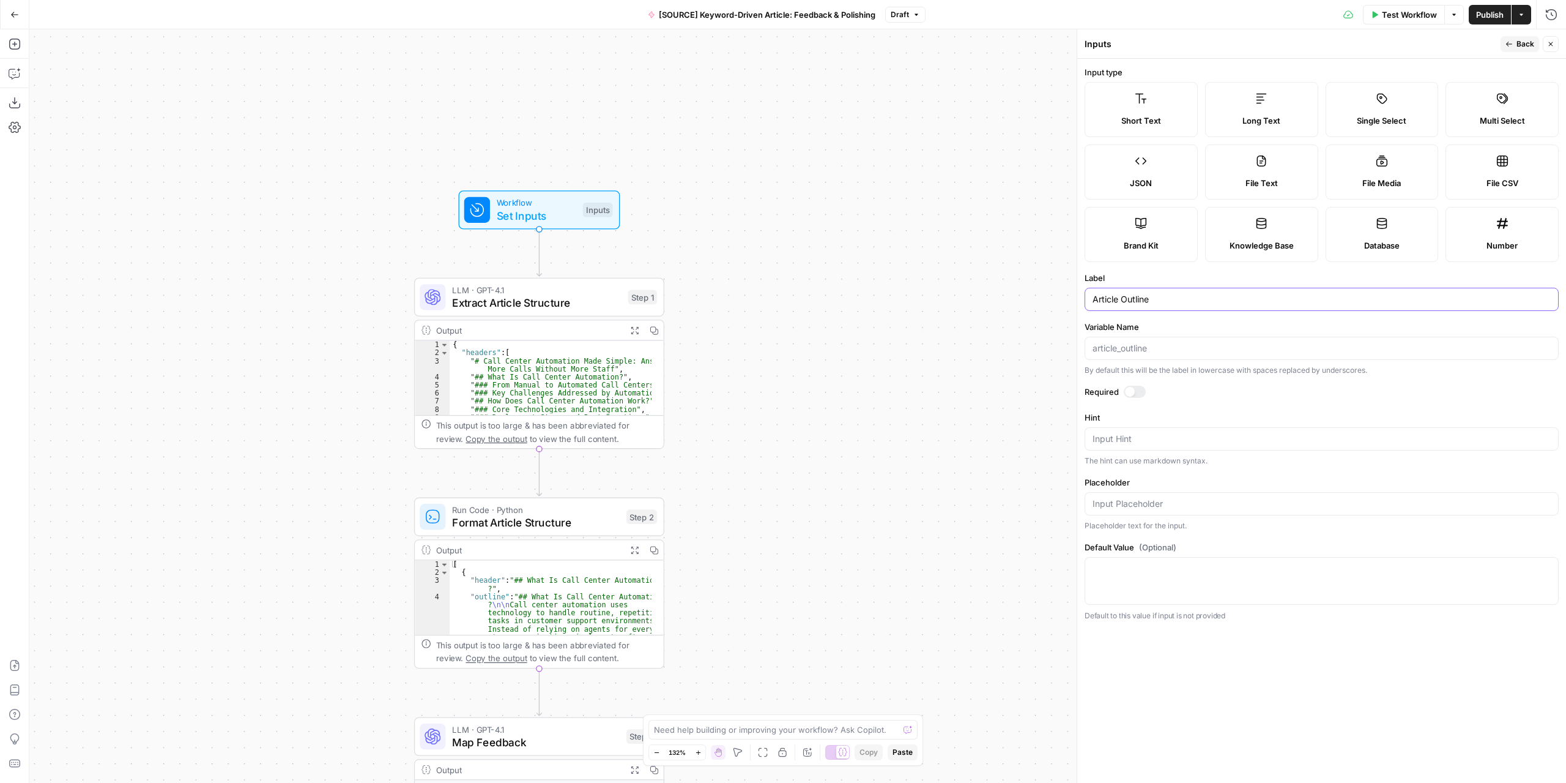
type input "Article Outline"
click at [1140, 116] on span "Short Text" at bounding box center [1141, 120] width 40 height 12
click at [1520, 46] on span "Back" at bounding box center [1526, 44] width 18 height 11
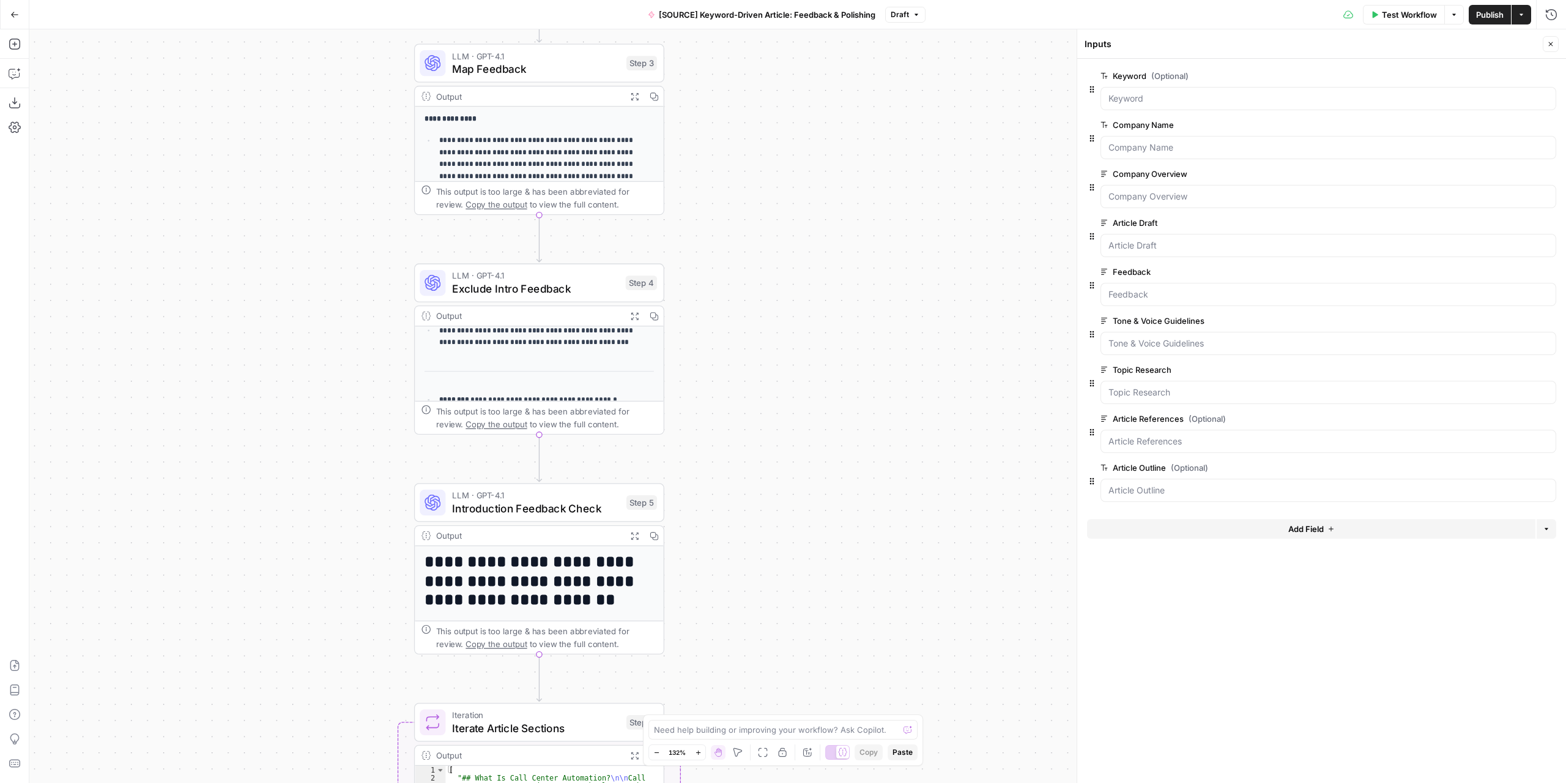
scroll to position [227, 0]
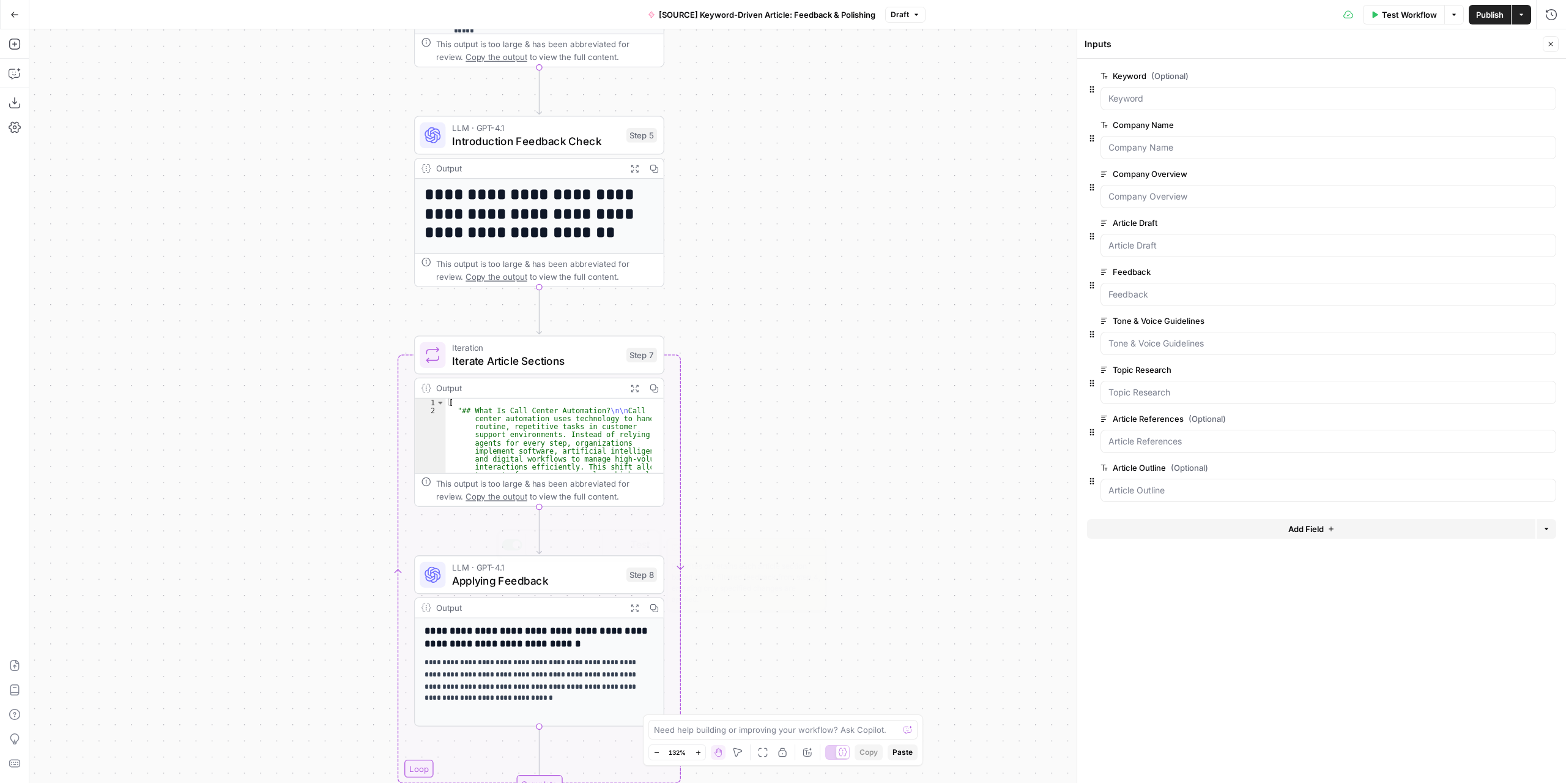
click at [578, 582] on span "Applying Feedback" at bounding box center [536, 580] width 168 height 16
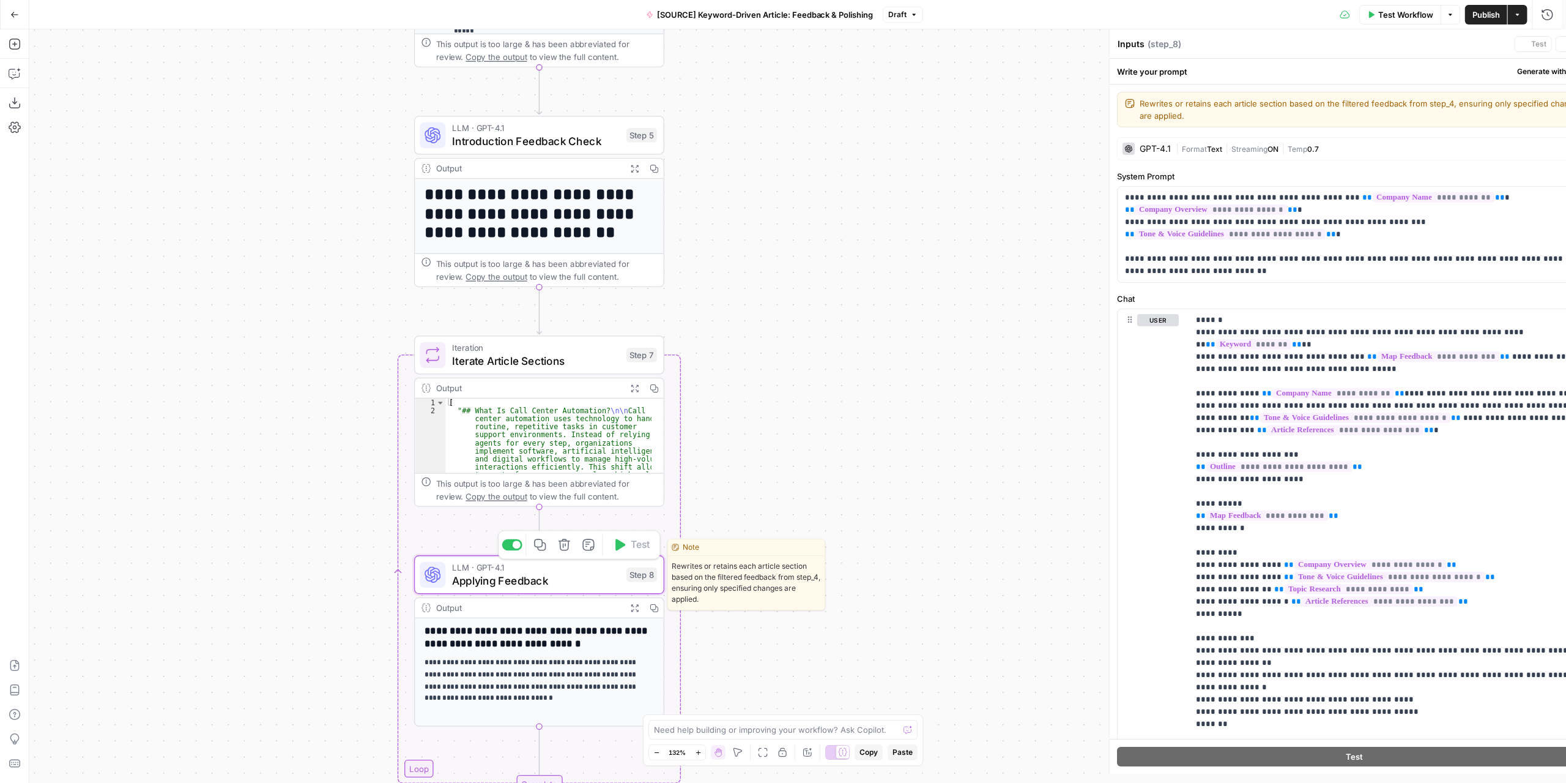
type textarea "Applying Feedback"
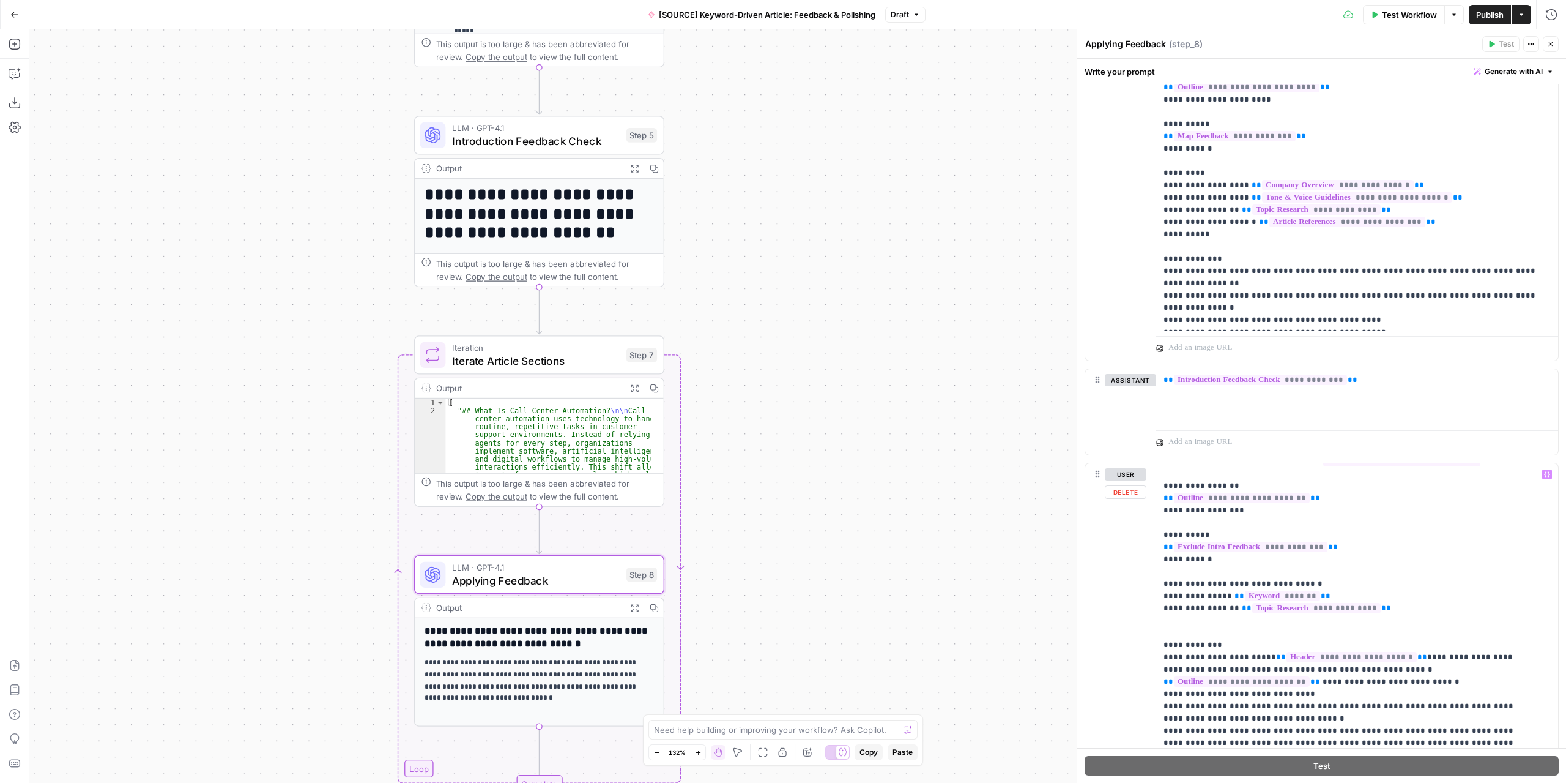
scroll to position [642, 0]
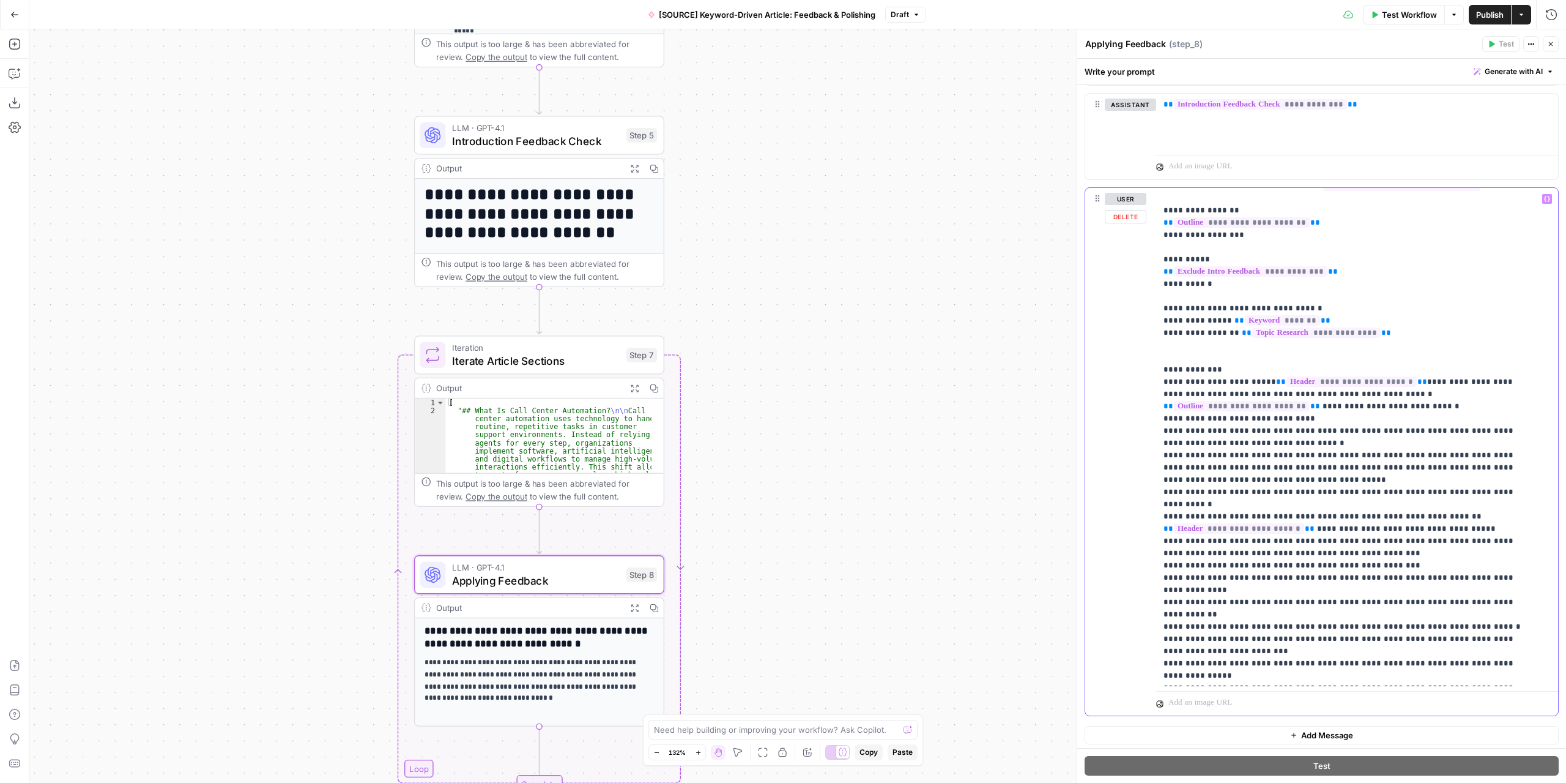
click at [1421, 466] on p "**********" at bounding box center [1348, 412] width 369 height 538
click at [1544, 198] on icon "button" at bounding box center [1547, 199] width 6 height 6
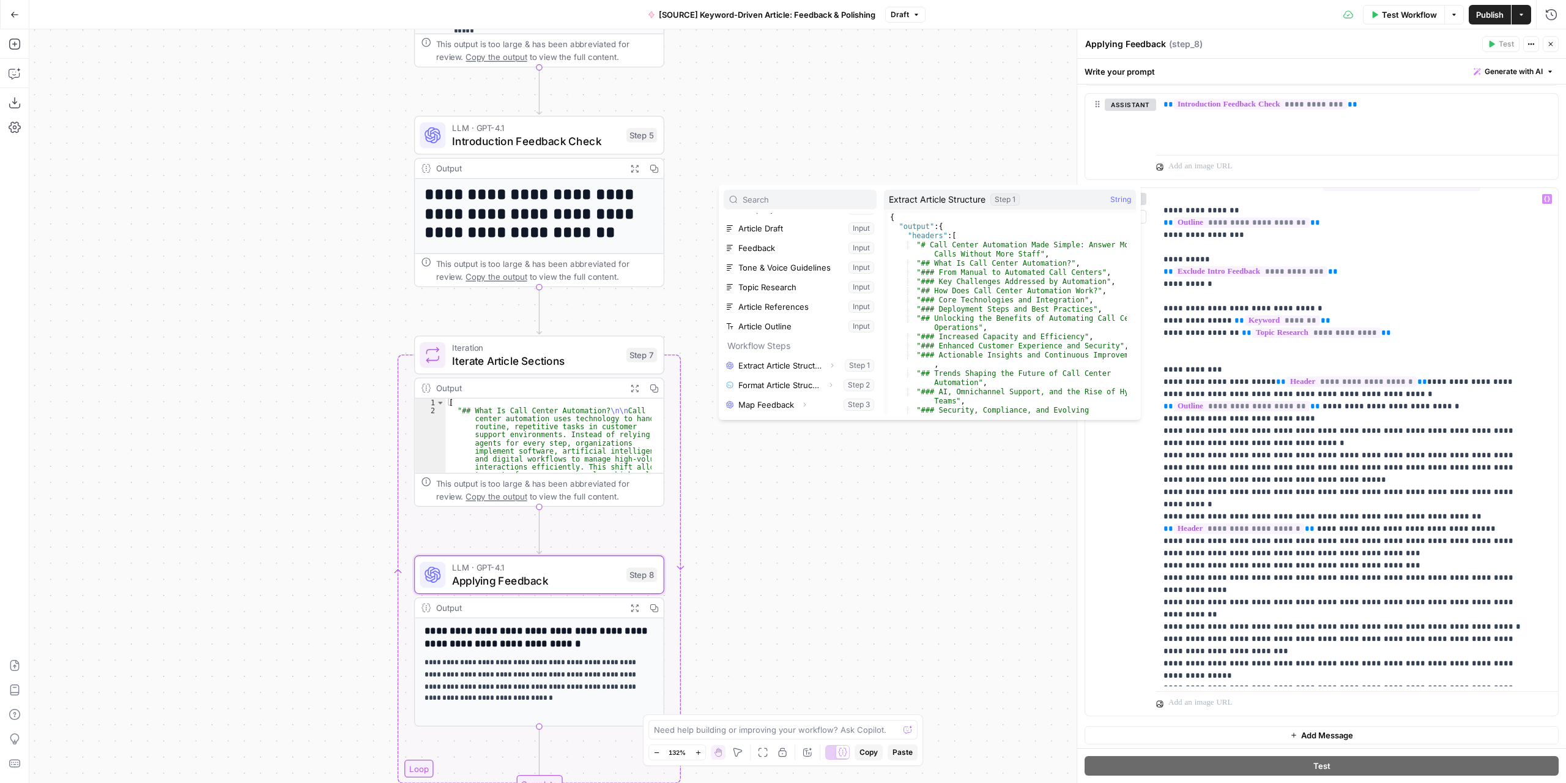
scroll to position [130, 0]
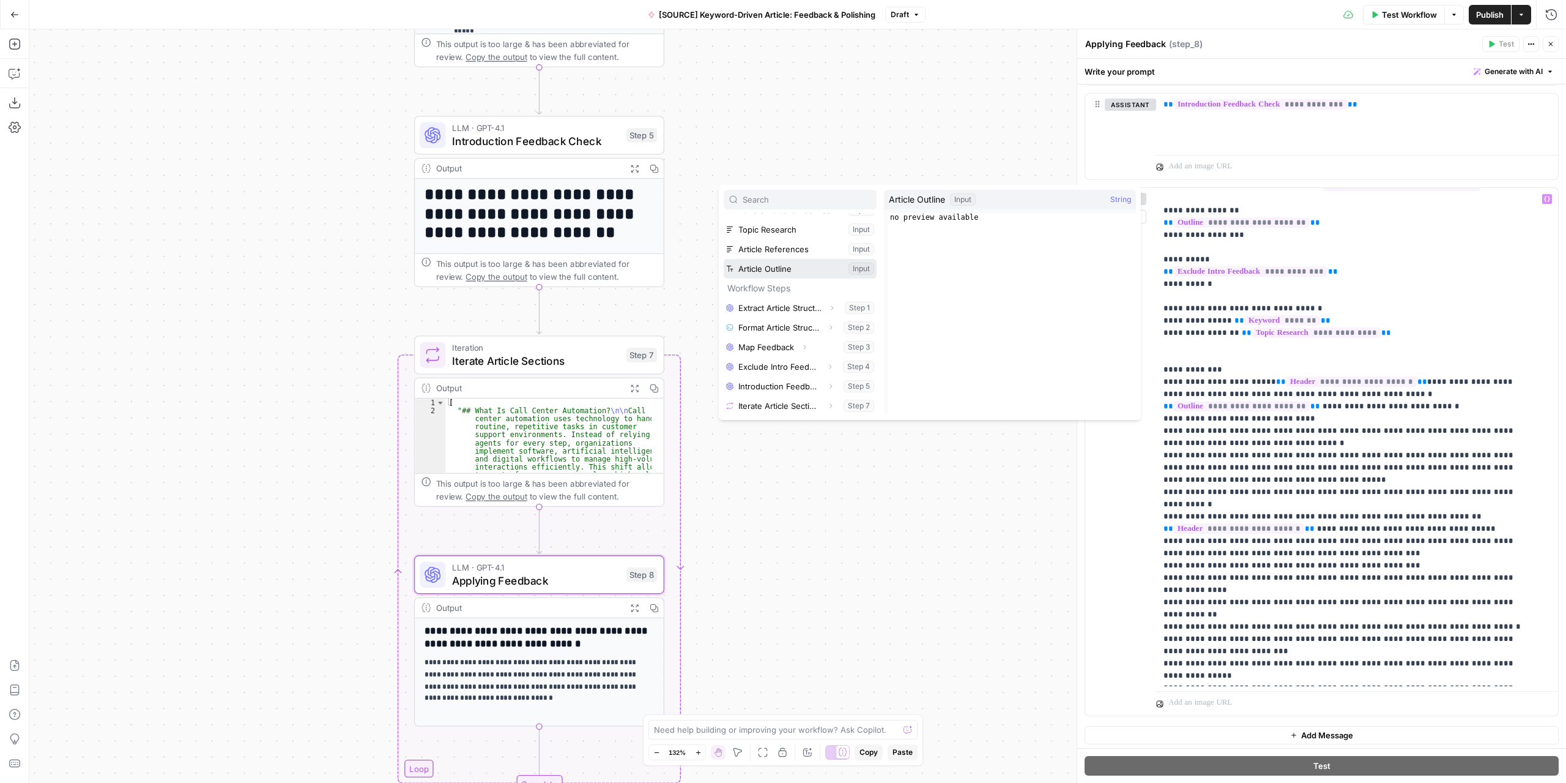
click at [782, 266] on button "Select variable Article Outline" at bounding box center [800, 269] width 153 height 20
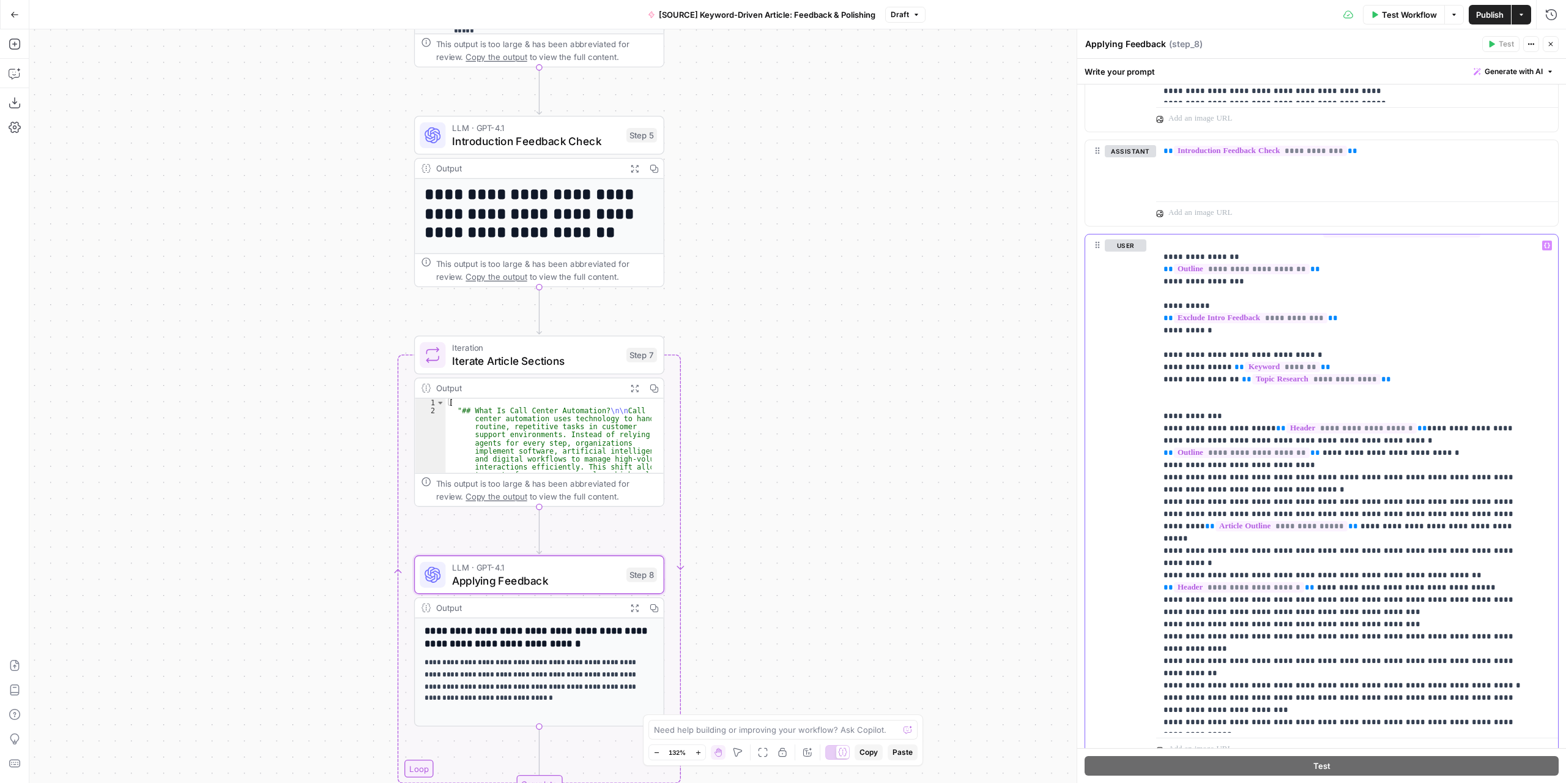
scroll to position [592, 0]
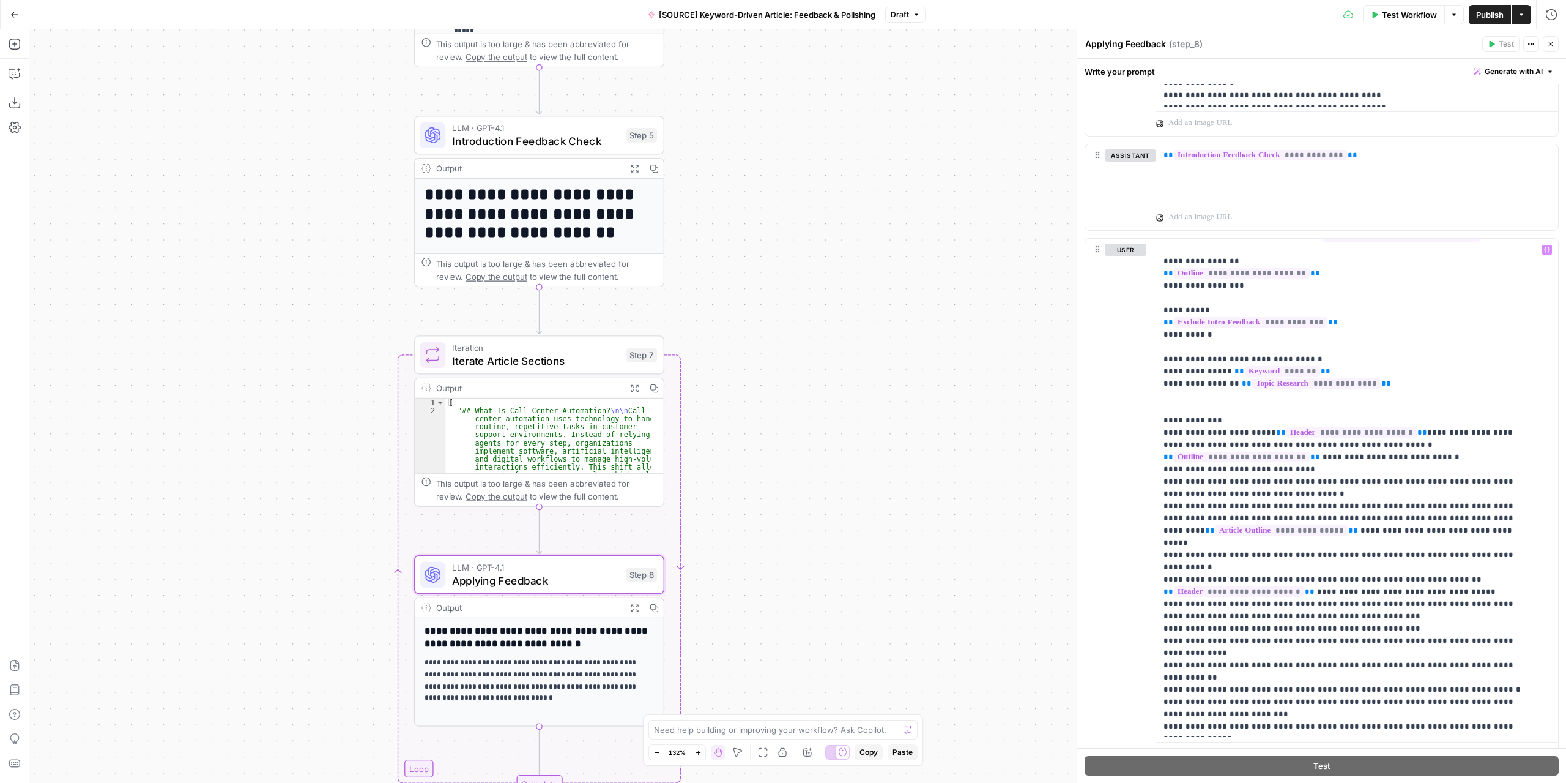
click at [1379, 13] on button "Test Workflow" at bounding box center [1404, 15] width 82 height 20
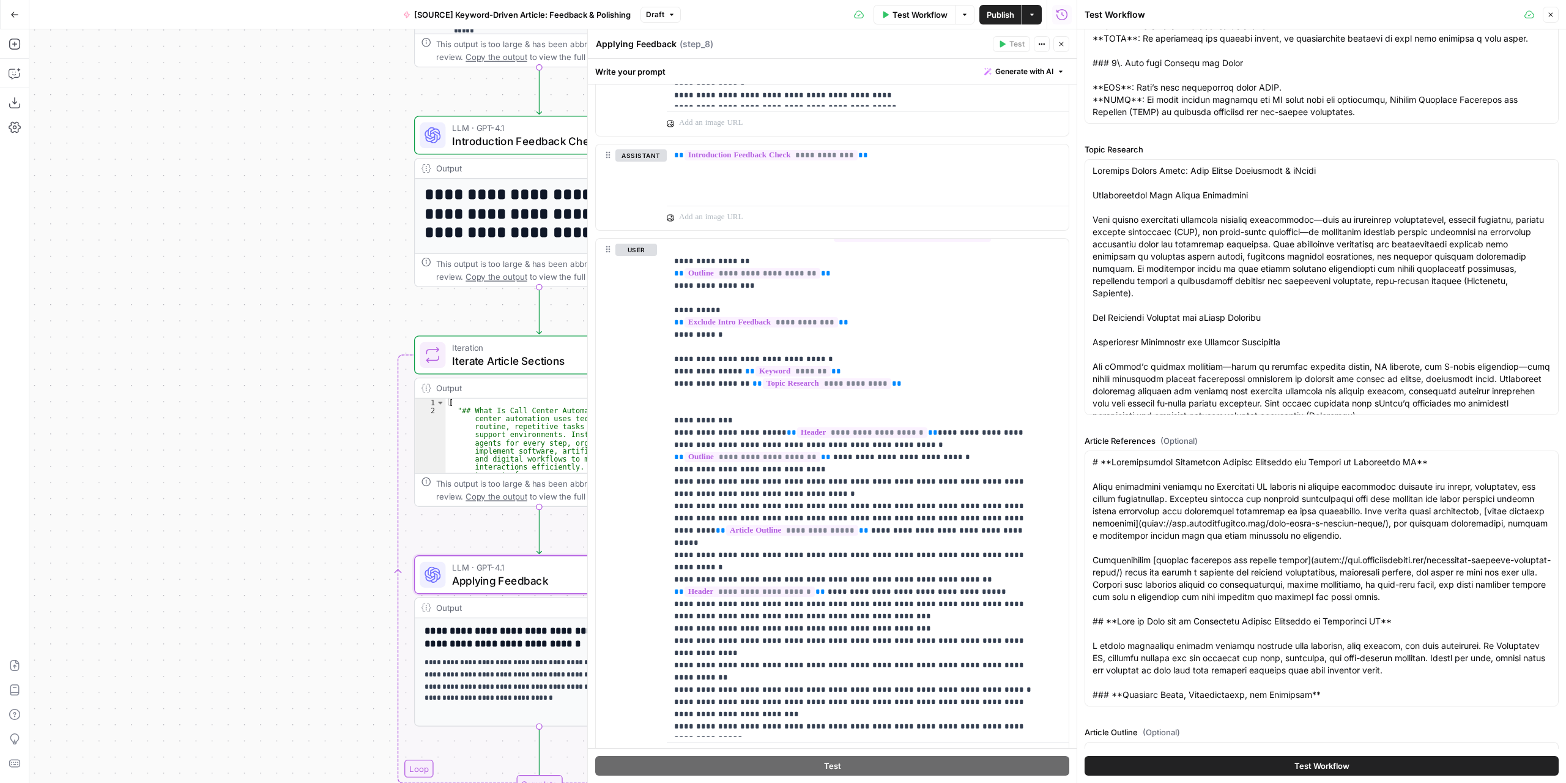
scroll to position [1203, 0]
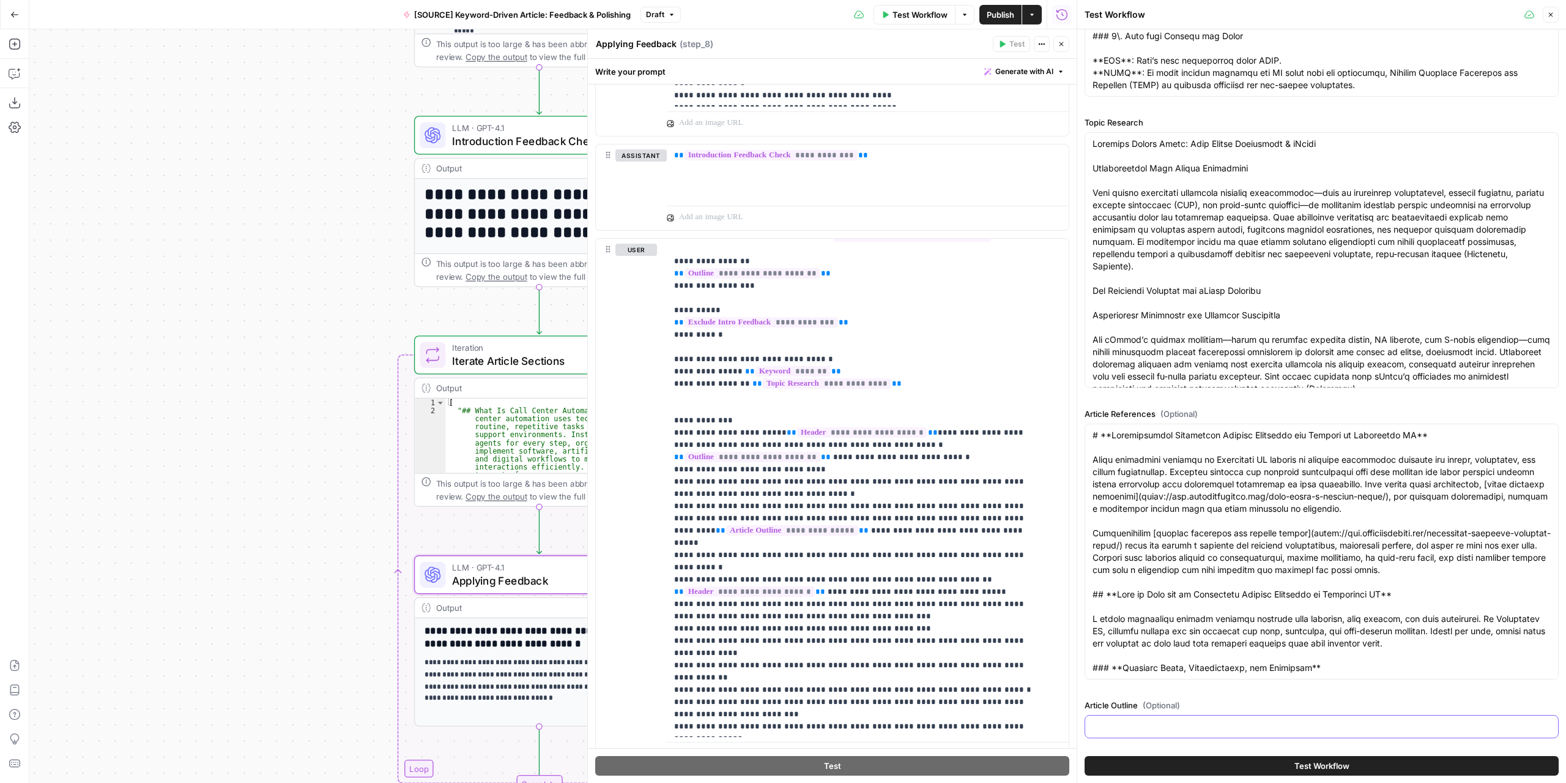
click at [1200, 723] on input "Article Outline (Optional)" at bounding box center [1322, 726] width 458 height 12
paste input "**Total Article Wordcount: 1800** # Call Center Automation Made Simple: Answer …"
type input "**Total Article Wordcount: 1800** # Call Center Automation Made Simple: Answer …"
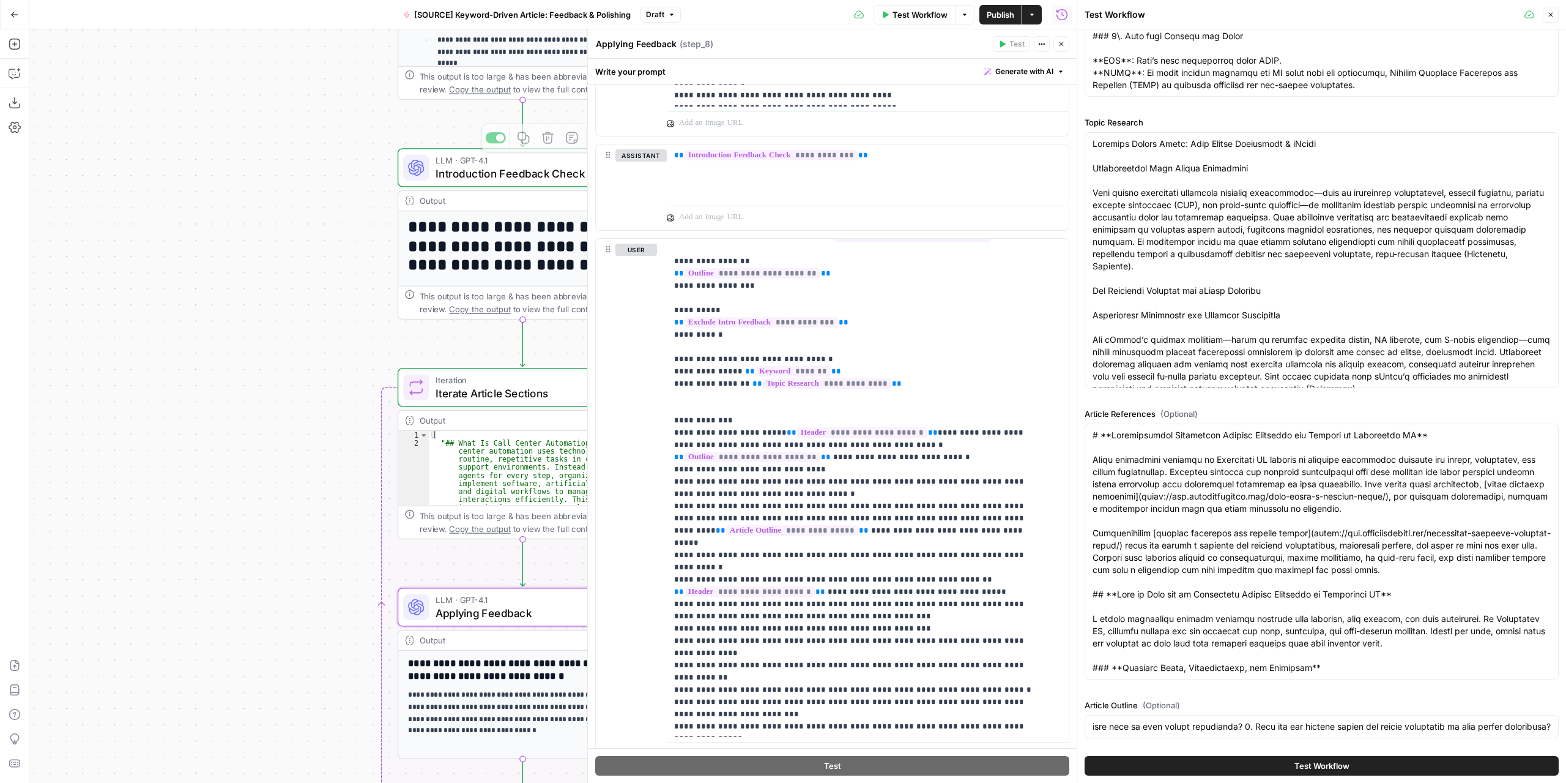
scroll to position [0, 0]
drag, startPoint x: 332, startPoint y: 143, endPoint x: 132, endPoint y: 544, distance: 447.9
click at [127, 555] on div "Workflow Set Inputs Inputs LLM · GPT-4.1 Extract Article Structure Step 1 Outpu…" at bounding box center [552, 405] width 1047 height 753
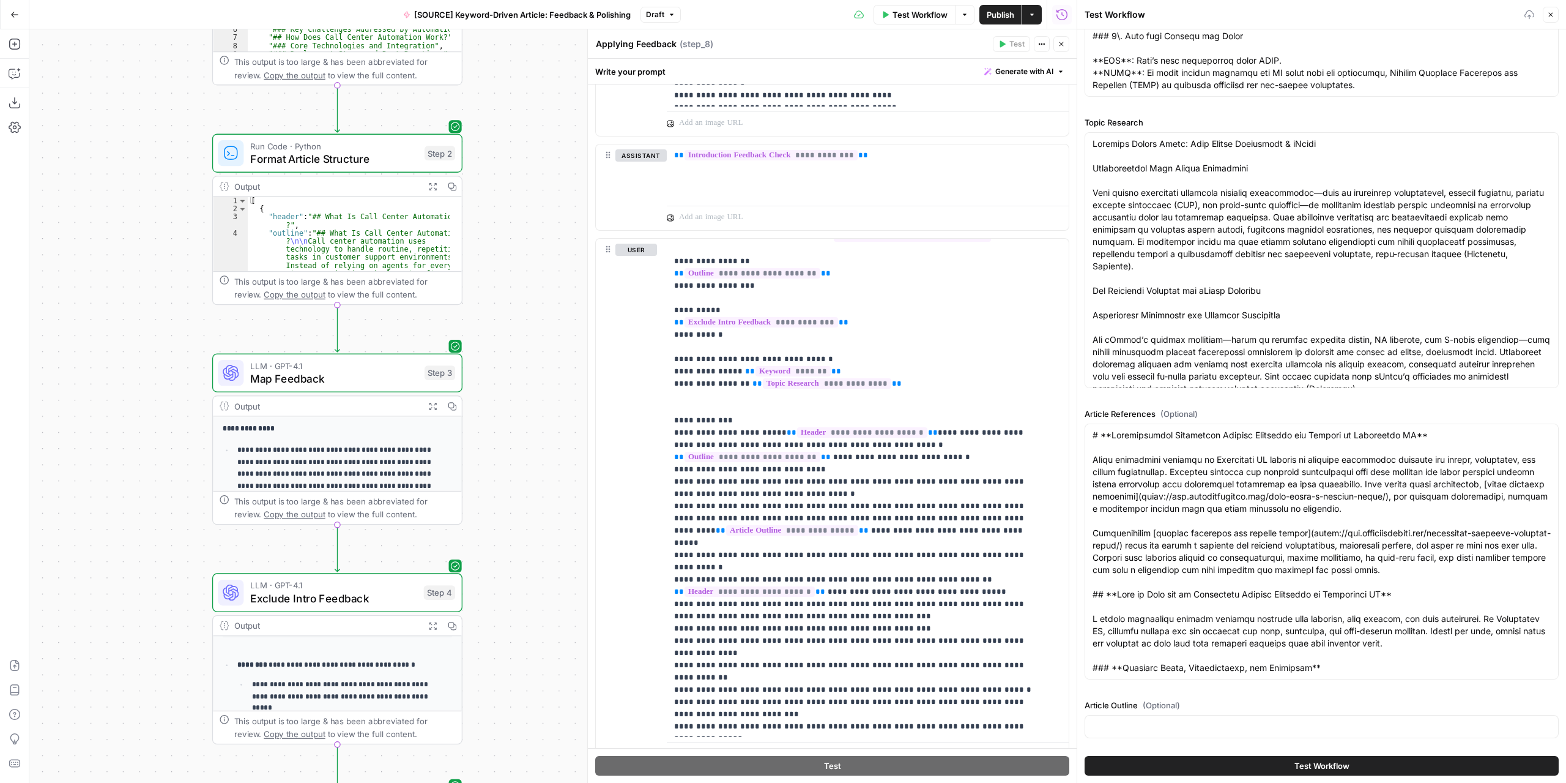
drag, startPoint x: 531, startPoint y: 234, endPoint x: 548, endPoint y: 616, distance: 381.5
click at [547, 634] on div "Workflow Set Inputs Inputs LLM · GPT-4.1 Extract Article Structure Step 1 Outpu…" at bounding box center [552, 405] width 1047 height 753
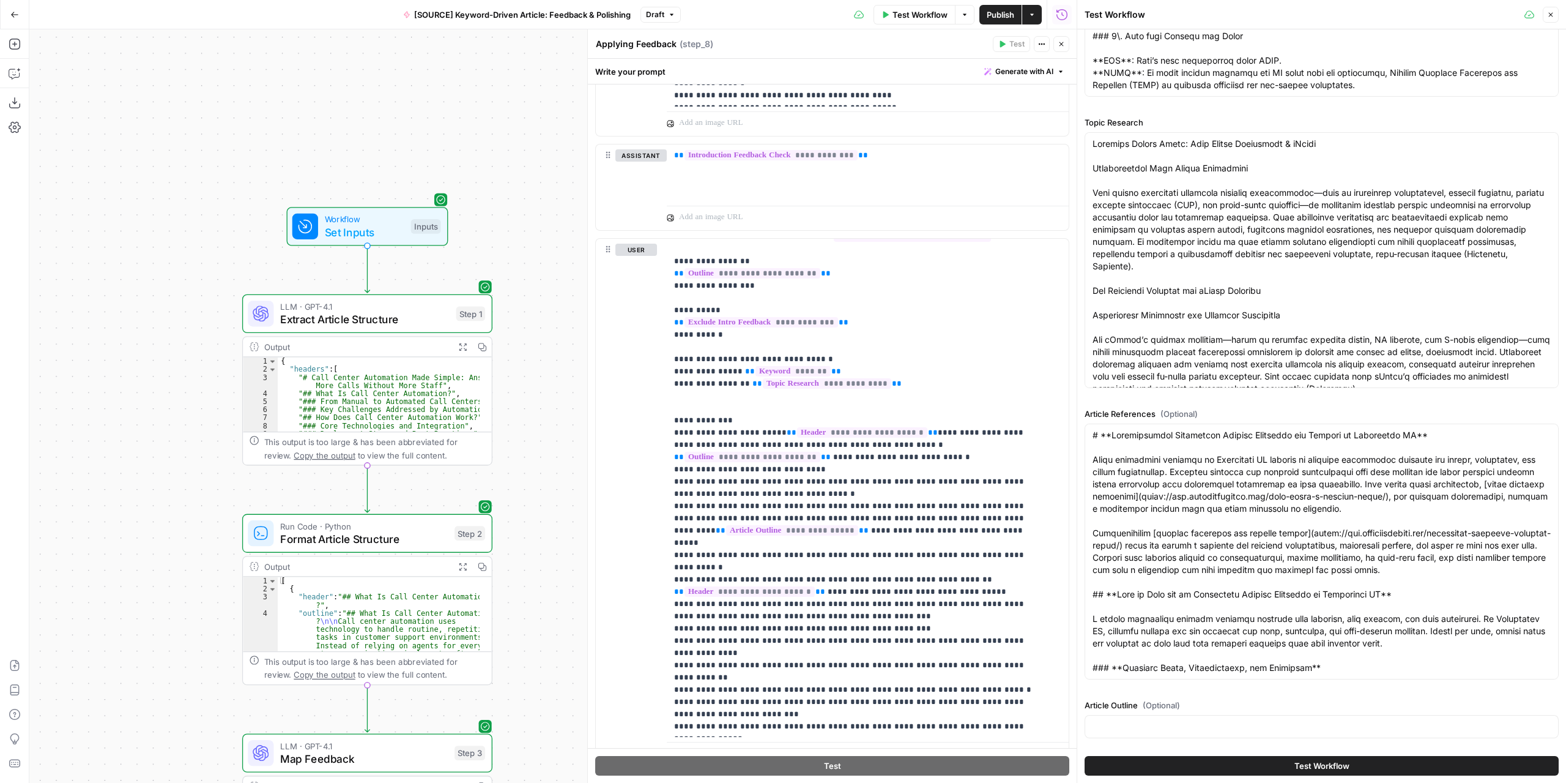
drag, startPoint x: 579, startPoint y: 390, endPoint x: 541, endPoint y: 646, distance: 258.5
click at [542, 646] on div "Workflow Set Inputs Inputs LLM · GPT-4.1 Extract Article Structure Step 1 Outpu…" at bounding box center [552, 405] width 1047 height 753
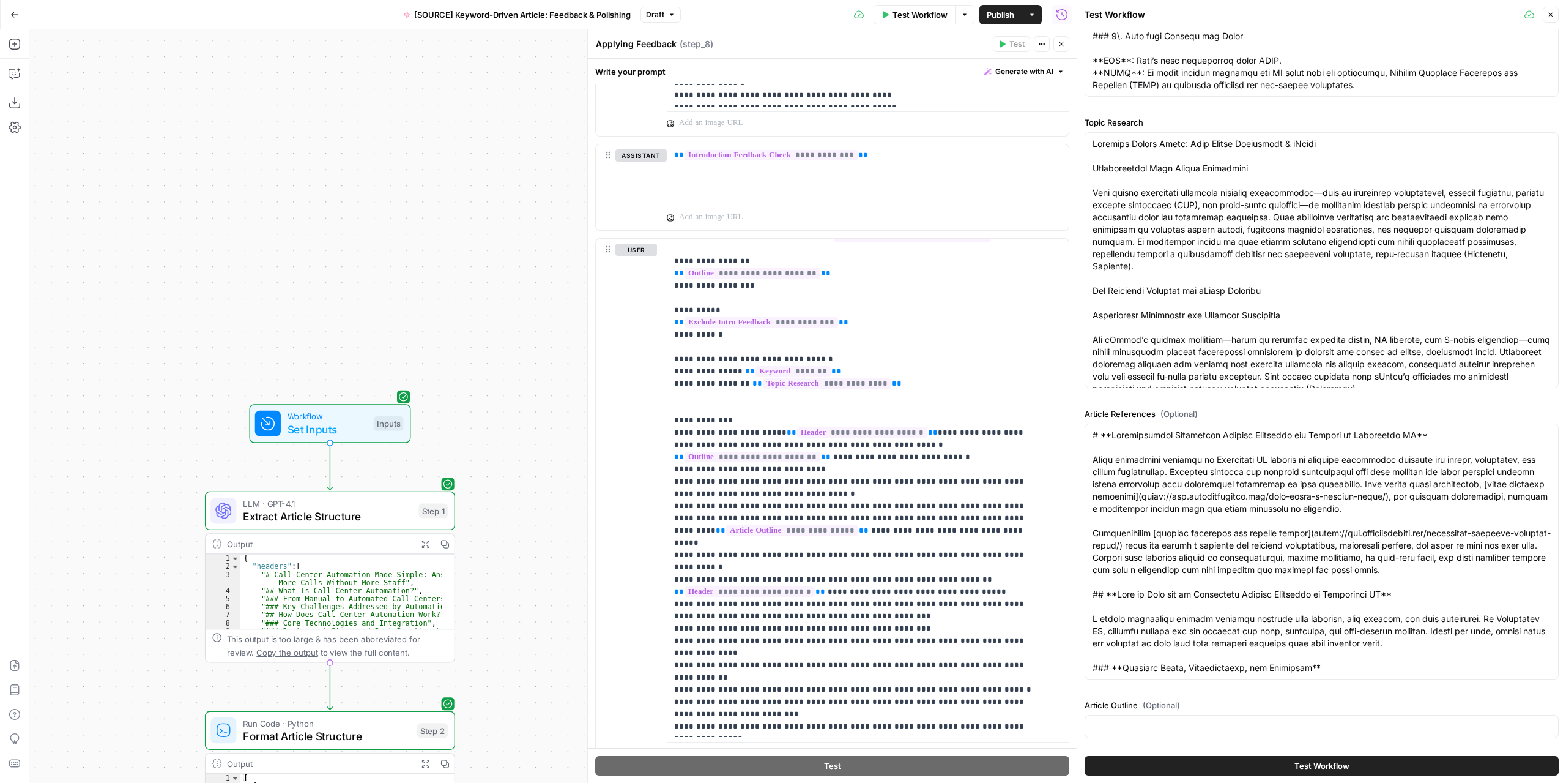
click at [324, 425] on span "Set Inputs" at bounding box center [328, 429] width 80 height 16
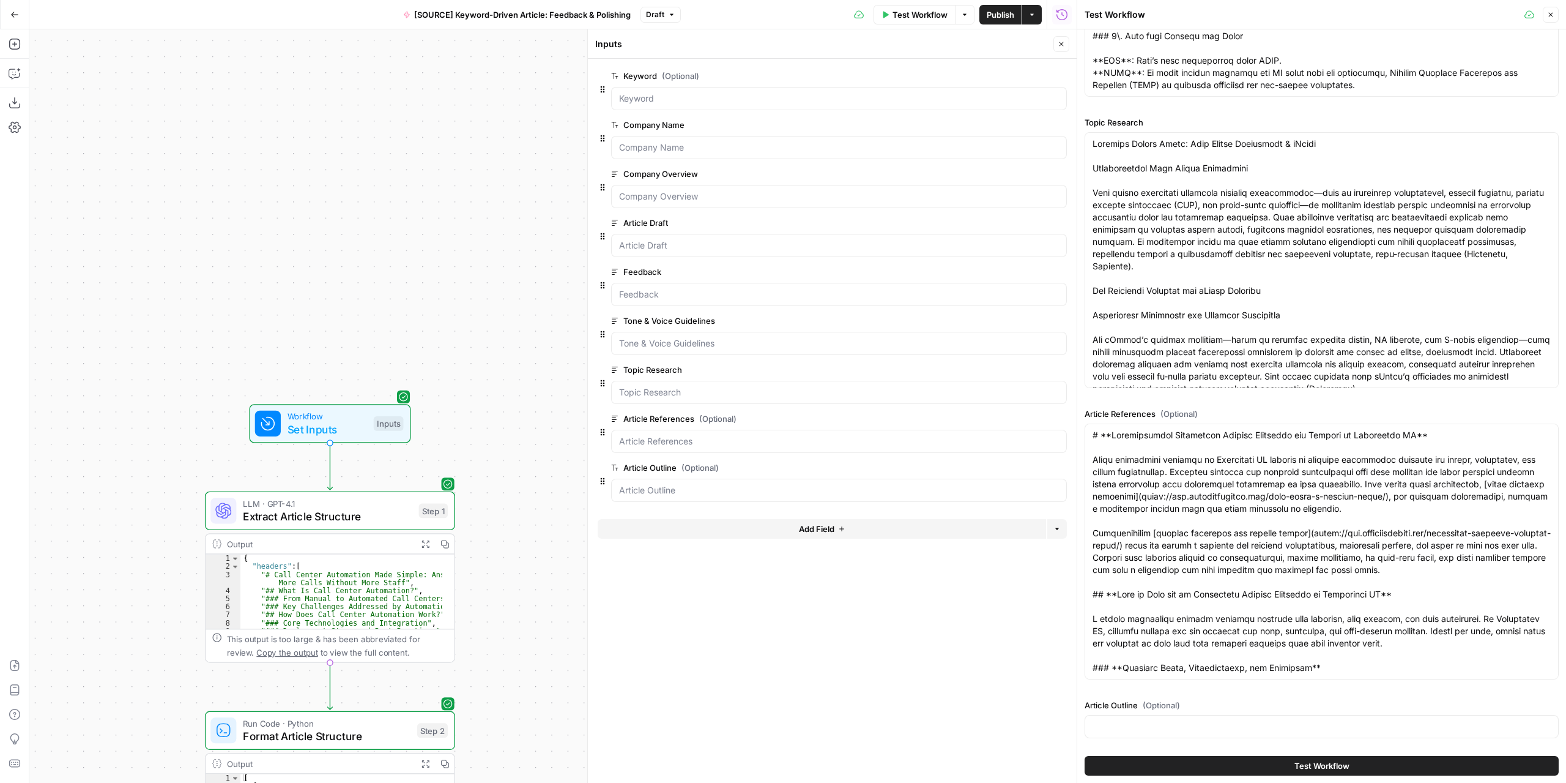
click at [1025, 469] on button "edit field" at bounding box center [1026, 467] width 47 height 15
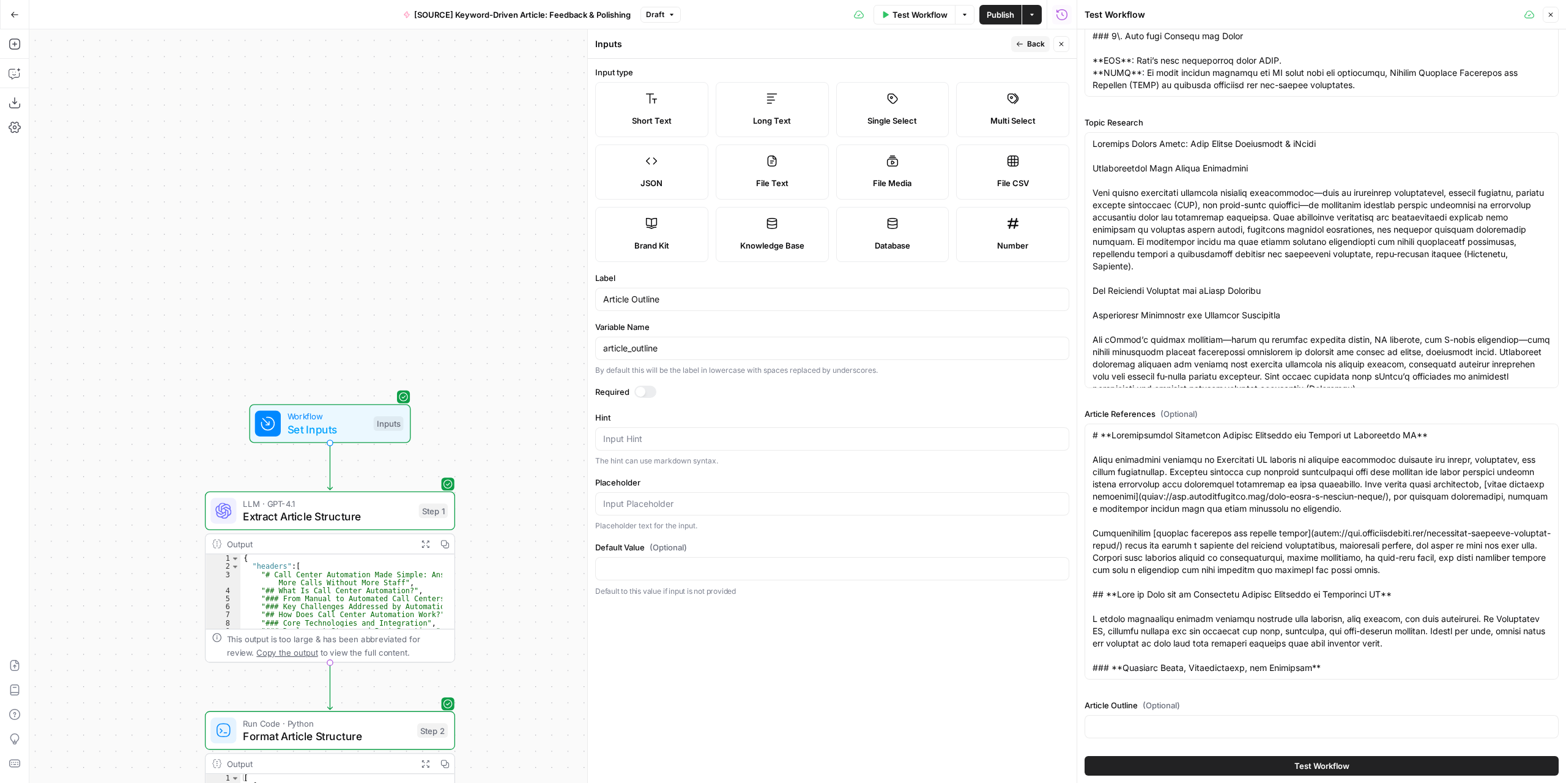
click at [794, 121] on div "Long Text" at bounding box center [772, 120] width 92 height 12
click at [1029, 46] on span "Back" at bounding box center [1036, 44] width 18 height 11
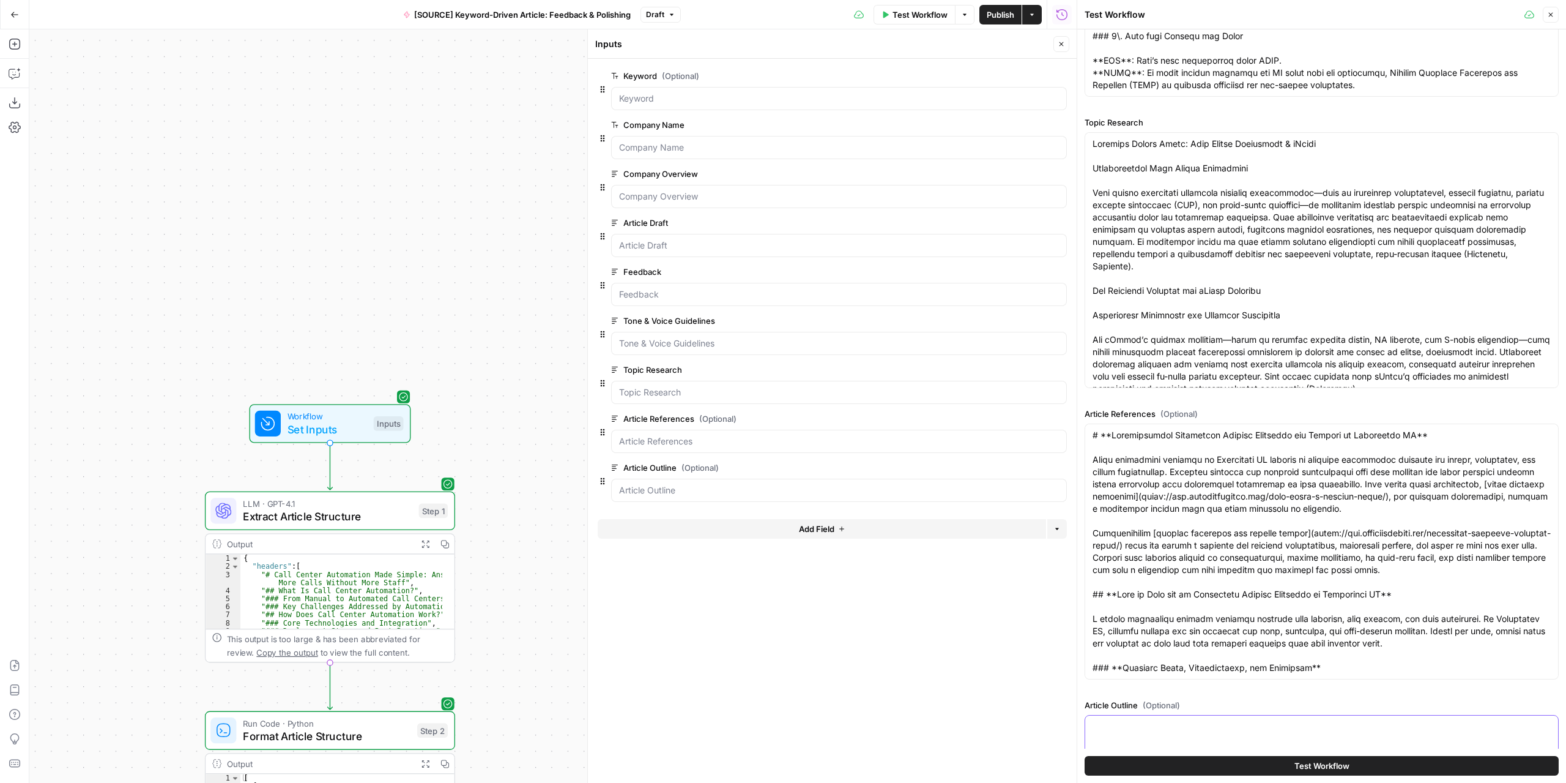
click at [1203, 723] on textarea "Article Outline (Optional)" at bounding box center [1322, 726] width 458 height 12
paste textarea "**Total Article Wordcount: 1800** # Call Center Automation Made Simple: Answer …"
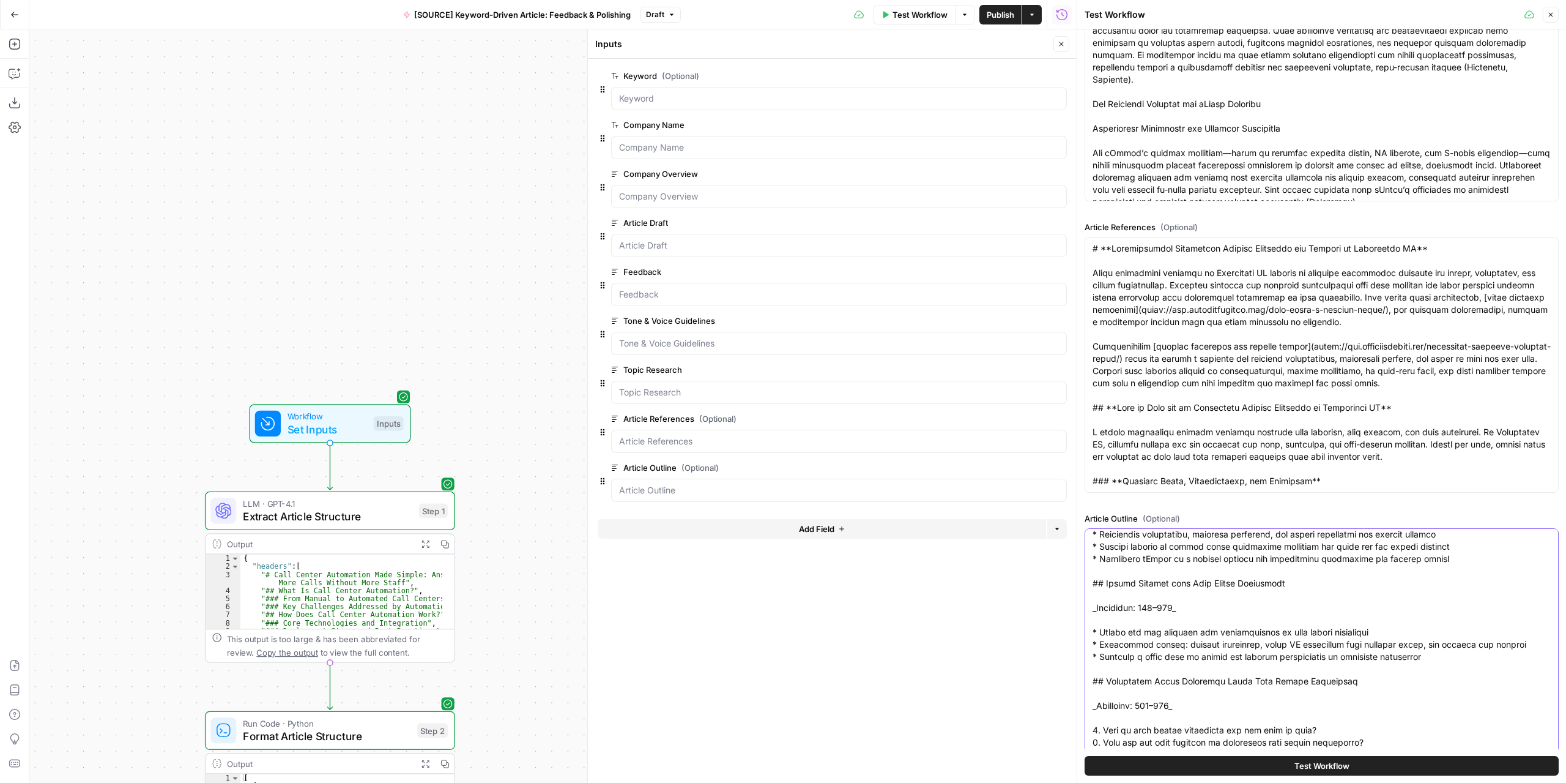
type textarea "**Total Article Wordcount: 1800** # Call Center Automation Made Simple: Answer …"
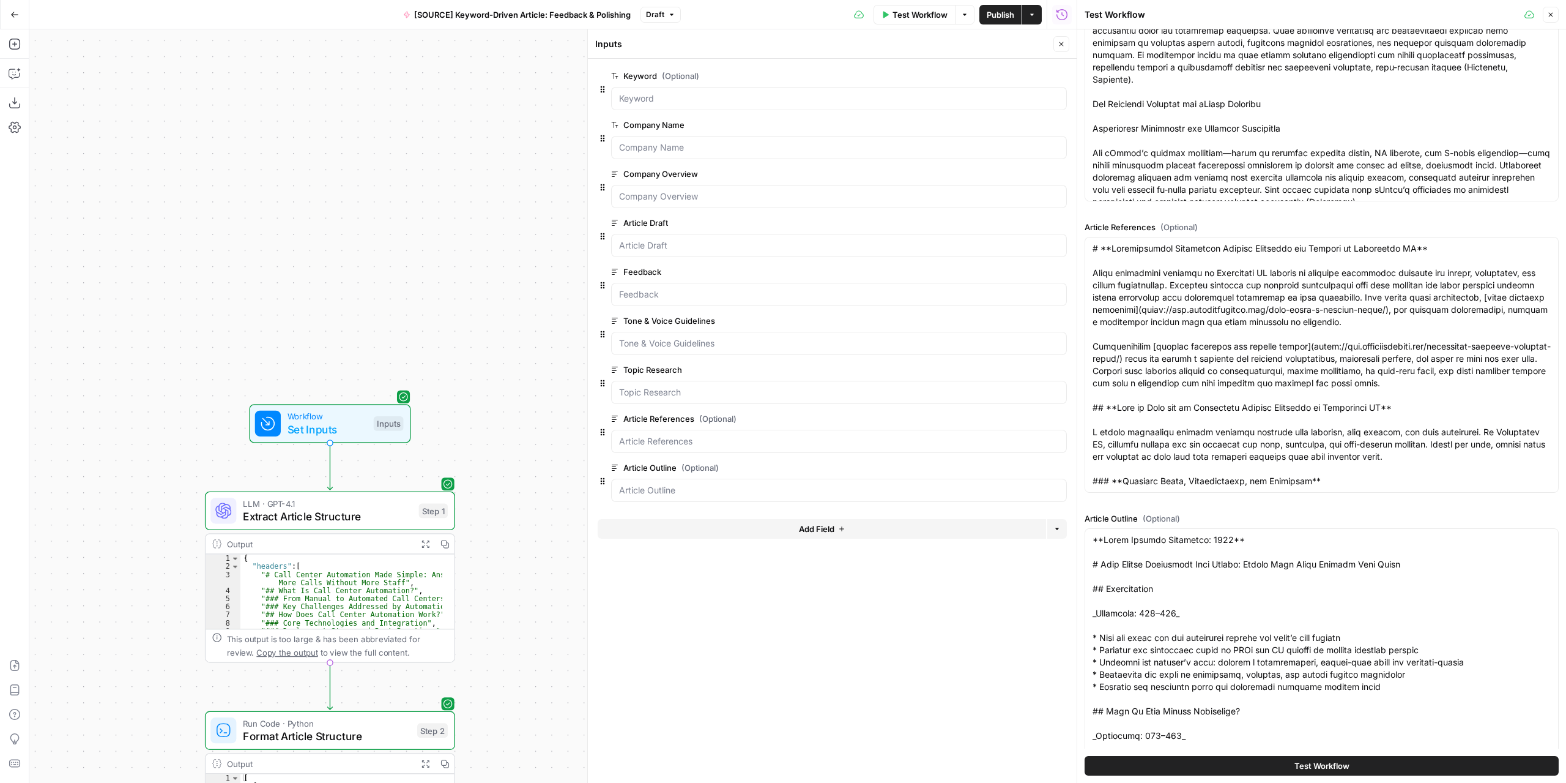
click at [1062, 37] on button "Close" at bounding box center [1062, 44] width 16 height 16
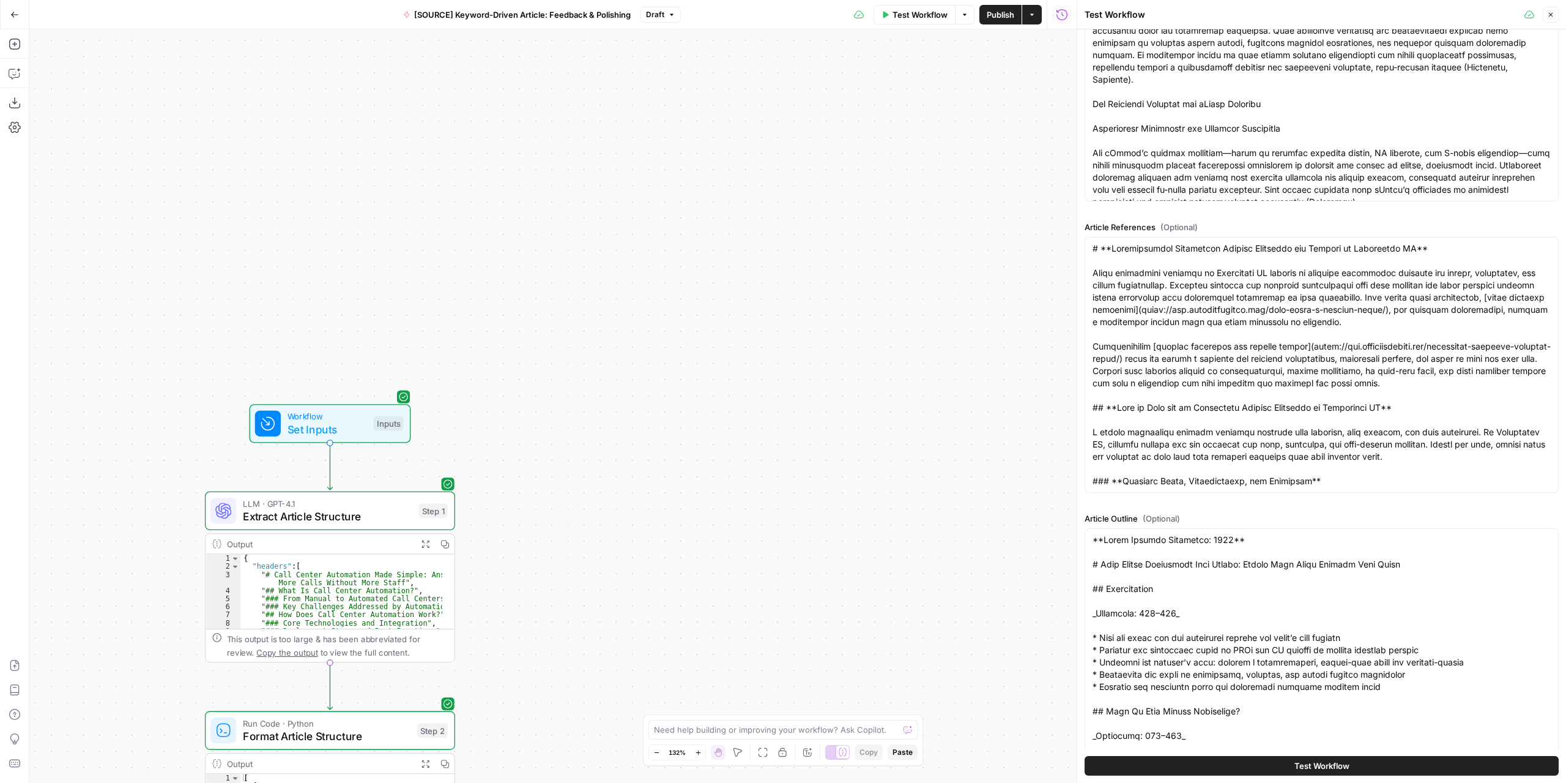
click at [1259, 759] on button "Test Workflow" at bounding box center [1322, 766] width 474 height 20
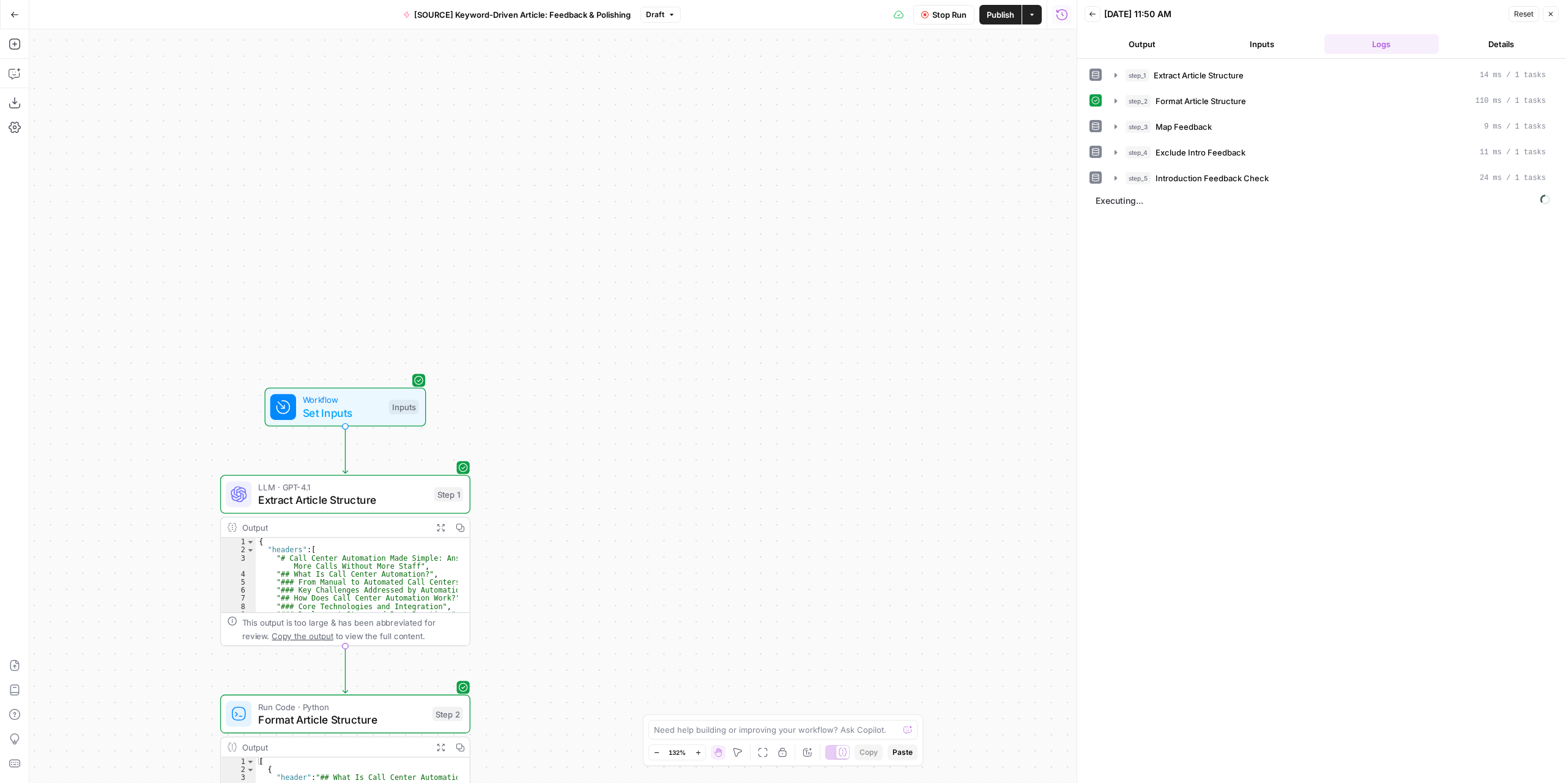
drag, startPoint x: 674, startPoint y: 467, endPoint x: 910, endPoint y: 185, distance: 368.3
click at [910, 195] on div "Workflow Set Inputs Inputs LLM · GPT-4.1 Extract Article Structure Step 1 Outpu…" at bounding box center [552, 405] width 1047 height 753
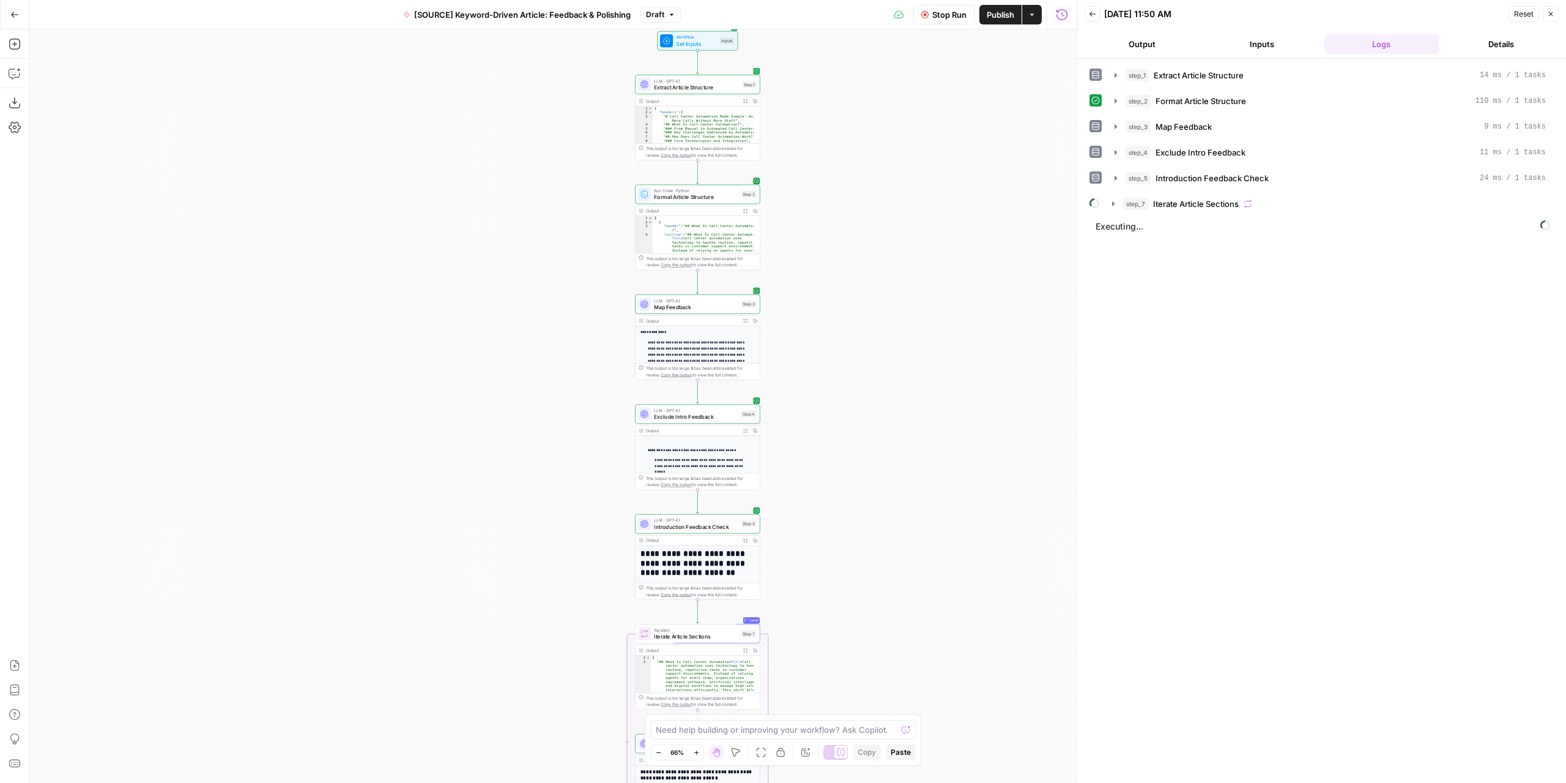
drag, startPoint x: 866, startPoint y: 536, endPoint x: 871, endPoint y: 280, distance: 255.8
click at [873, 297] on div "Workflow Set Inputs Inputs LLM · GPT-4.1 Extract Article Structure Step 1 Outpu…" at bounding box center [552, 405] width 1047 height 753
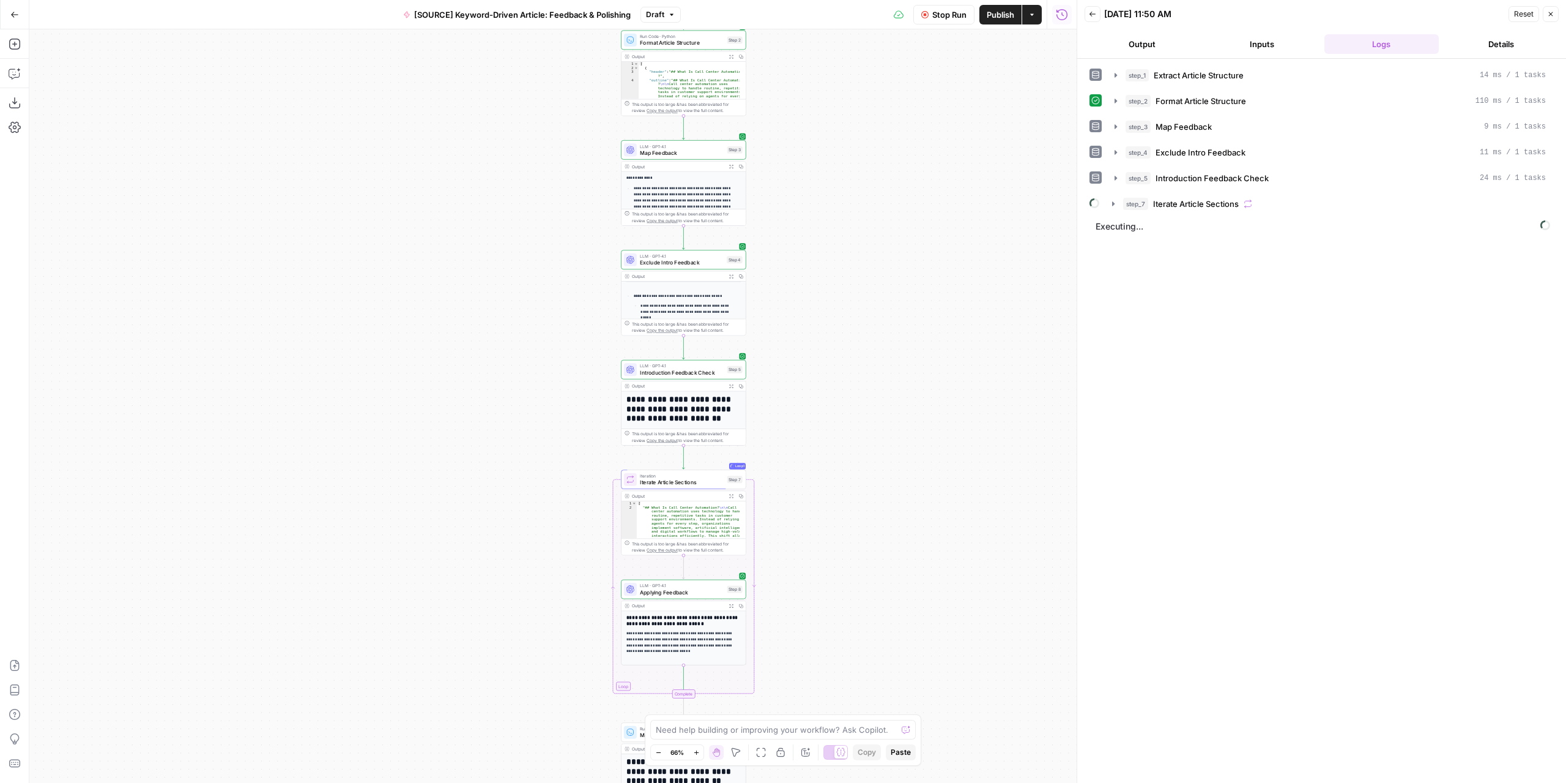
drag, startPoint x: 908, startPoint y: 539, endPoint x: 877, endPoint y: 335, distance: 206.0
click at [877, 337] on div "Workflow Set Inputs Inputs LLM · GPT-4.1 Extract Article Structure Step 1 Outpu…" at bounding box center [552, 405] width 1047 height 753
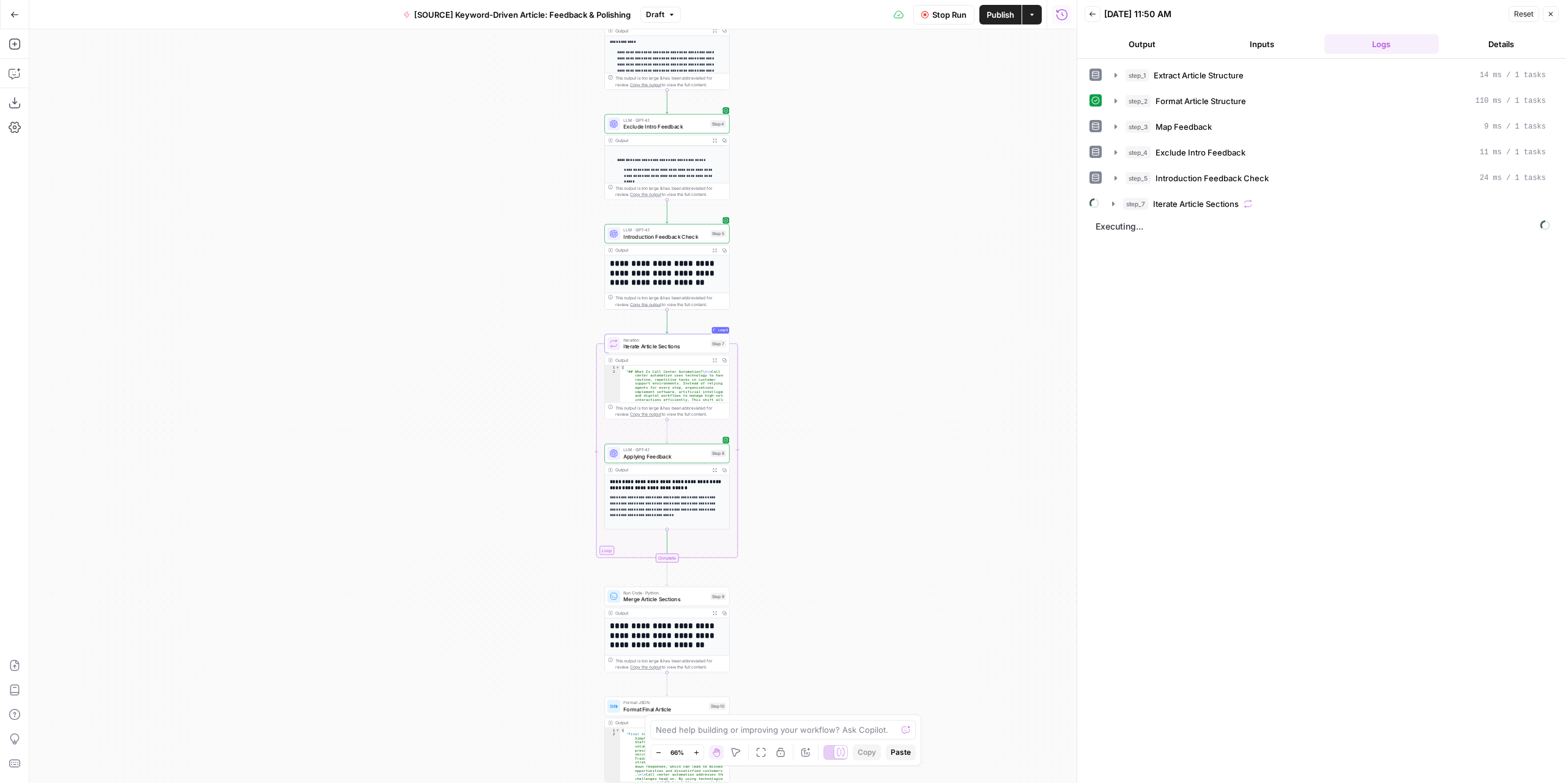
drag, startPoint x: 993, startPoint y: 460, endPoint x: 989, endPoint y: 207, distance: 253.3
click at [992, 224] on div "Workflow Set Inputs Inputs LLM · GPT-4.1 Extract Article Structure Step 1 Outpu…" at bounding box center [552, 405] width 1047 height 753
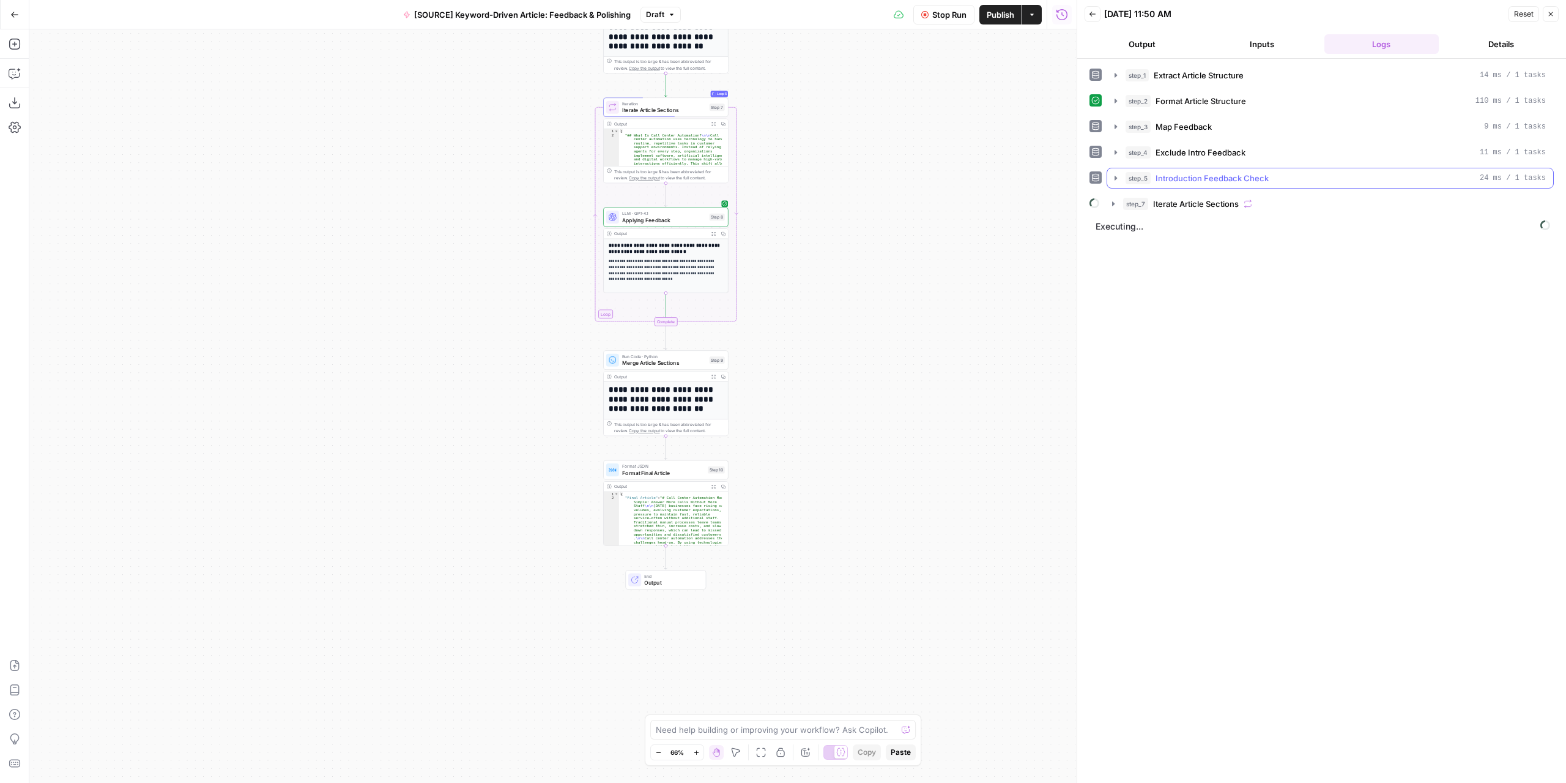
click at [1117, 177] on icon "button" at bounding box center [1116, 178] width 10 height 10
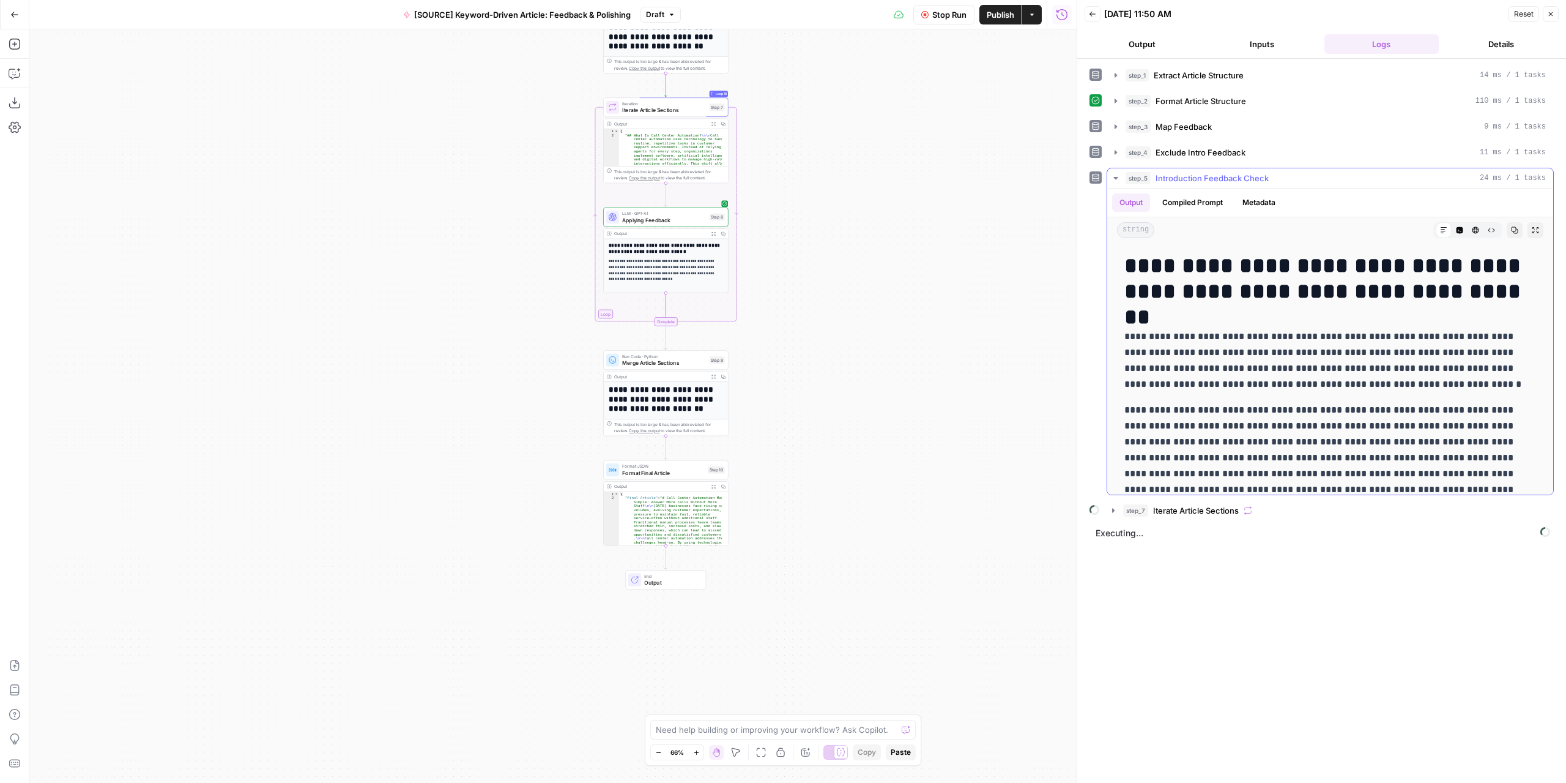
click at [1117, 177] on icon "button" at bounding box center [1116, 178] width 10 height 10
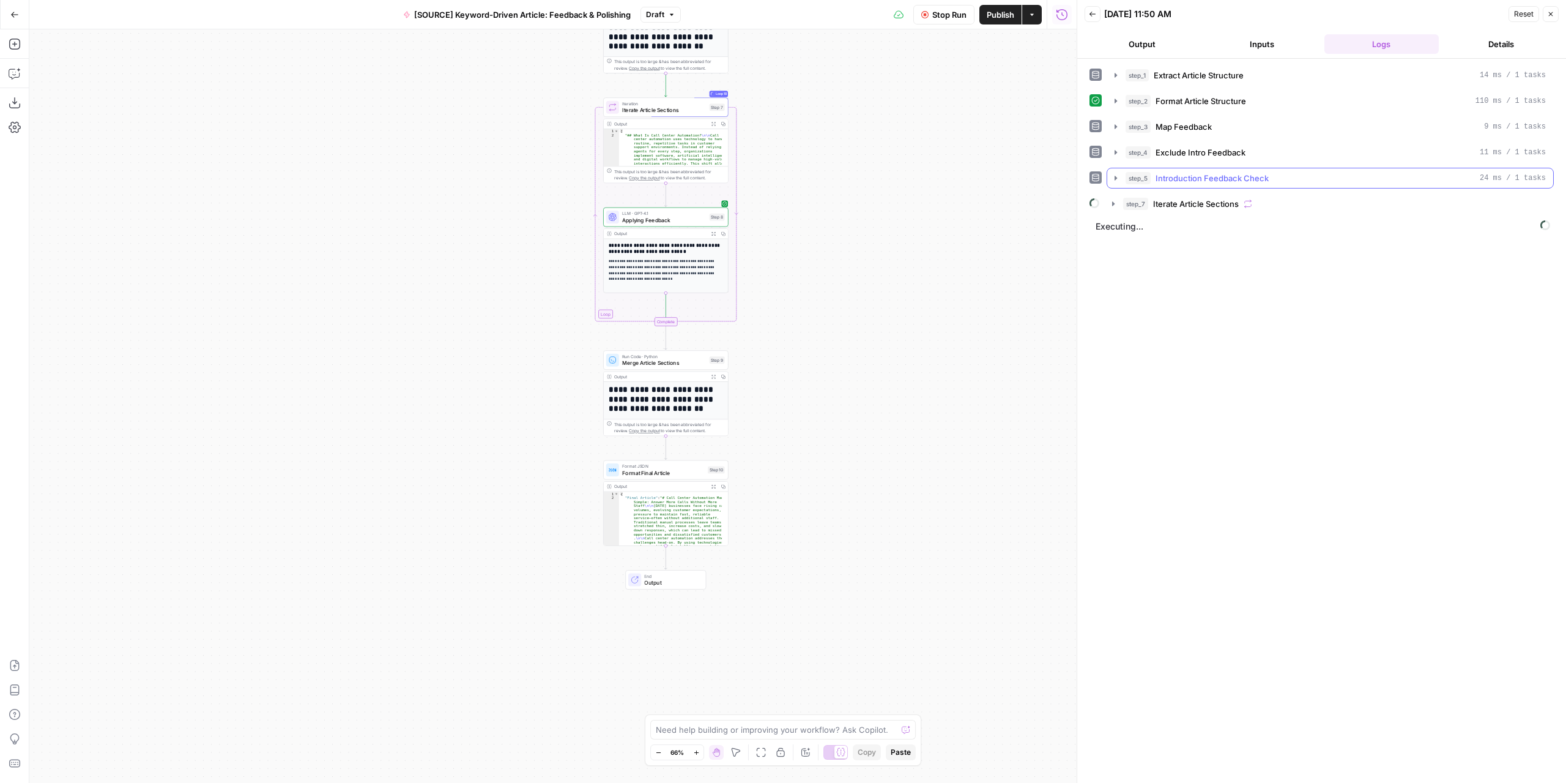
click at [1117, 177] on icon "button" at bounding box center [1116, 178] width 10 height 10
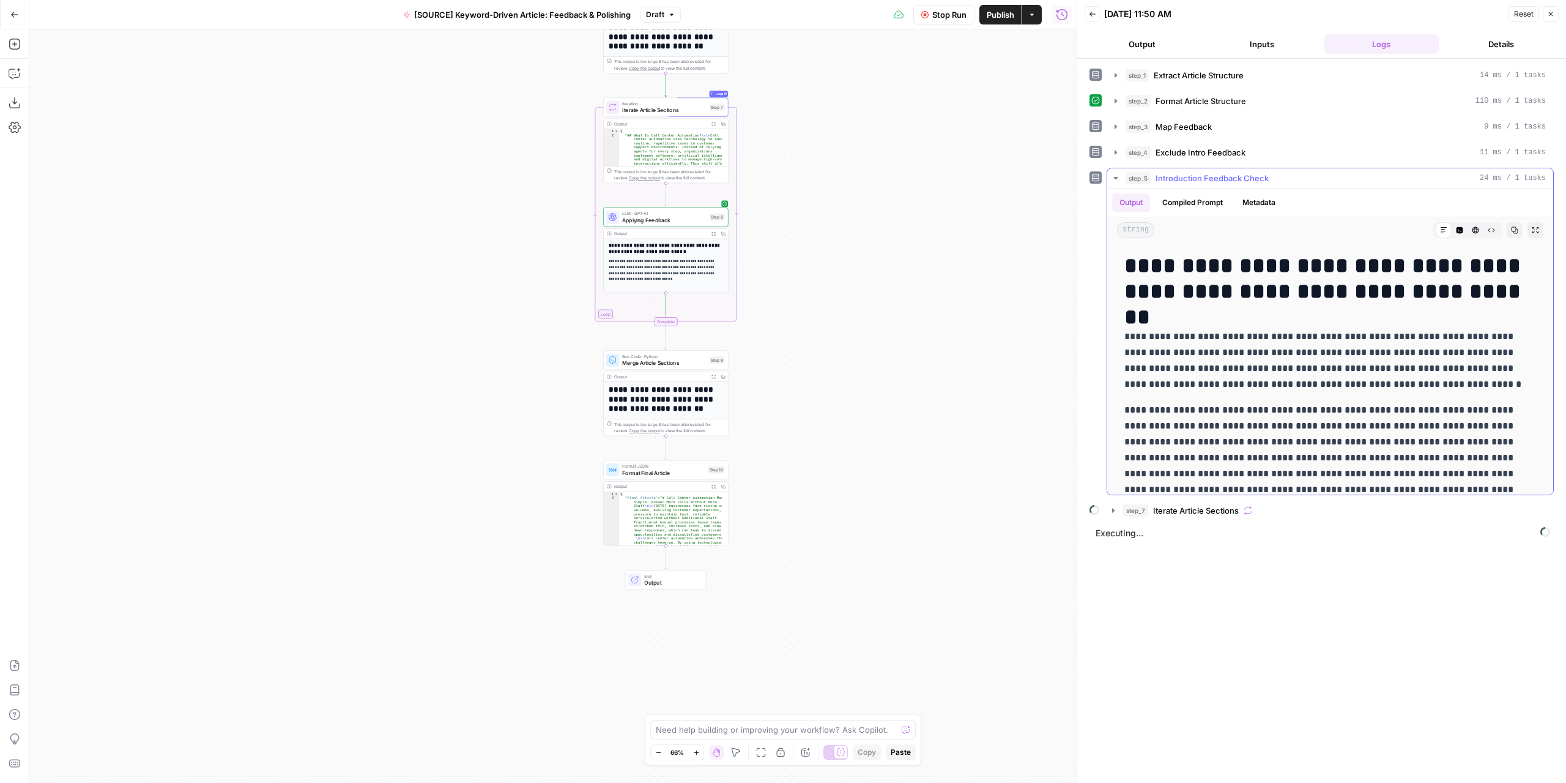
click at [1114, 173] on icon "button" at bounding box center [1116, 178] width 10 height 10
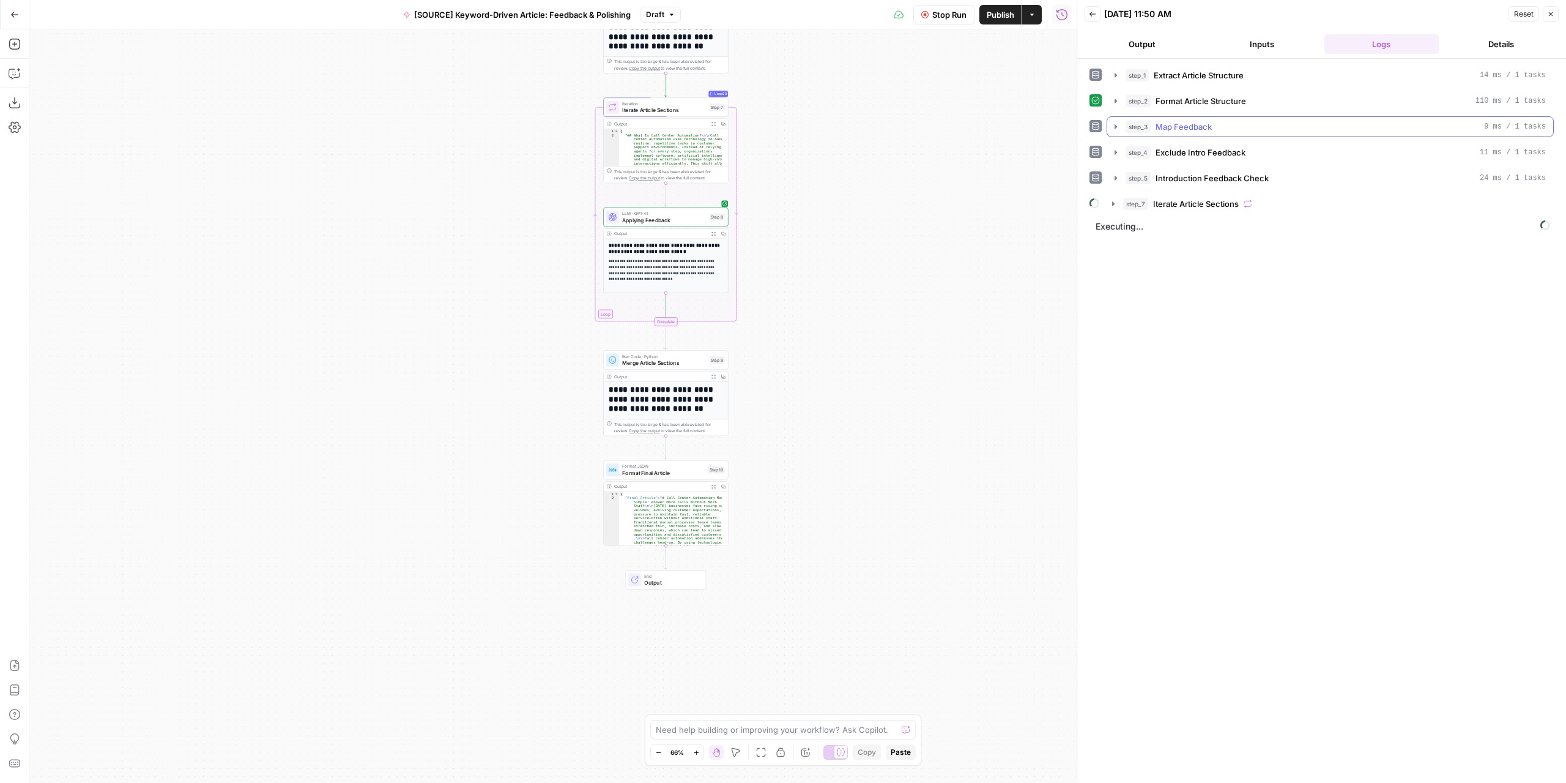
click at [1112, 127] on icon "button" at bounding box center [1116, 127] width 10 height 10
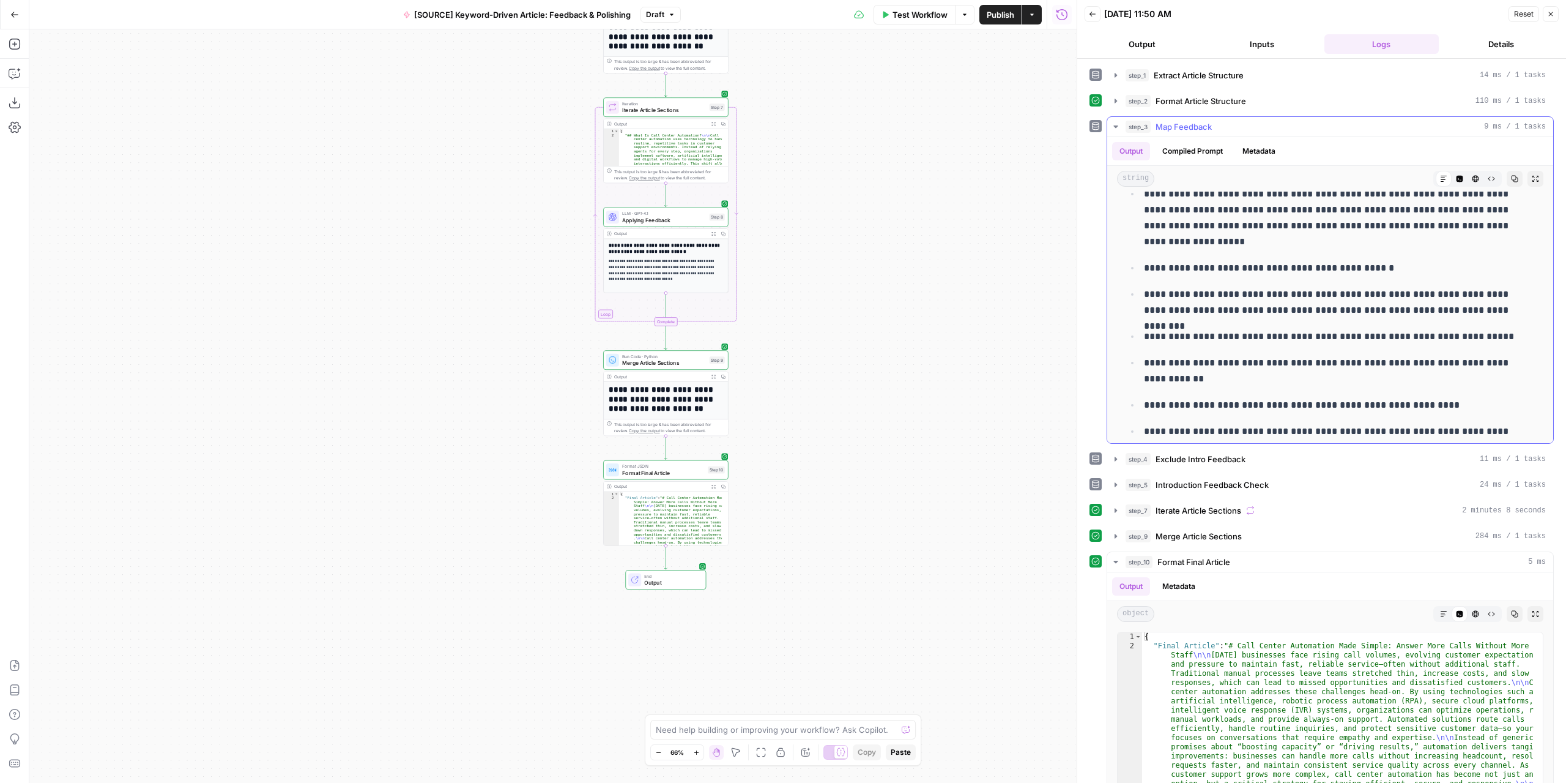
scroll to position [43, 0]
click at [1116, 125] on icon "button" at bounding box center [1116, 126] width 4 height 2
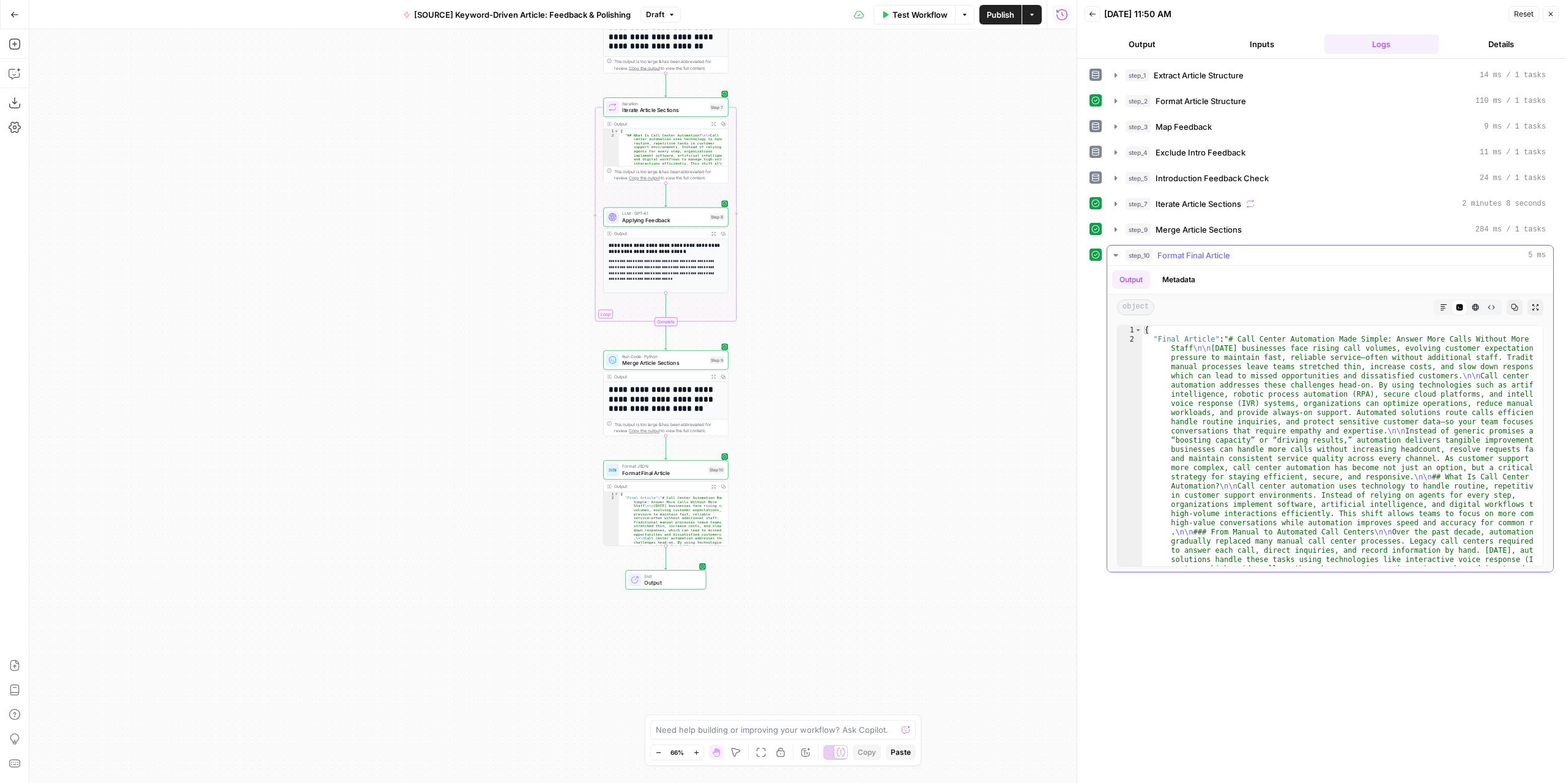
click at [1446, 304] on icon "button" at bounding box center [1443, 306] width 7 height 7
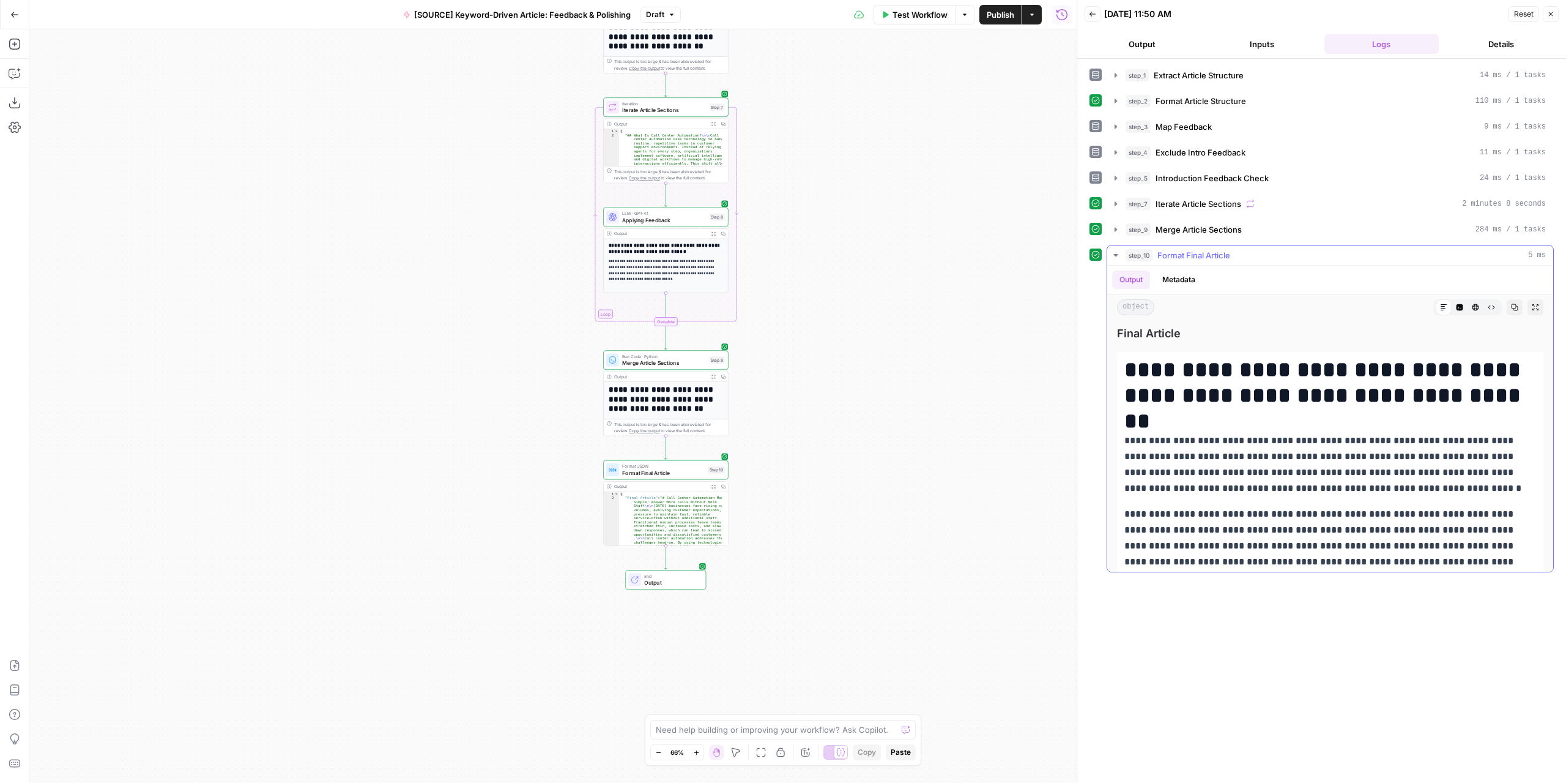
click at [1528, 310] on button "Expand Output" at bounding box center [1536, 307] width 16 height 16
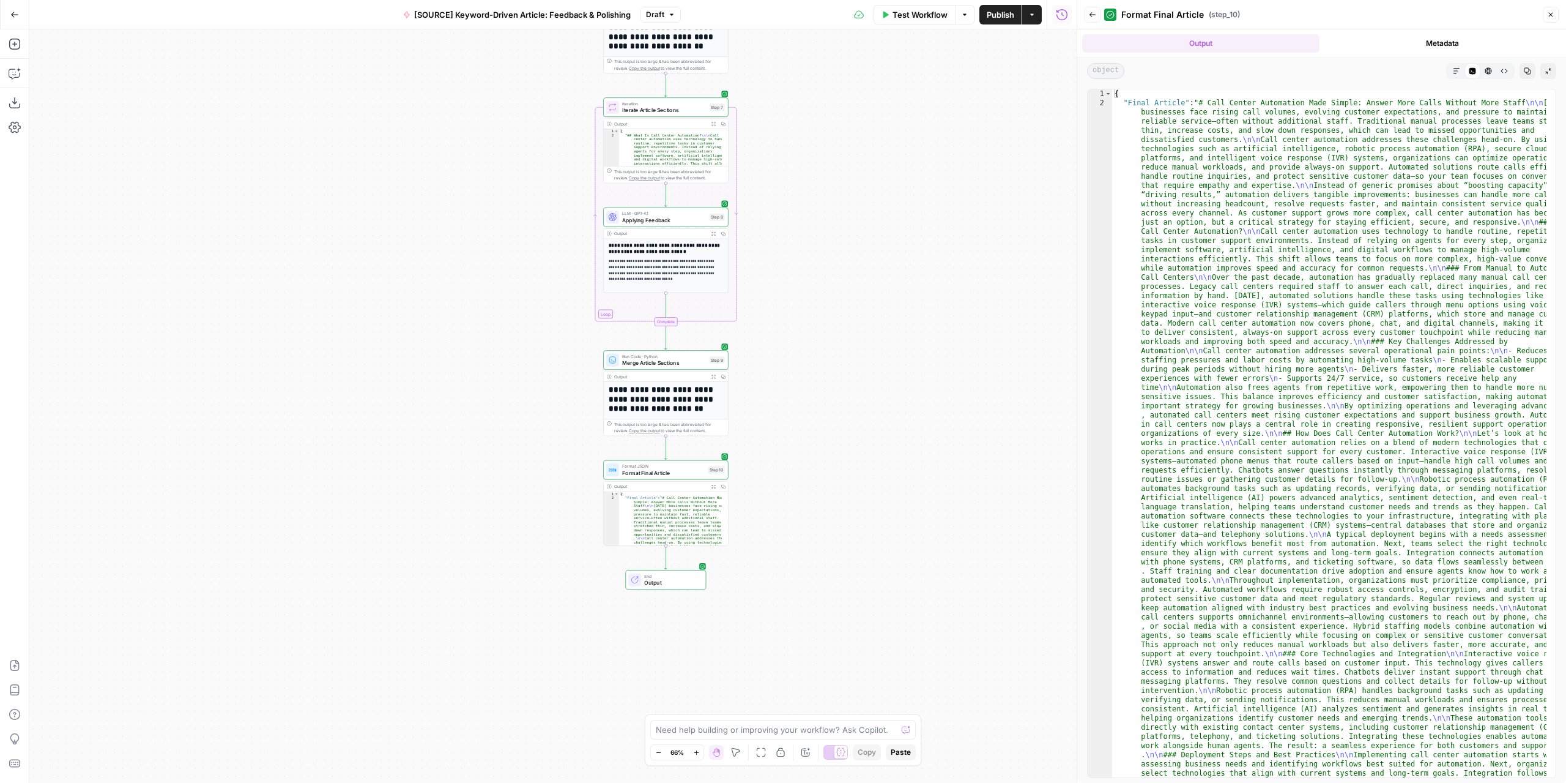
click at [1461, 65] on button "Markdown" at bounding box center [1457, 71] width 16 height 16
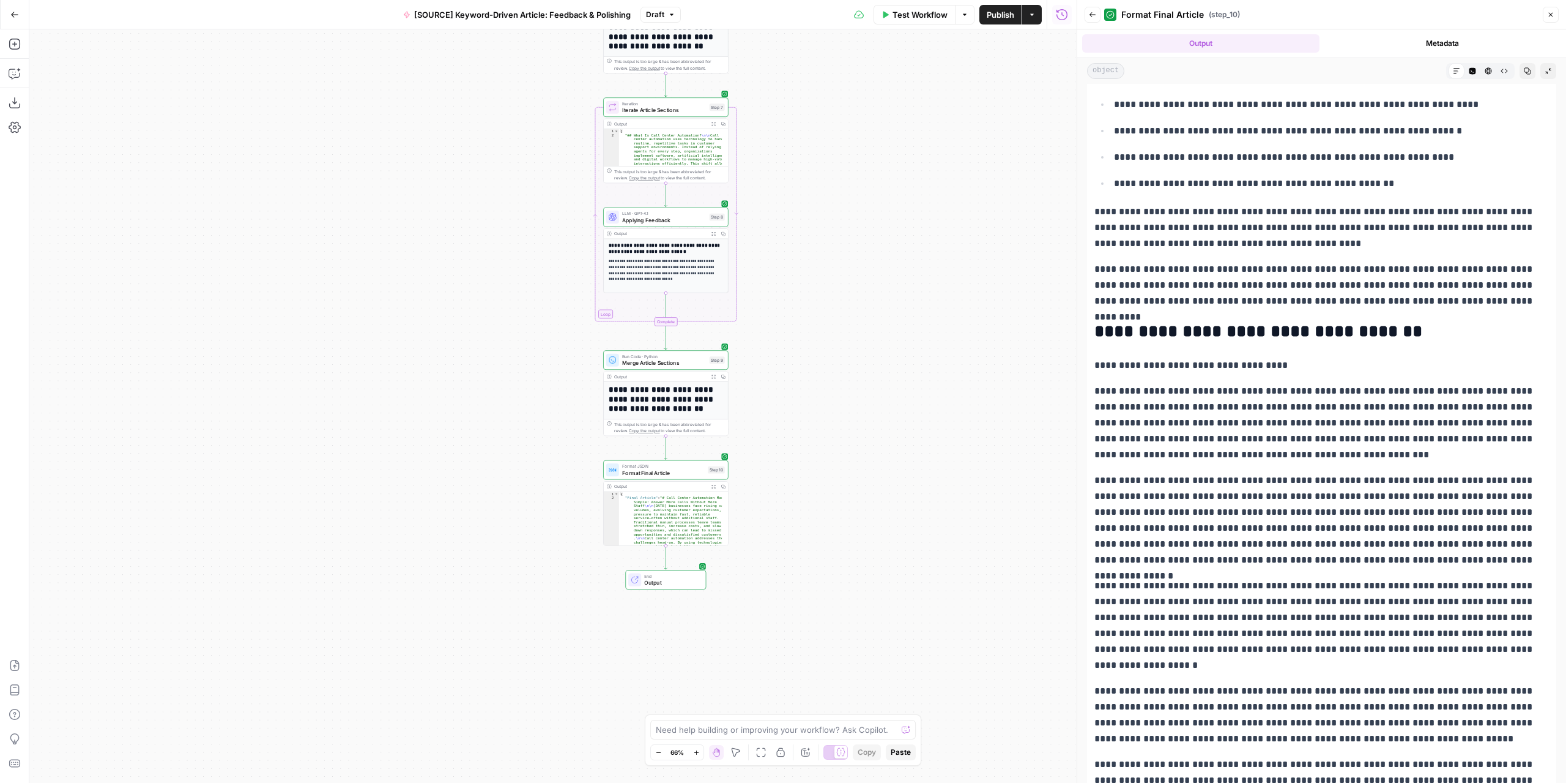
scroll to position [734, 0]
click at [1094, 15] on icon "button" at bounding box center [1093, 14] width 6 height 5
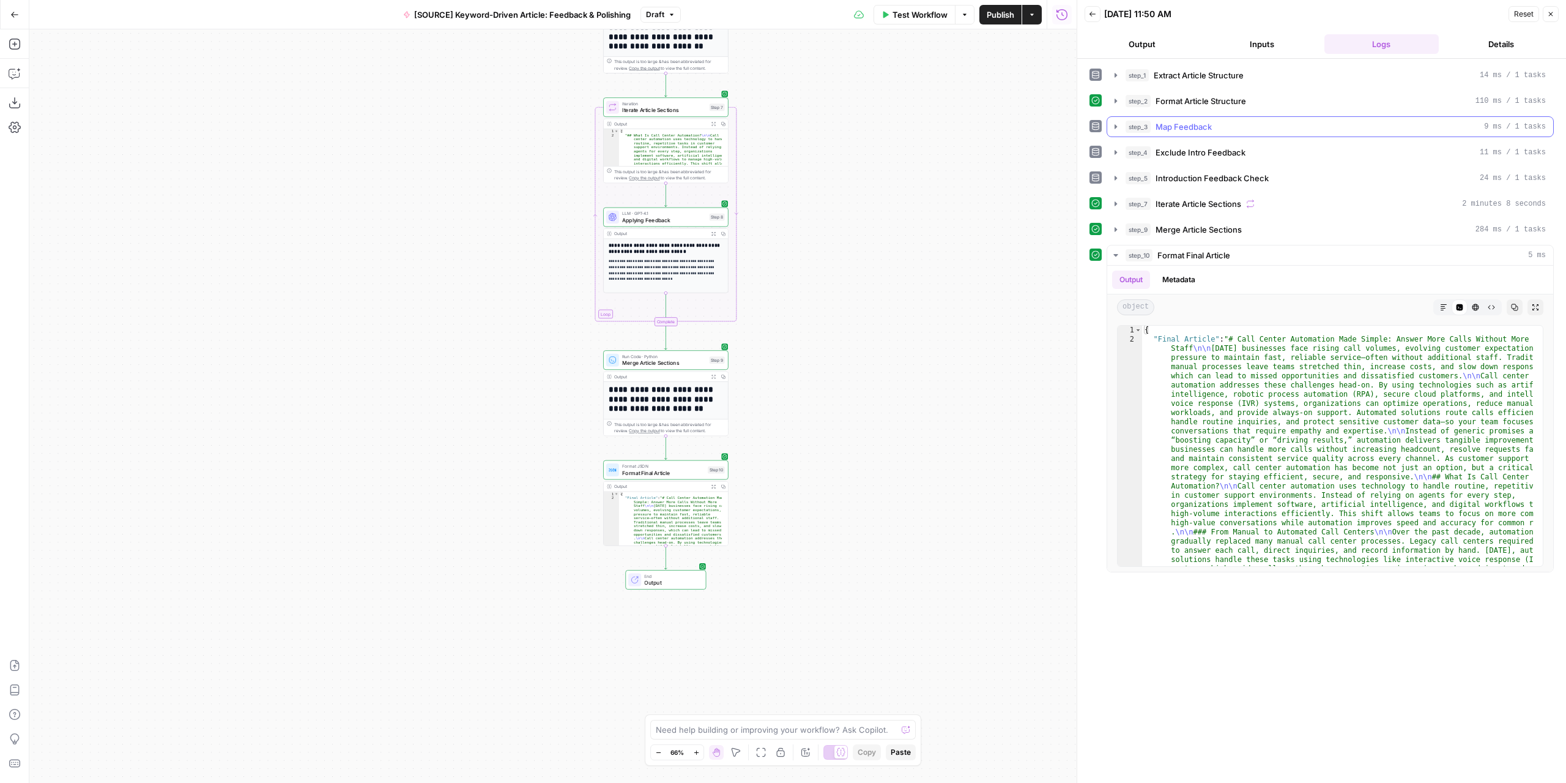
click at [1118, 124] on icon "button" at bounding box center [1116, 127] width 10 height 10
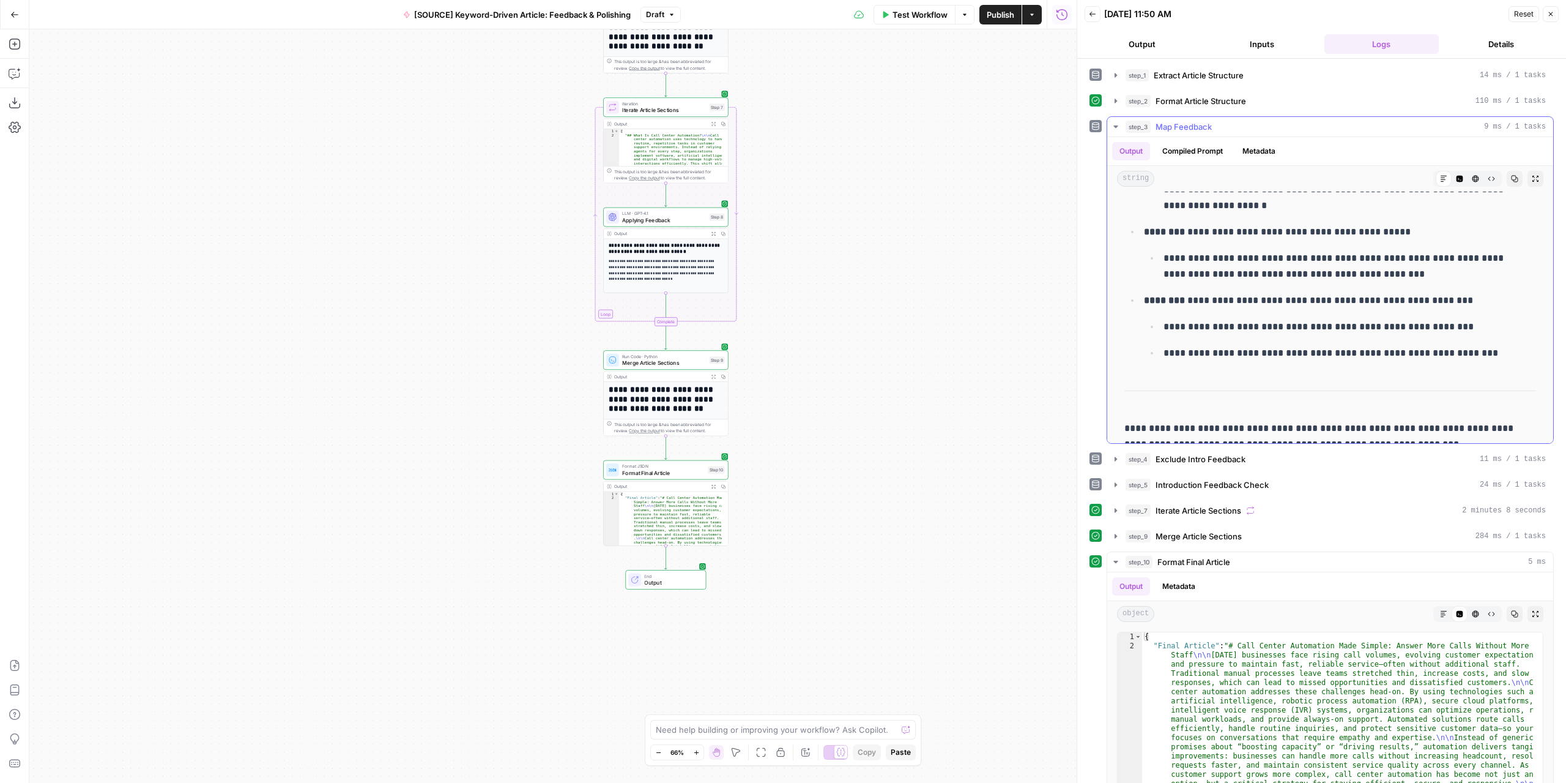
scroll to position [1572, 0]
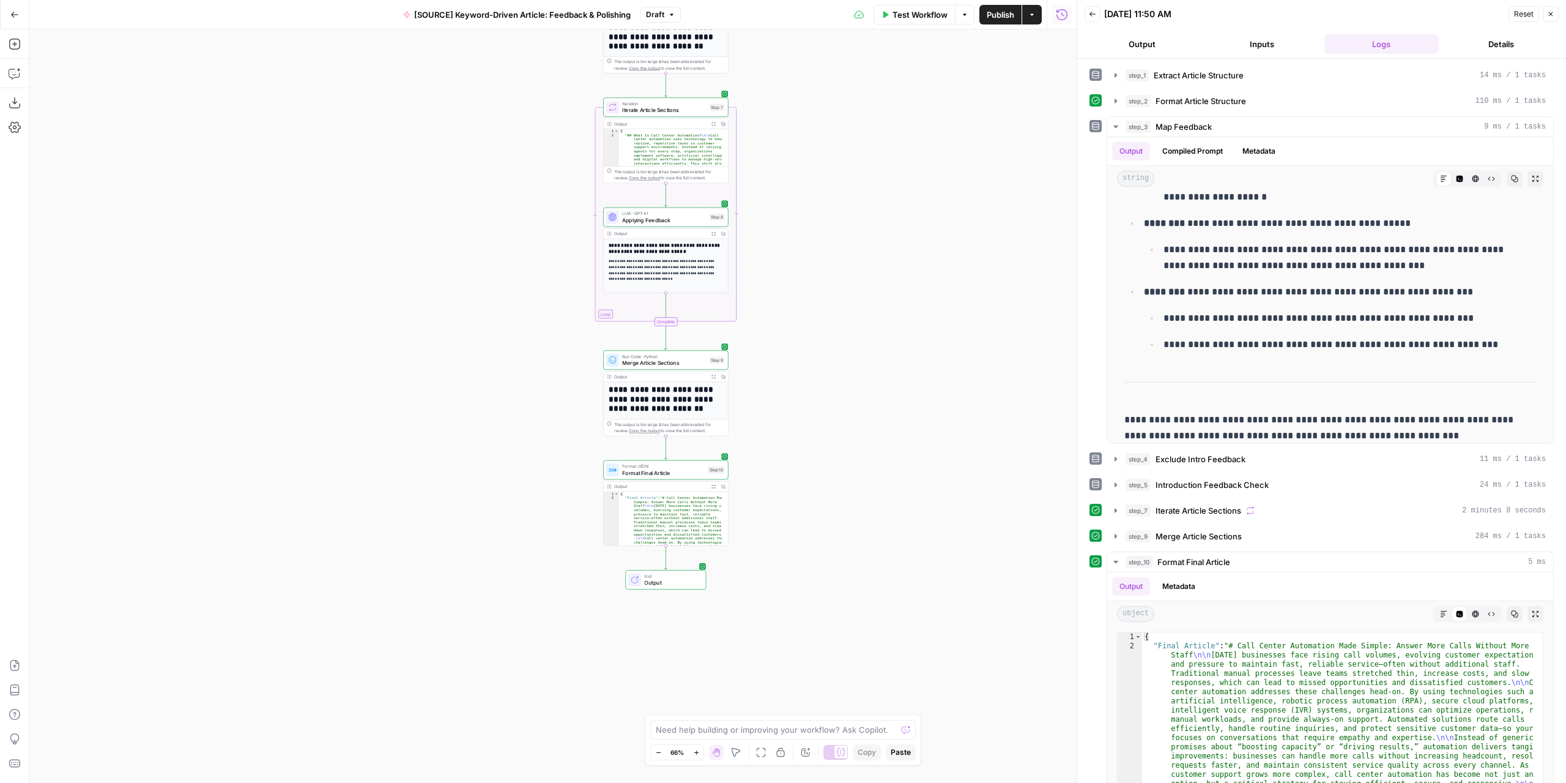
click at [675, 221] on span "Applying Feedback" at bounding box center [664, 220] width 84 height 8
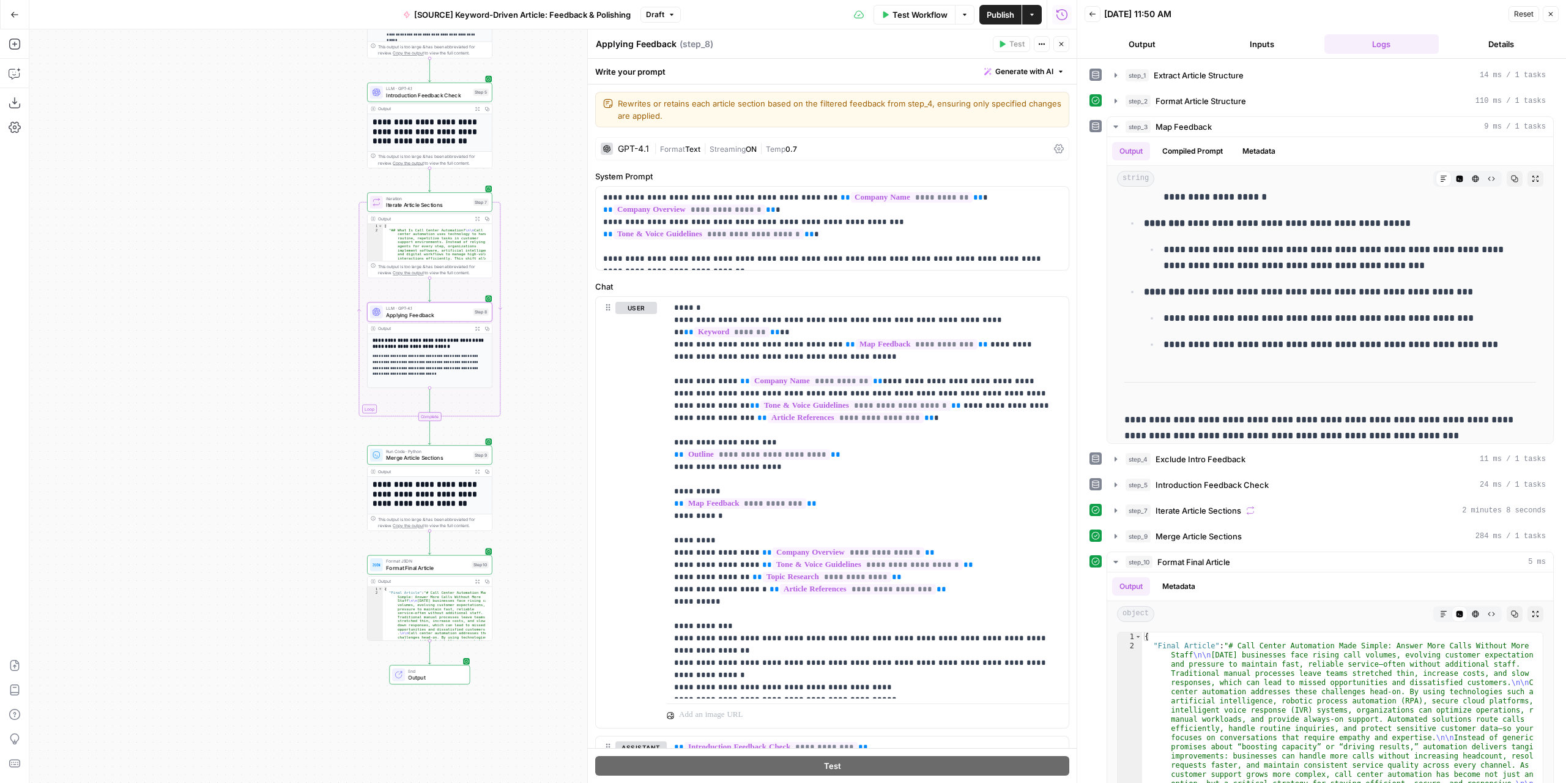
drag, startPoint x: 523, startPoint y: 310, endPoint x: 297, endPoint y: 402, distance: 243.1
click at [297, 402] on div "Workflow Set Inputs Inputs LLM · GPT-4.1 Extract Article Structure Step 1 Outpu…" at bounding box center [552, 405] width 1047 height 753
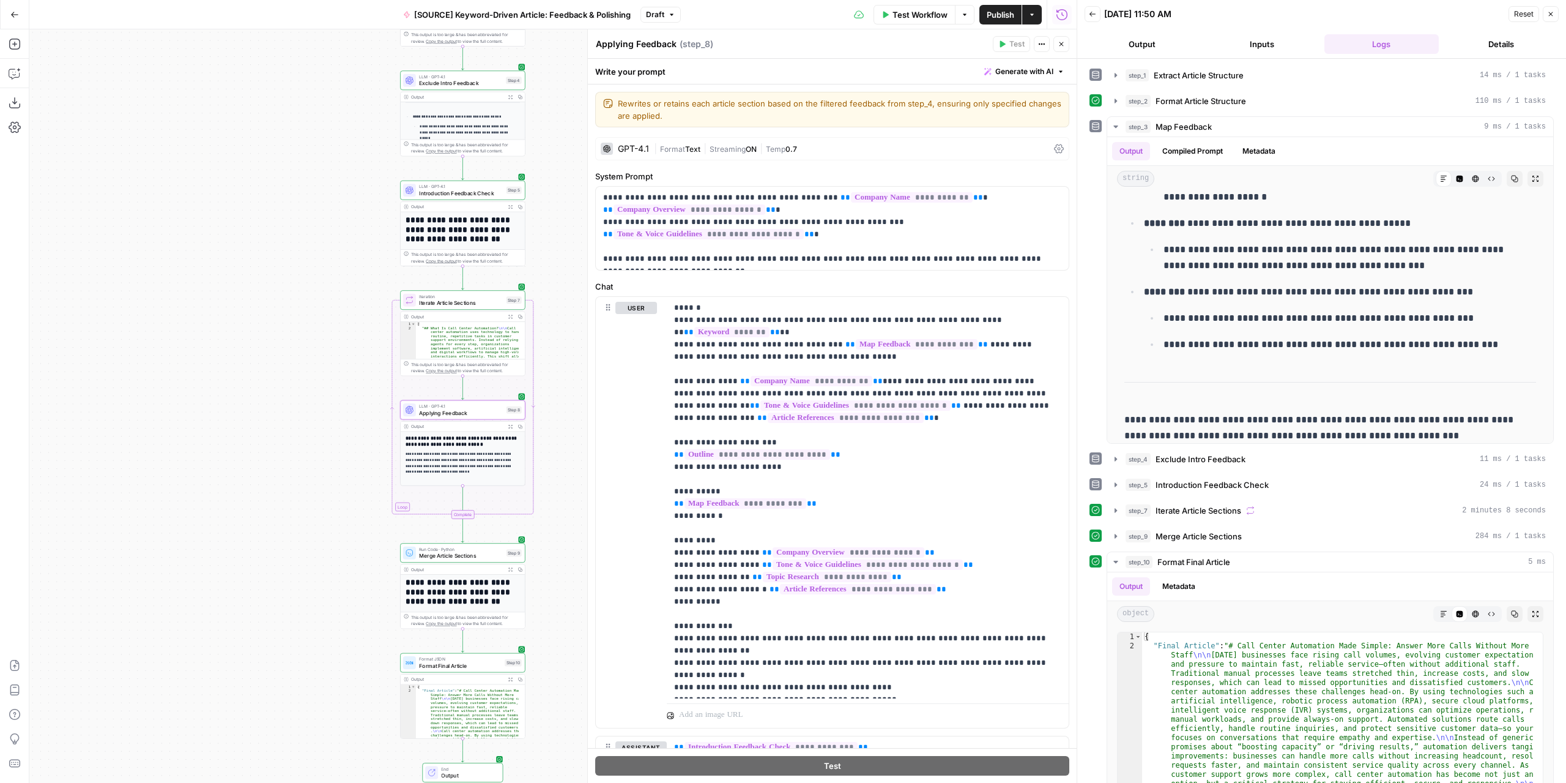
drag, startPoint x: 297, startPoint y: 402, endPoint x: 337, endPoint y: 576, distance: 178.1
click at [337, 576] on div "Workflow Set Inputs Inputs LLM · GPT-4.1 Extract Article Structure Step 1 Outpu…" at bounding box center [552, 405] width 1047 height 753
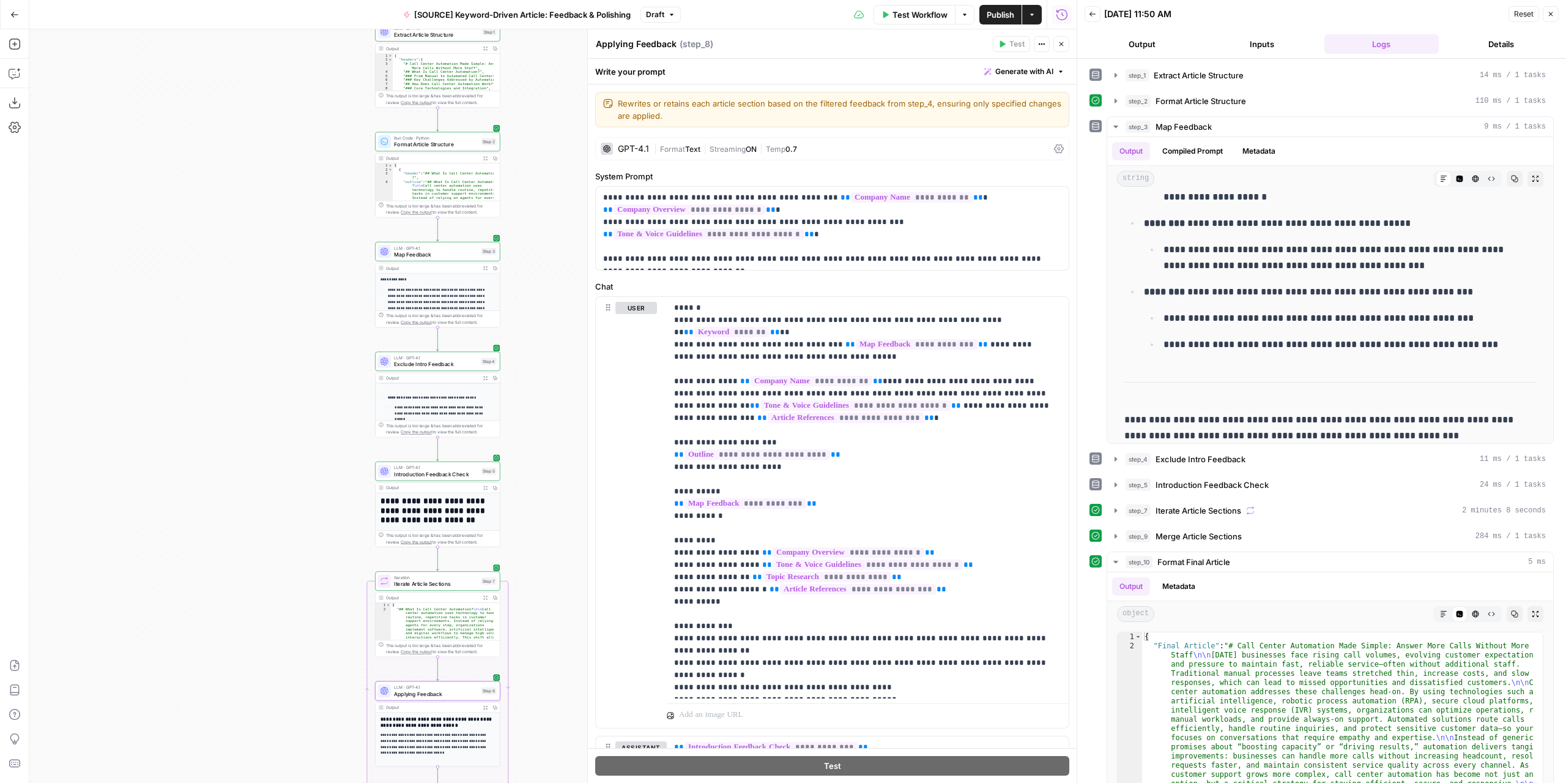
drag, startPoint x: 329, startPoint y: 341, endPoint x: 296, endPoint y: 438, distance: 102.2
click at [297, 546] on div "Workflow Set Inputs Inputs LLM · GPT-4.1 Extract Article Structure Step 1 Outpu…" at bounding box center [552, 405] width 1047 height 753
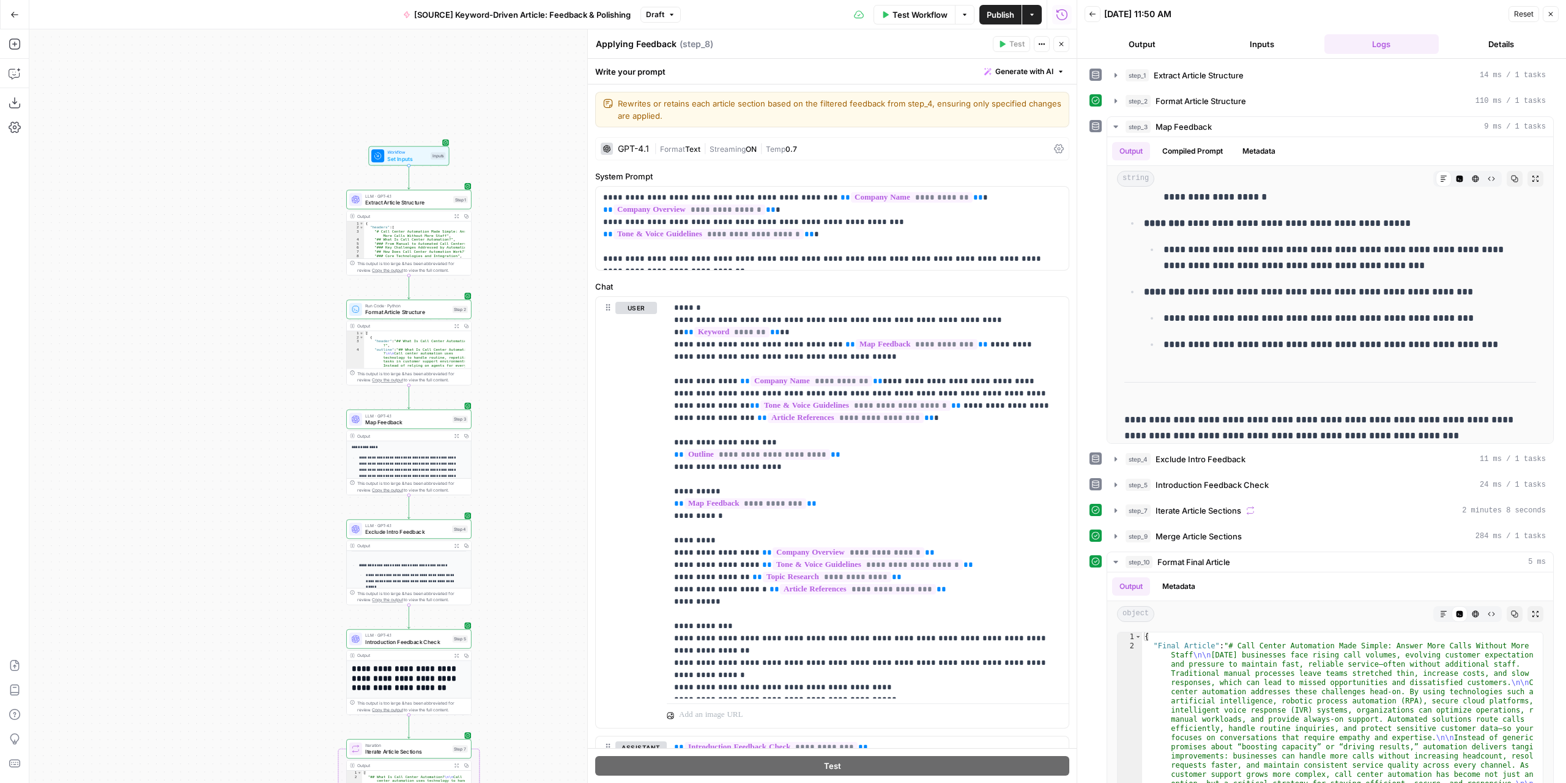
drag, startPoint x: 287, startPoint y: 346, endPoint x: 251, endPoint y: 534, distance: 191.8
click at [252, 541] on div "Workflow Set Inputs Inputs LLM · GPT-4.1 Extract Article Structure Step 1 Outpu…" at bounding box center [552, 405] width 1047 height 753
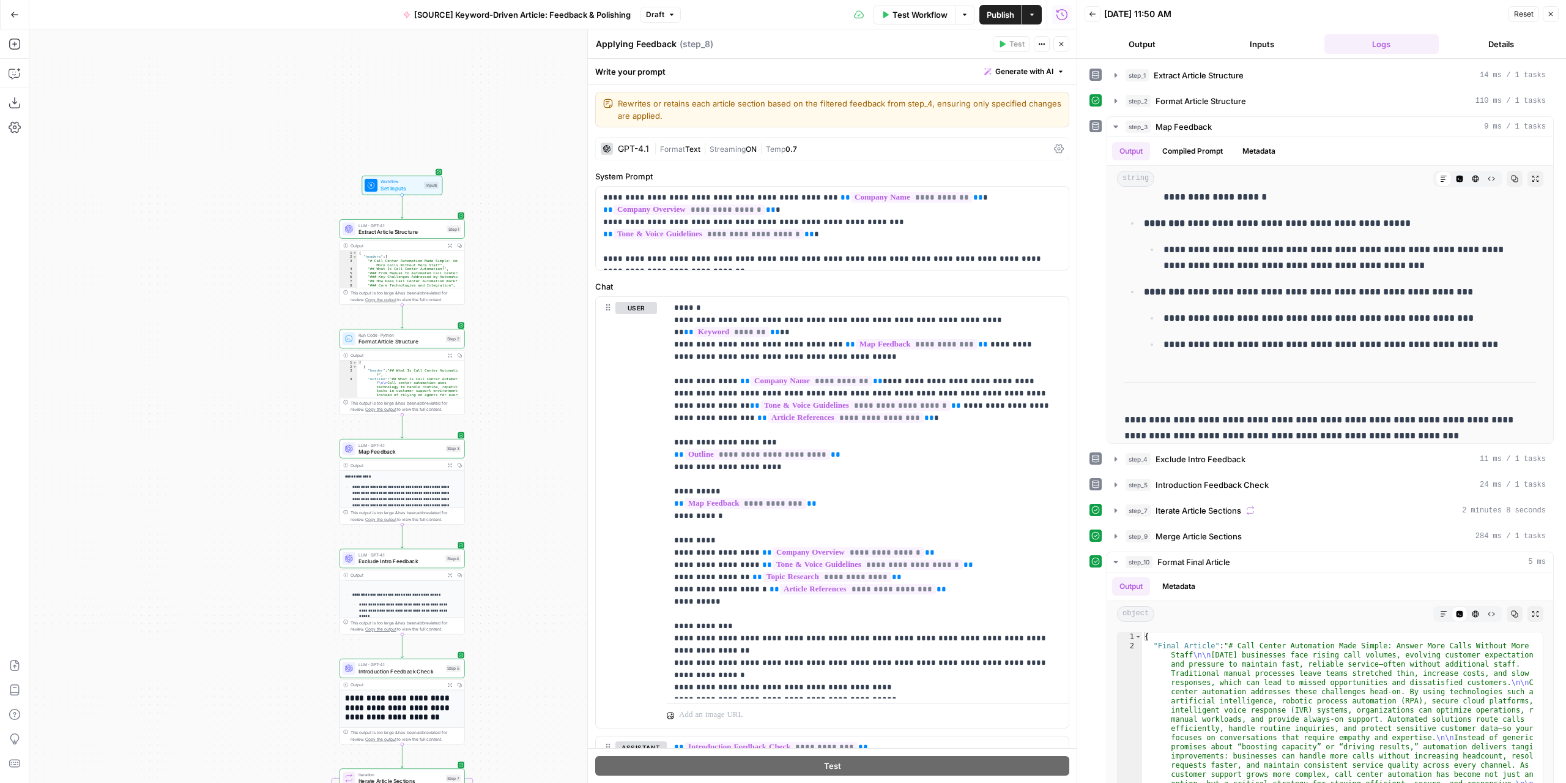
click at [24, 48] on div "Add Steps Copilot Download as JSON Settings Import JSON AirOps Academy Help Giv…" at bounding box center [14, 405] width 29 height 753
click at [20, 48] on icon "button" at bounding box center [15, 44] width 12 height 12
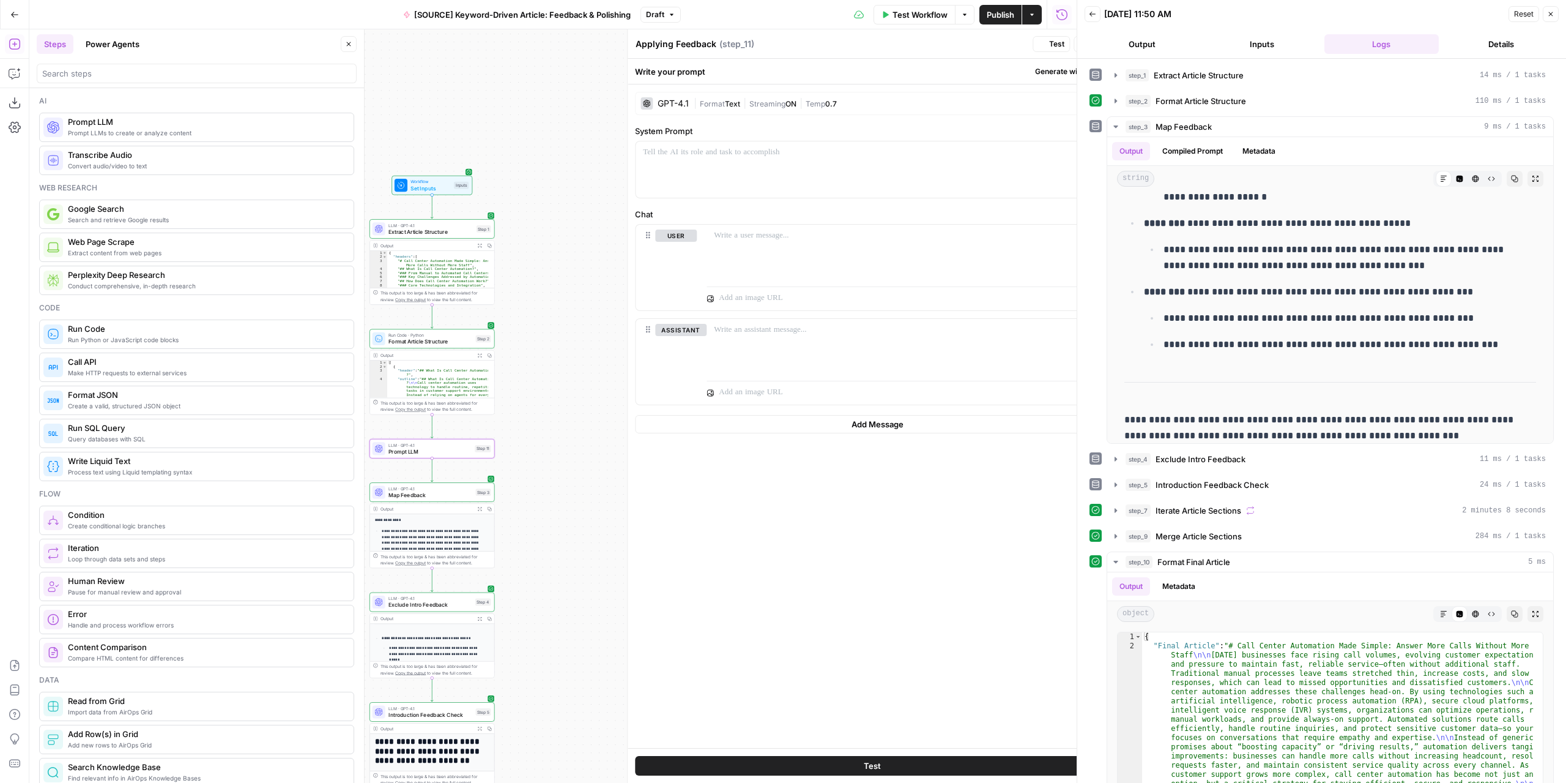
type textarea "Prompt LLM"
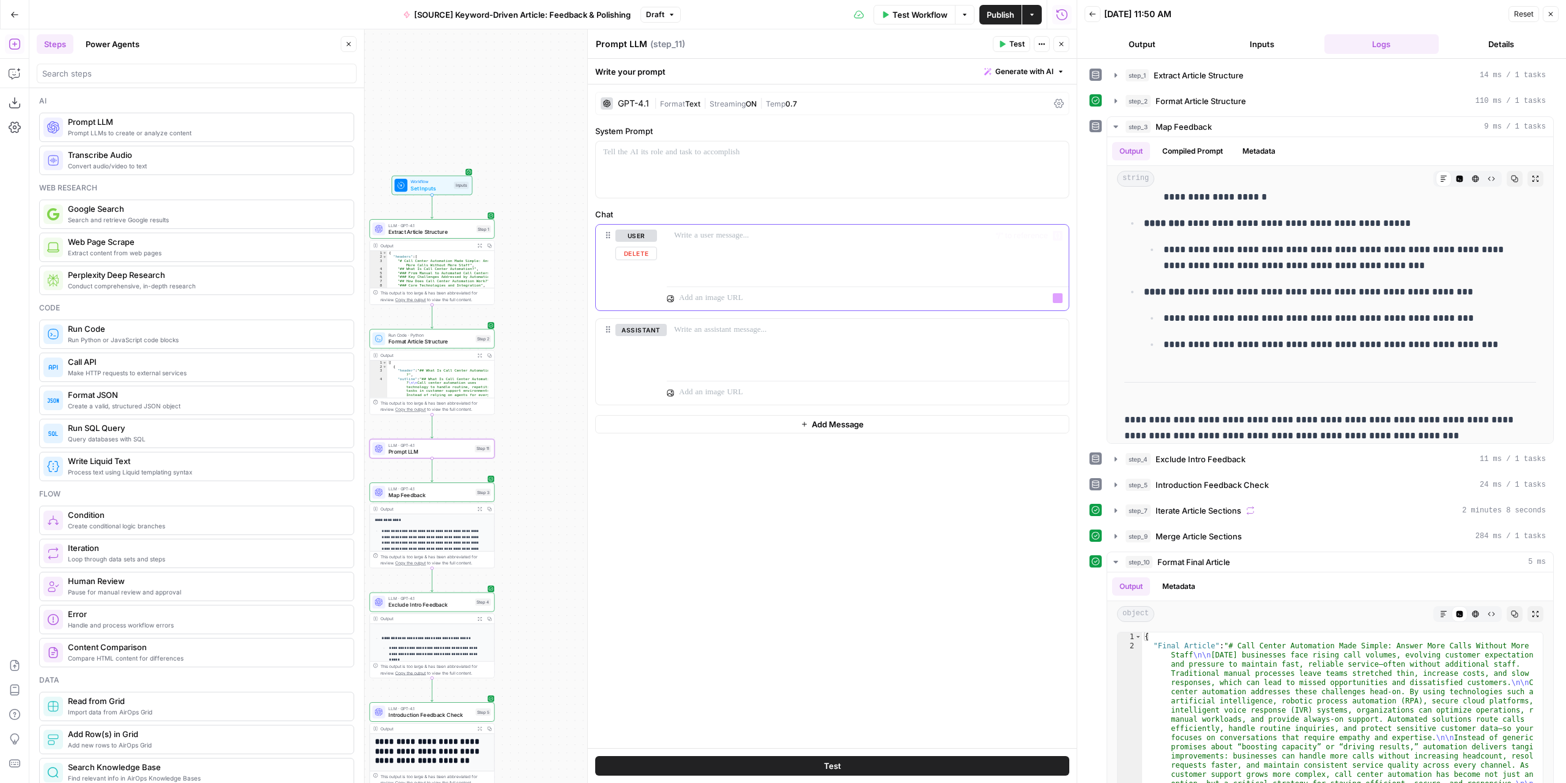
click at [749, 260] on div at bounding box center [868, 253] width 402 height 56
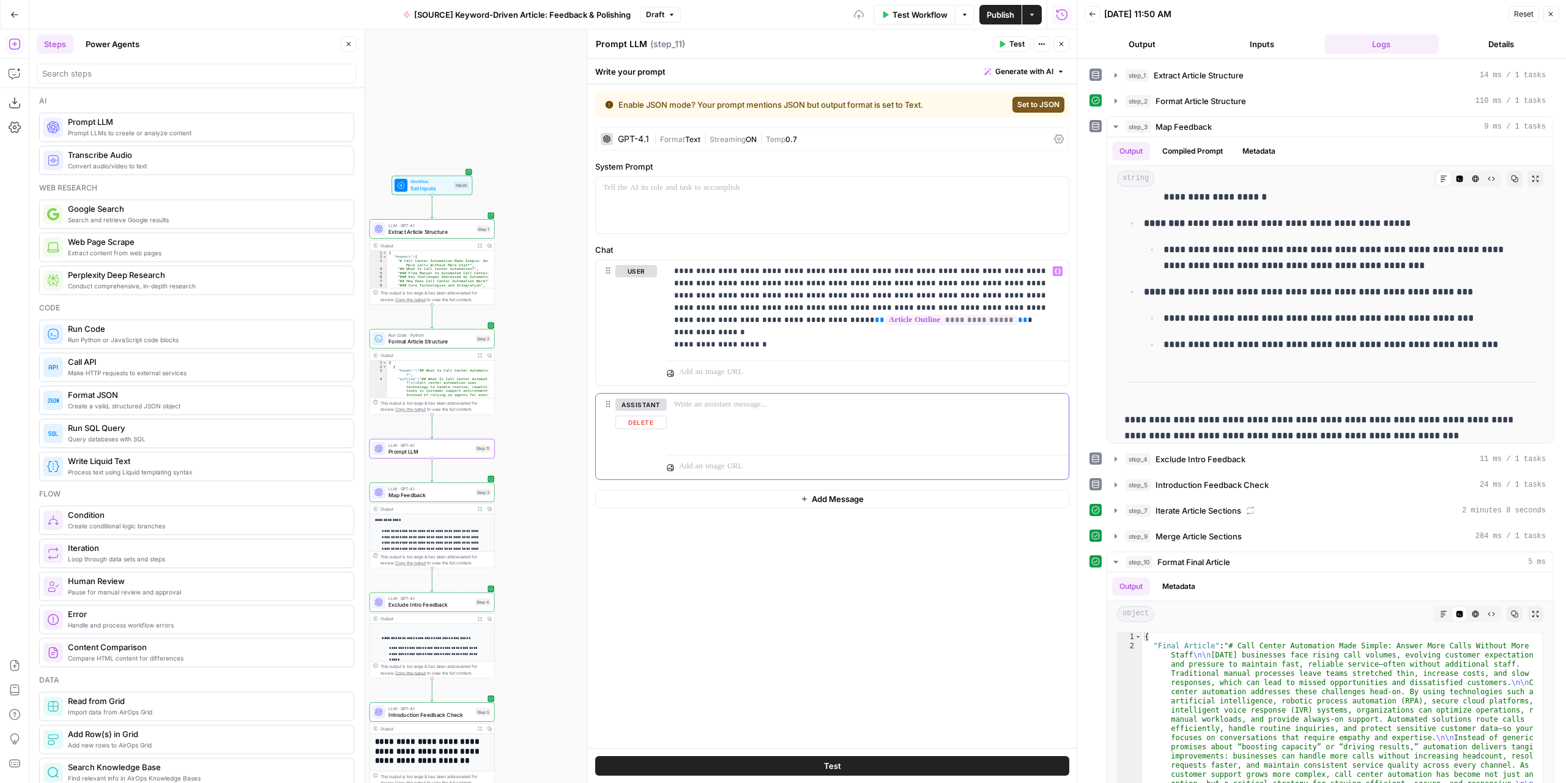
click at [639, 420] on button "Delete" at bounding box center [641, 421] width 51 height 13
click at [782, 191] on p at bounding box center [832, 188] width 458 height 12
click at [653, 41] on span "( step_11 )" at bounding box center [667, 44] width 35 height 12
click at [658, 133] on div "GPT-4.1 | Format Text | Streaming ON | Temp 0.7" at bounding box center [832, 138] width 474 height 23
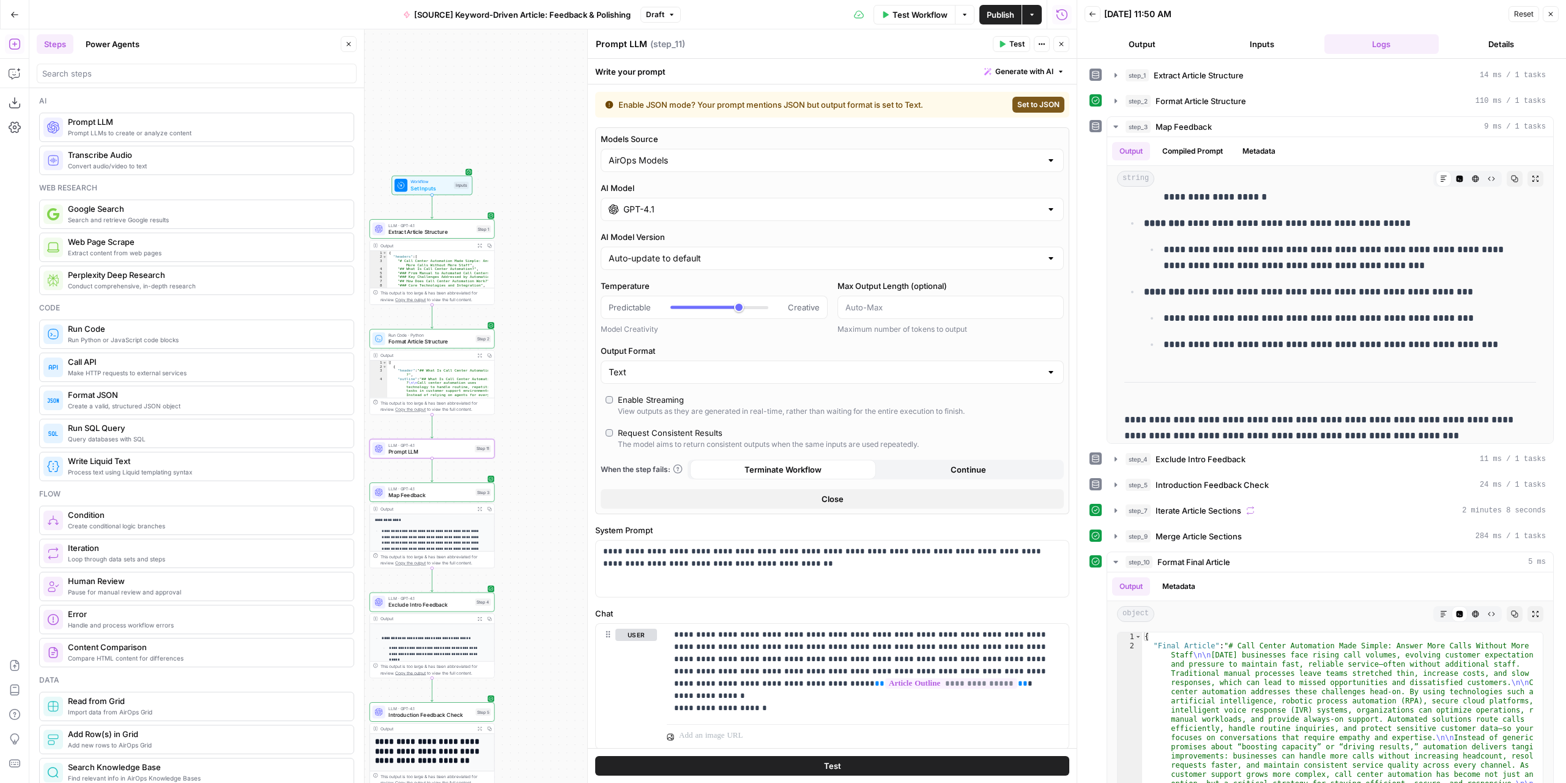
click at [658, 170] on div "AirOps Models" at bounding box center [832, 160] width 463 height 23
click at [649, 212] on span "My Models" at bounding box center [825, 207] width 429 height 12
type input "My Models"
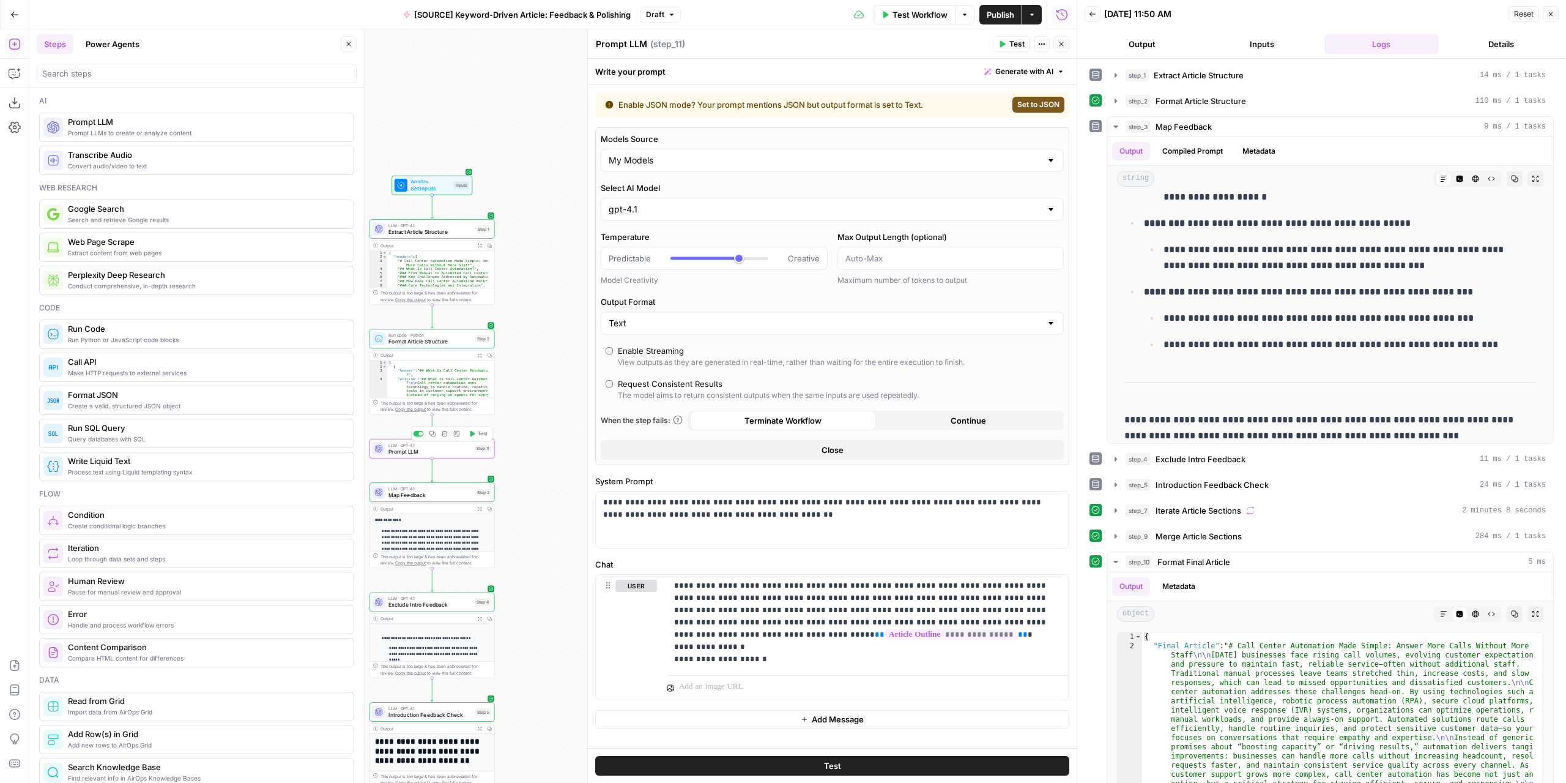
click at [475, 431] on button "Test" at bounding box center [478, 433] width 25 height 10
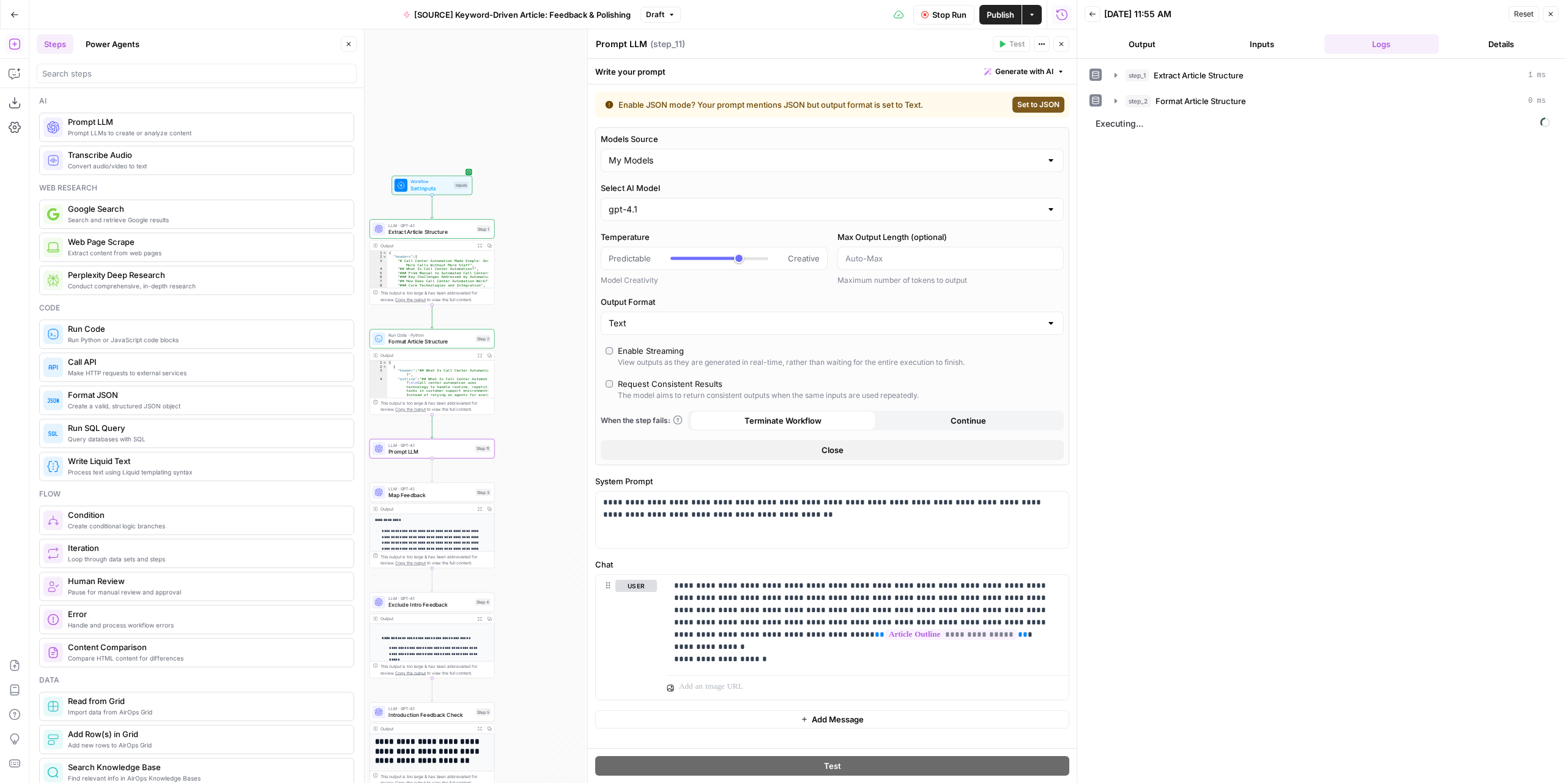
click at [1150, 39] on button "Output" at bounding box center [1142, 44] width 115 height 20
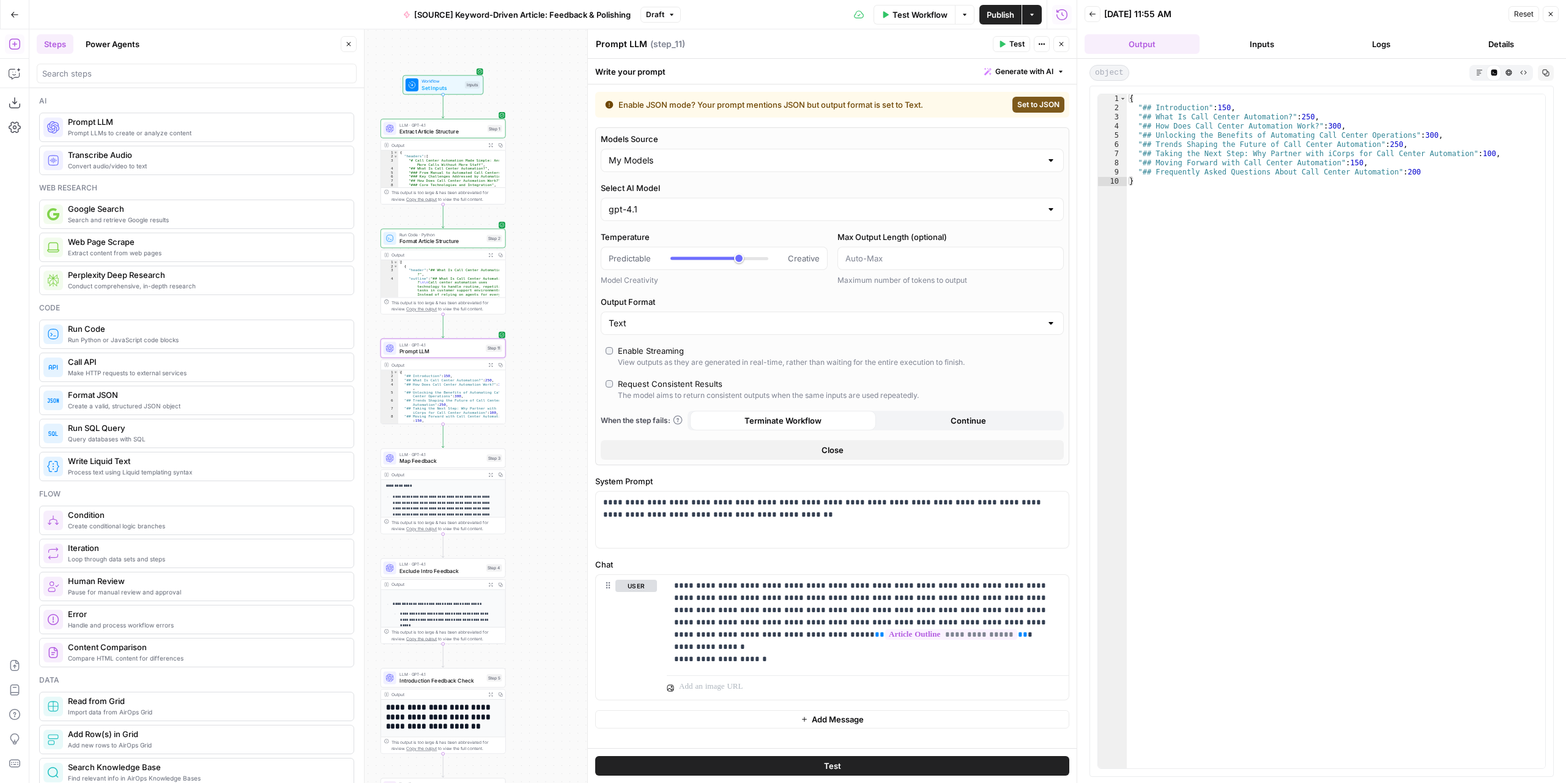
drag, startPoint x: 532, startPoint y: 480, endPoint x: 546, endPoint y: 268, distance: 212.7
click at [546, 269] on div "Workflow Set Inputs Inputs LLM · GPT-4.1 Extract Article Structure Step 1 Outpu…" at bounding box center [552, 405] width 1047 height 753
drag, startPoint x: 542, startPoint y: 215, endPoint x: 526, endPoint y: 386, distance: 172.1
click at [526, 390] on div "Workflow Set Inputs Inputs LLM · GPT-4.1 Extract Article Structure Step 1 Outpu…" at bounding box center [552, 405] width 1047 height 753
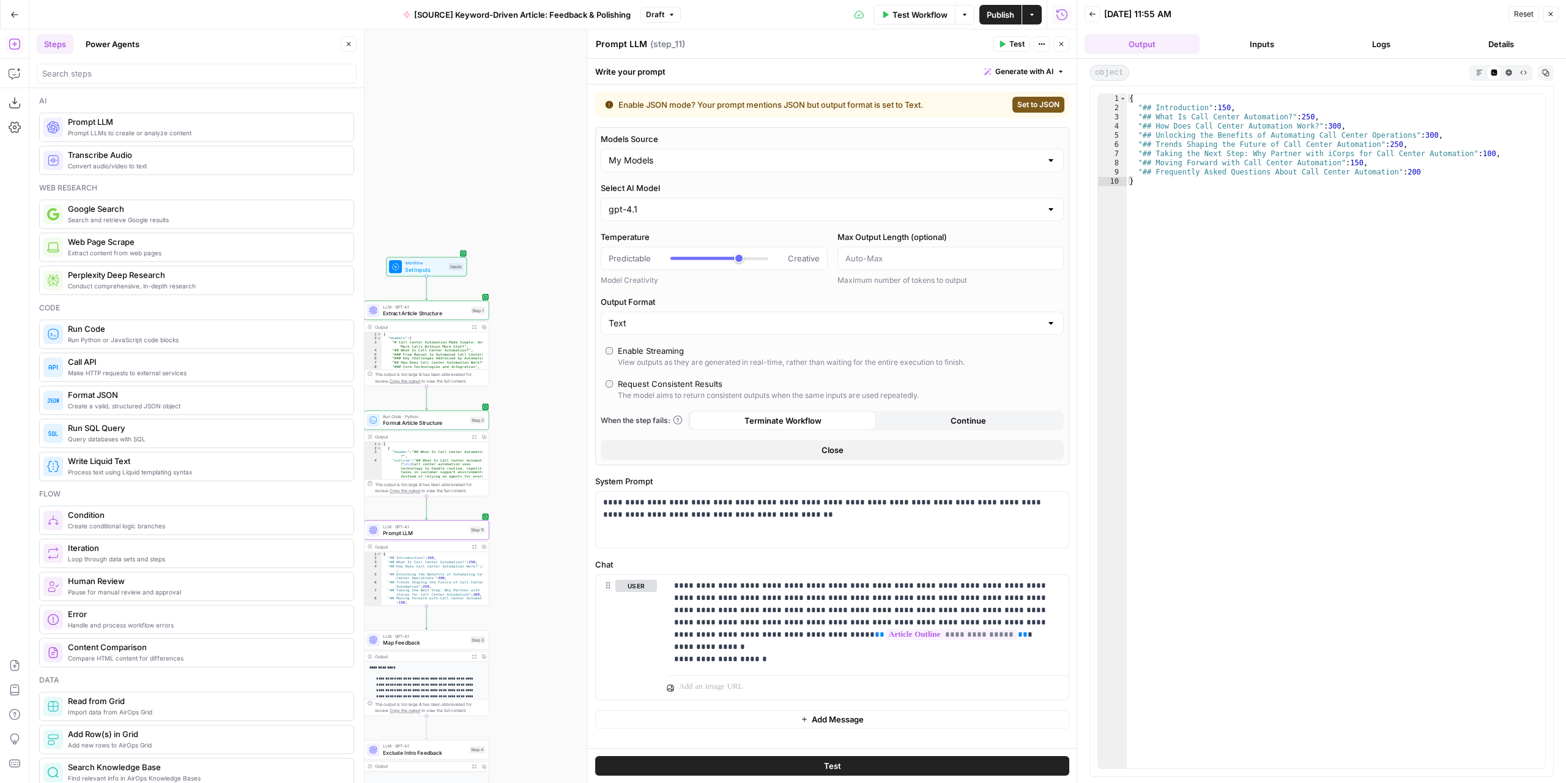
click at [627, 54] on header "Prompt LLM Prompt LLM ( step_11 ) Test Actions Close" at bounding box center [832, 43] width 489 height 29
click at [626, 48] on textarea "Prompt LLM" at bounding box center [621, 44] width 51 height 12
click at [647, 42] on textarea "Article Wordcount" at bounding box center [634, 44] width 77 height 12
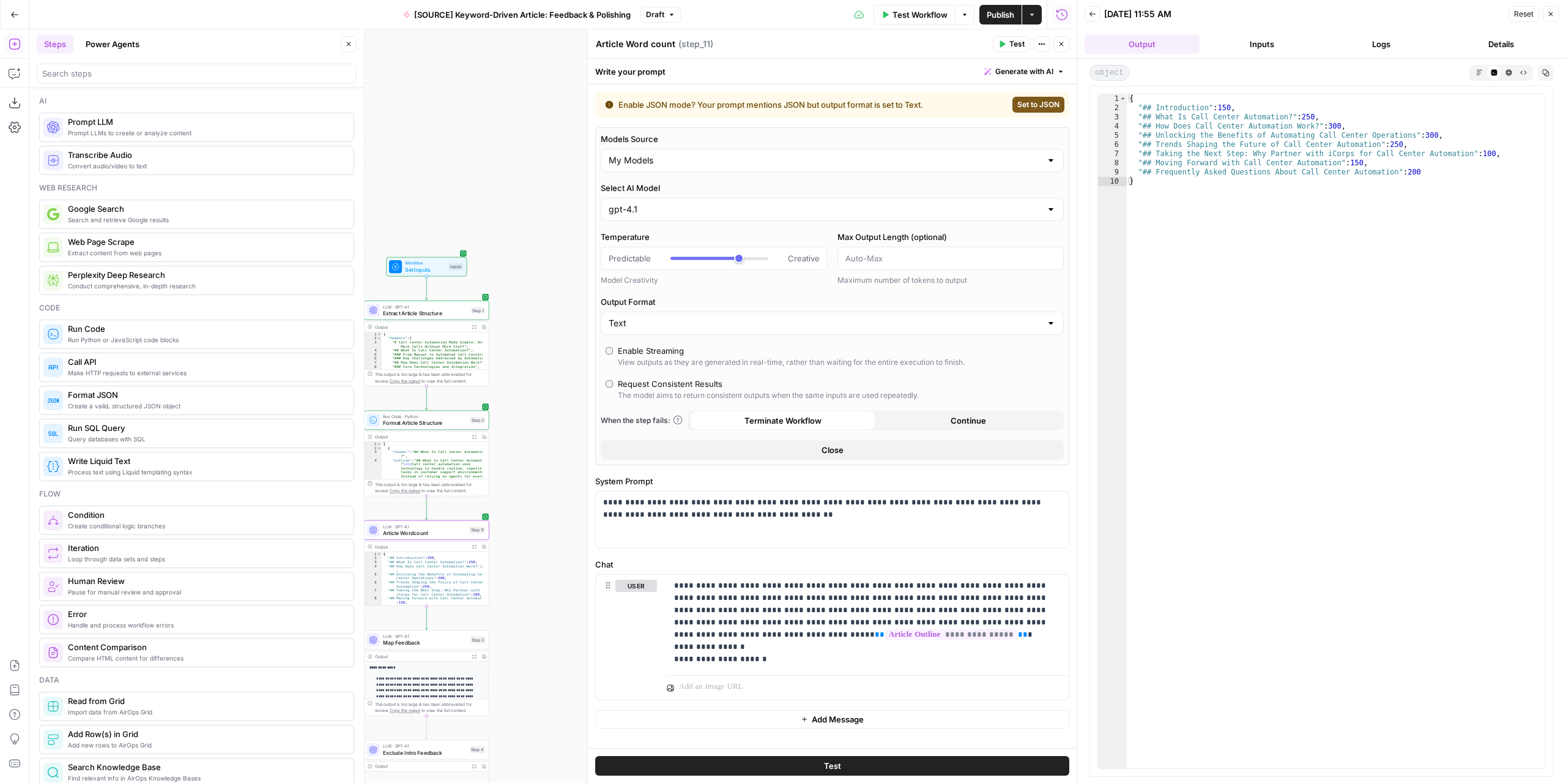
type textarea "Article Word count"
click at [542, 145] on div "Workflow Set Inputs Inputs LLM · GPT-4.1 Extract Article Structure Step 1 Outpu…" at bounding box center [552, 405] width 1047 height 753
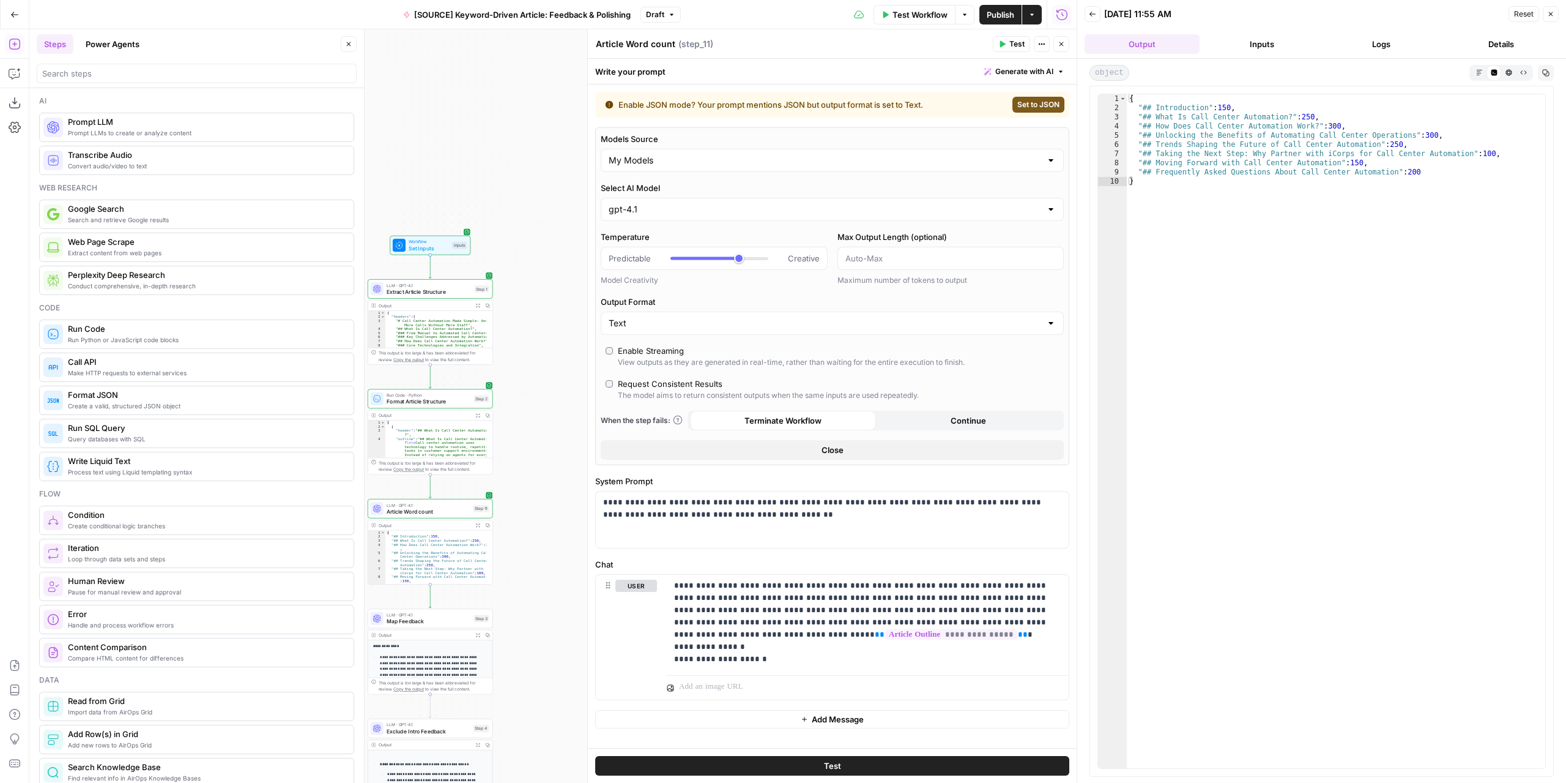
drag, startPoint x: 548, startPoint y: 430, endPoint x: 547, endPoint y: 374, distance: 55.7
click at [549, 326] on div "Workflow Set Inputs Inputs LLM · GPT-4.1 Extract Article Structure Step 1 Outpu…" at bounding box center [552, 405] width 1047 height 753
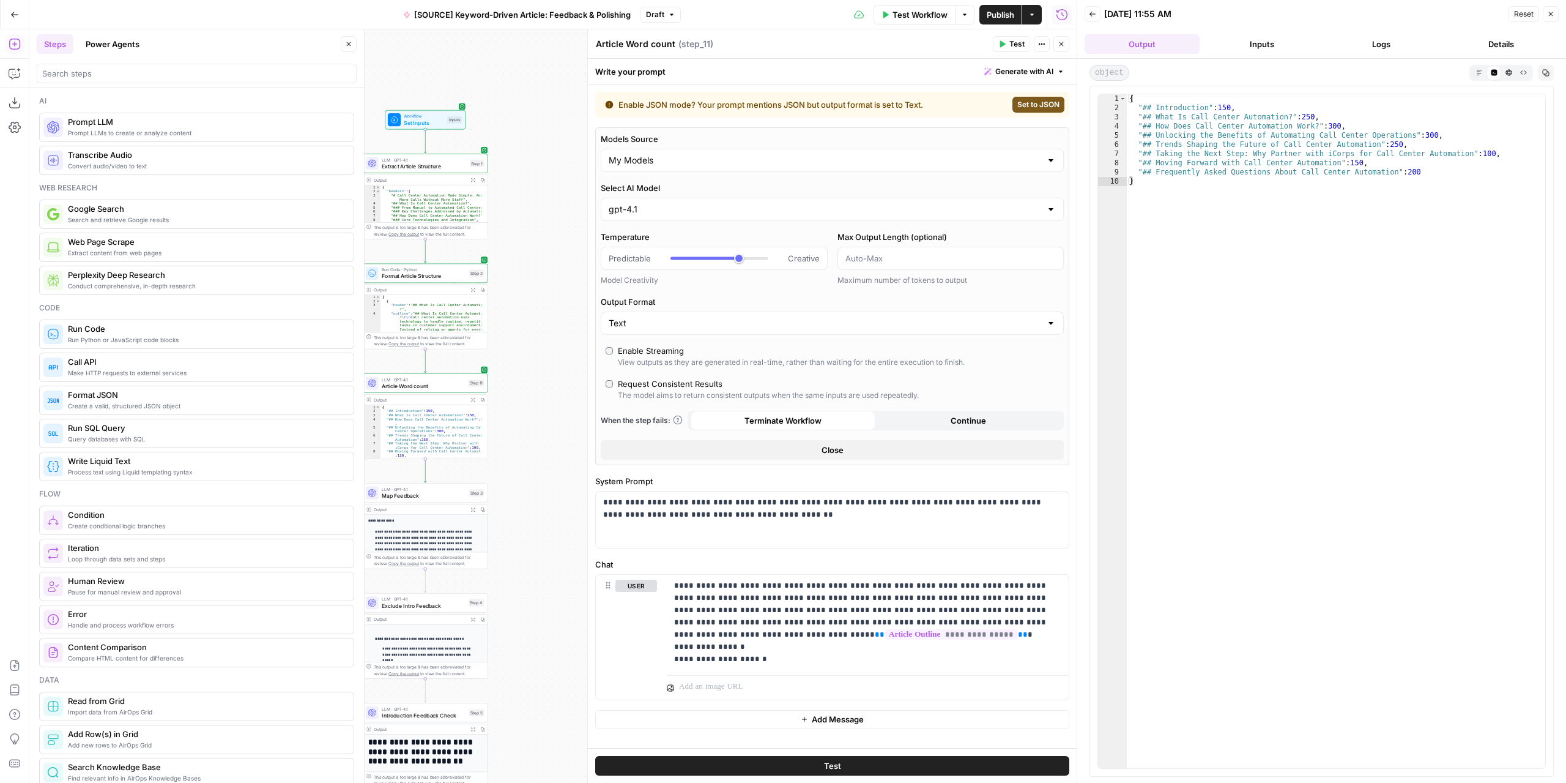
drag, startPoint x: 543, startPoint y: 507, endPoint x: 534, endPoint y: 384, distance: 123.4
click at [533, 351] on div "Workflow Set Inputs Inputs LLM · GPT-4.1 Extract Article Structure Step 1 Outpu…" at bounding box center [552, 405] width 1047 height 753
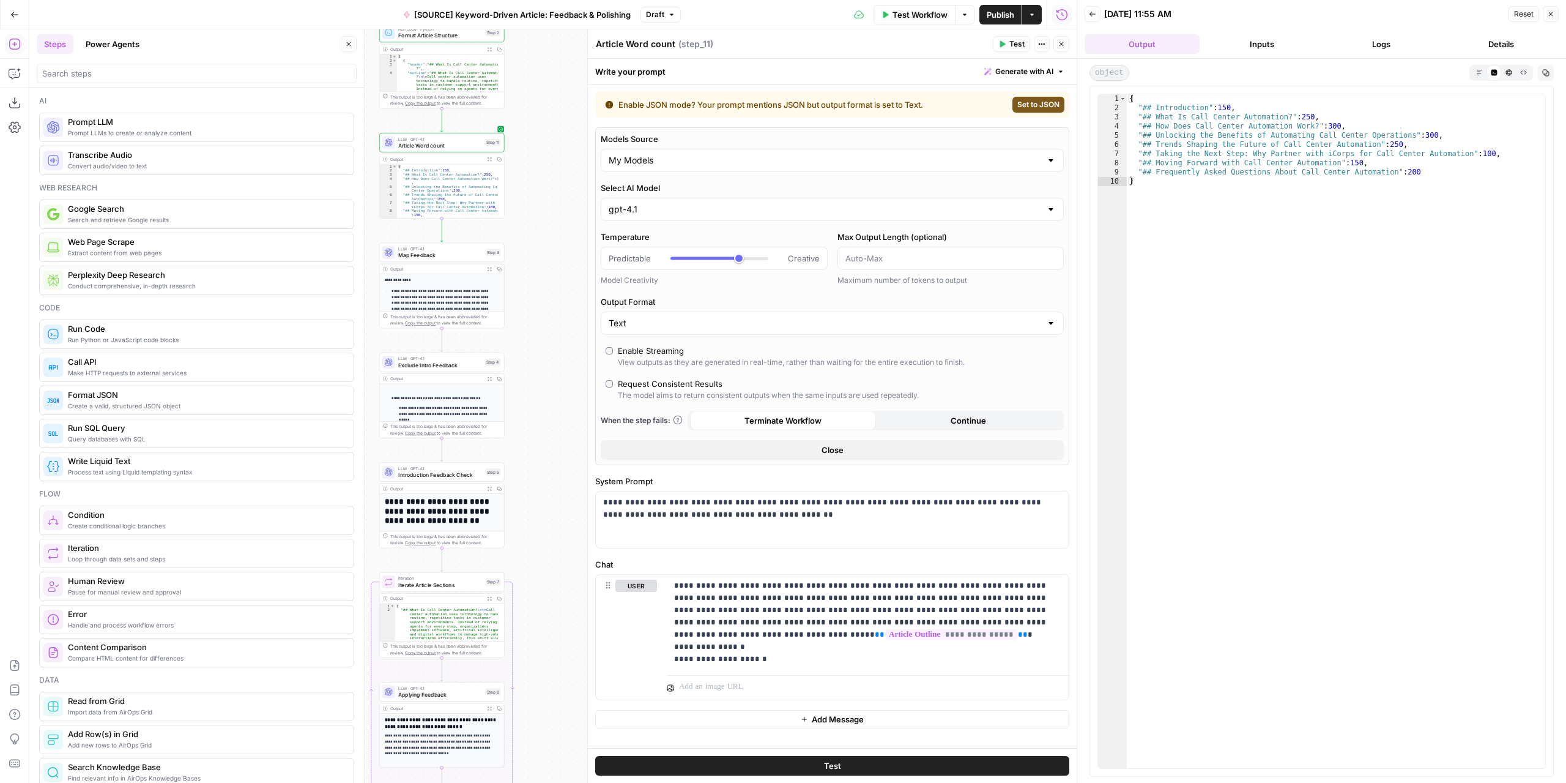
drag, startPoint x: 543, startPoint y: 524, endPoint x: 574, endPoint y: 366, distance: 161.5
click at [573, 359] on div "Workflow Set Inputs Inputs LLM · GPT-4.1 Extract Article Structure Step 1 Outpu…" at bounding box center [552, 405] width 1047 height 753
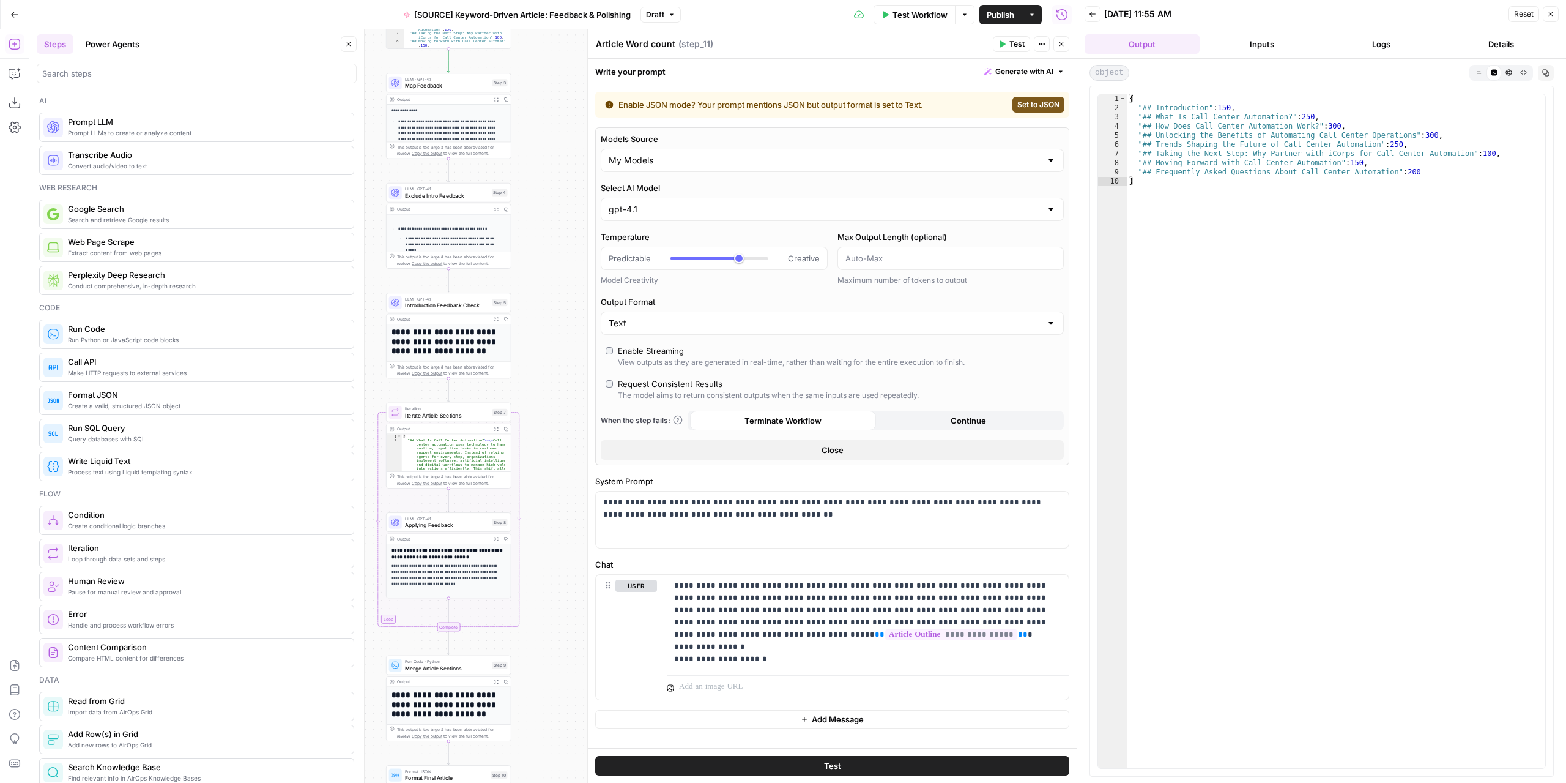
drag, startPoint x: 560, startPoint y: 394, endPoint x: 552, endPoint y: 311, distance: 83.6
click at [556, 326] on div "Workflow Set Inputs Inputs LLM · GPT-4.1 Extract Article Structure Step 1 Outpu…" at bounding box center [552, 405] width 1047 height 753
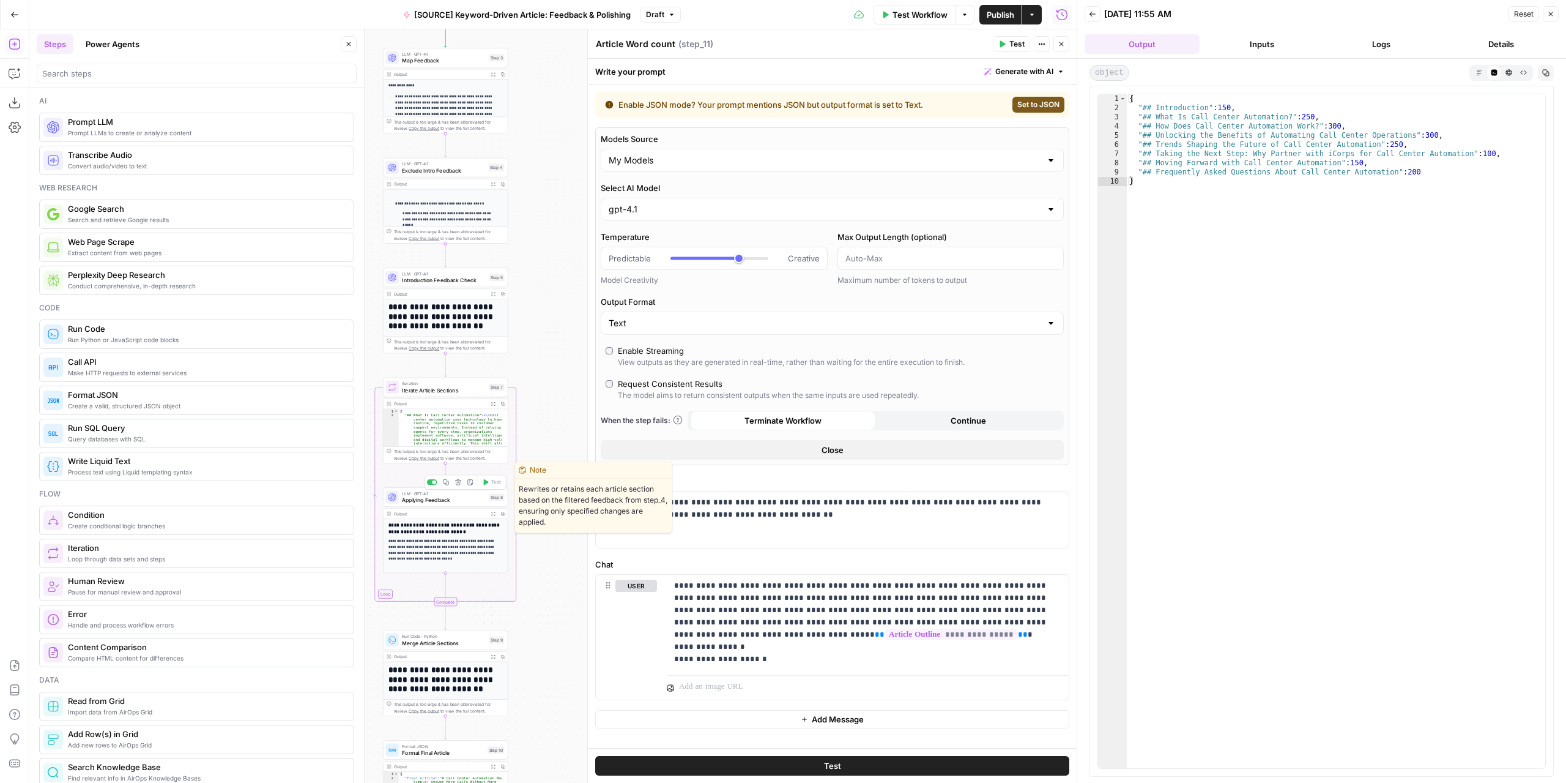
click at [460, 498] on span "Applying Feedback" at bounding box center [444, 500] width 84 height 8
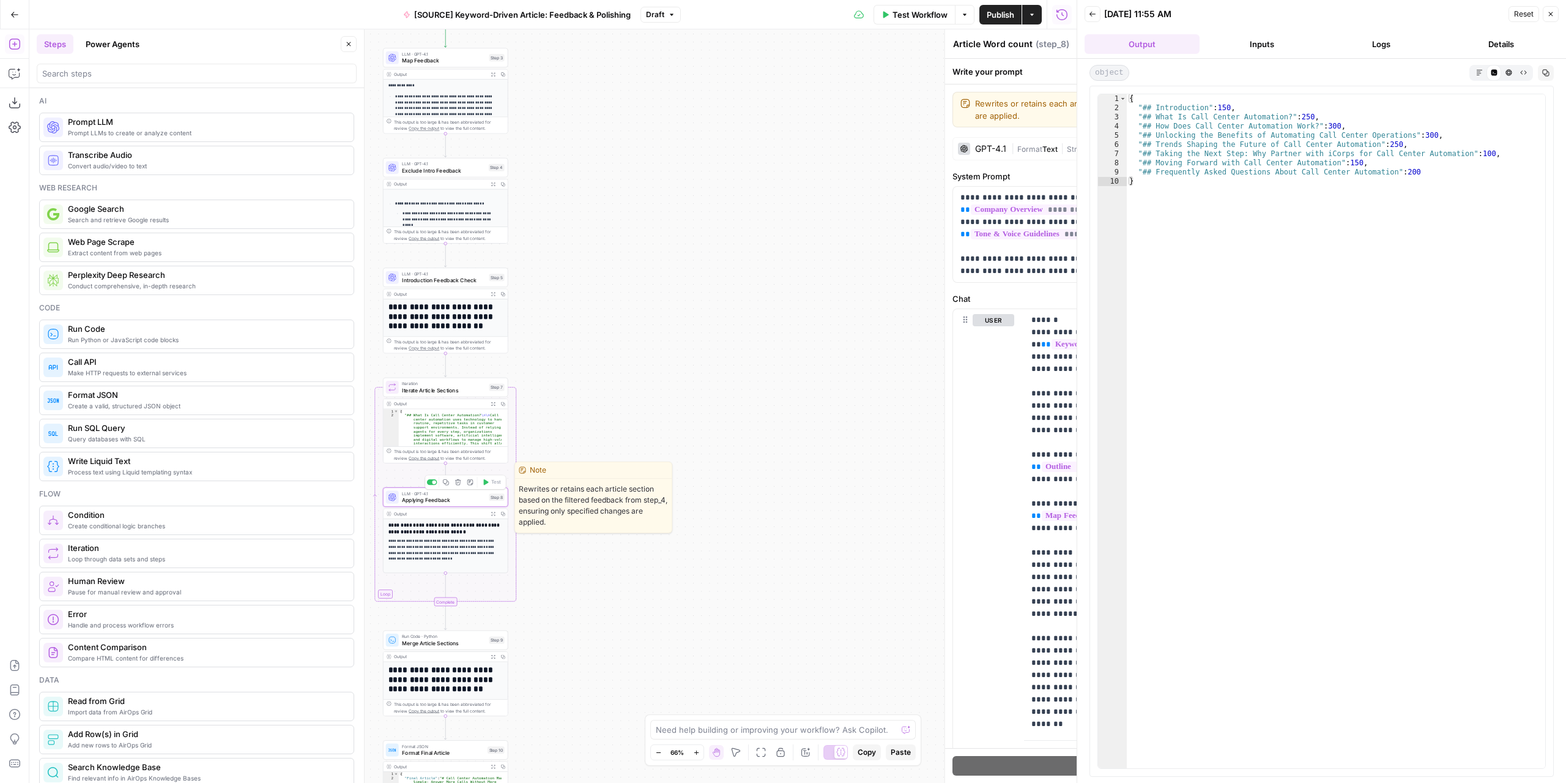
type textarea "Applying Feedback"
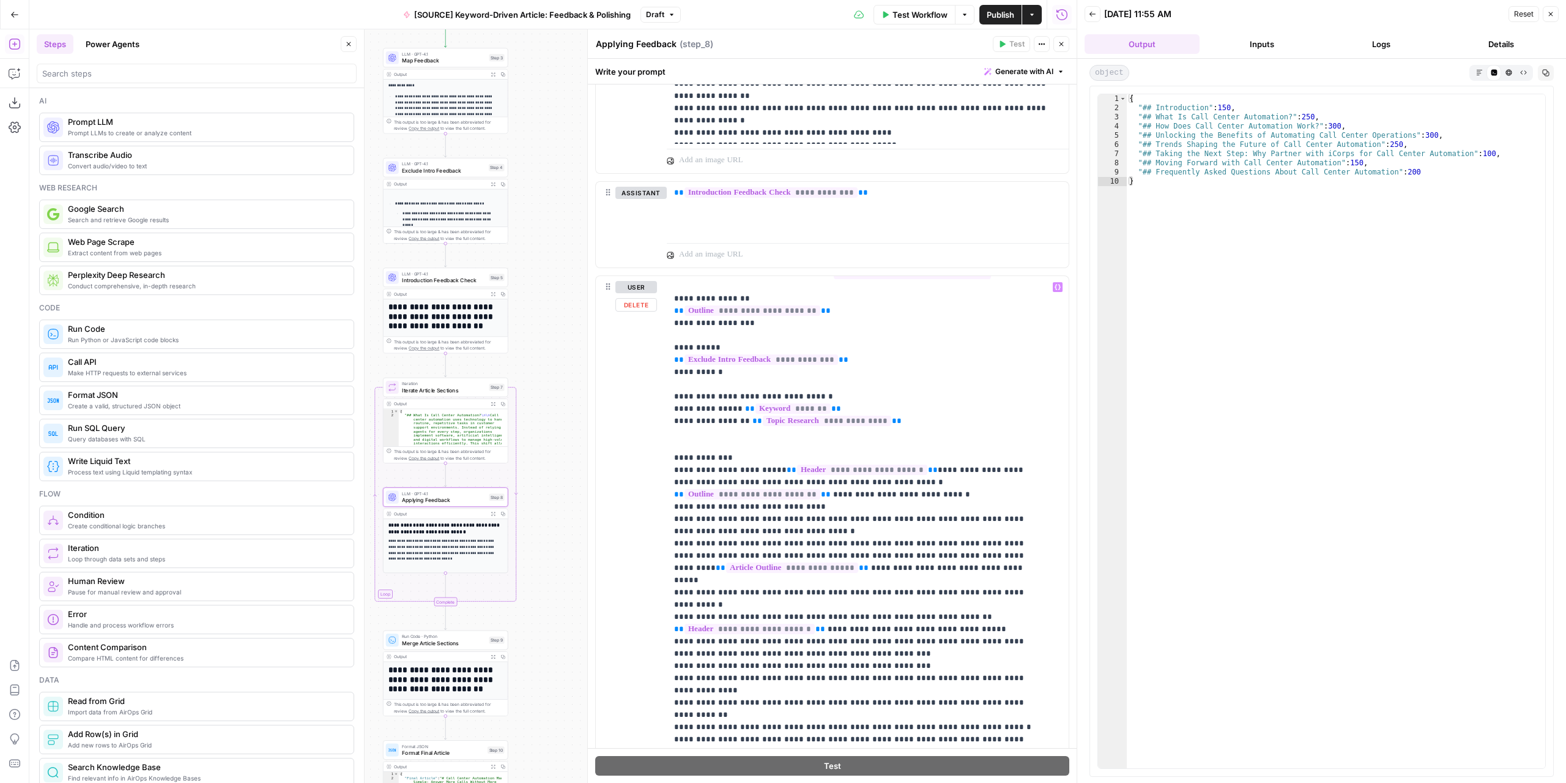
scroll to position [642, 0]
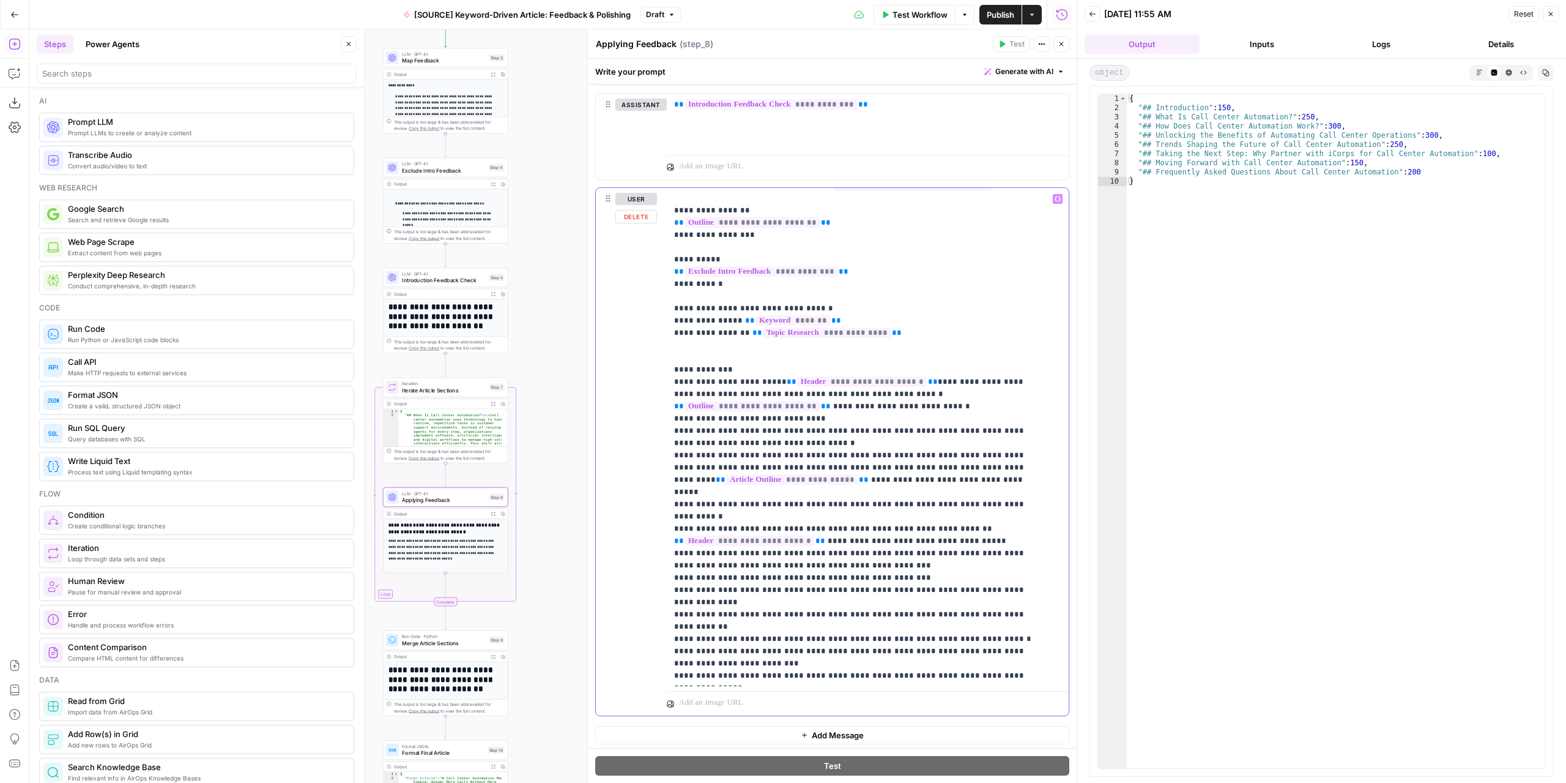
drag, startPoint x: 800, startPoint y: 479, endPoint x: 667, endPoint y: 479, distance: 132.8
click at [667, 479] on div "**********" at bounding box center [863, 437] width 393 height 499
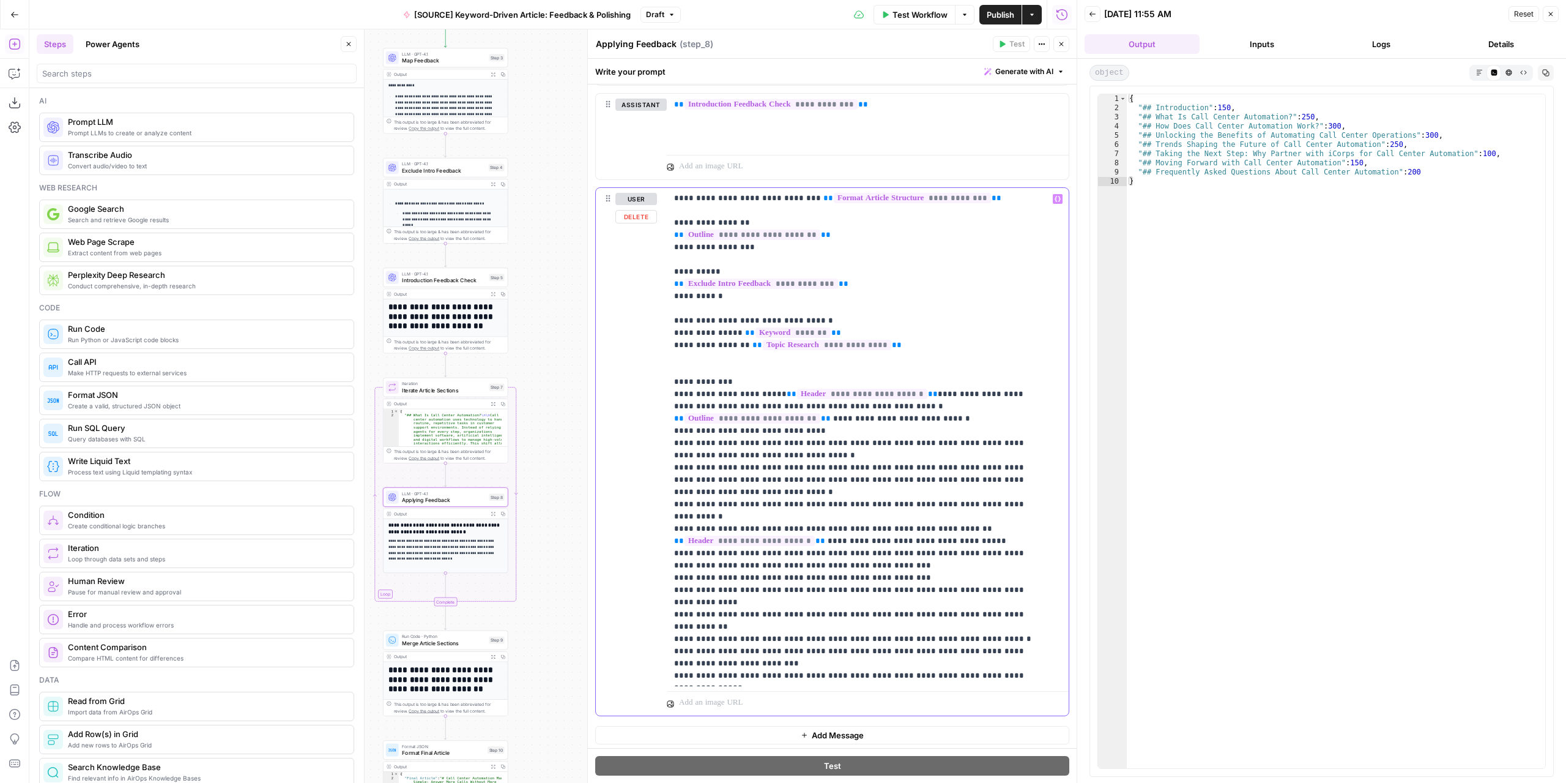
scroll to position [50, 0]
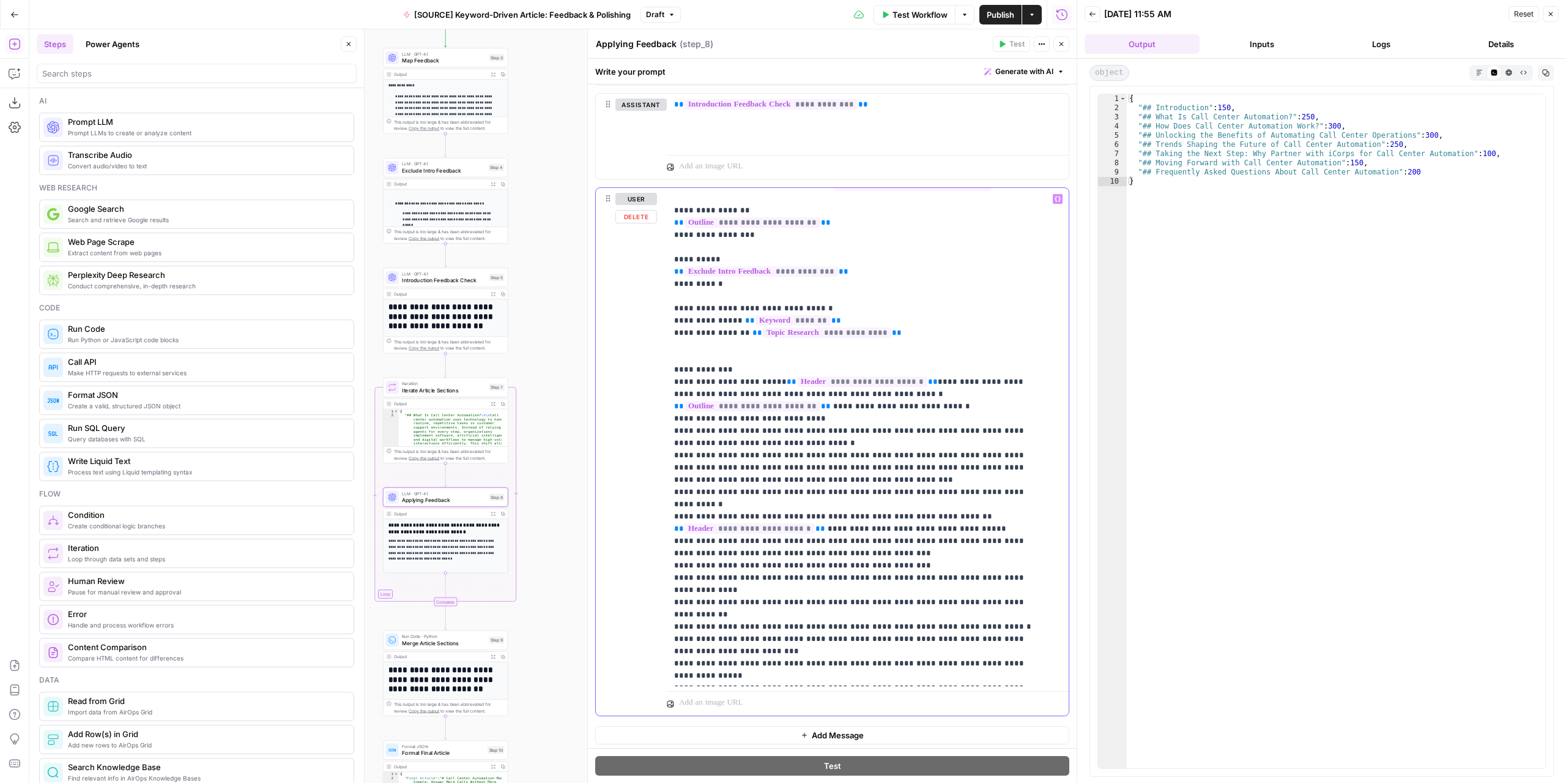
click at [1055, 198] on icon "button" at bounding box center [1058, 199] width 6 height 6
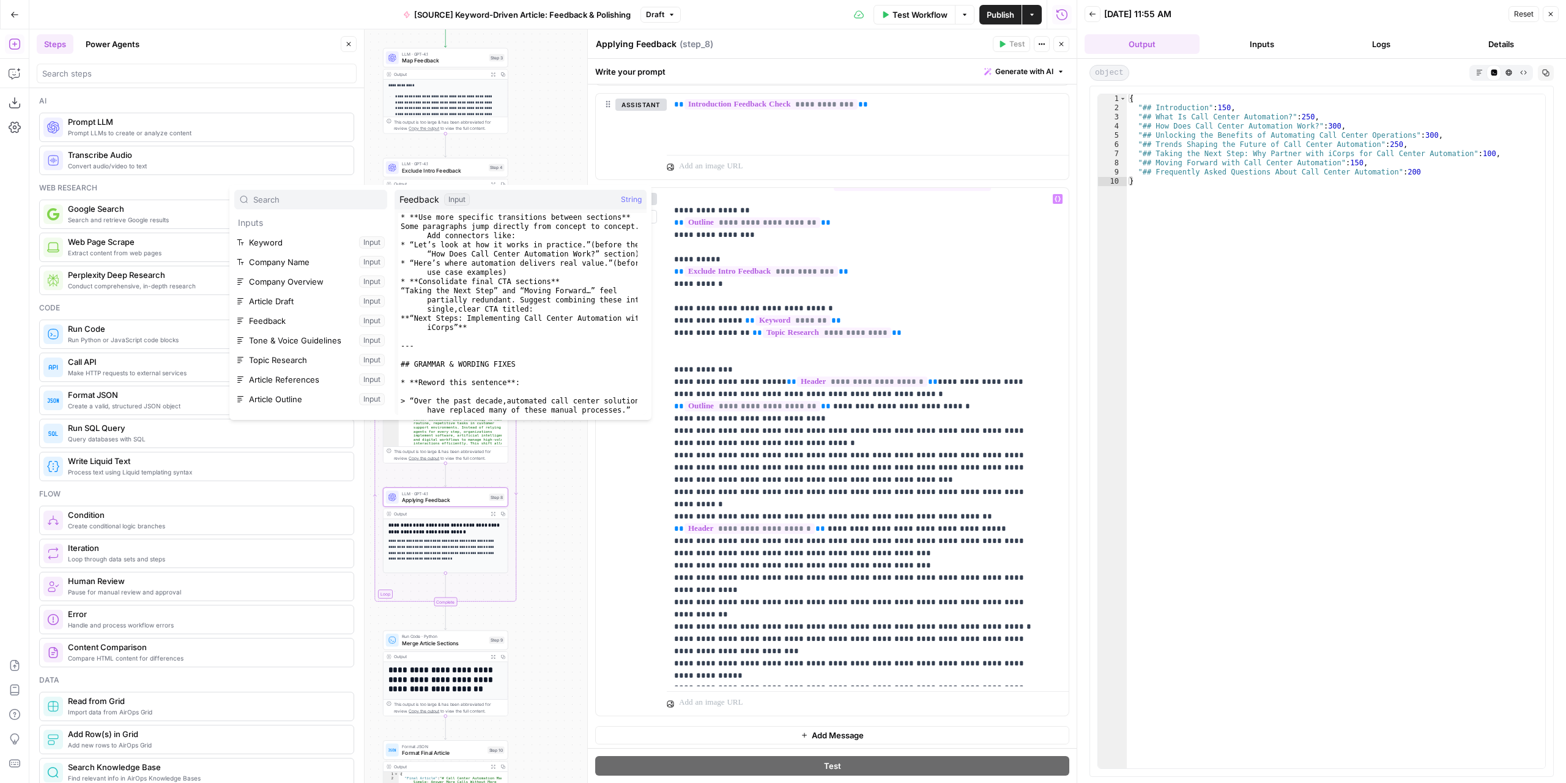
scroll to position [150, 0]
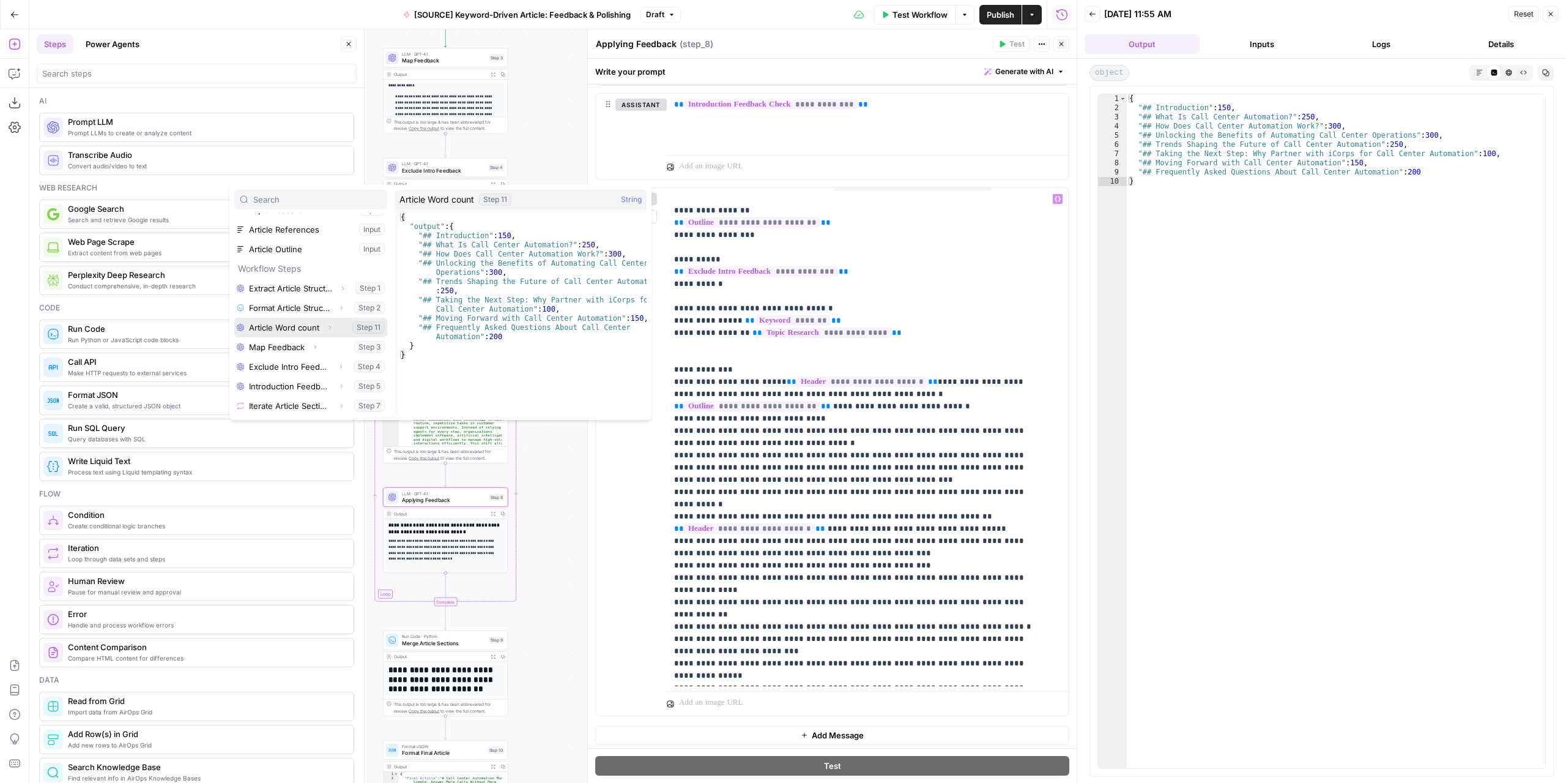
click at [333, 327] on button "Expand" at bounding box center [330, 327] width 16 height 16
click at [265, 344] on button "Select variable Output" at bounding box center [317, 347] width 141 height 20
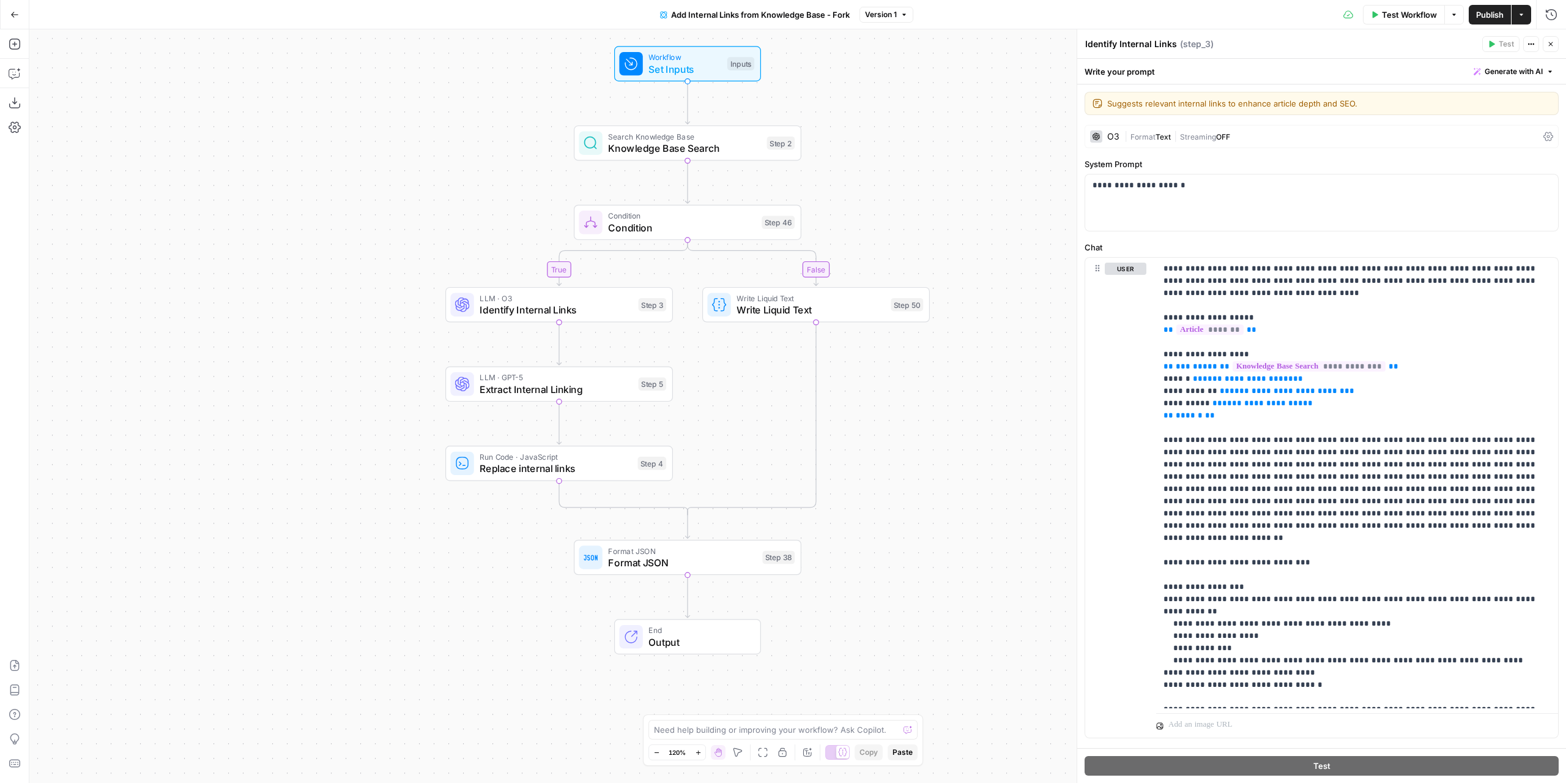
click at [978, 200] on div "true false Workflow Set Inputs Inputs Search Knowledge Base Knowledge Base Sear…" at bounding box center [797, 405] width 1537 height 753
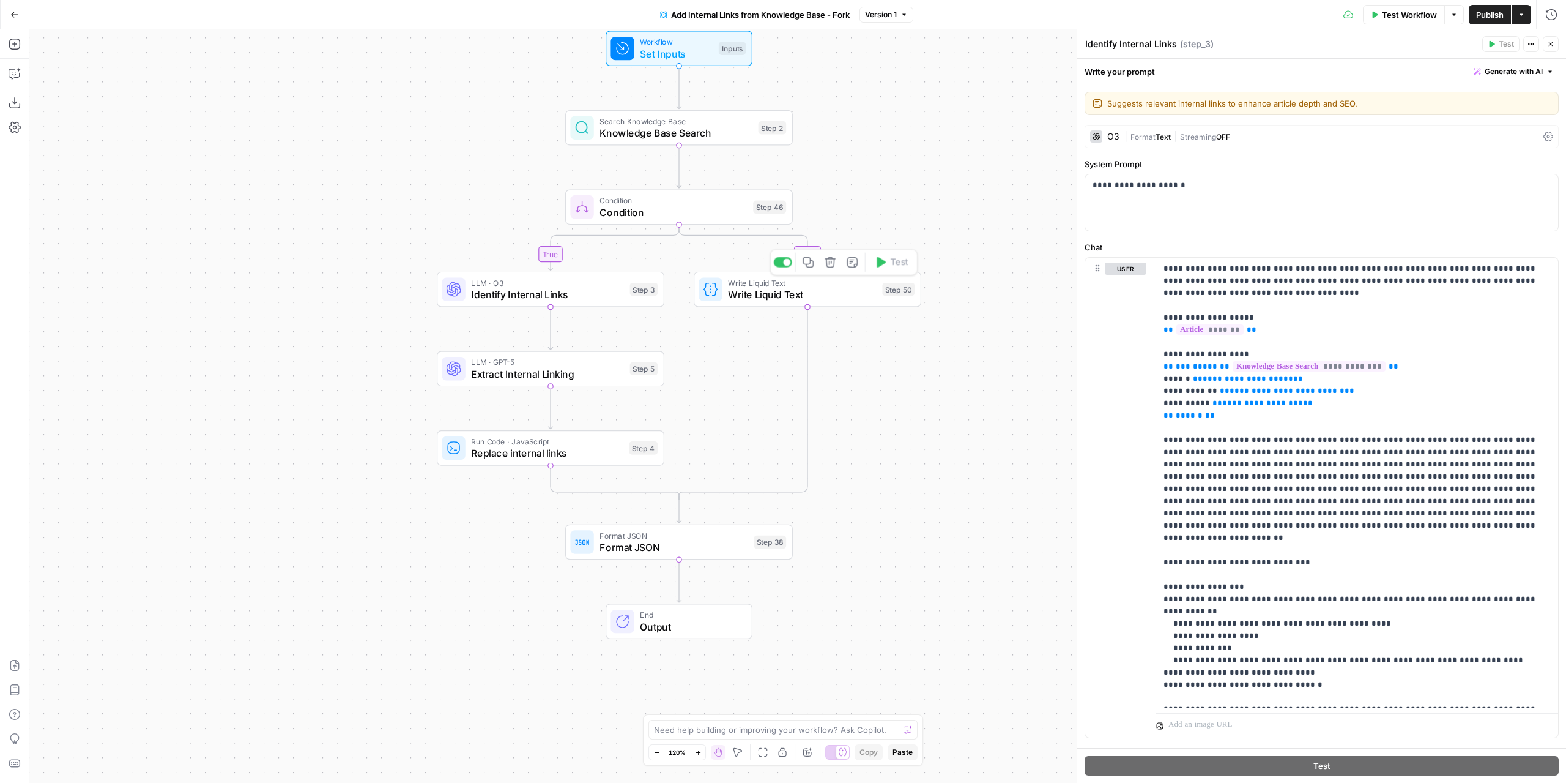
click at [891, 285] on div "Step 50" at bounding box center [898, 289] width 32 height 13
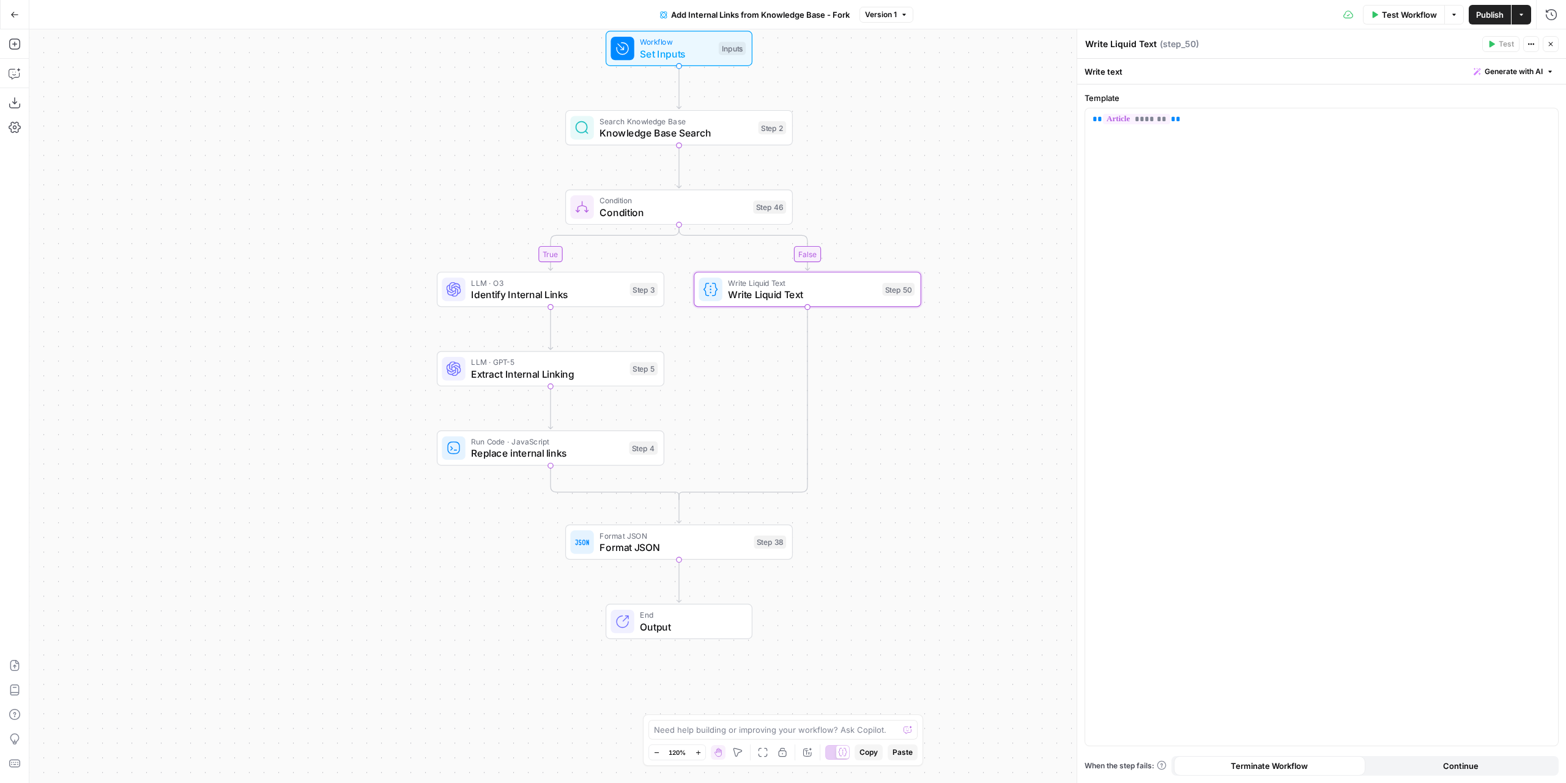
click at [935, 167] on div "true false Workflow Set Inputs Inputs Search Knowledge Base Knowledge Base Sear…" at bounding box center [797, 405] width 1537 height 753
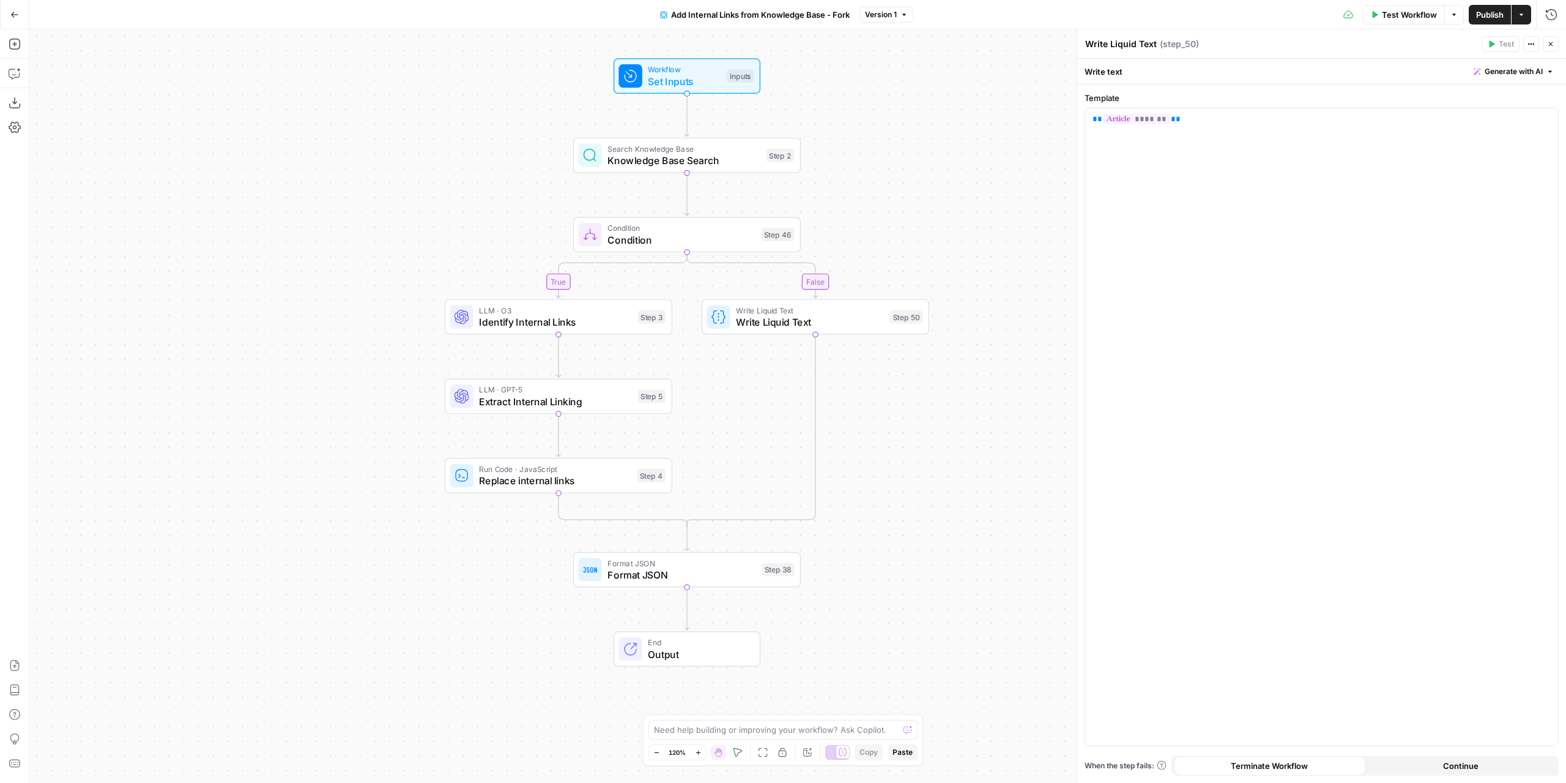
drag, startPoint x: 935, startPoint y: 164, endPoint x: 943, endPoint y: 192, distance: 28.7
click at [943, 192] on div "true false Workflow Set Inputs Inputs Search Knowledge Base Knowledge Base Sear…" at bounding box center [797, 405] width 1537 height 753
click at [607, 332] on div "LLM · O3 Identify Internal Links Step 3 Copy step Delete step Edit Note Test" at bounding box center [559, 316] width 228 height 35
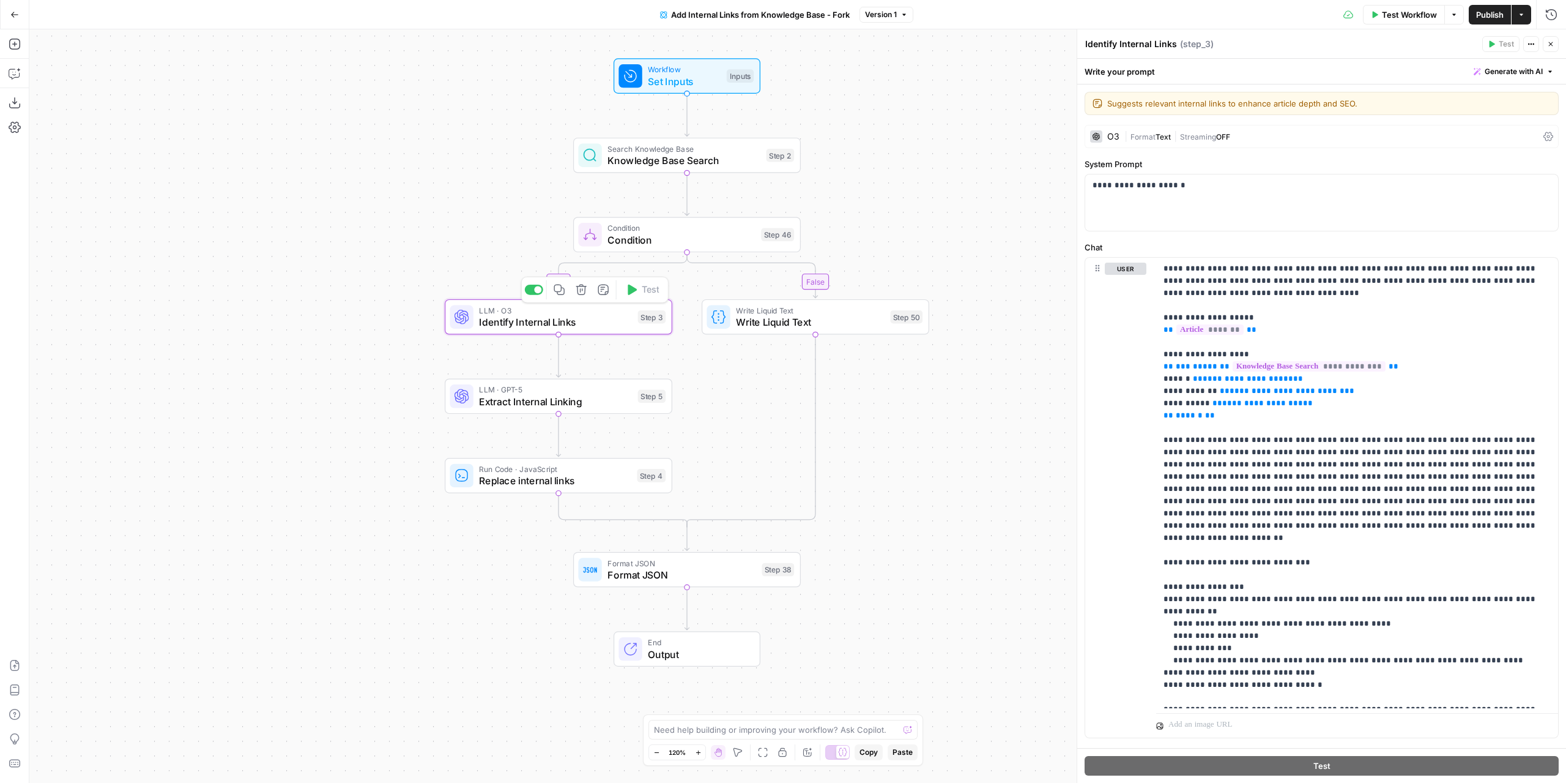
click at [913, 244] on div "true false Workflow Set Inputs Inputs Search Knowledge Base Knowledge Base Sear…" at bounding box center [797, 405] width 1537 height 753
click at [782, 318] on span "Write Liquid Text" at bounding box center [810, 321] width 148 height 15
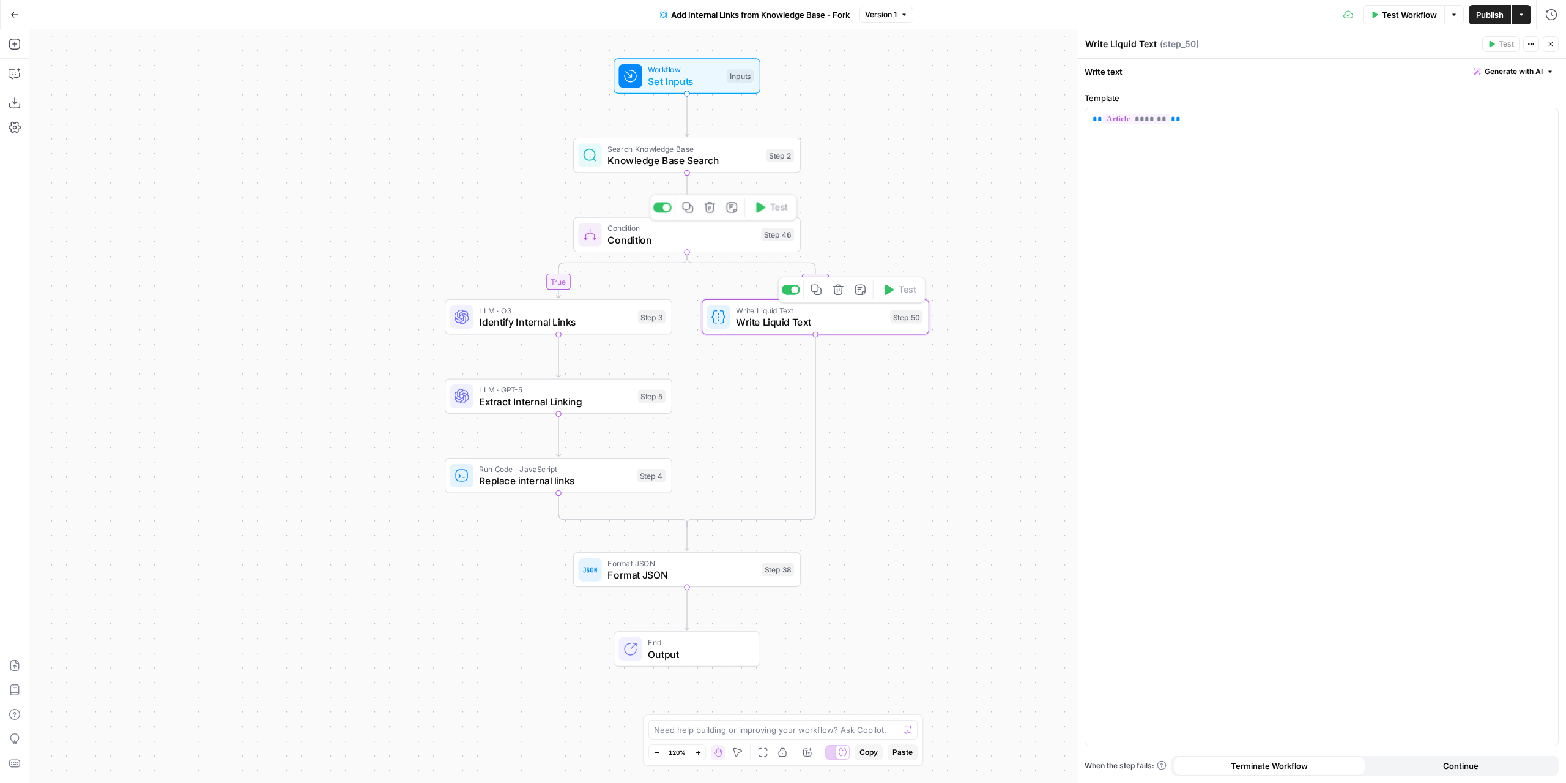
click at [731, 250] on div "Condition Condition Step 46 Copy step Delete step Add Note Test" at bounding box center [687, 234] width 228 height 35
click at [729, 162] on span "Knowledge Base Search" at bounding box center [684, 160] width 153 height 15
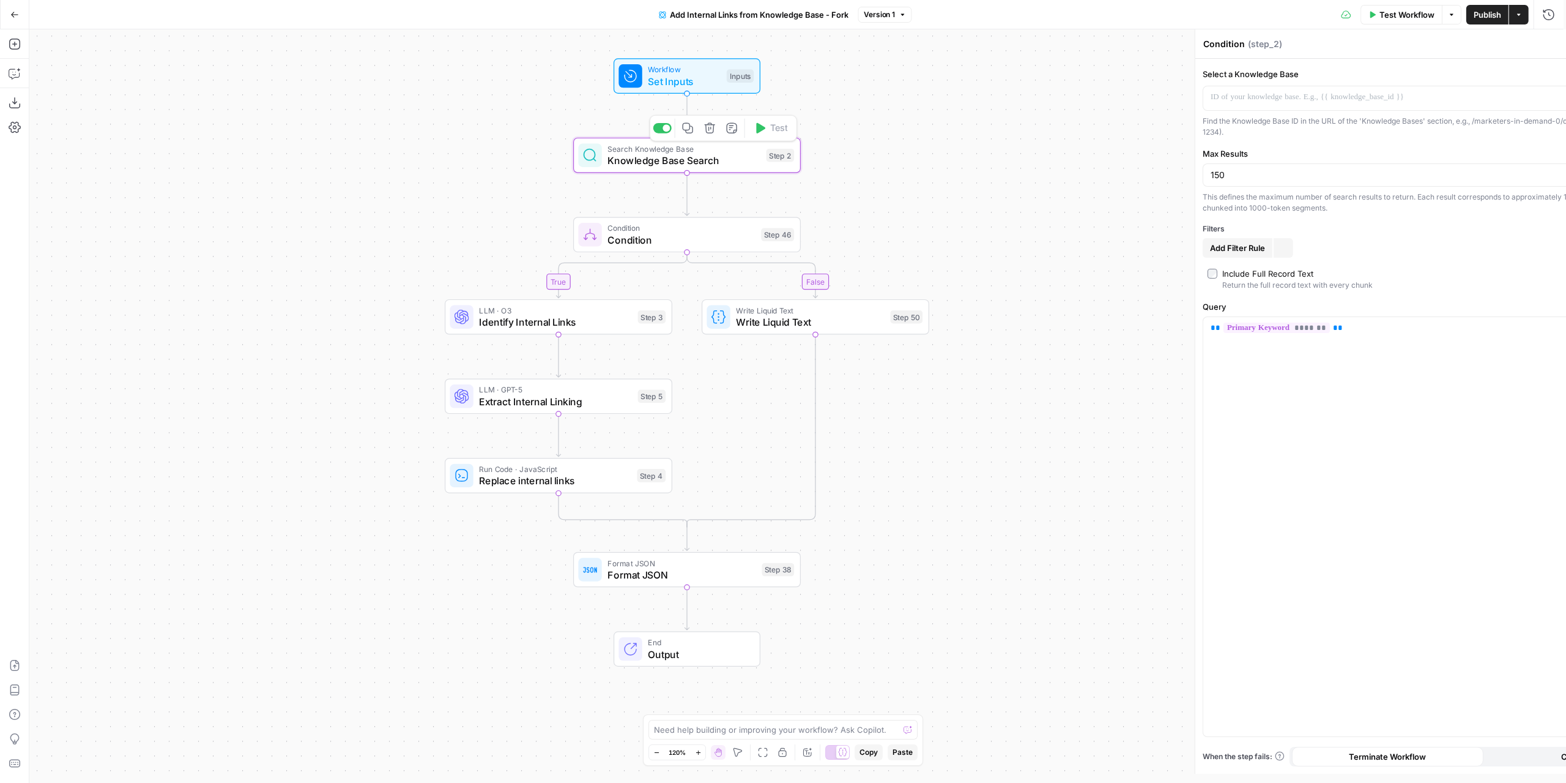
type textarea "Knowledge Base Search"
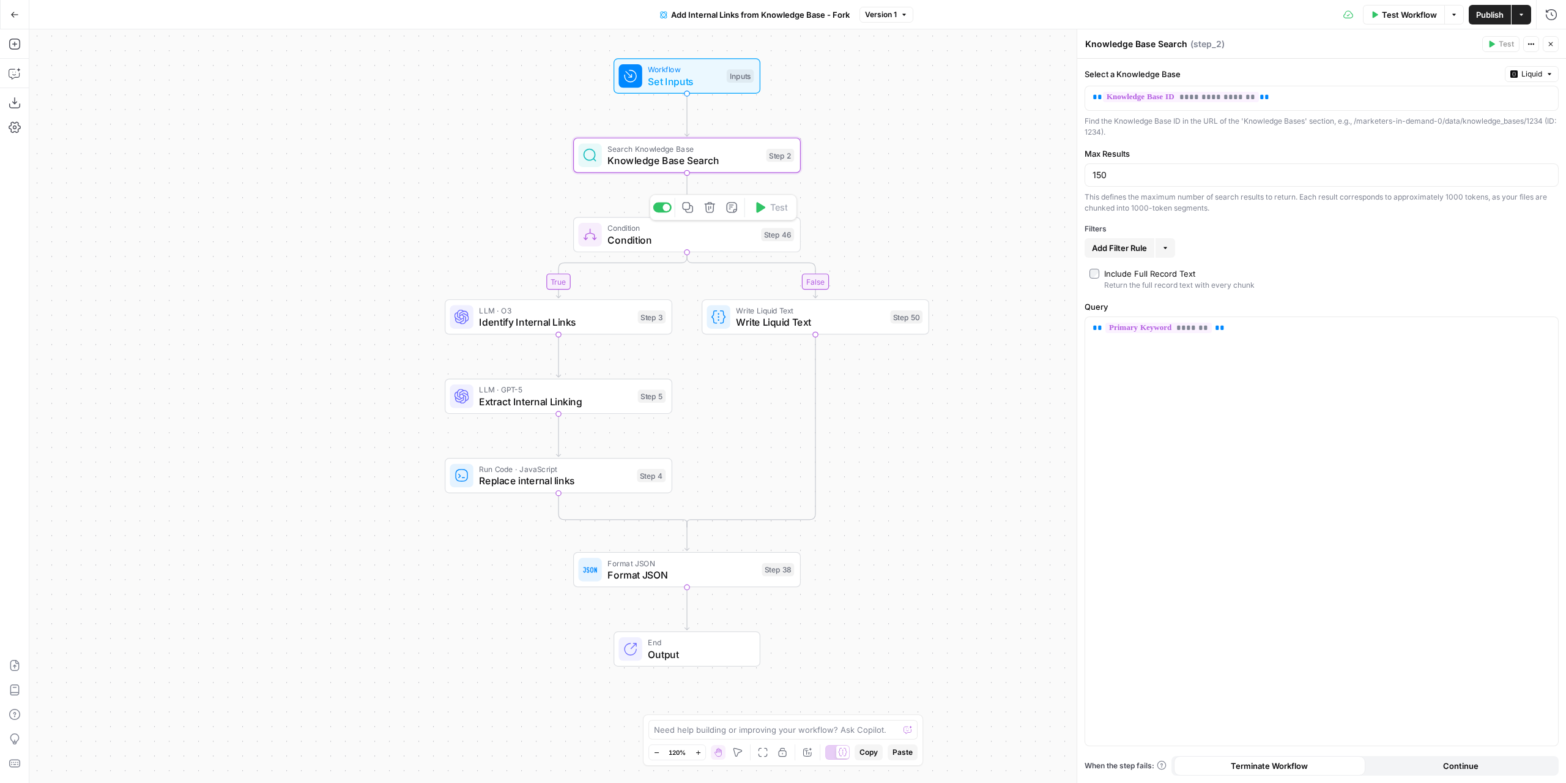
click at [720, 250] on div "Condition Condition Step 46 Copy step Delete step Add Note Test" at bounding box center [687, 234] width 228 height 35
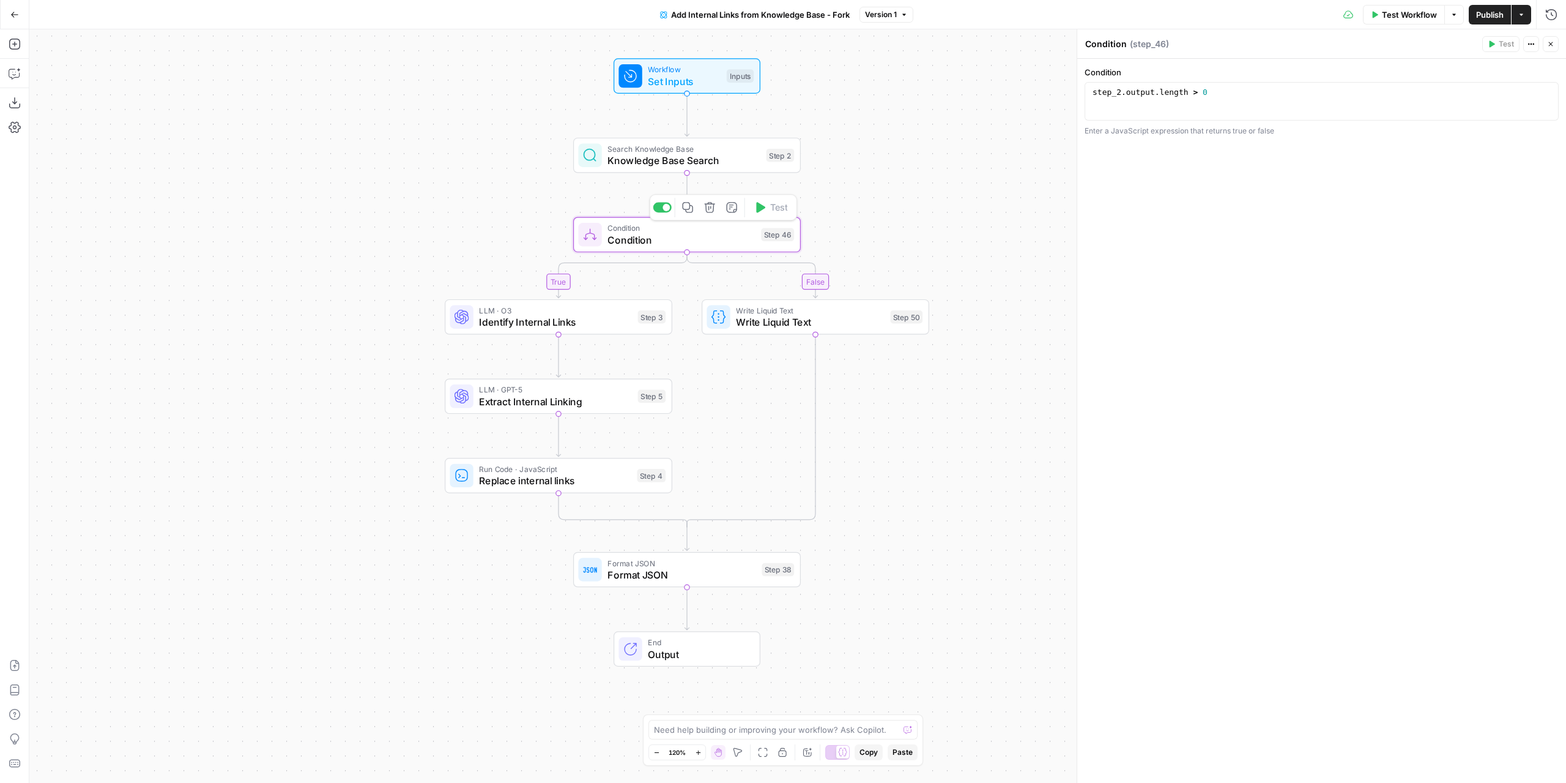
click at [894, 135] on div "true false Workflow Set Inputs Inputs Search Knowledge Base Knowledge Base Sear…" at bounding box center [797, 405] width 1537 height 753
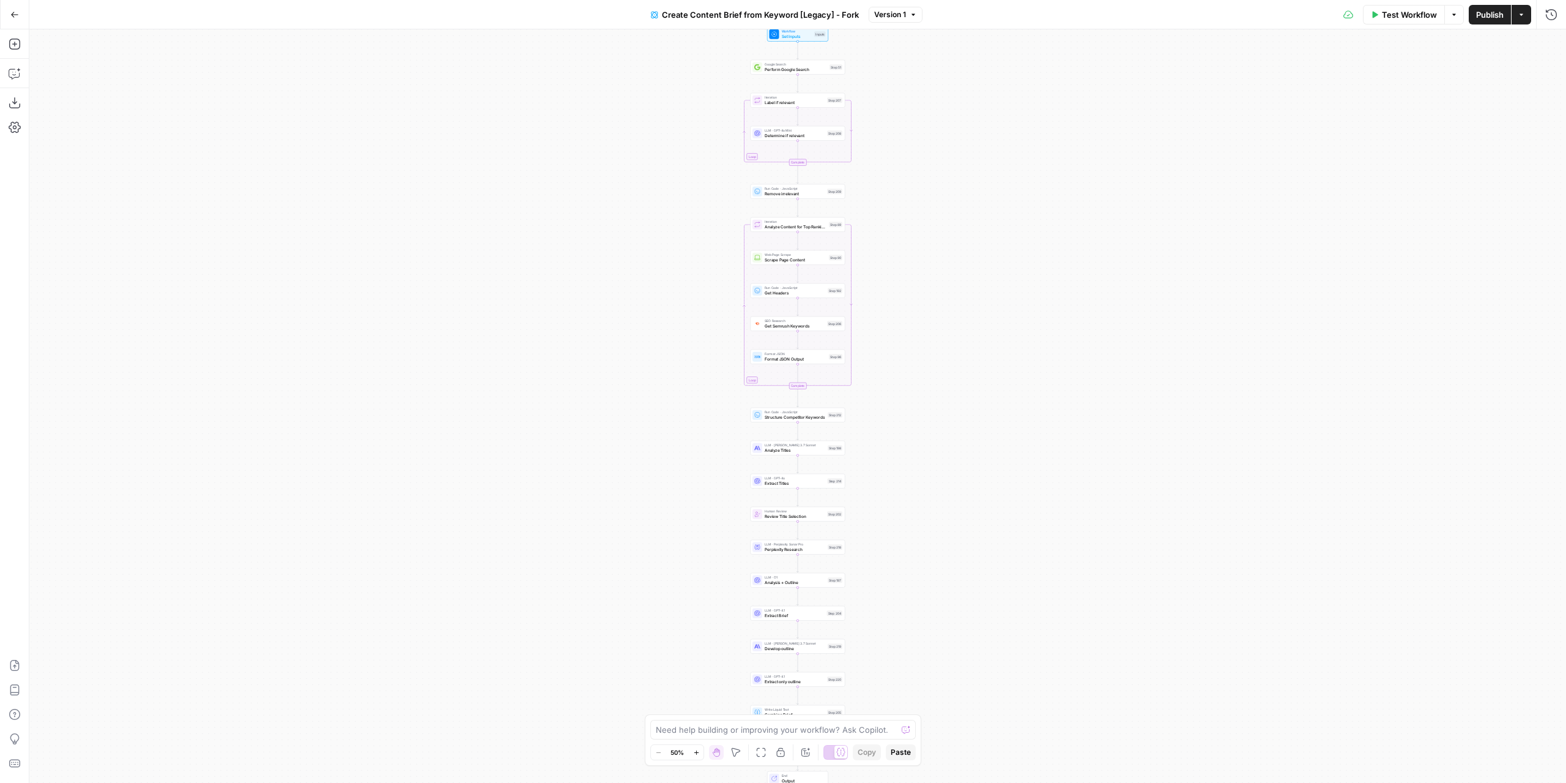
click at [882, 278] on div "Workflow Set Inputs Inputs Google Search Perform Google Search Step 51 Loop Ite…" at bounding box center [797, 405] width 1537 height 753
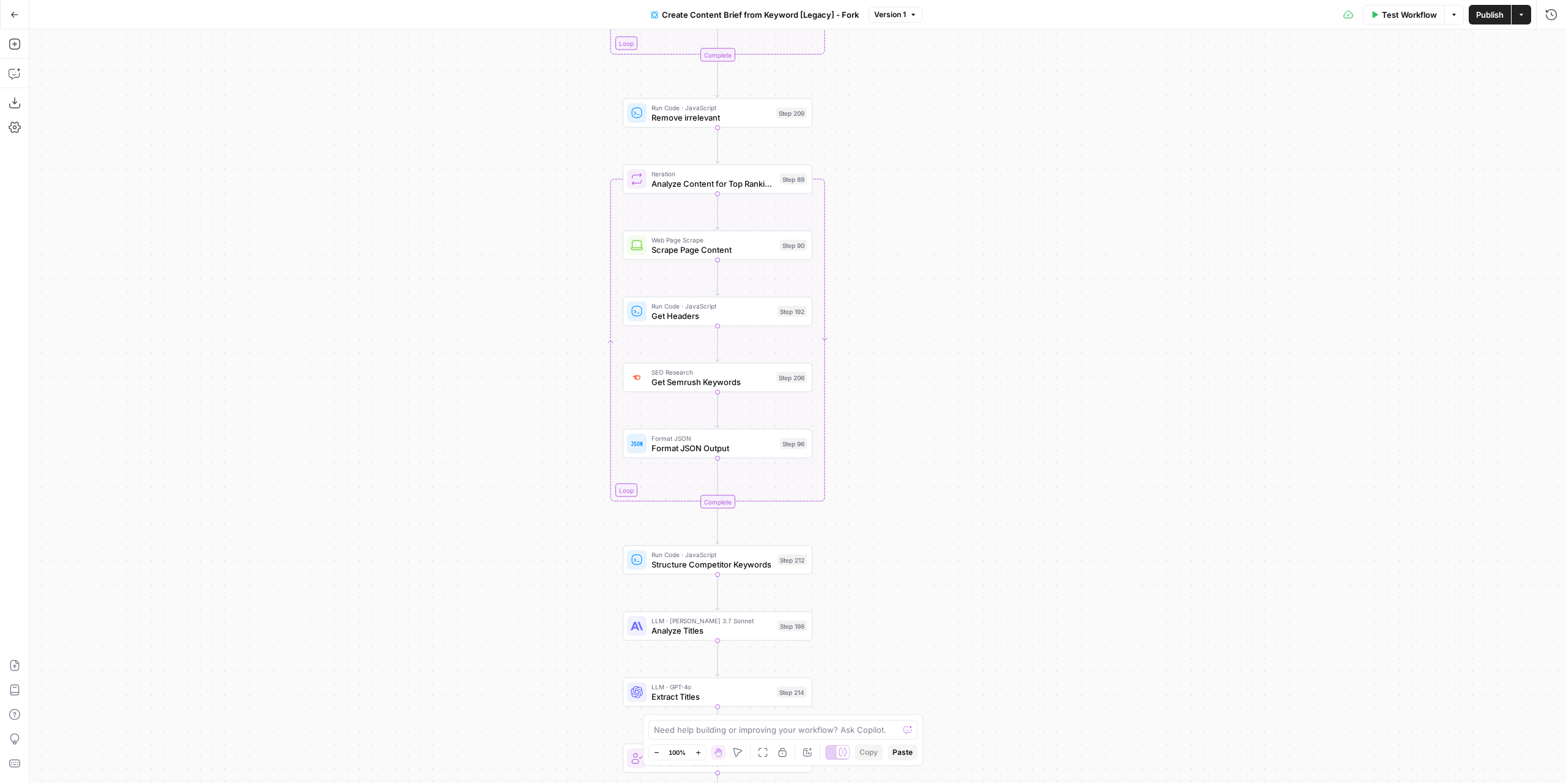
drag, startPoint x: 895, startPoint y: 179, endPoint x: 898, endPoint y: 188, distance: 9.3
click at [898, 188] on div "Workflow Set Inputs Inputs Google Search Perform Google Search Step 51 Loop Ite…" at bounding box center [797, 405] width 1537 height 753
click at [752, 384] on span "Get Semrush Keywords" at bounding box center [712, 382] width 120 height 12
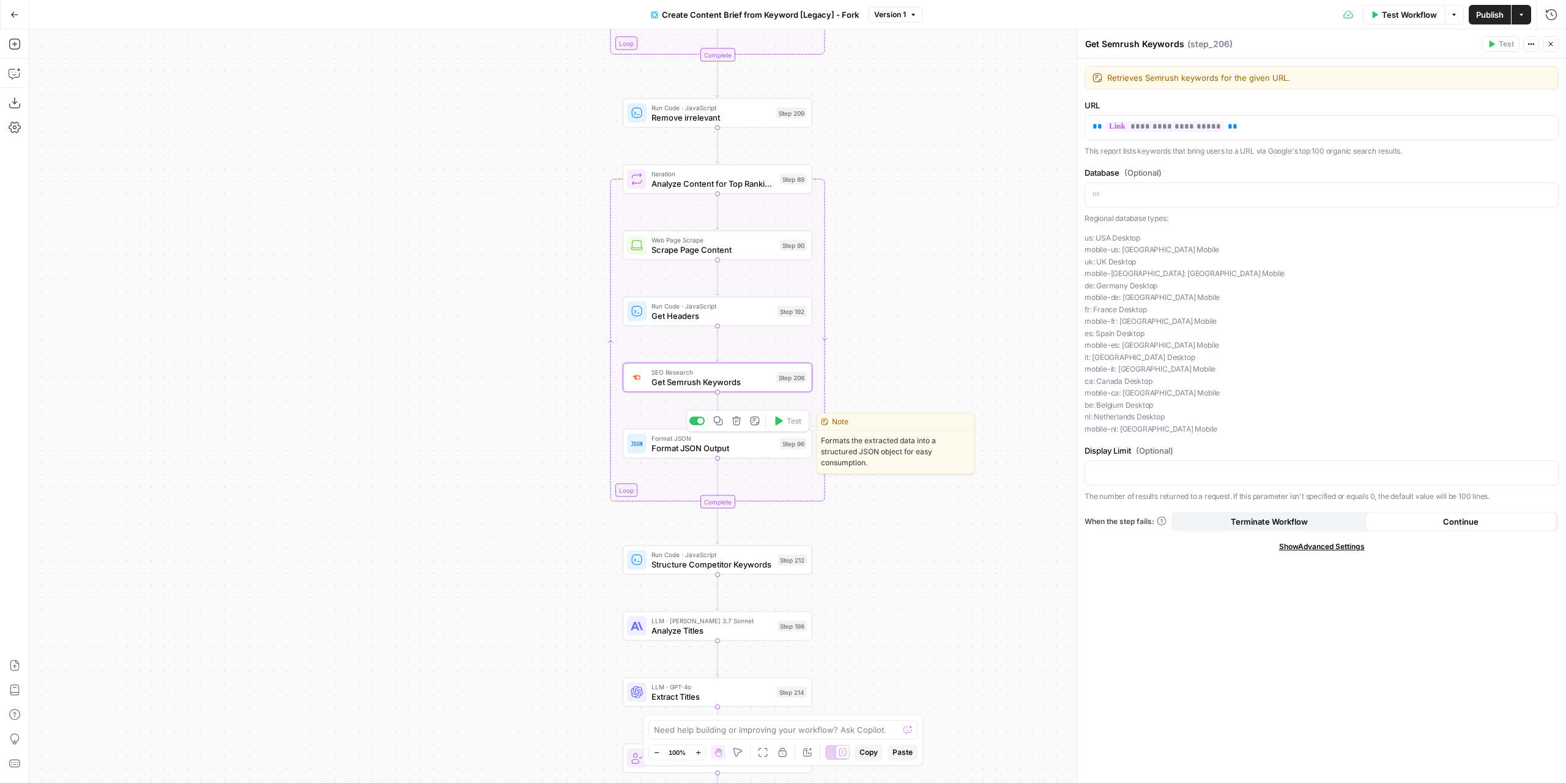
click at [745, 442] on span "Format JSON Output" at bounding box center [714, 448] width 124 height 12
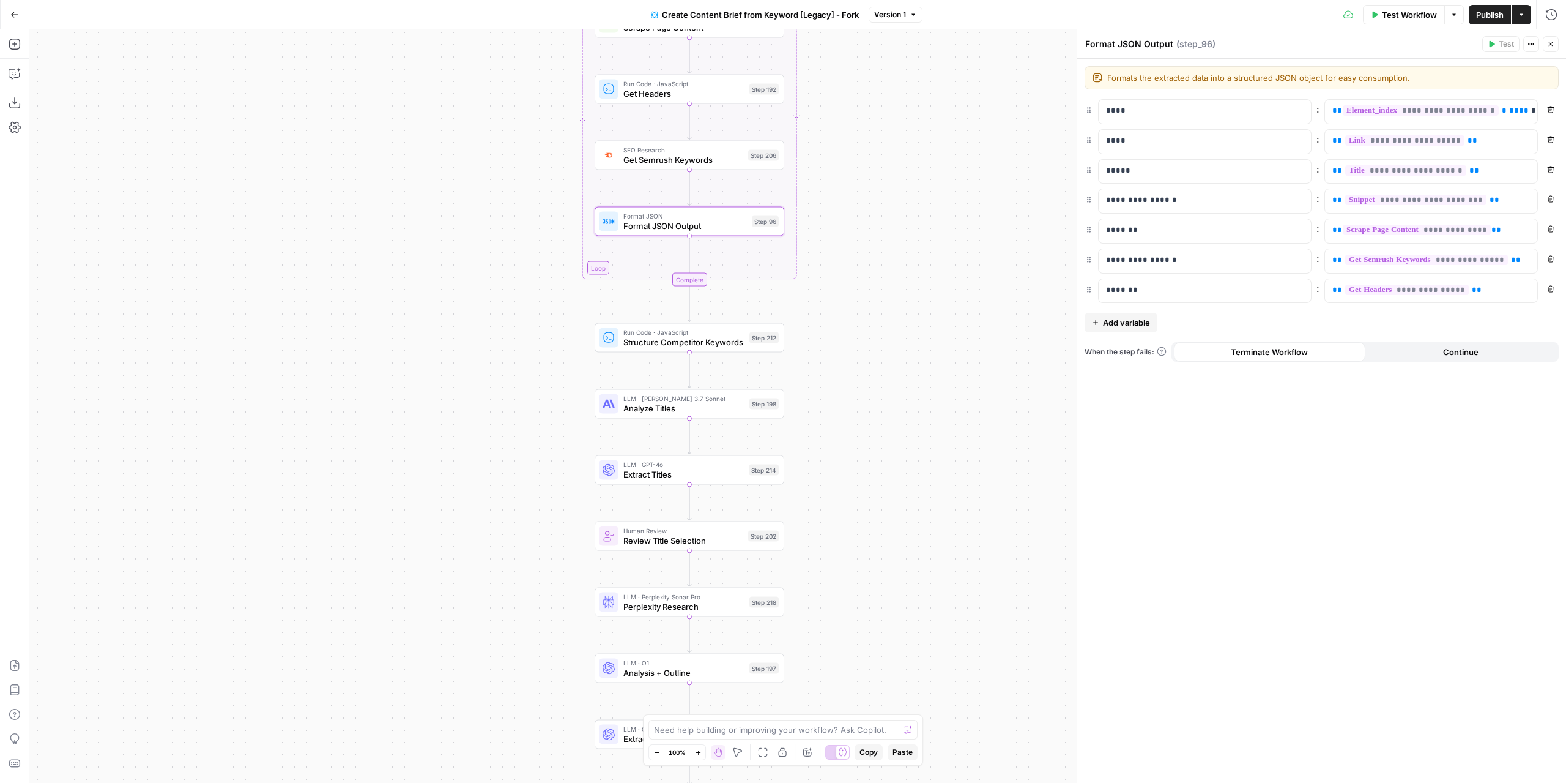
drag, startPoint x: 916, startPoint y: 462, endPoint x: 888, endPoint y: 214, distance: 249.4
click at [888, 214] on div "Workflow Set Inputs Inputs Google Search Perform Google Search Step 51 Loop Ite…" at bounding box center [797, 405] width 1537 height 753
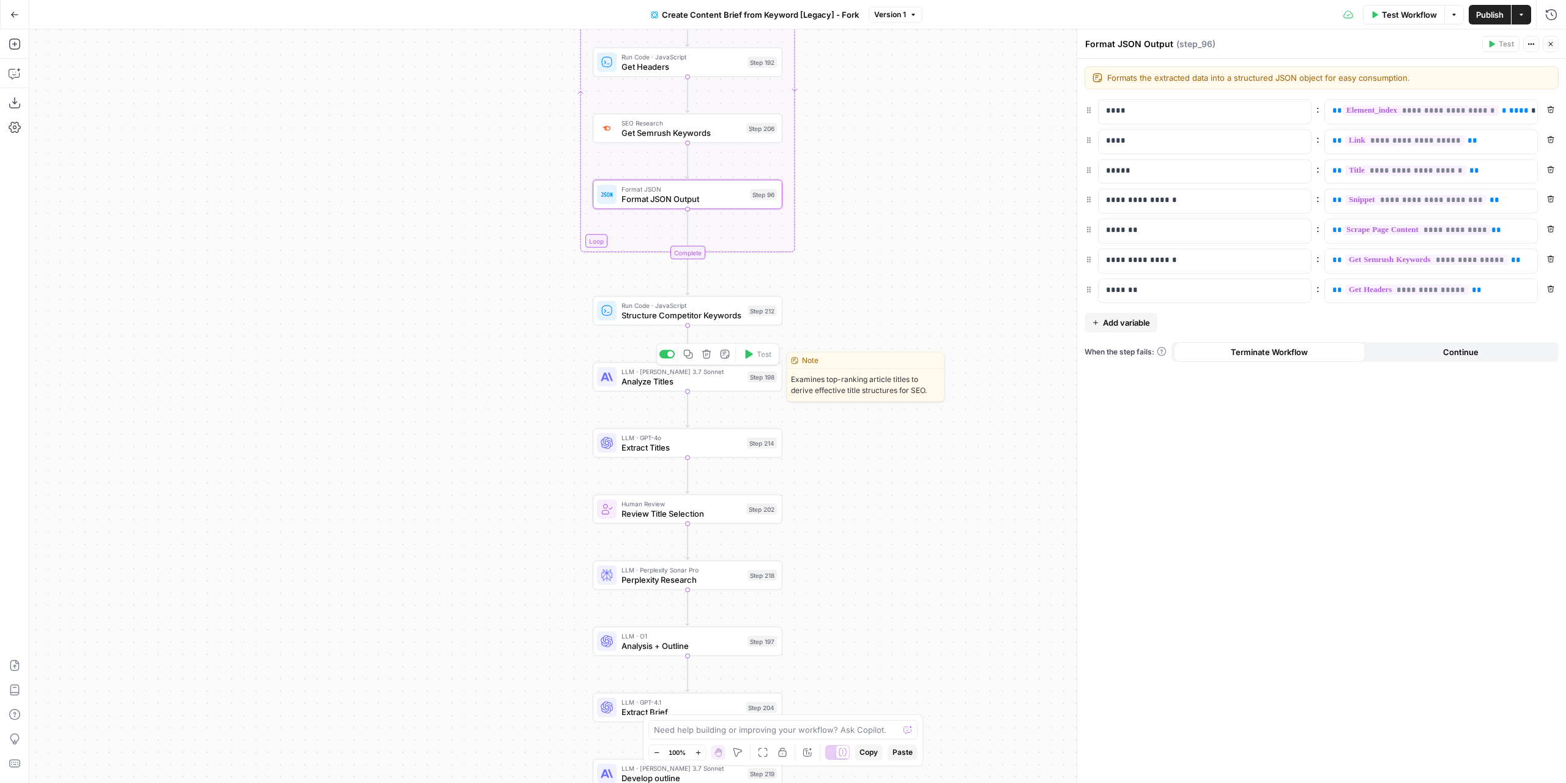
click at [723, 381] on span "Analyze Titles" at bounding box center [682, 381] width 121 height 12
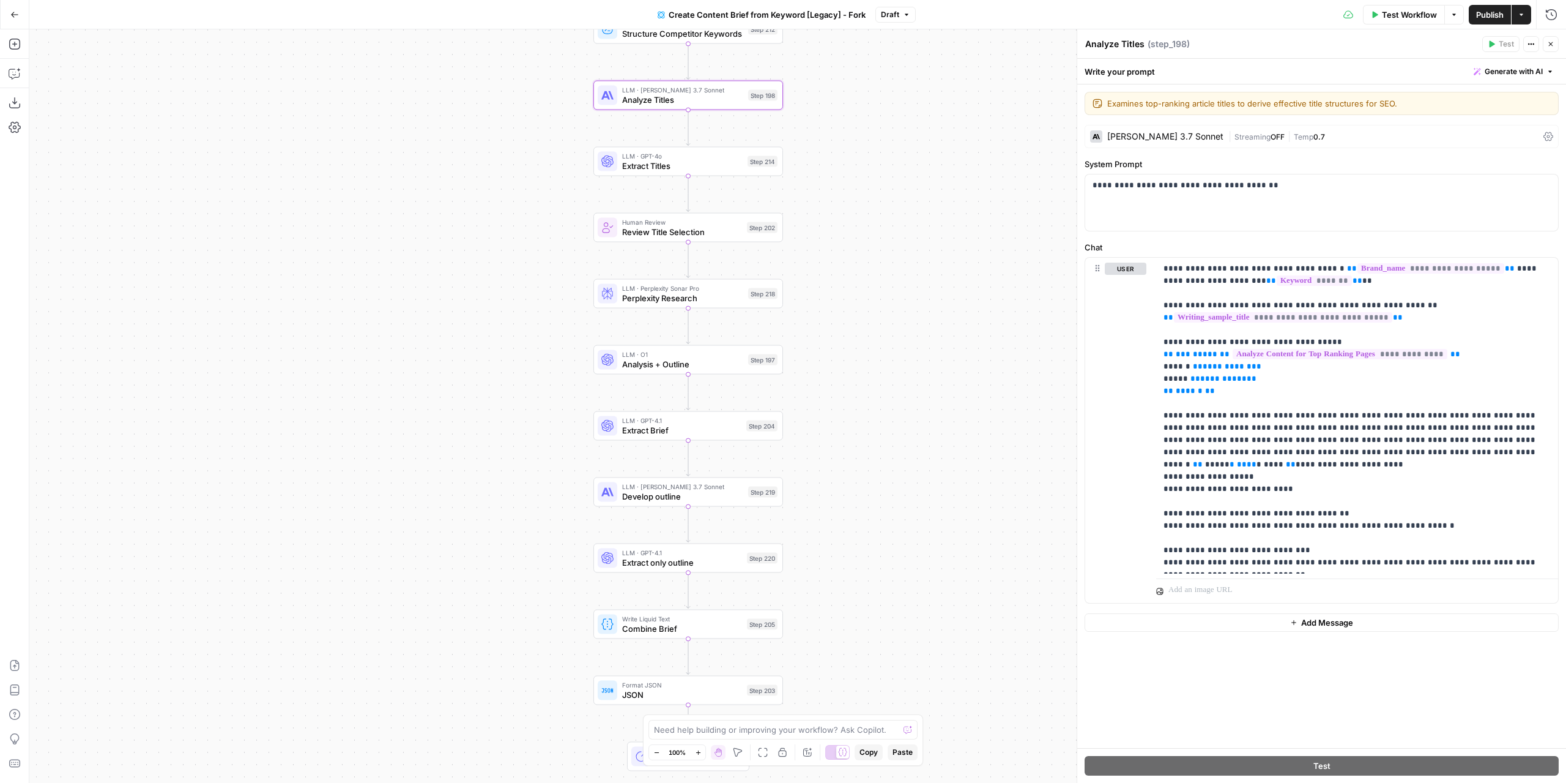
drag, startPoint x: 872, startPoint y: 426, endPoint x: 876, endPoint y: 188, distance: 238.6
click at [876, 188] on div "Workflow Set Inputs Inputs Google Search Perform Google Search Step 51 Loop Ite…" at bounding box center [797, 405] width 1537 height 753
click at [731, 306] on div "LLM · Perplexity Sonar Pro Perplexity Research Step 218 Copy step Delete step A…" at bounding box center [688, 293] width 190 height 29
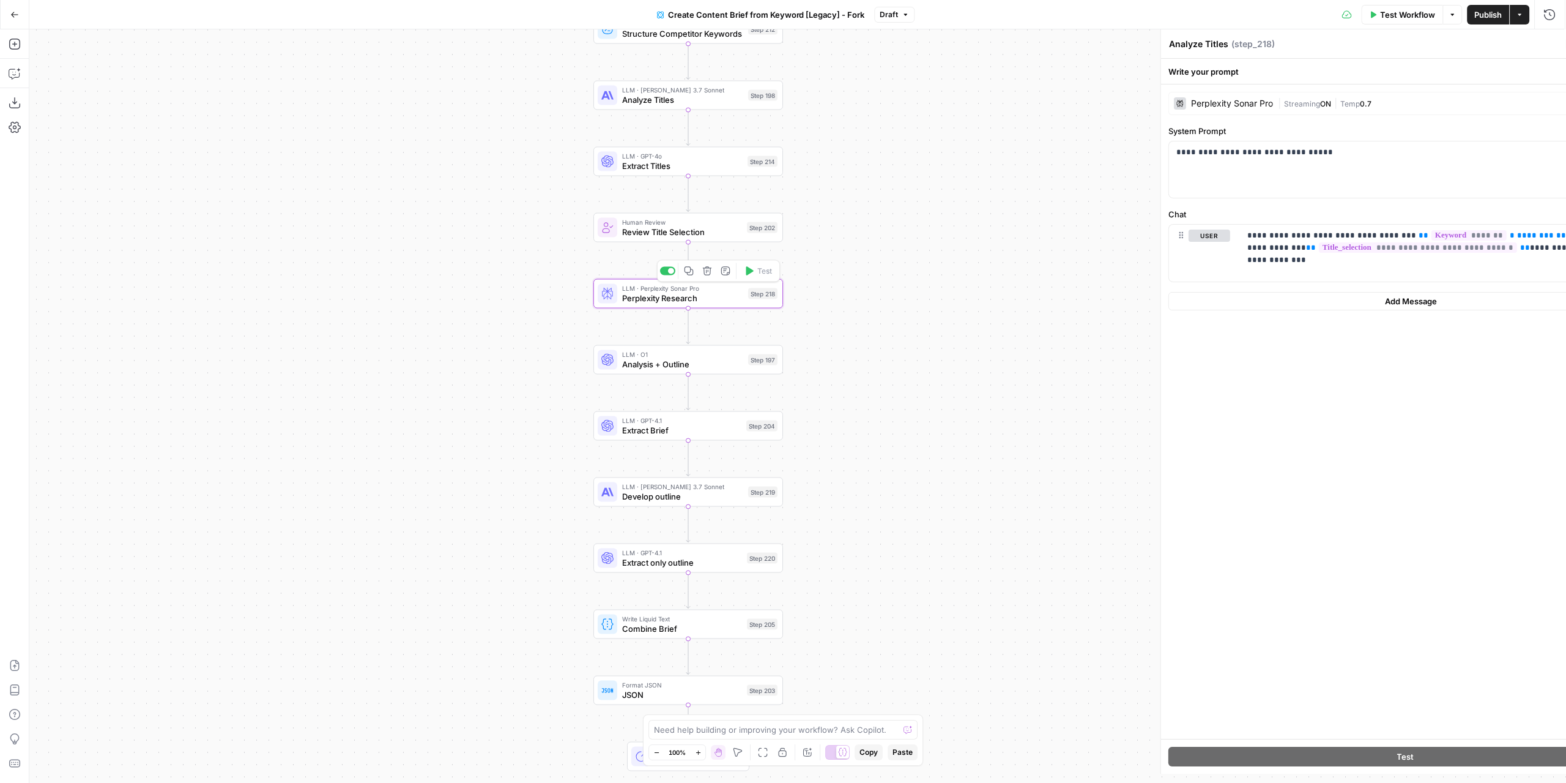
type textarea "Perplexity Research"
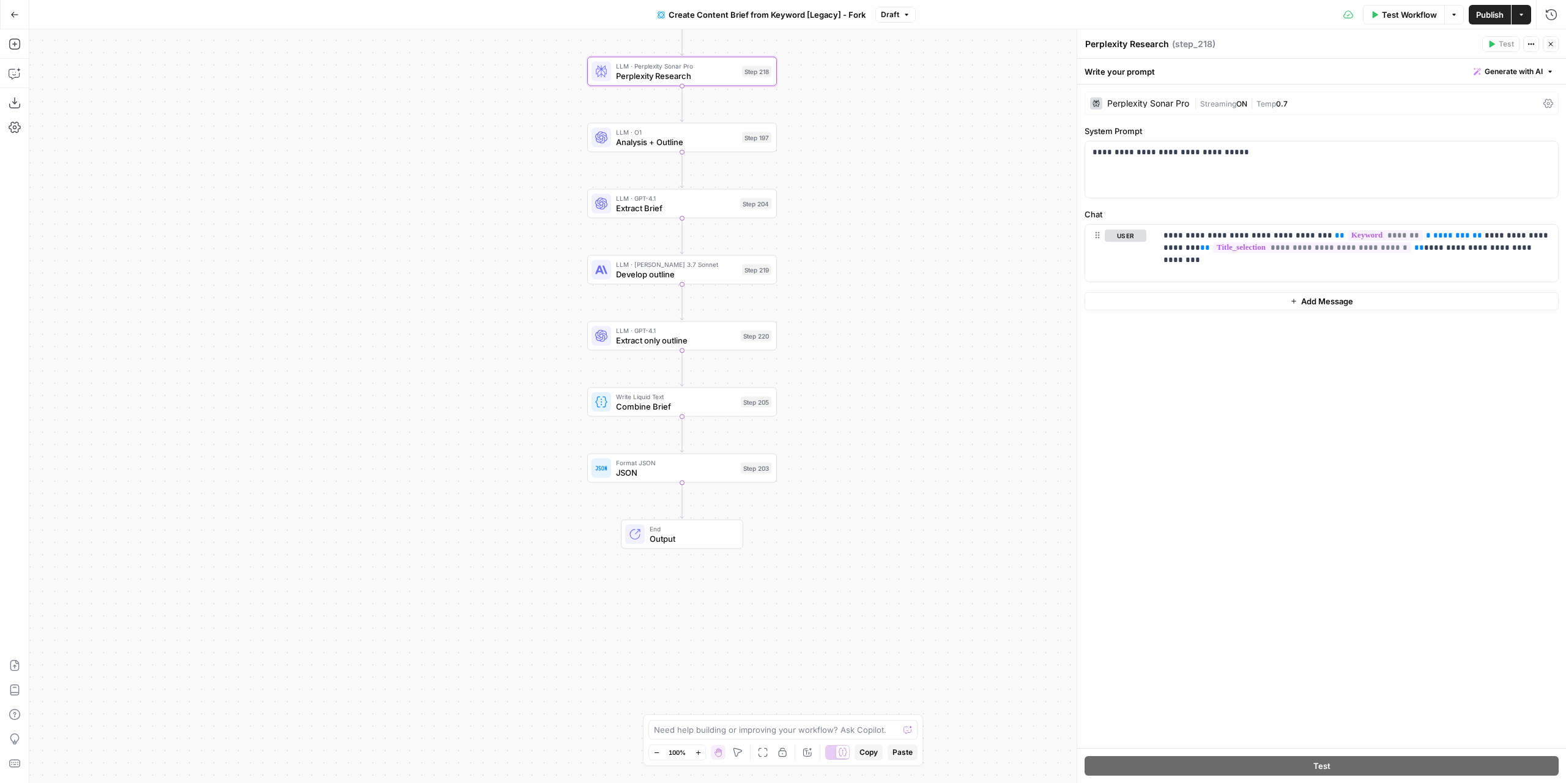
drag, startPoint x: 906, startPoint y: 321, endPoint x: 931, endPoint y: 500, distance: 180.5
click at [928, 477] on div "Workflow Set Inputs Inputs Google Search Perform Google Search Step 51 Loop Ite…" at bounding box center [797, 405] width 1537 height 753
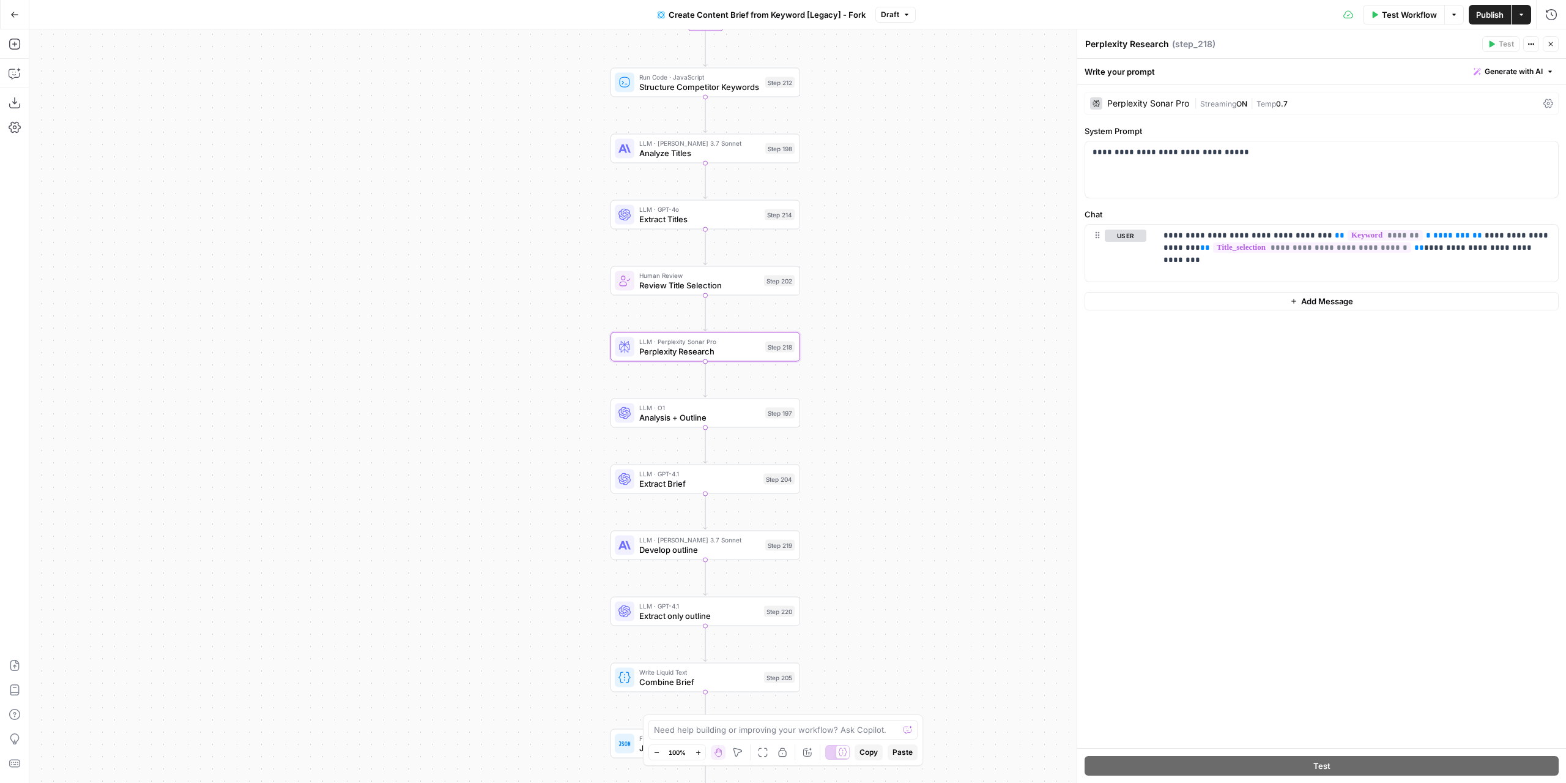
drag, startPoint x: 935, startPoint y: 258, endPoint x: 907, endPoint y: 567, distance: 310.9
click at [907, 567] on div "Workflow Set Inputs Inputs Google Search Perform Google Search Step 51 Loop Ite…" at bounding box center [797, 405] width 1537 height 753
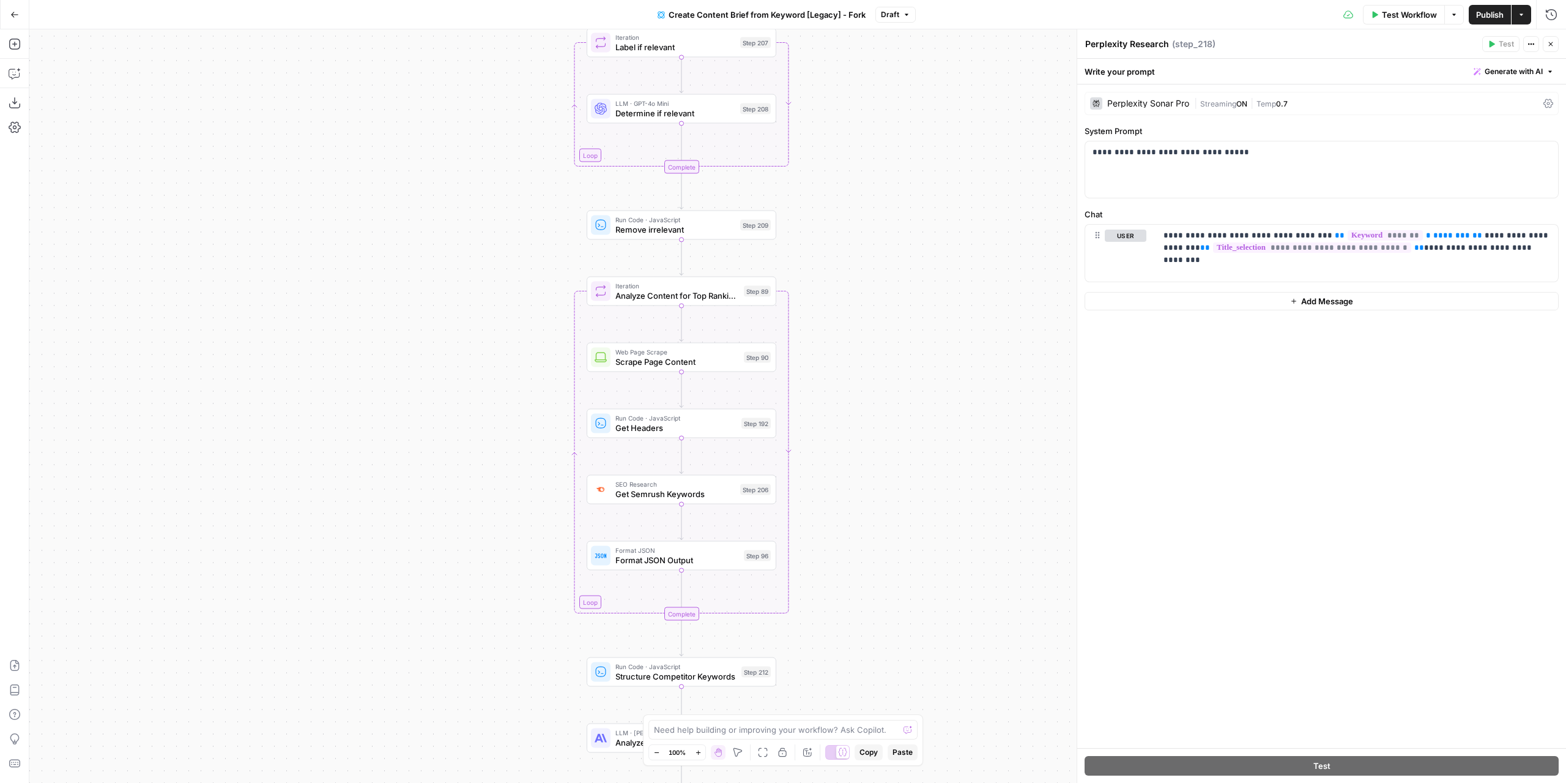
drag, startPoint x: 907, startPoint y: 325, endPoint x: 905, endPoint y: 586, distance: 260.6
click at [911, 605] on div "Workflow Set Inputs Inputs Google Search Perform Google Search Step 51 Loop Ite…" at bounding box center [797, 405] width 1537 height 753
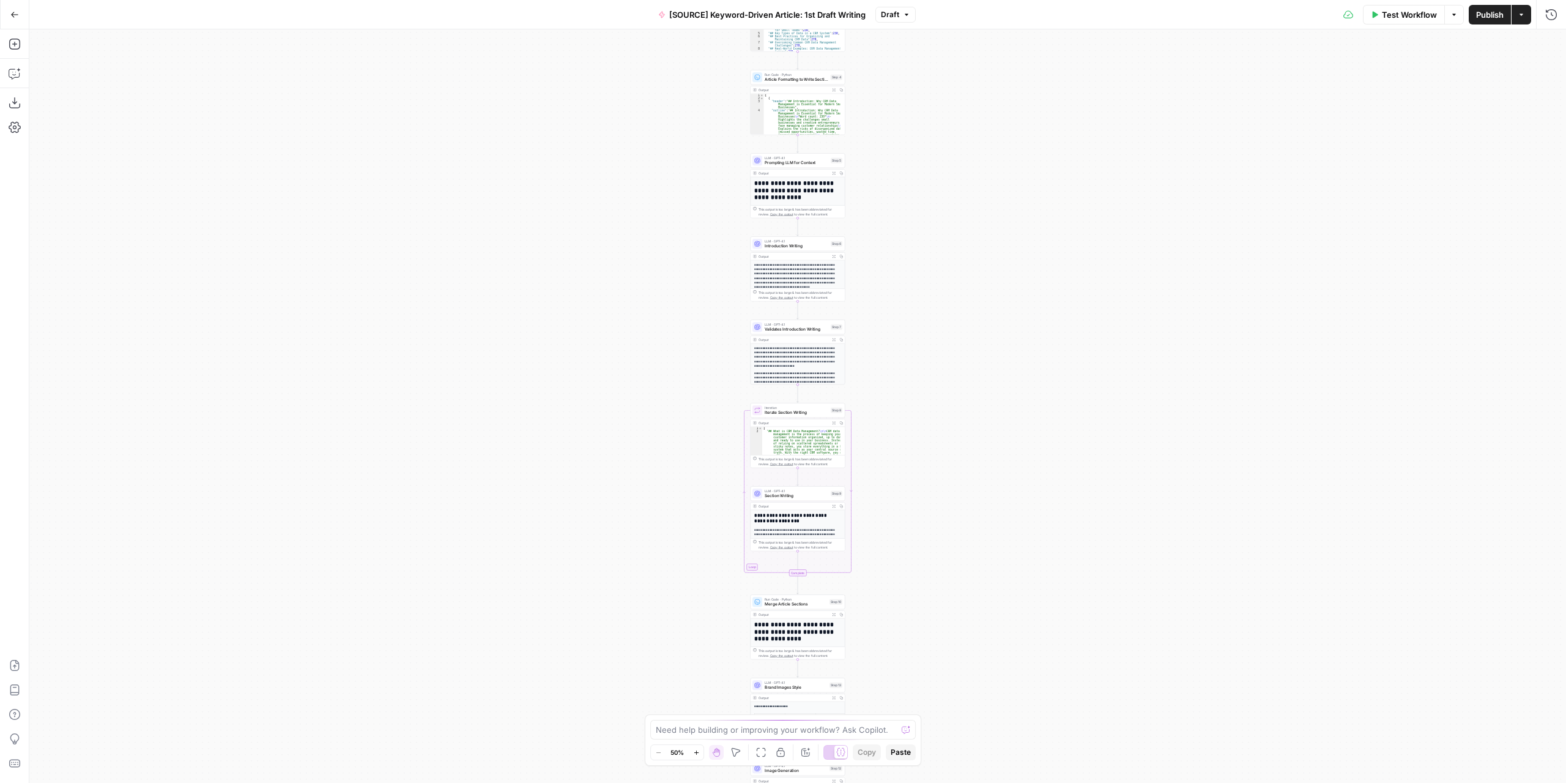
click at [907, 157] on div "Workflow Set Inputs Inputs LLM · GPT-4.1 Extract Article Structure Step 1 Outpu…" at bounding box center [797, 405] width 1537 height 753
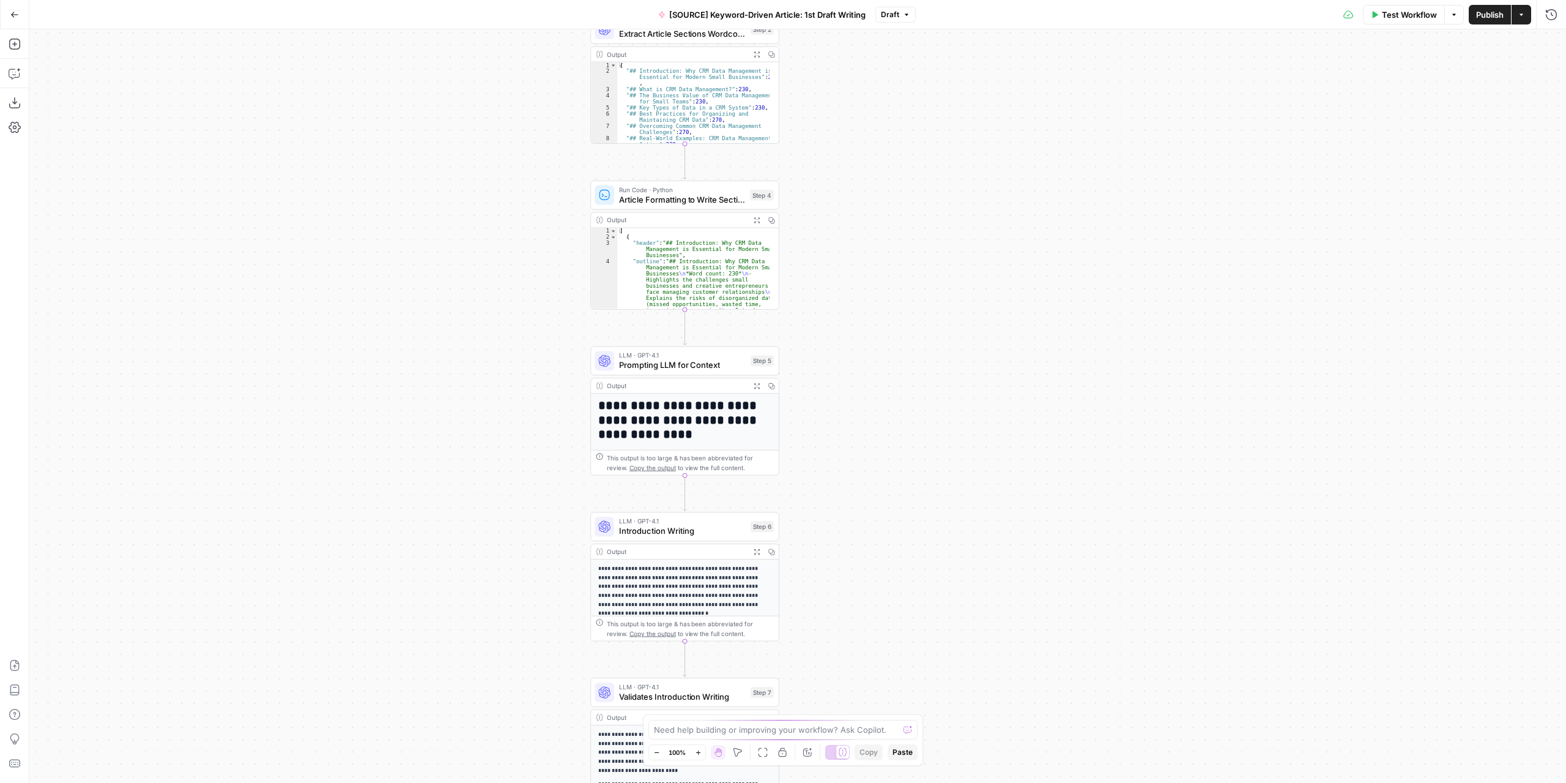
drag, startPoint x: 919, startPoint y: 139, endPoint x: 928, endPoint y: 456, distance: 317.0
click at [928, 455] on div "Workflow Set Inputs Inputs LLM · GPT-4.1 Extract Article Structure Step 1 Outpu…" at bounding box center [797, 405] width 1537 height 753
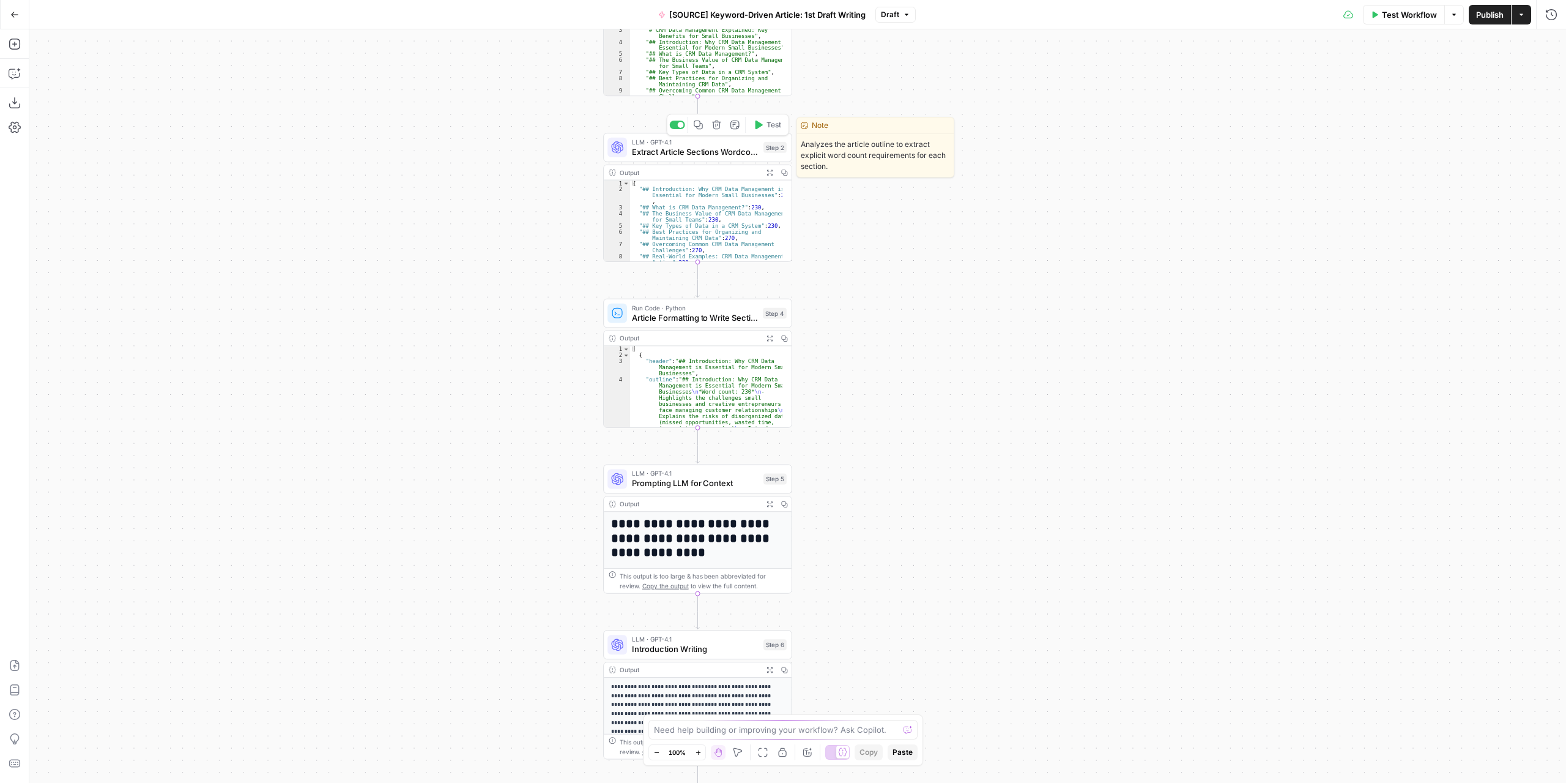
click at [718, 152] on span "Extract Article Sections Wordcount" at bounding box center [695, 152] width 127 height 12
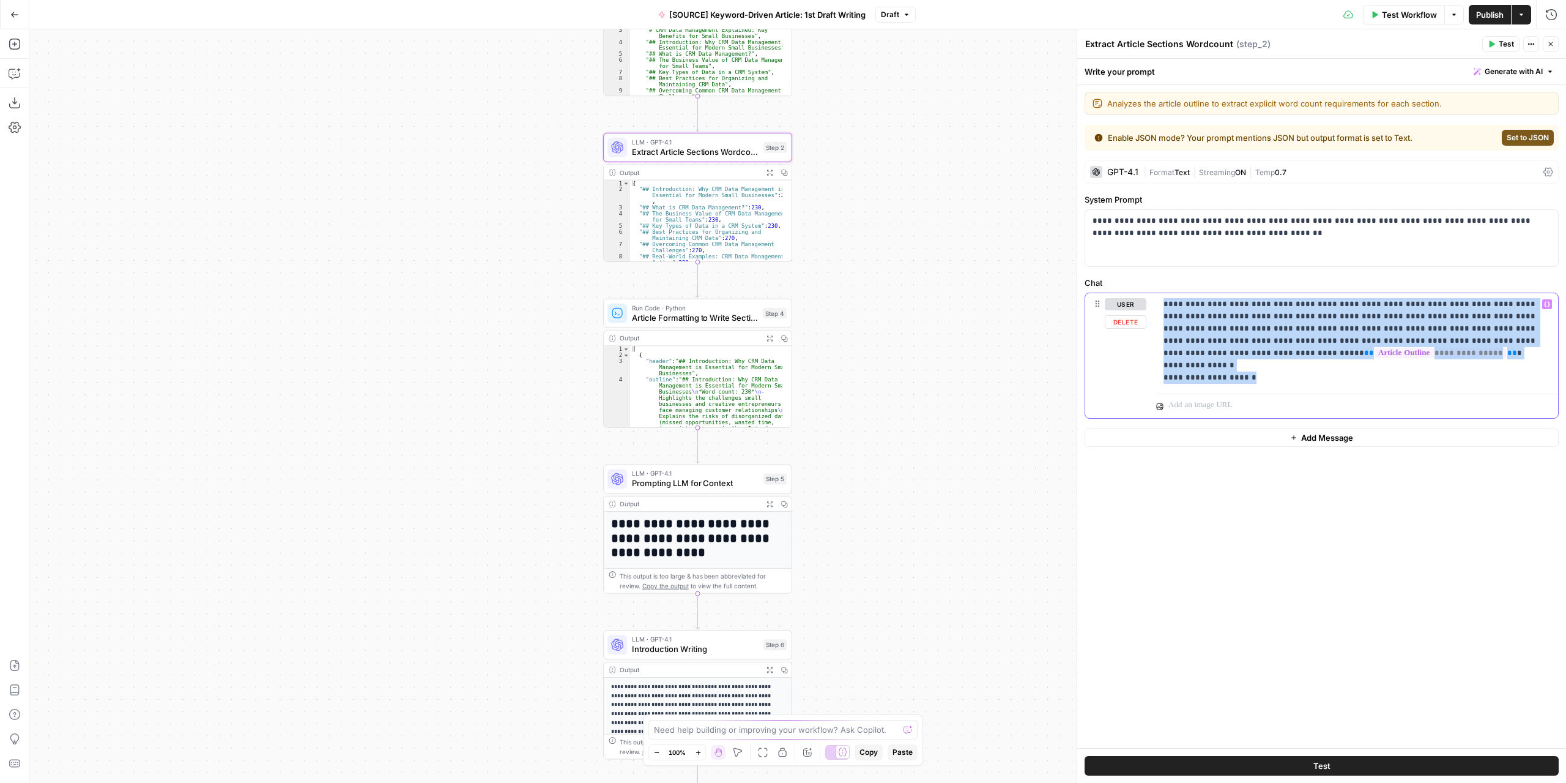
drag, startPoint x: 1257, startPoint y: 379, endPoint x: 1148, endPoint y: 307, distance: 130.2
click at [1148, 307] on div "**********" at bounding box center [1321, 355] width 473 height 125
copy p "**********"
click at [1178, 226] on p "**********" at bounding box center [1322, 227] width 459 height 24
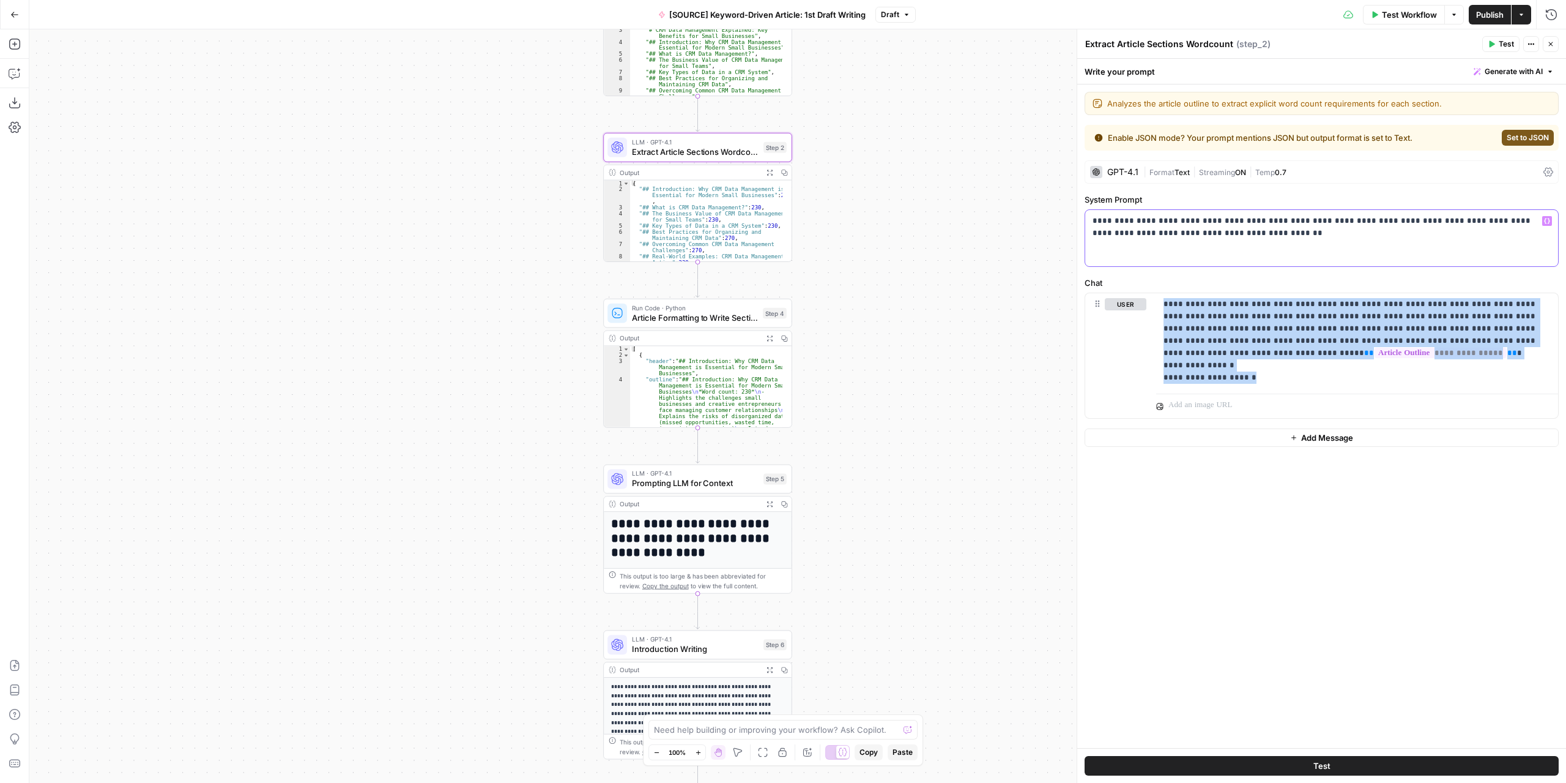
click at [1178, 226] on p "**********" at bounding box center [1322, 227] width 459 height 24
copy p "**********"
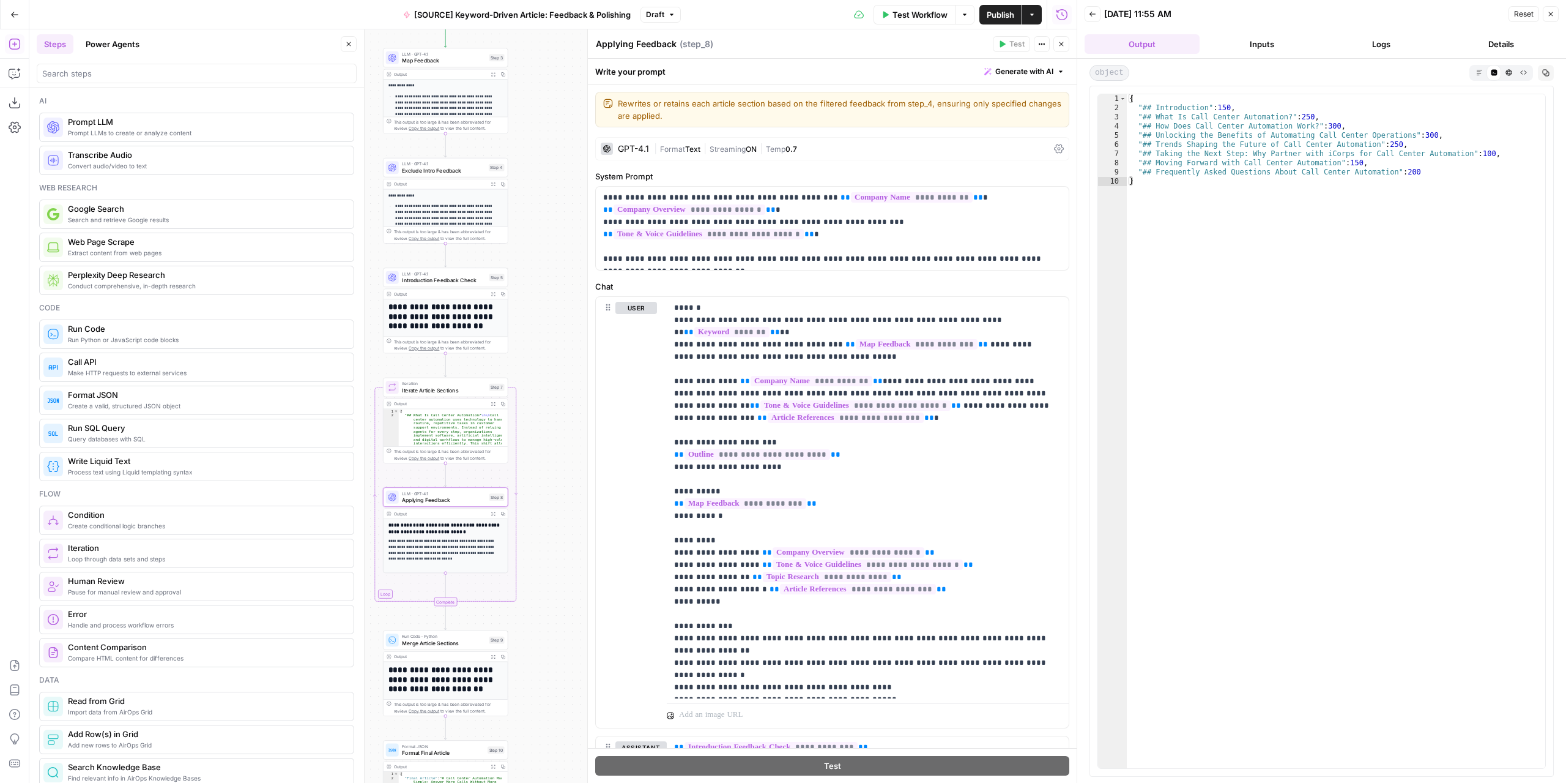
scroll to position [50, 0]
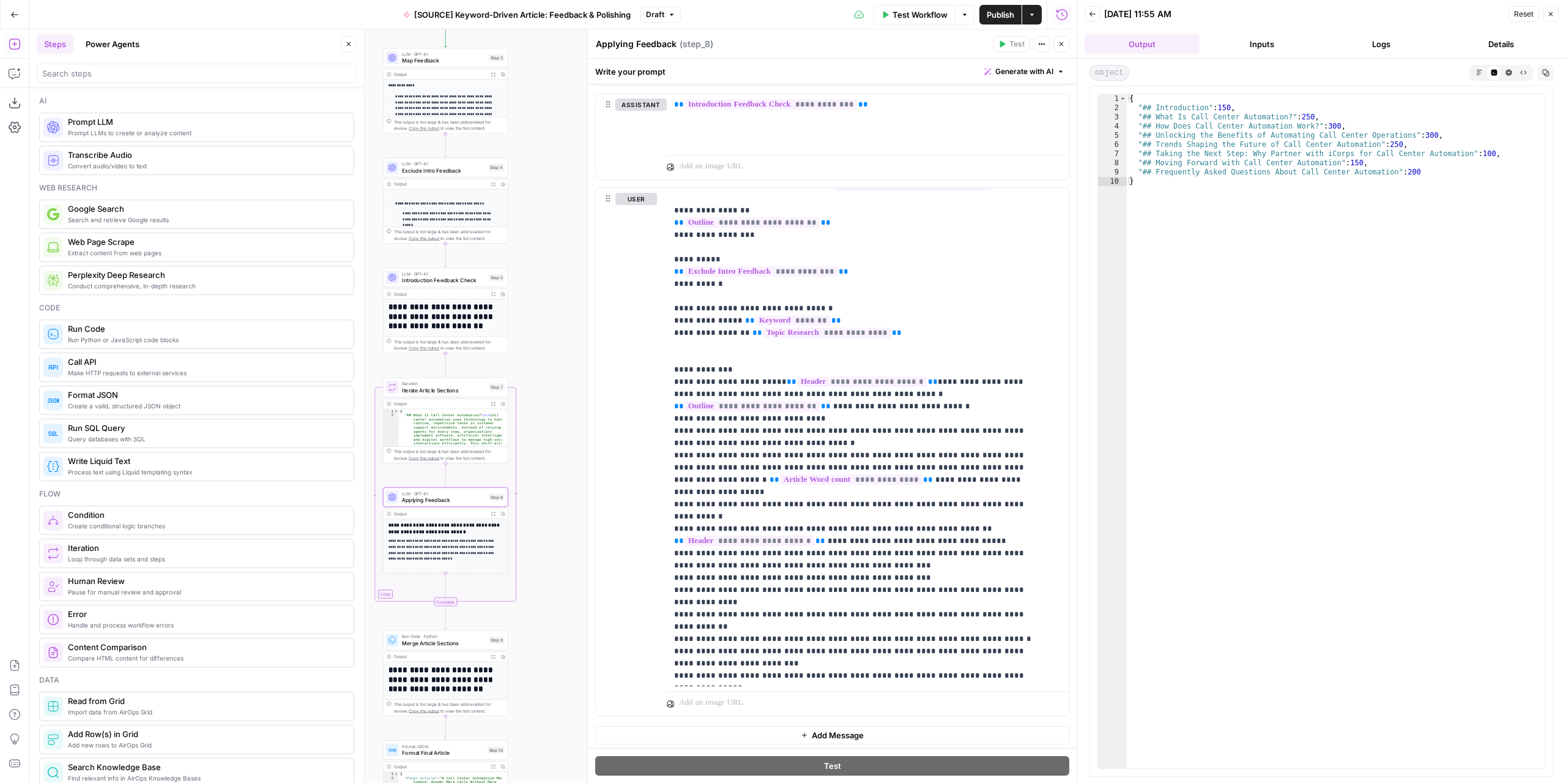
click at [918, 19] on span "Test Workflow" at bounding box center [920, 15] width 55 height 12
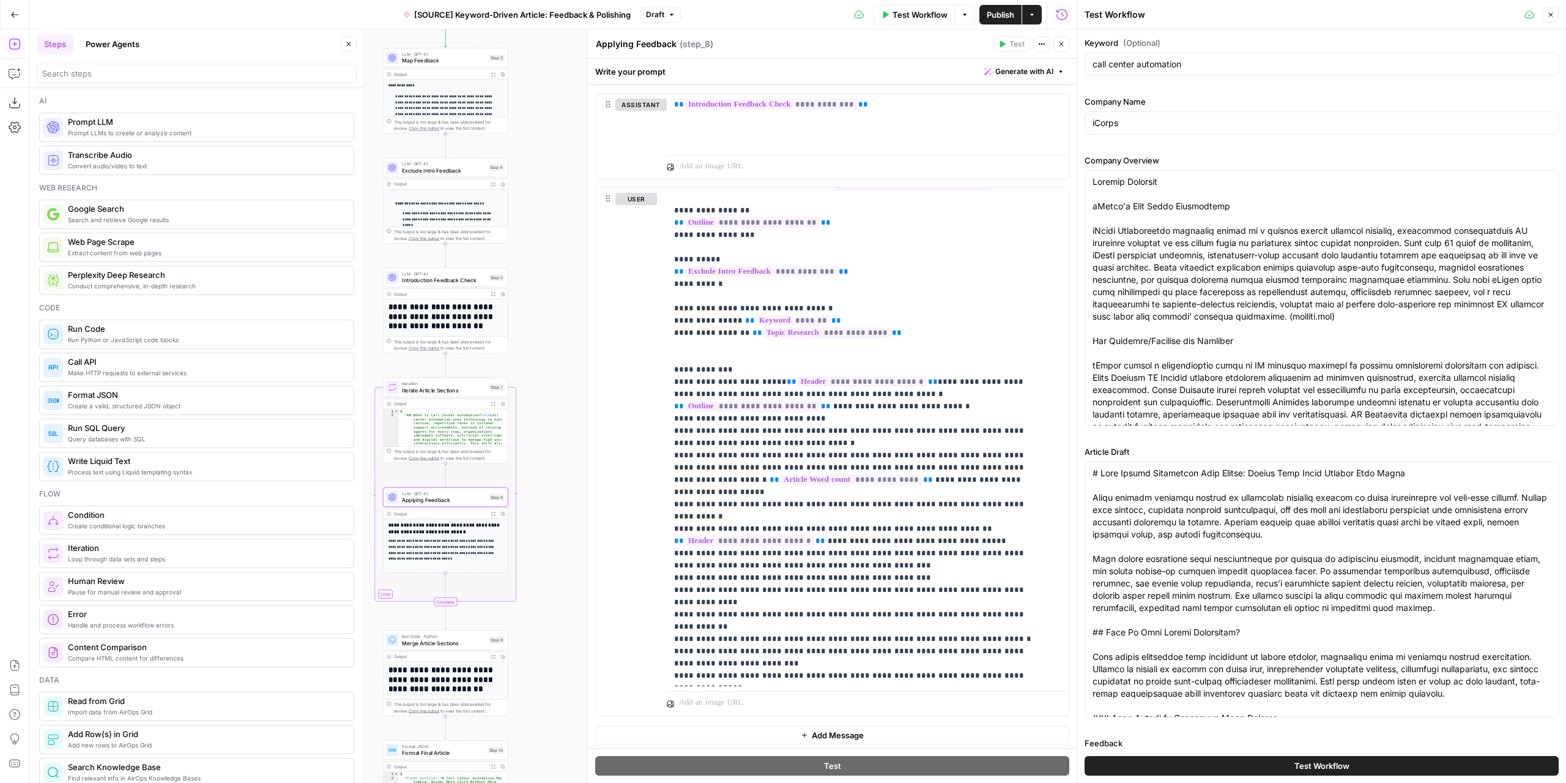
drag, startPoint x: 1264, startPoint y: 766, endPoint x: 1192, endPoint y: 635, distance: 149.2
click at [1263, 766] on button "Test Workflow" at bounding box center [1322, 766] width 474 height 20
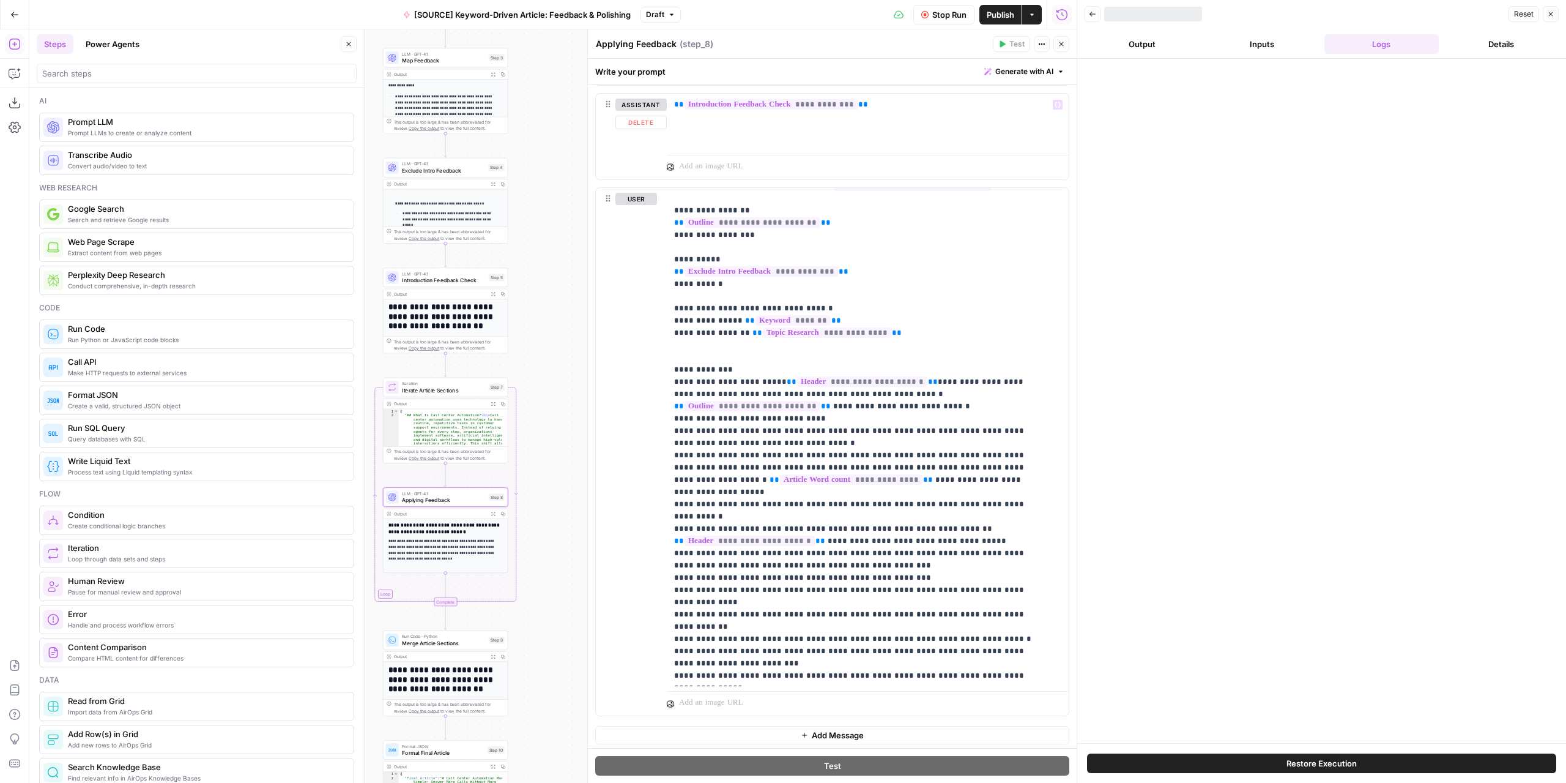
click at [1063, 42] on icon "button" at bounding box center [1061, 43] width 7 height 7
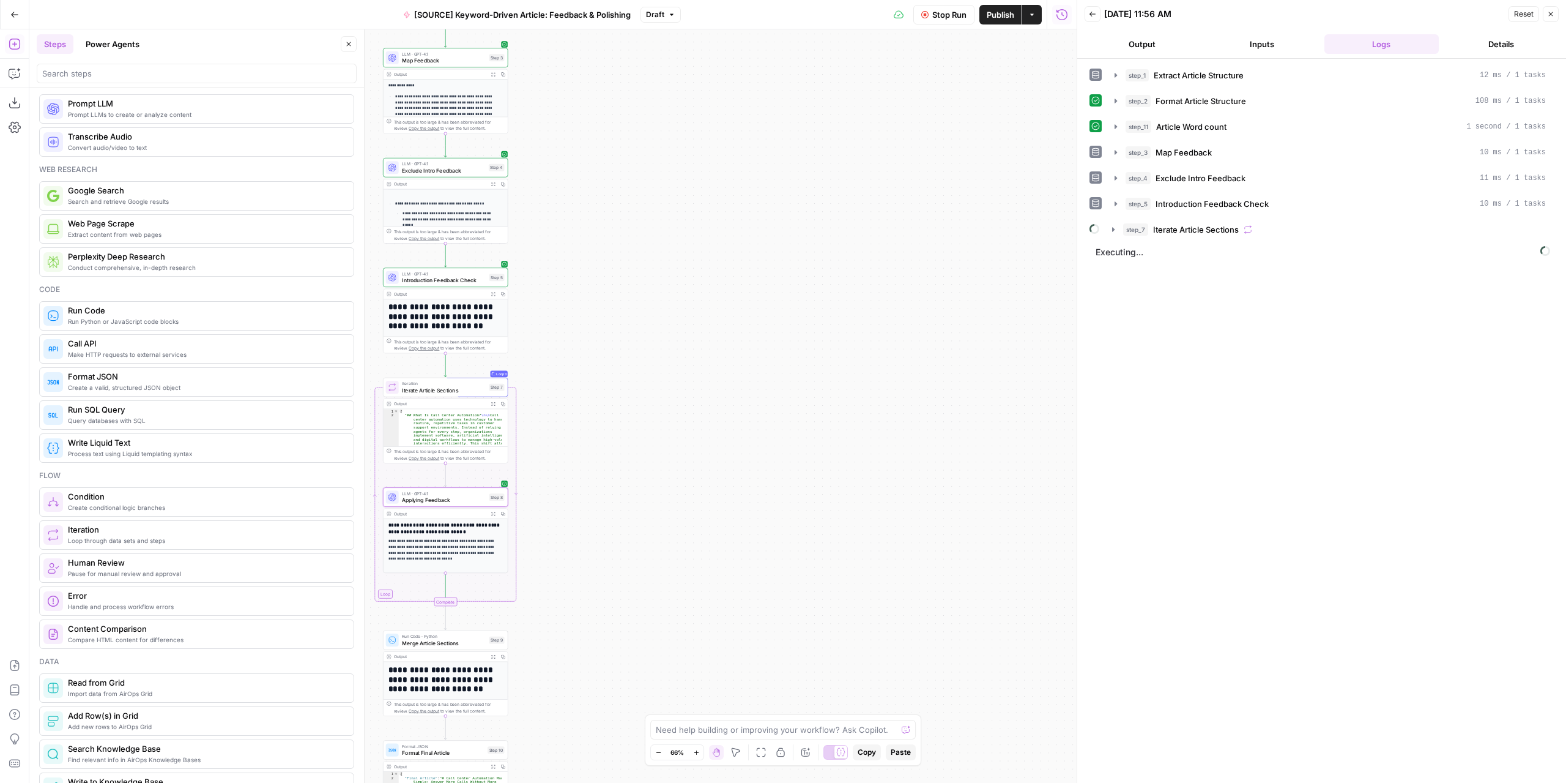
scroll to position [61, 0]
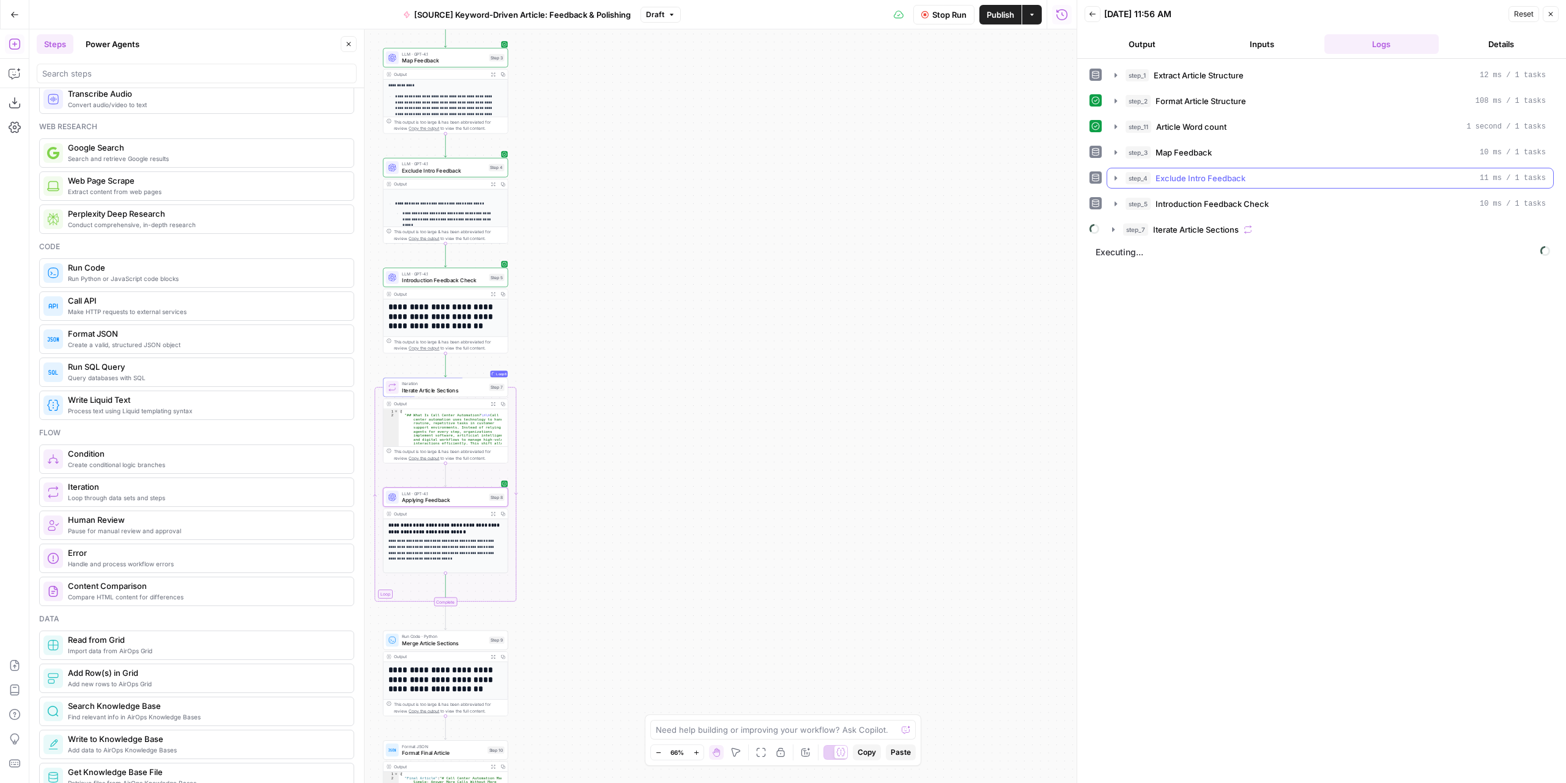
click at [1117, 177] on icon "button" at bounding box center [1116, 178] width 10 height 10
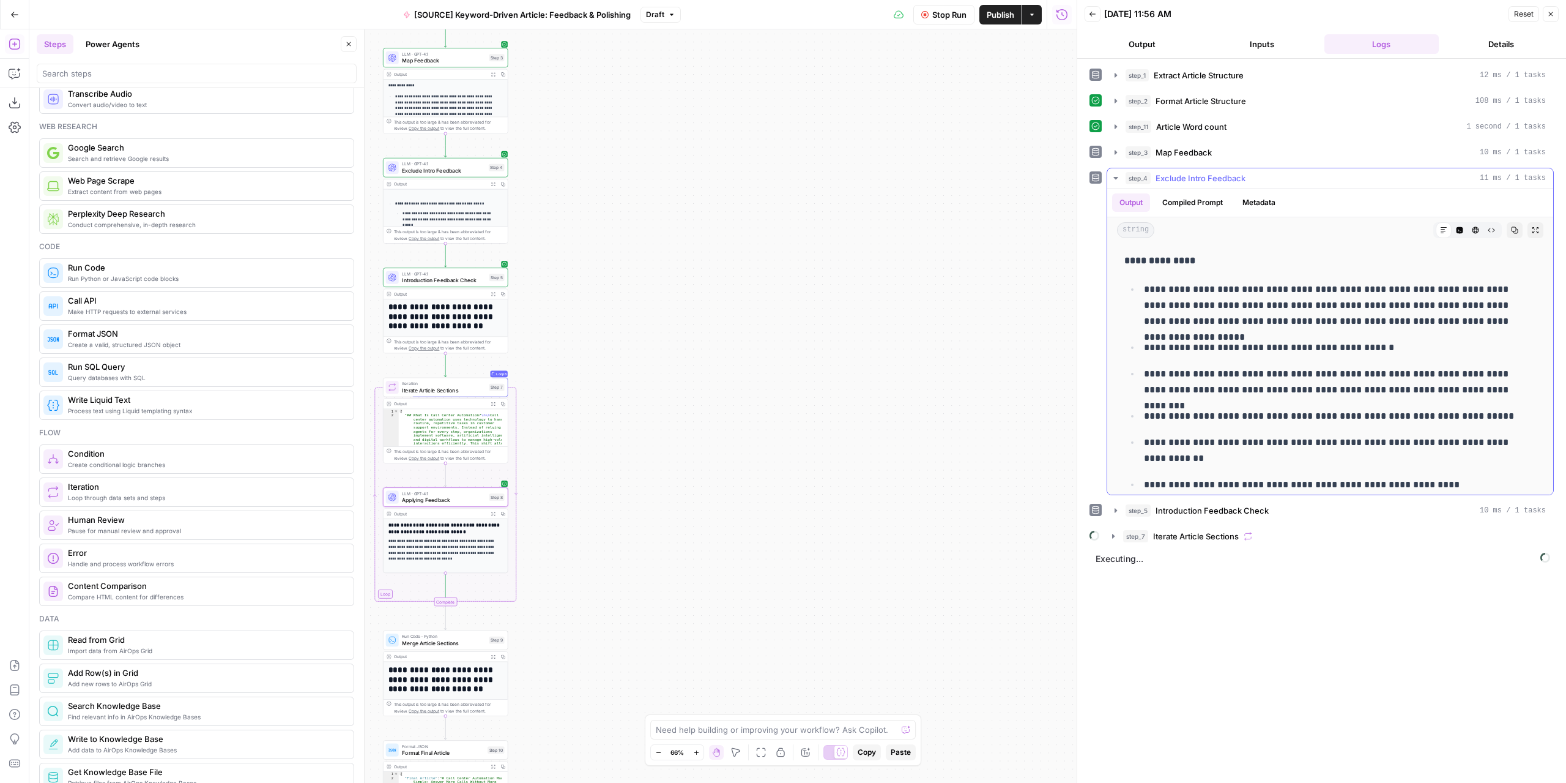
click at [1117, 177] on icon "button" at bounding box center [1116, 178] width 10 height 10
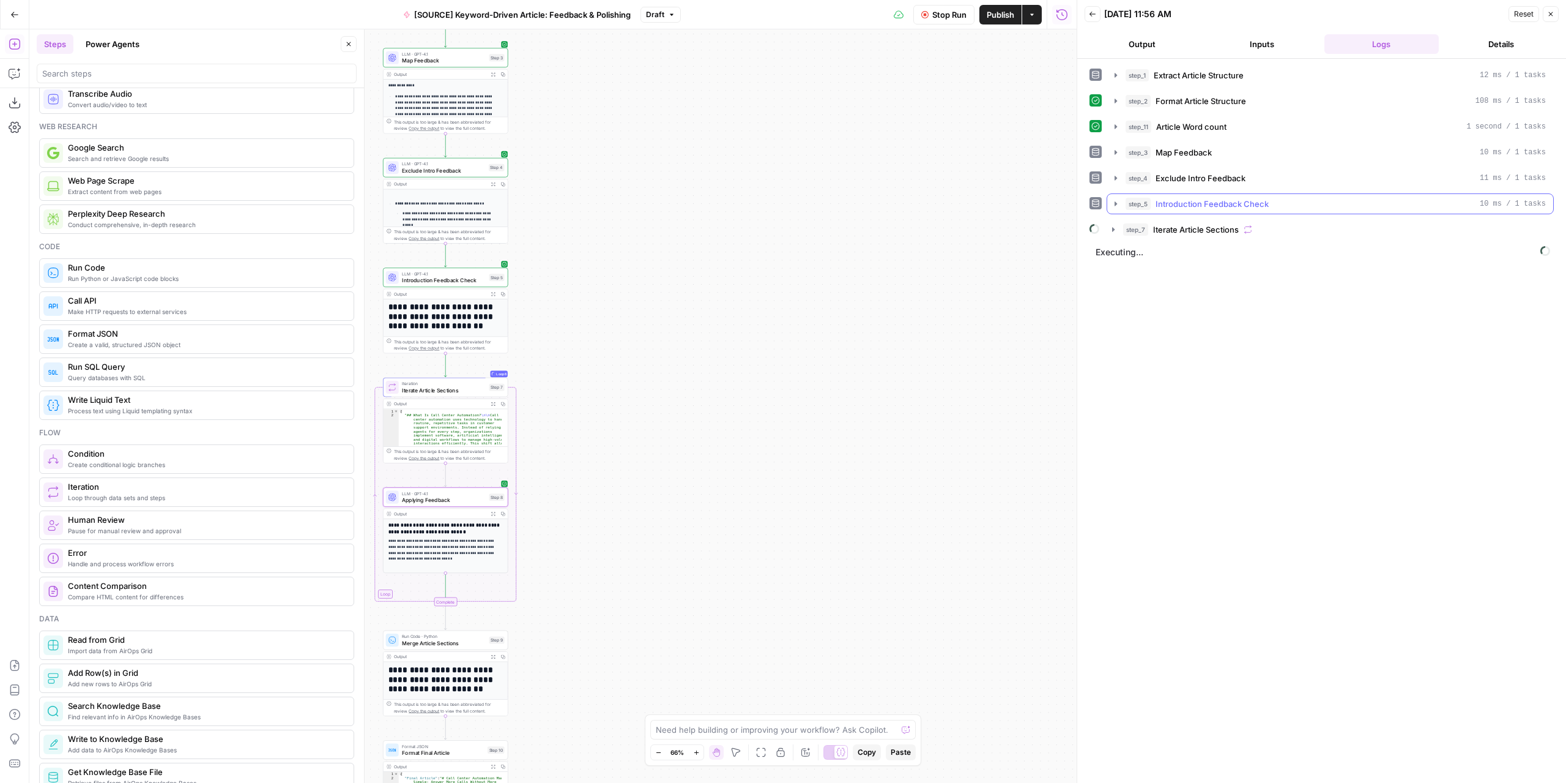
click at [1113, 201] on icon "button" at bounding box center [1116, 204] width 10 height 10
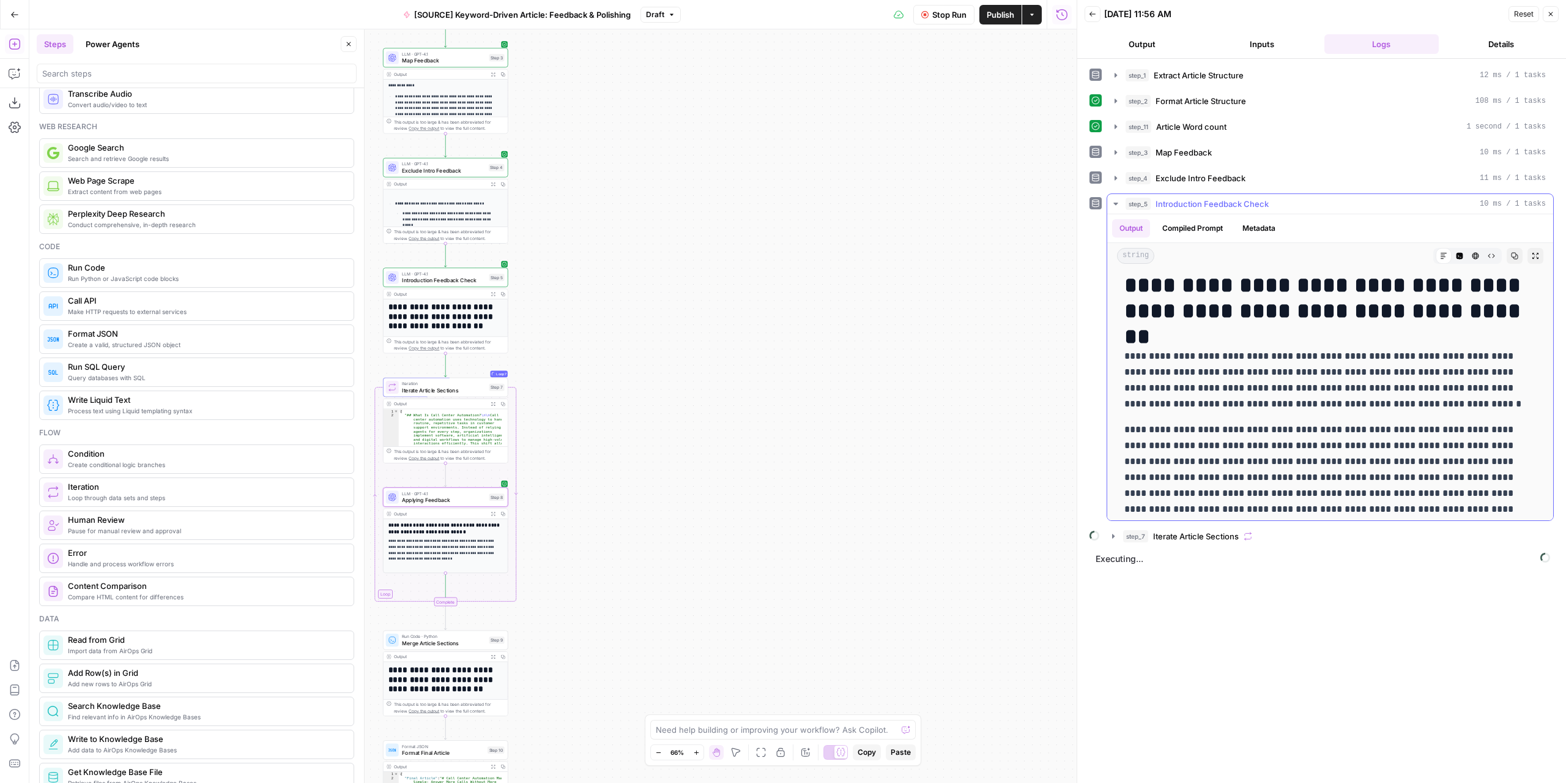
scroll to position [0, 0]
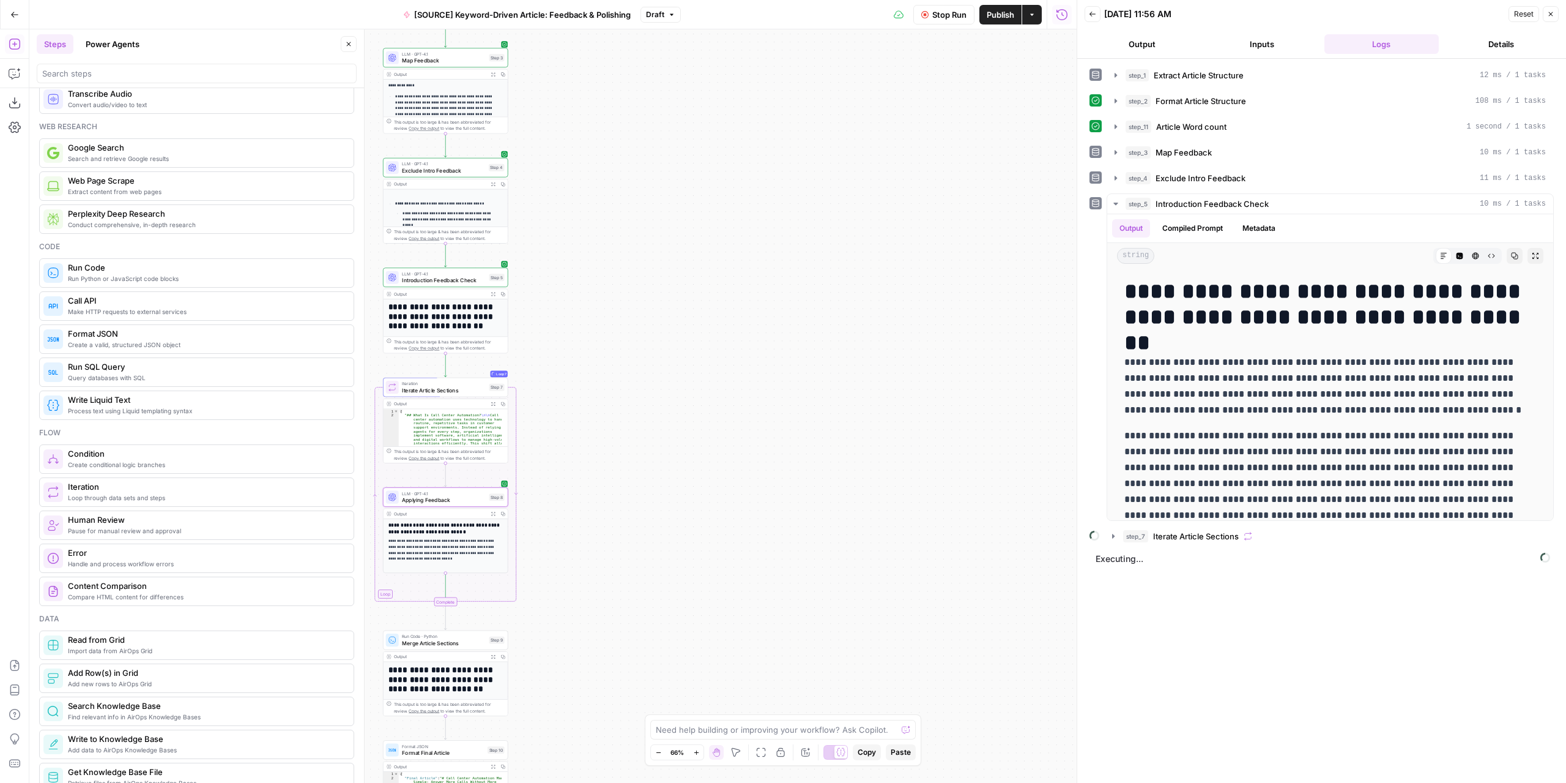
click at [939, 12] on span "Stop Run" at bounding box center [949, 15] width 34 height 12
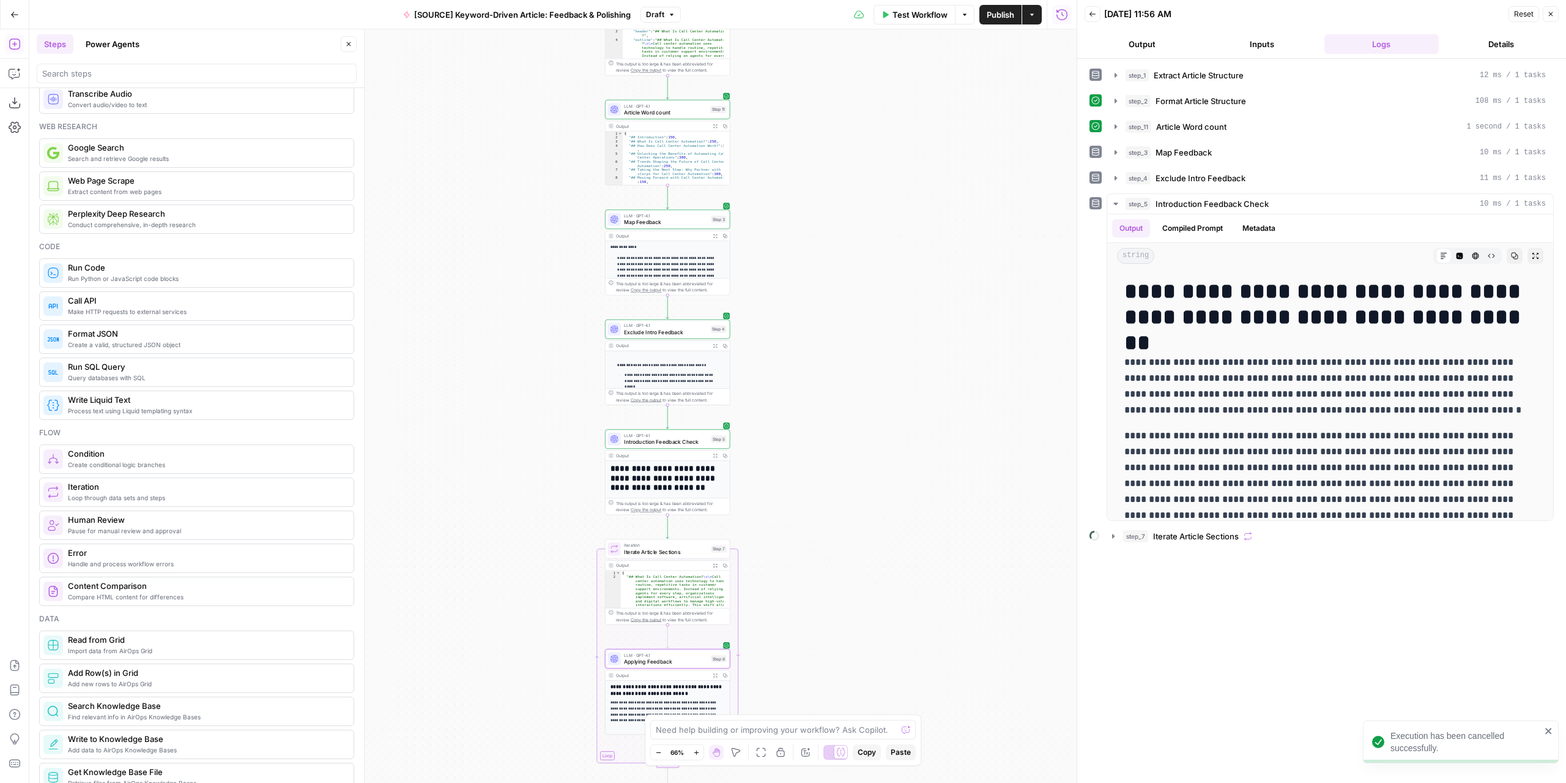
drag, startPoint x: 747, startPoint y: 395, endPoint x: 893, endPoint y: 515, distance: 189.0
click at [895, 518] on div "Workflow Set Inputs Inputs LLM · GPT-4.1 Extract Article Structure Step 1 Outpu…" at bounding box center [552, 405] width 1047 height 753
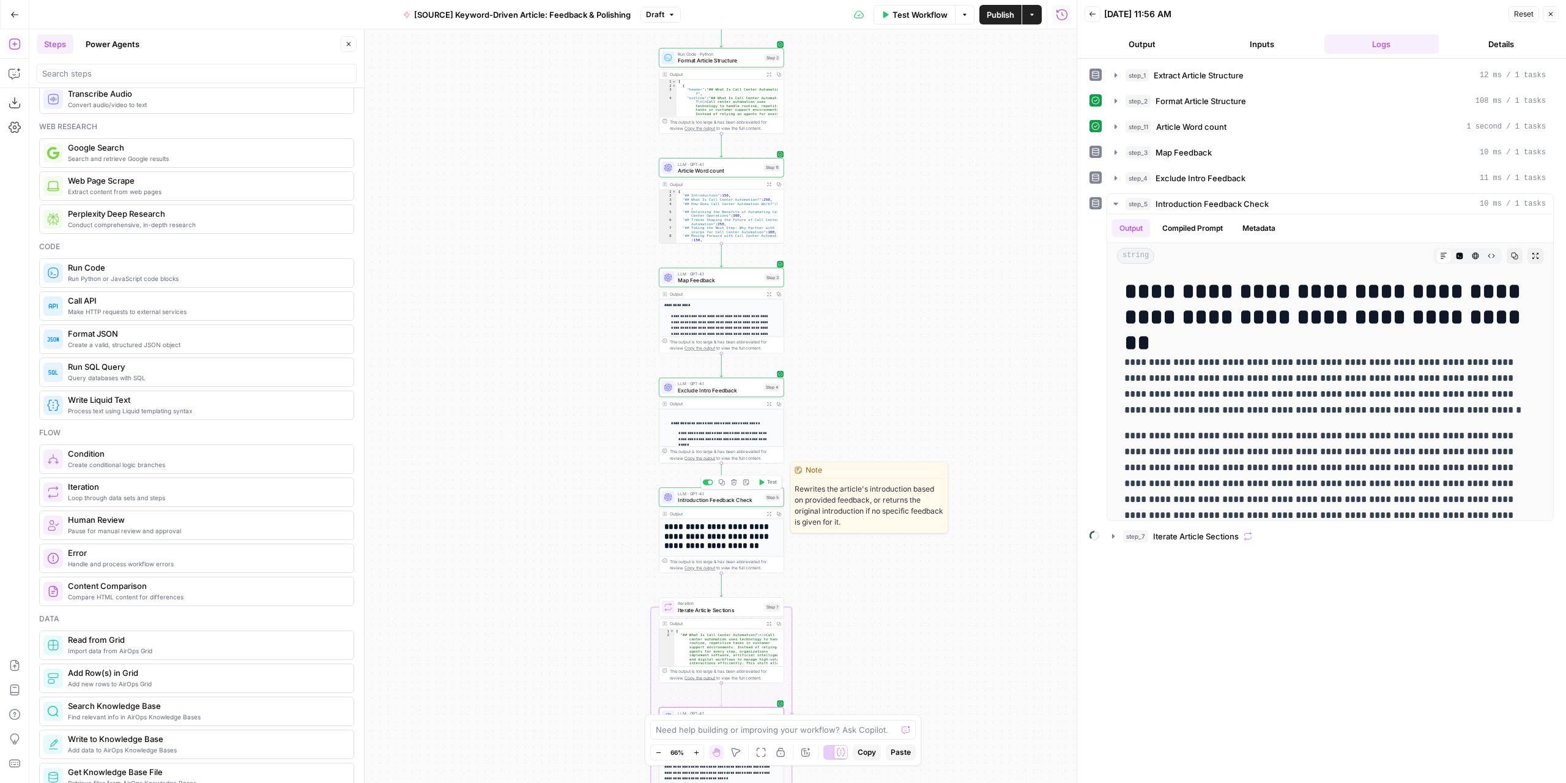
click at [735, 502] on span "Introduction Feedback Check" at bounding box center [720, 500] width 84 height 8
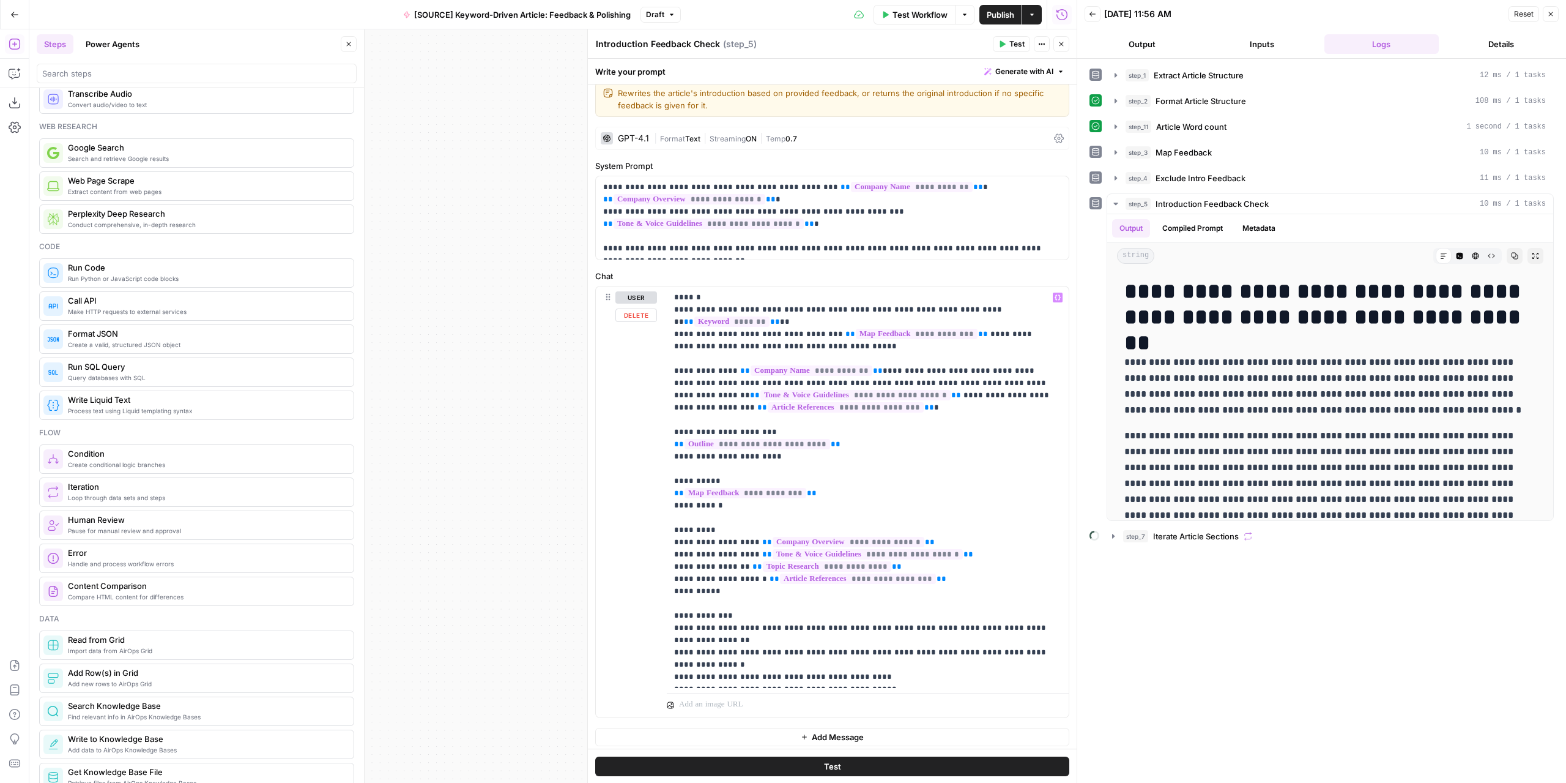
scroll to position [13, 0]
click at [872, 658] on p "**********" at bounding box center [863, 484] width 379 height 392
click at [1053, 289] on button "Variables Menu" at bounding box center [1058, 294] width 10 height 10
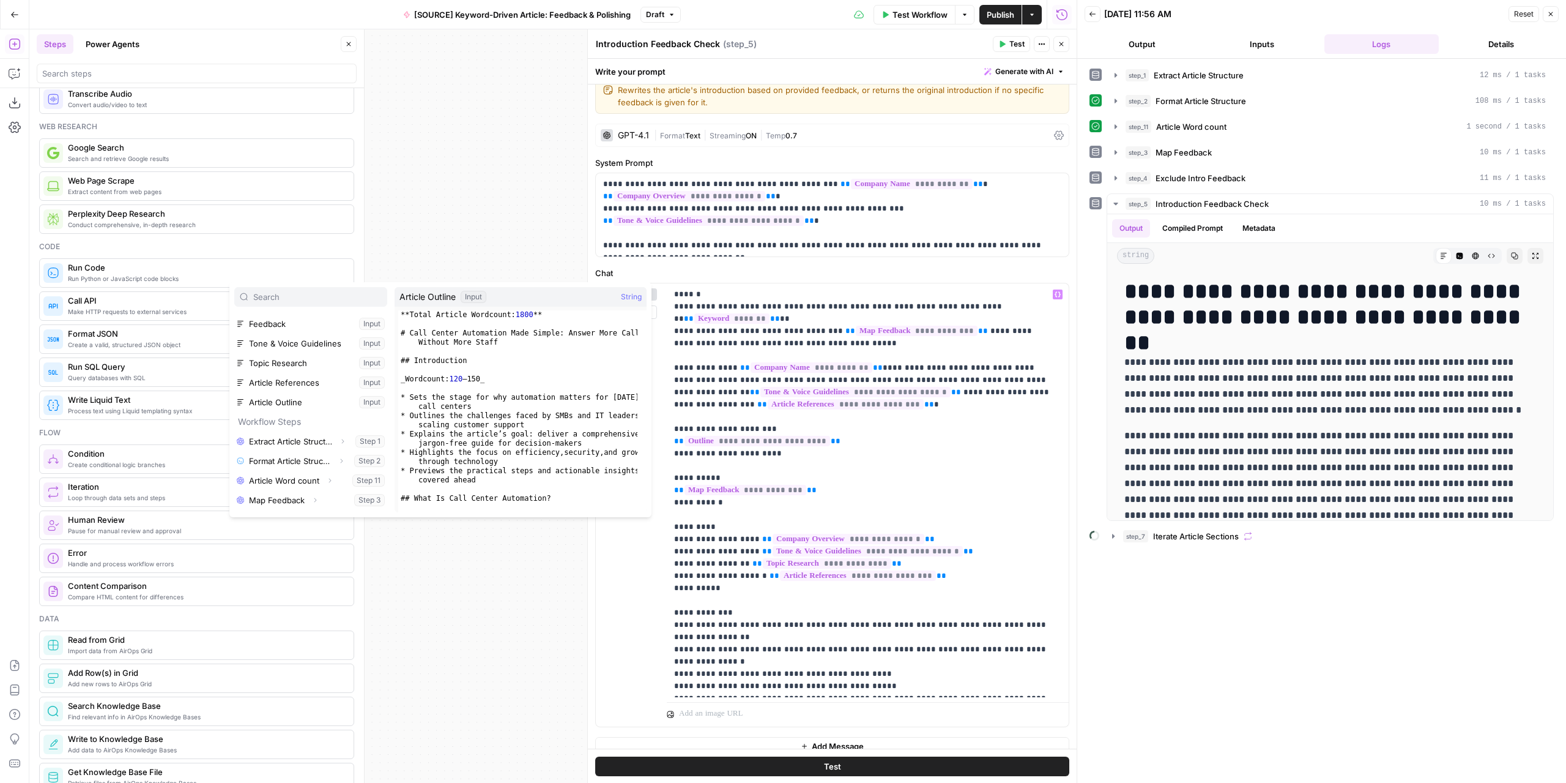
scroll to position [111, 0]
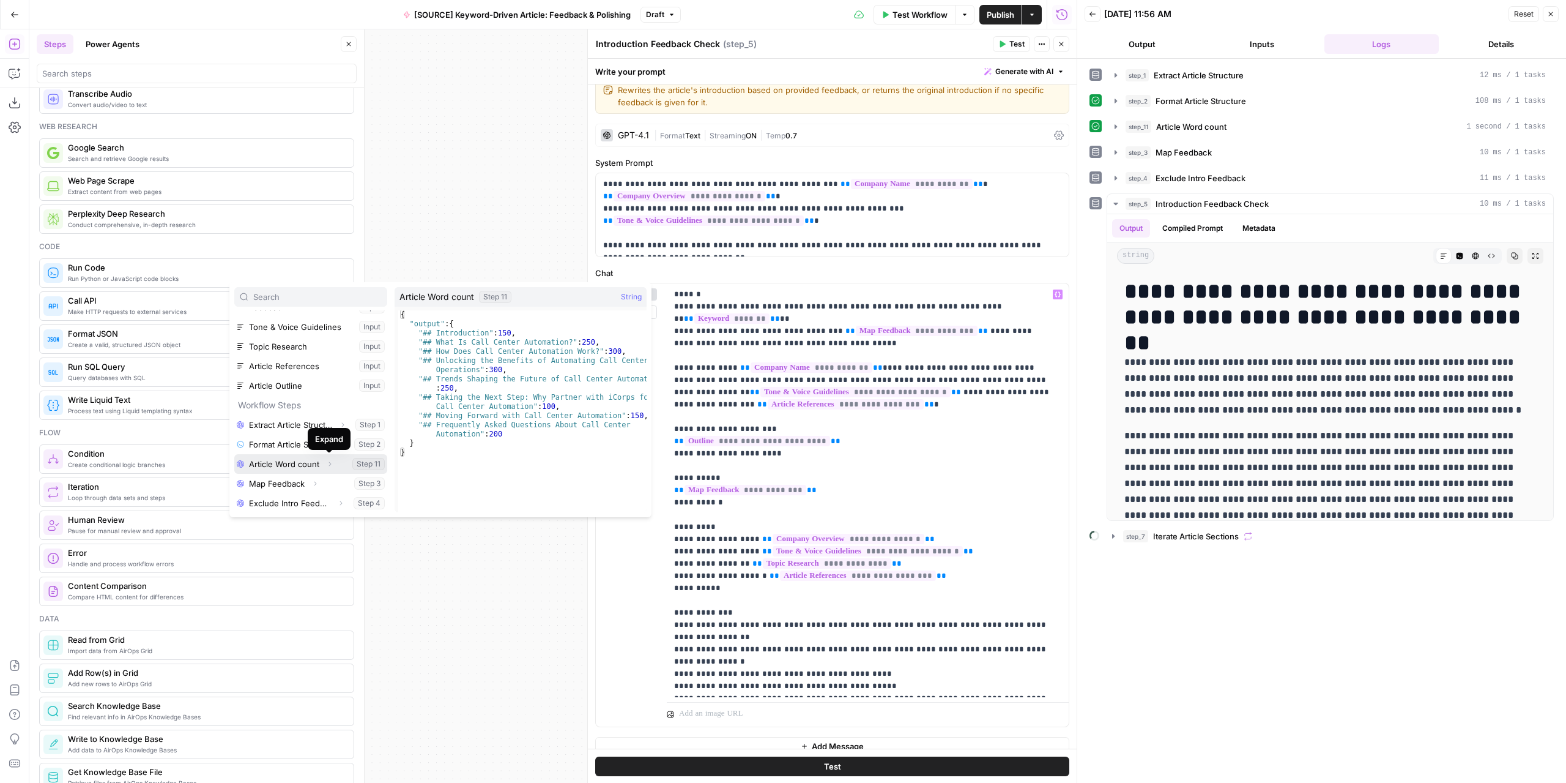
click at [329, 463] on icon "button" at bounding box center [329, 463] width 7 height 7
click at [290, 464] on button "Expand" at bounding box center [285, 464] width 16 height 16
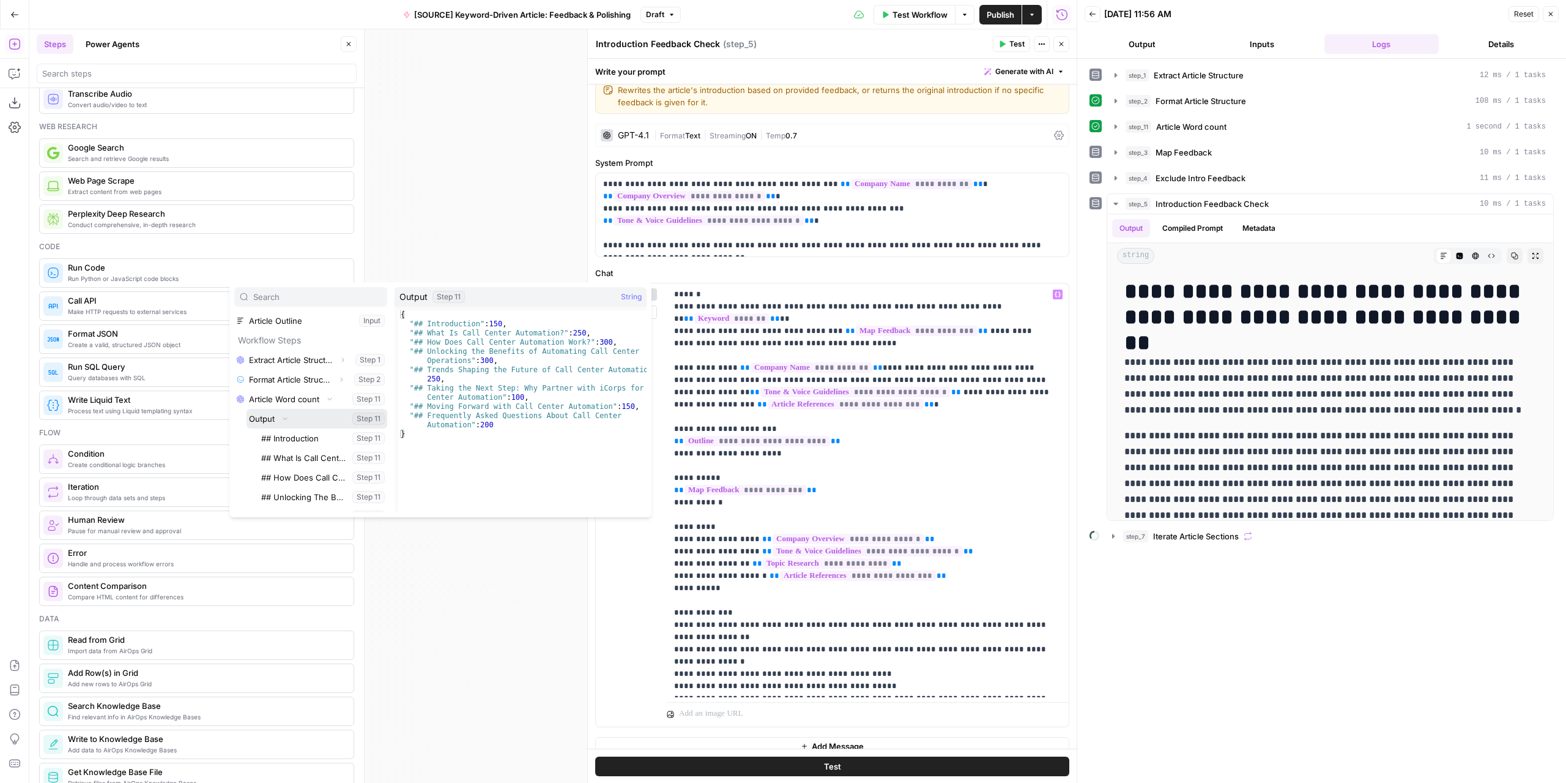
scroll to position [192, 0]
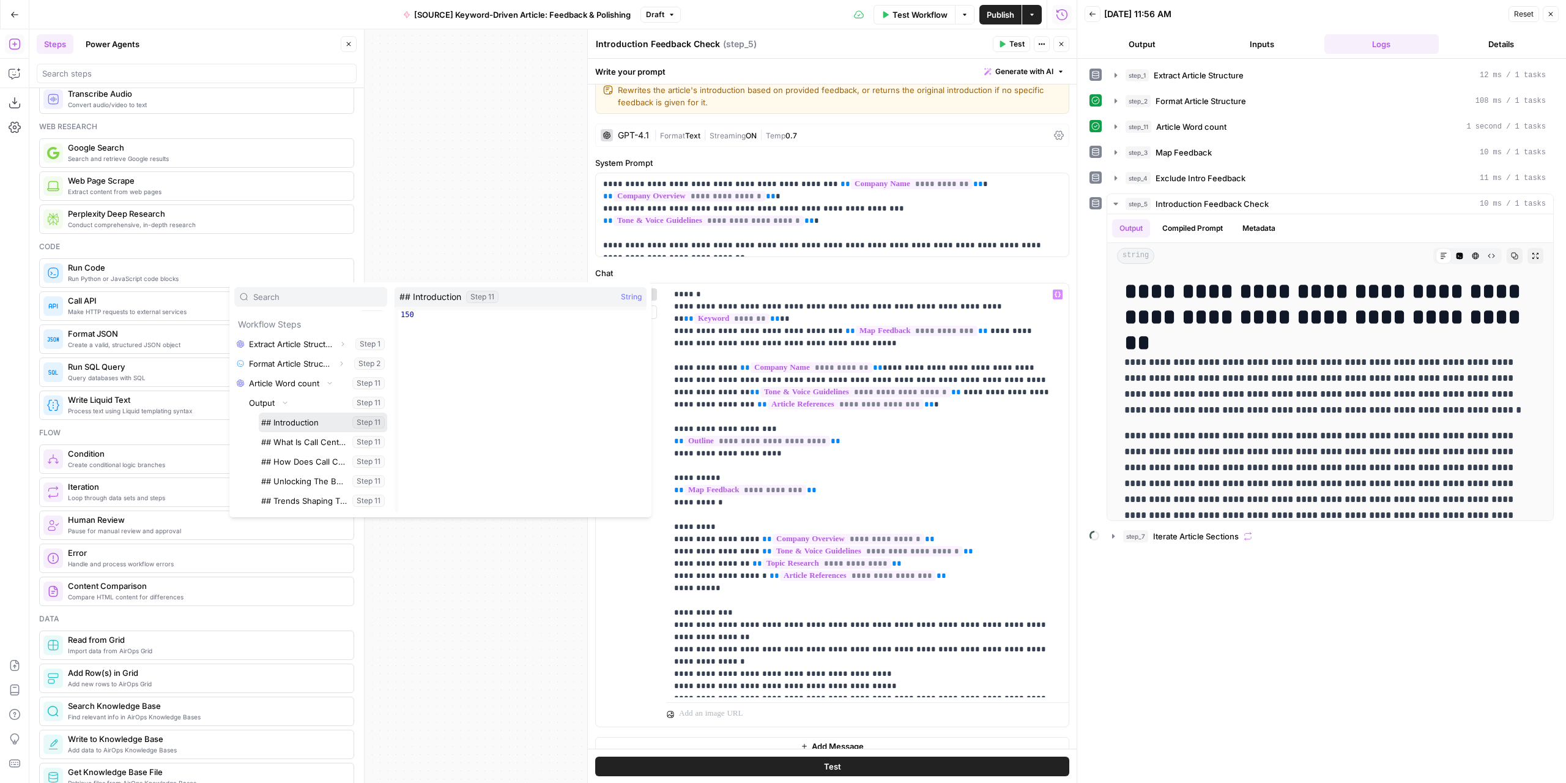
click at [296, 422] on button "Select variable ## Introduction" at bounding box center [323, 422] width 128 height 20
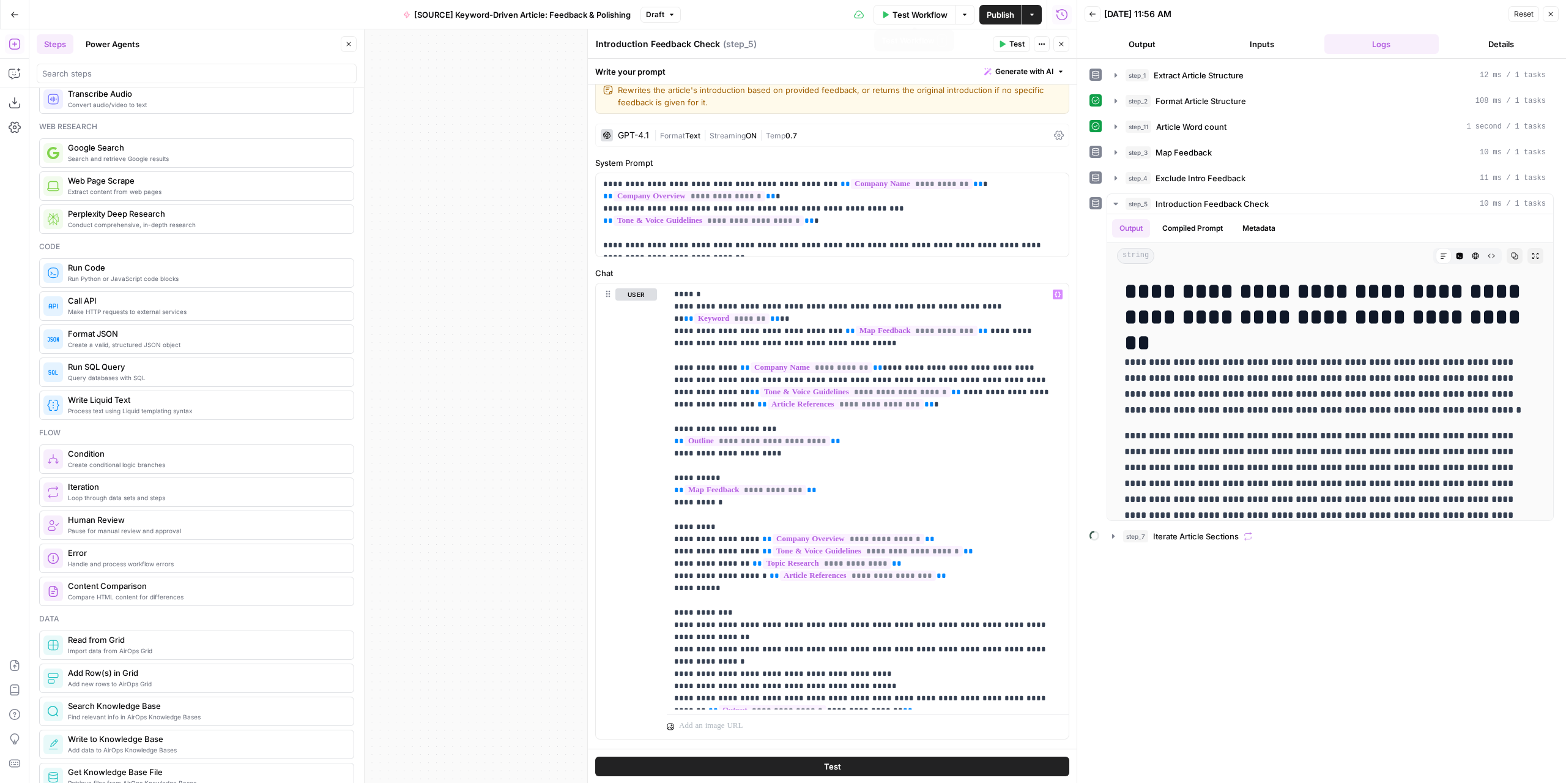
click at [921, 13] on span "Test Workflow" at bounding box center [920, 15] width 55 height 12
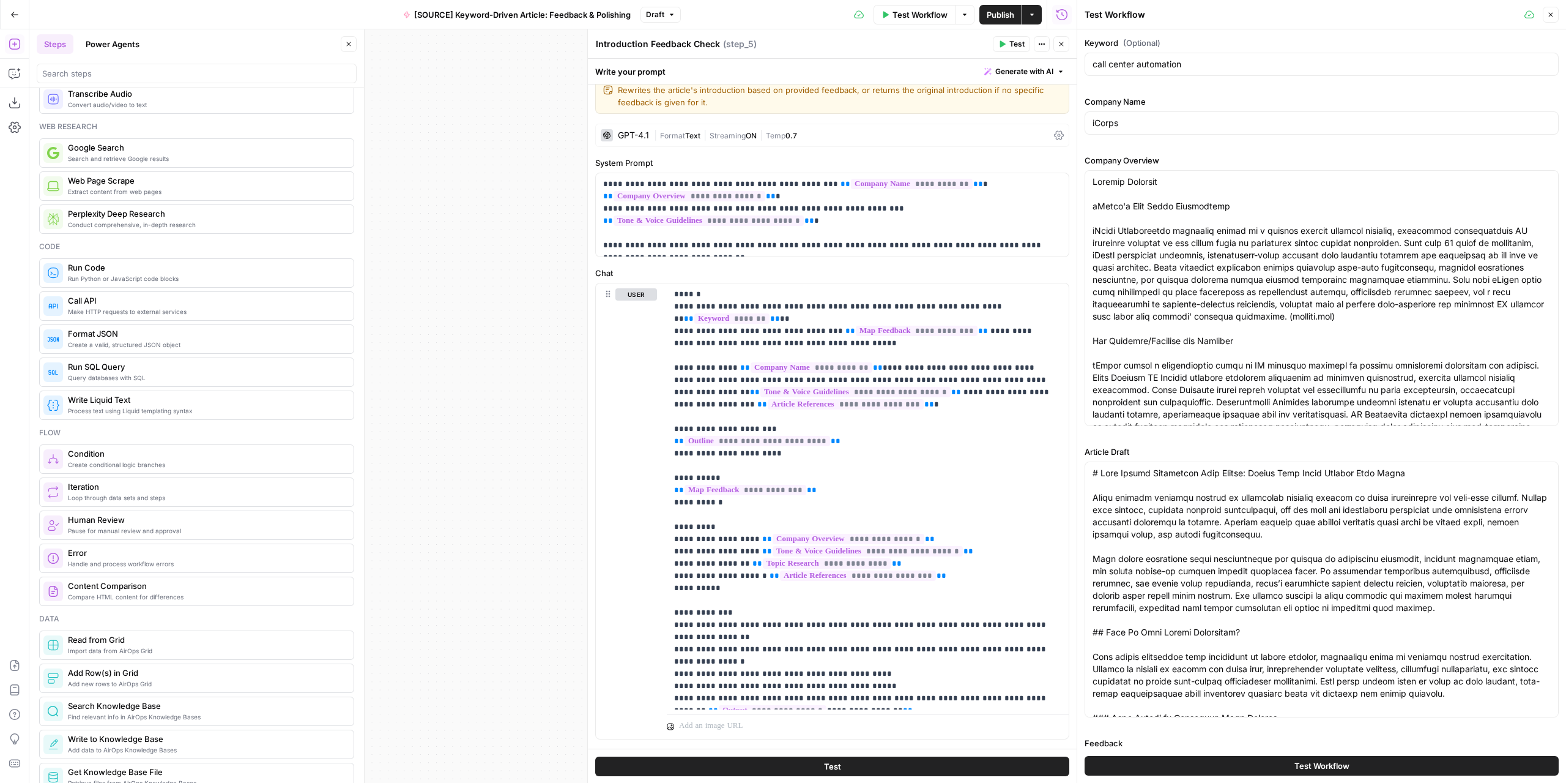
click at [1364, 758] on button "Test Workflow" at bounding box center [1322, 766] width 474 height 20
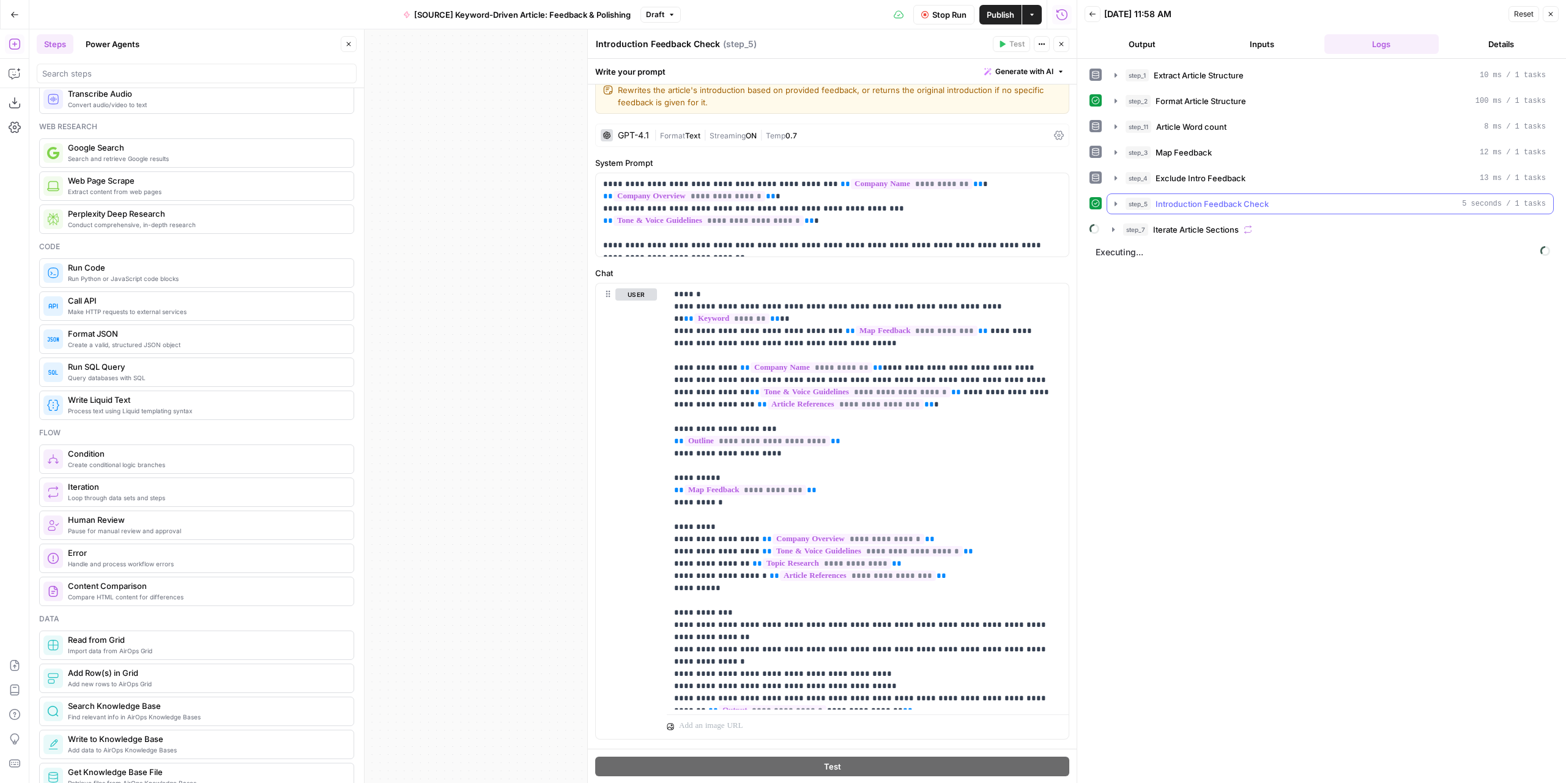
click at [1111, 202] on icon "button" at bounding box center [1116, 204] width 10 height 10
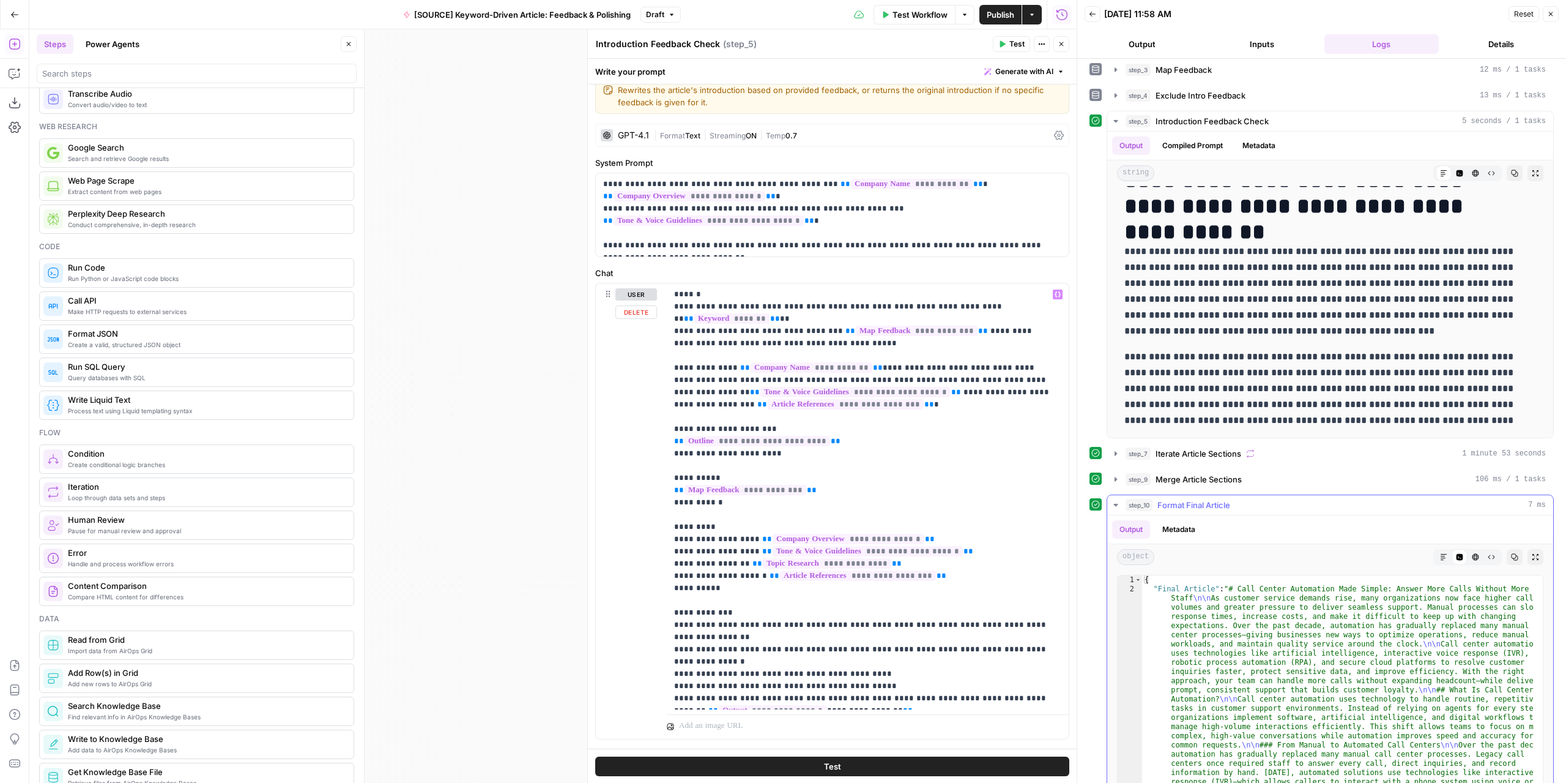
scroll to position [123, 0]
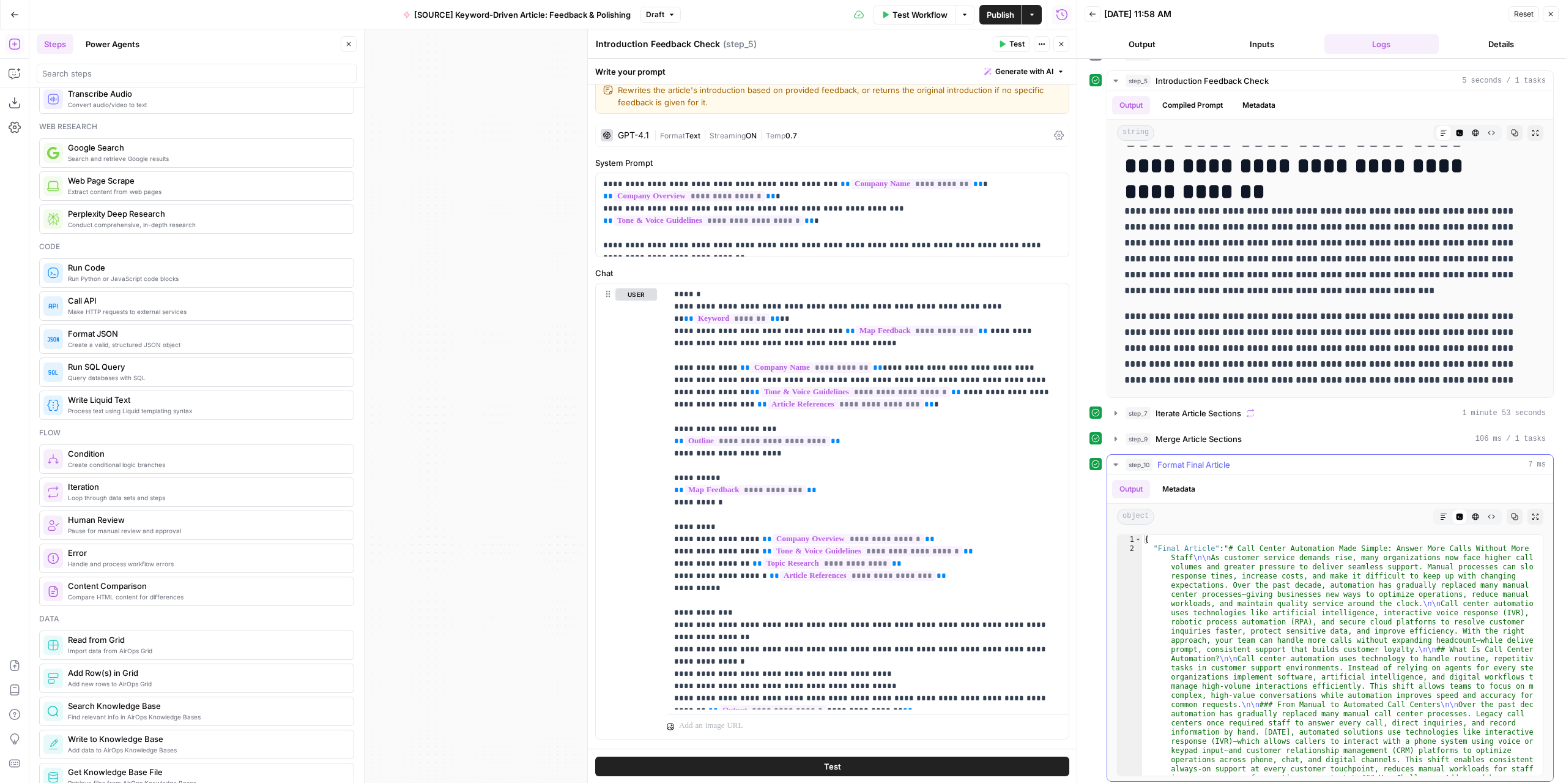
click at [1528, 511] on button "Expand Output" at bounding box center [1536, 516] width 16 height 16
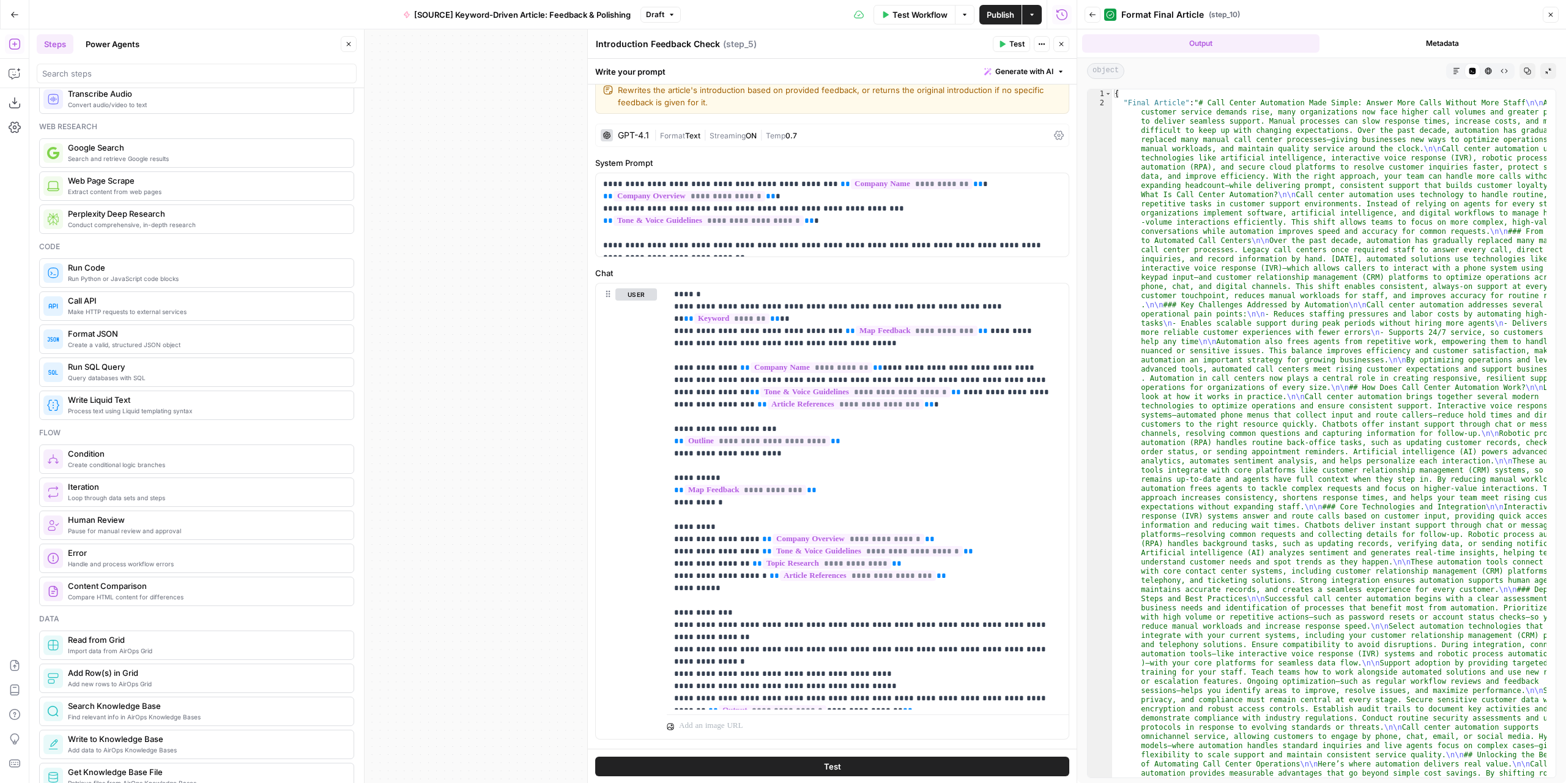
click at [1457, 72] on icon "button" at bounding box center [1457, 71] width 6 height 6
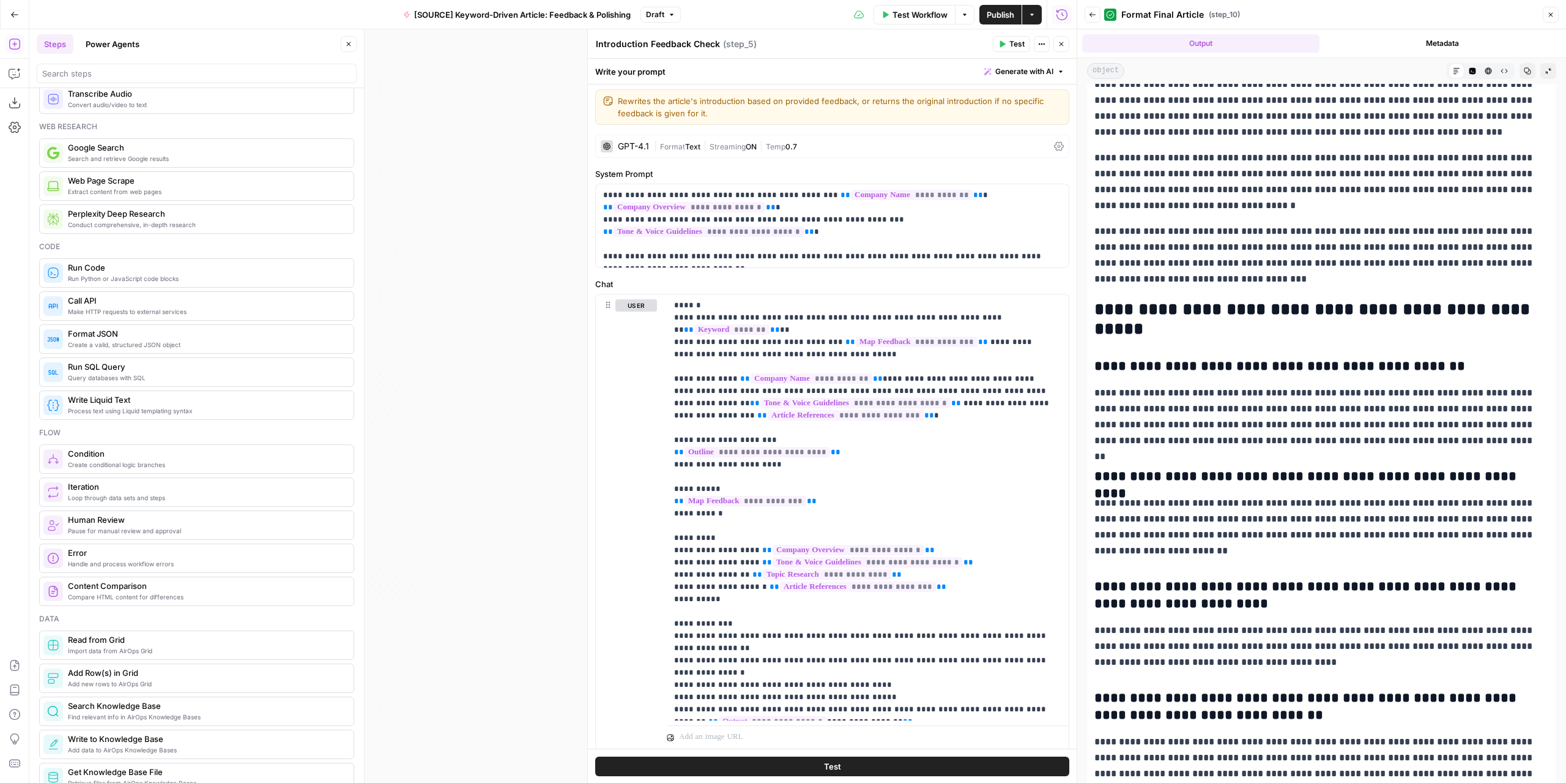
scroll to position [0, 0]
click at [901, 21] on button "Test Workflow" at bounding box center [915, 15] width 82 height 20
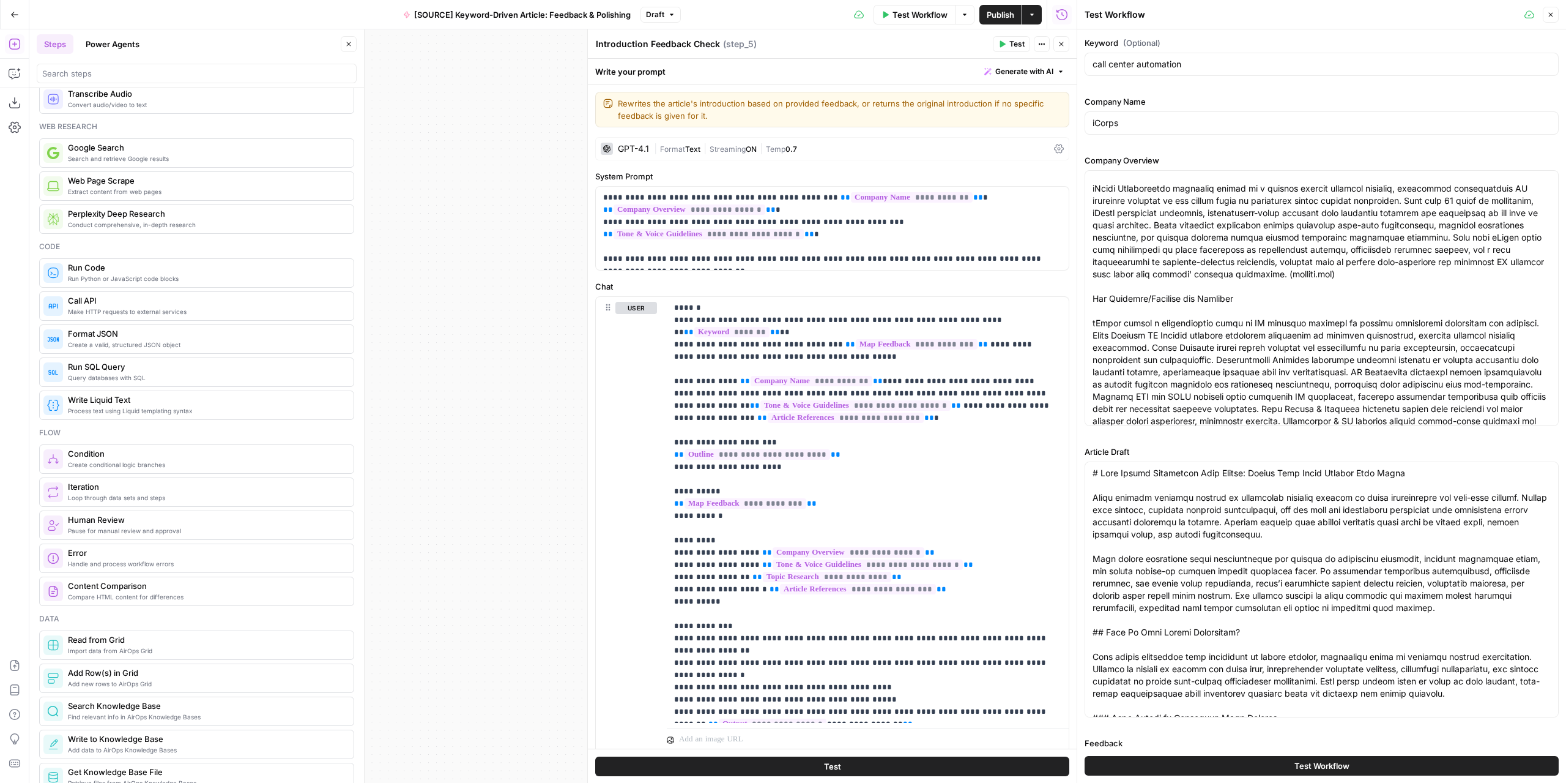
scroll to position [61, 0]
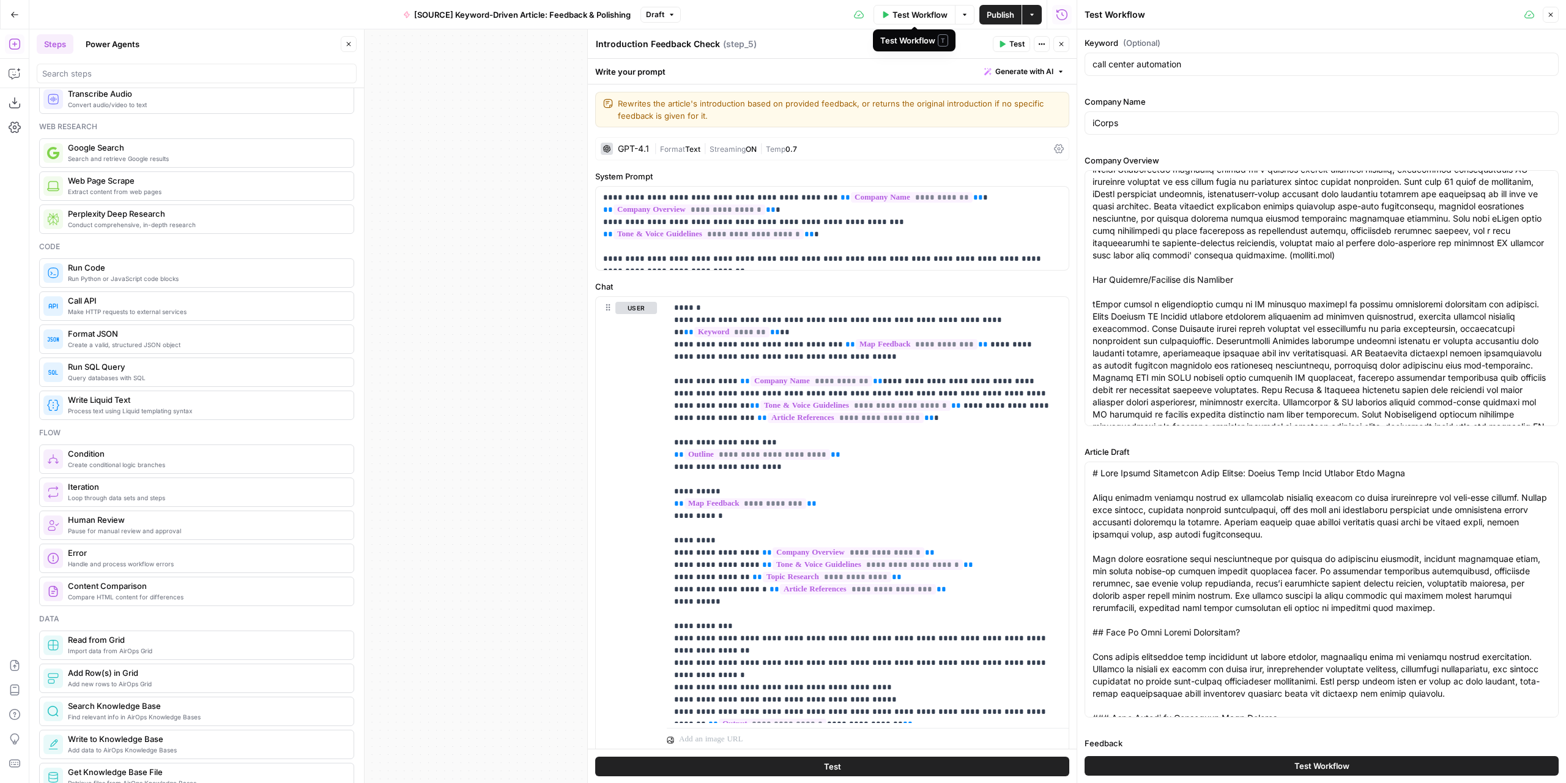
click at [901, 14] on span "Test Workflow" at bounding box center [920, 15] width 55 height 12
click at [917, 18] on span "Test Workflow" at bounding box center [920, 15] width 55 height 12
click at [1560, 10] on header "Test Workflow Close" at bounding box center [1321, 14] width 489 height 29
click at [1549, 13] on icon "button" at bounding box center [1550, 14] width 7 height 7
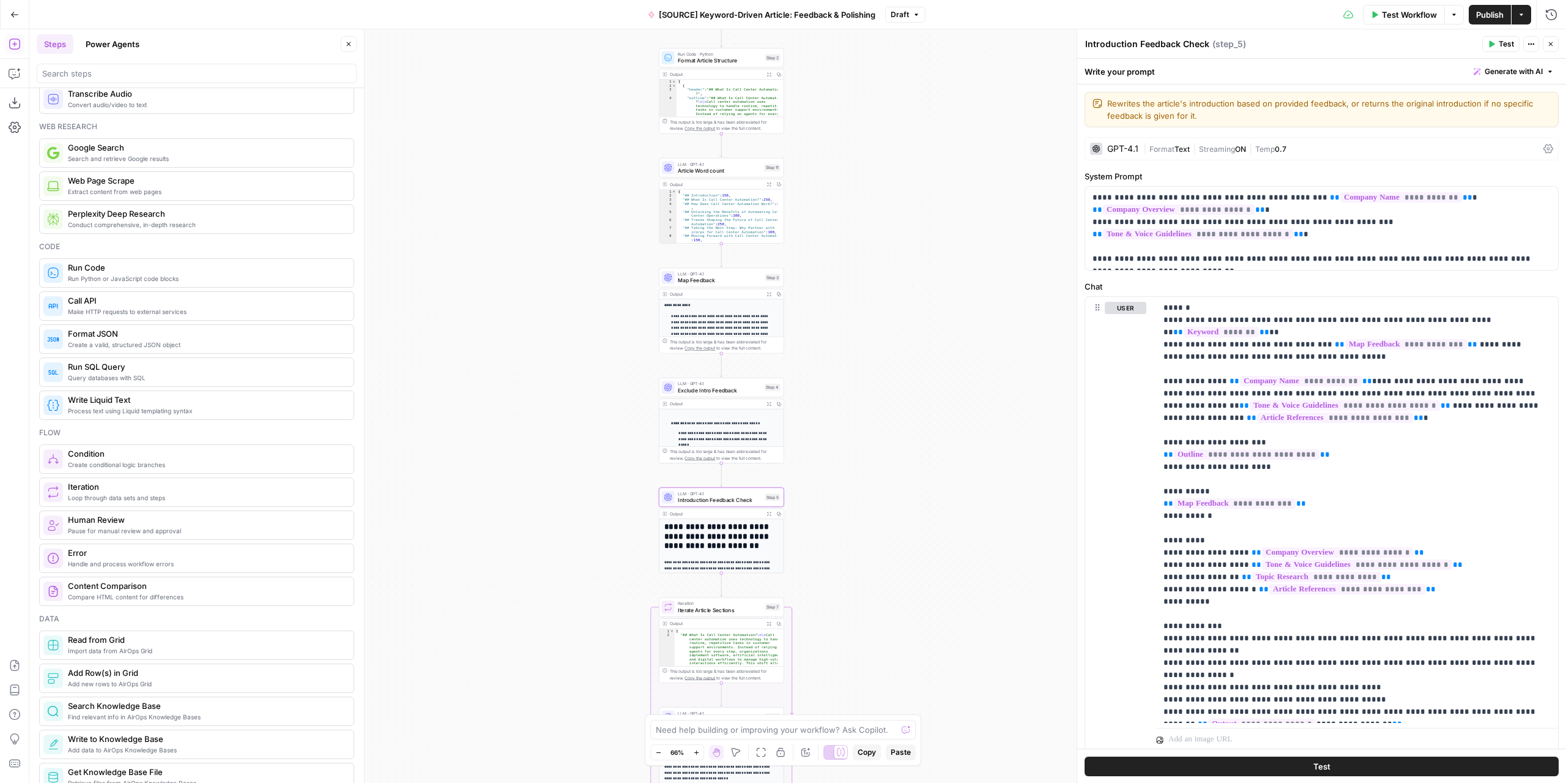
click at [1415, 15] on span "Test Workflow" at bounding box center [1409, 15] width 55 height 12
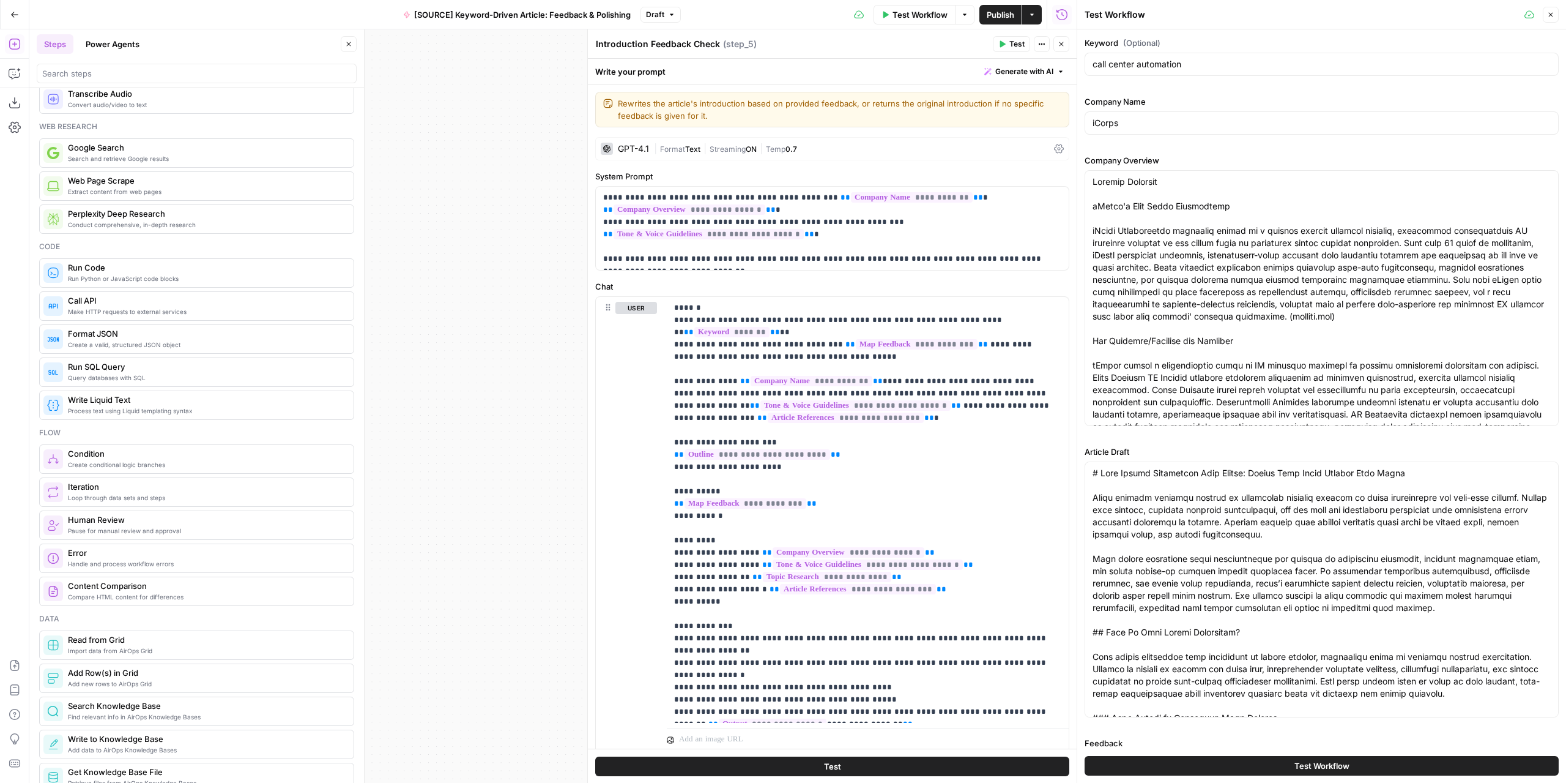
click at [1285, 774] on button "Test Workflow" at bounding box center [1322, 766] width 474 height 20
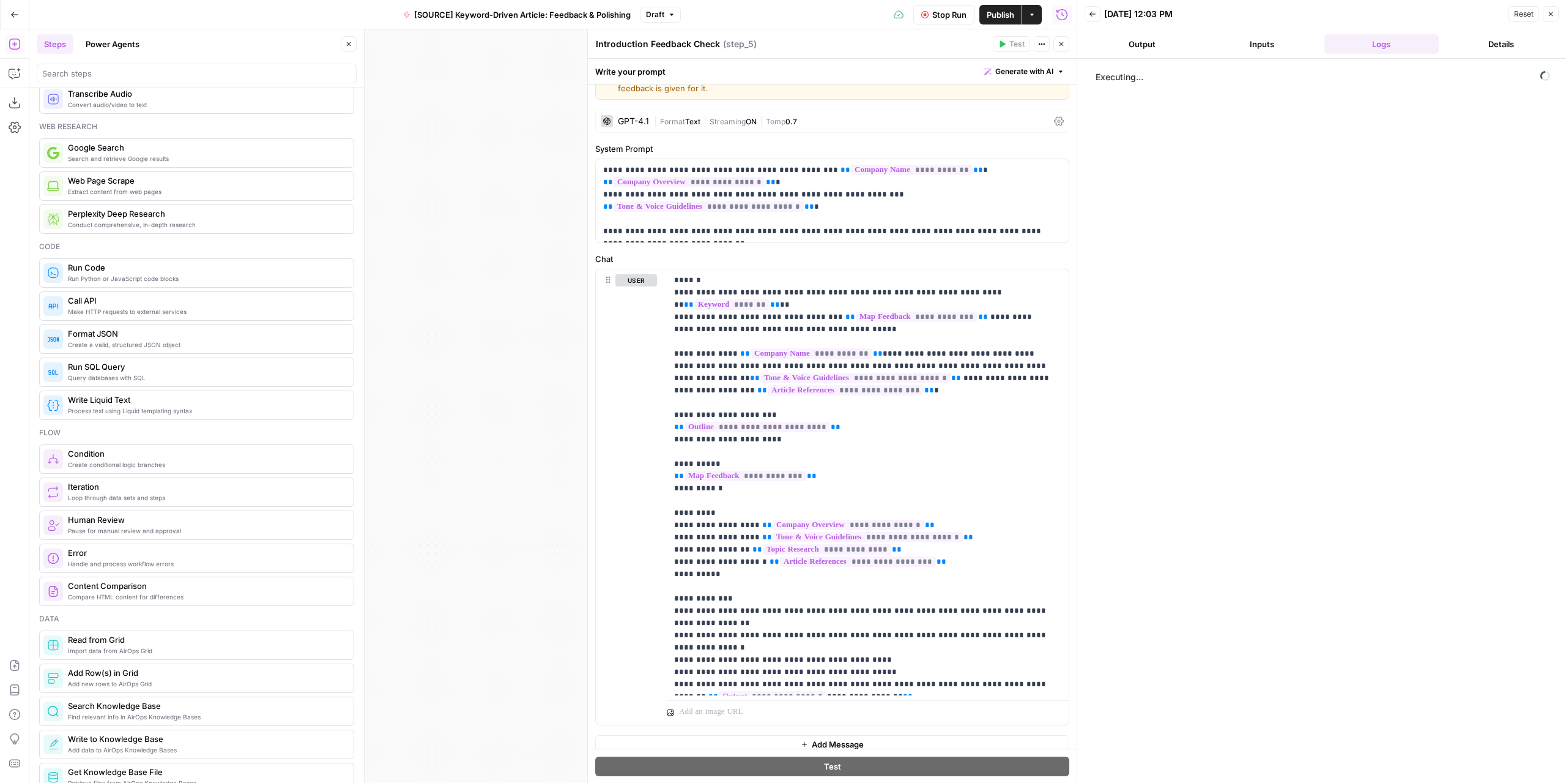
scroll to position [38, 0]
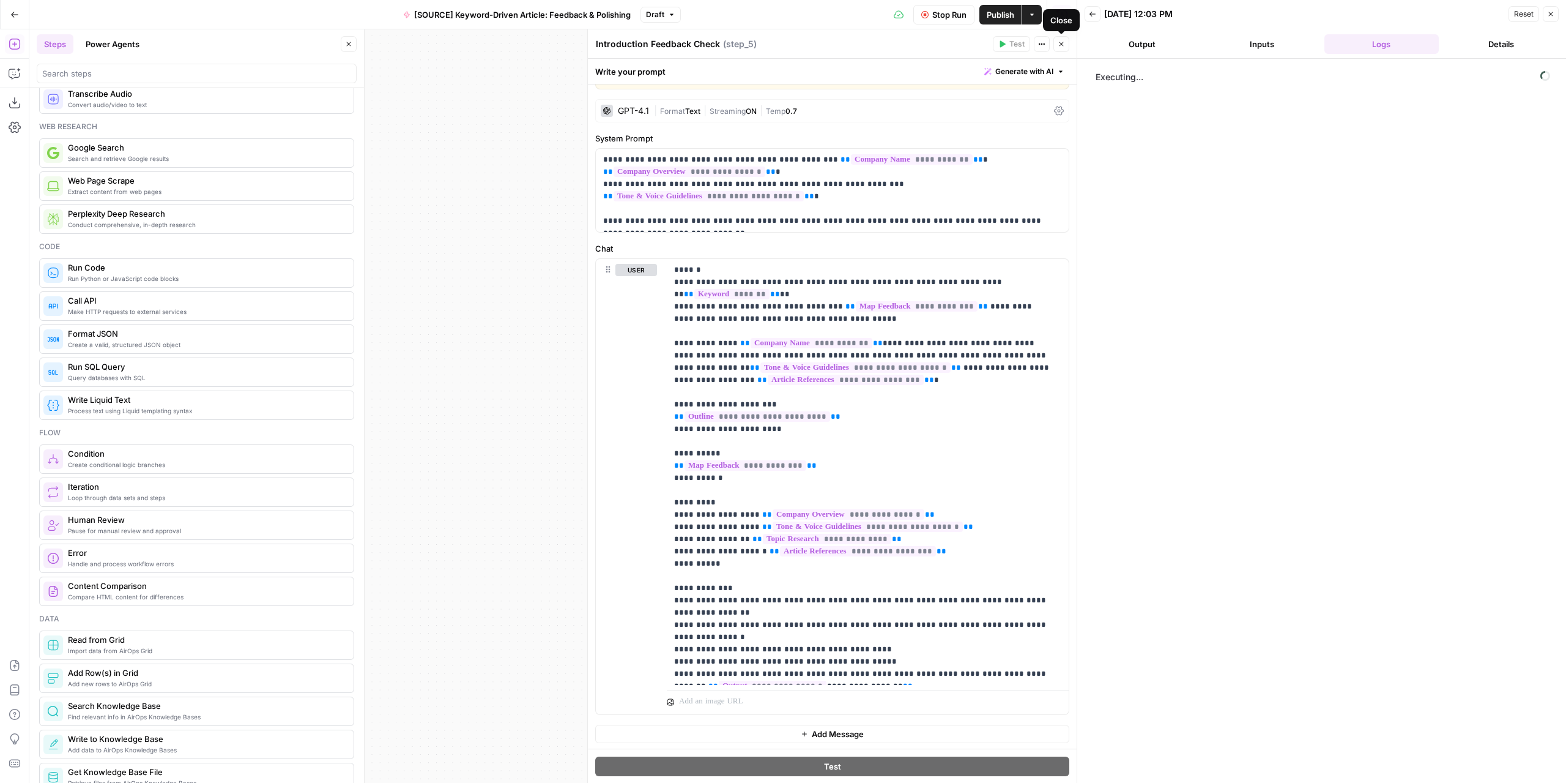
click at [1060, 42] on icon "button" at bounding box center [1062, 44] width 4 height 4
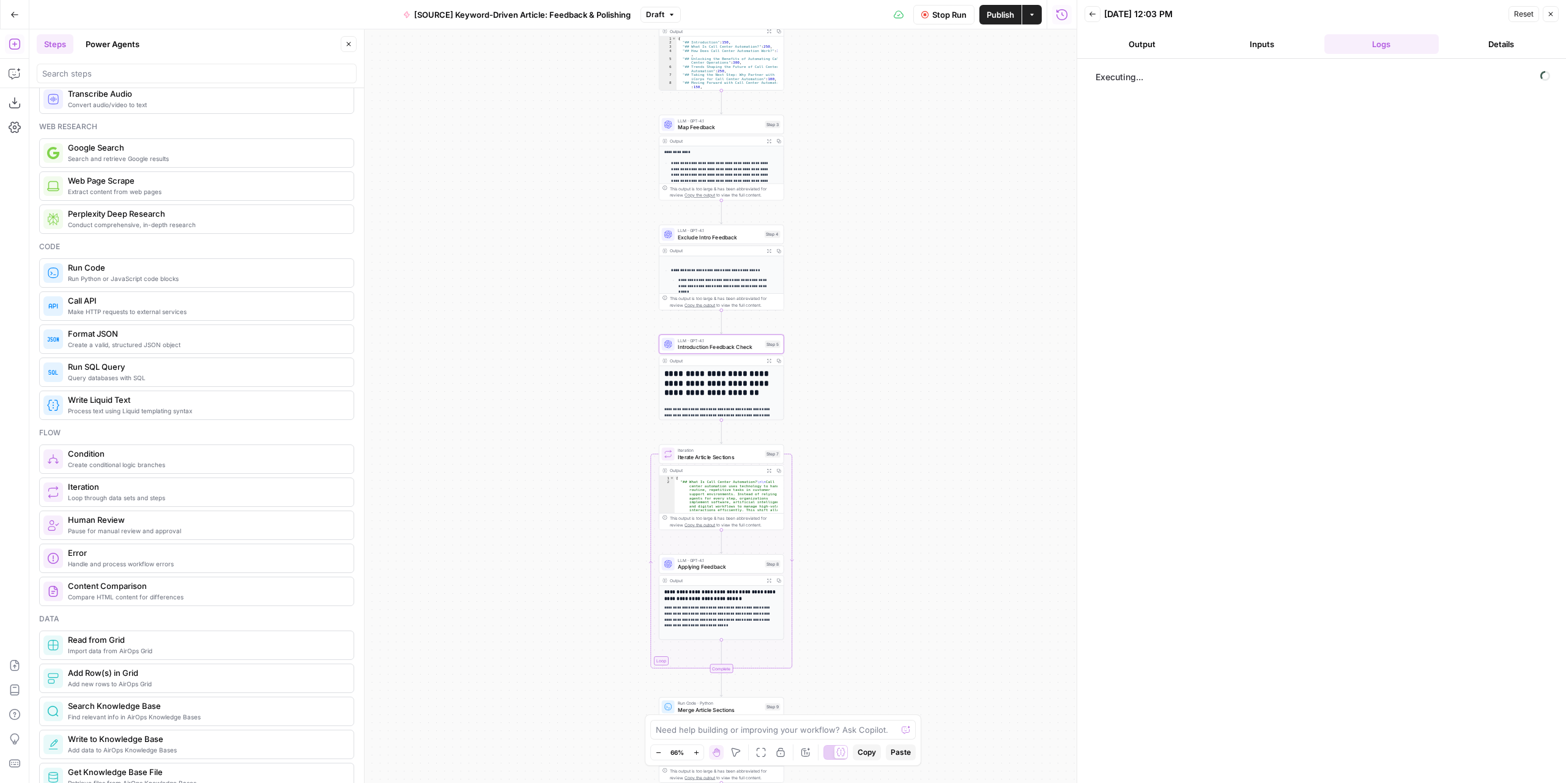
click at [745, 569] on span "Applying Feedback" at bounding box center [720, 566] width 84 height 8
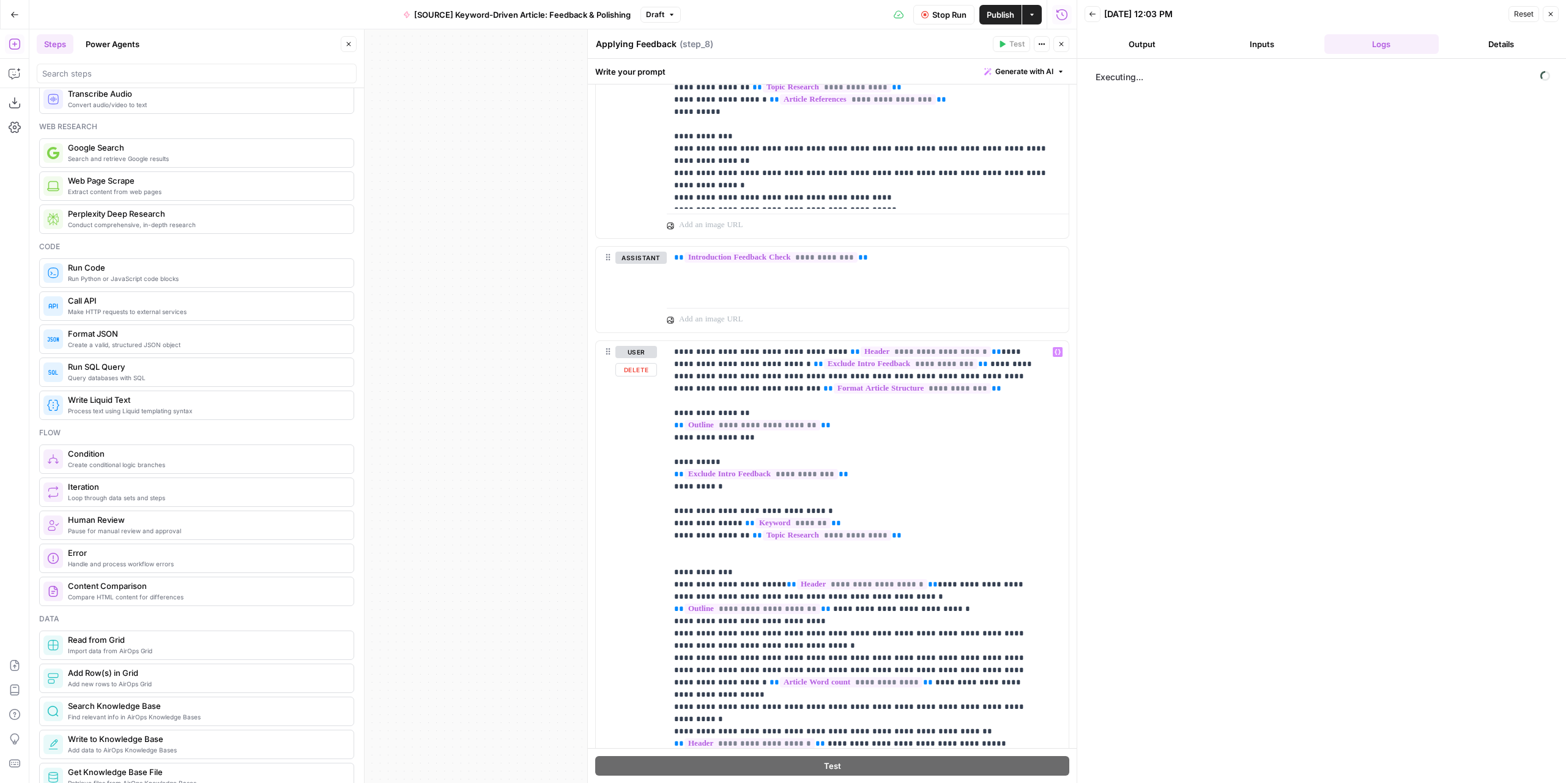
scroll to position [50, 0]
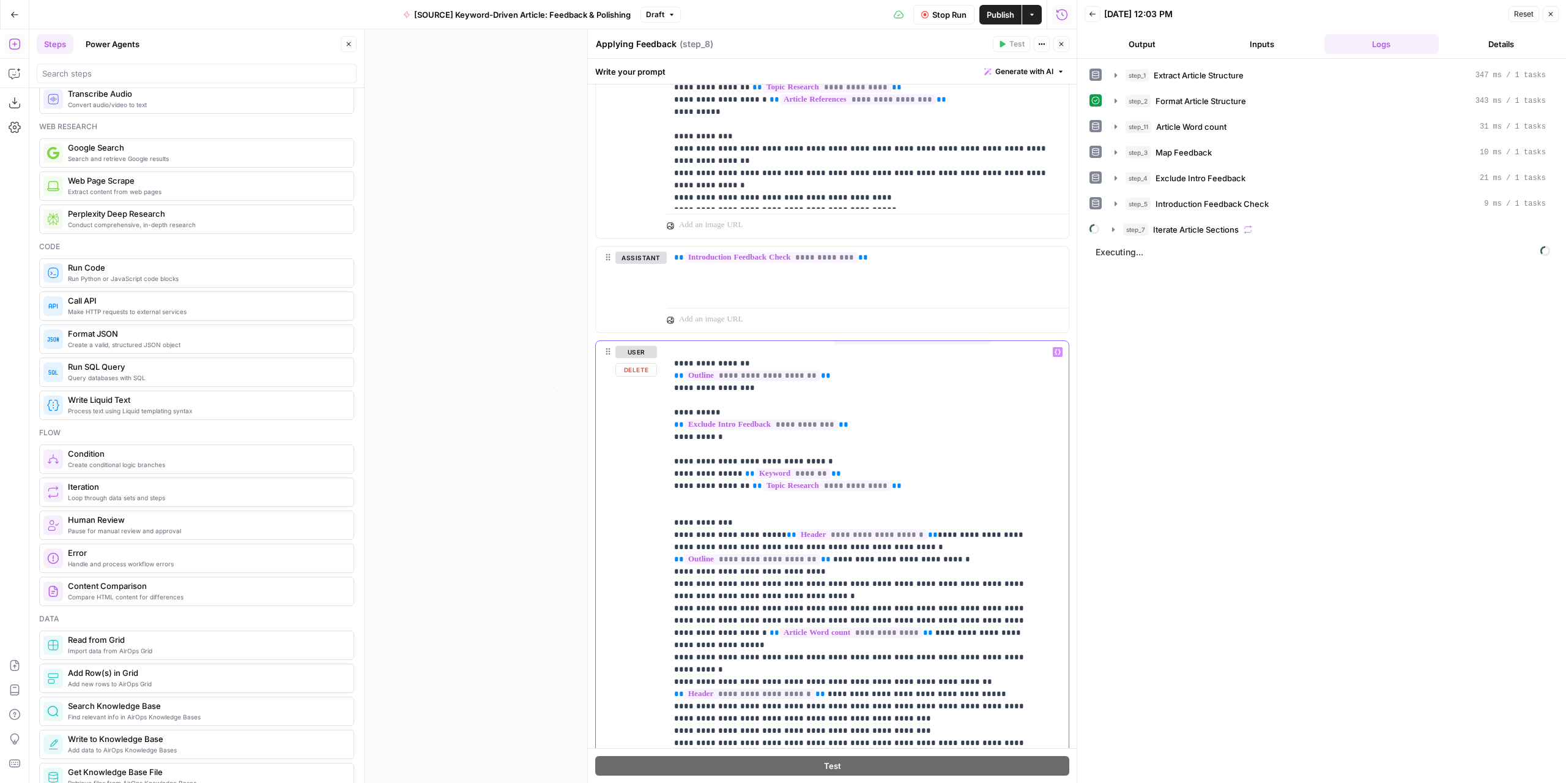
drag, startPoint x: 931, startPoint y: 605, endPoint x: 819, endPoint y: 628, distance: 114.4
click at [819, 628] on p "**********" at bounding box center [858, 565] width 369 height 538
copy p "**********"
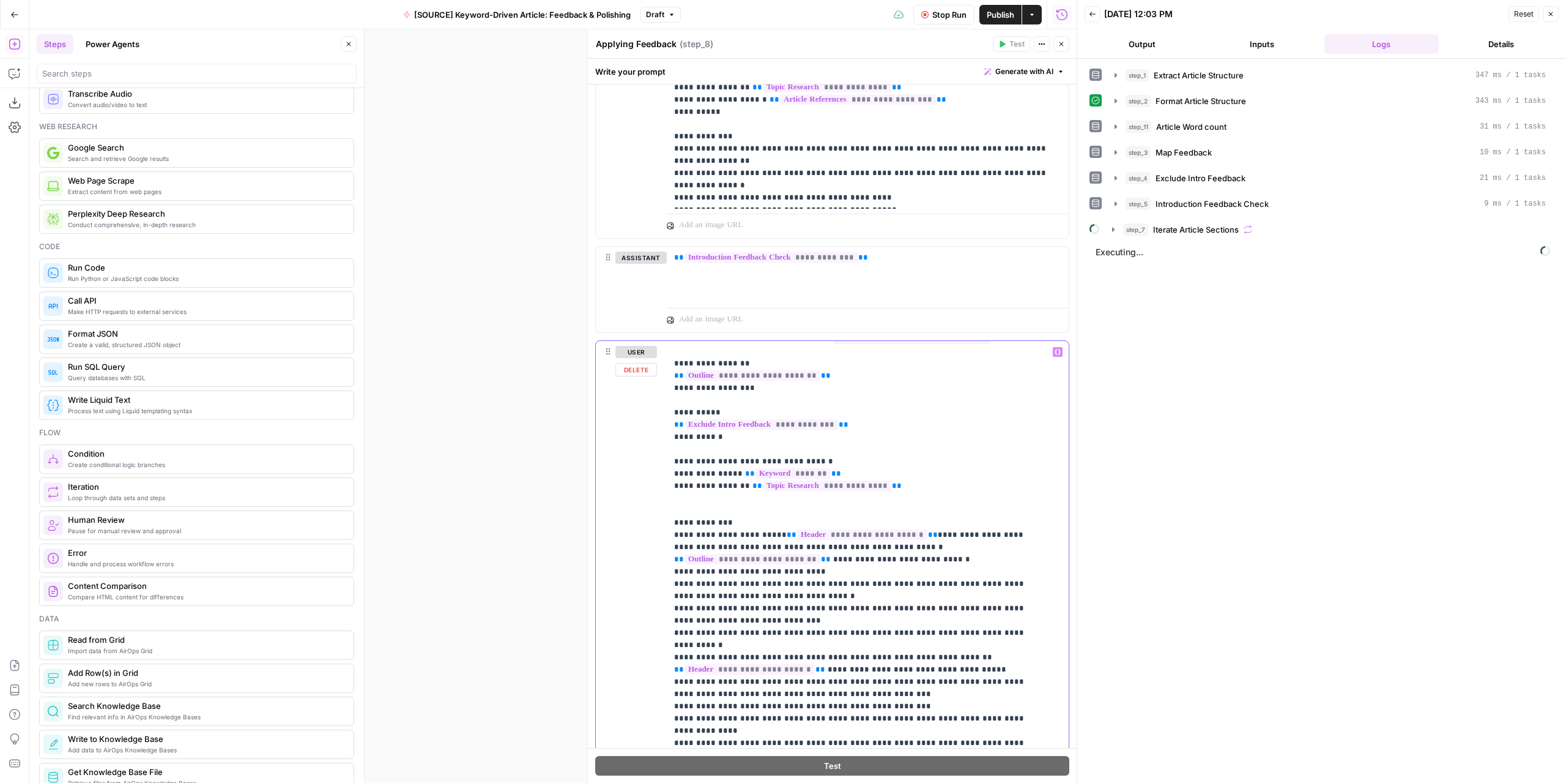
scroll to position [37, 0]
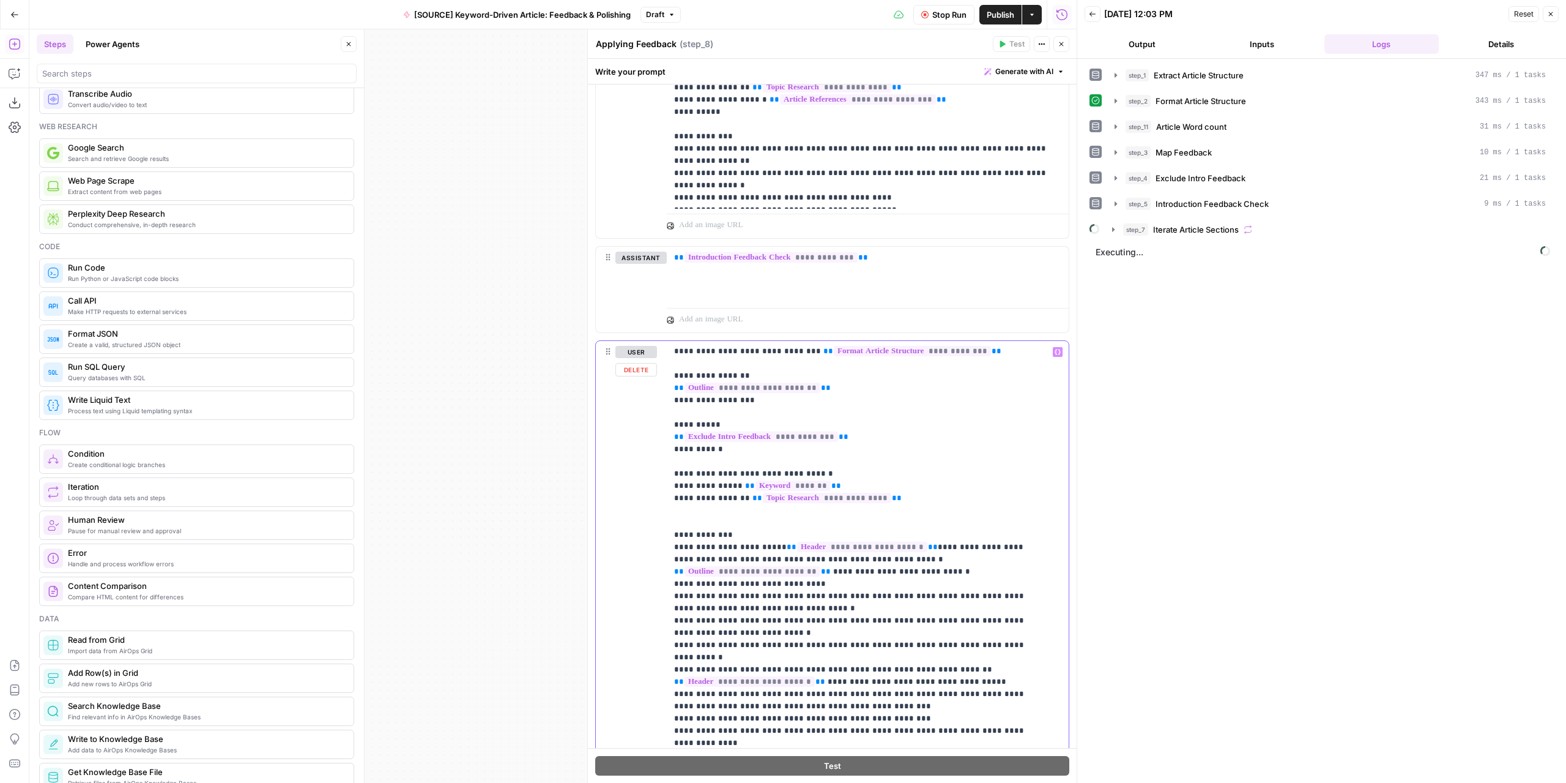
click at [749, 630] on p "**********" at bounding box center [858, 571] width 369 height 526
drag, startPoint x: 767, startPoint y: 617, endPoint x: 750, endPoint y: 619, distance: 17.2
click at [750, 619] on p "**********" at bounding box center [858, 571] width 369 height 526
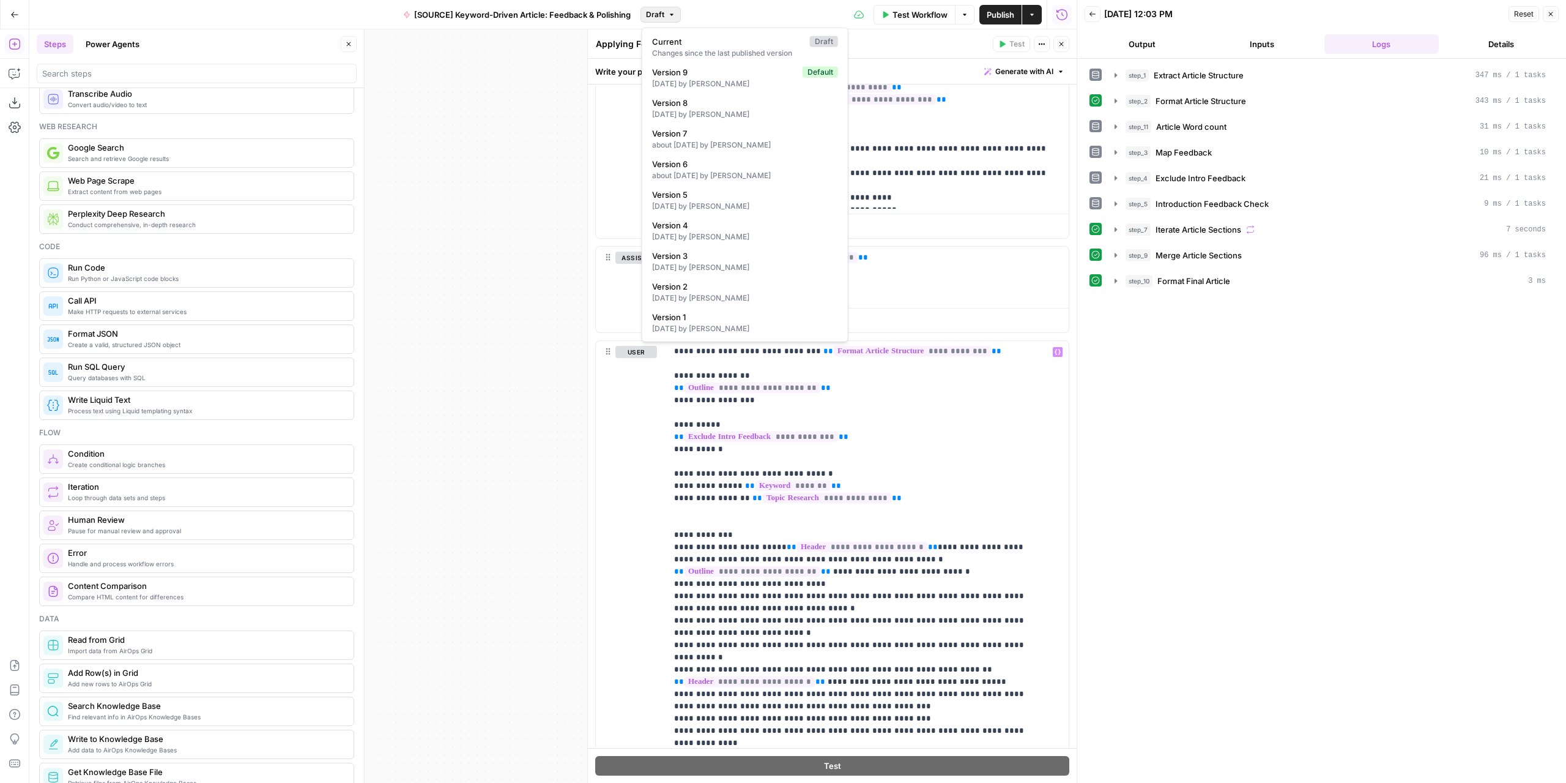
click at [664, 15] on span "Draft" at bounding box center [655, 14] width 18 height 11
click at [710, 79] on div "24 days ago by Nicolás Fernández" at bounding box center [745, 83] width 186 height 11
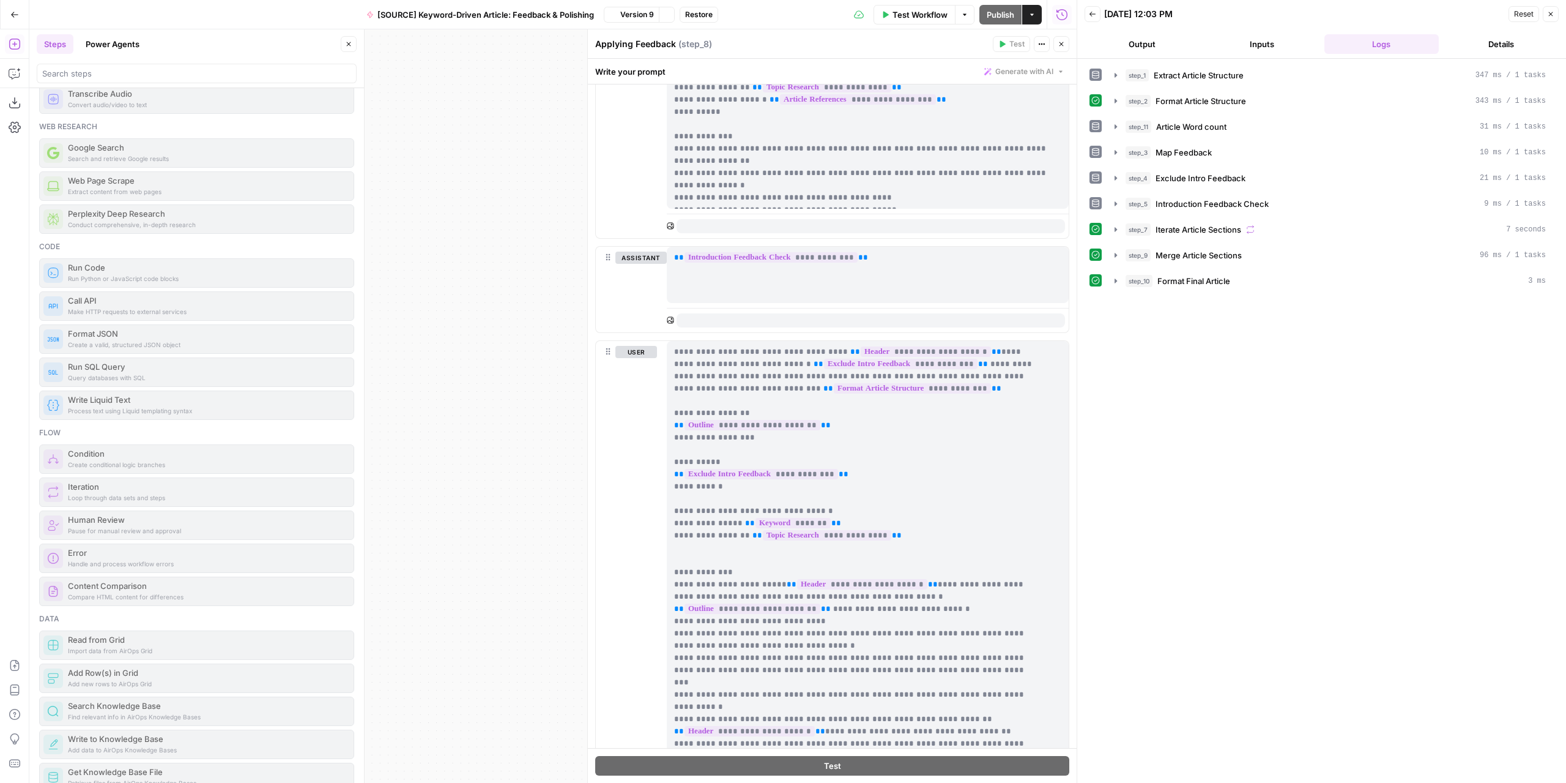
scroll to position [0, 0]
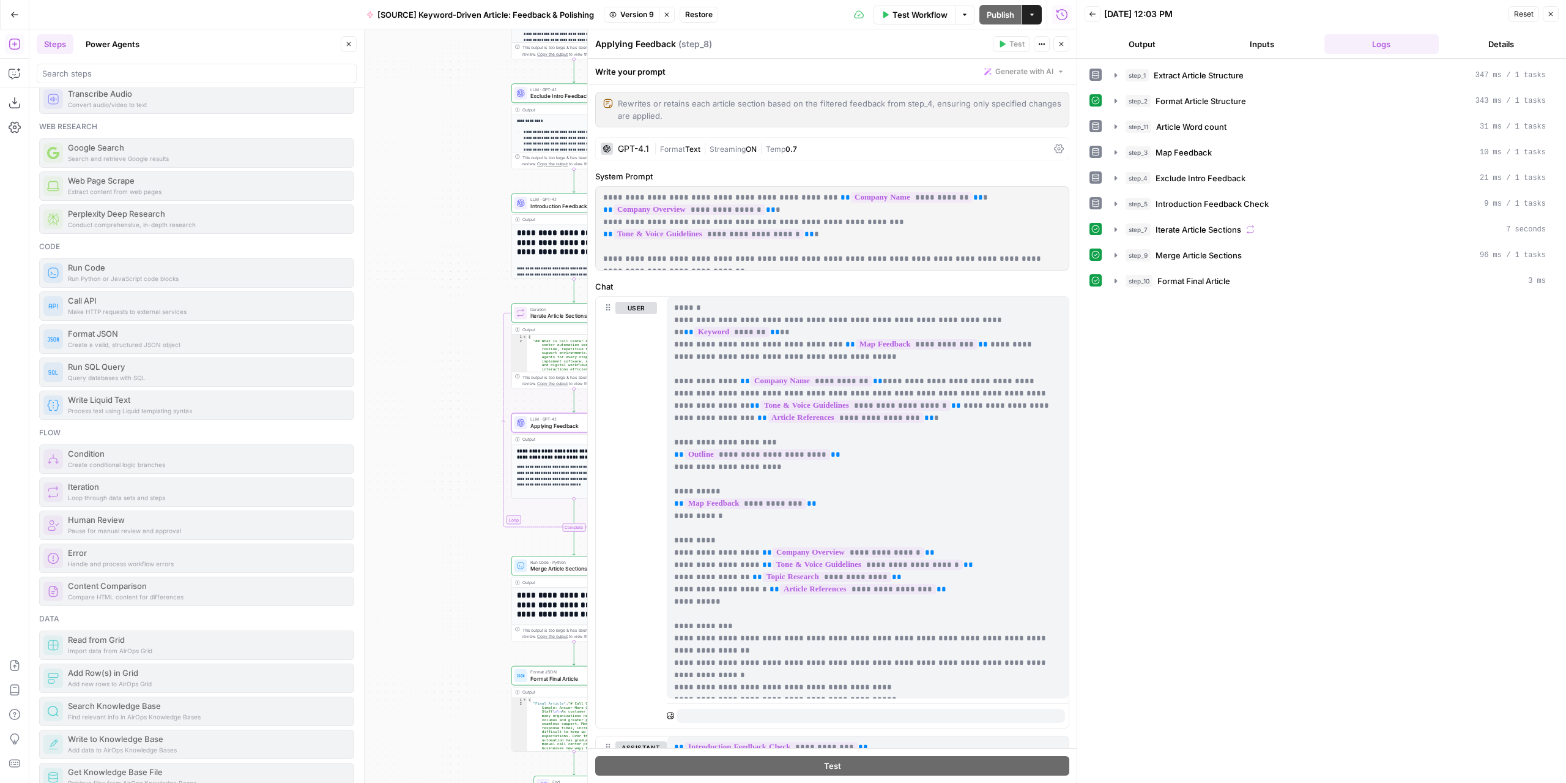
drag, startPoint x: 533, startPoint y: 310, endPoint x: 344, endPoint y: 215, distance: 211.8
click at [370, 269] on body "Marketers in Demand New Home Browse Your Data Usage Settings Recent Grids [iCor…" at bounding box center [783, 391] width 1566 height 783
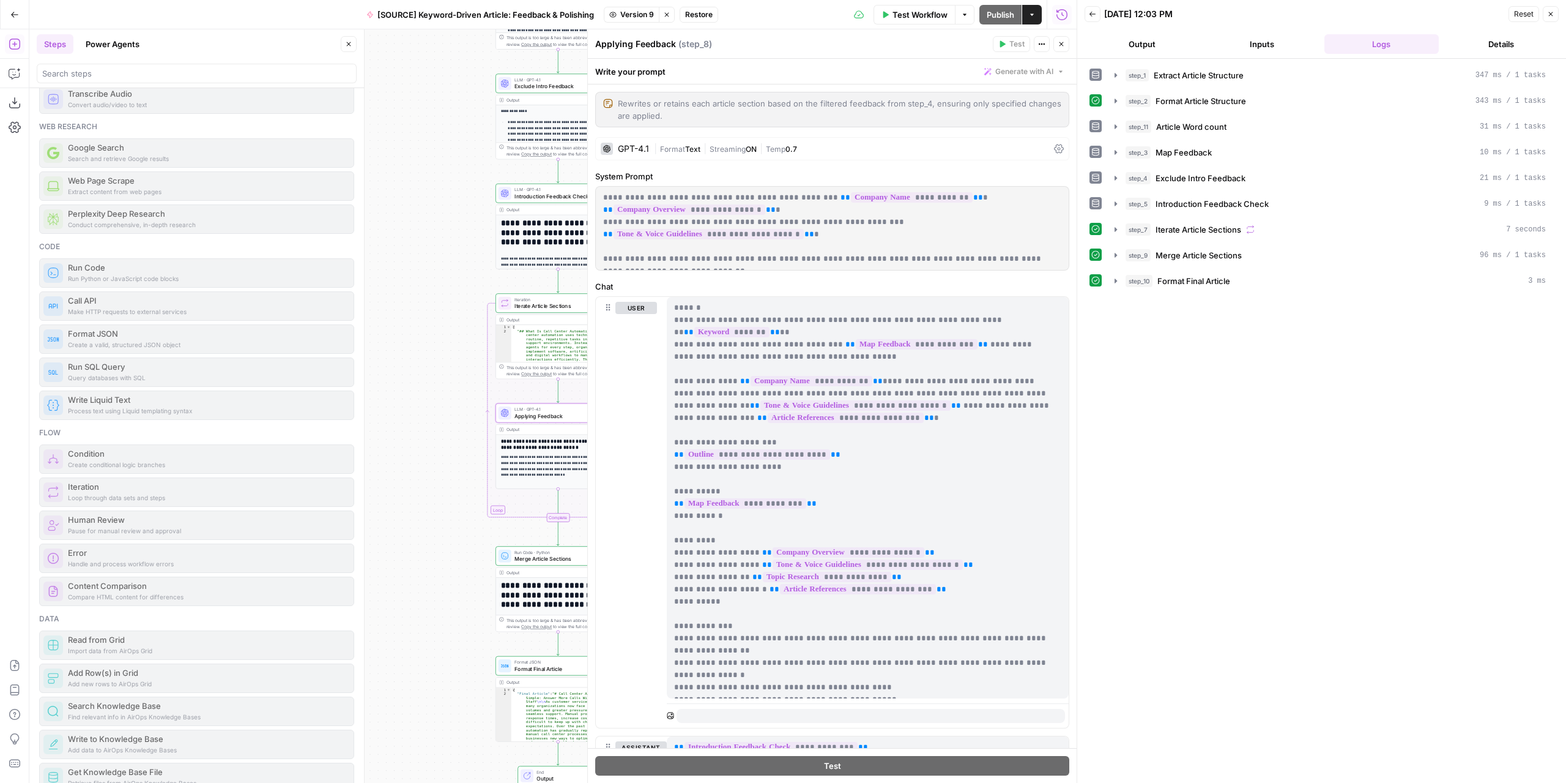
click at [345, 43] on button "Close" at bounding box center [349, 44] width 16 height 16
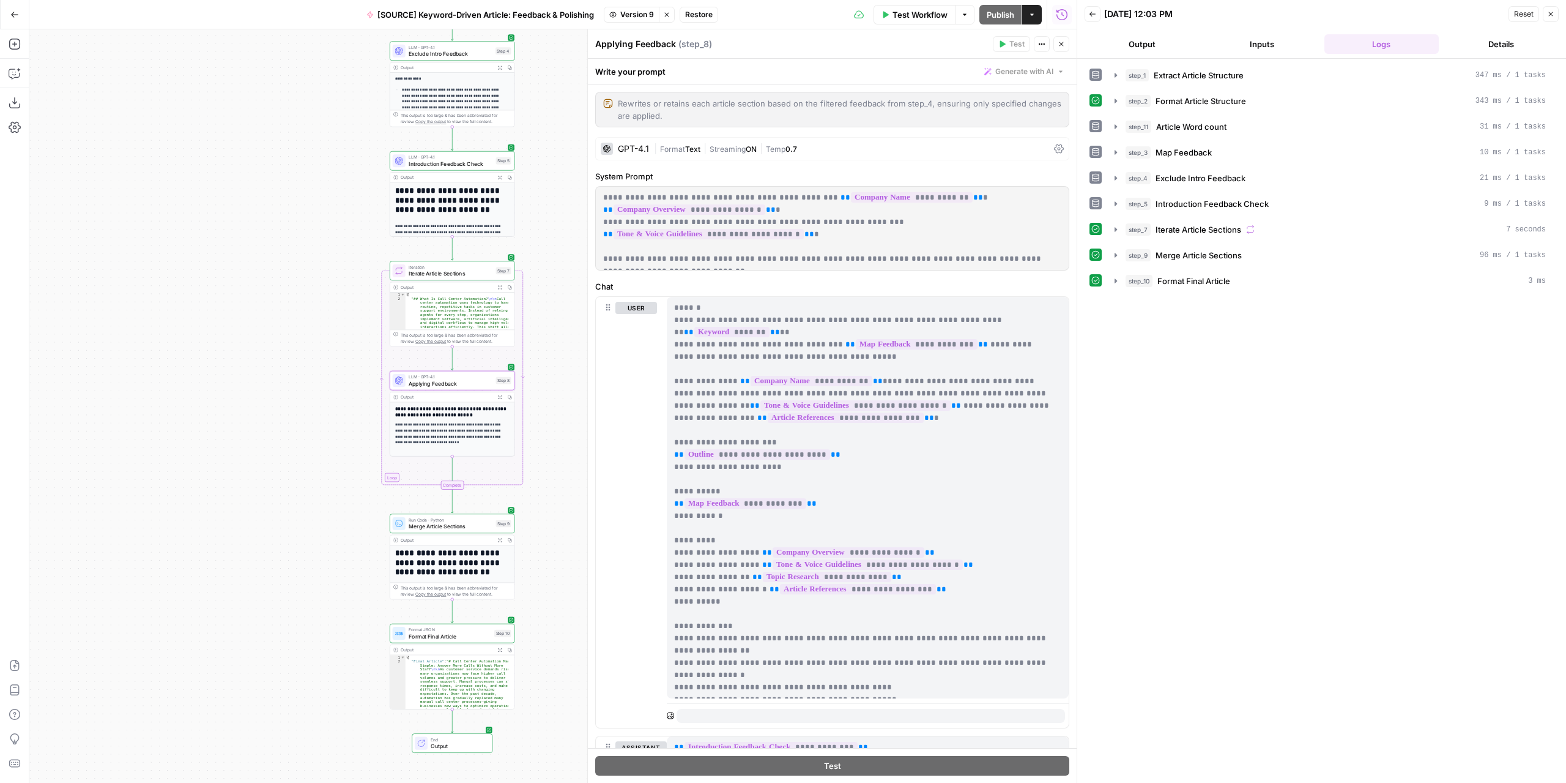
drag, startPoint x: 384, startPoint y: 315, endPoint x: 199, endPoint y: 277, distance: 188.6
click at [174, 265] on div "Workflow Set Inputs Inputs LLM · GPT-4.1 Extract Article Structure Step 1 Outpu…" at bounding box center [552, 405] width 1047 height 753
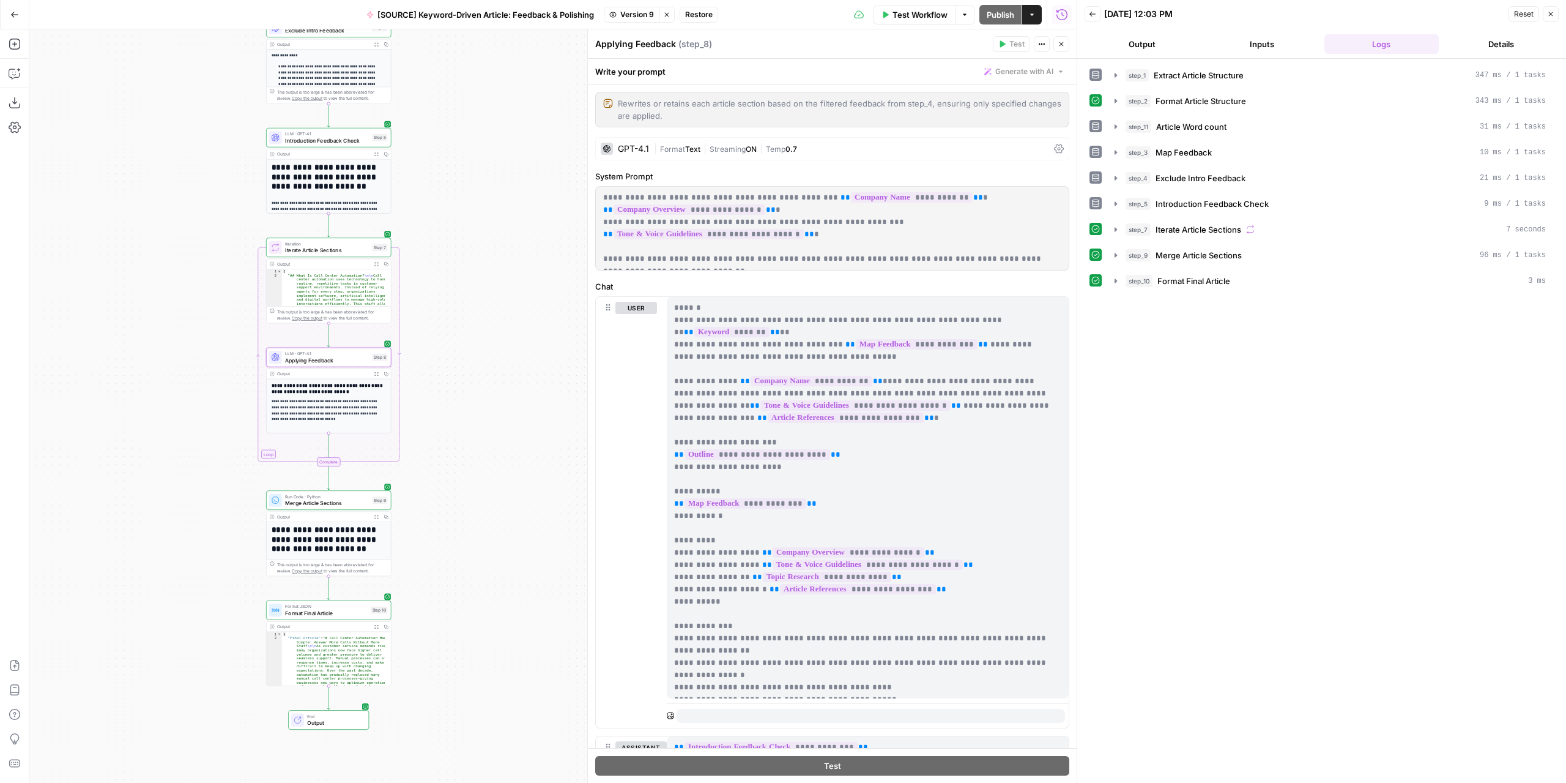
click at [353, 362] on div "Expand Output" at bounding box center [376, 351] width 70 height 21
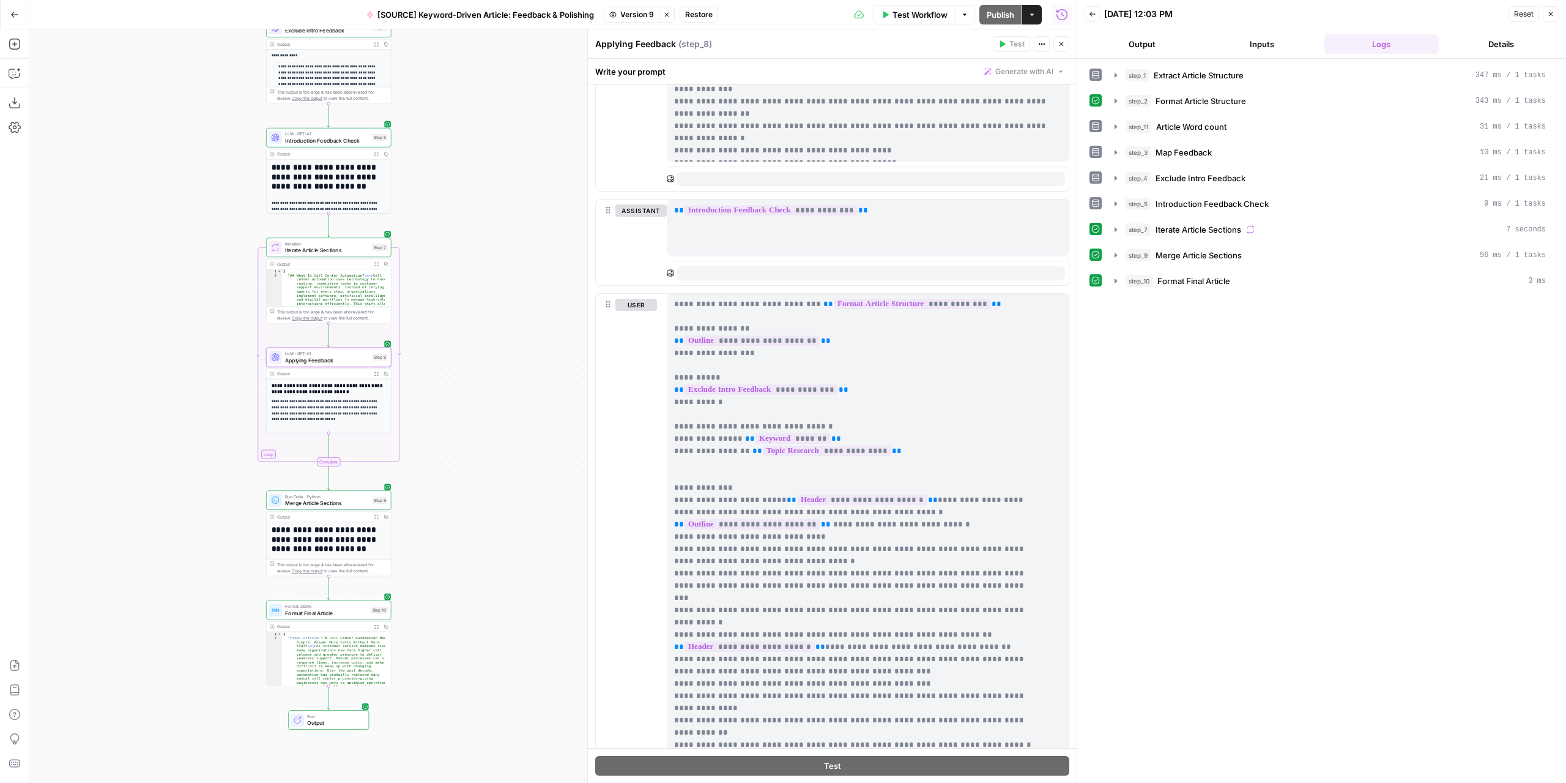
scroll to position [642, 0]
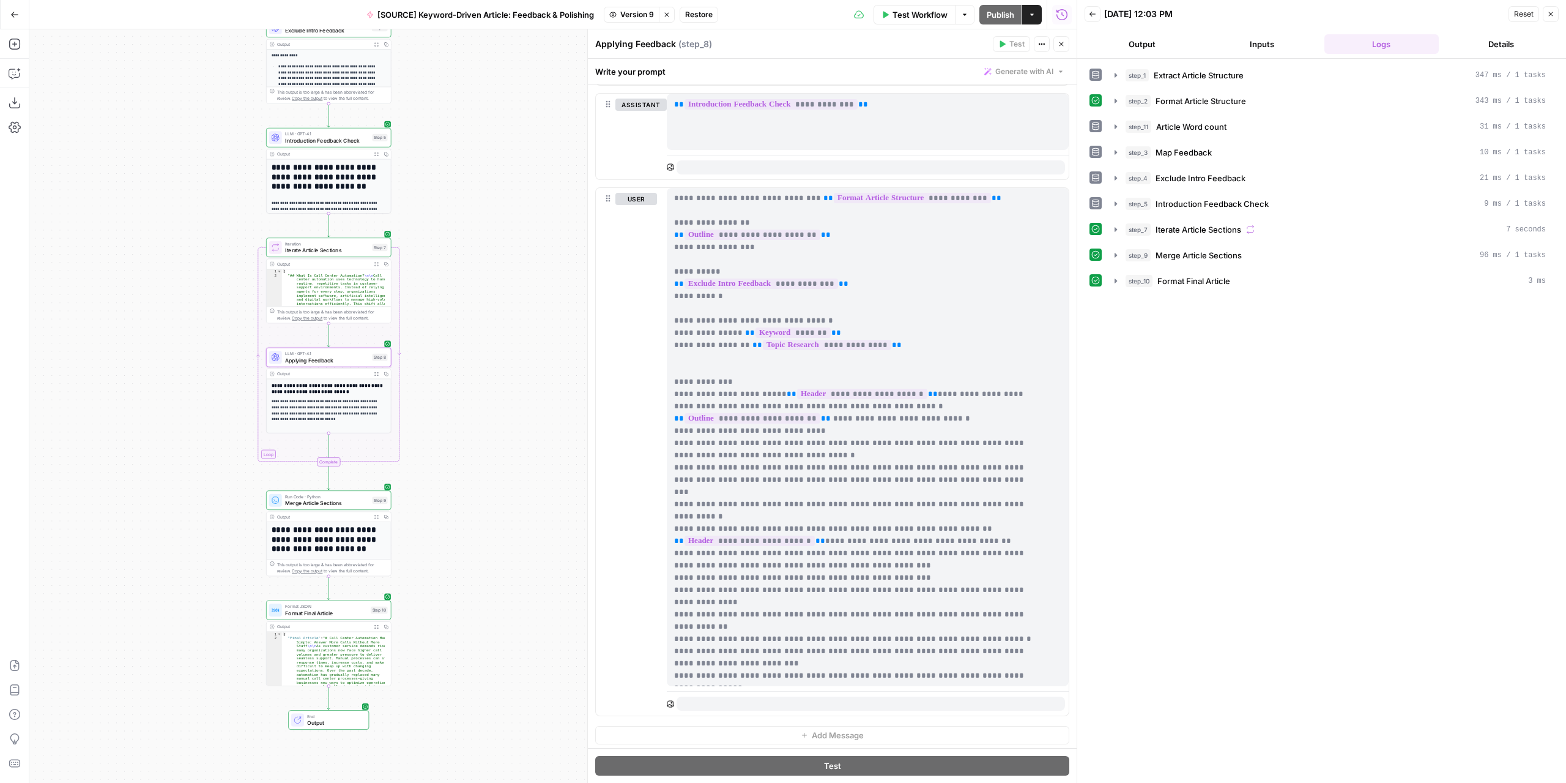
drag, startPoint x: 907, startPoint y: 474, endPoint x: 675, endPoint y: 470, distance: 231.3
click at [675, 470] on p "**********" at bounding box center [858, 418] width 369 height 526
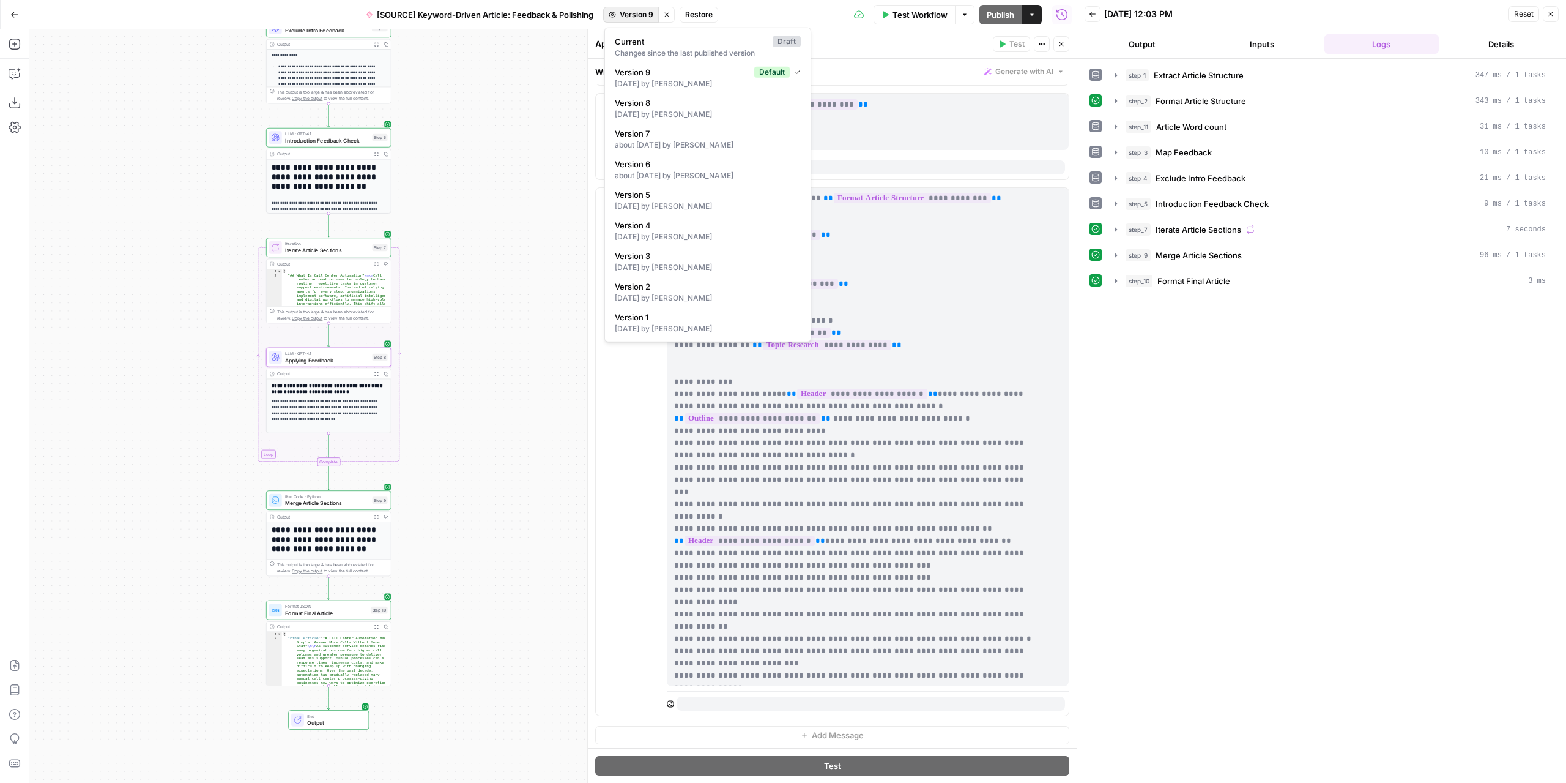
click at [635, 17] on span "Version 9" at bounding box center [637, 14] width 34 height 11
click at [630, 45] on span "Current" at bounding box center [691, 41] width 153 height 12
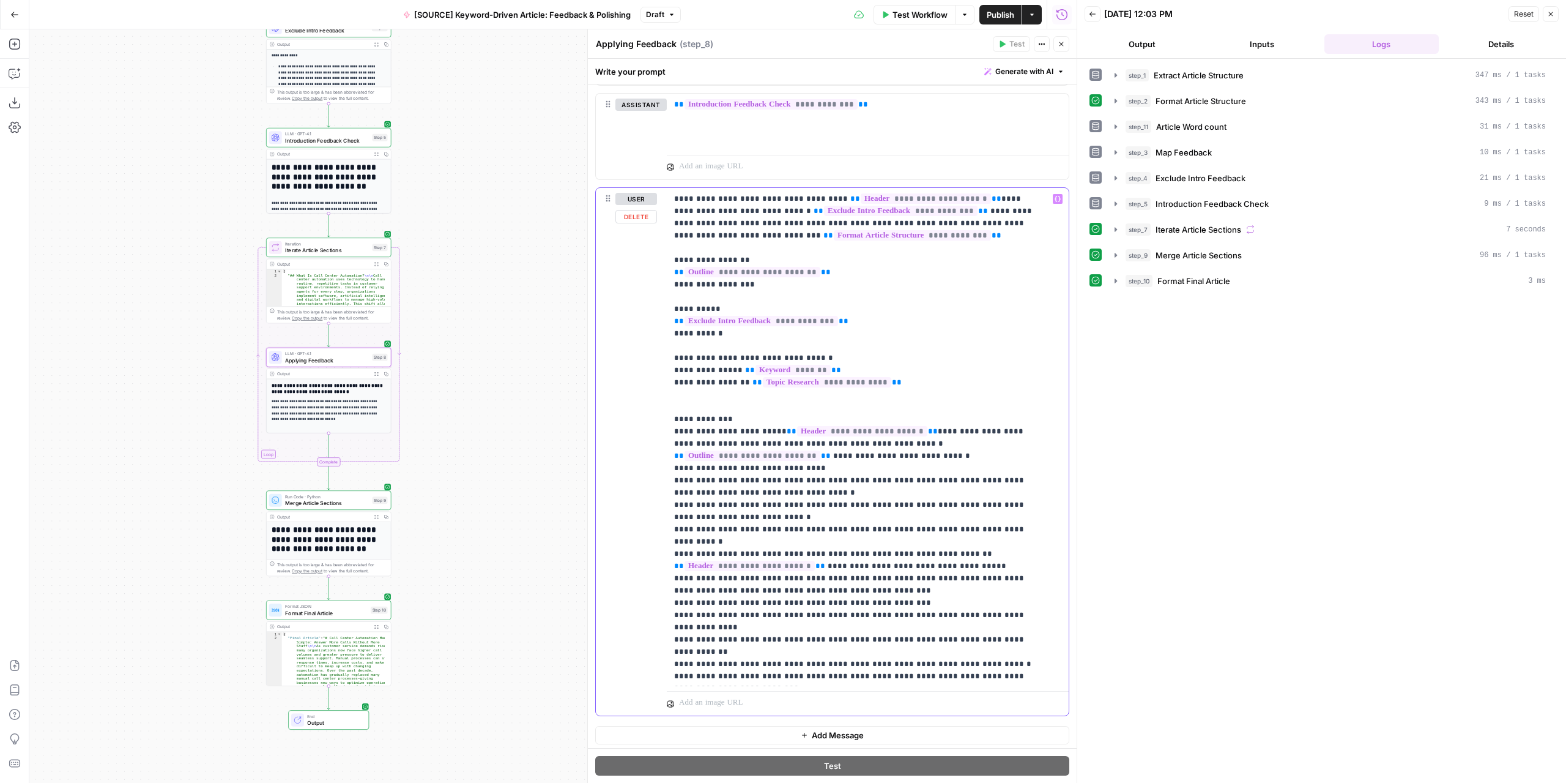
drag, startPoint x: 741, startPoint y: 486, endPoint x: 664, endPoint y: 481, distance: 76.7
click at [664, 481] on div "**********" at bounding box center [832, 451] width 473 height 527
drag, startPoint x: 695, startPoint y: 513, endPoint x: 666, endPoint y: 504, distance: 30.8
click at [666, 504] on div "**********" at bounding box center [832, 451] width 473 height 527
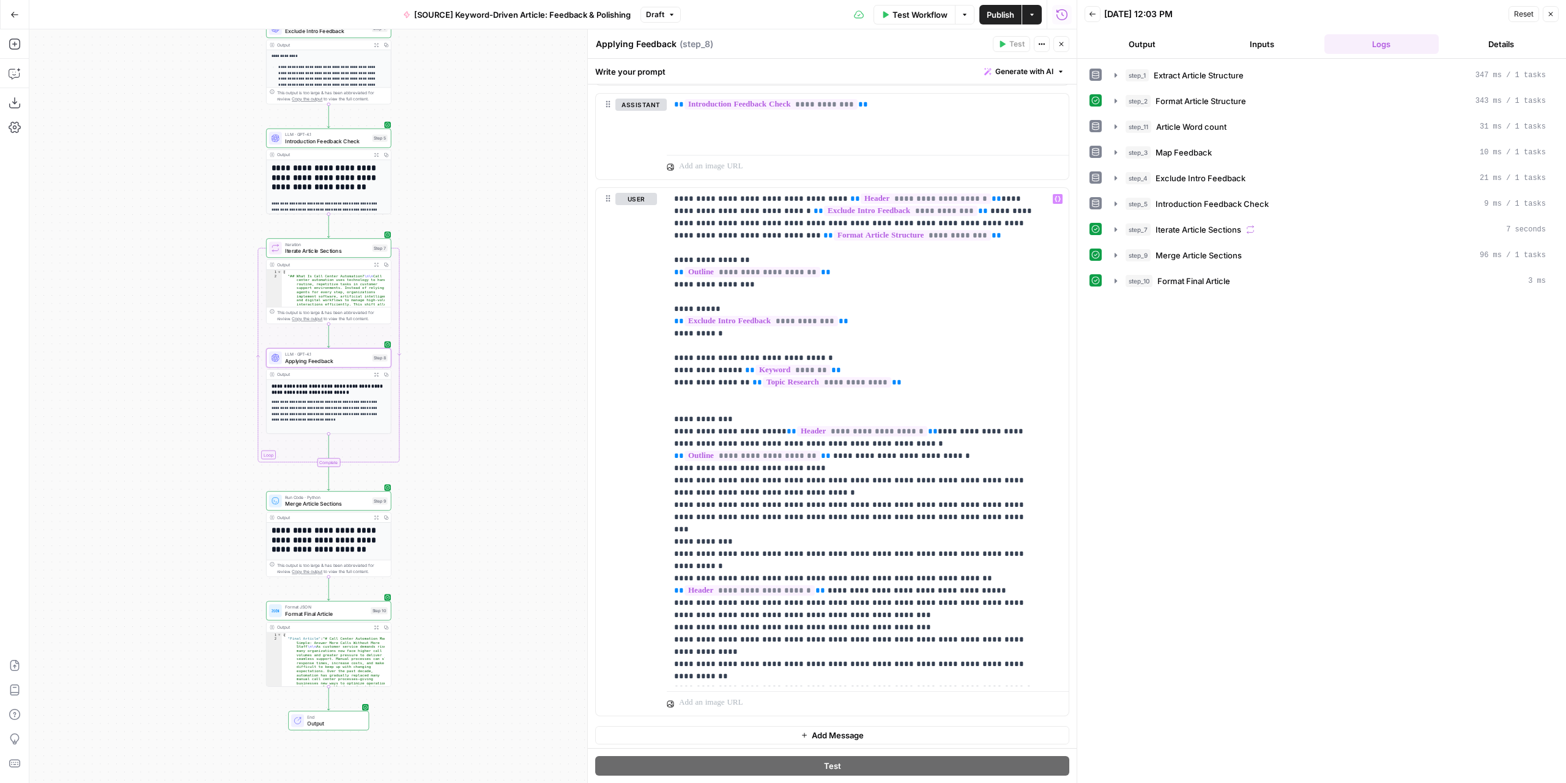
drag, startPoint x: 497, startPoint y: 229, endPoint x: 541, endPoint y: 366, distance: 144.0
click at [543, 366] on div "Workflow Set Inputs Inputs LLM · GPT-4.1 Extract Article Structure Step 1 Outpu…" at bounding box center [552, 405] width 1047 height 753
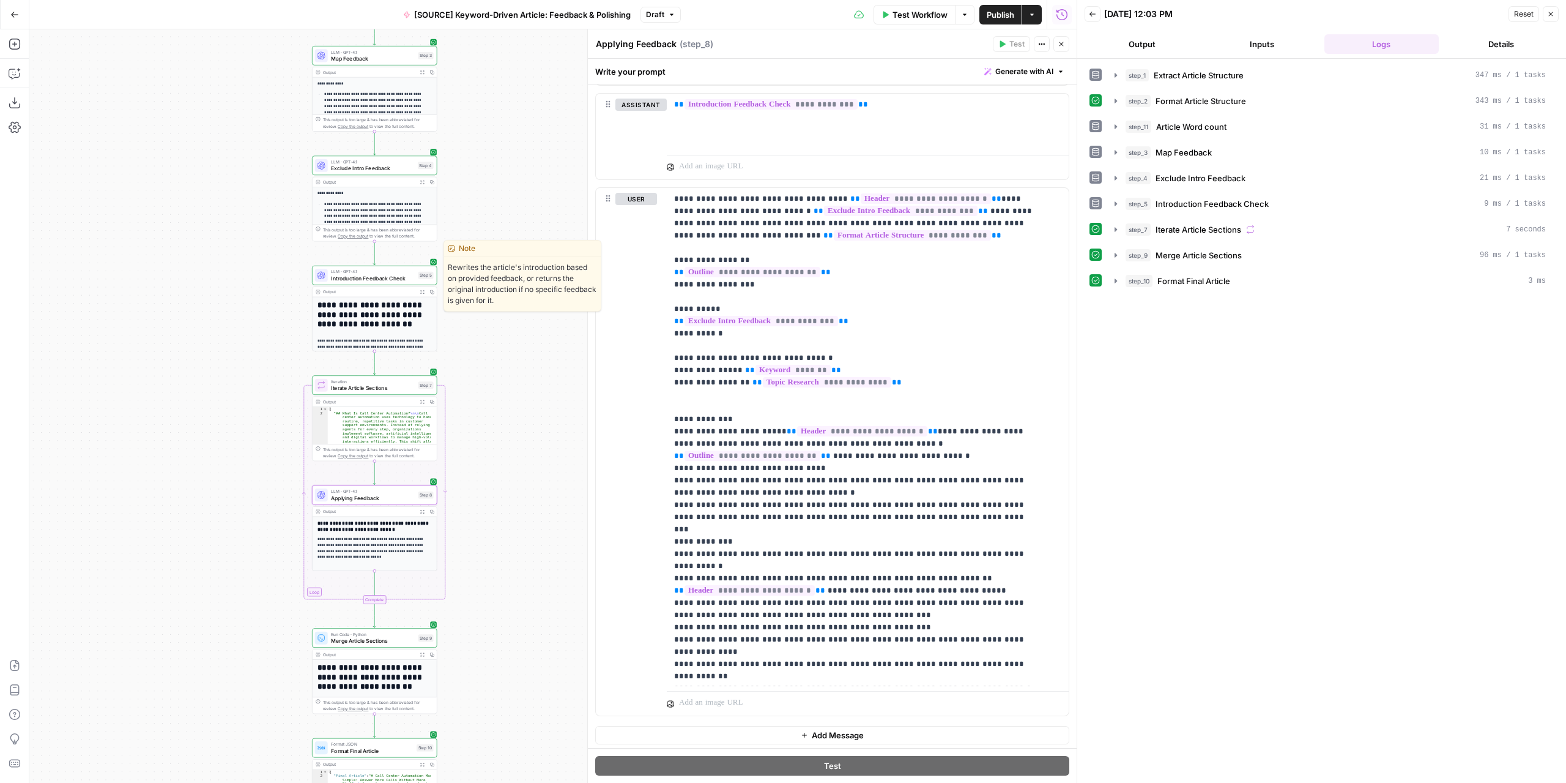
click at [383, 280] on span "Introduction Feedback Check" at bounding box center [373, 278] width 84 height 8
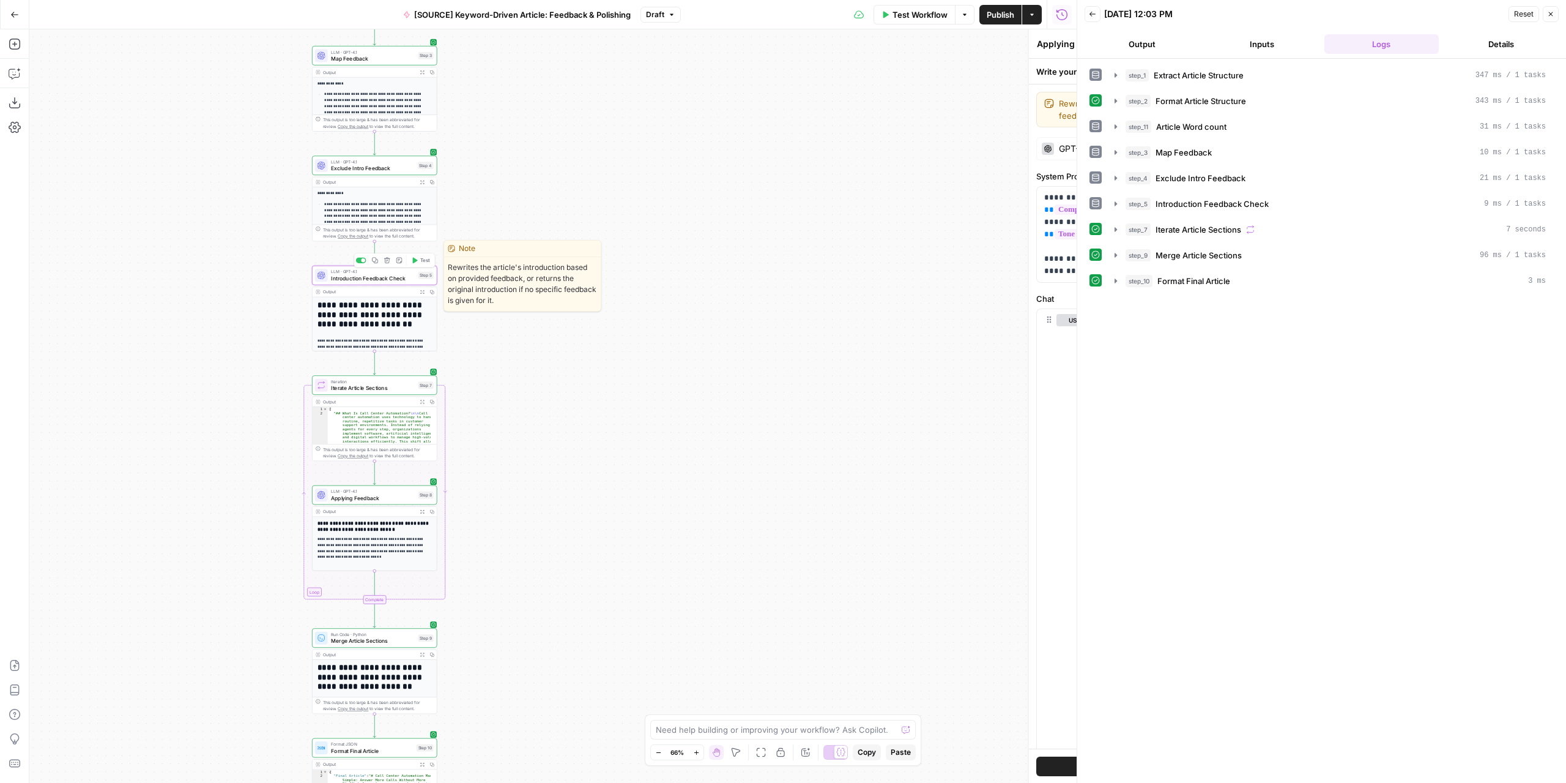
type textarea "Introduction Feedback Check"
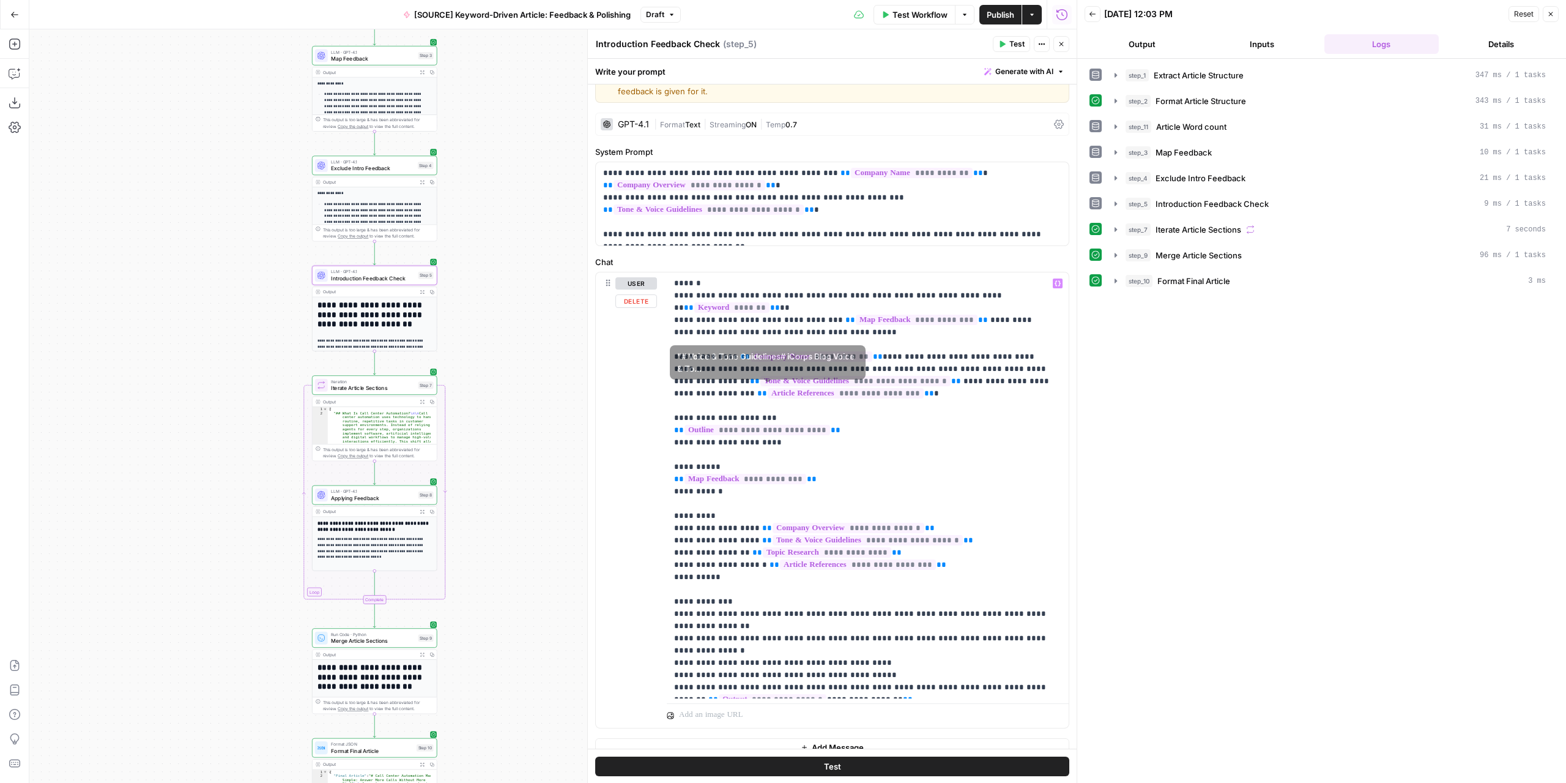
scroll to position [38, 0]
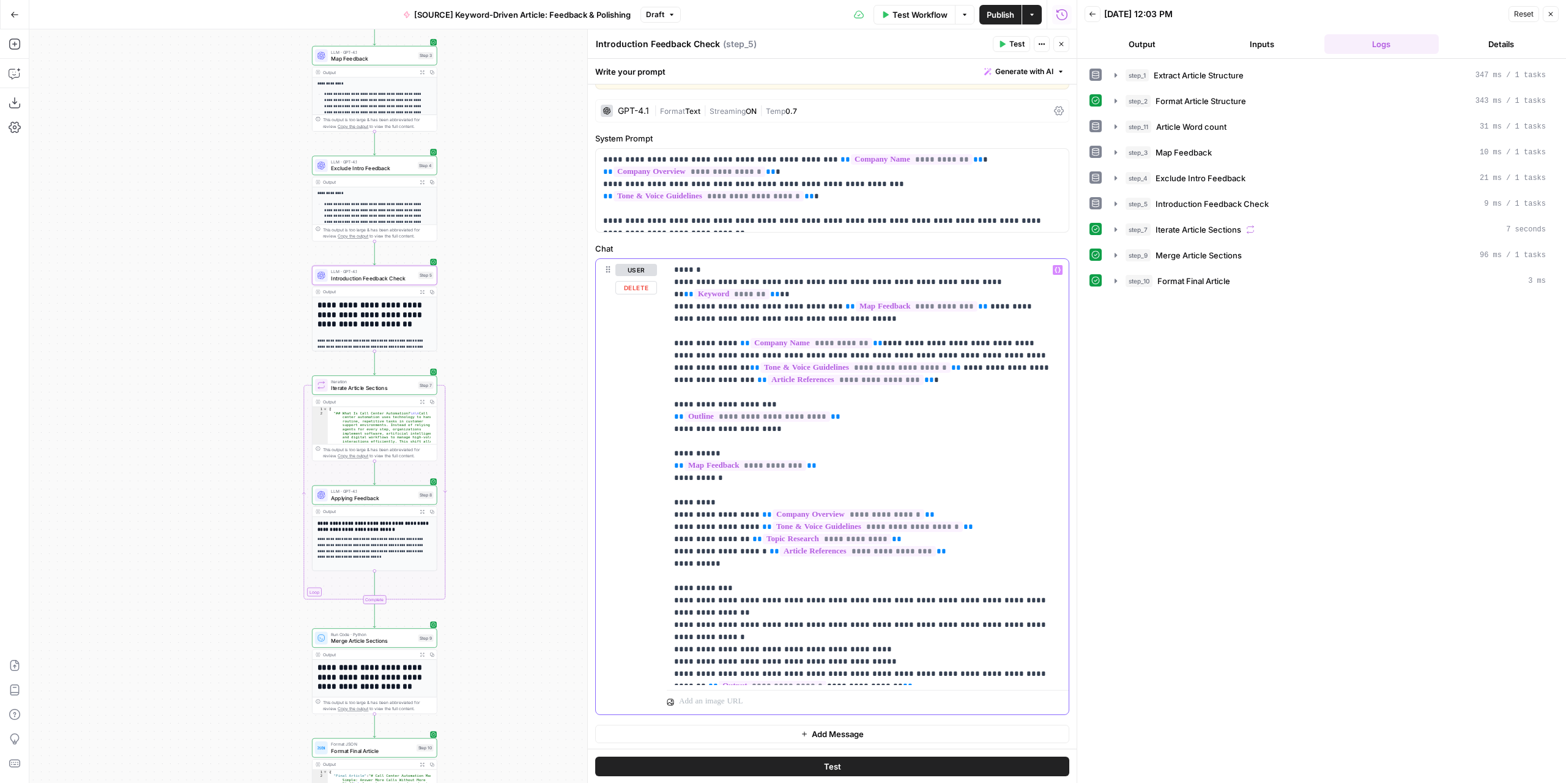
drag, startPoint x: 854, startPoint y: 663, endPoint x: 671, endPoint y: 649, distance: 184.0
click at [671, 649] on div "**********" at bounding box center [868, 472] width 402 height 426
copy p "**********"
click at [377, 502] on div "LLM · GPT-4.1 Applying Feedback Step 8 Copy step Delete step Edit Note Test" at bounding box center [374, 495] width 125 height 20
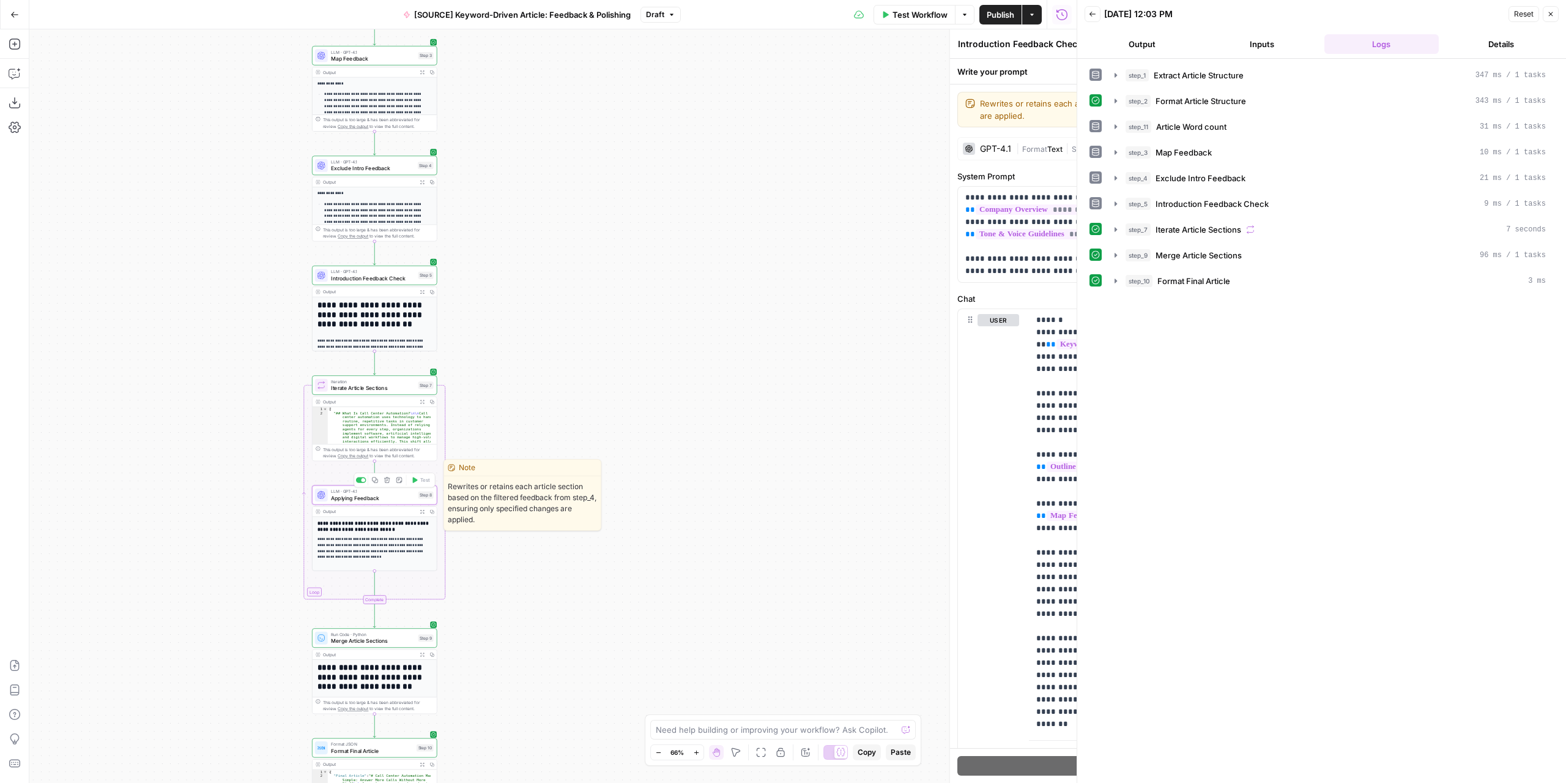
type textarea "Applying Feedback"
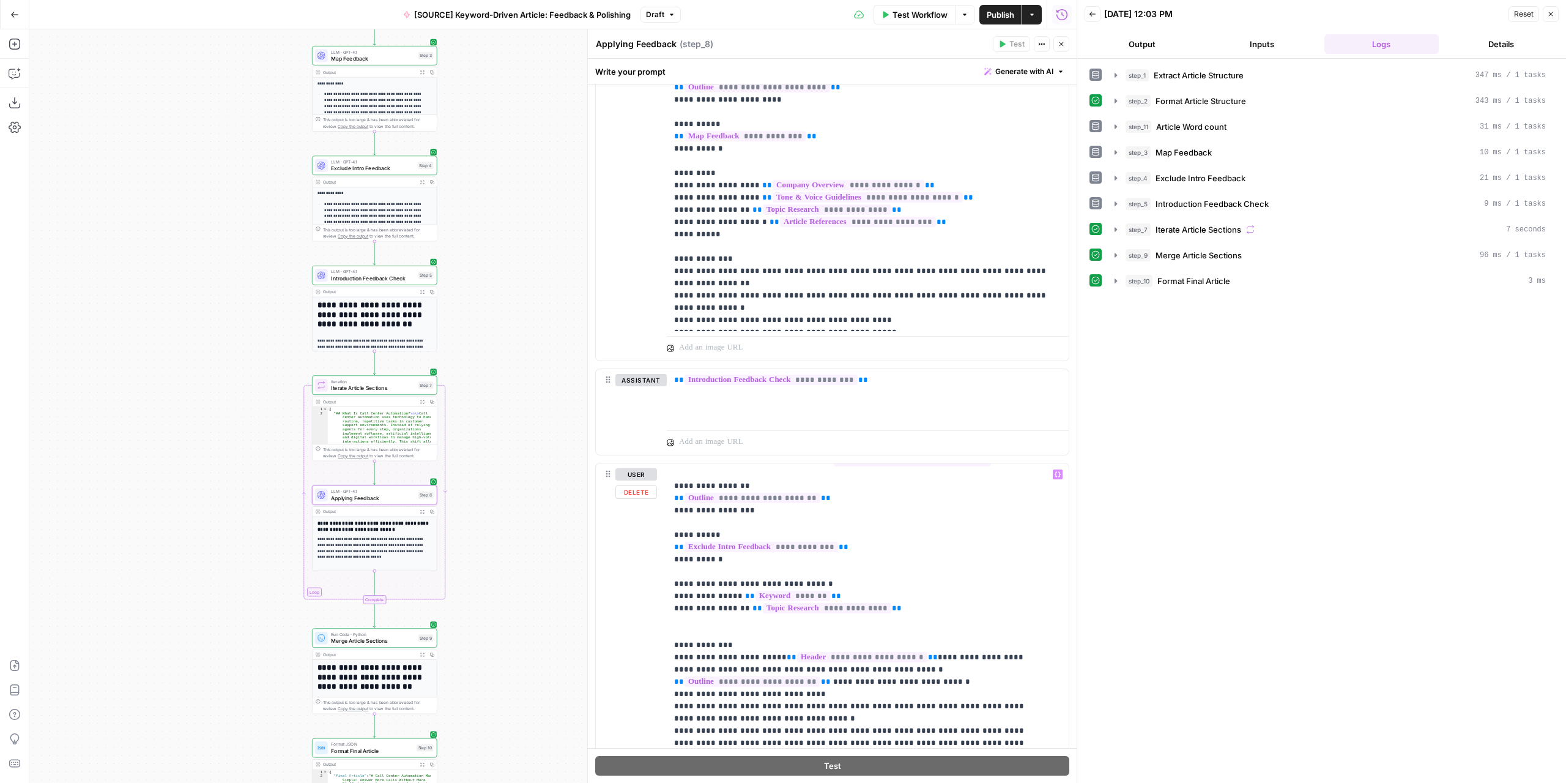
scroll to position [642, 0]
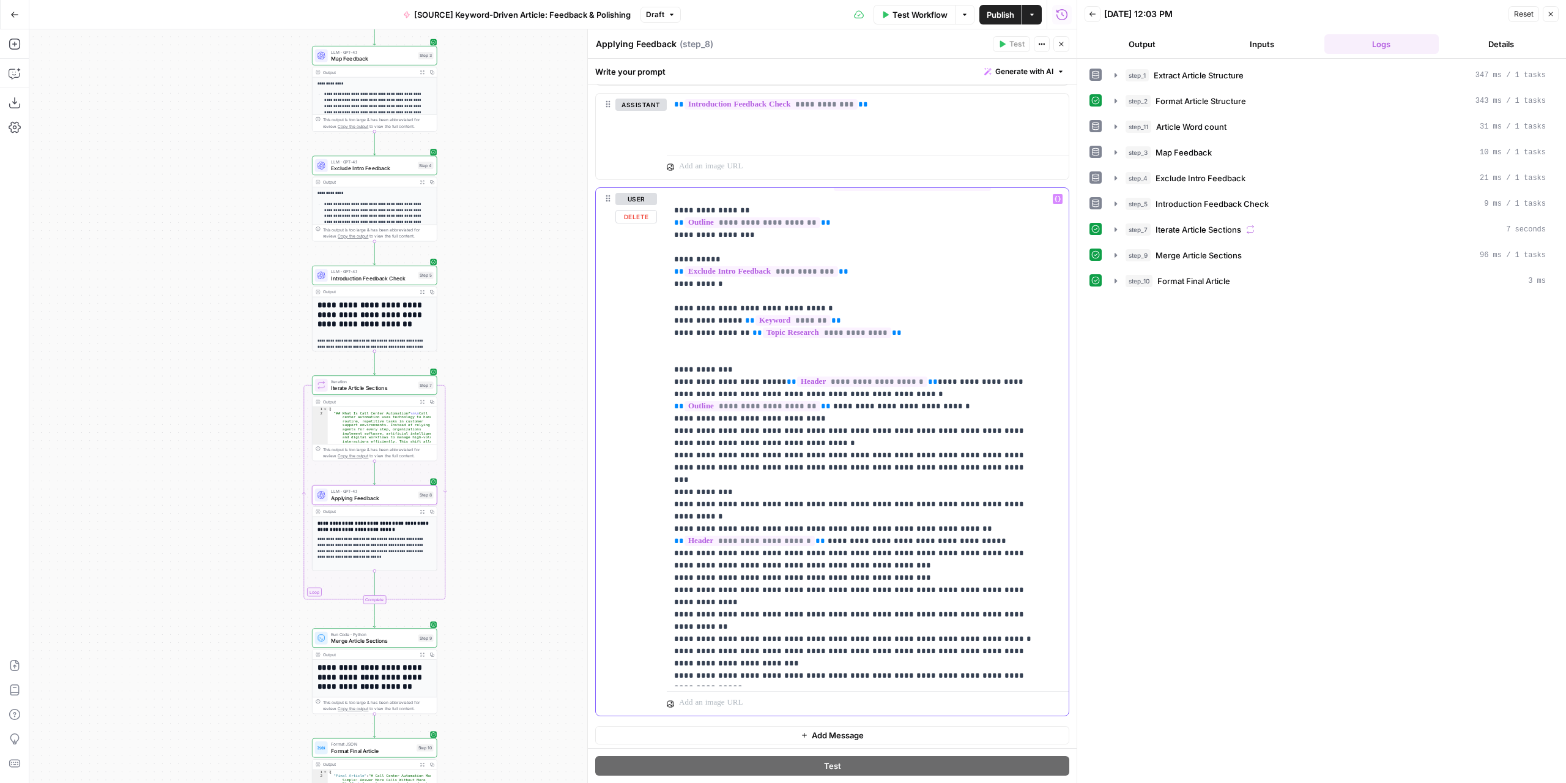
drag, startPoint x: 740, startPoint y: 474, endPoint x: 668, endPoint y: 478, distance: 71.7
click at [669, 478] on div "**********" at bounding box center [863, 437] width 393 height 499
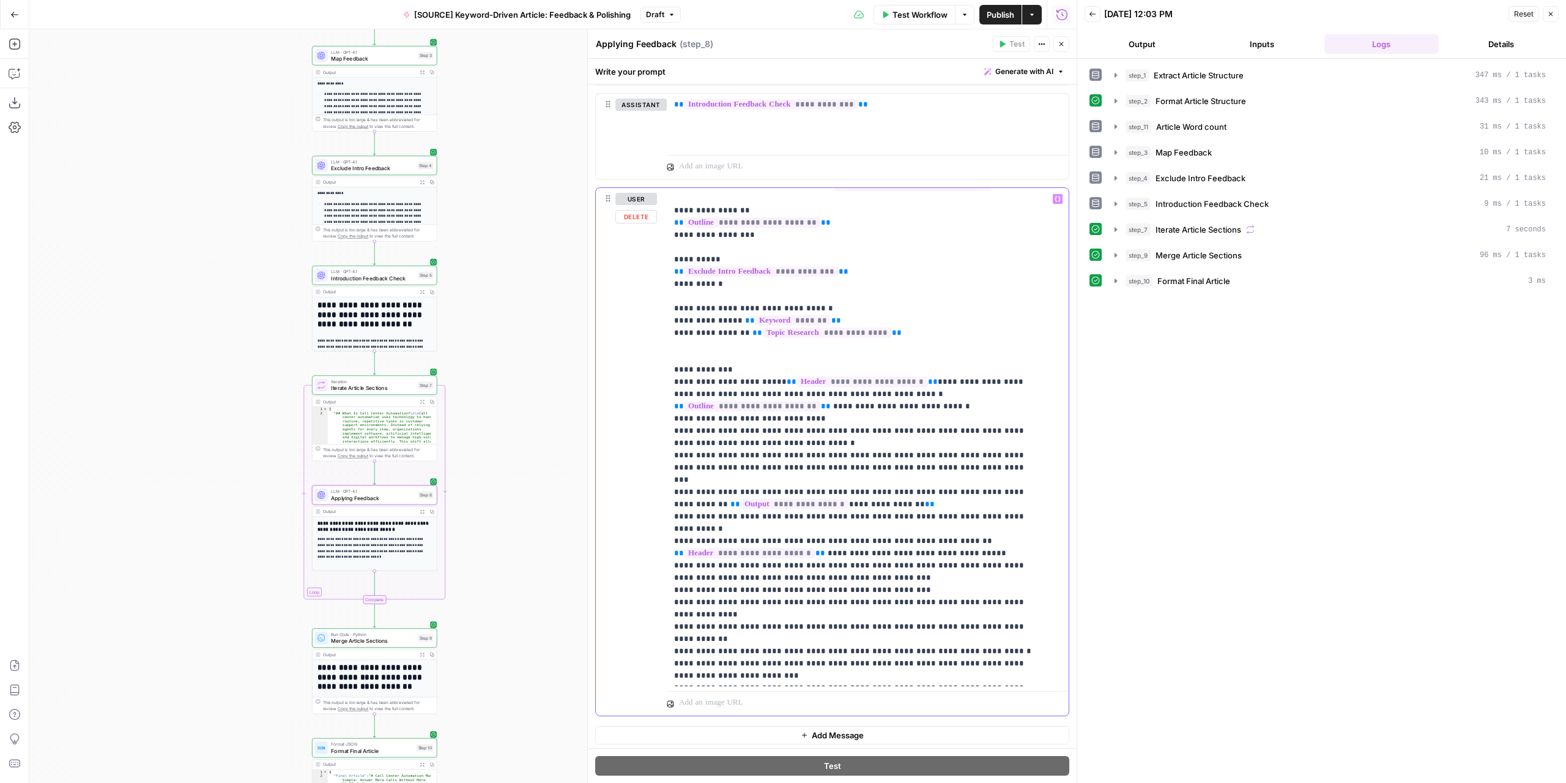
click at [1017, 480] on p "**********" at bounding box center [858, 418] width 369 height 551
drag, startPoint x: 777, startPoint y: 488, endPoint x: 838, endPoint y: 490, distance: 61.2
click at [838, 490] on p "**********" at bounding box center [858, 418] width 369 height 551
click at [854, 500] on span "**" at bounding box center [859, 504] width 10 height 8
click at [756, 499] on span "**********" at bounding box center [795, 504] width 108 height 10
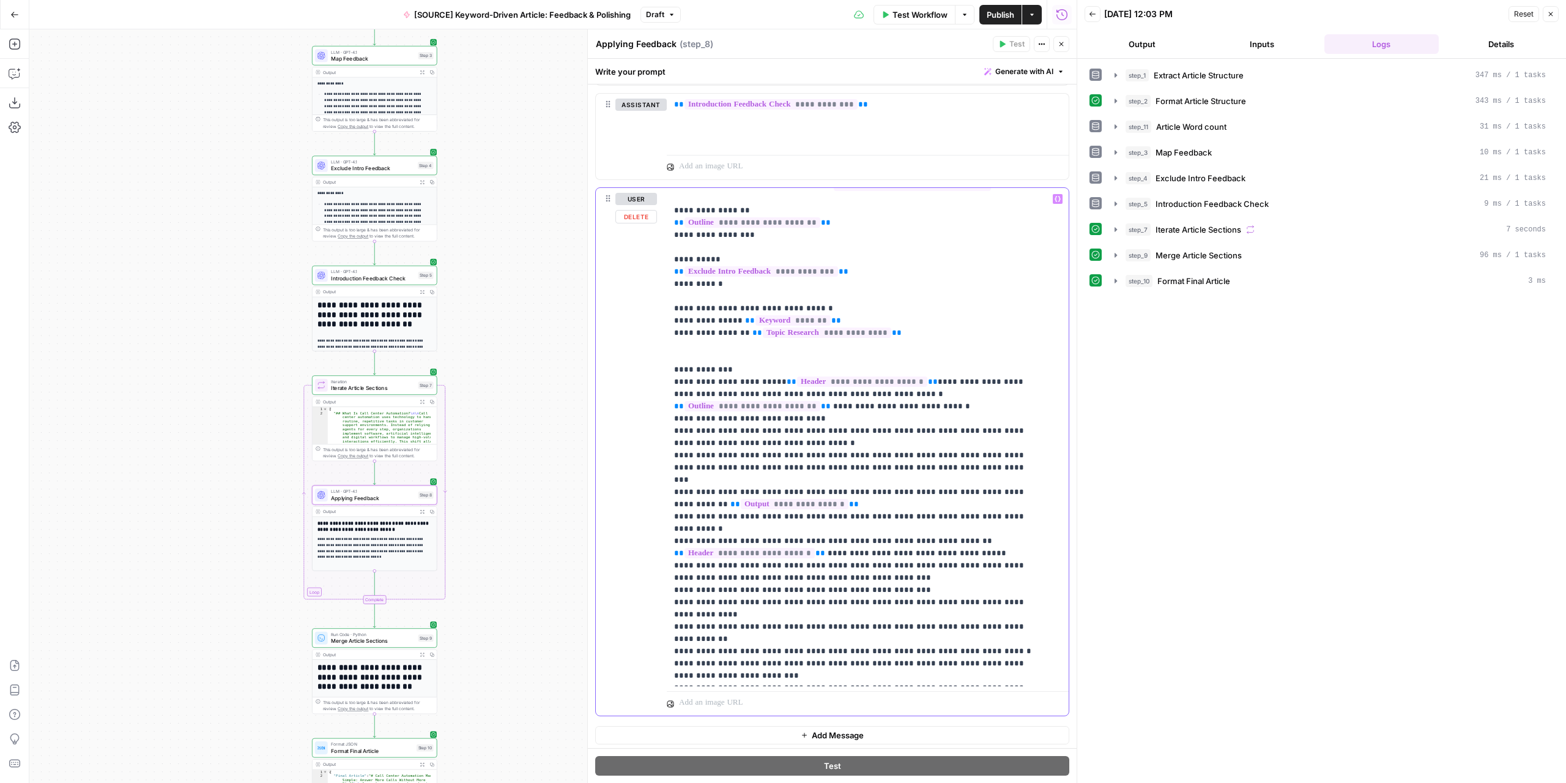
drag, startPoint x: 775, startPoint y: 494, endPoint x: 663, endPoint y: 494, distance: 111.4
click at [663, 494] on div "**********" at bounding box center [832, 451] width 473 height 527
click at [1055, 196] on icon "button" at bounding box center [1058, 199] width 6 height 6
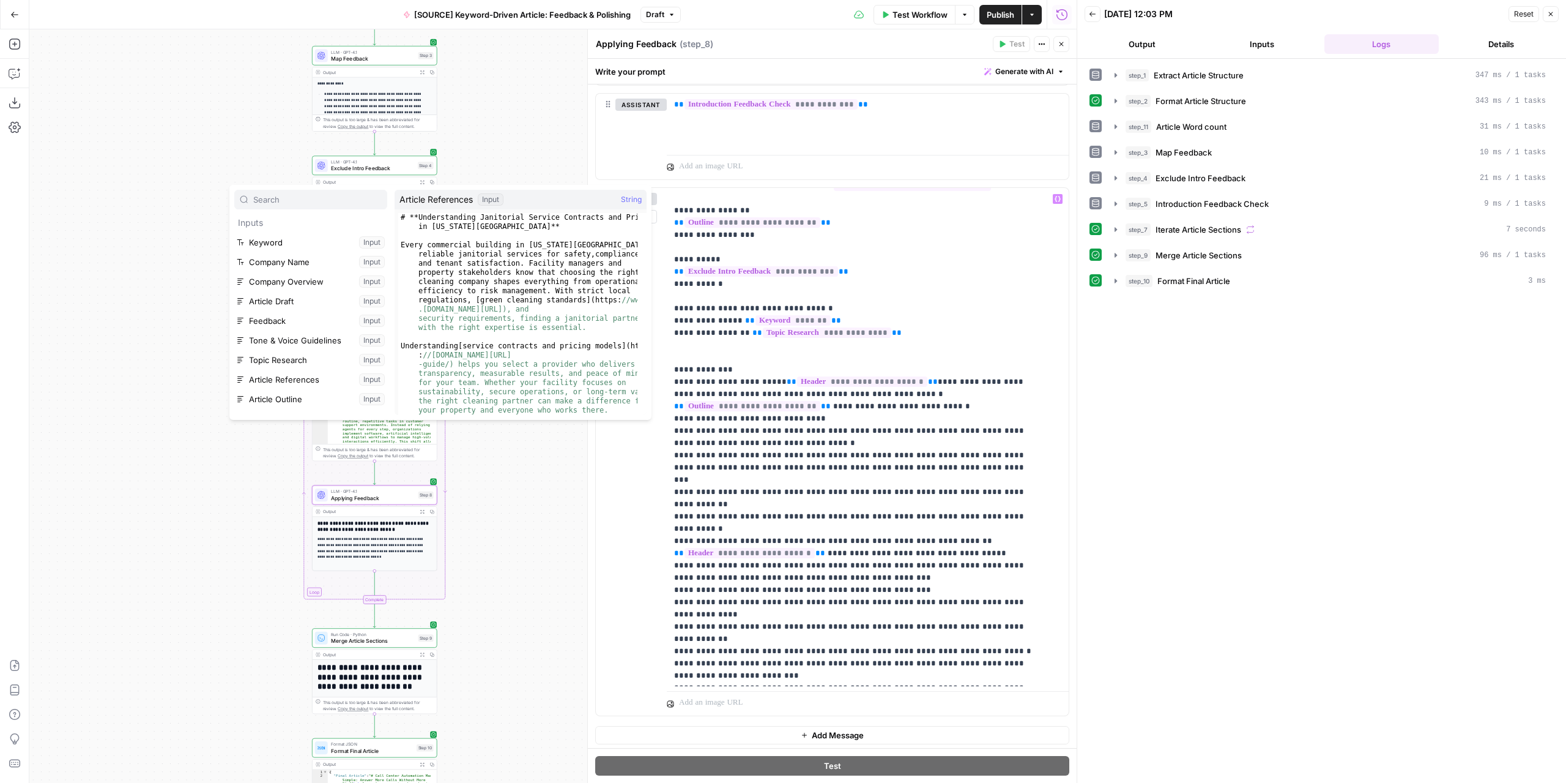
scroll to position [150, 0]
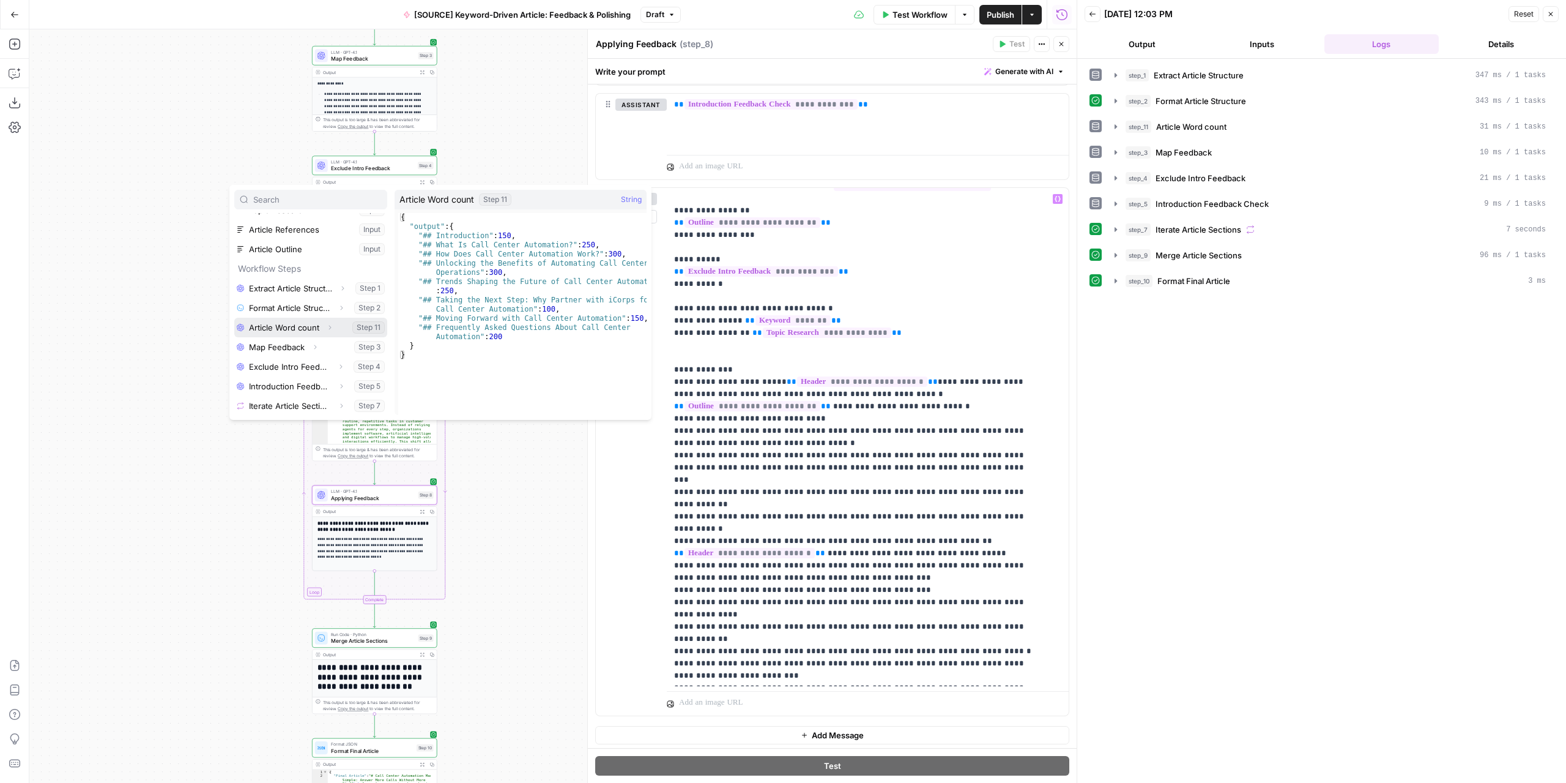
click at [291, 322] on button "Select variable Article Word count" at bounding box center [310, 328] width 153 height 20
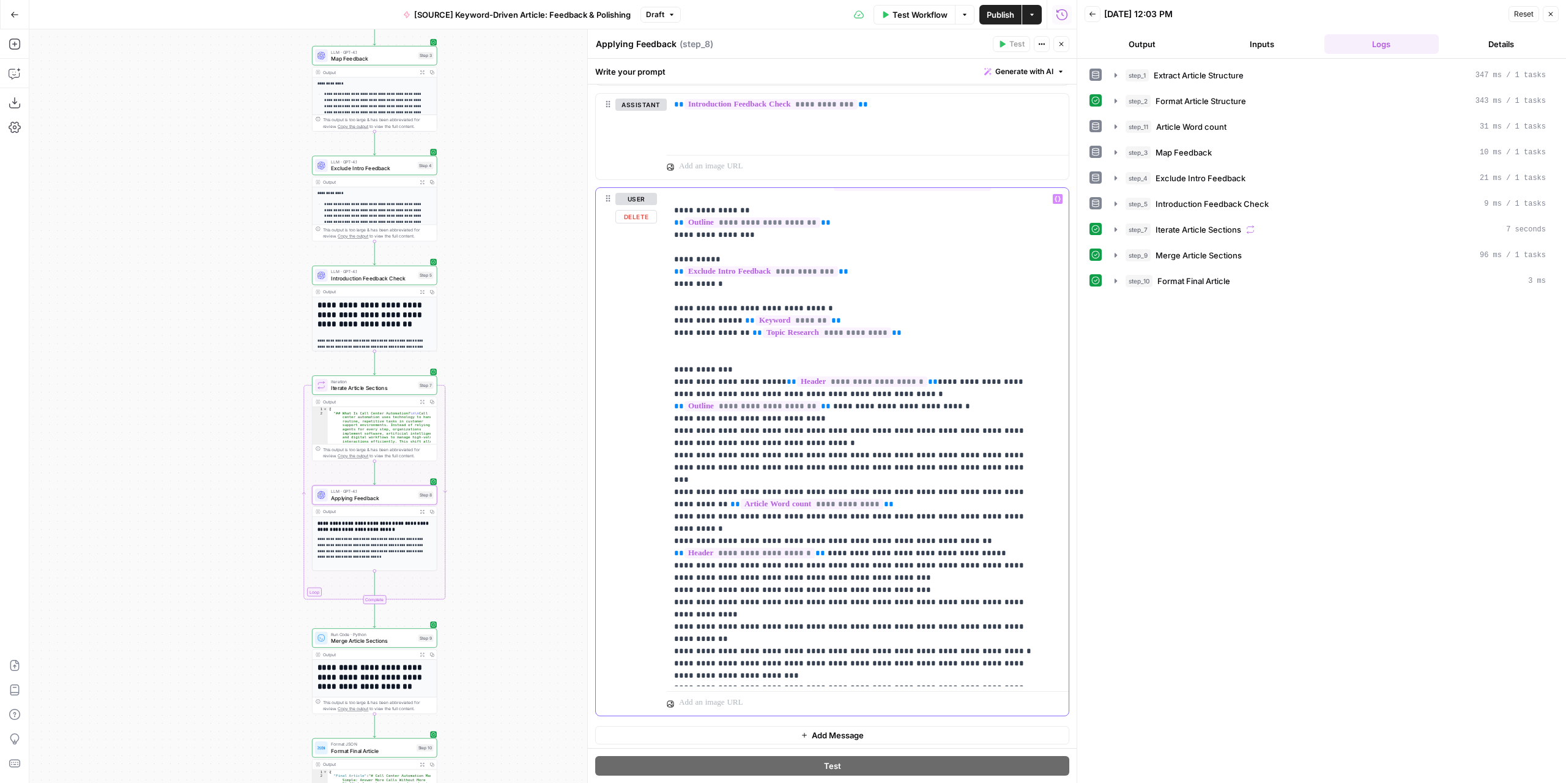
click at [770, 477] on p "**********" at bounding box center [858, 418] width 369 height 551
click at [824, 477] on p "**********" at bounding box center [858, 418] width 369 height 551
click at [1014, 478] on p "**********" at bounding box center [858, 418] width 369 height 551
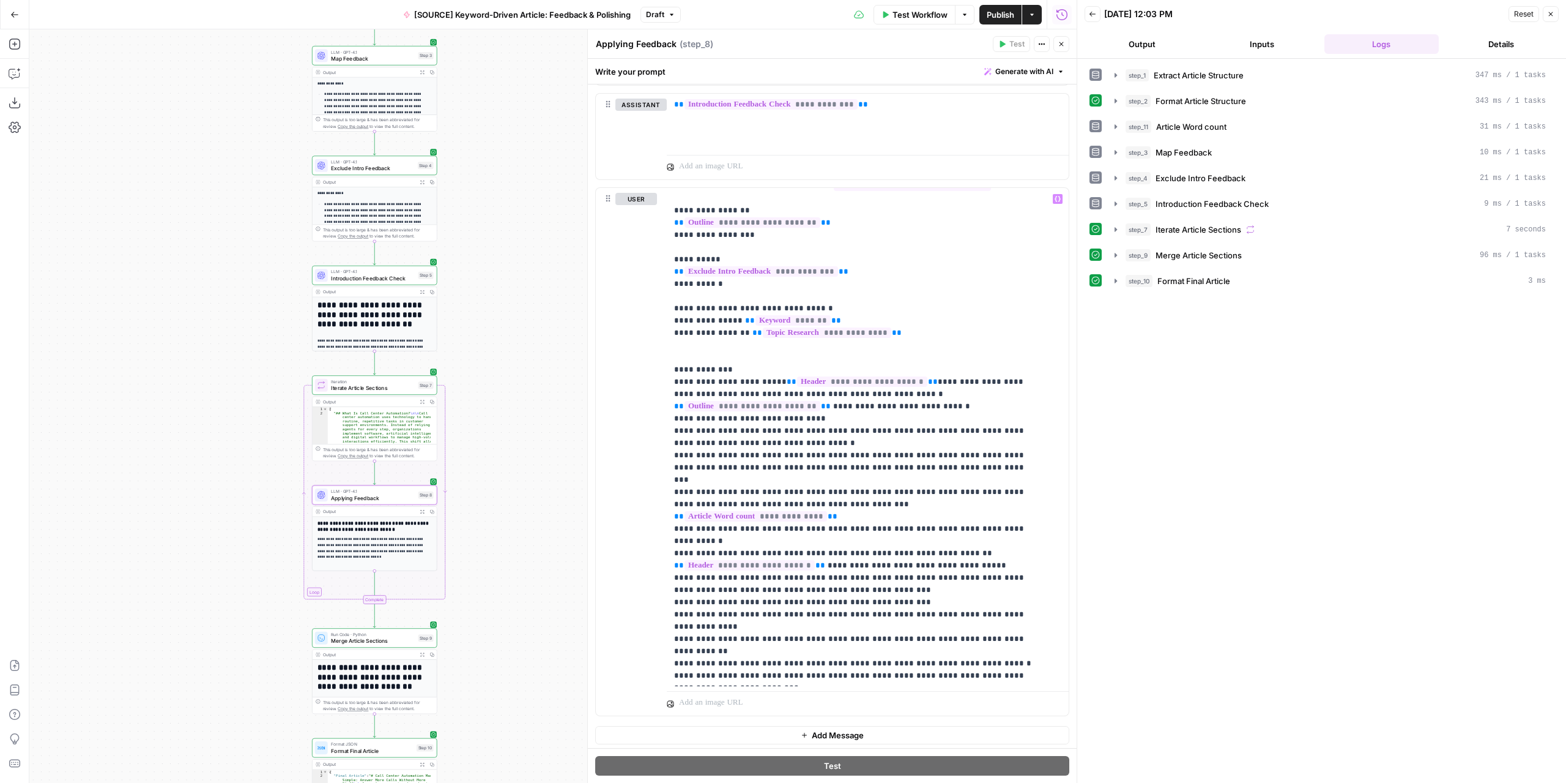
click at [912, 14] on span "Test Workflow" at bounding box center [920, 15] width 55 height 12
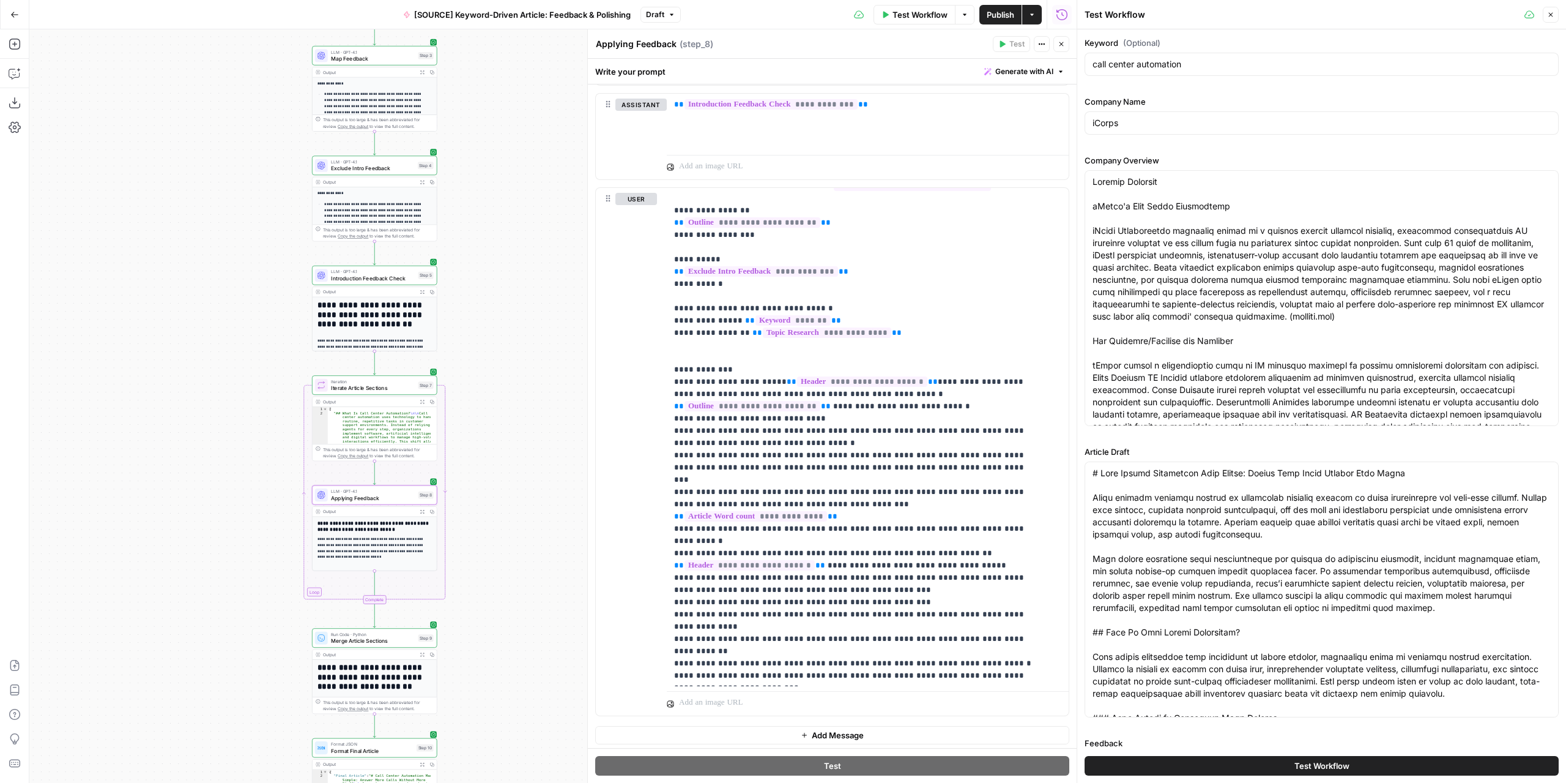
click at [1282, 765] on button "Test Workflow" at bounding box center [1322, 766] width 474 height 20
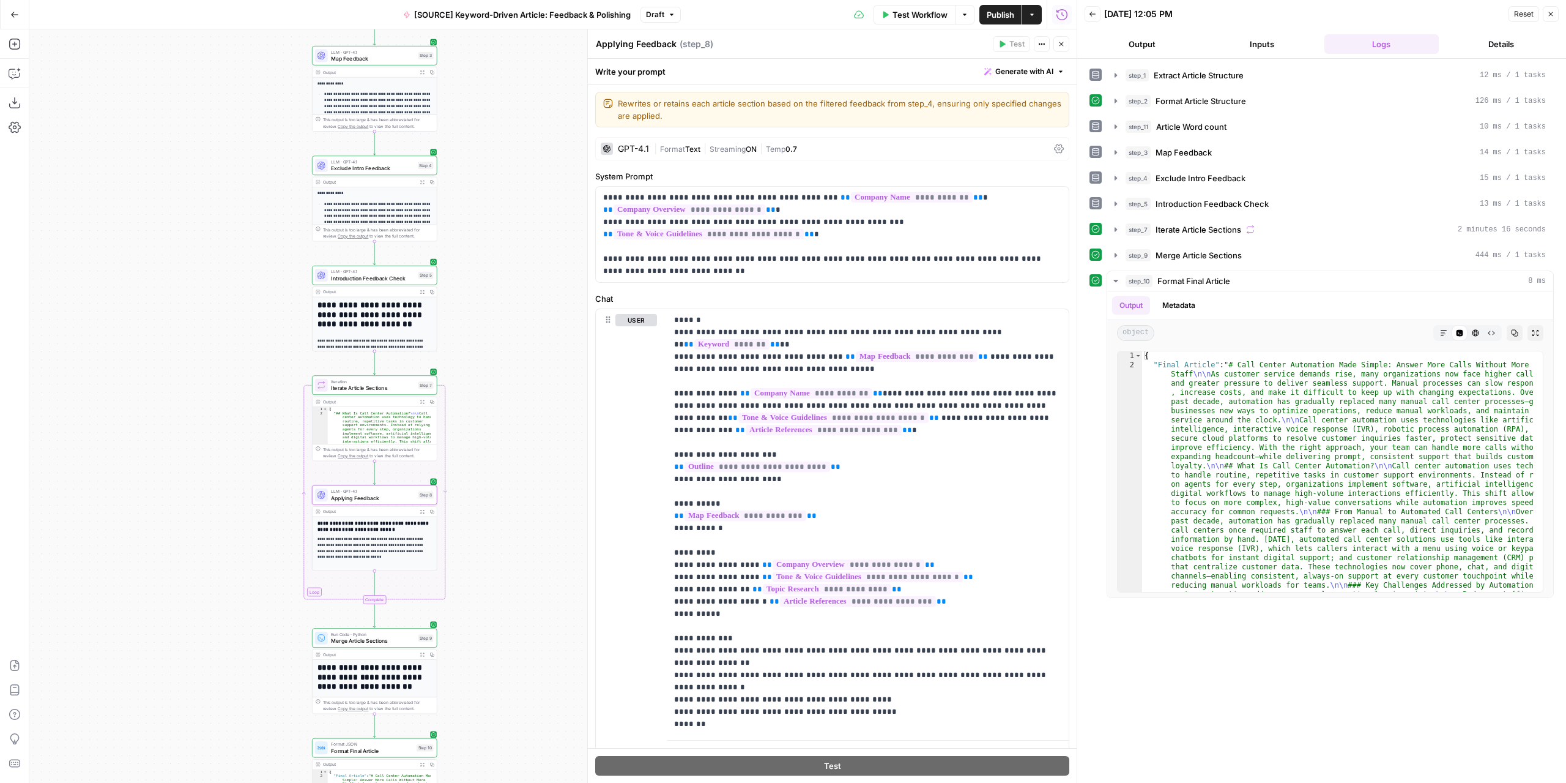
click at [1306, 761] on div "step_1 Extract Article Structure 12 ms / 1 tasks step_2 Format Article Structur…" at bounding box center [1322, 421] width 464 height 712
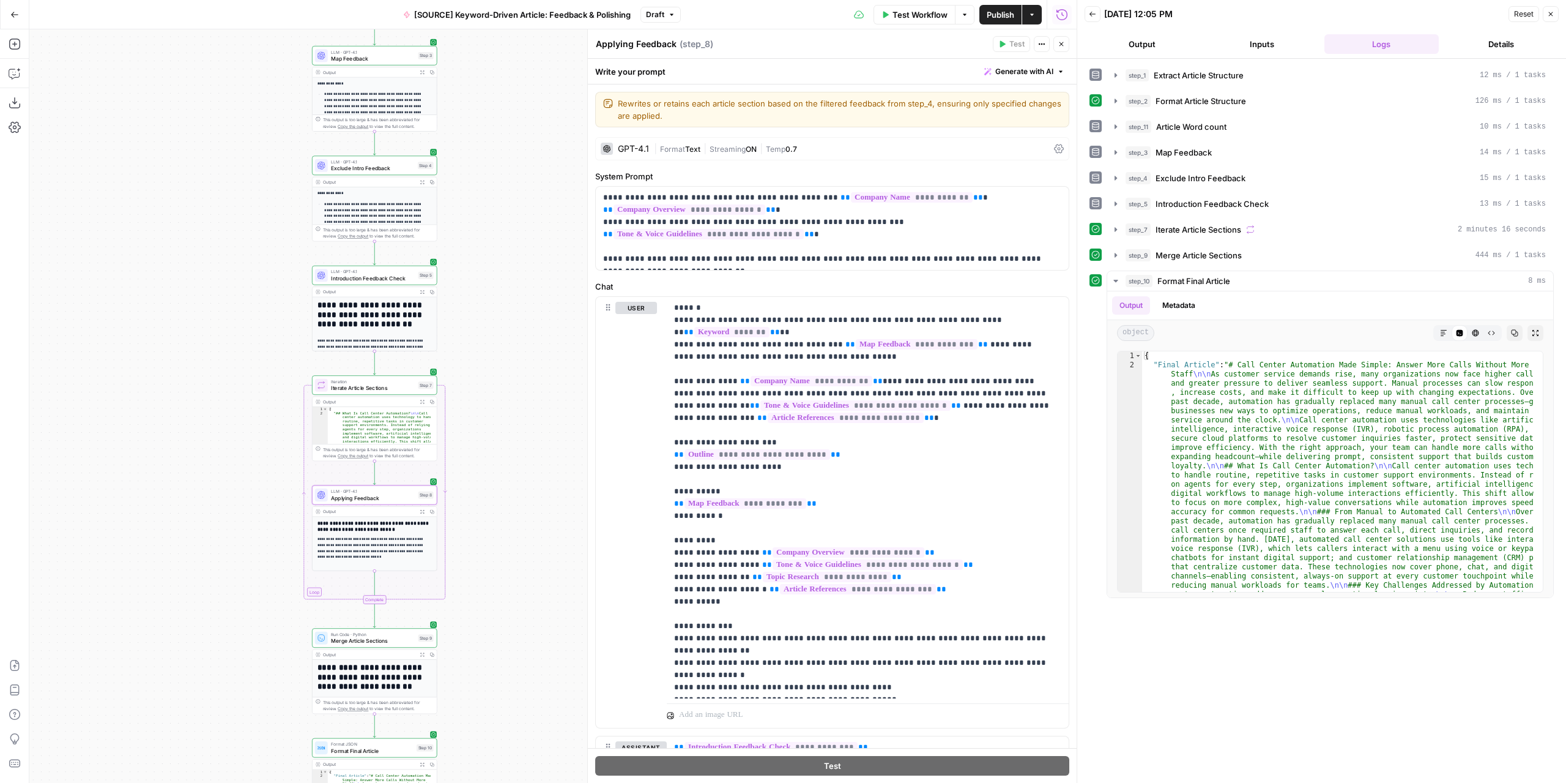
scroll to position [50, 0]
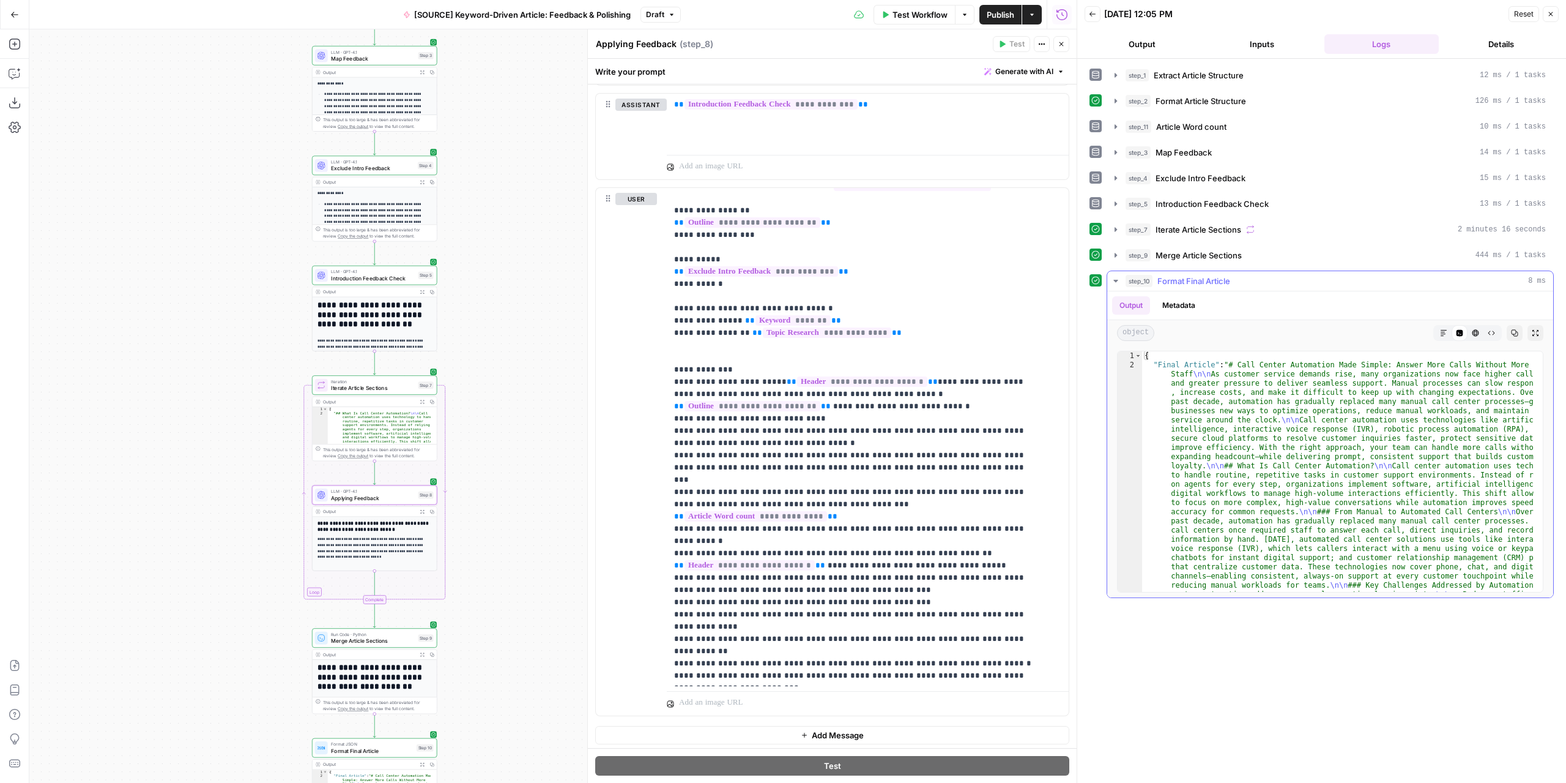
click at [1531, 325] on button "Expand Output" at bounding box center [1536, 333] width 16 height 16
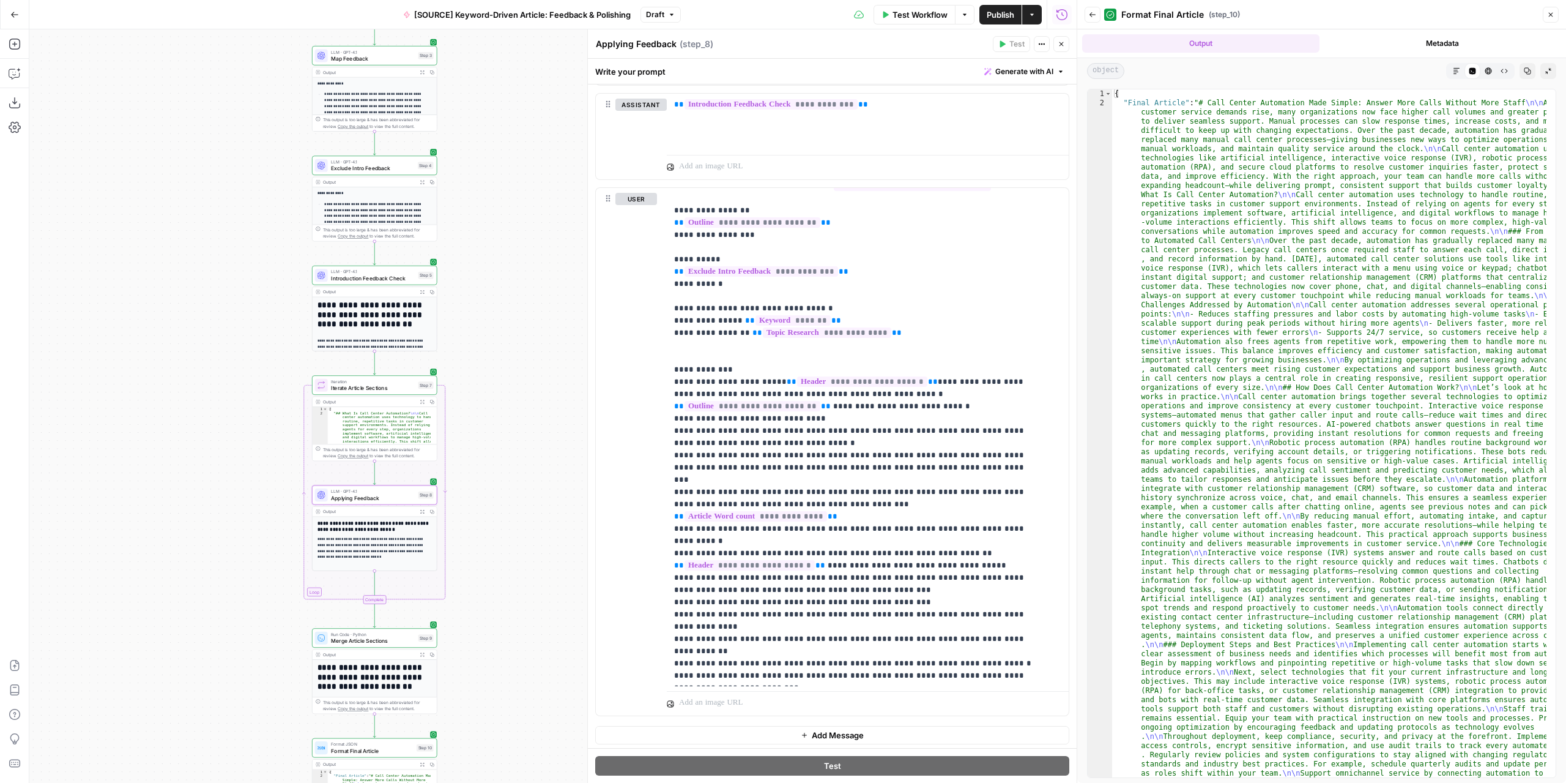
click at [1455, 70] on icon "button" at bounding box center [1456, 70] width 7 height 7
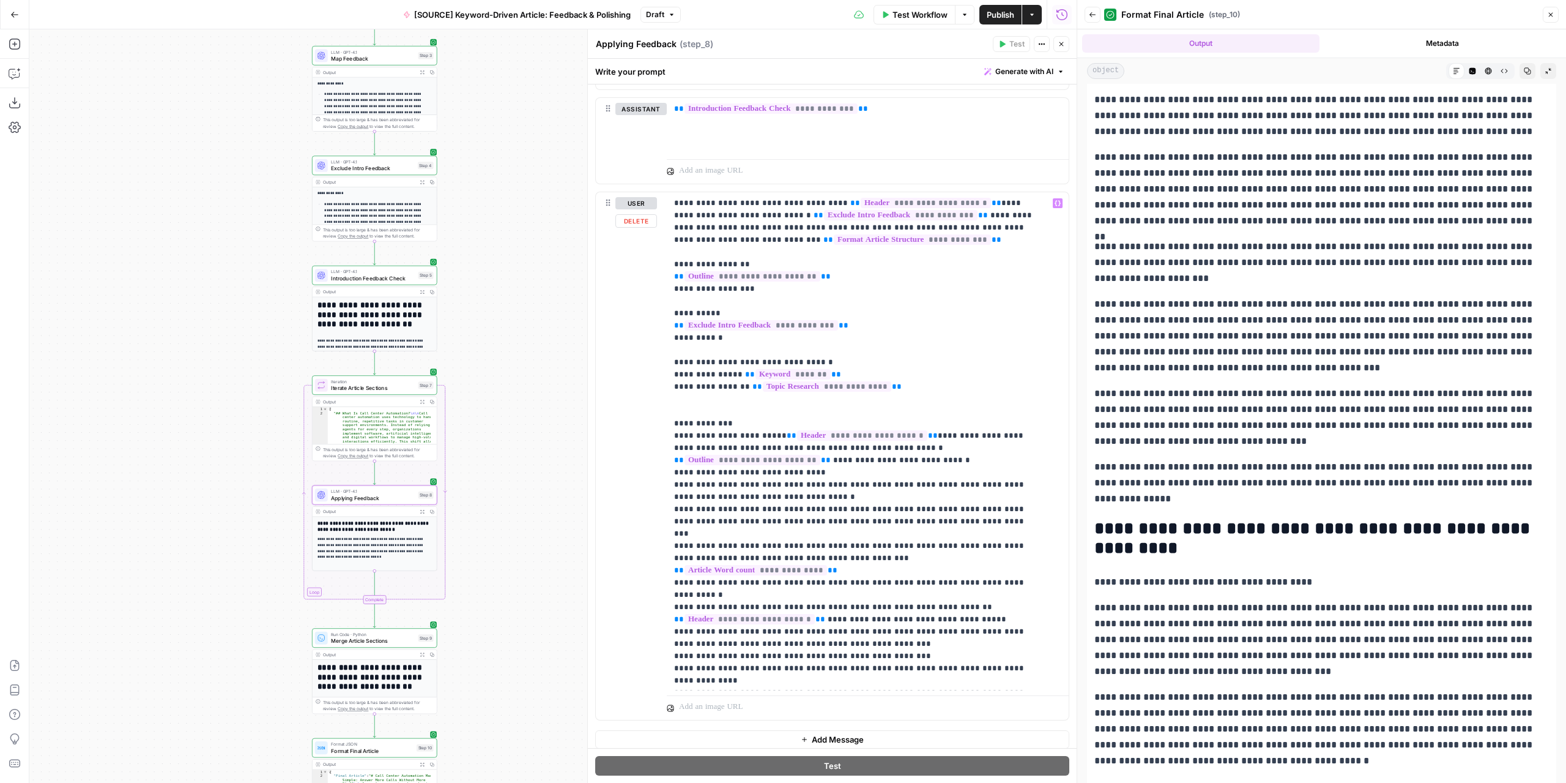
scroll to position [642, 0]
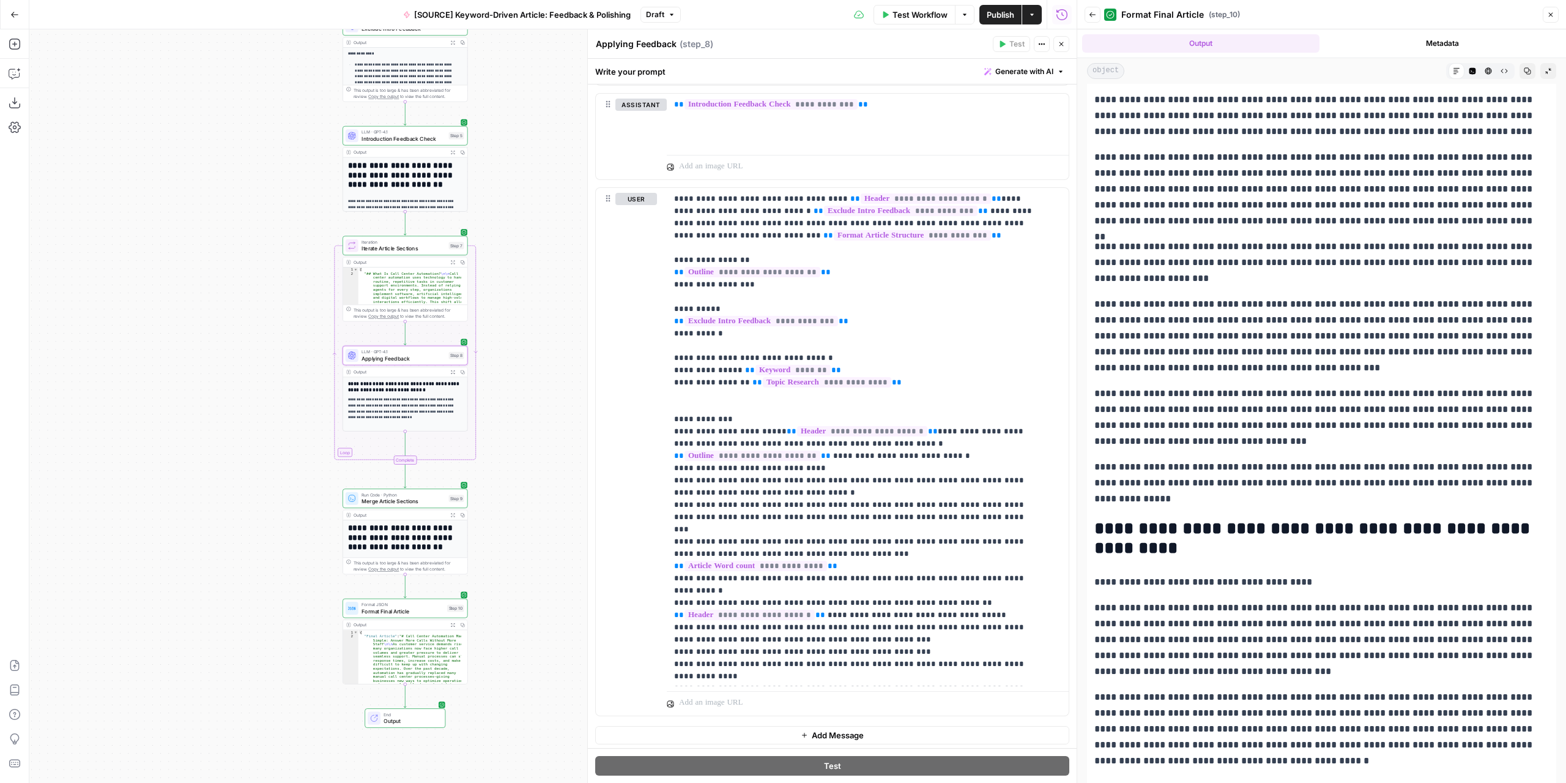
drag, startPoint x: 548, startPoint y: 430, endPoint x: 568, endPoint y: 317, distance: 114.4
click at [568, 317] on div "Workflow Set Inputs Inputs LLM · GPT-4.1 Extract Article Structure Step 1 Outpu…" at bounding box center [552, 405] width 1047 height 753
click at [500, 358] on div "Workflow Set Inputs Inputs LLM · GPT-4.1 Extract Article Structure Step 1 Outpu…" at bounding box center [552, 405] width 1047 height 753
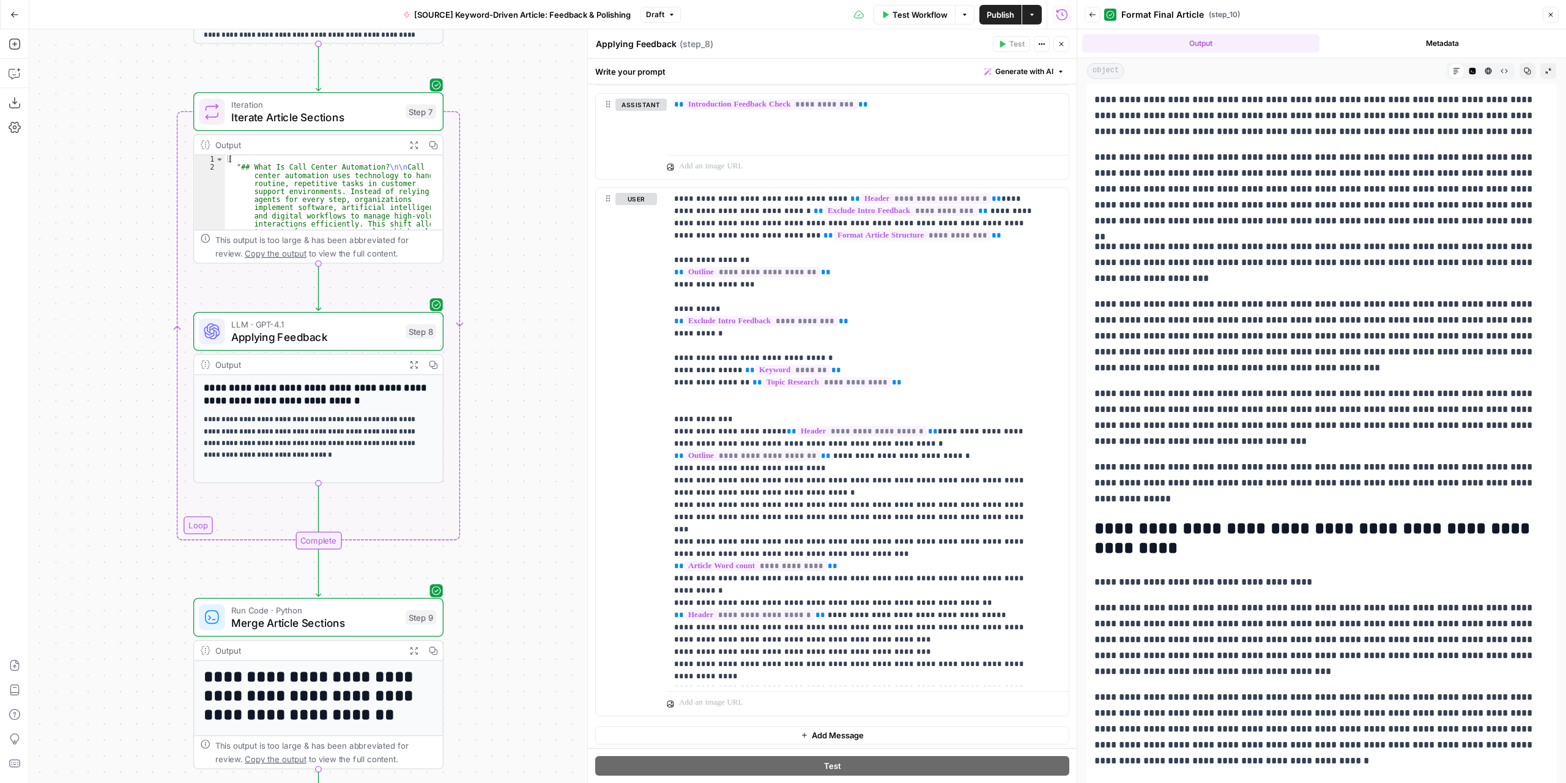
drag, startPoint x: 485, startPoint y: 406, endPoint x: 505, endPoint y: 392, distance: 24.6
click at [505, 392] on div "Workflow Set Inputs Inputs LLM · GPT-4.1 Extract Article Structure Step 1 Outpu…" at bounding box center [552, 405] width 1047 height 753
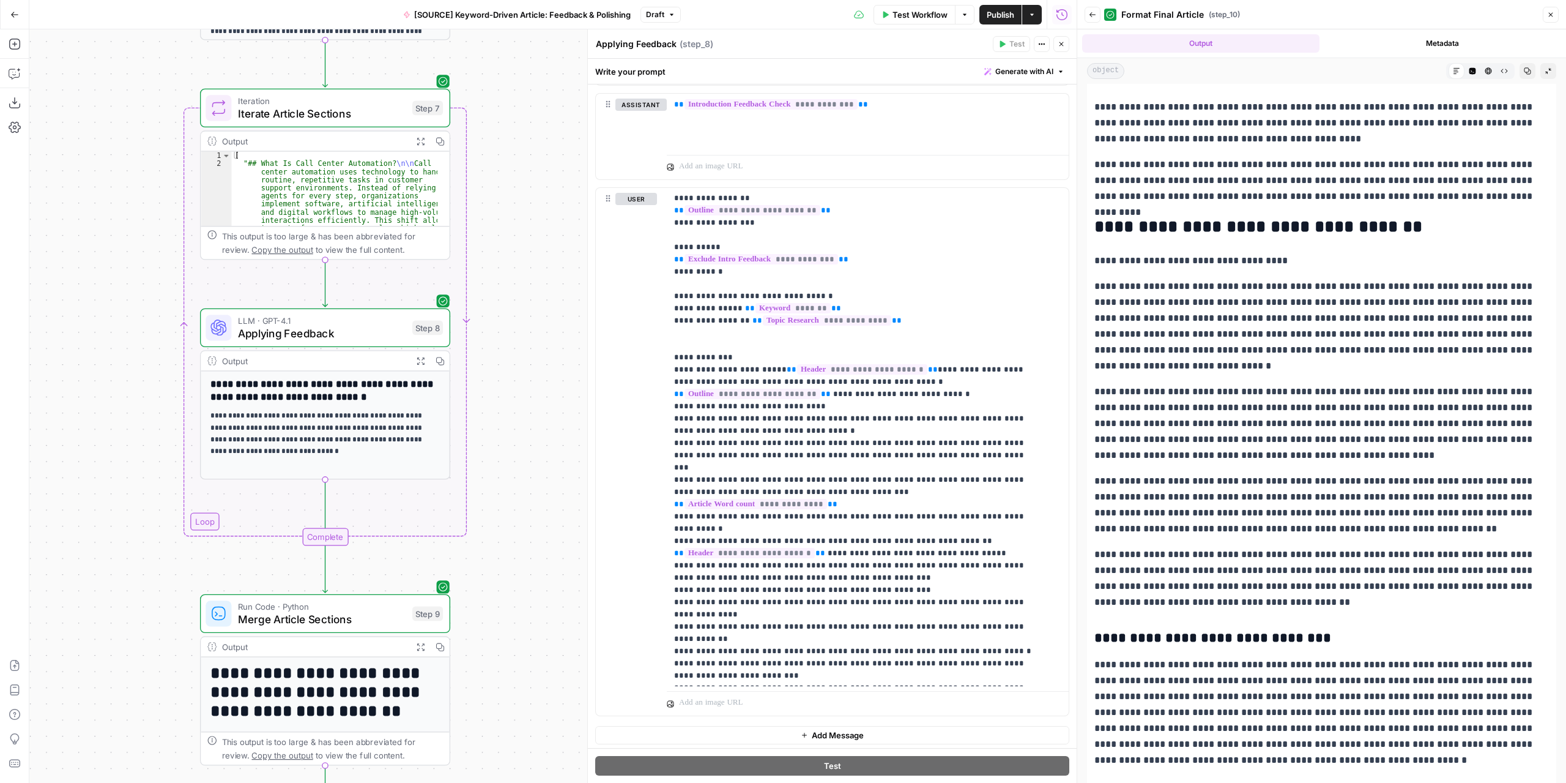
scroll to position [734, 0]
click at [1066, 48] on button "Close" at bounding box center [1062, 44] width 16 height 16
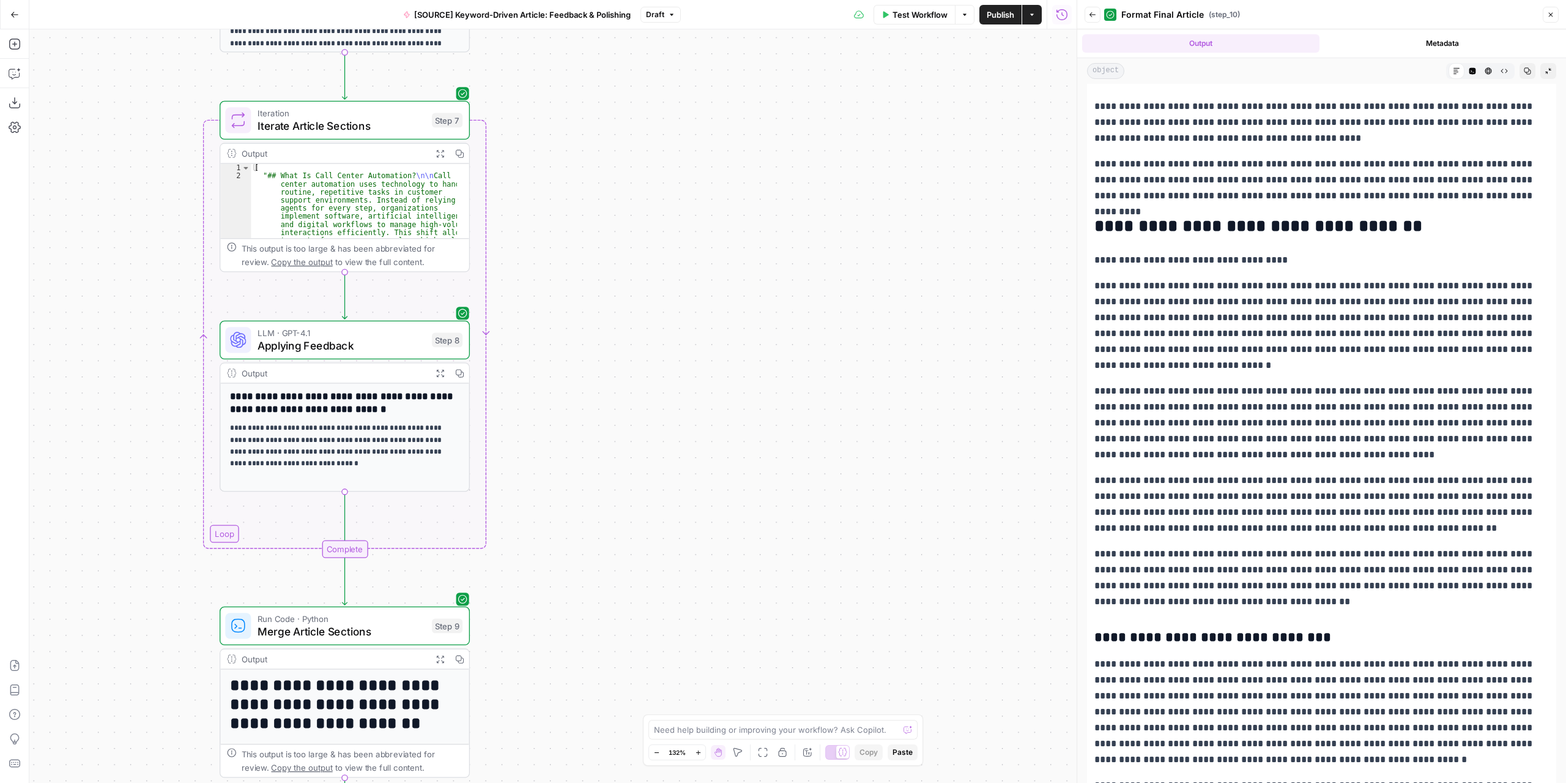
drag, startPoint x: 593, startPoint y: 319, endPoint x: 704, endPoint y: 377, distance: 124.5
click at [704, 377] on div "Workflow Set Inputs Inputs LLM · GPT-4.1 Extract Article Structure Step 1 Outpu…" at bounding box center [552, 405] width 1047 height 753
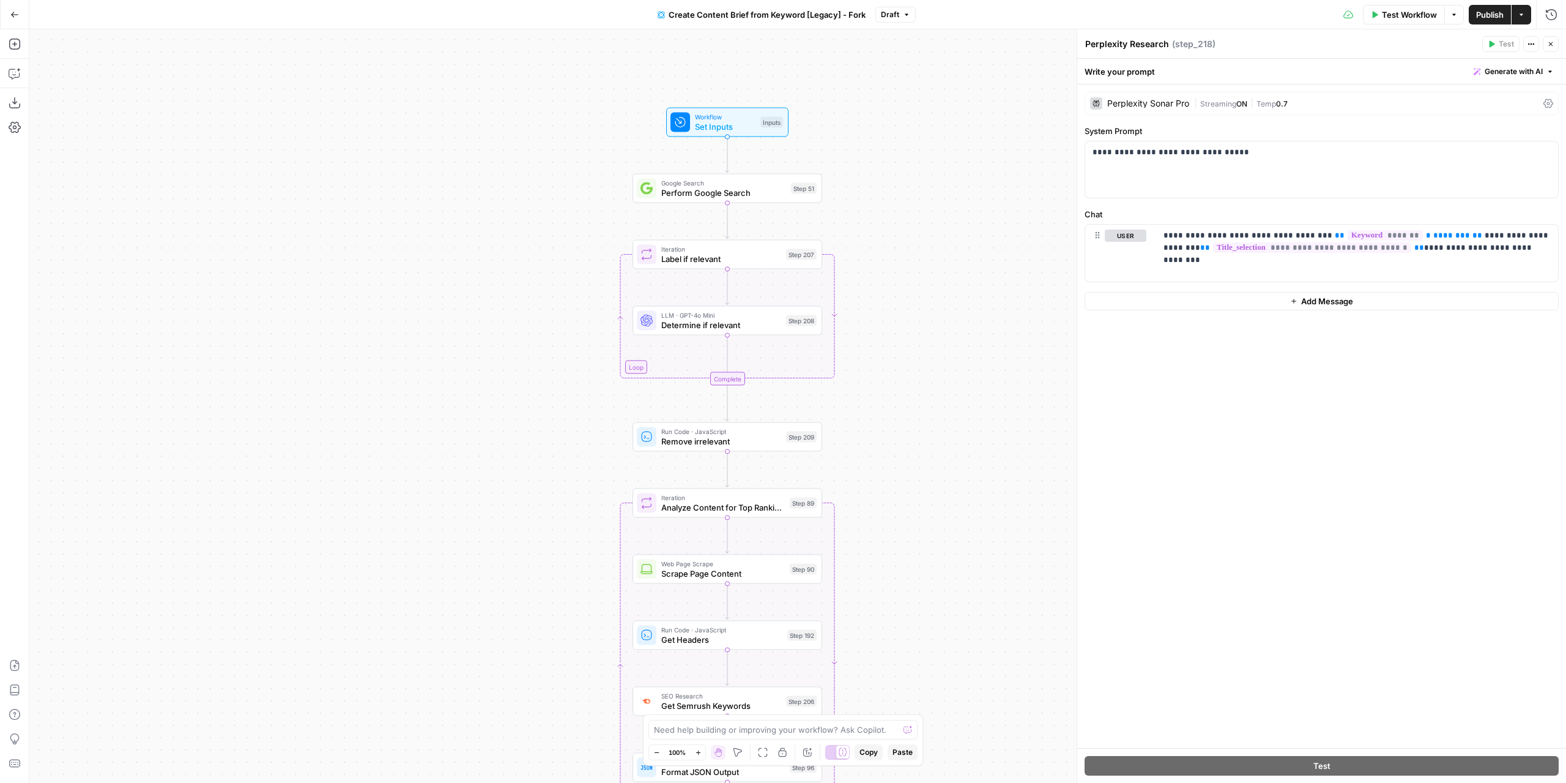
drag, startPoint x: 0, startPoint y: 0, endPoint x: 926, endPoint y: 435, distance: 1022.8
click at [926, 435] on div "Workflow Set Inputs Inputs Google Search Perform Google Search Step 51 Loop Ite…" at bounding box center [797, 405] width 1537 height 753
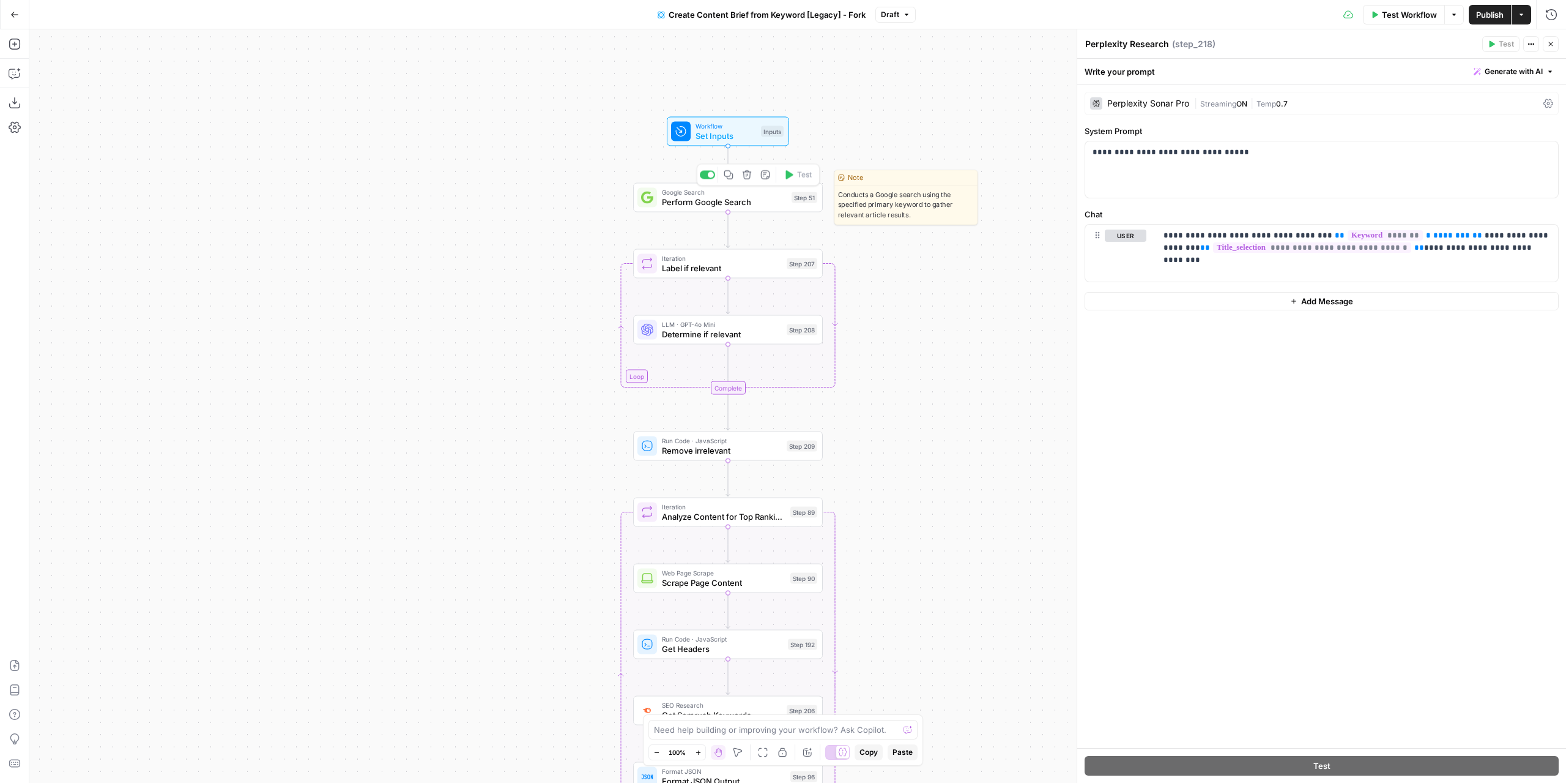
click at [775, 207] on div "Google Search Perform Google Search Step 51 Copy step Delete step Edit Note Test" at bounding box center [728, 197] width 190 height 29
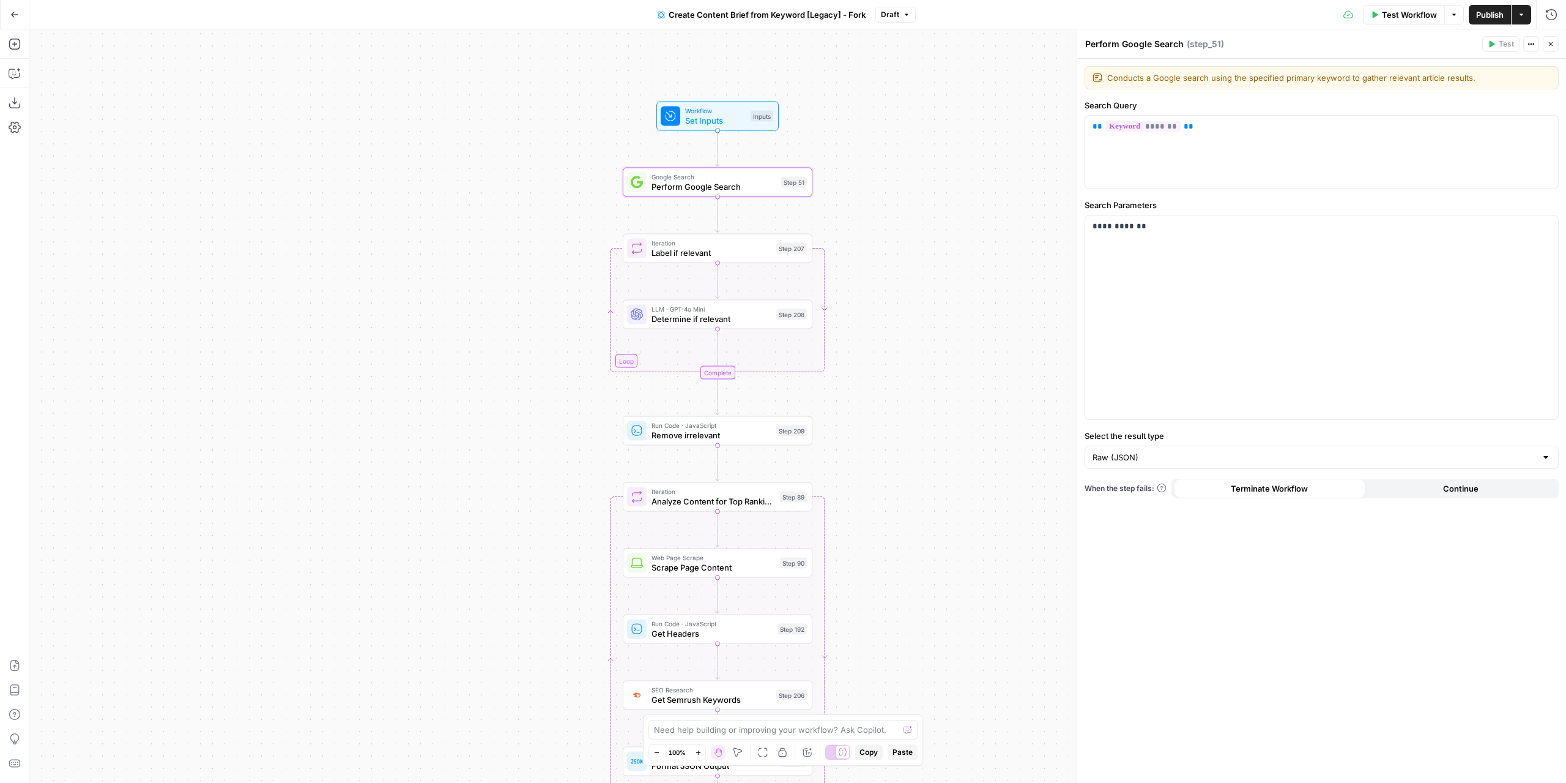
drag, startPoint x: 895, startPoint y: 296, endPoint x: 869, endPoint y: 258, distance: 46.3
click at [871, 259] on div "Workflow Set Inputs Inputs Google Search Perform Google Search Step 51 Loop Ite…" at bounding box center [797, 405] width 1537 height 753
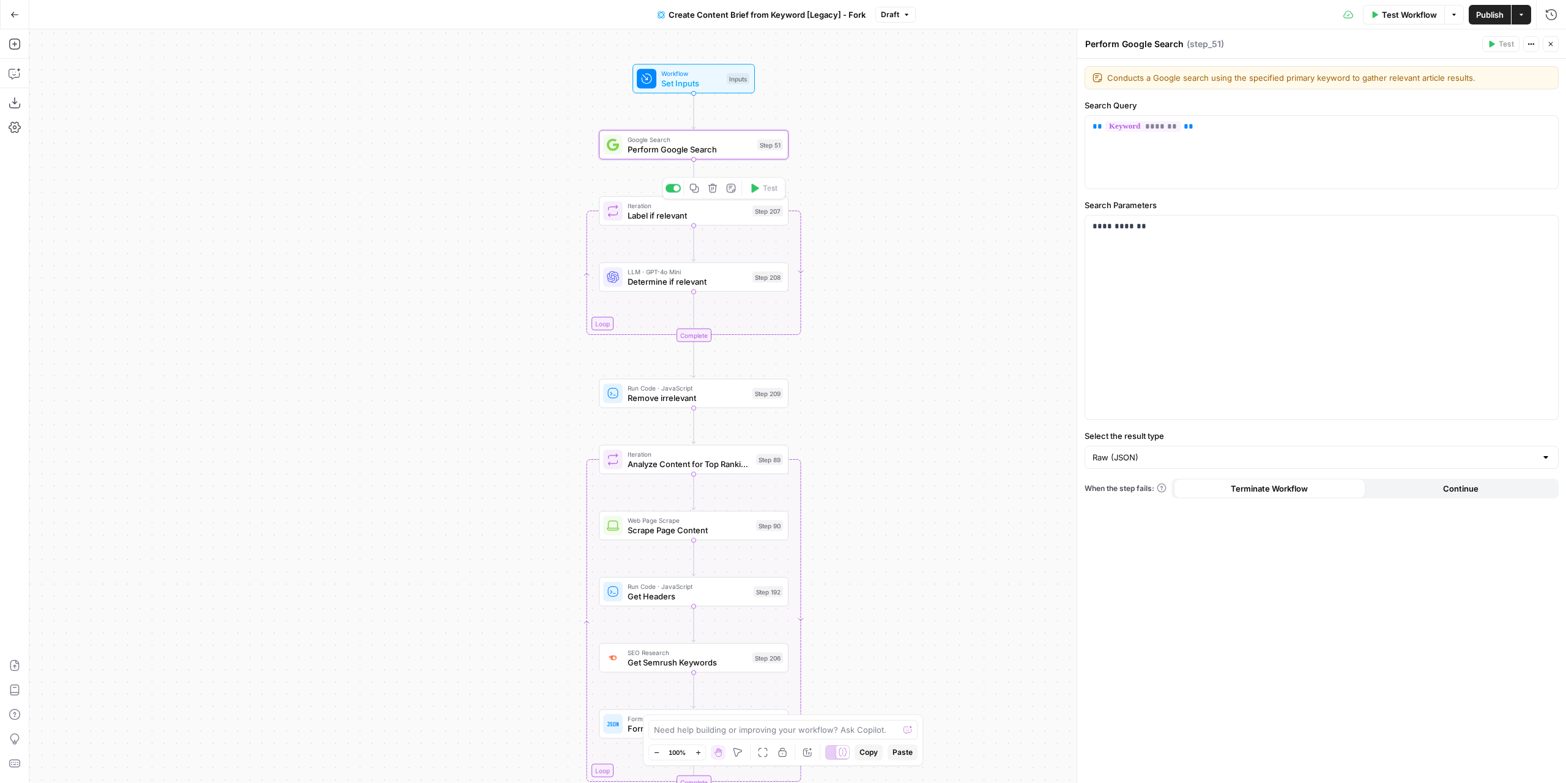
click at [726, 223] on div "Iteration Label if relevant Step 207 Copy step Delete step Add Note Test" at bounding box center [694, 210] width 190 height 29
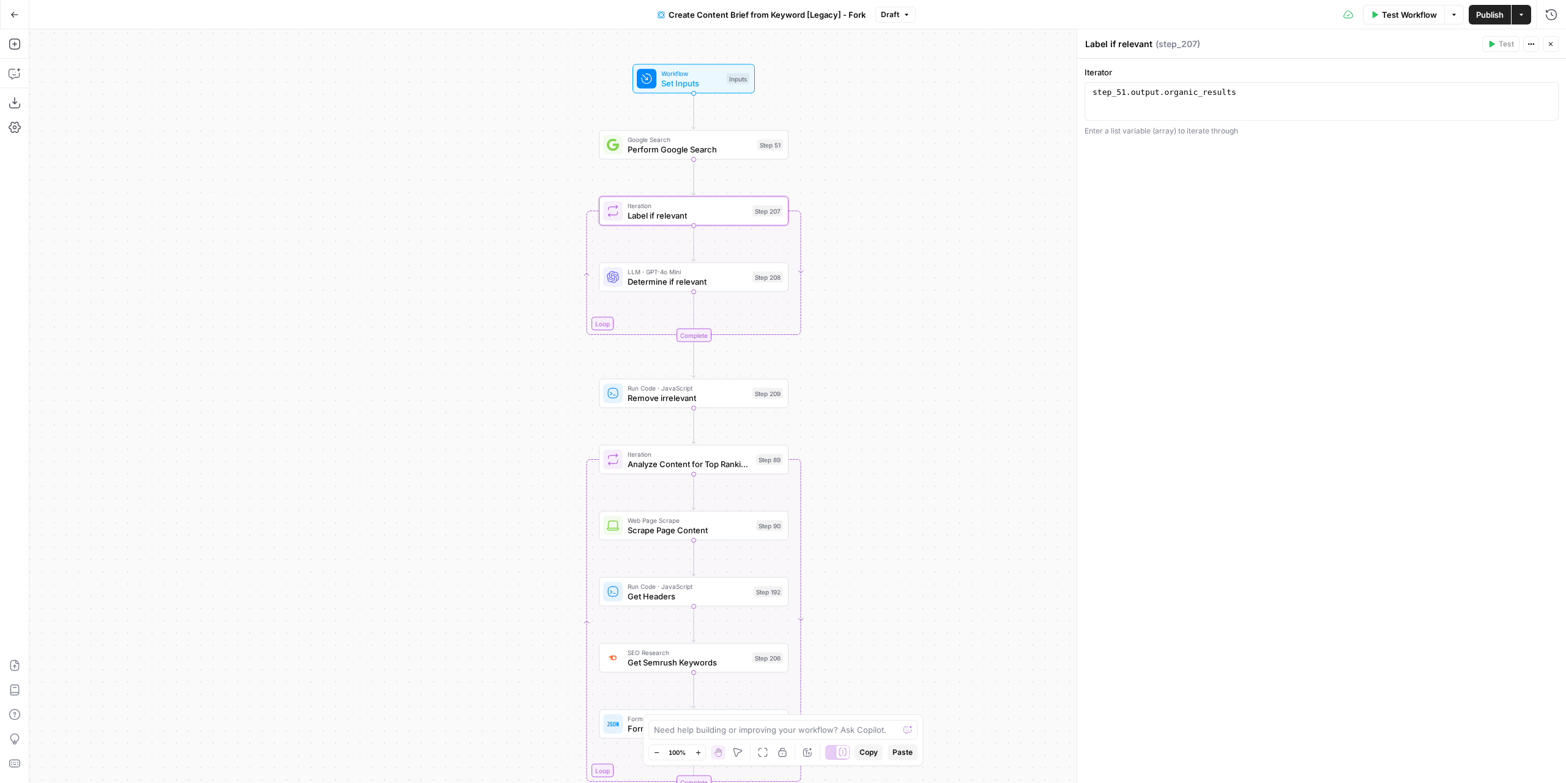
click at [737, 280] on span "Determine if relevant" at bounding box center [688, 281] width 120 height 12
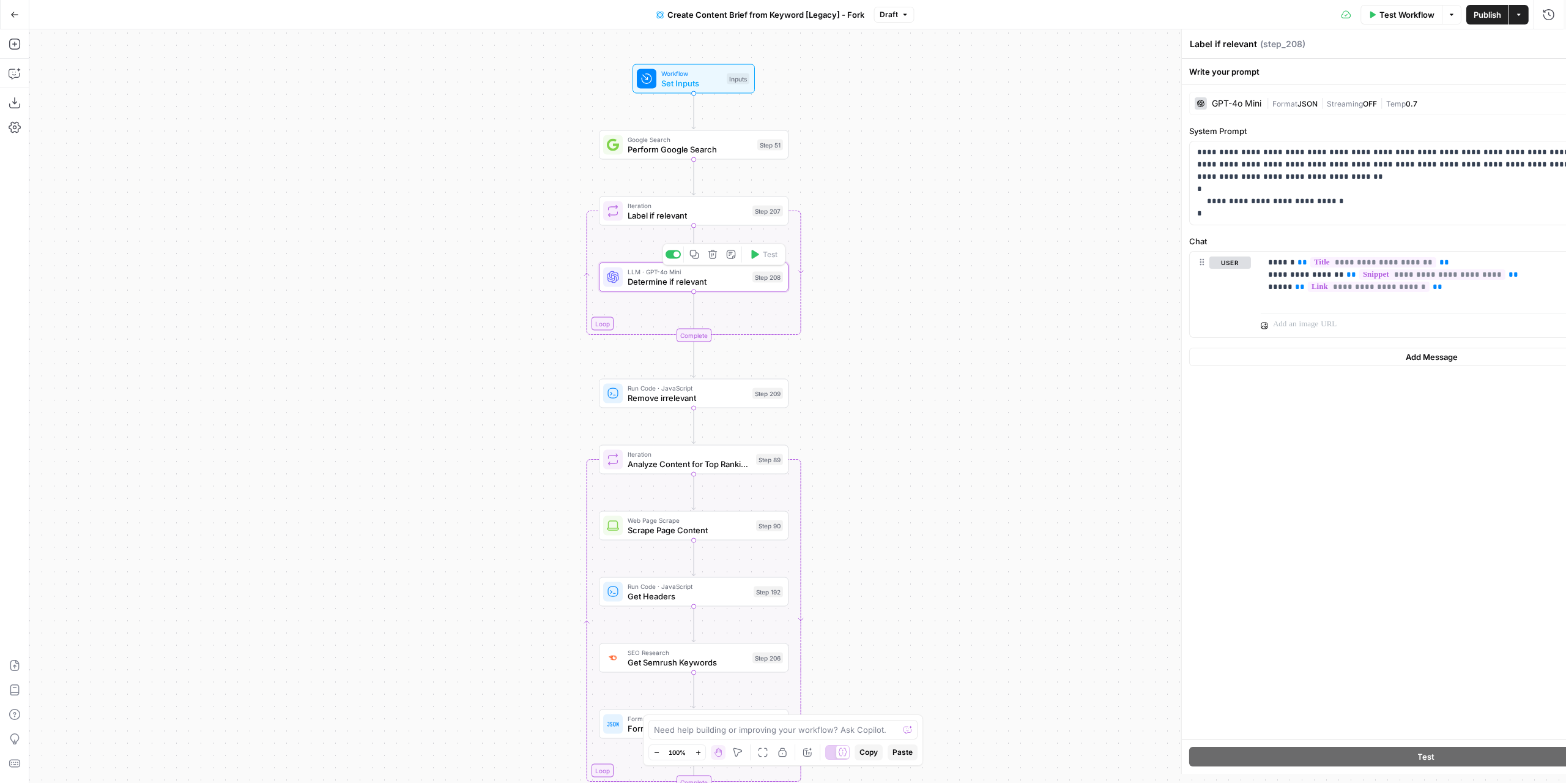
type textarea "Determine if relevant"
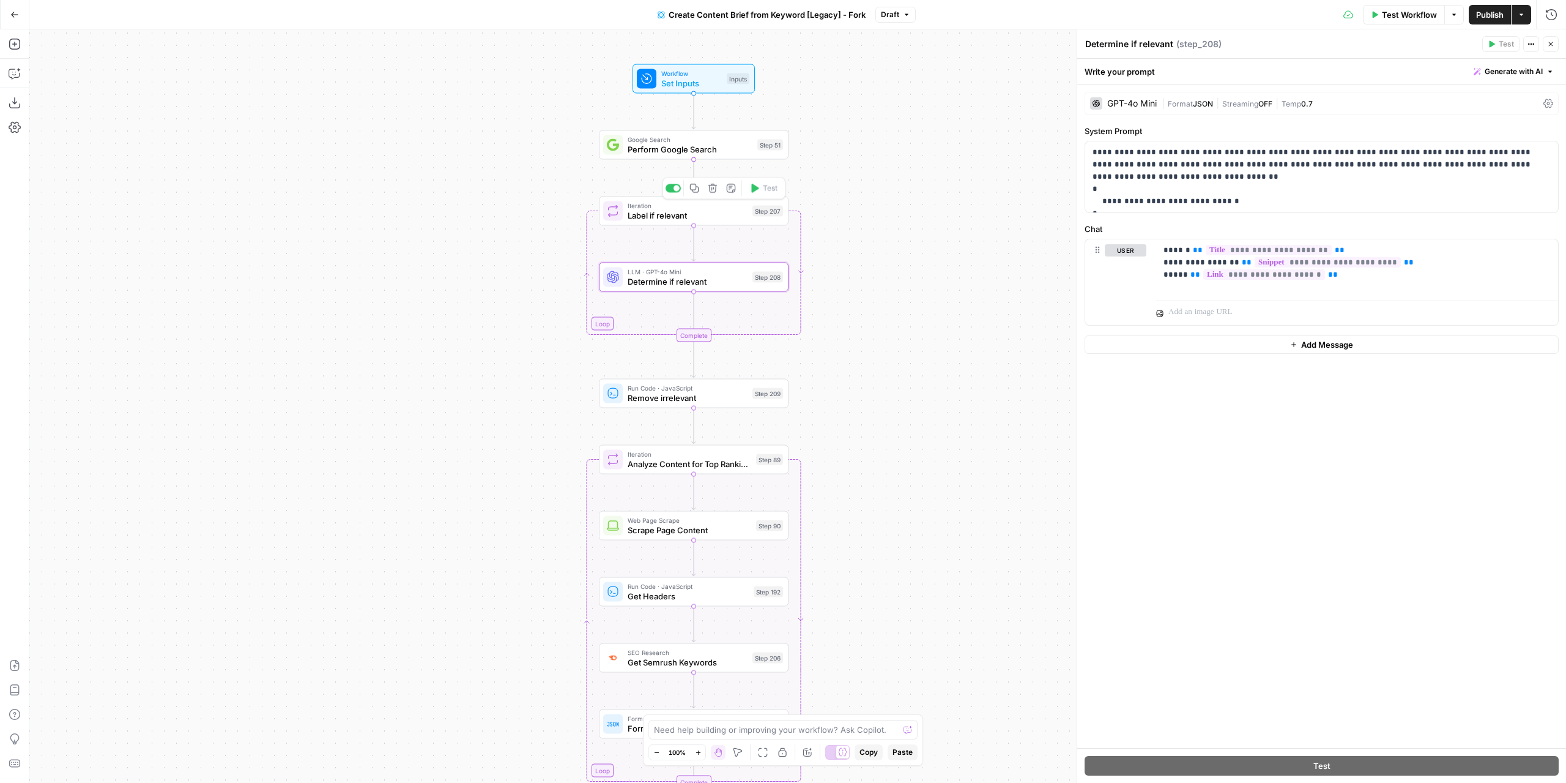
click at [727, 222] on div "Iteration Label if relevant Step 207 Copy step Delete step Add Note Test" at bounding box center [694, 210] width 190 height 29
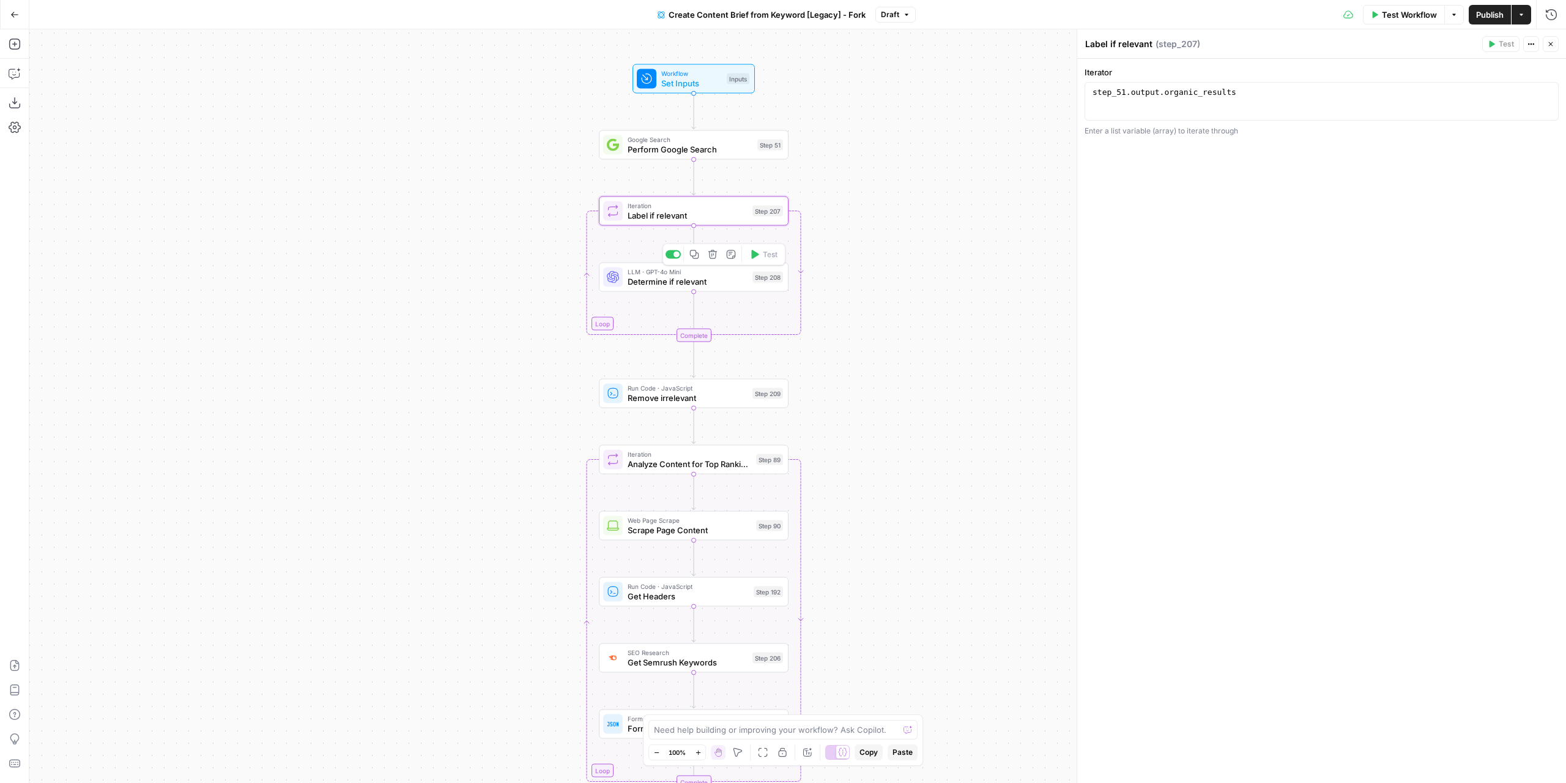
click at [729, 281] on span "Determine if relevant" at bounding box center [688, 281] width 120 height 12
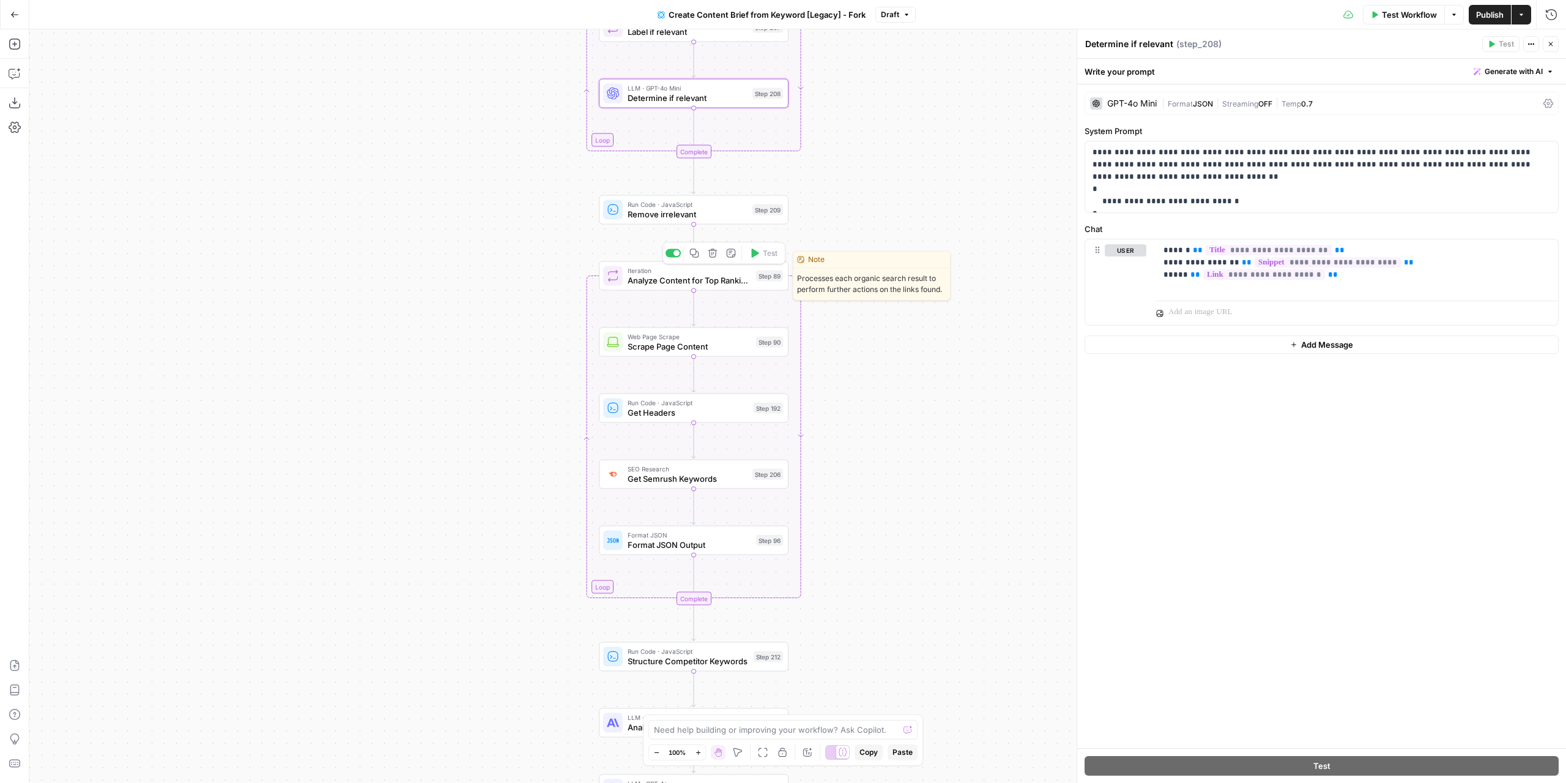
click at [716, 283] on span "Analyze Content for Top Ranking Pages" at bounding box center [690, 280] width 124 height 12
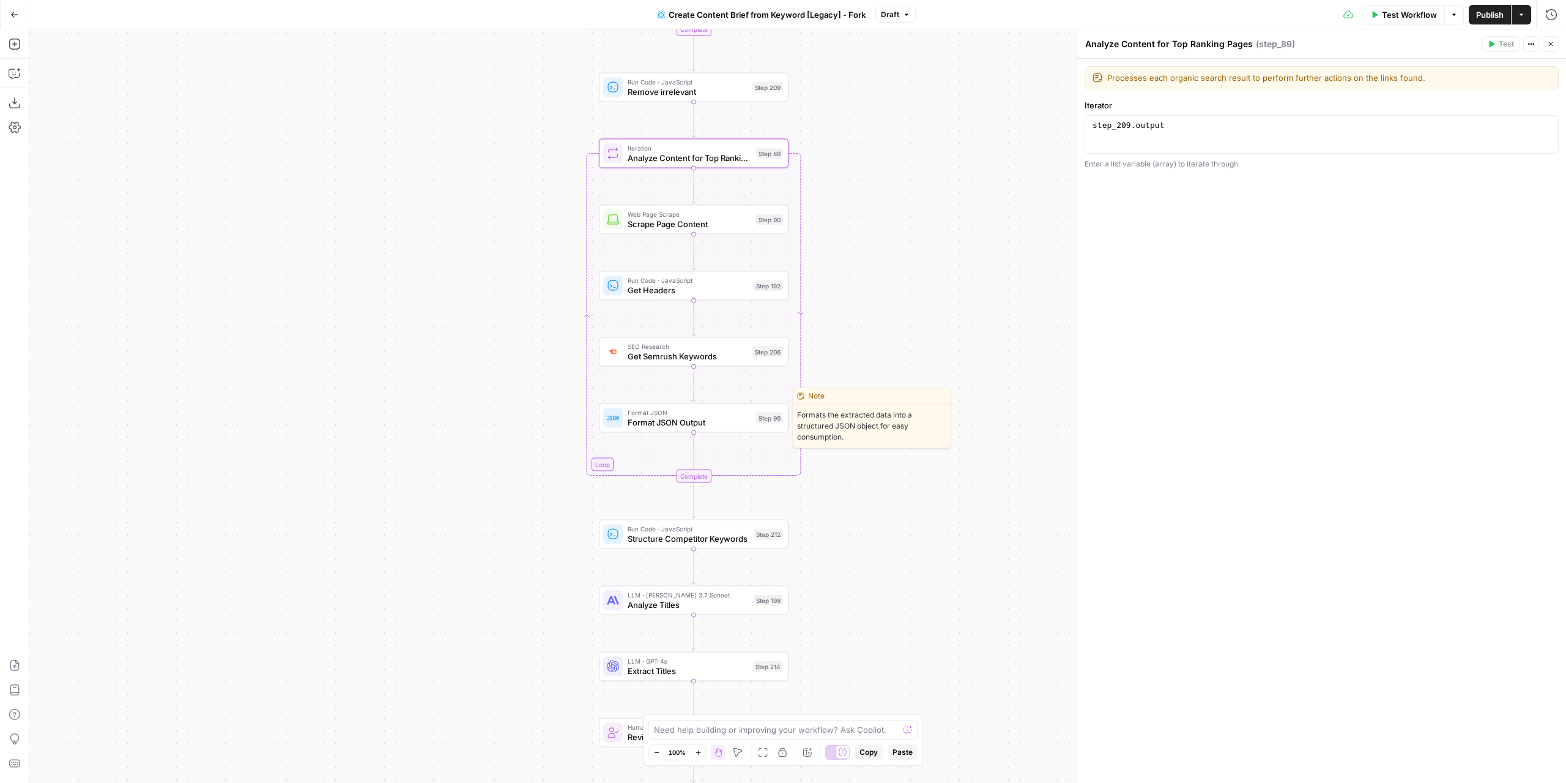
click at [732, 423] on span "Format JSON Output" at bounding box center [690, 422] width 124 height 12
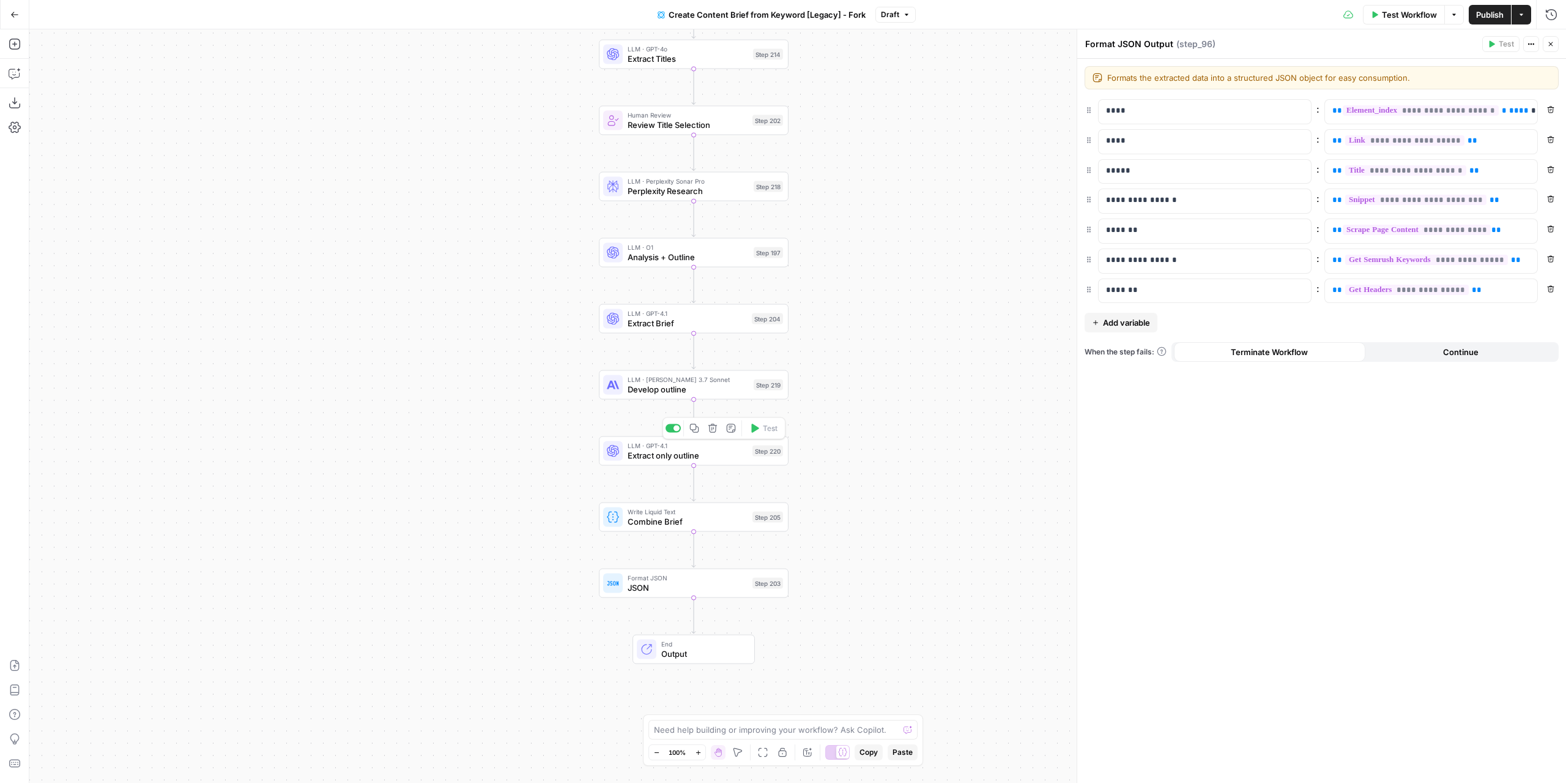
click at [742, 463] on div "LLM · GPT-4.1 Extract only outline Step 220 Copy step Delete step Add Note Test" at bounding box center [694, 450] width 190 height 29
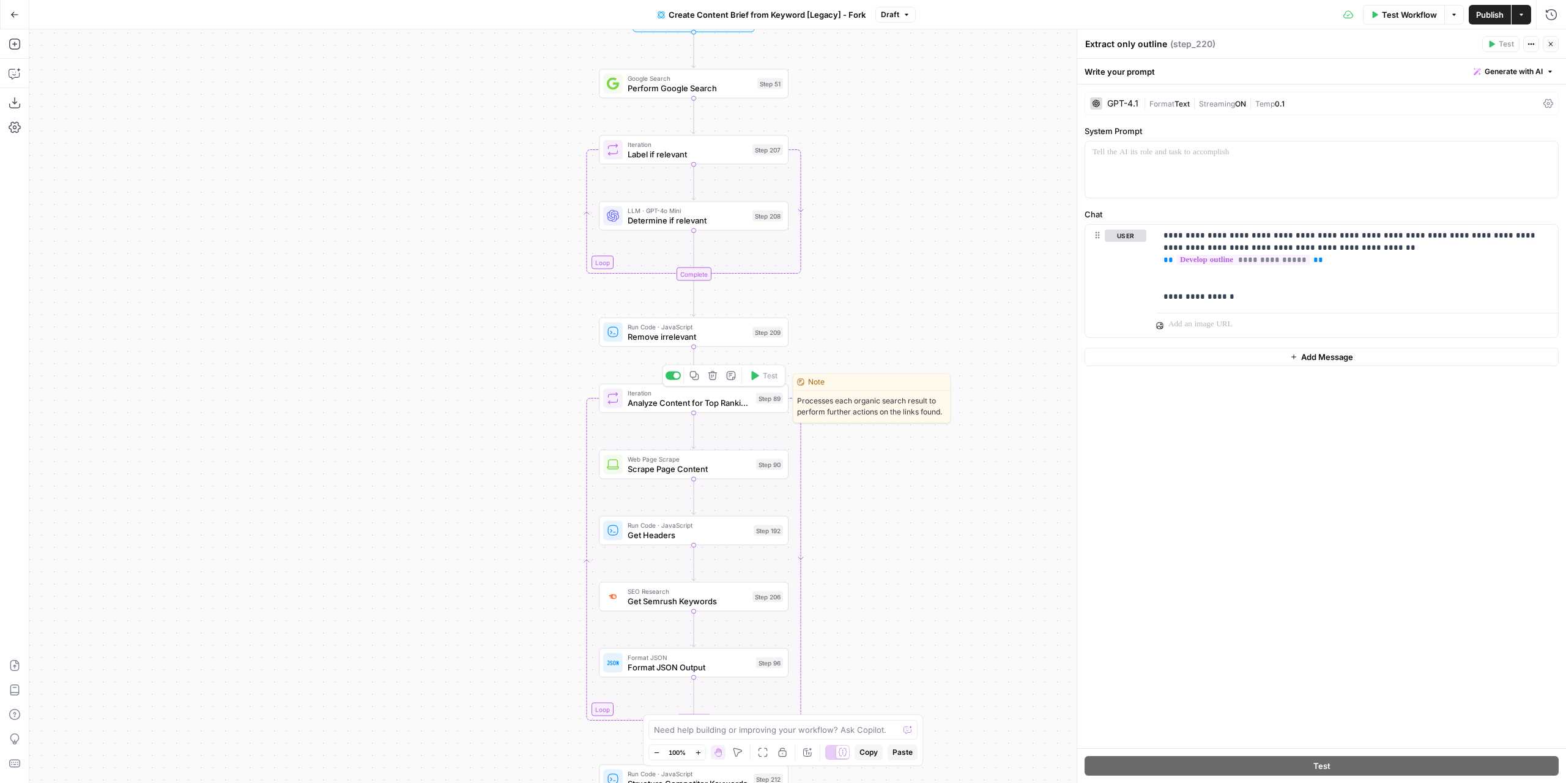
click at [662, 407] on span "Analyze Content for Top Ranking Pages" at bounding box center [690, 402] width 124 height 12
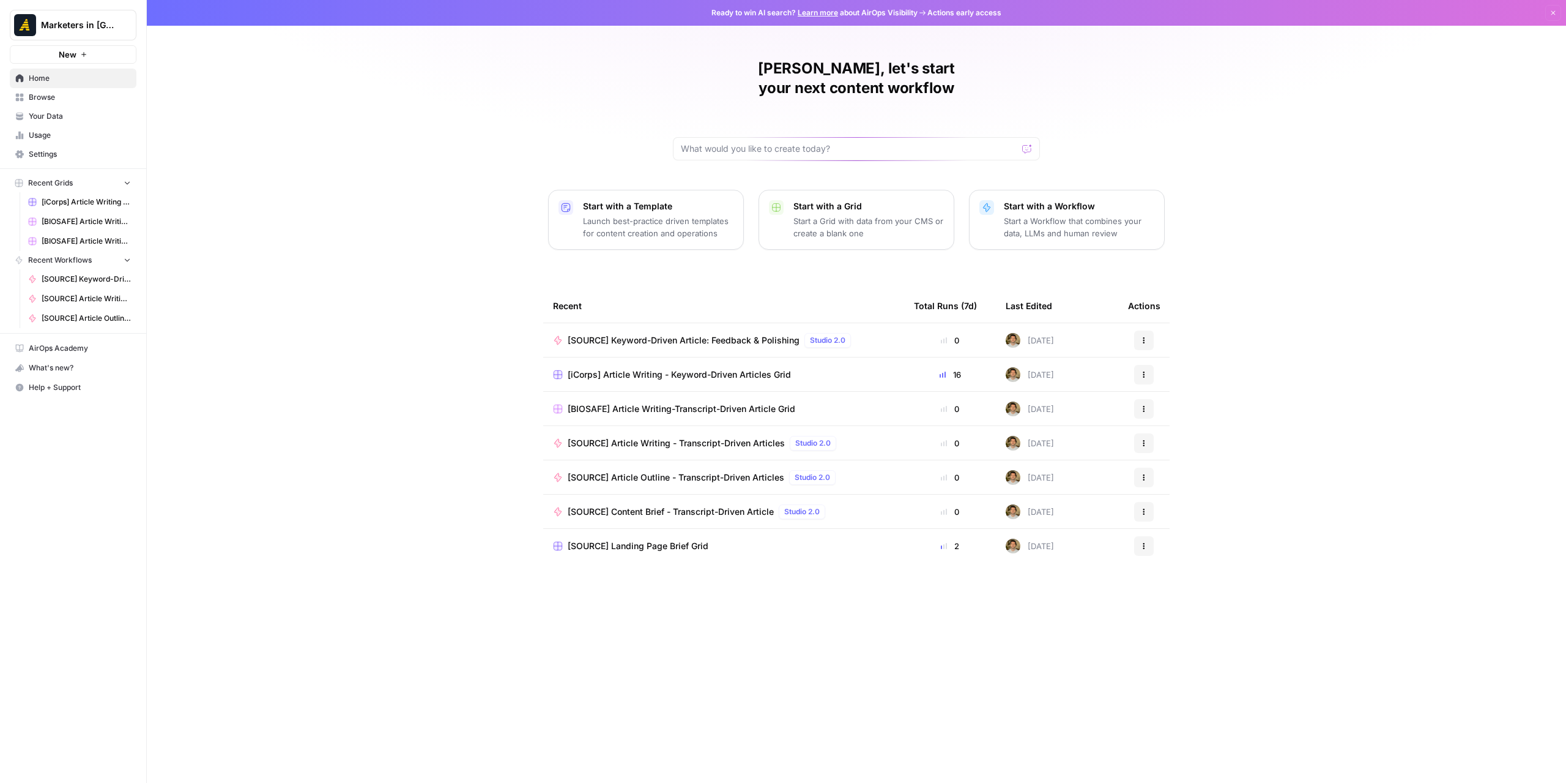
click at [77, 80] on span "Home" at bounding box center [80, 78] width 102 height 11
click at [66, 98] on span "Browse" at bounding box center [80, 97] width 102 height 11
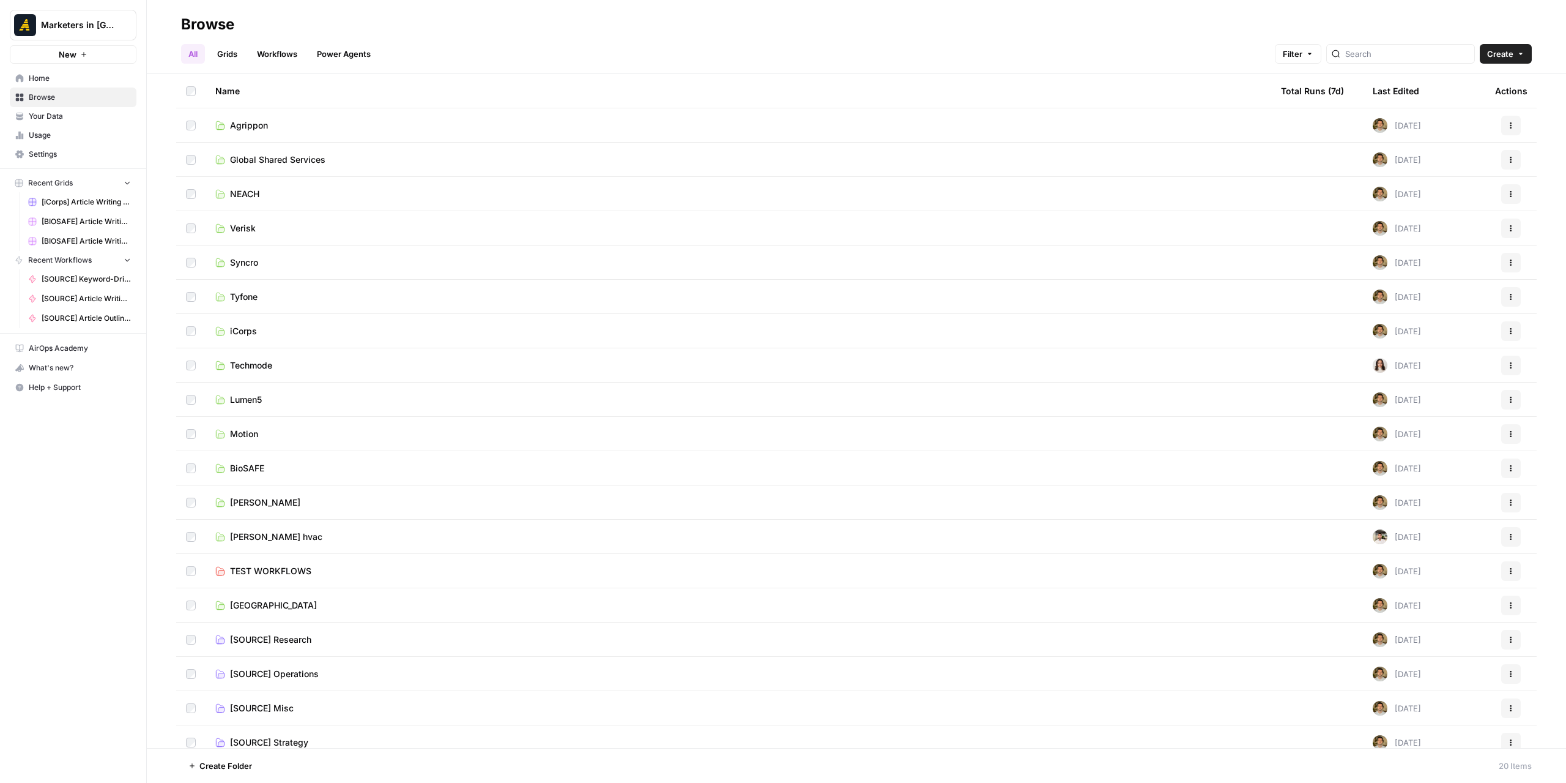
click at [266, 571] on span "TEST WORKFLOWS" at bounding box center [270, 571] width 81 height 12
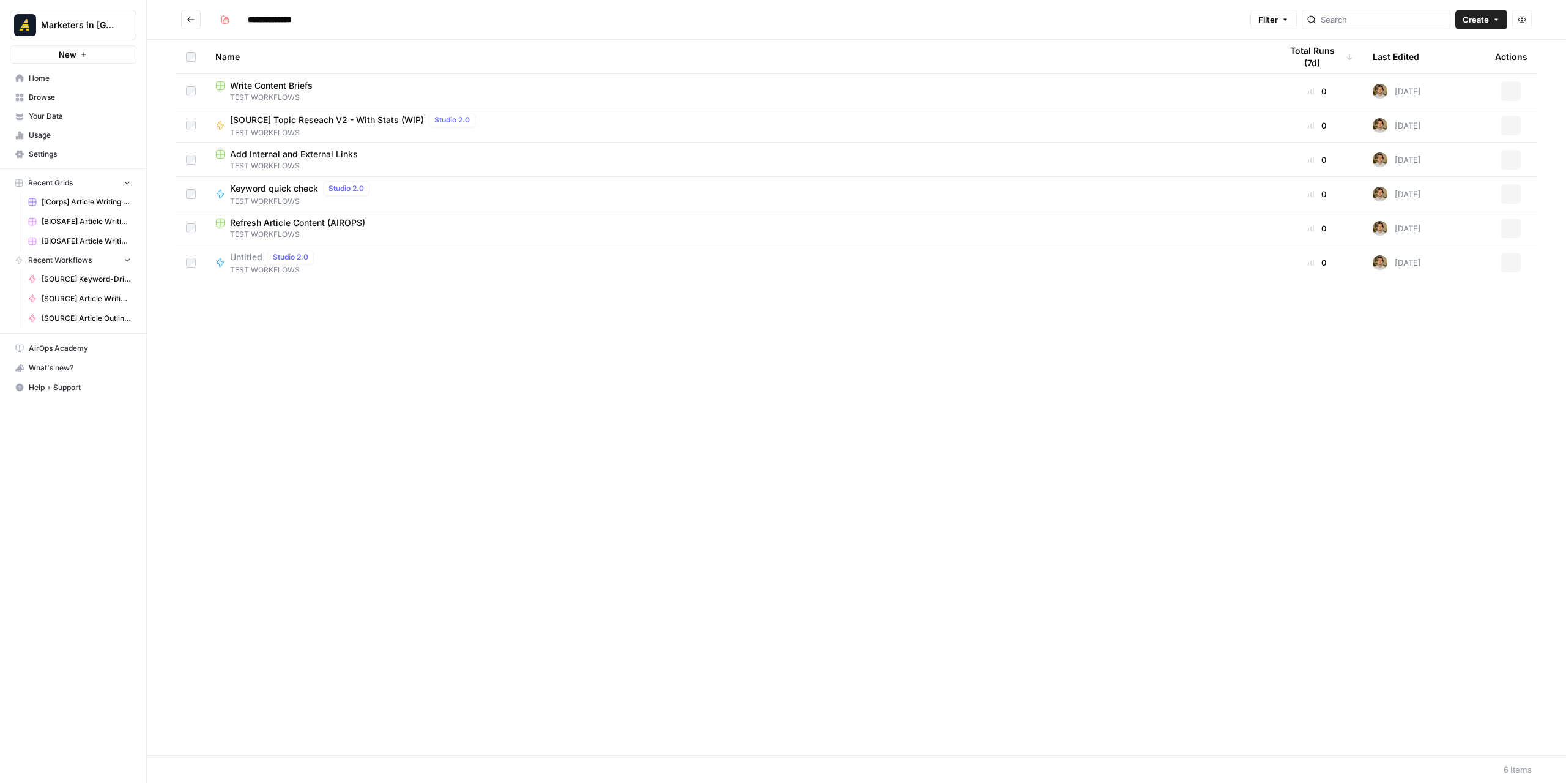
click at [644, 447] on div "Name Total Runs (7d) Last Edited Actions Write Content Briefs TEST WORKFLOWS 0 …" at bounding box center [856, 397] width 1419 height 715
click at [1470, 22] on span "Create" at bounding box center [1476, 19] width 26 height 12
click at [129, 55] on button "New" at bounding box center [73, 54] width 127 height 18
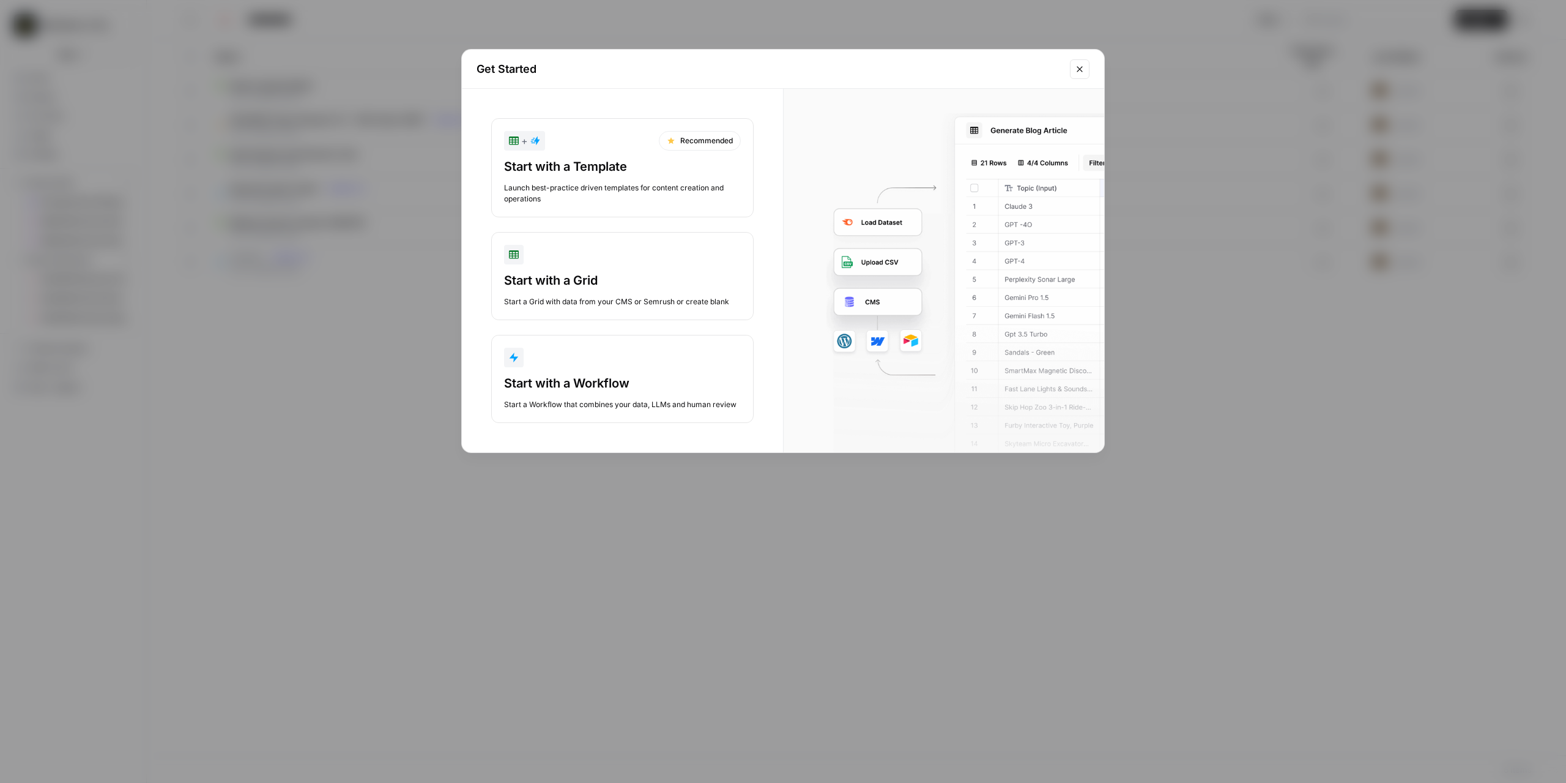
drag, startPoint x: 677, startPoint y: 187, endPoint x: 722, endPoint y: 296, distance: 117.9
click at [722, 296] on div "+ Recommended Start with a Template Launch best-practice driven templates for c…" at bounding box center [622, 270] width 321 height 363
click at [722, 296] on div "Start a Grid with data from your CMS or Semrush or create blank" at bounding box center [622, 301] width 237 height 11
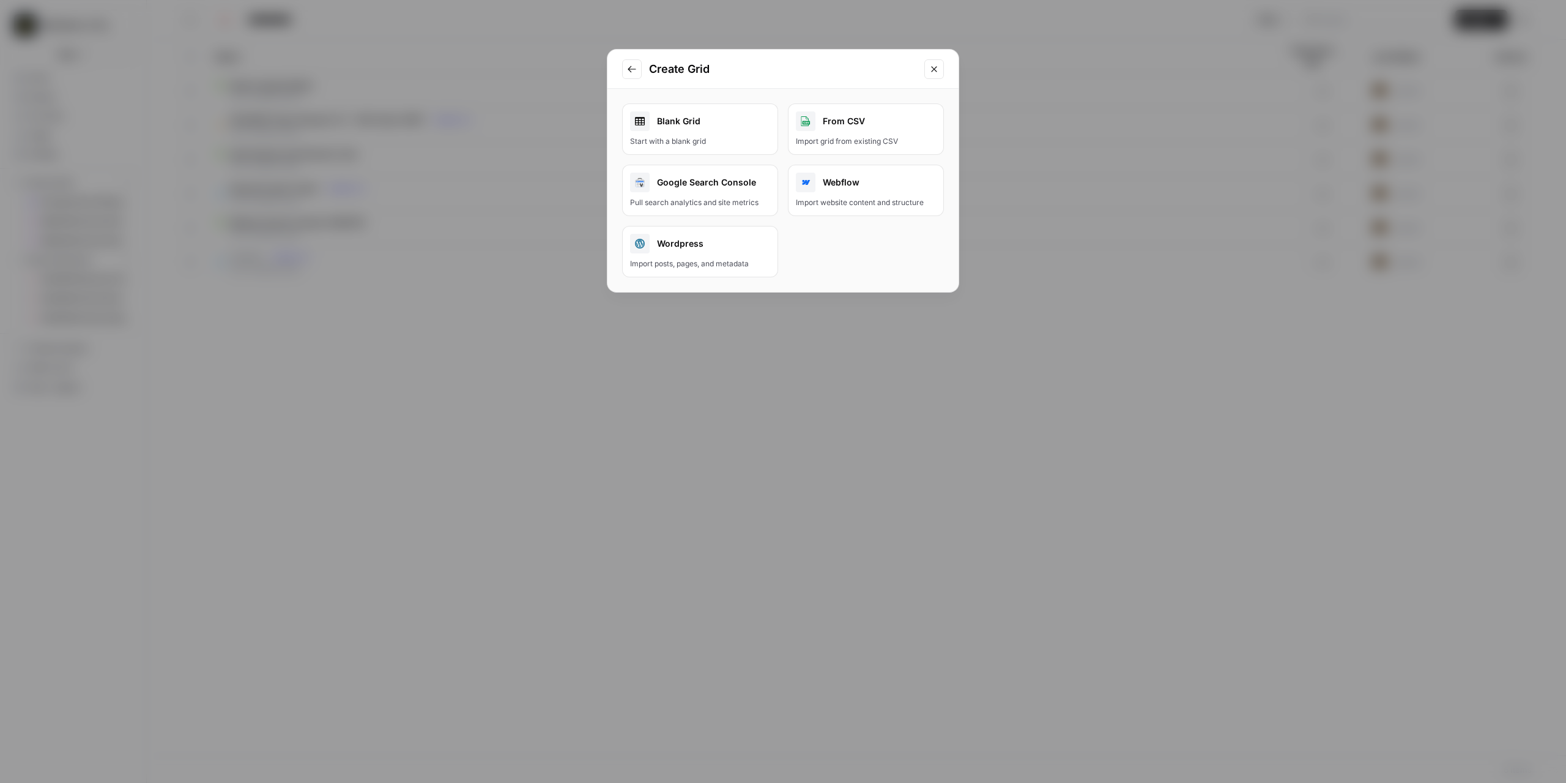
click at [701, 180] on div "Google Search Console" at bounding box center [700, 183] width 140 height 20
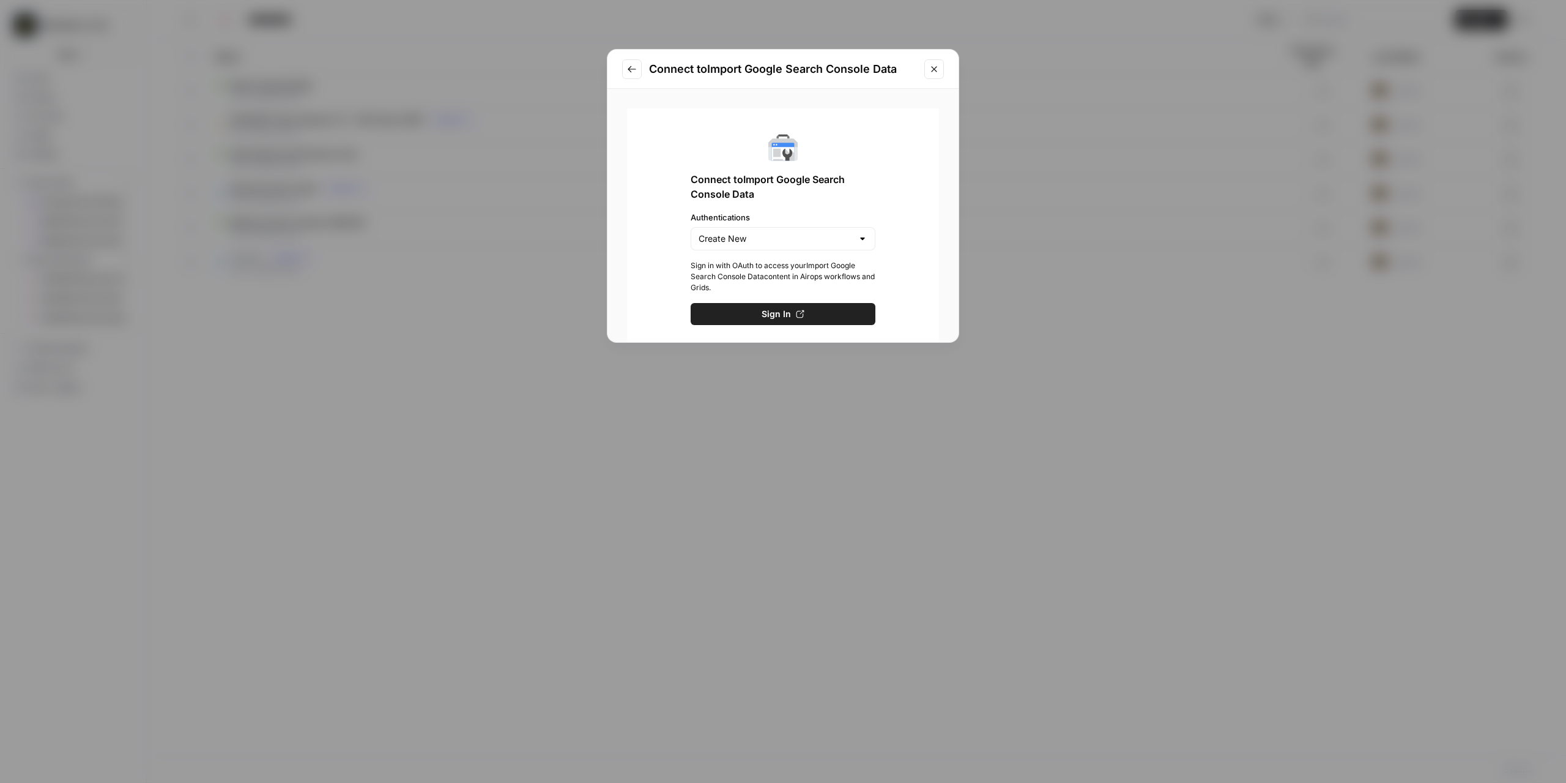
click at [630, 64] on icon "Go to previous step" at bounding box center [632, 69] width 10 height 10
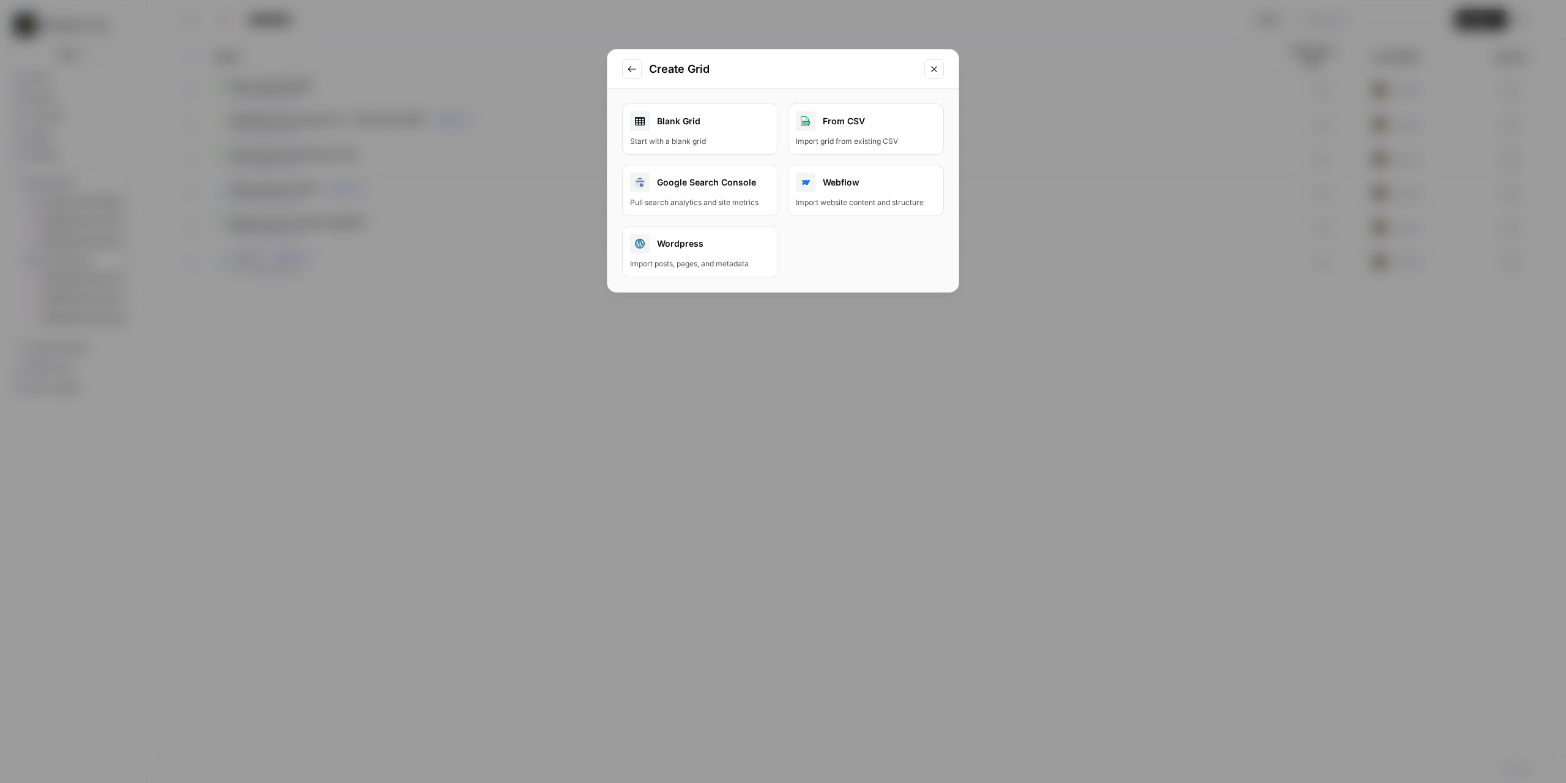
click at [633, 68] on icon "Go to previous step" at bounding box center [632, 69] width 10 height 10
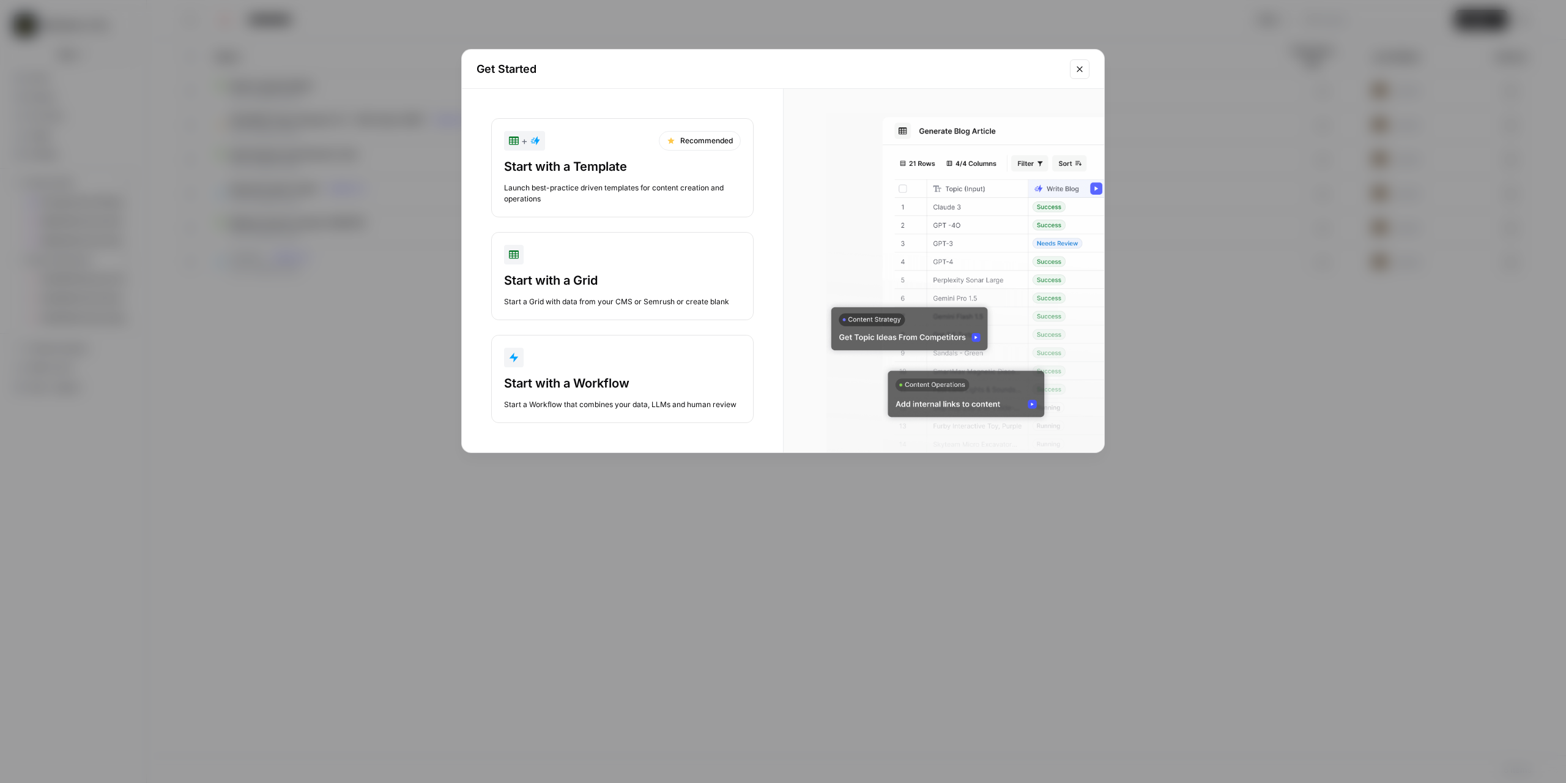
click at [641, 179] on div "Start with a Template Launch best-practice driven templates for content creatio…" at bounding box center [622, 181] width 237 height 46
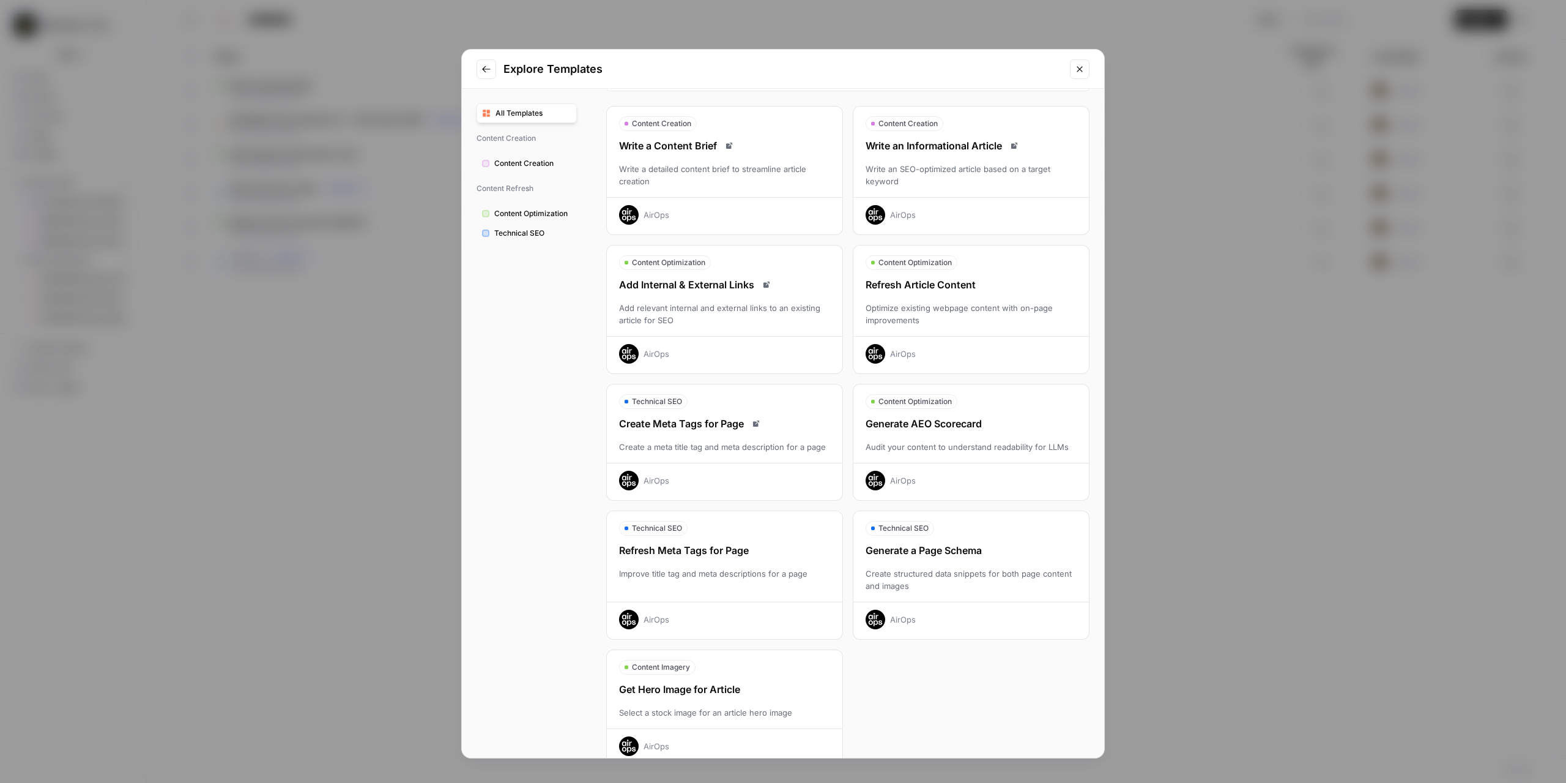
scroll to position [49, 0]
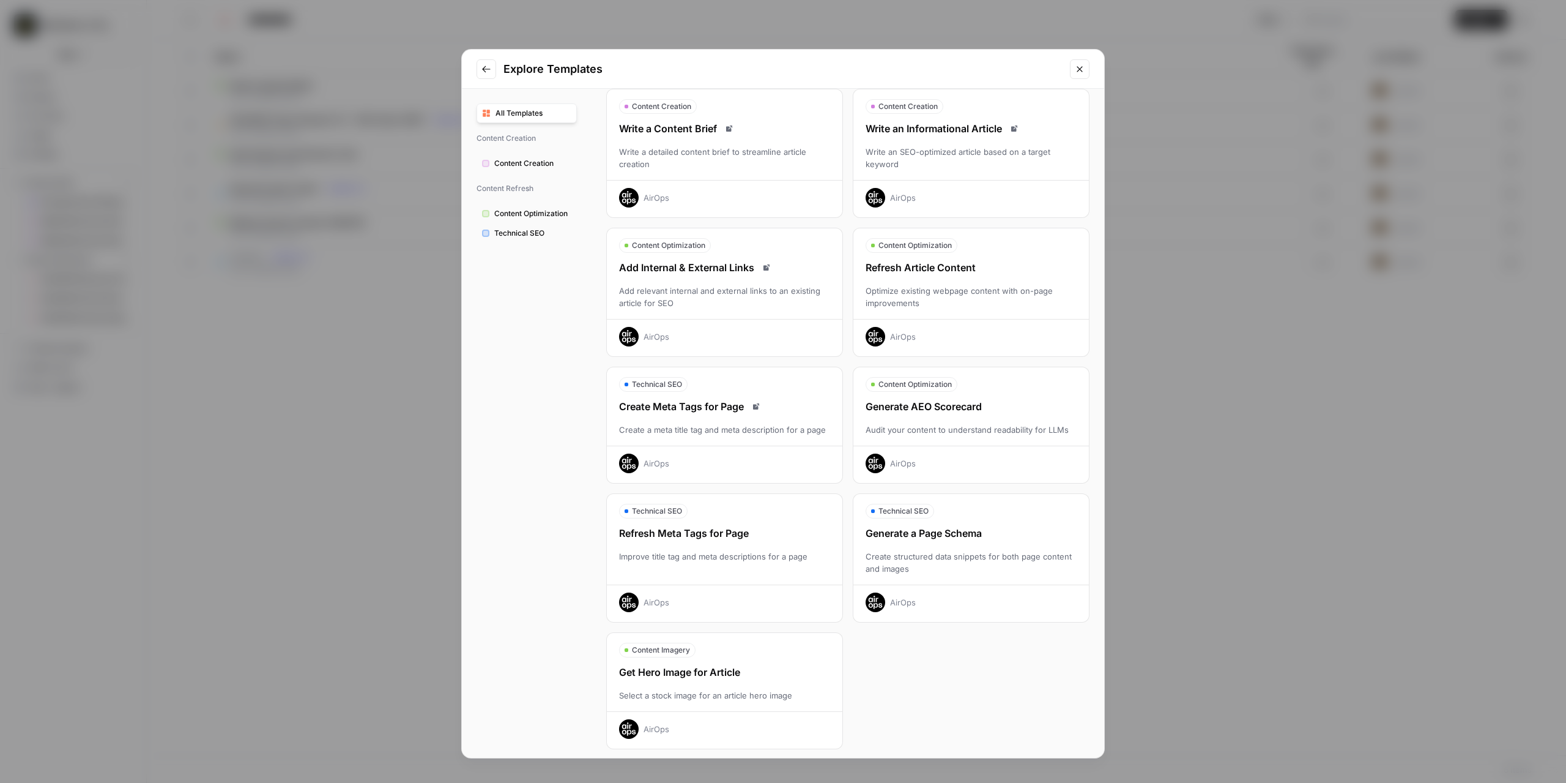
click at [939, 266] on div "Refresh Article Content" at bounding box center [972, 267] width 236 height 15
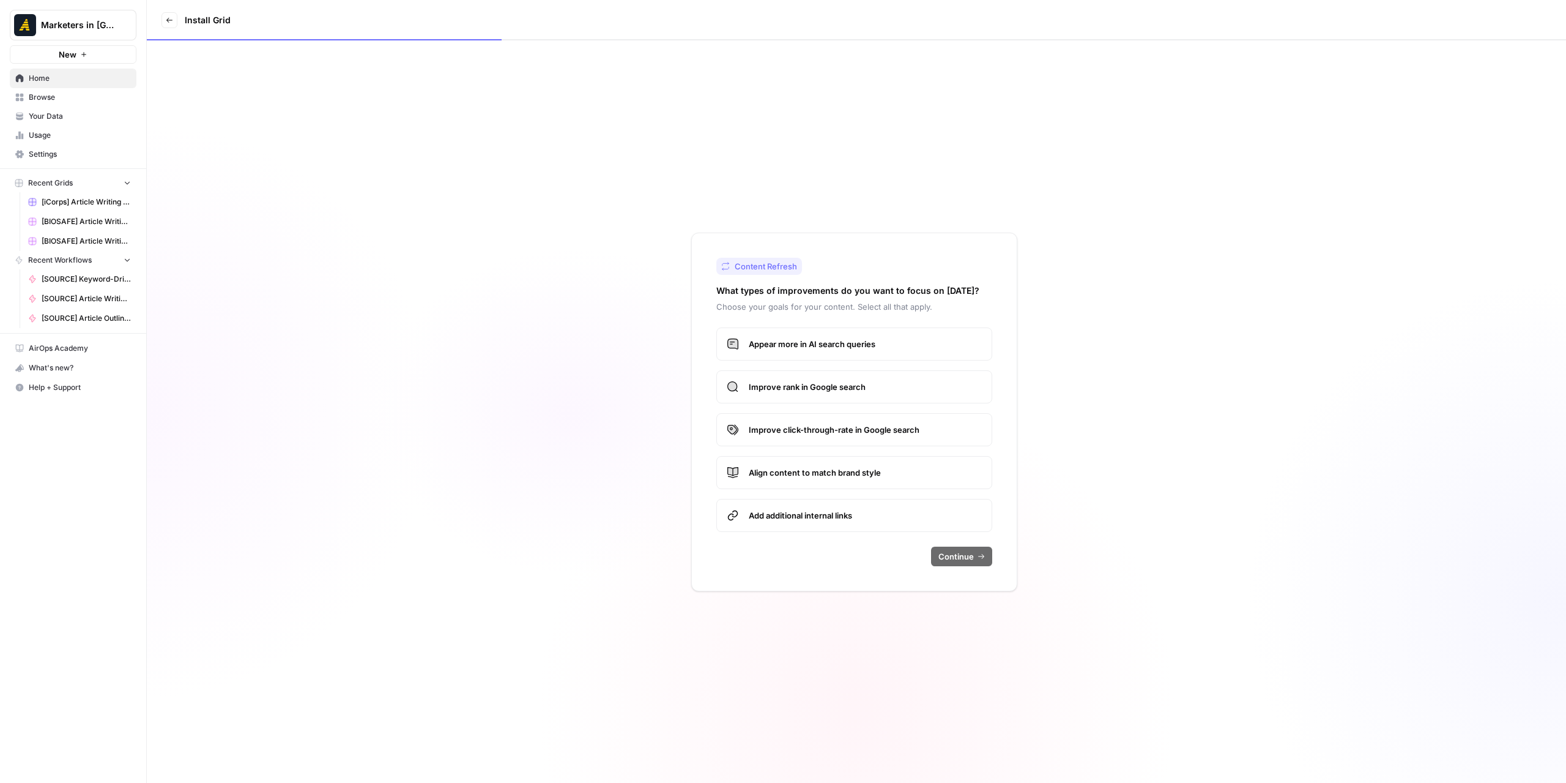
click at [817, 343] on span "Appear more in AI search queries" at bounding box center [865, 344] width 233 height 12
click at [869, 398] on label "Improve rank in Google search" at bounding box center [854, 386] width 276 height 33
drag, startPoint x: 871, startPoint y: 432, endPoint x: 866, endPoint y: 450, distance: 18.4
click at [870, 432] on span "Improve click-through-rate in Google search" at bounding box center [865, 429] width 233 height 12
click at [861, 458] on label "Align content to match brand style" at bounding box center [854, 472] width 276 height 33
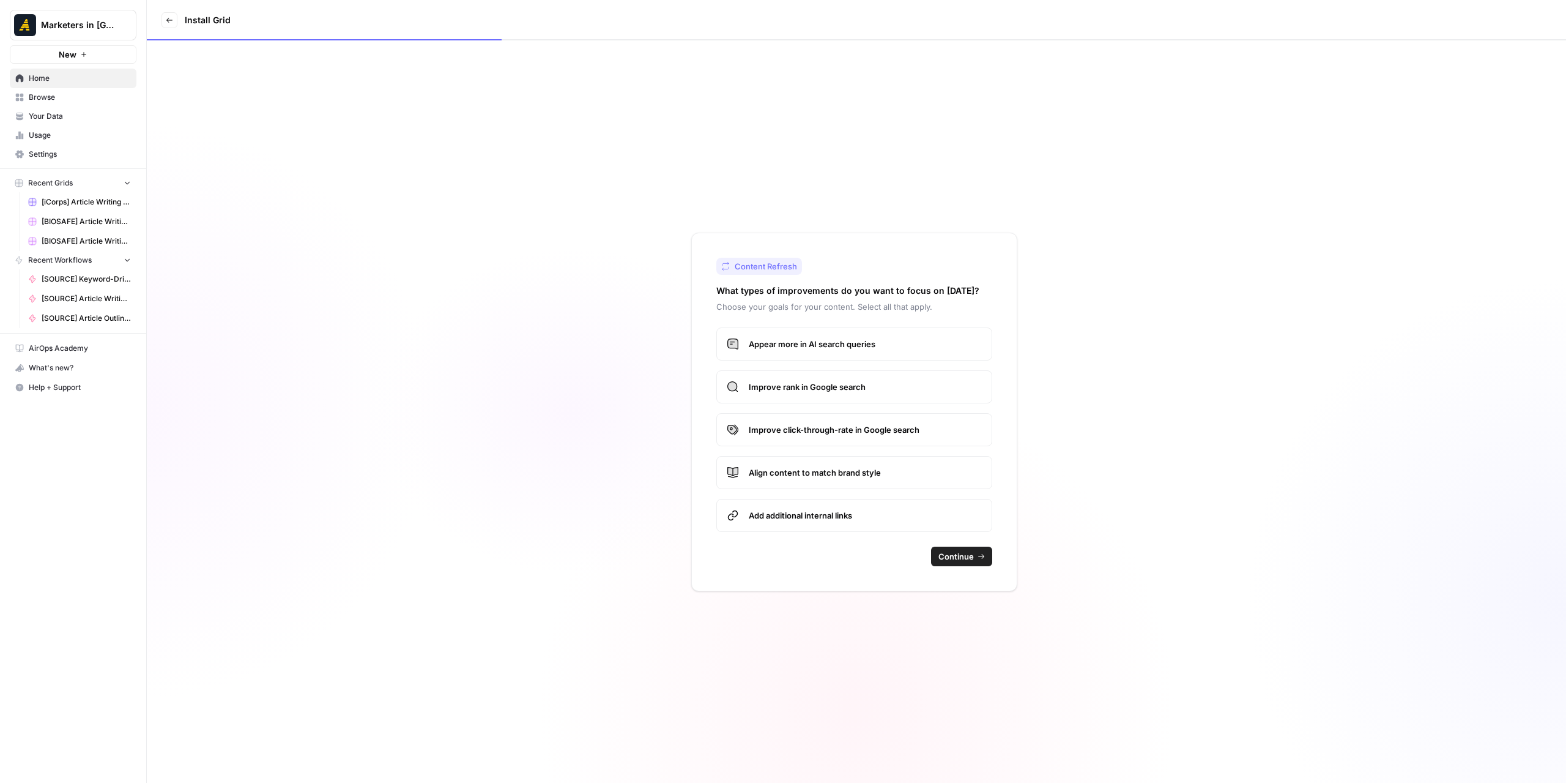
click at [857, 495] on div "Appear more in AI search queries Improve rank in Google search Improve click-th…" at bounding box center [854, 429] width 276 height 204
click at [918, 515] on span "Add additional internal links" at bounding box center [865, 515] width 233 height 12
click at [959, 567] on div "Content Refresh What types of improvements do you want to focus on [DATE]? Choo…" at bounding box center [854, 411] width 326 height 359
click at [960, 559] on span "Continue" at bounding box center [956, 556] width 35 height 12
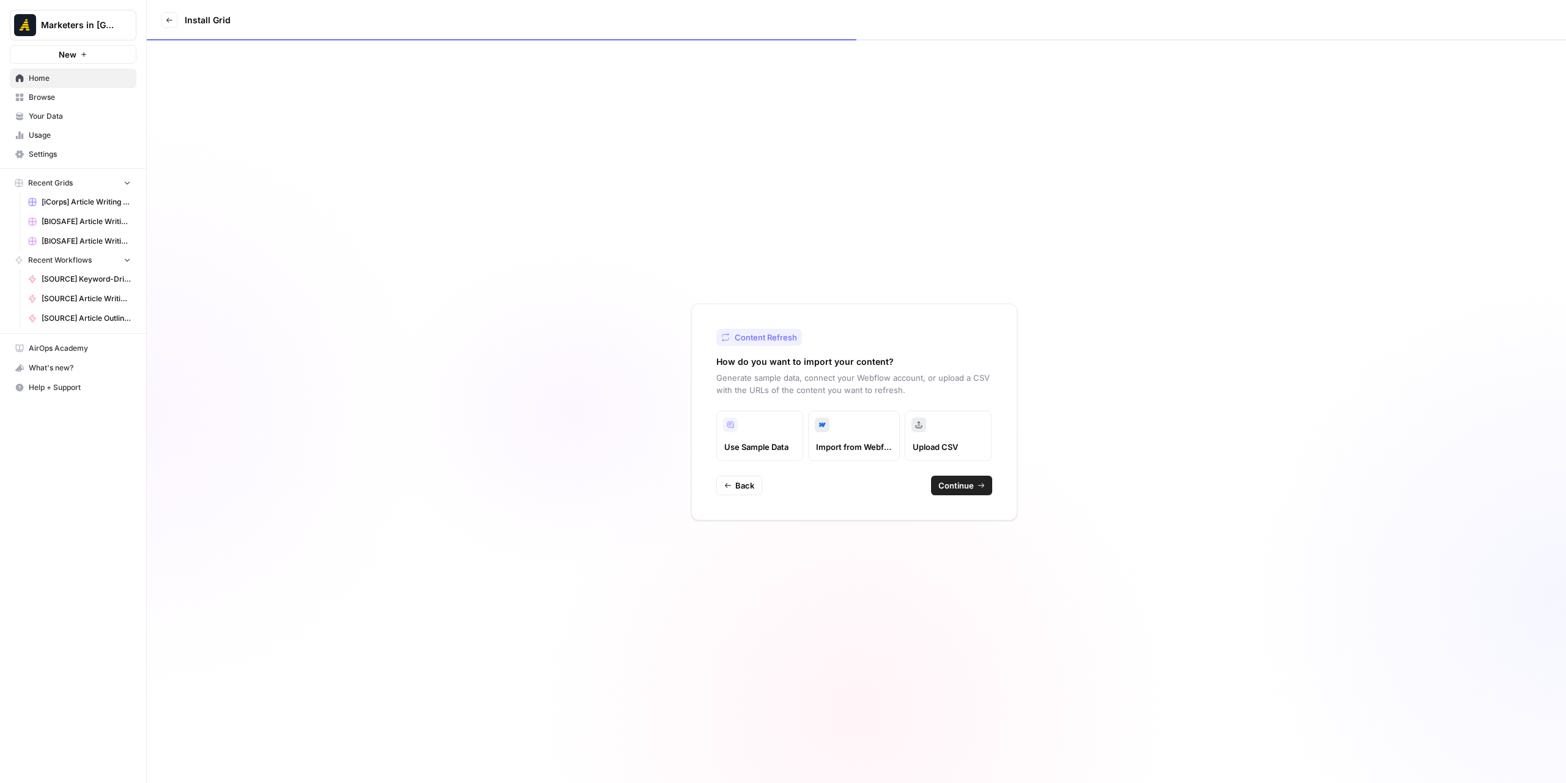
click at [958, 489] on span "Continue" at bounding box center [956, 485] width 35 height 12
type input "[GEOGRAPHIC_DATA]"
click at [963, 475] on span "Continue" at bounding box center [956, 473] width 35 height 12
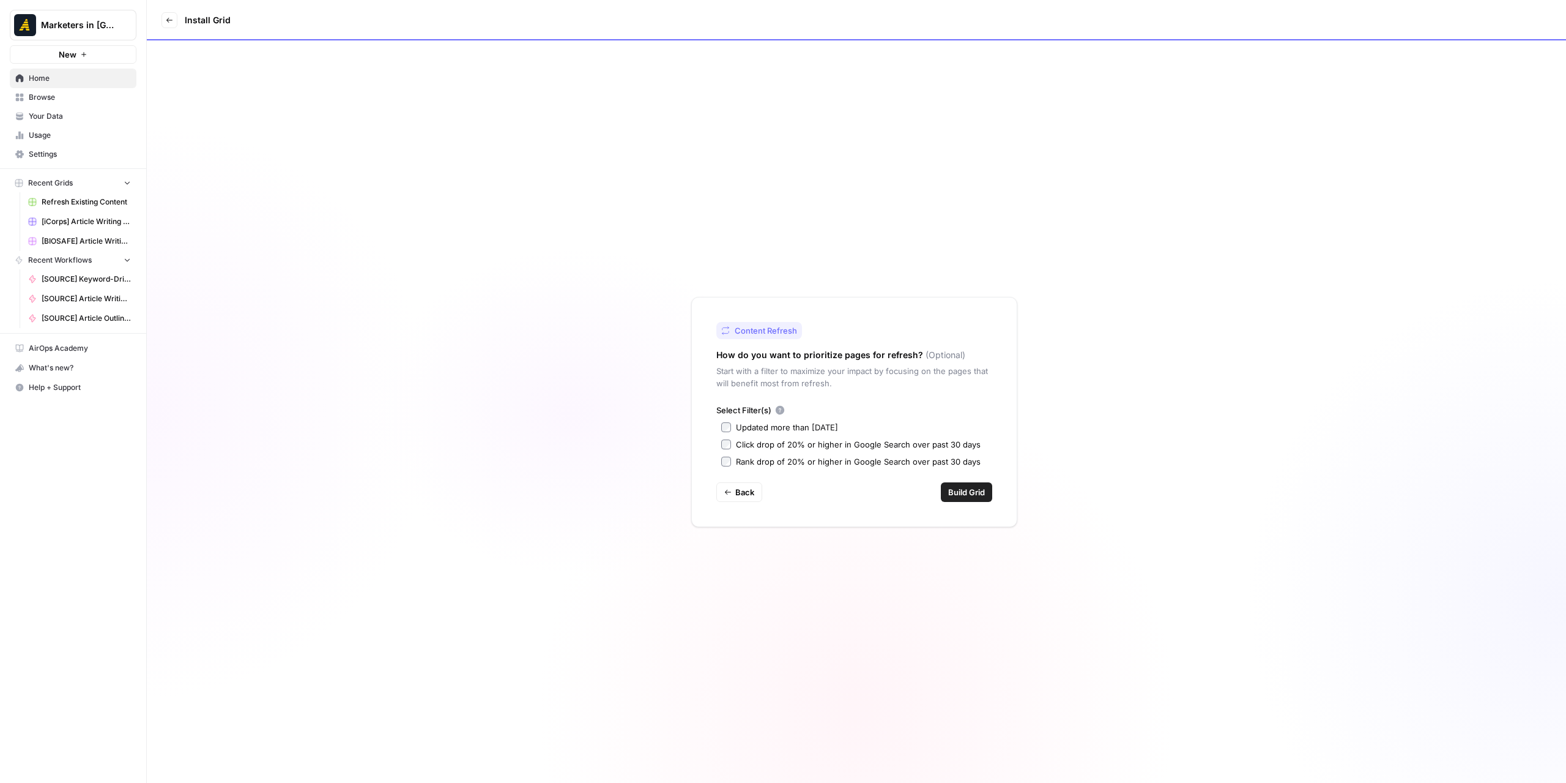
click at [943, 494] on button "Build Grid" at bounding box center [966, 492] width 51 height 20
